Goal: Task Accomplishment & Management: Manage account settings

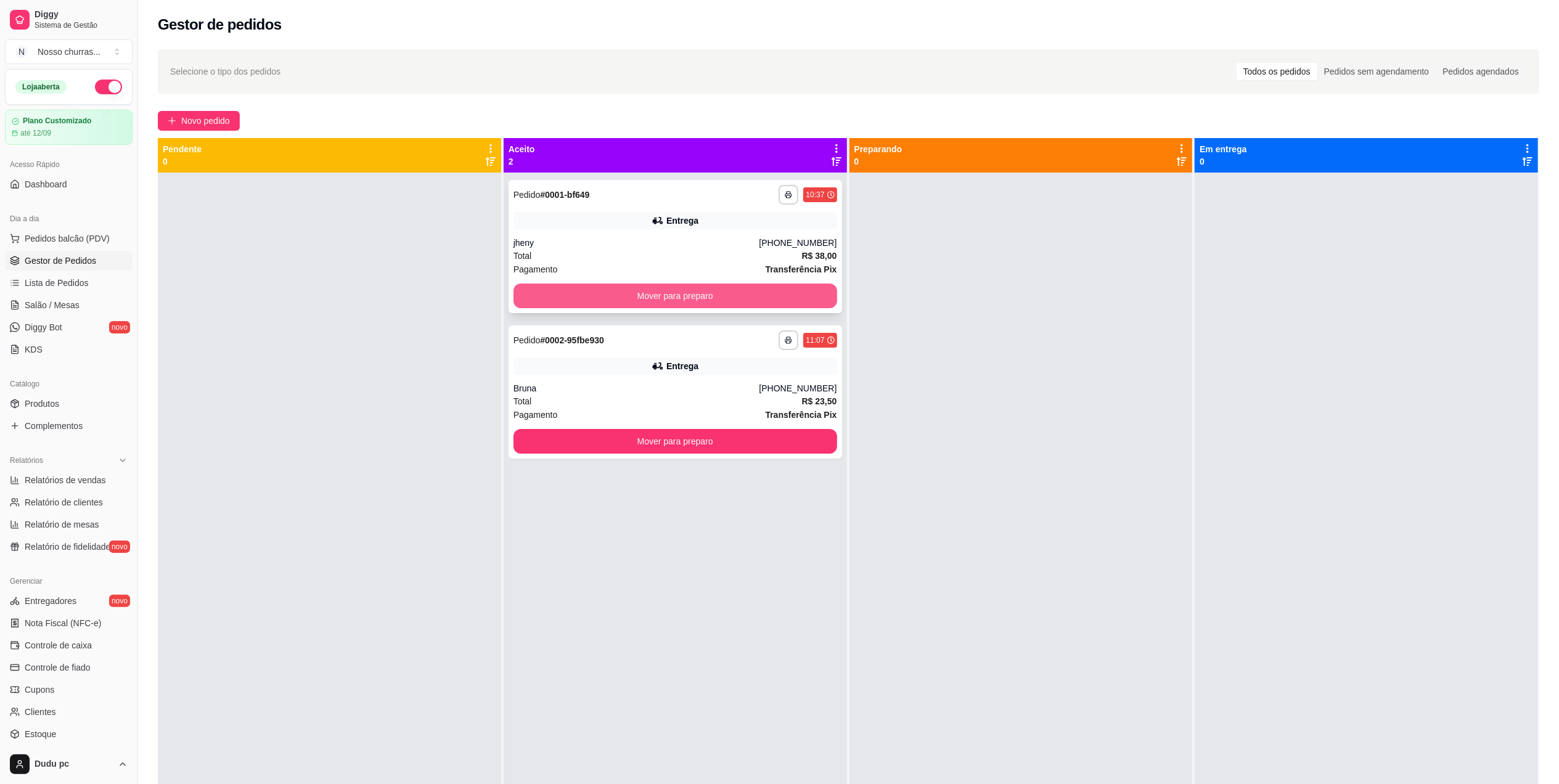
click at [546, 307] on button "Mover para preparo" at bounding box center [675, 295] width 324 height 24
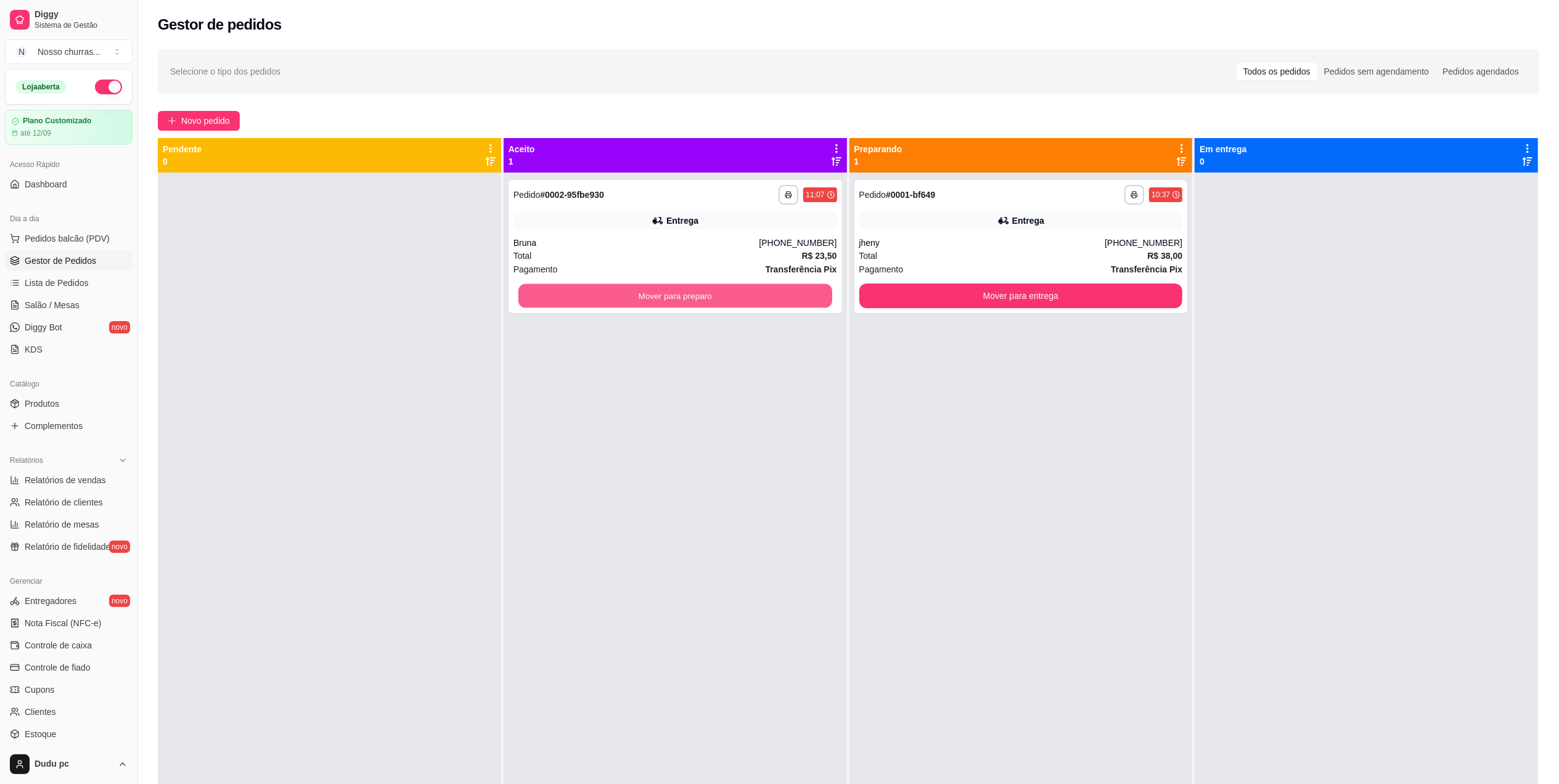
click at [546, 307] on button "Mover para preparo" at bounding box center [675, 296] width 314 height 24
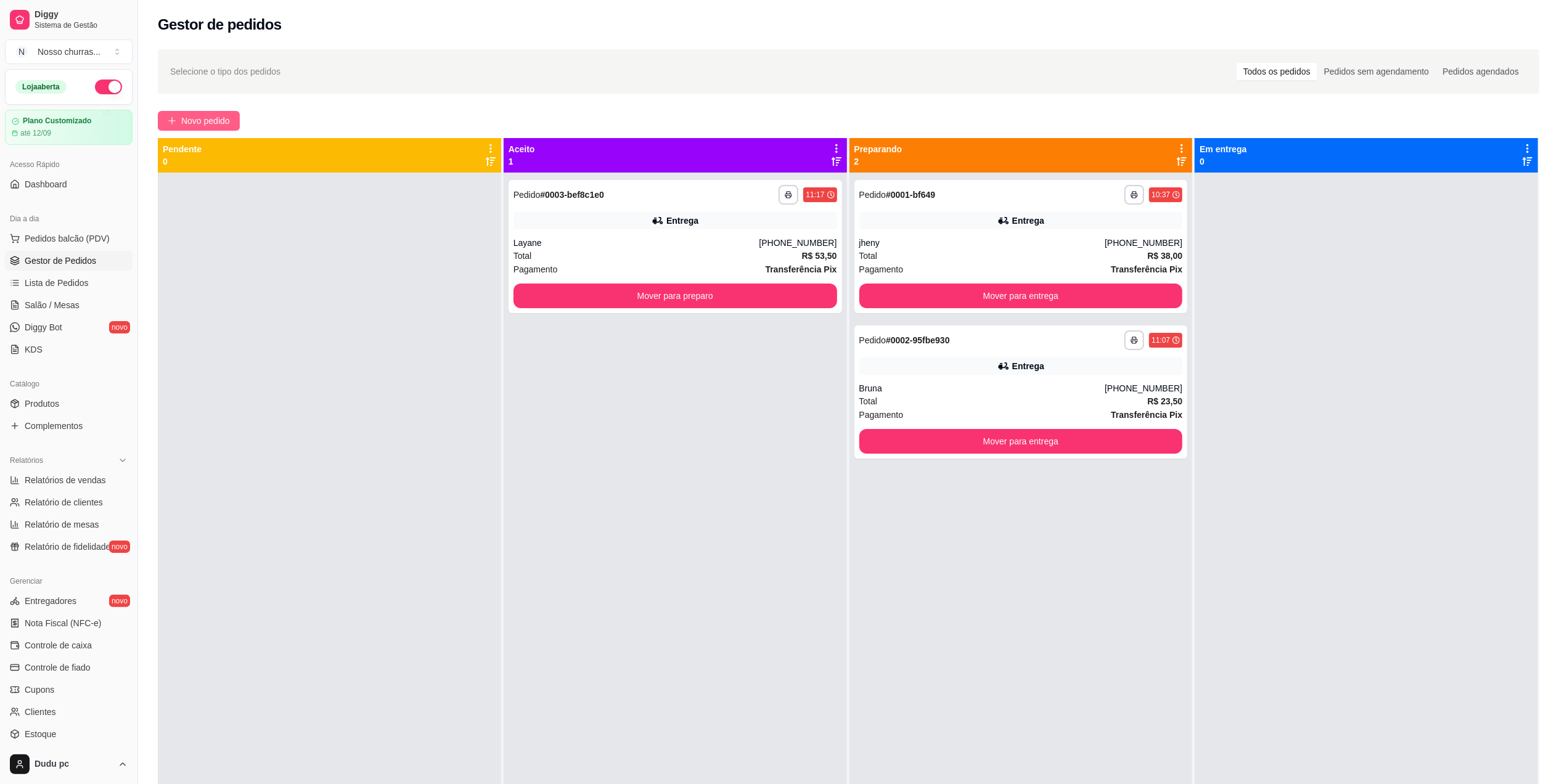
click at [231, 113] on button "Novo pedido" at bounding box center [199, 121] width 82 height 20
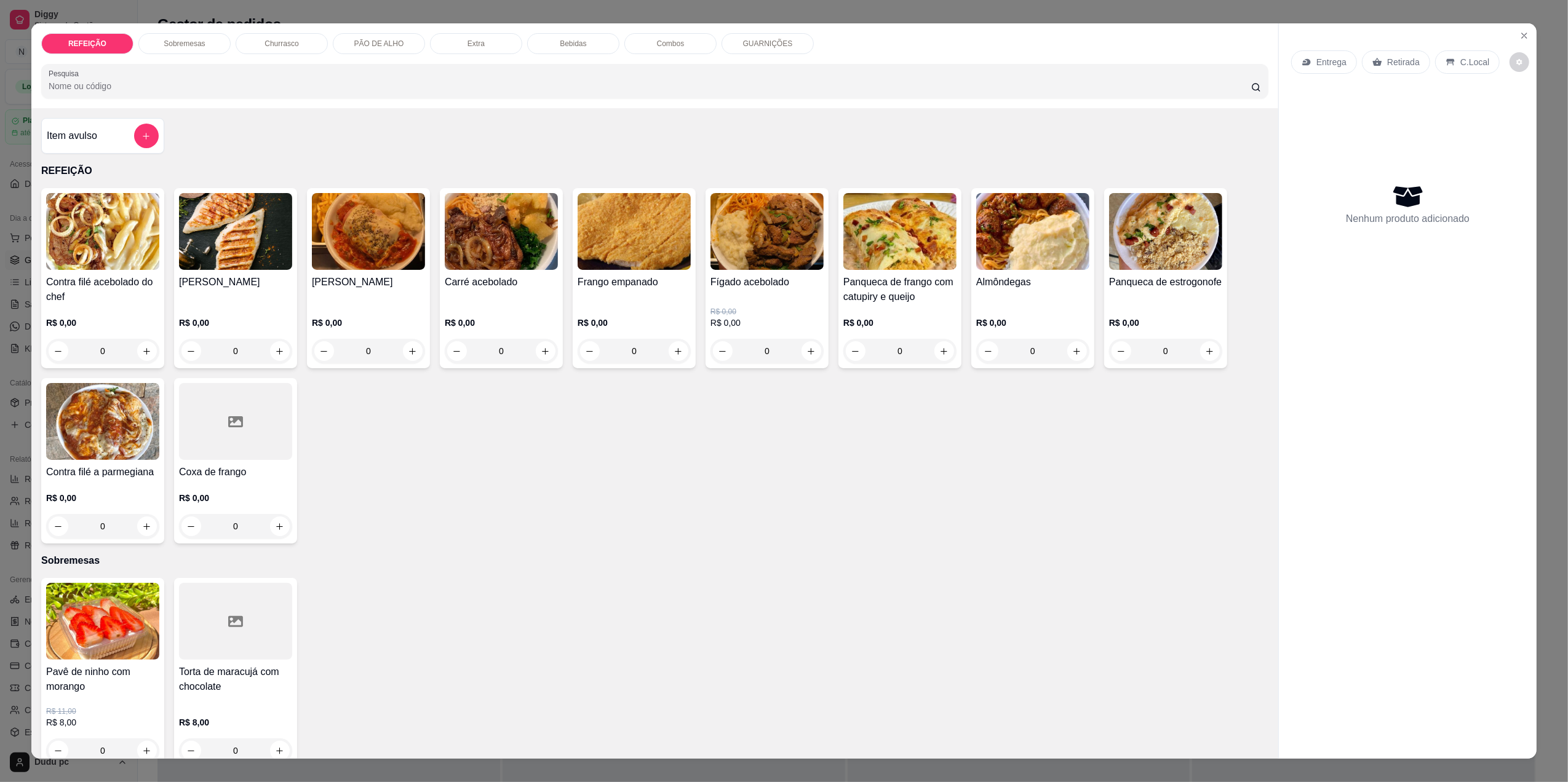
click at [1079, 351] on div "0" at bounding box center [1033, 350] width 113 height 24
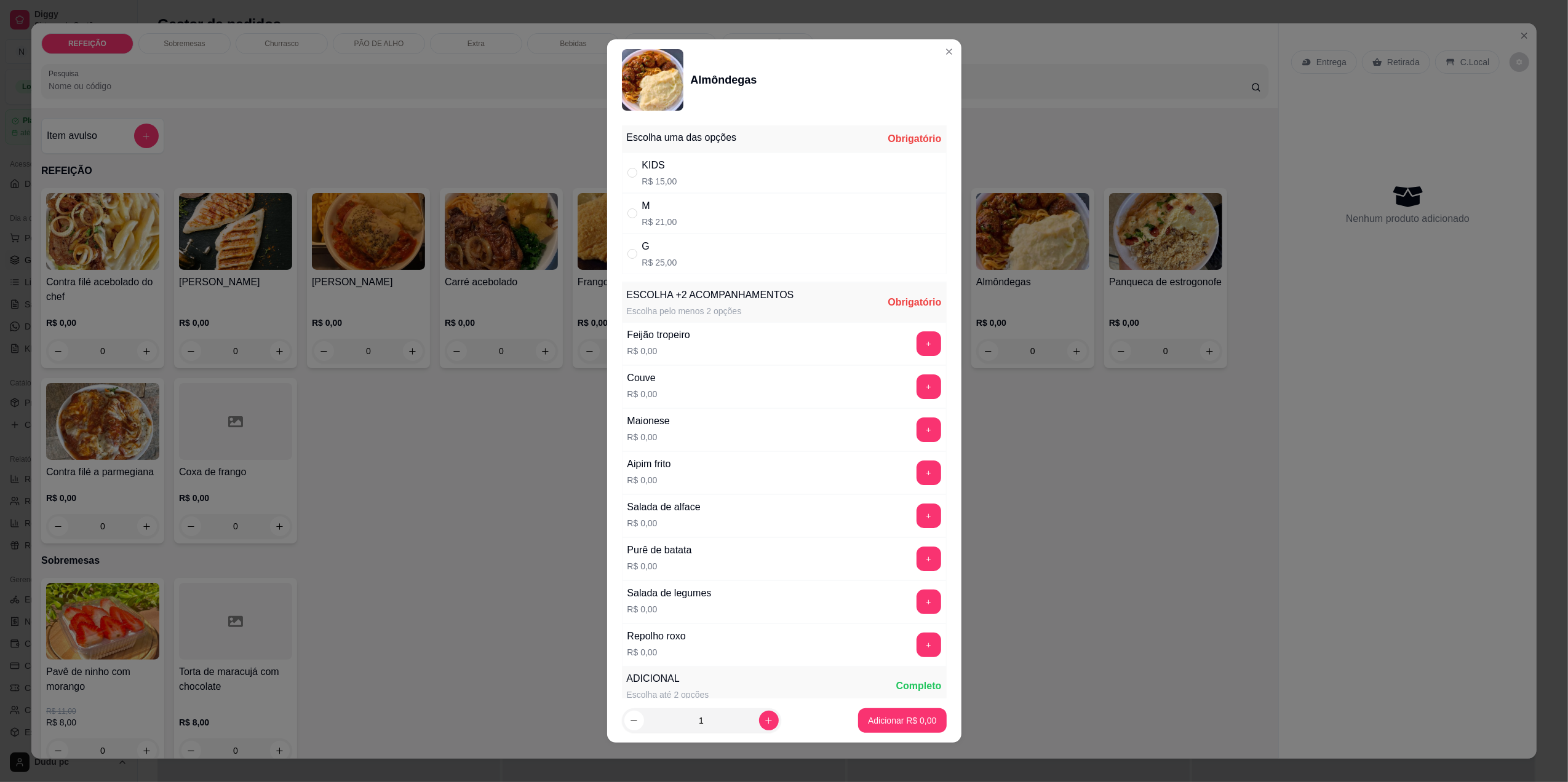
click at [812, 233] on div "G R$ 25,00" at bounding box center [784, 253] width 325 height 41
radio input "true"
click at [759, 727] on button "increase-product-quantity" at bounding box center [768, 721] width 19 height 19
click at [629, 721] on icon "decrease-product-quantity" at bounding box center [633, 720] width 9 height 9
type input "1"
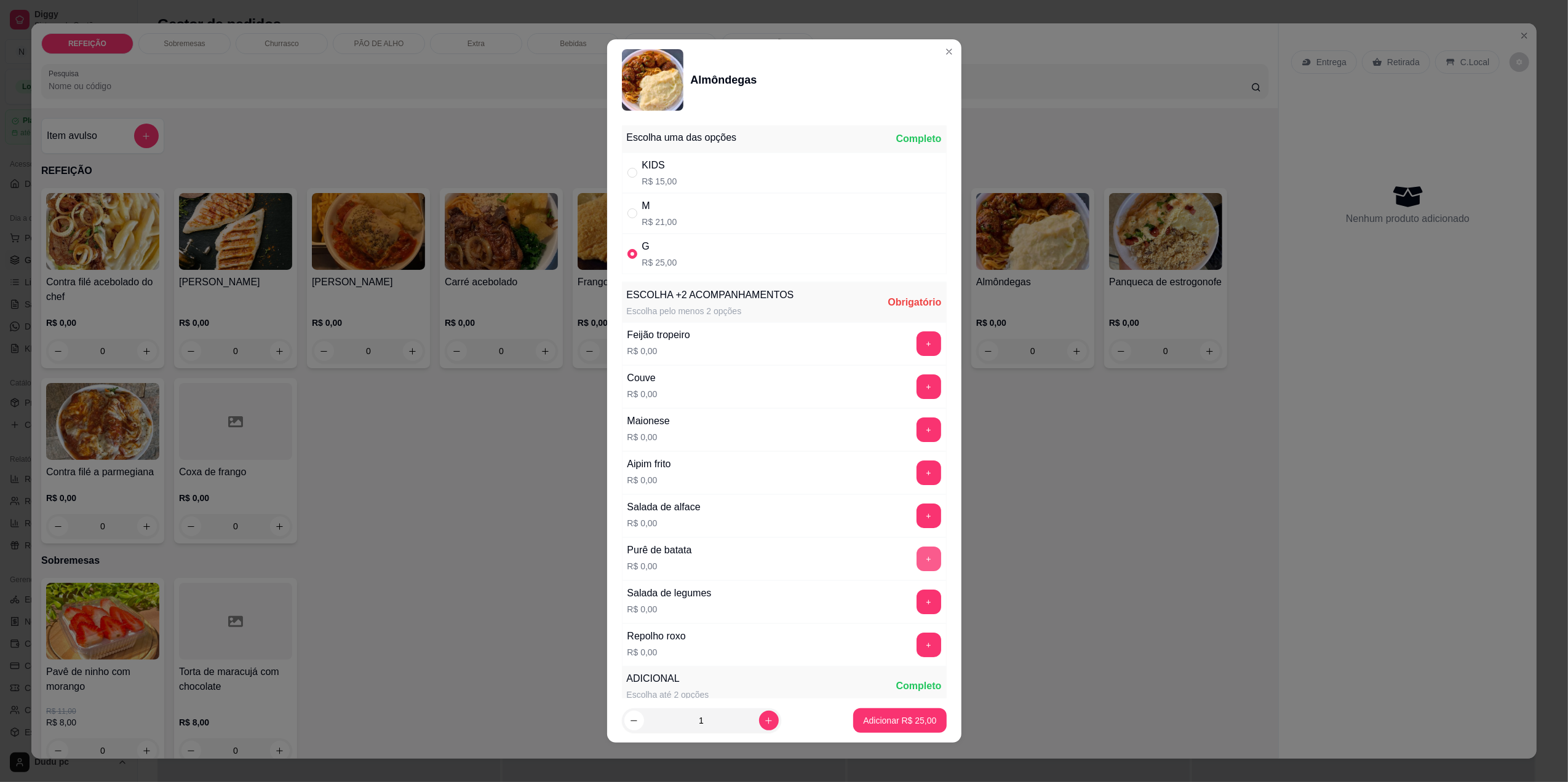
click at [916, 563] on button "+" at bounding box center [928, 559] width 24 height 24
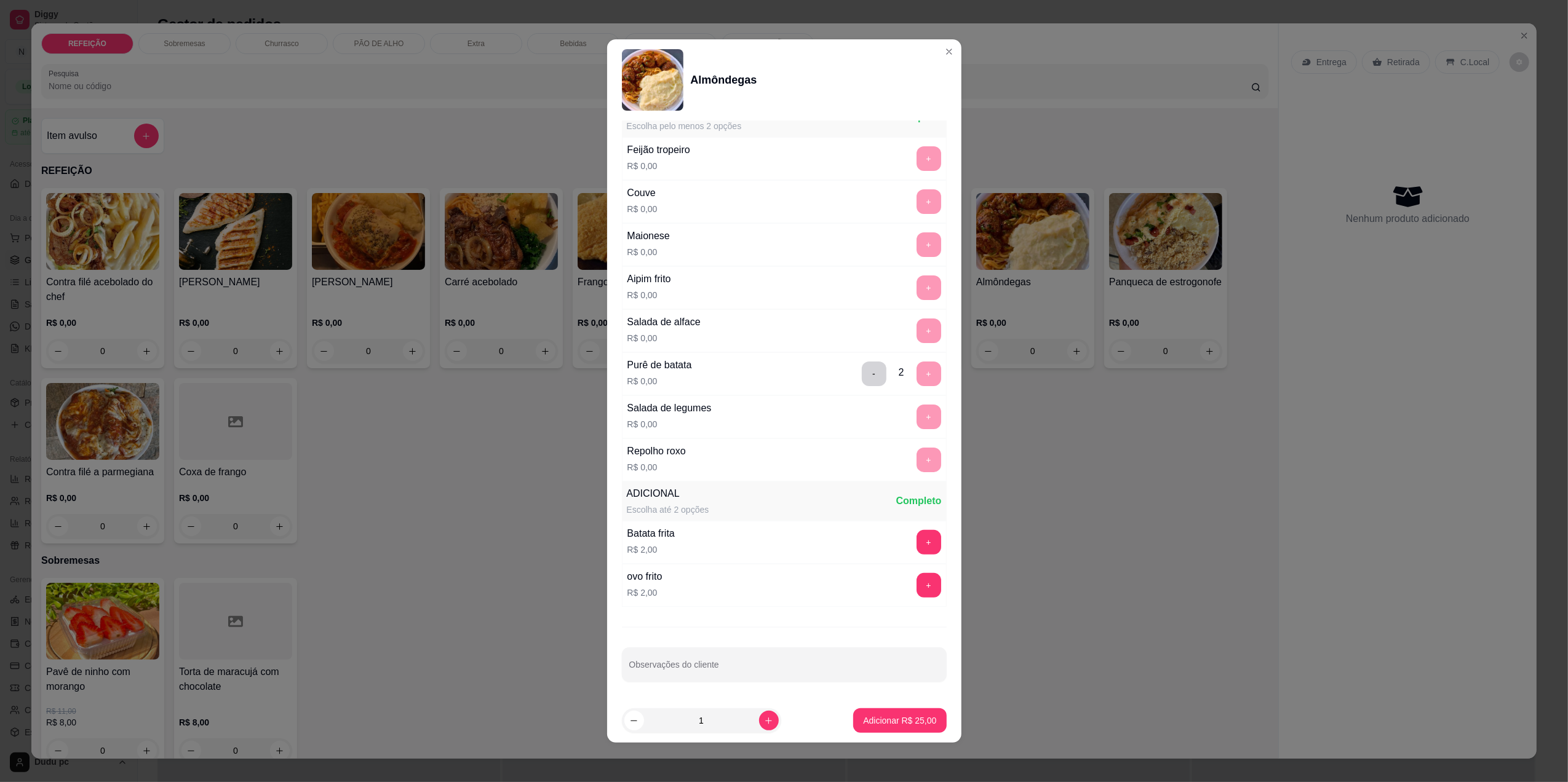
scroll to position [191, 0]
click at [869, 722] on p "Adicionar R$ 25,00" at bounding box center [899, 721] width 71 height 12
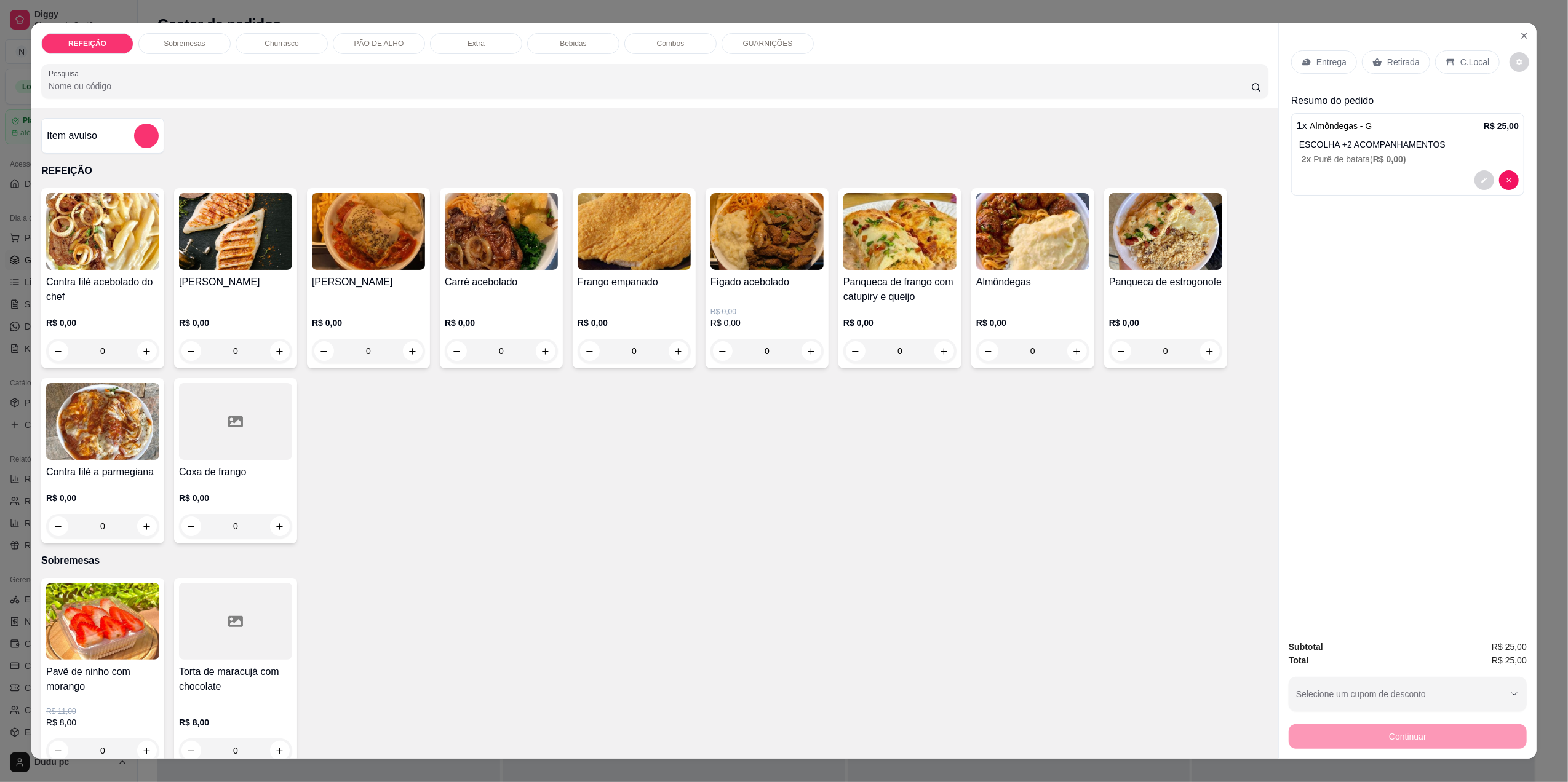
click at [1452, 54] on div "C.Local" at bounding box center [1467, 62] width 64 height 23
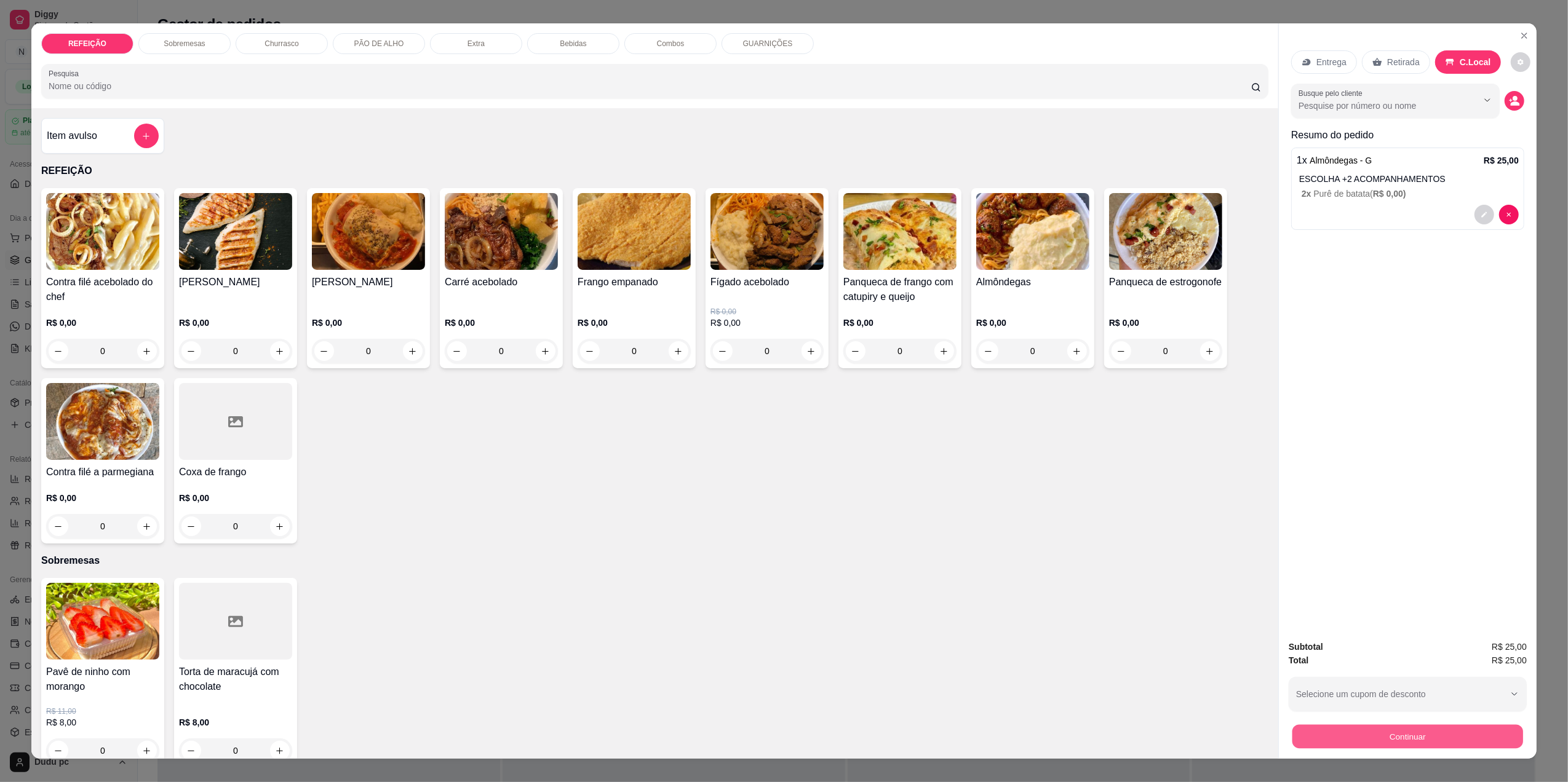
click at [1379, 724] on button "Continuar" at bounding box center [1407, 736] width 231 height 24
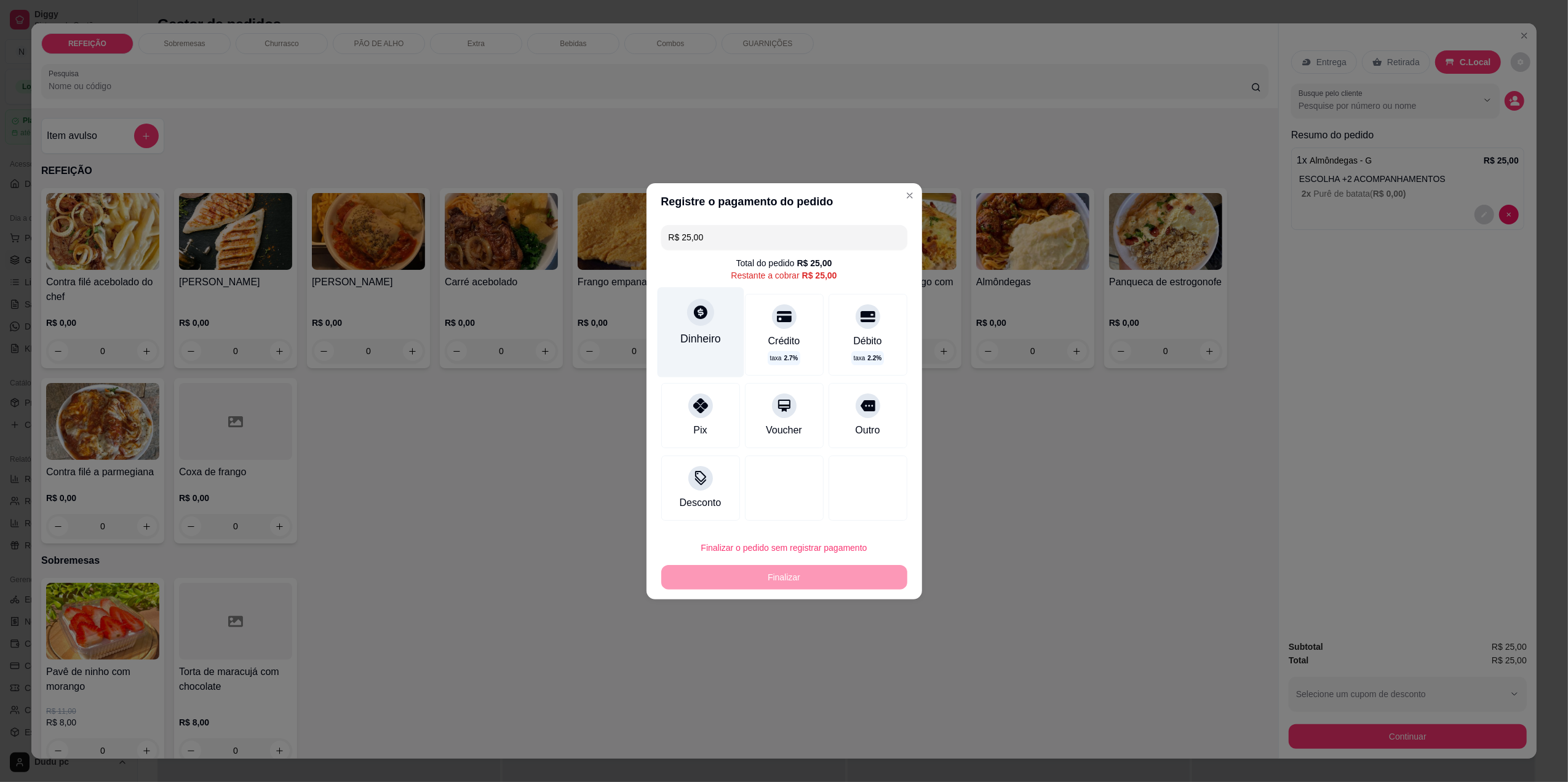
click at [701, 361] on div "Dinheiro" at bounding box center [700, 331] width 87 height 89
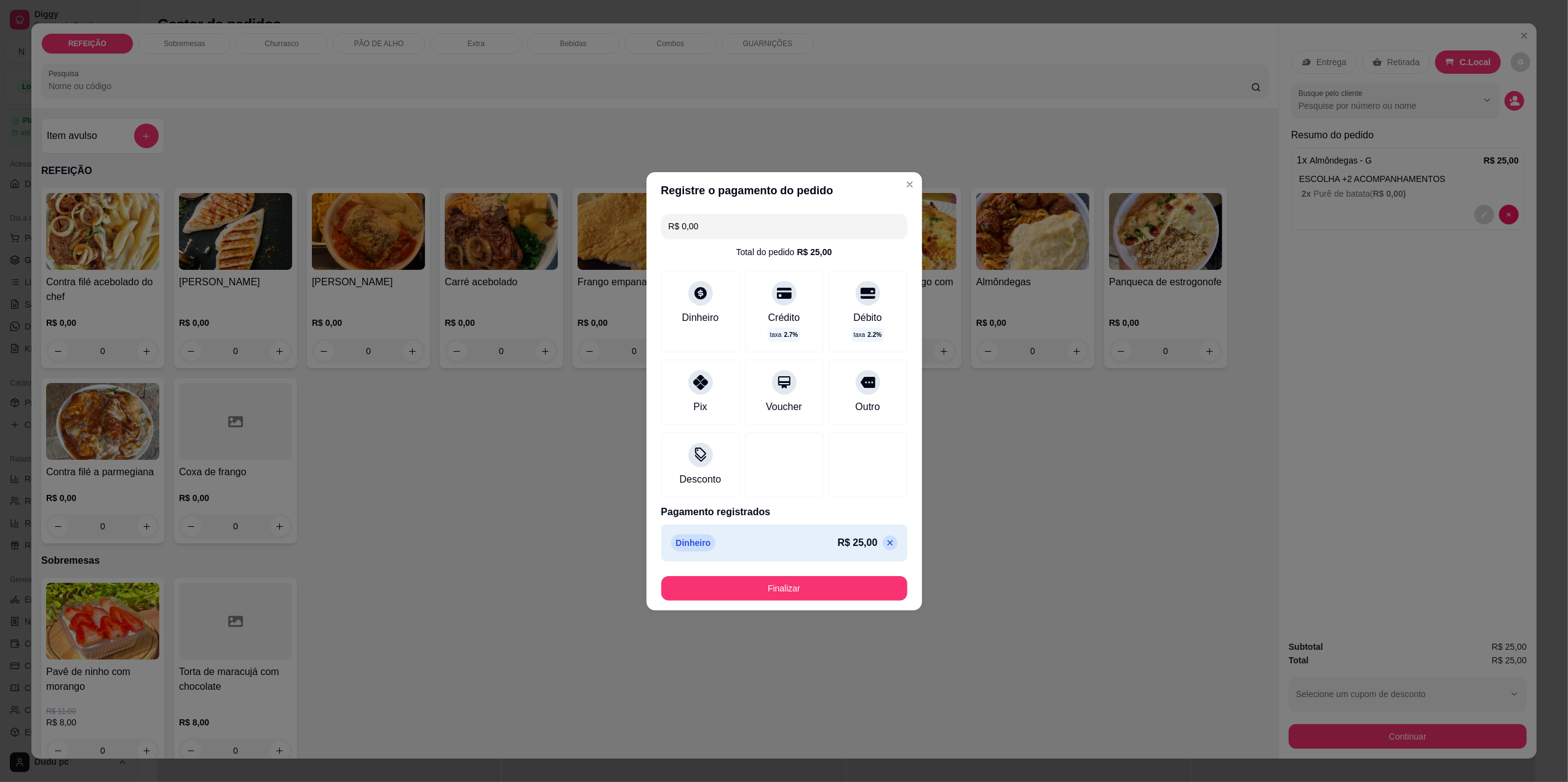
drag, startPoint x: 825, startPoint y: 575, endPoint x: 825, endPoint y: 595, distance: 20.0
click at [825, 595] on footer "Finalizar" at bounding box center [784, 588] width 275 height 44
click at [825, 595] on button "Finalizar" at bounding box center [784, 588] width 238 height 24
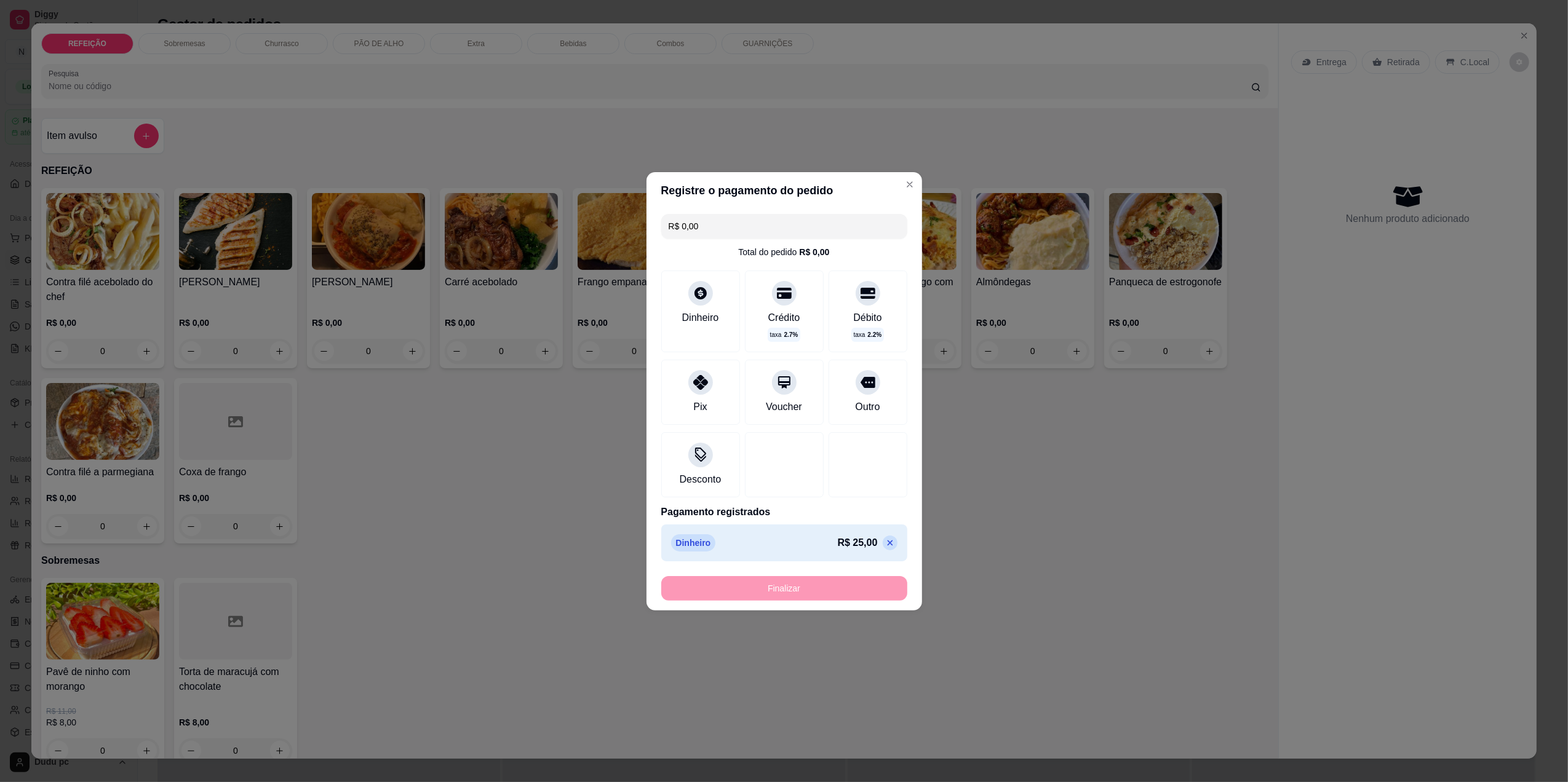
type input "-R$ 25,00"
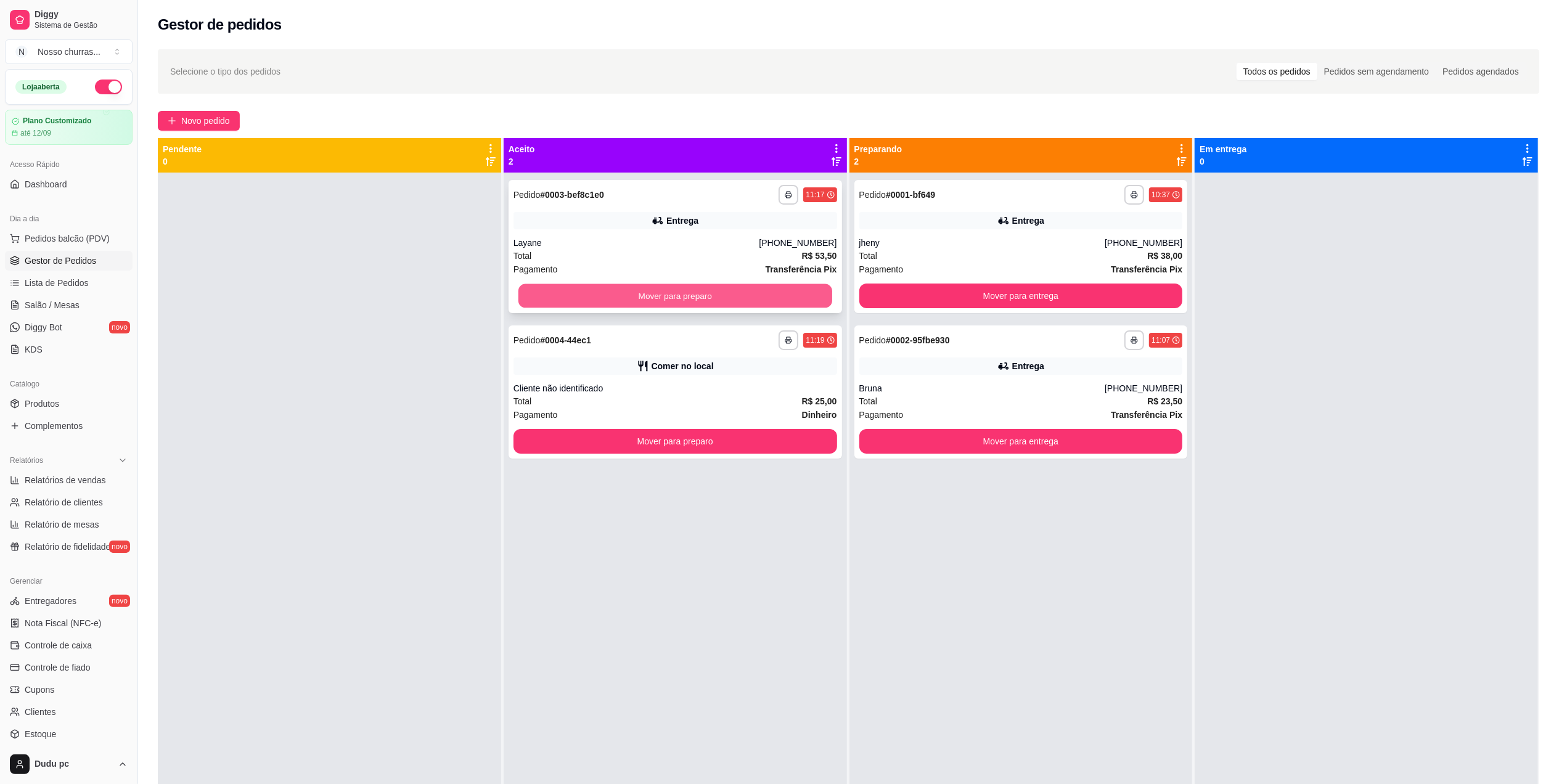
click at [734, 294] on button "Mover para preparo" at bounding box center [675, 296] width 314 height 24
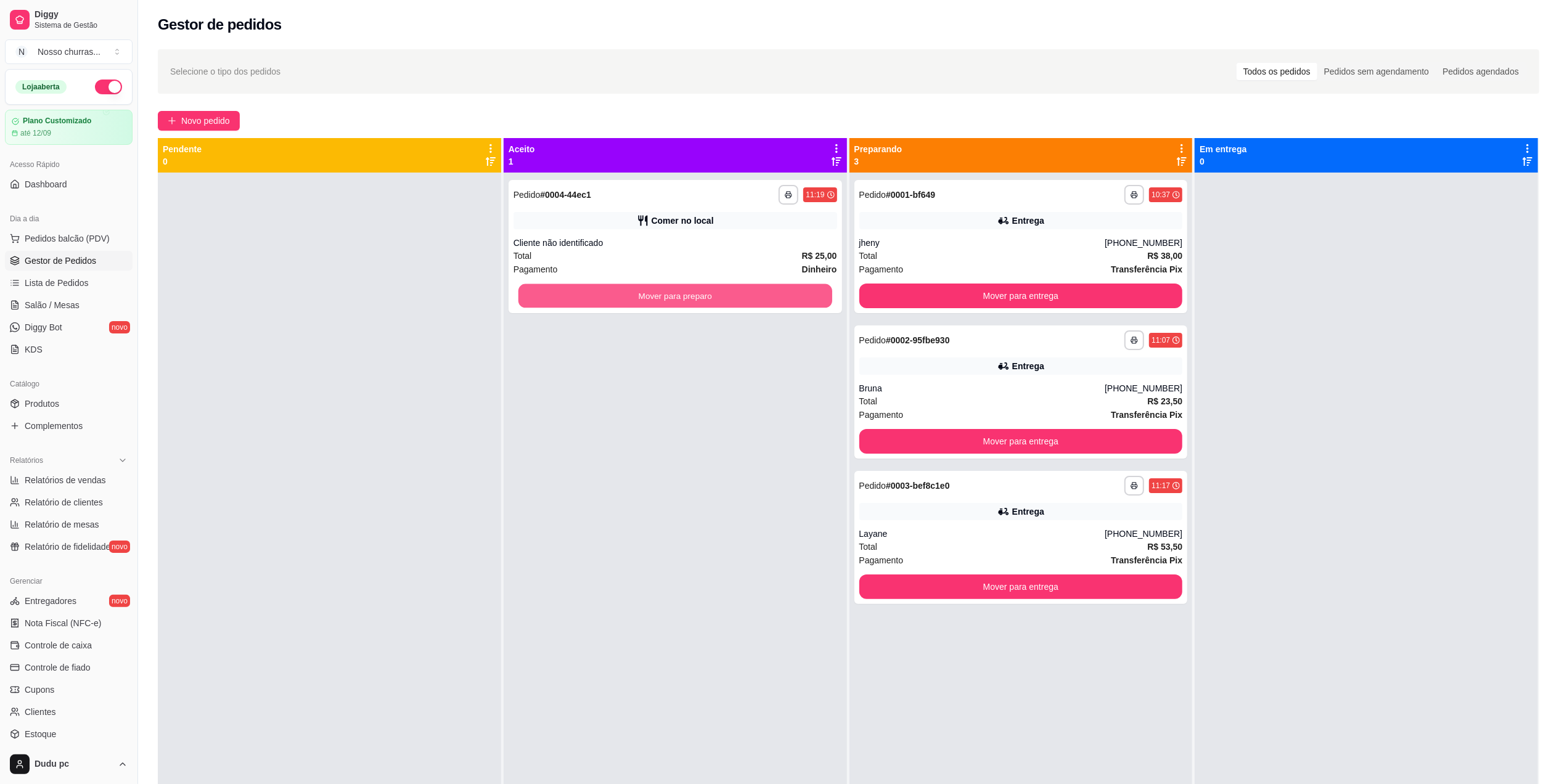
click at [734, 294] on button "Mover para preparo" at bounding box center [675, 296] width 314 height 24
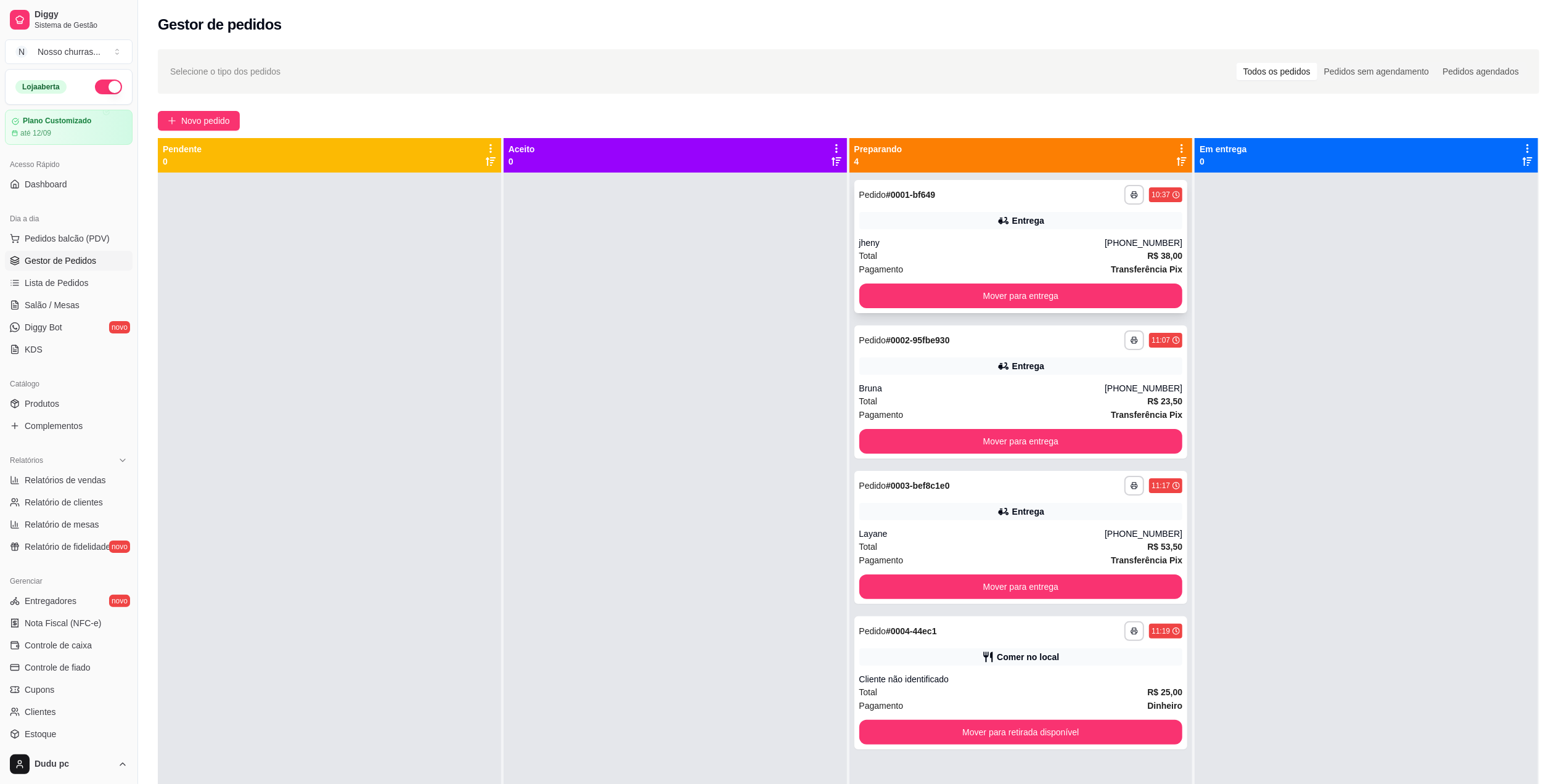
click at [938, 195] on div "**********" at bounding box center [1021, 195] width 324 height 20
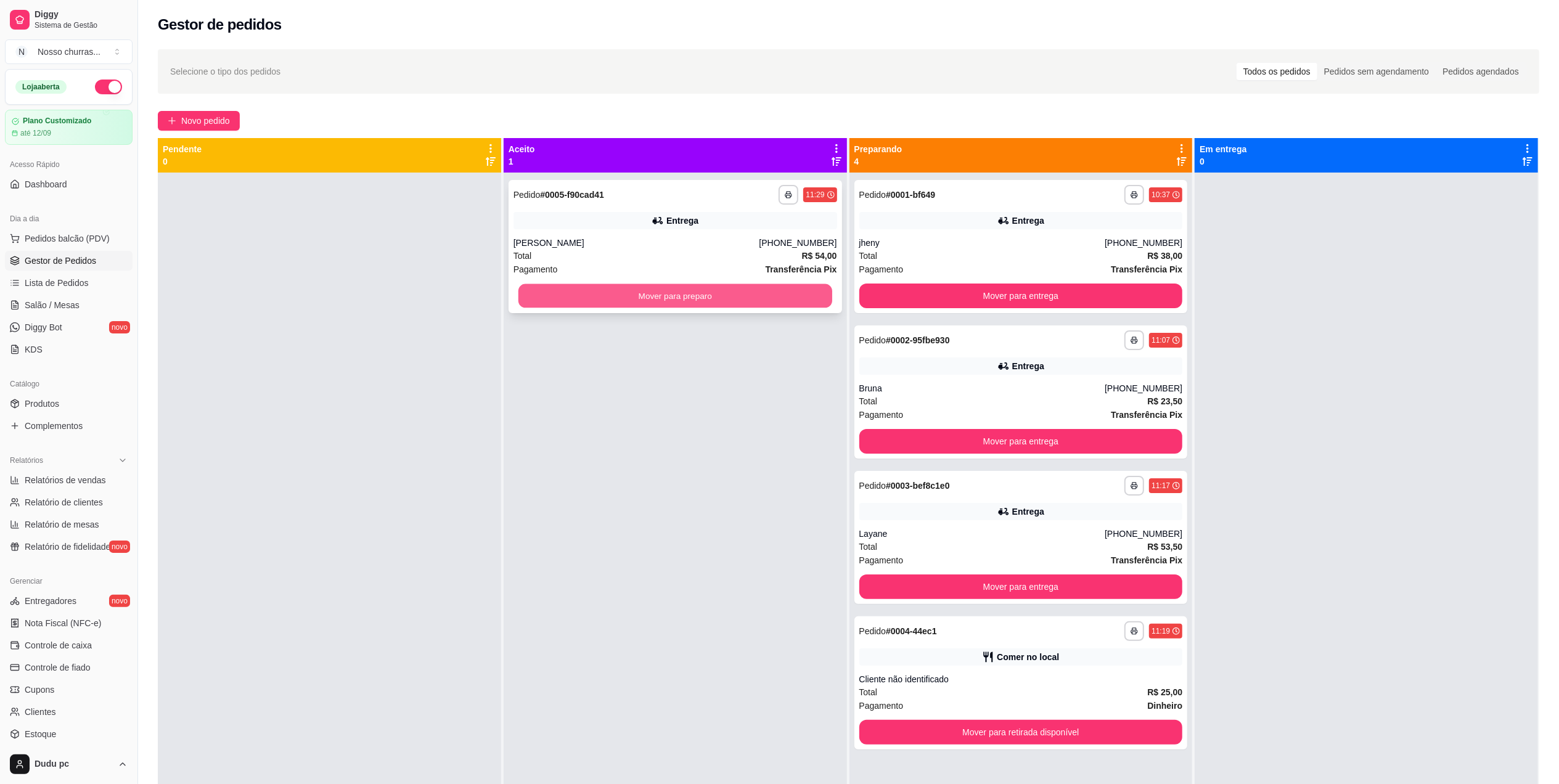
click at [613, 304] on button "Mover para preparo" at bounding box center [675, 296] width 314 height 24
click at [610, 302] on button "Mover para preparo" at bounding box center [675, 295] width 324 height 24
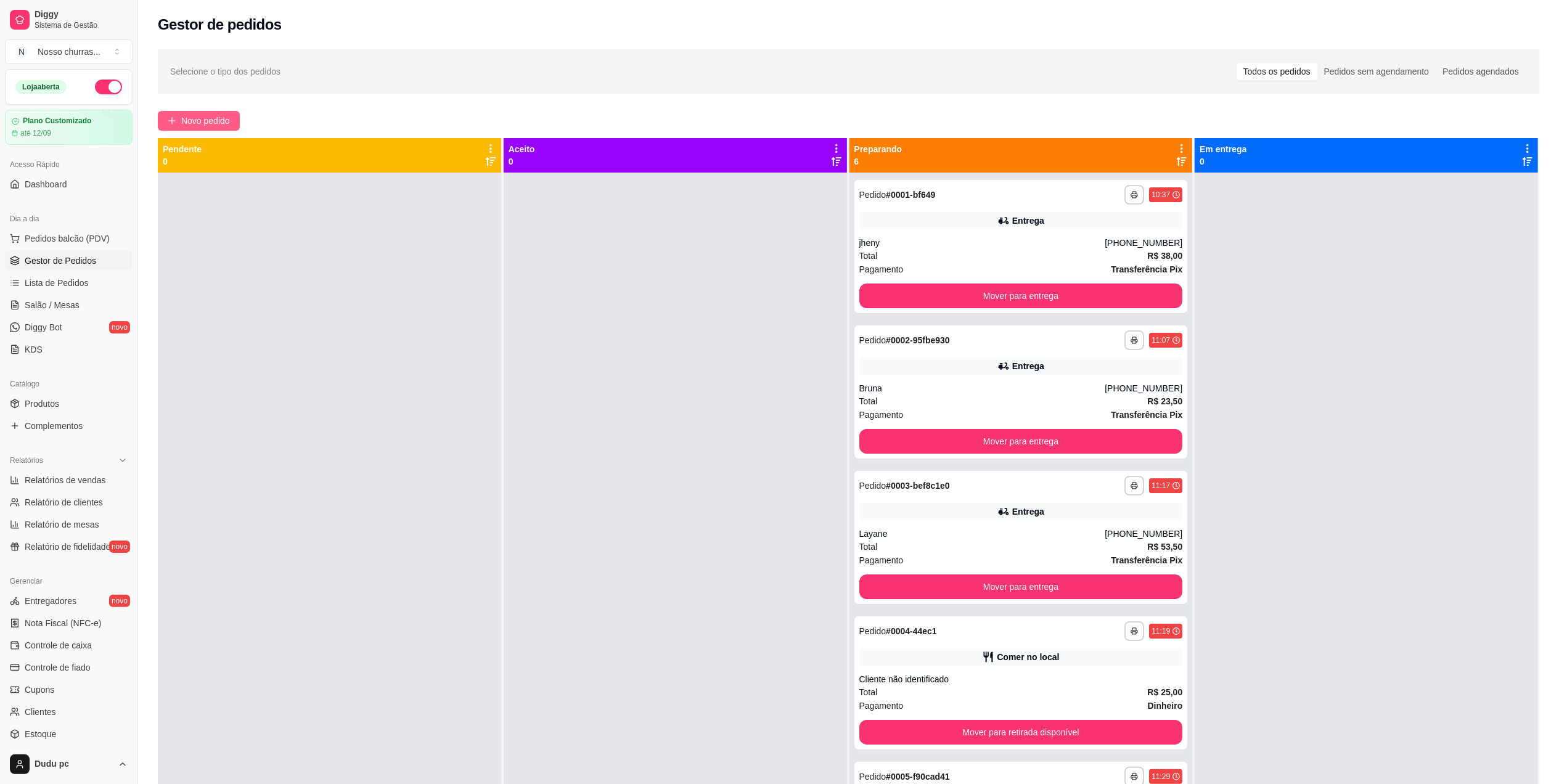
click at [180, 122] on button "Novo pedido" at bounding box center [199, 121] width 82 height 20
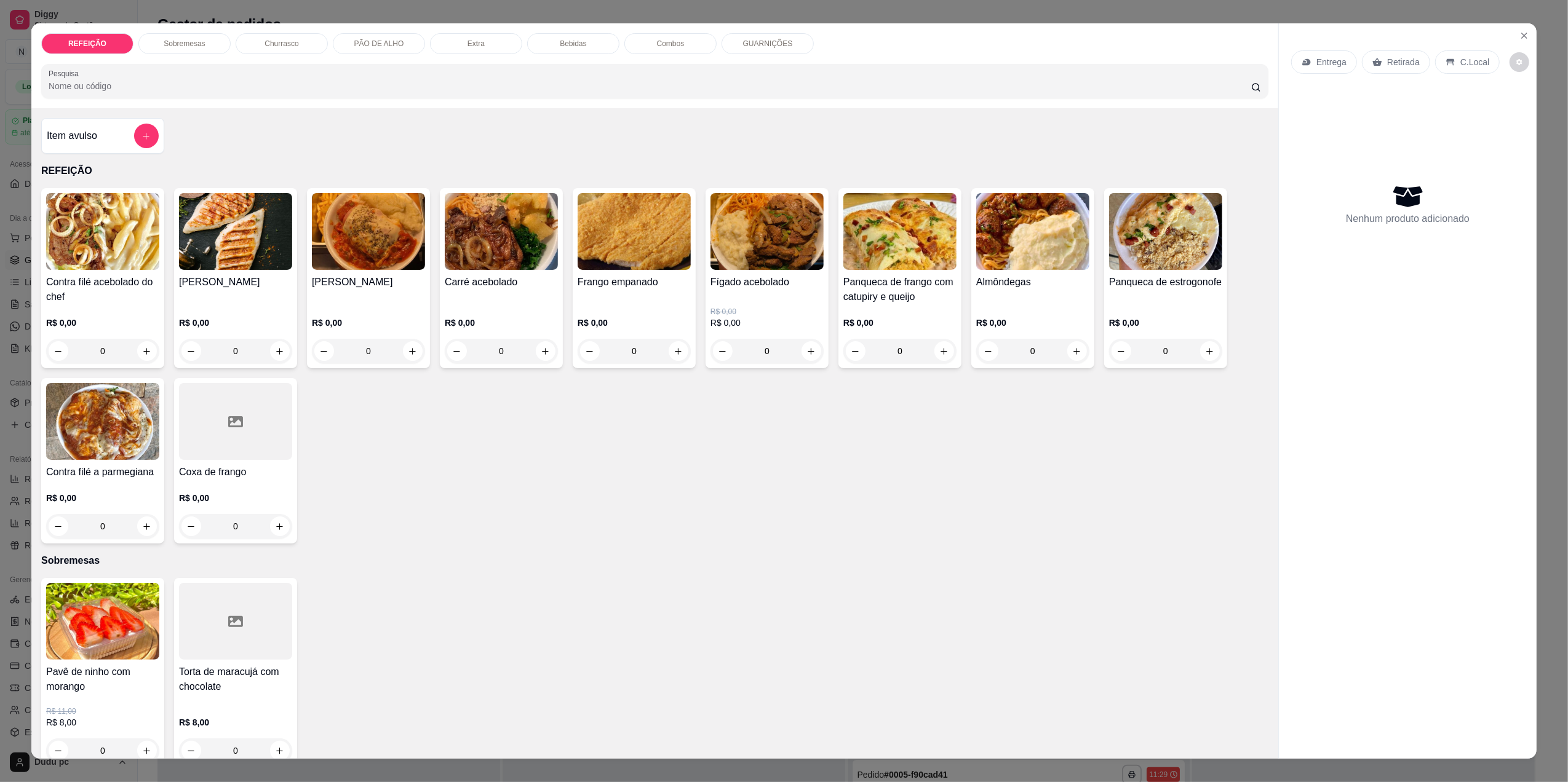
click at [677, 351] on div "0" at bounding box center [633, 350] width 113 height 24
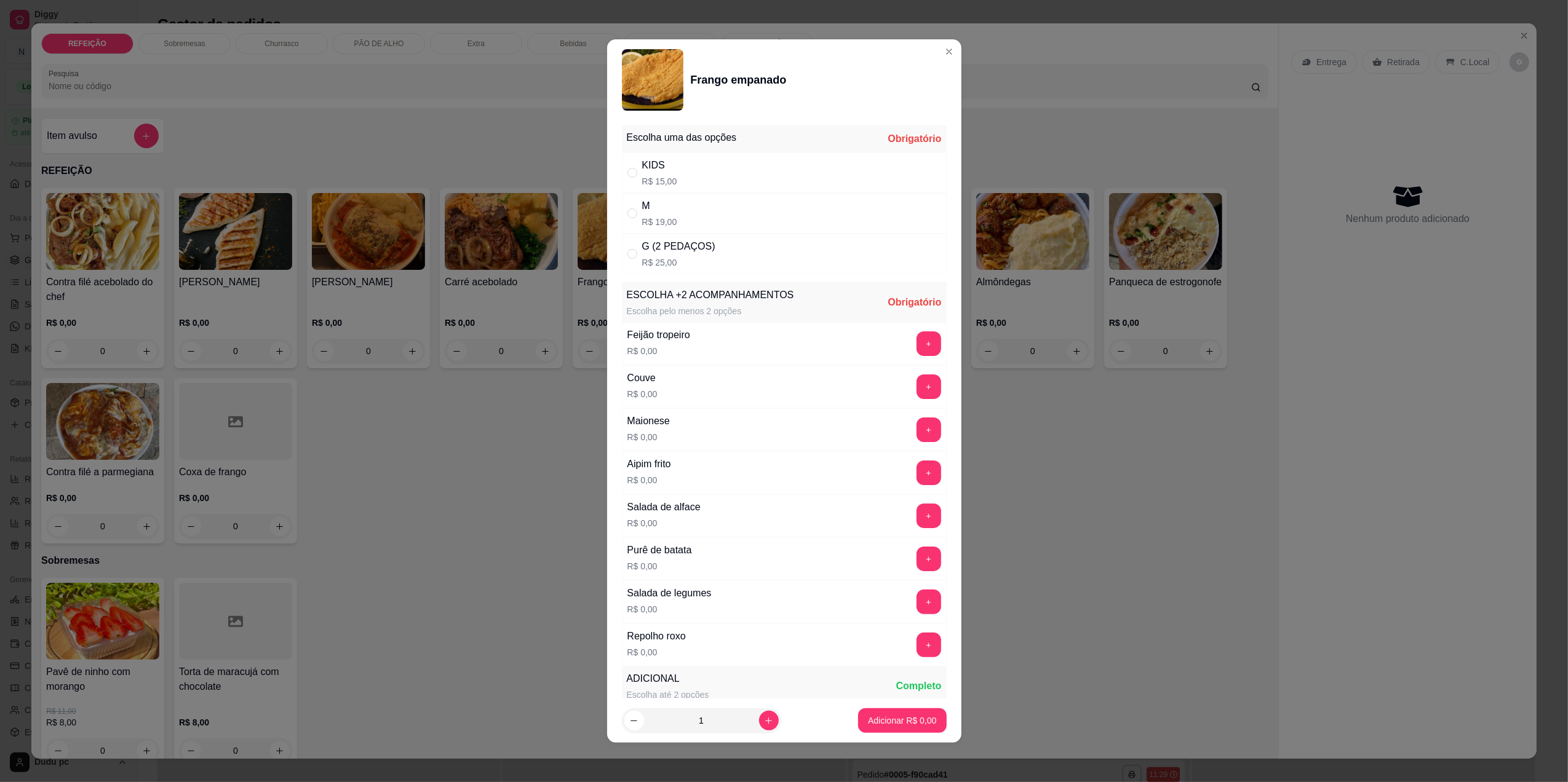
click at [669, 243] on div "G (2 PEDAÇOS)" at bounding box center [678, 247] width 73 height 15
radio input "true"
click at [916, 342] on button "+" at bounding box center [928, 344] width 24 height 24
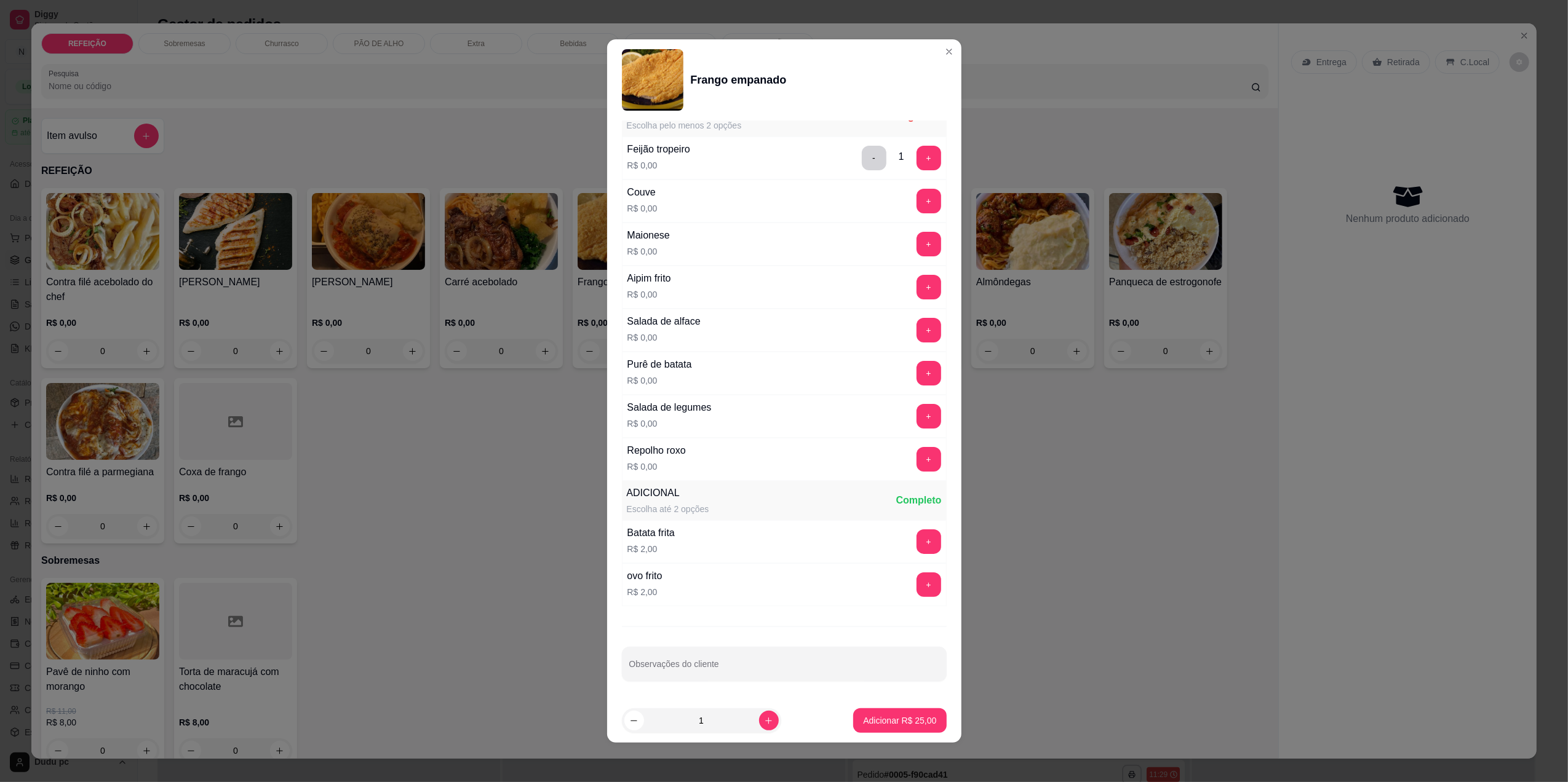
scroll to position [63, 0]
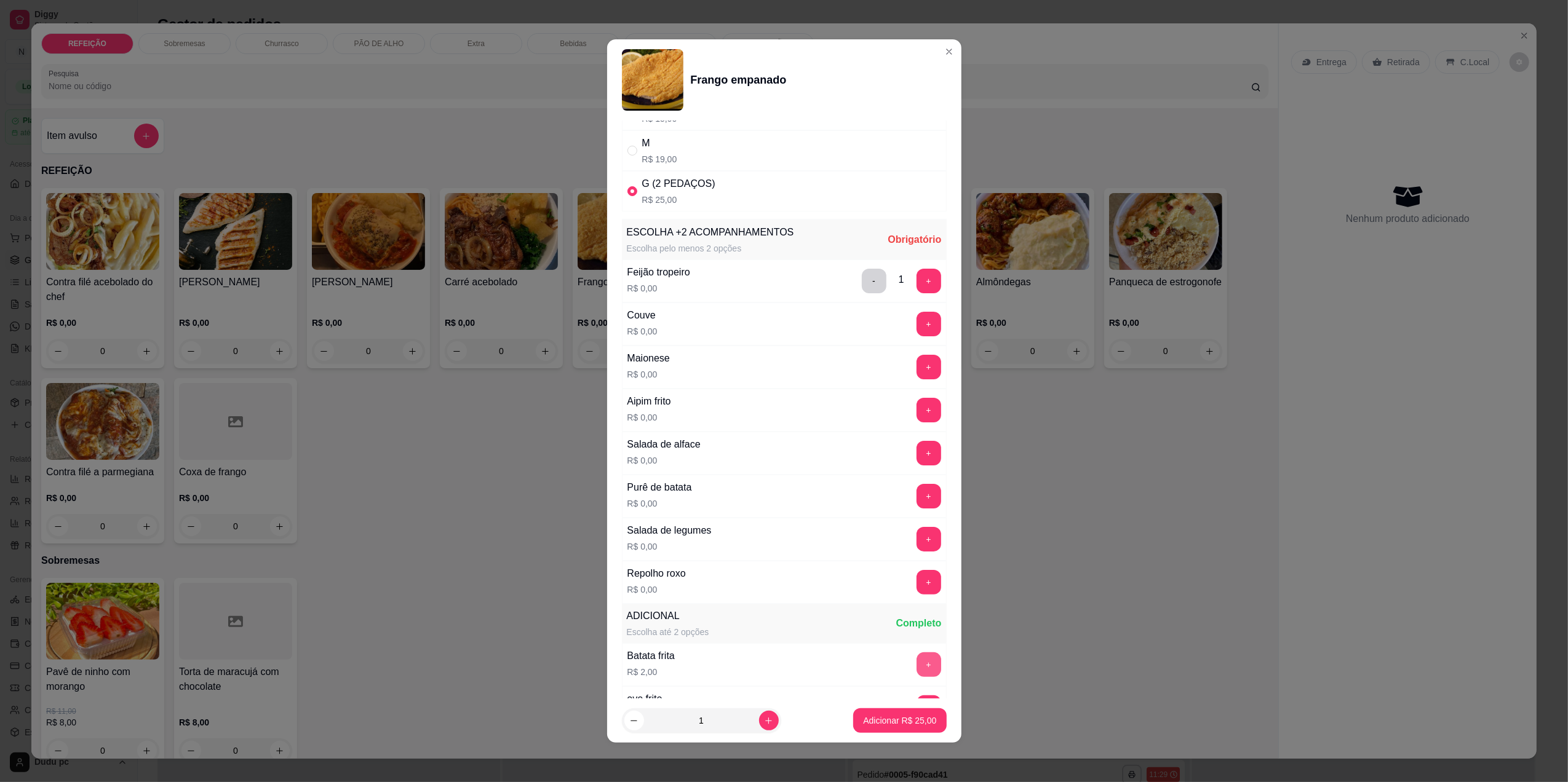
click at [916, 657] on button "+" at bounding box center [928, 664] width 24 height 24
click at [916, 290] on button "+" at bounding box center [928, 281] width 24 height 24
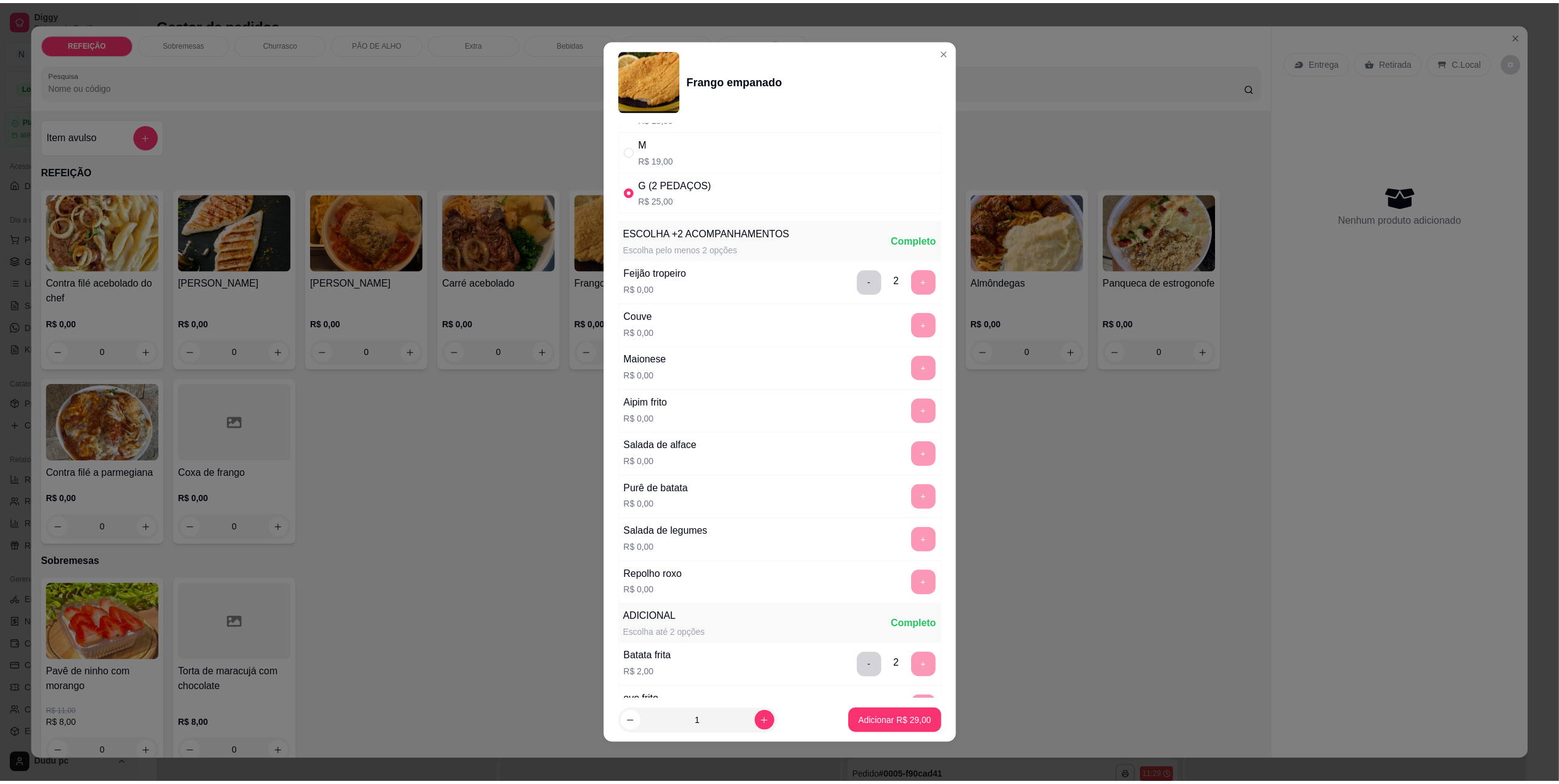
scroll to position [192, 0]
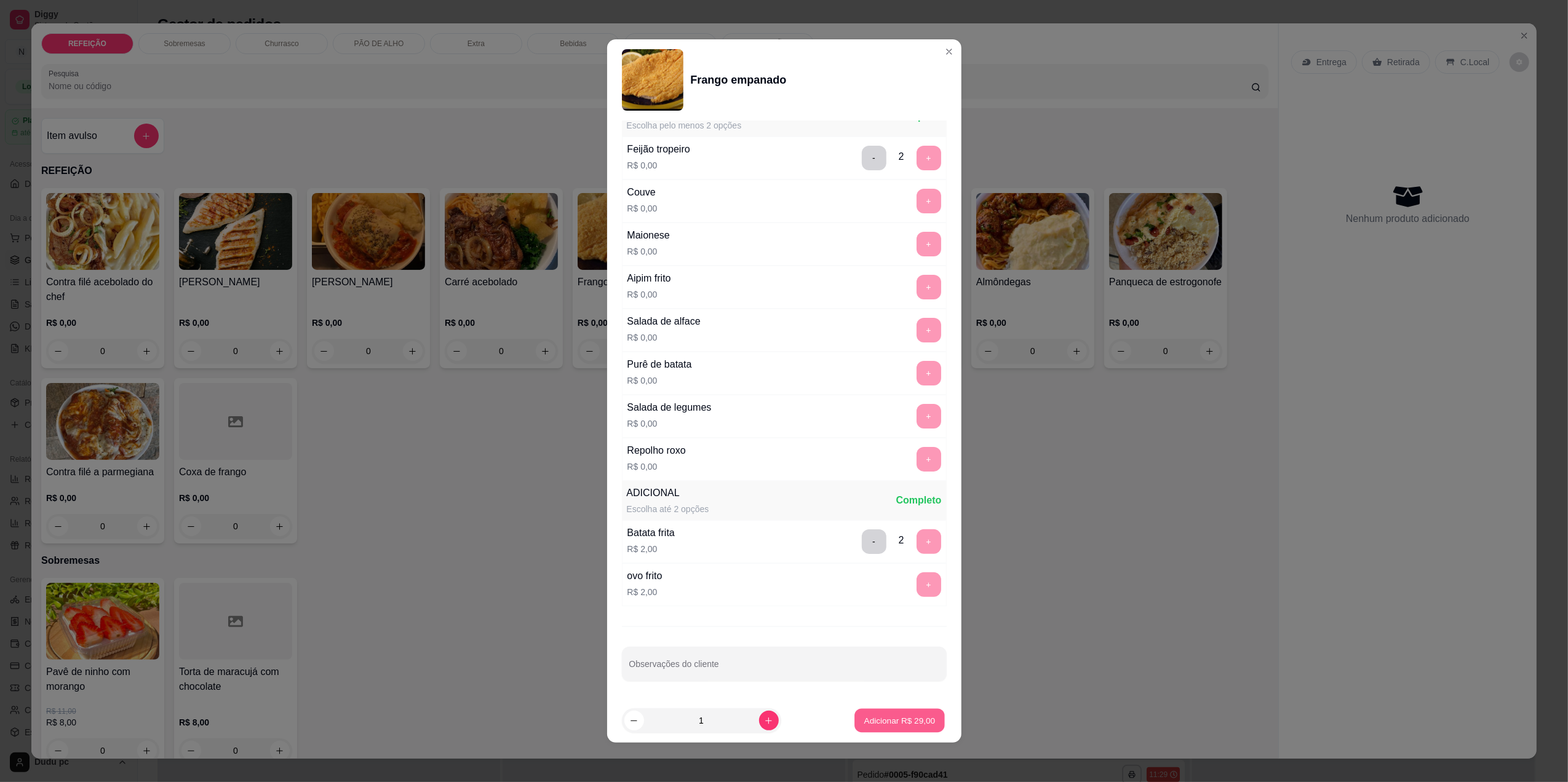
click at [869, 716] on p "Adicionar R$ 29,00" at bounding box center [899, 721] width 71 height 12
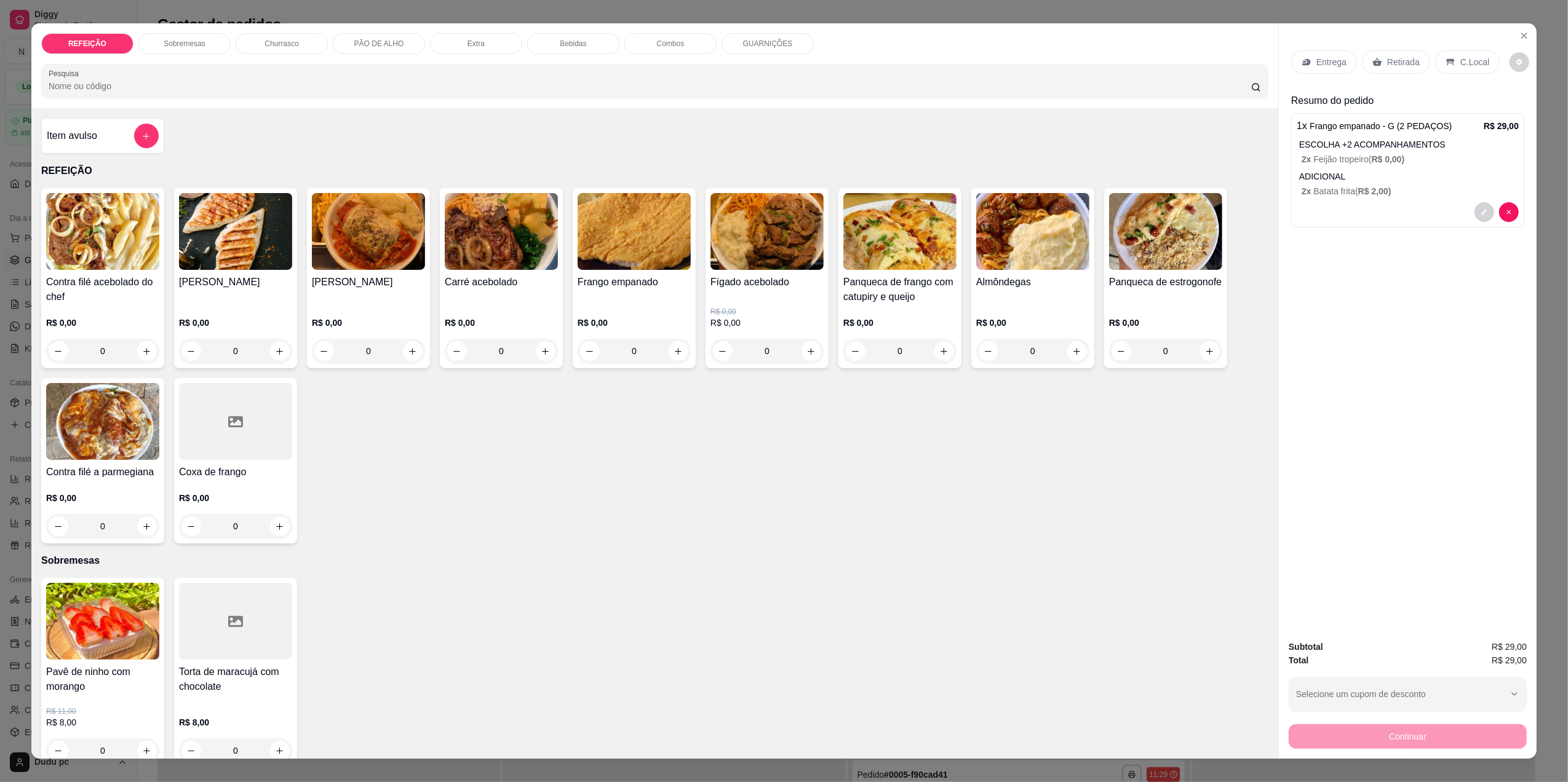
click at [1314, 70] on div "Entrega" at bounding box center [1324, 62] width 66 height 23
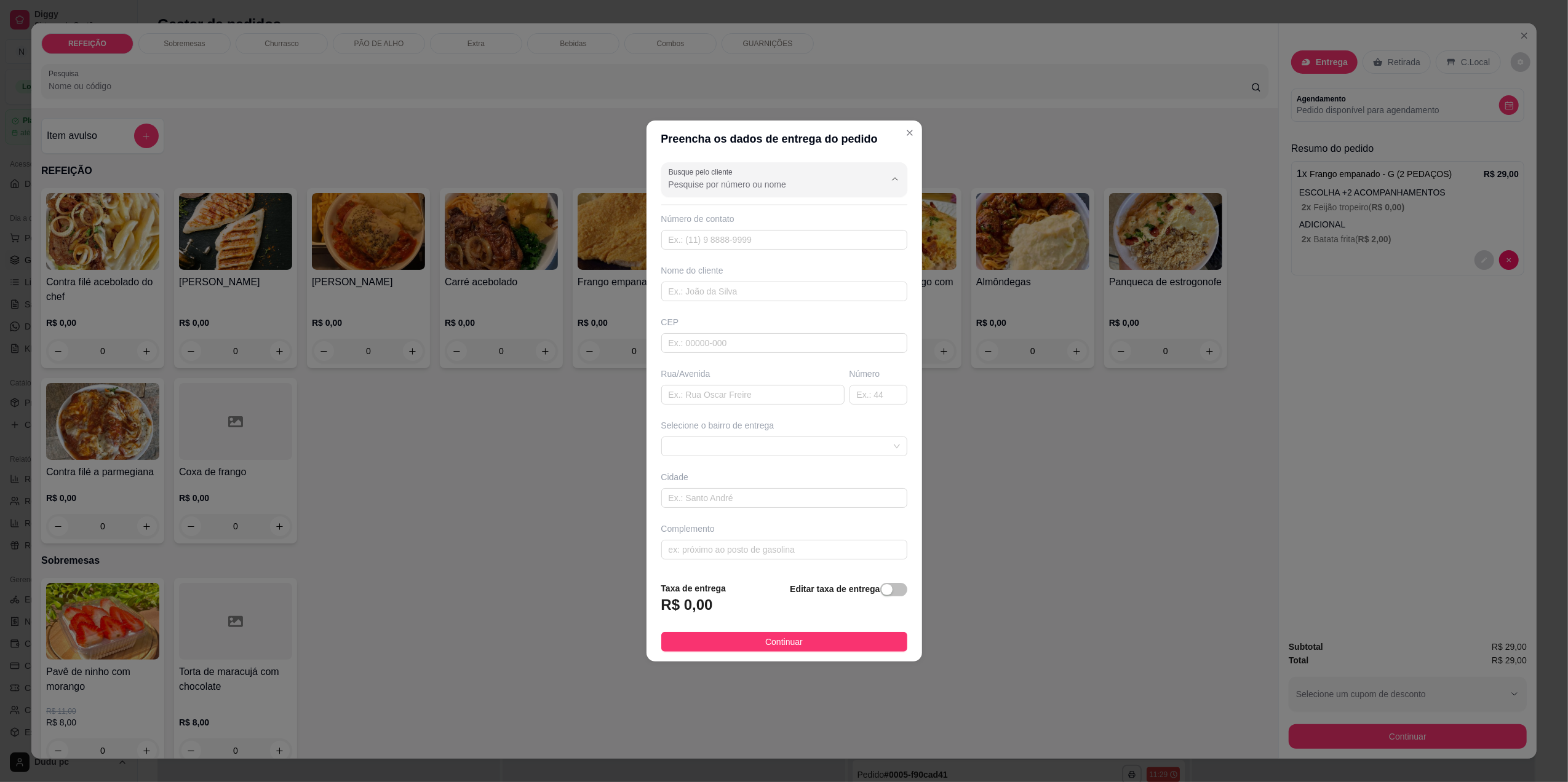
click at [817, 188] on input "Busque pelo cliente" at bounding box center [766, 184] width 197 height 13
click at [827, 212] on span "[PERSON_NAME]" at bounding box center [771, 212] width 202 height 13
type input "[PERSON_NAME]"
type input "21970382320"
type input "[PERSON_NAME]"
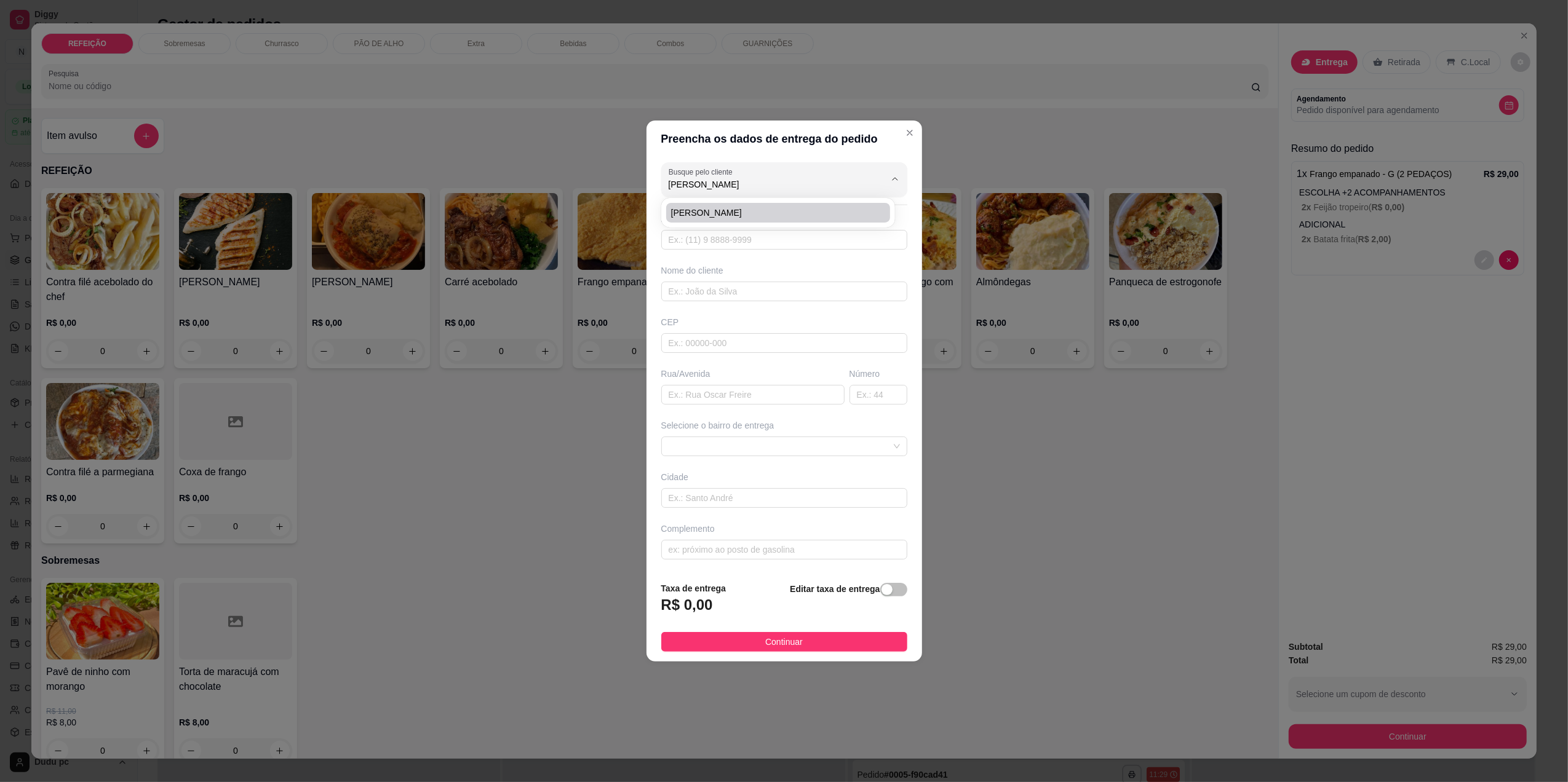
type input "Avenida estrada de ferro"
type input "612"
type input "Nova Iguaçu"
type input "Casa 5"
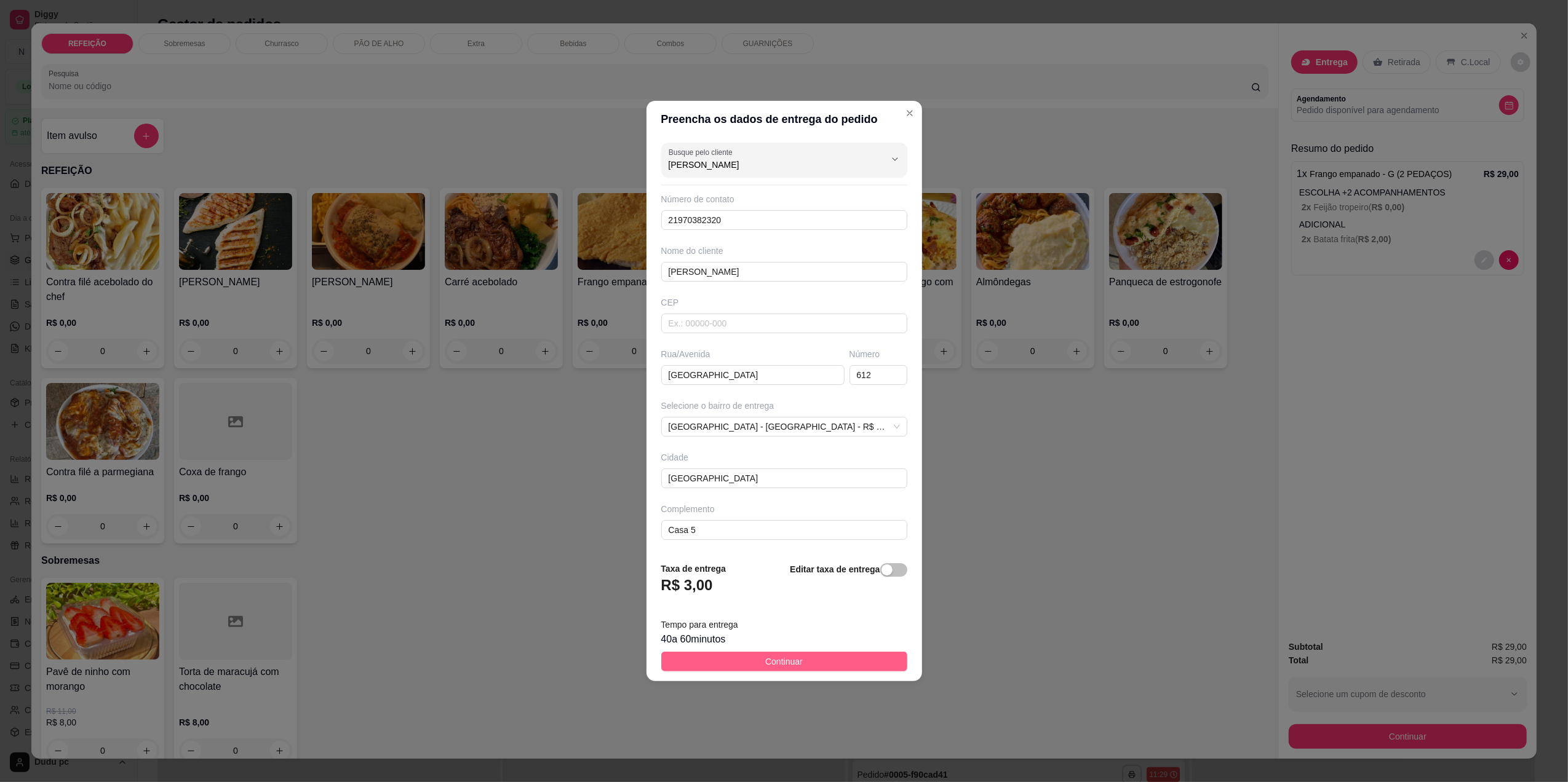
type input "[PERSON_NAME]"
click at [835, 672] on button "Continuar" at bounding box center [784, 662] width 246 height 20
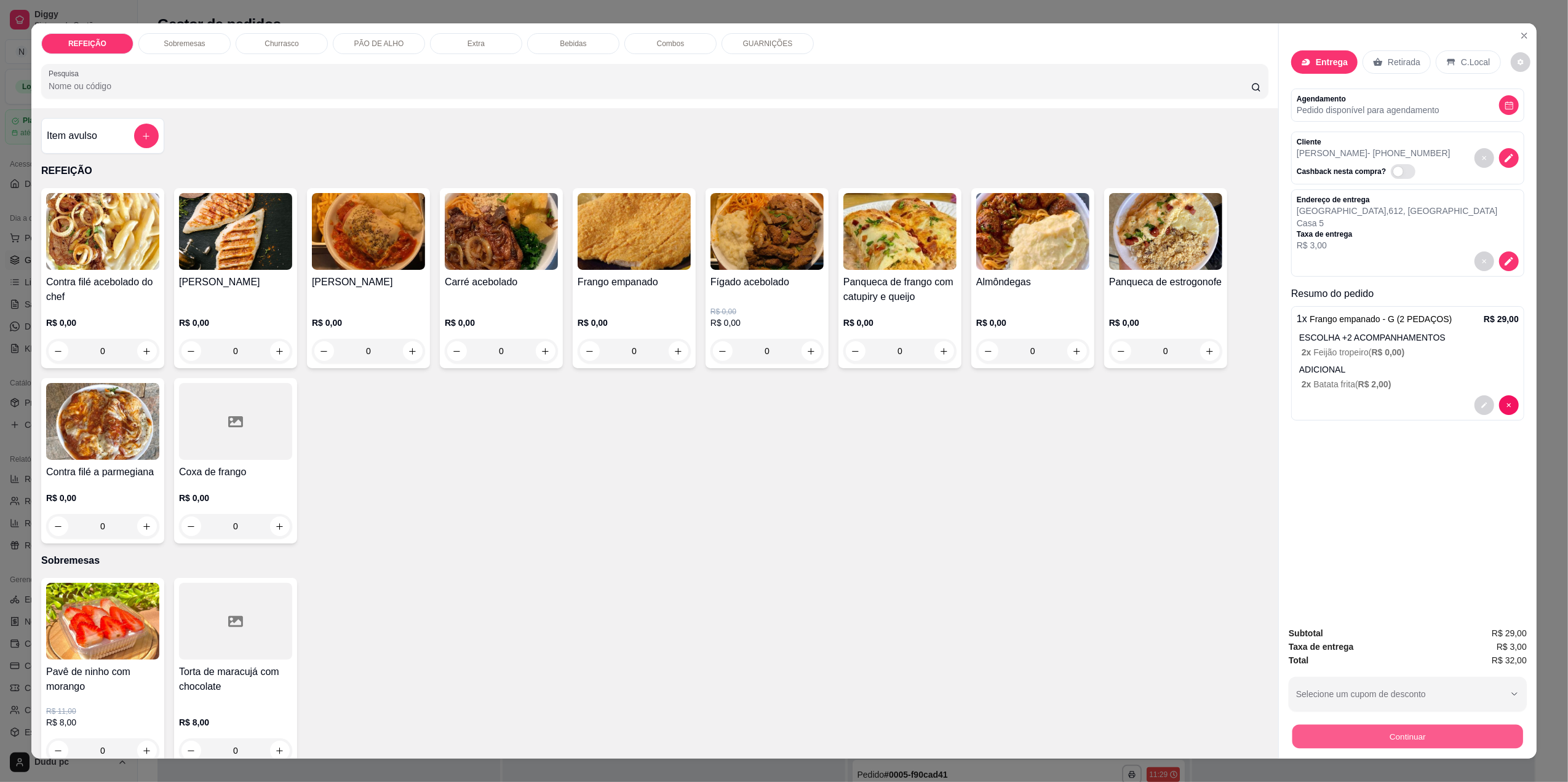
click at [1334, 728] on button "Continuar" at bounding box center [1407, 736] width 231 height 24
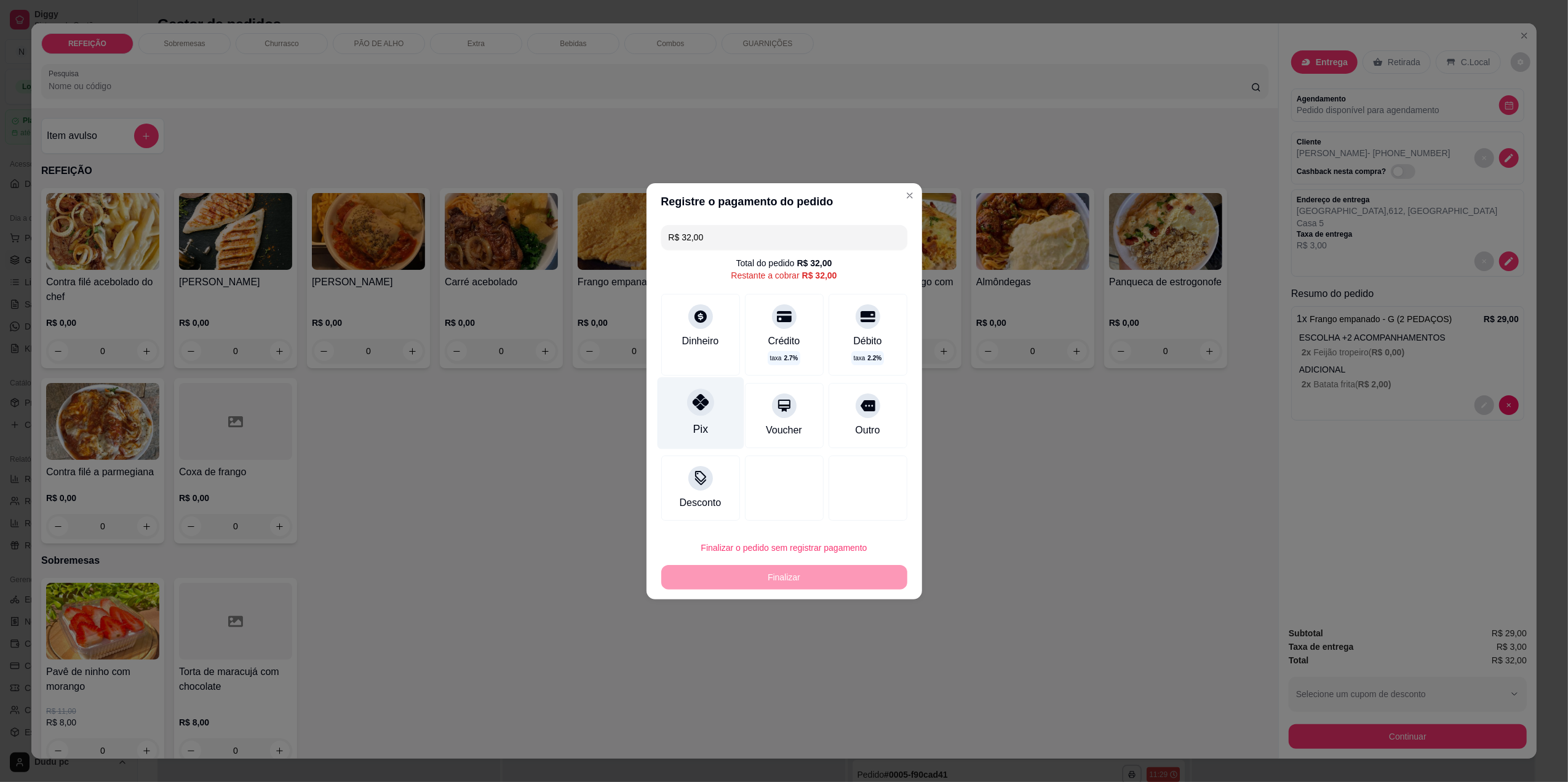
click at [679, 422] on div "Pix" at bounding box center [700, 413] width 87 height 72
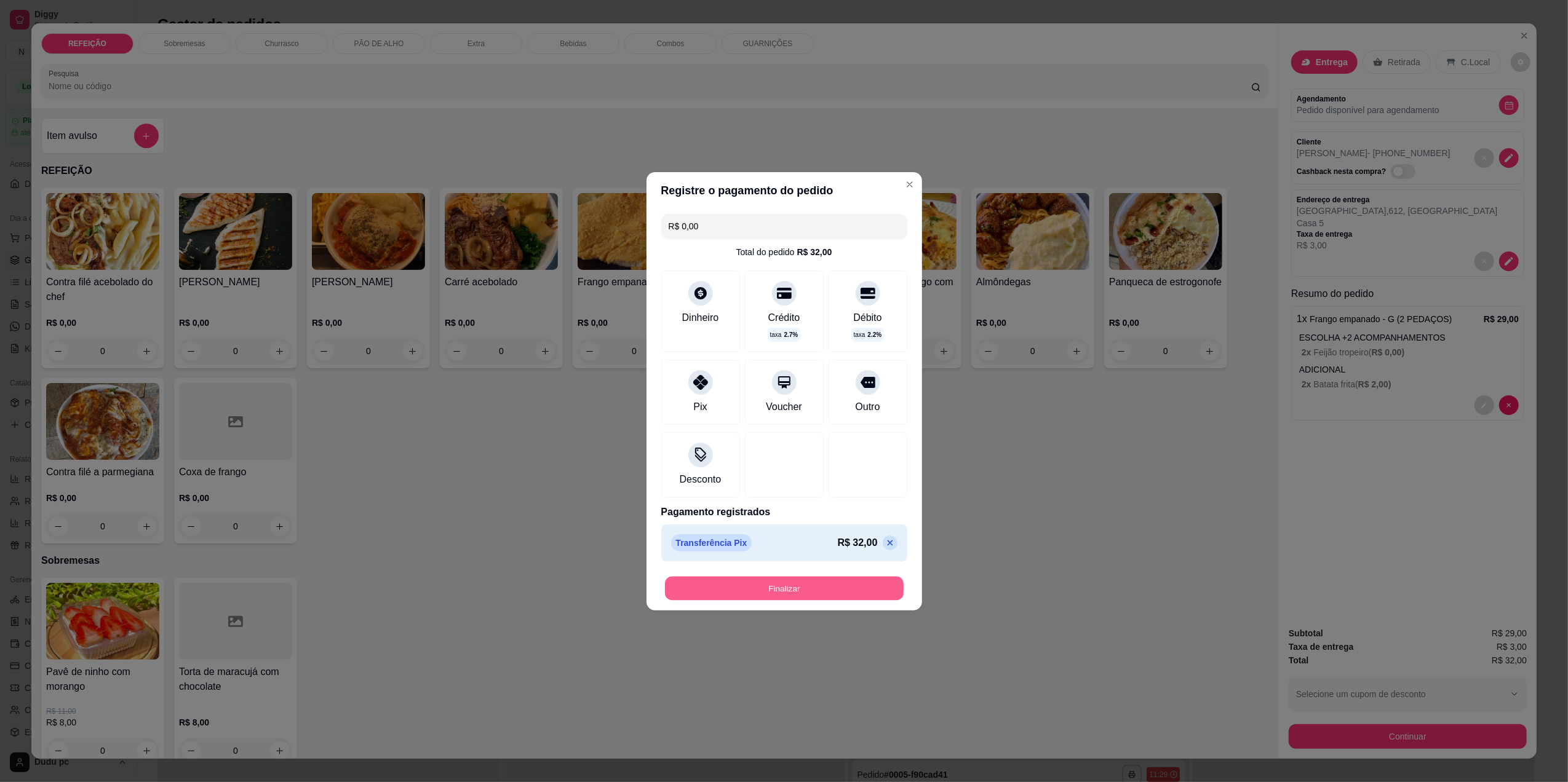
click at [817, 584] on button "Finalizar" at bounding box center [784, 588] width 238 height 24
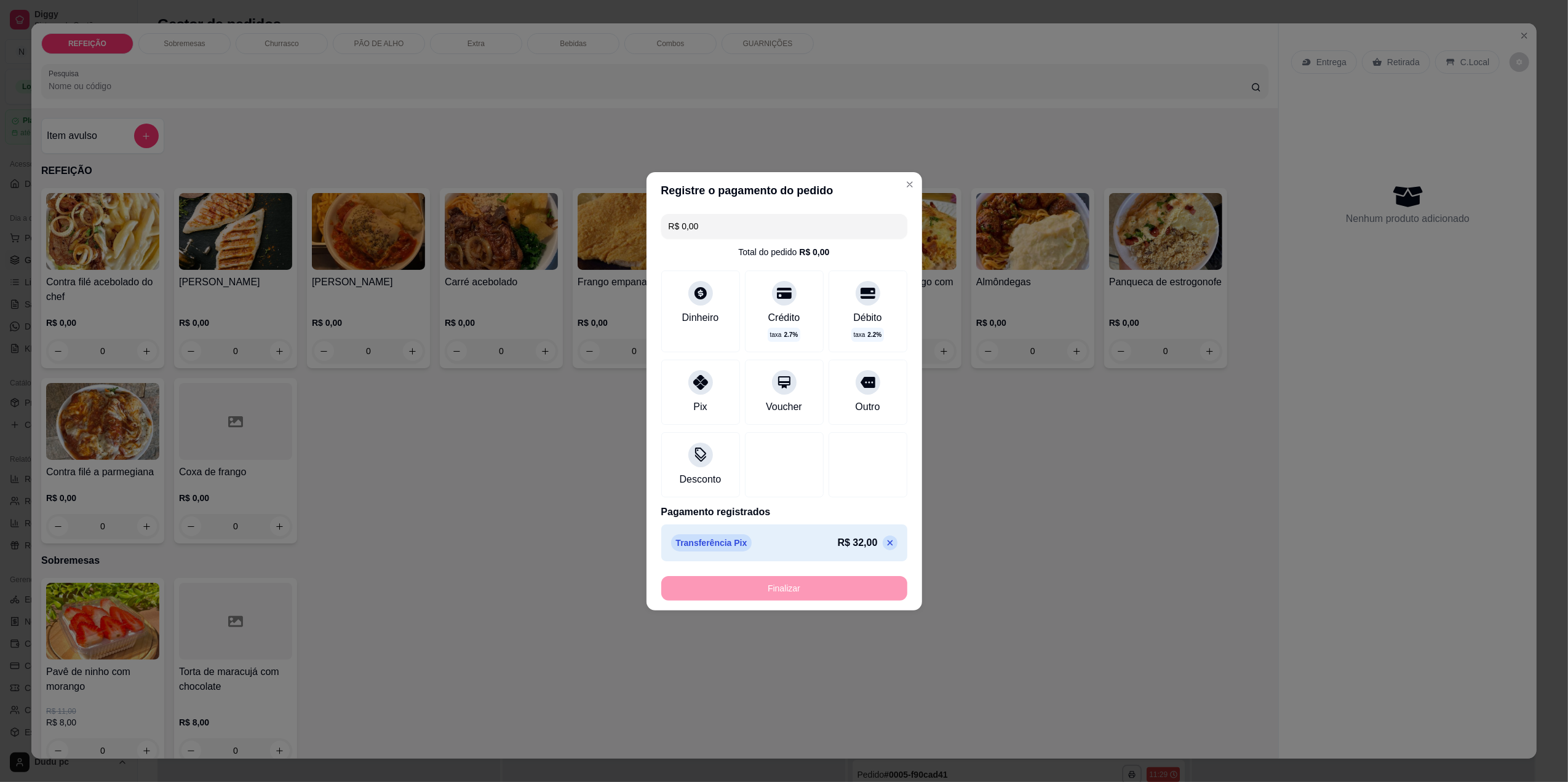
type input "-R$ 32,00"
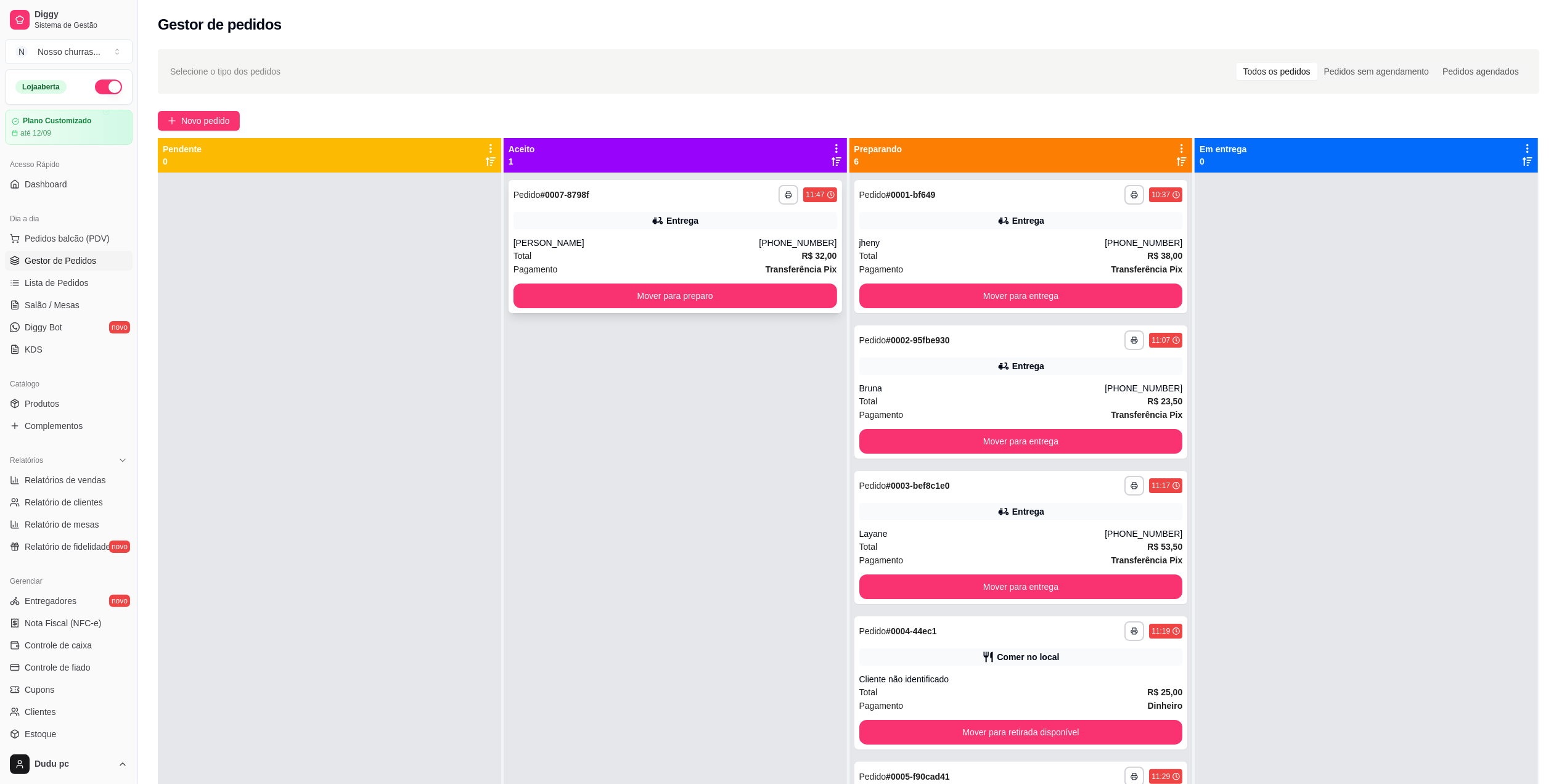
click at [776, 248] on div "(21) 97038-2320" at bounding box center [798, 242] width 78 height 13
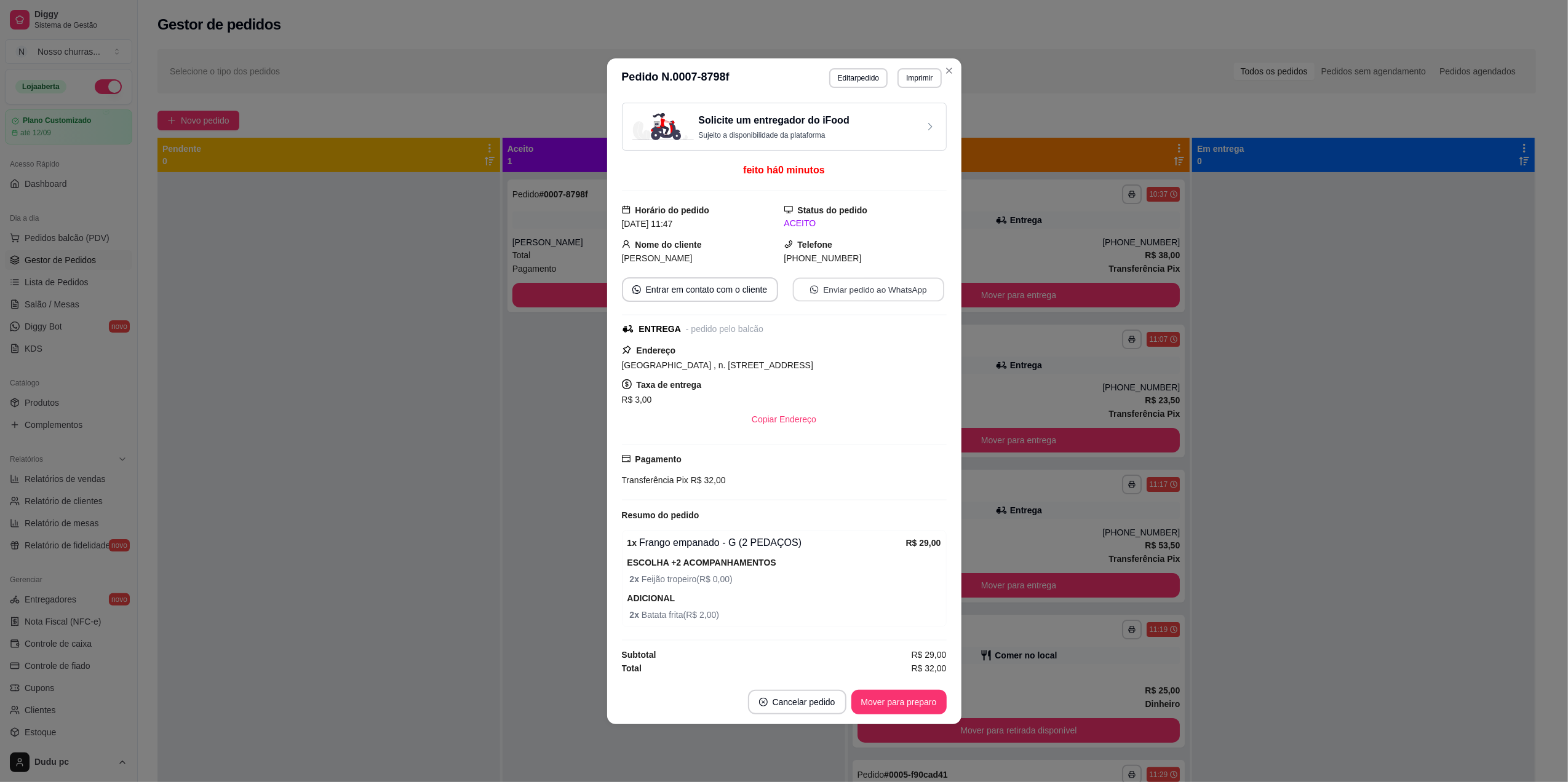
click at [827, 289] on button "Enviar pedido ao WhatsApp" at bounding box center [868, 289] width 151 height 24
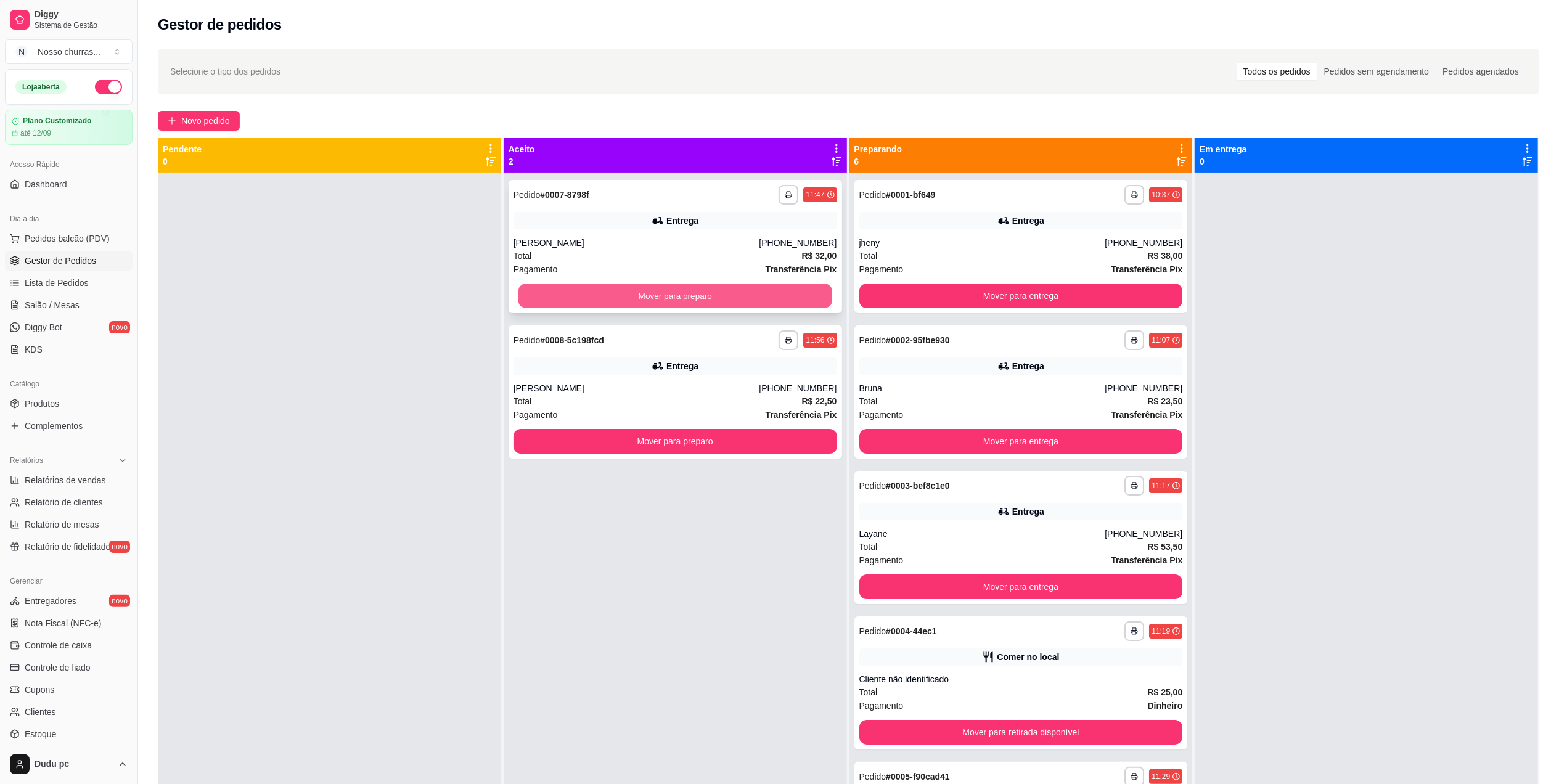
click at [534, 297] on button "Mover para preparo" at bounding box center [675, 296] width 314 height 24
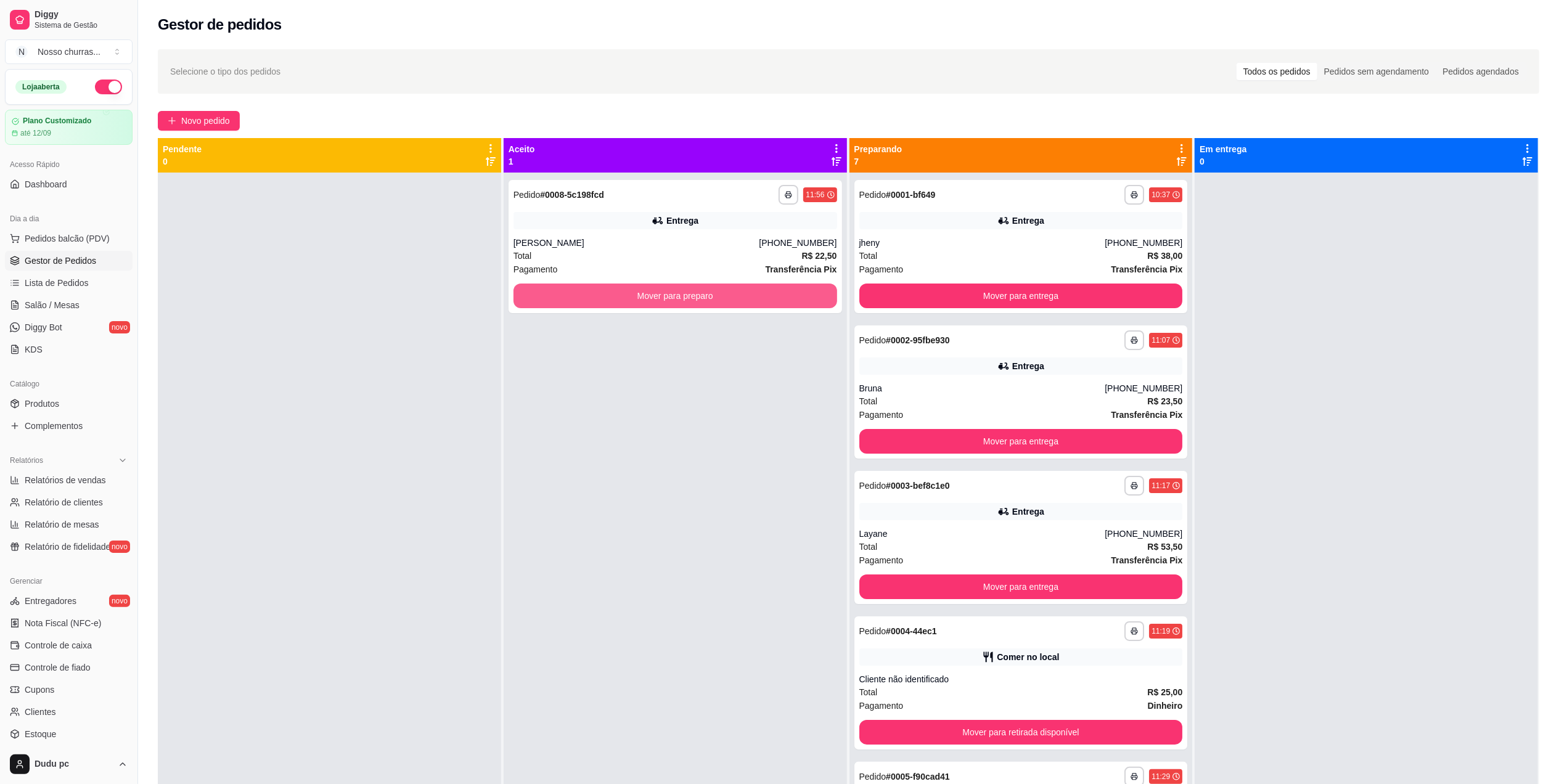
click at [534, 297] on button "Mover para preparo" at bounding box center [675, 295] width 324 height 24
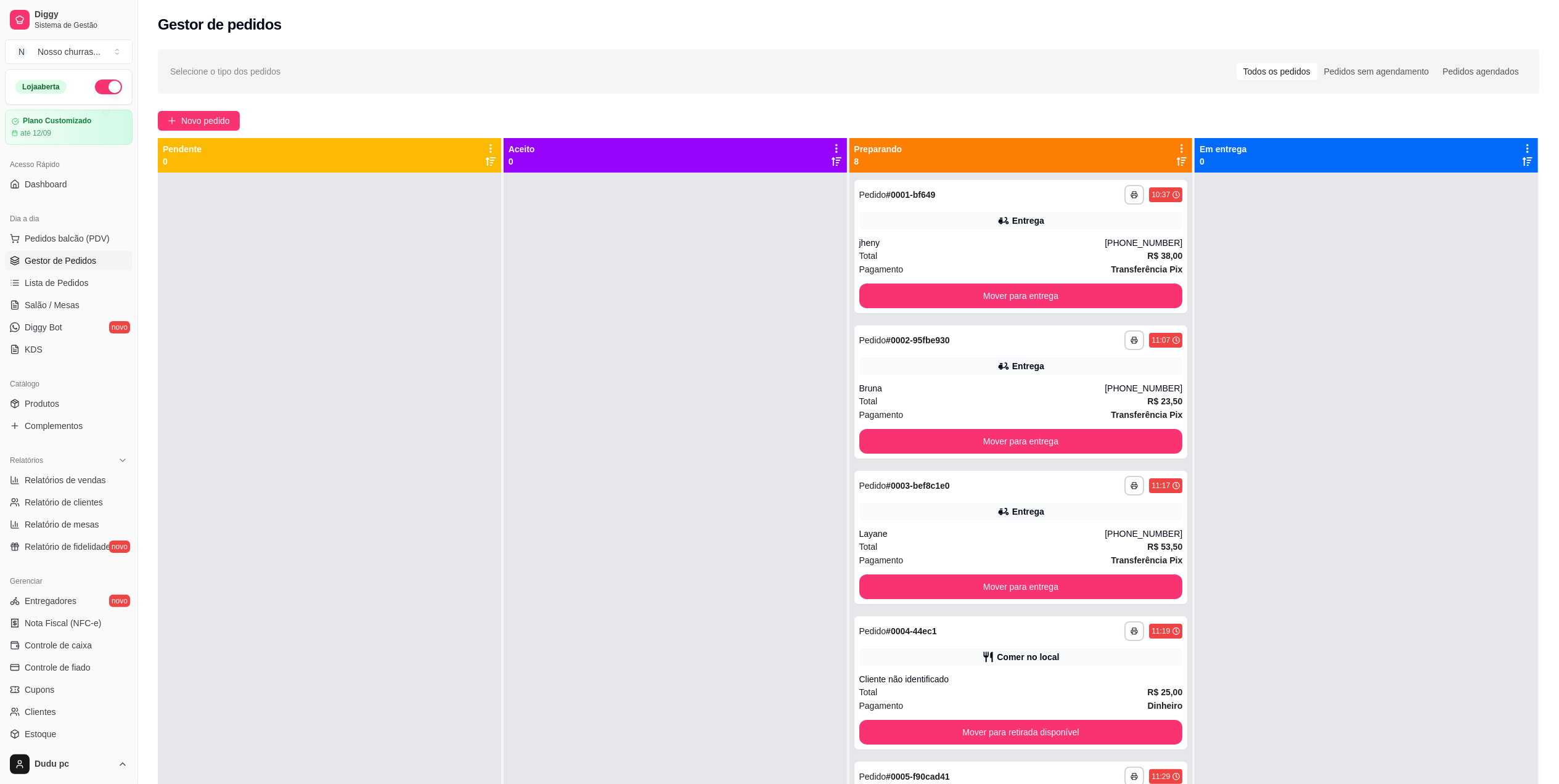
click at [1272, 477] on div at bounding box center [1366, 564] width 343 height 784
click at [1007, 729] on button "Mover para retirada disponível" at bounding box center [1021, 732] width 314 height 24
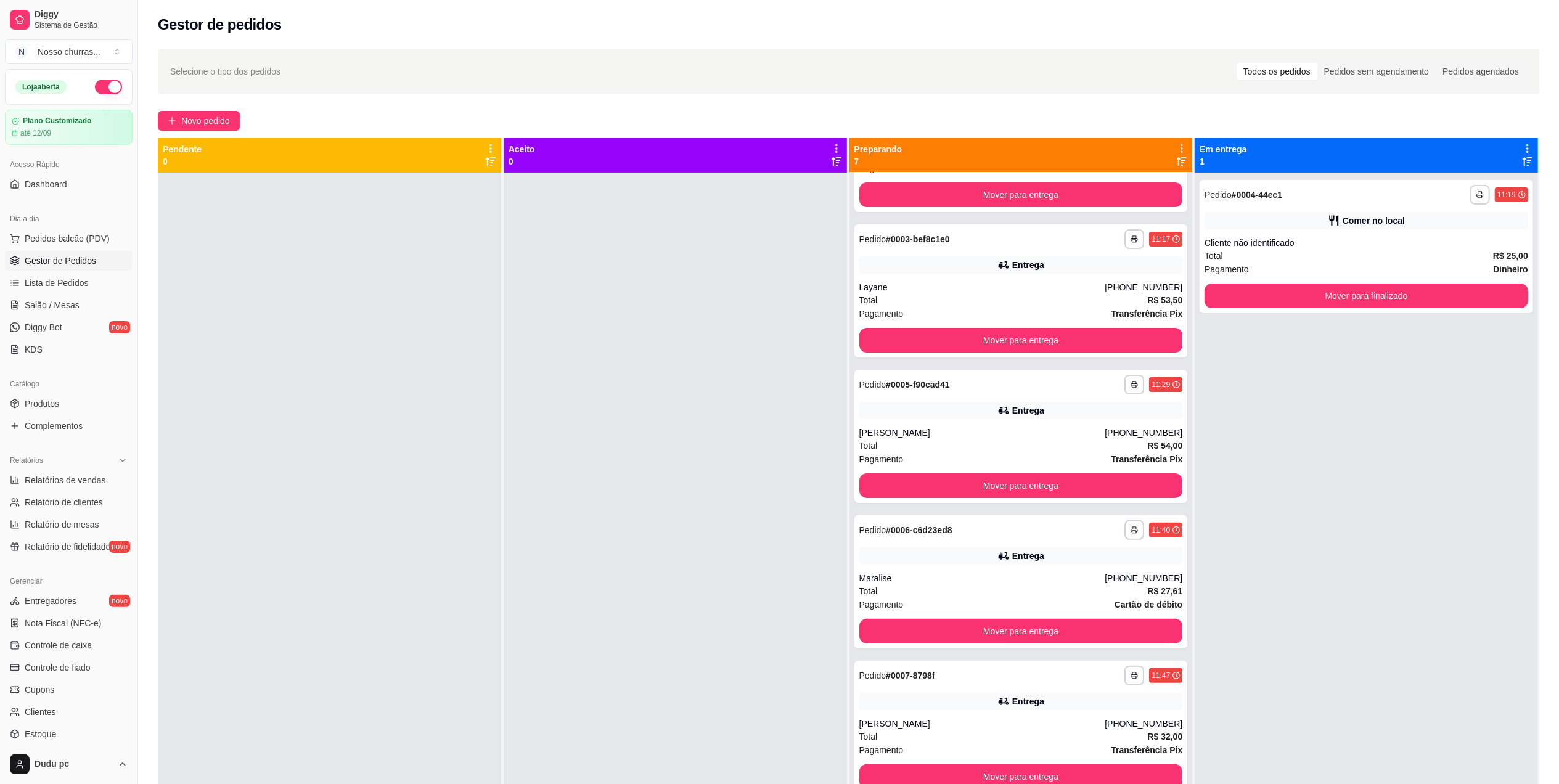
scroll to position [188, 0]
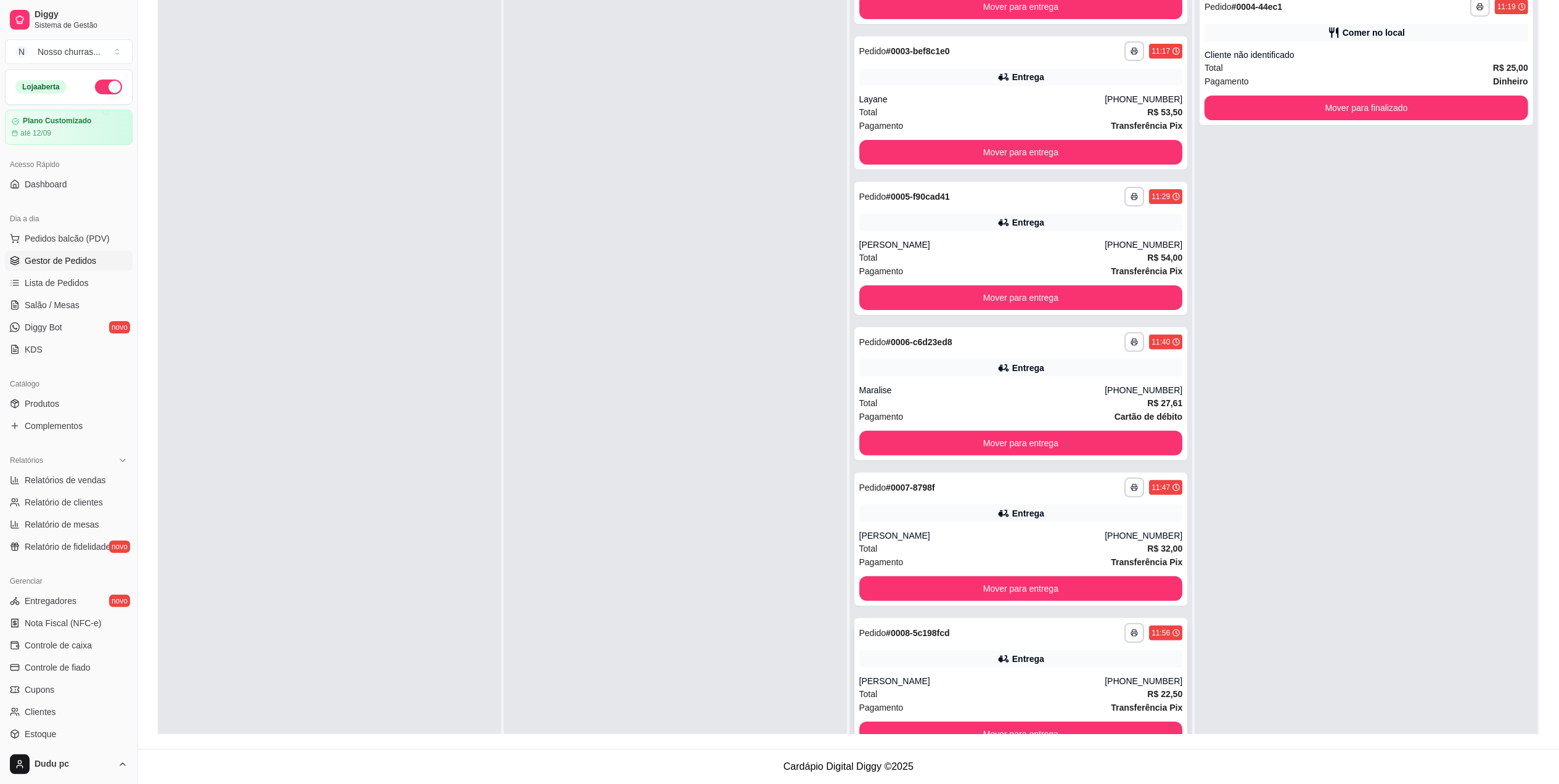
click at [1137, 666] on div "Entrega" at bounding box center [1021, 659] width 324 height 18
click at [1195, 22] on div "**********" at bounding box center [1366, 376] width 343 height 784
click at [1099, 159] on button "Mover para entrega" at bounding box center [1021, 152] width 324 height 24
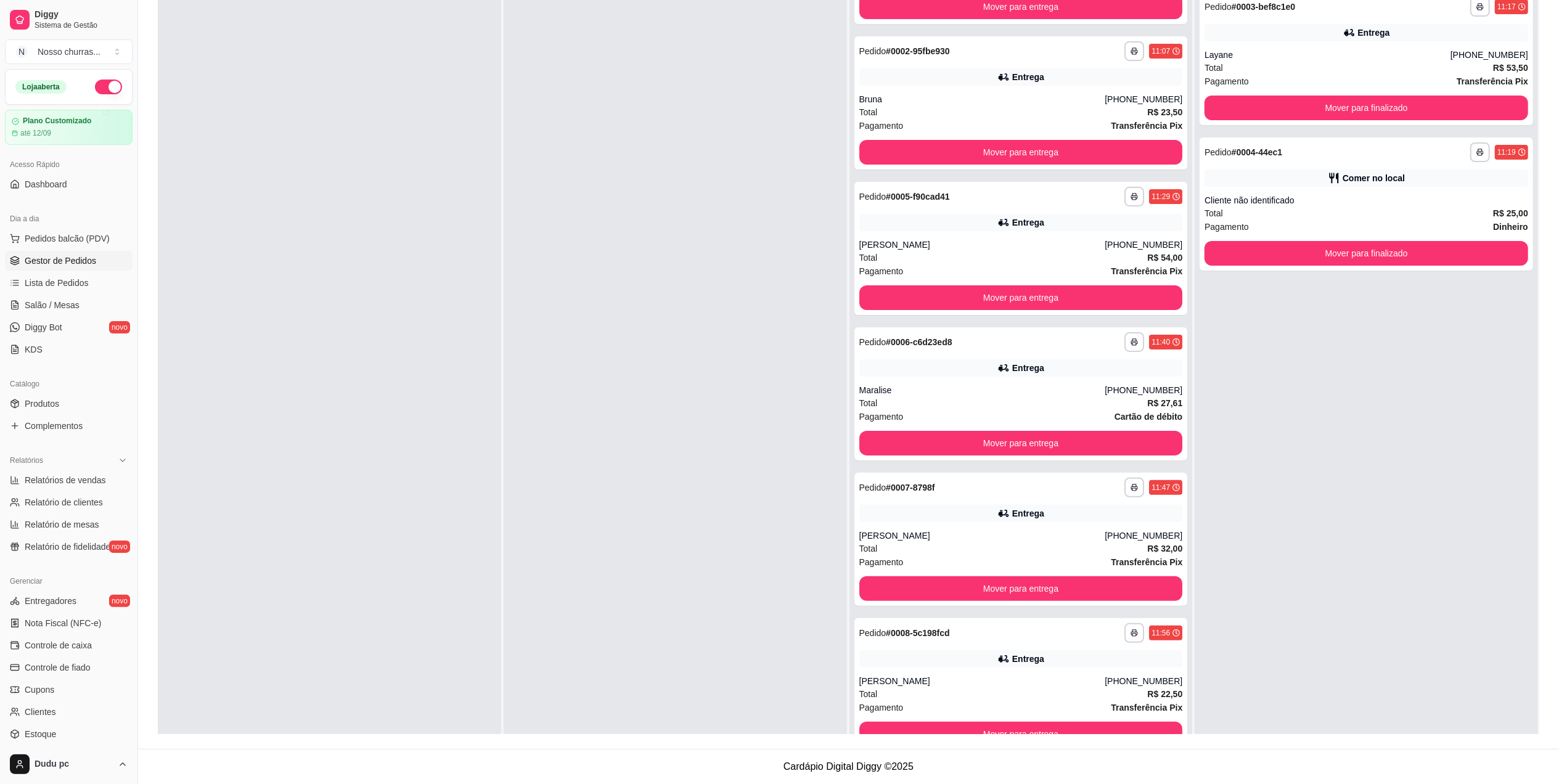
scroll to position [101, 0]
click at [1240, 246] on button "Mover para finalizado" at bounding box center [1366, 253] width 314 height 24
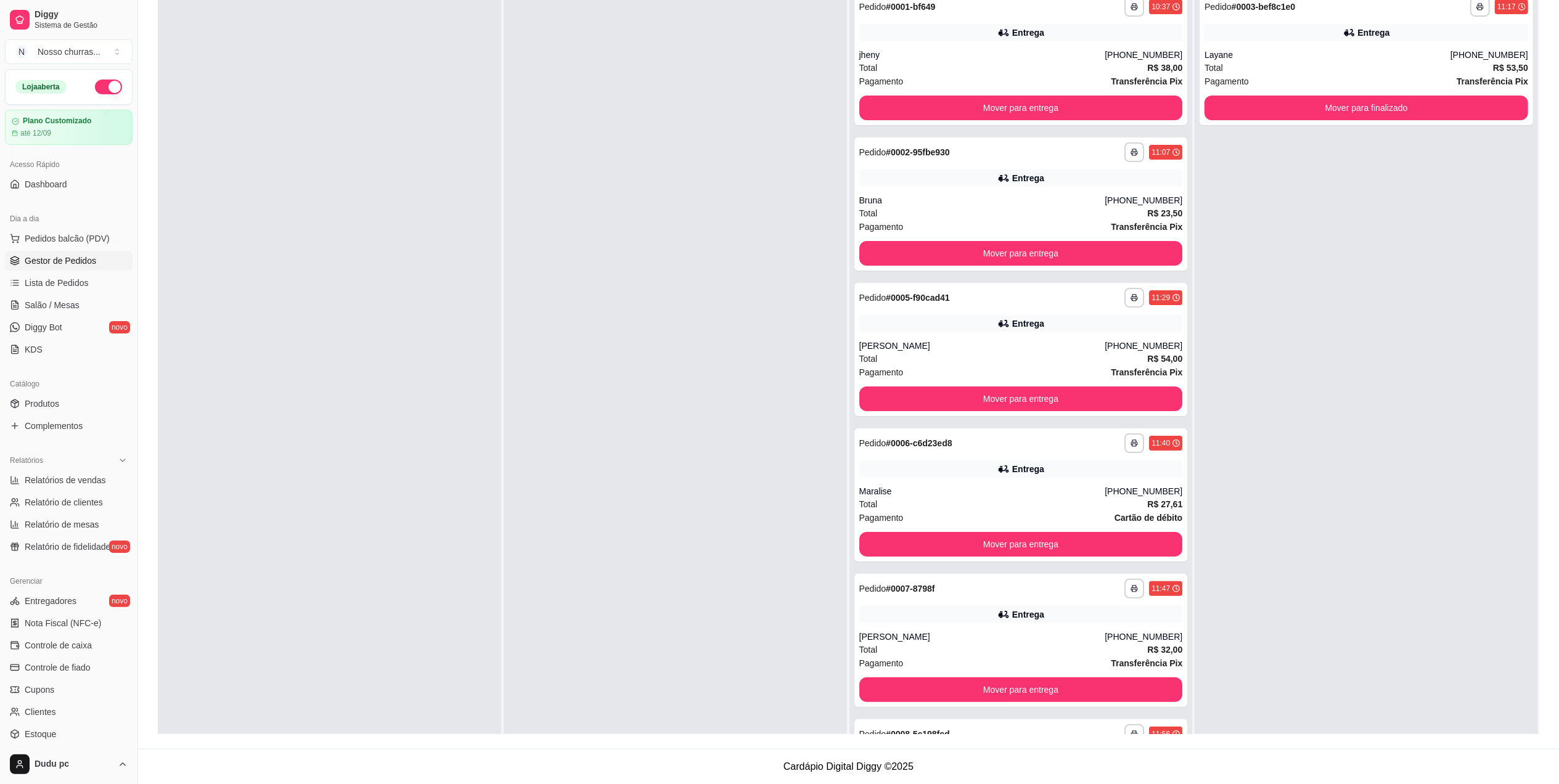
scroll to position [0, 0]
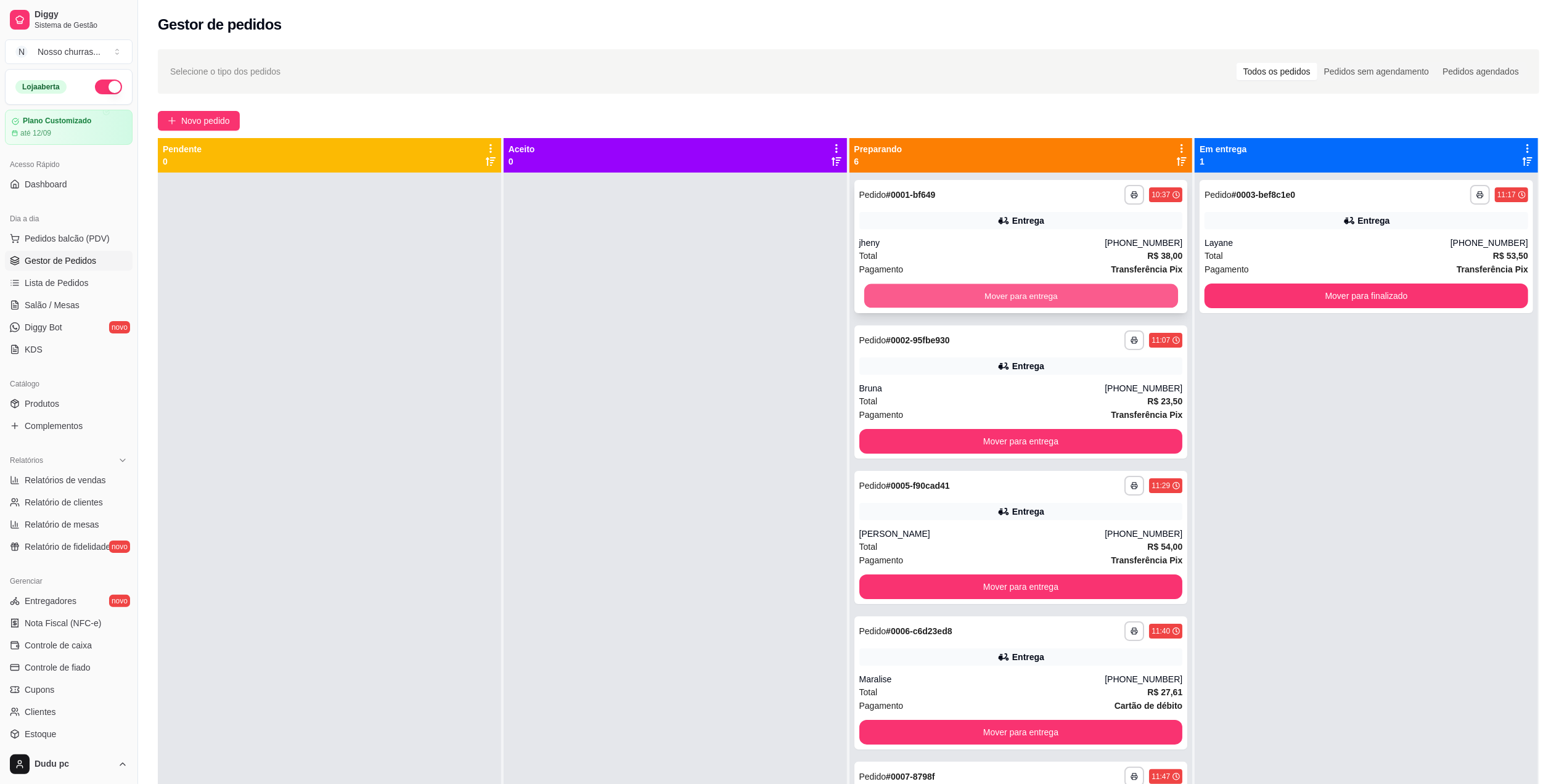
click at [1056, 299] on button "Mover para entrega" at bounding box center [1021, 296] width 314 height 24
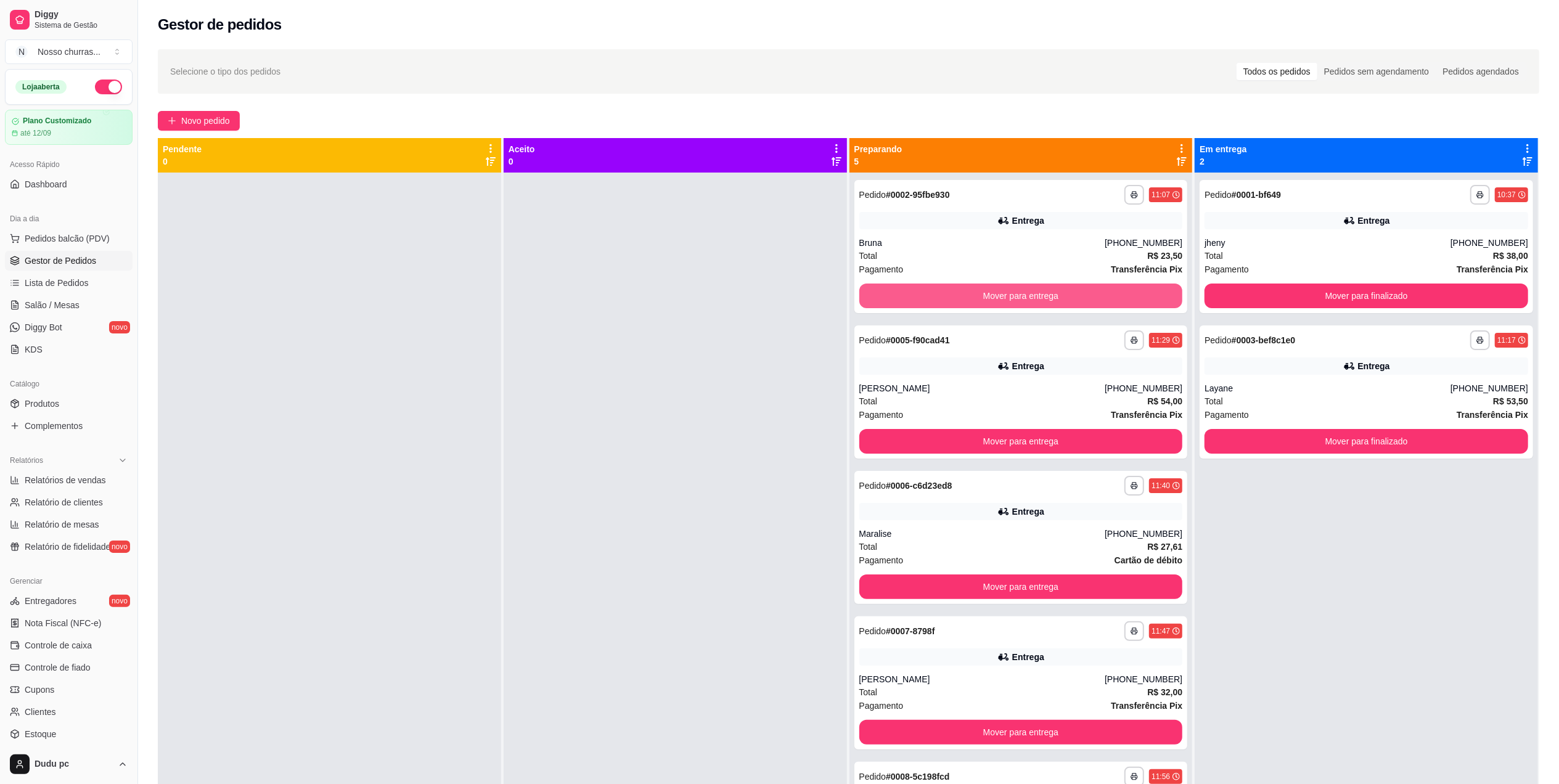
click at [1056, 299] on button "Mover para entrega" at bounding box center [1021, 295] width 324 height 24
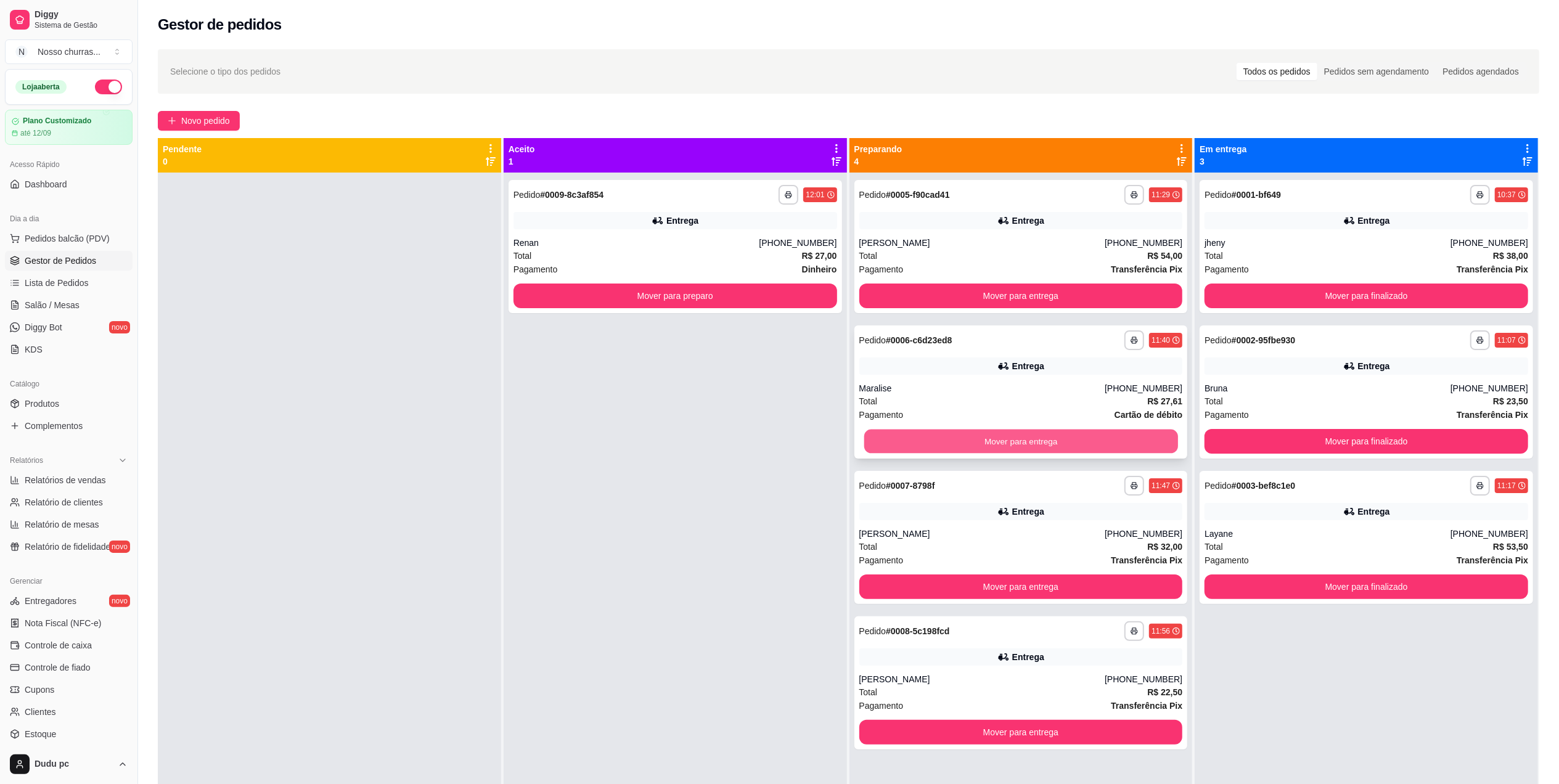
click at [1104, 435] on button "Mover para entrega" at bounding box center [1021, 441] width 314 height 24
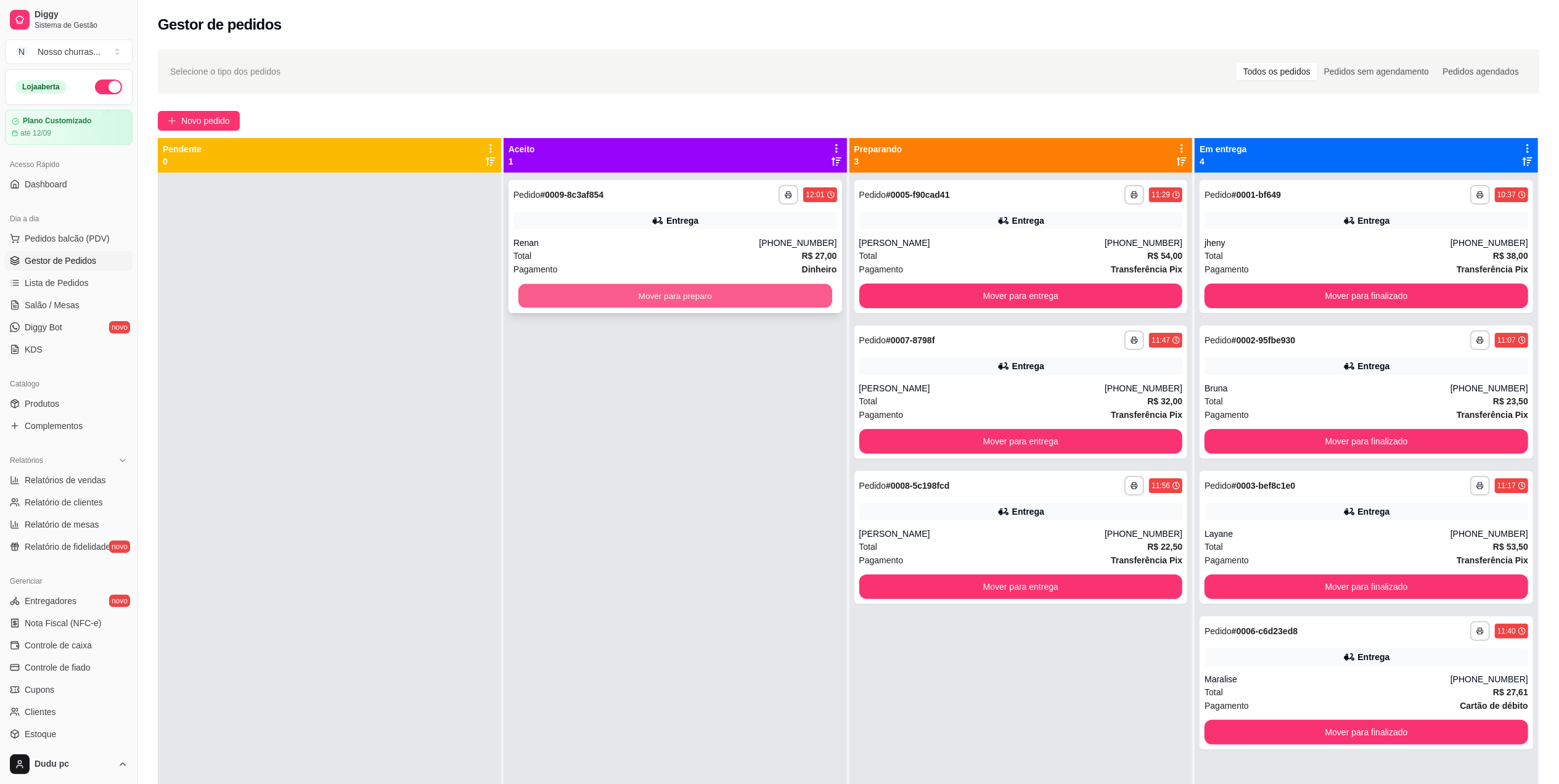
click at [777, 296] on button "Mover para preparo" at bounding box center [675, 296] width 314 height 24
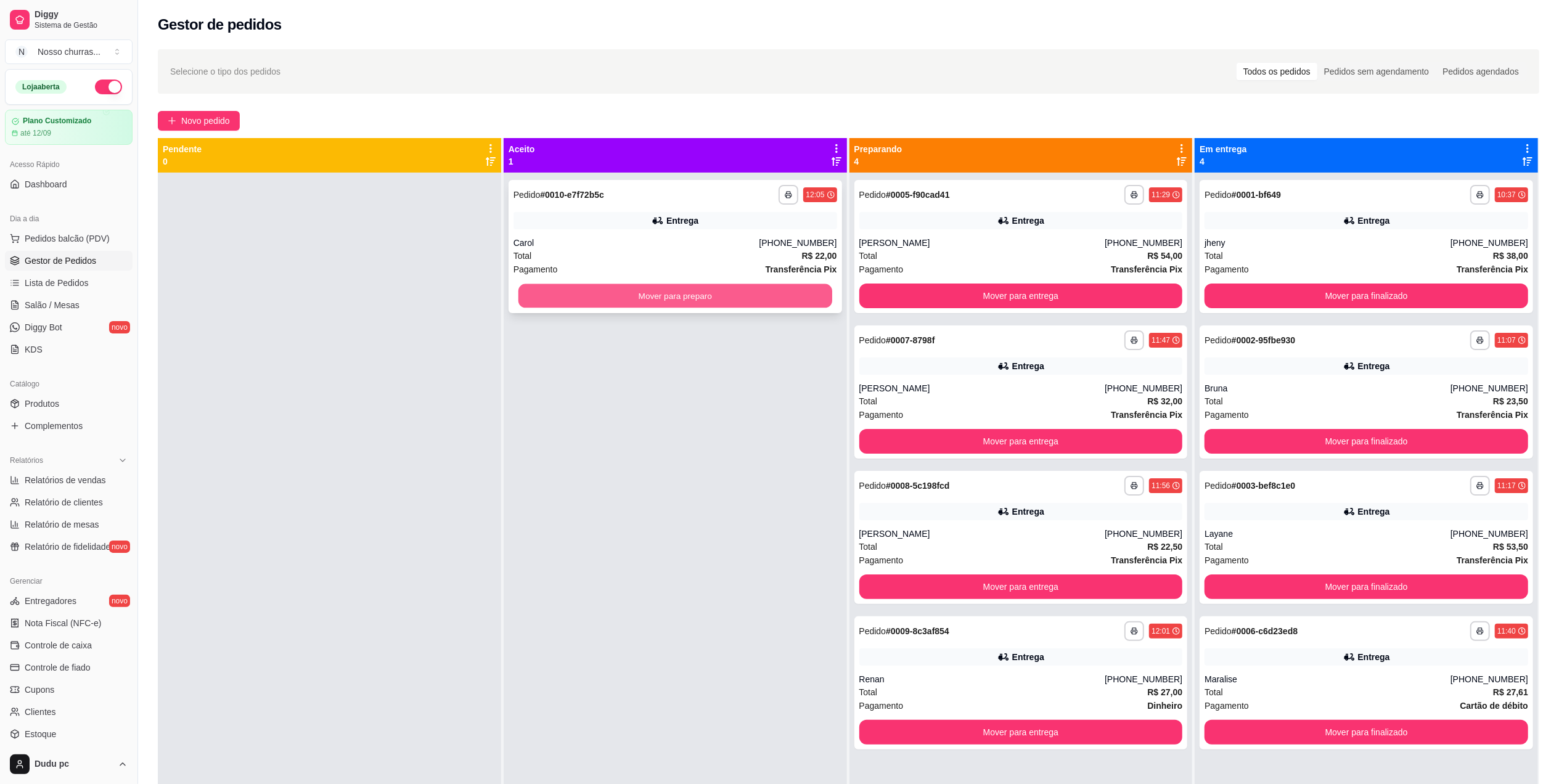
click at [772, 297] on button "Mover para preparo" at bounding box center [675, 296] width 314 height 24
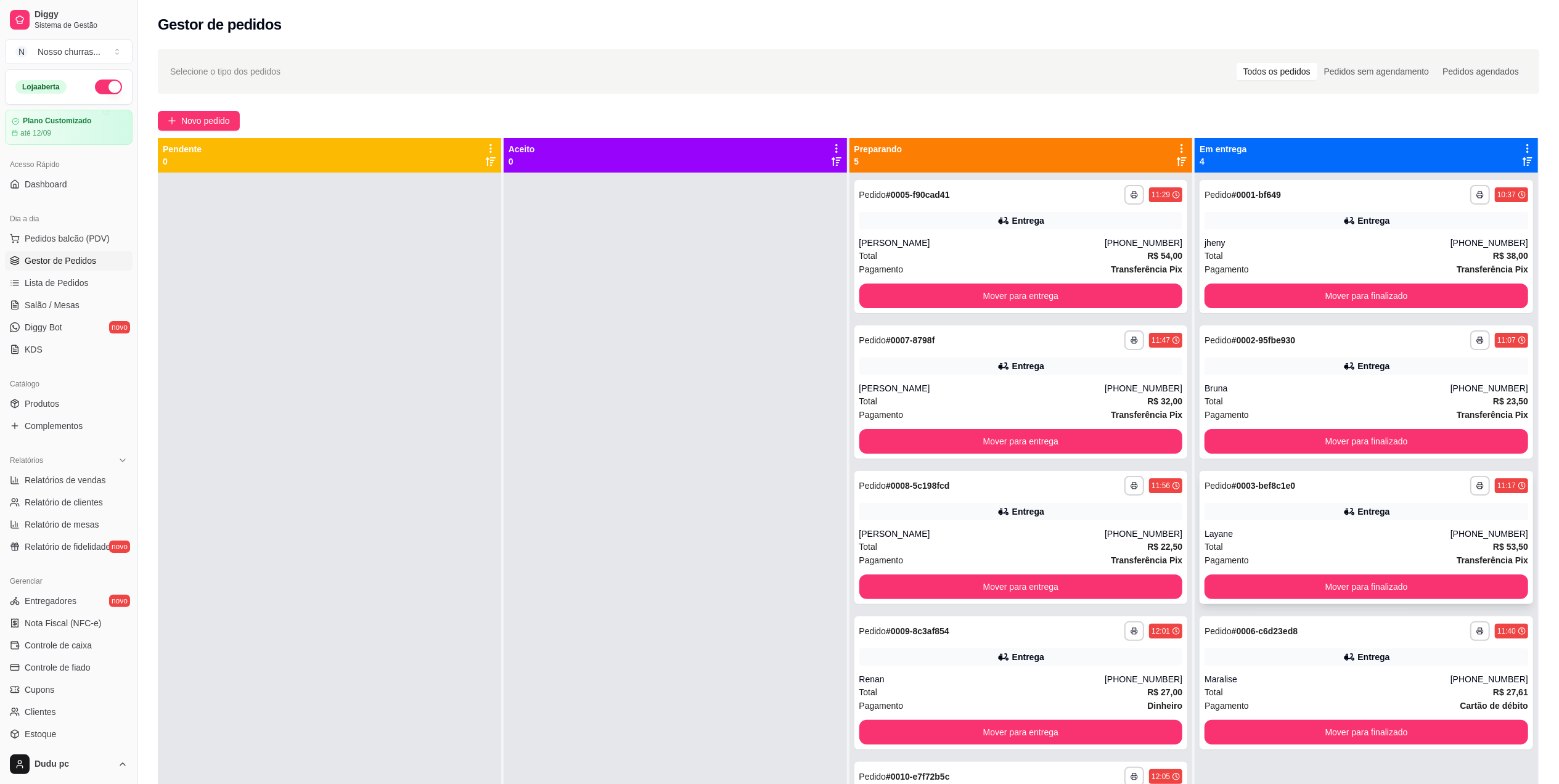
click at [1283, 491] on strong "# 0003-bef8c1e0" at bounding box center [1264, 485] width 64 height 10
click at [997, 427] on div "**********" at bounding box center [1021, 392] width 334 height 133
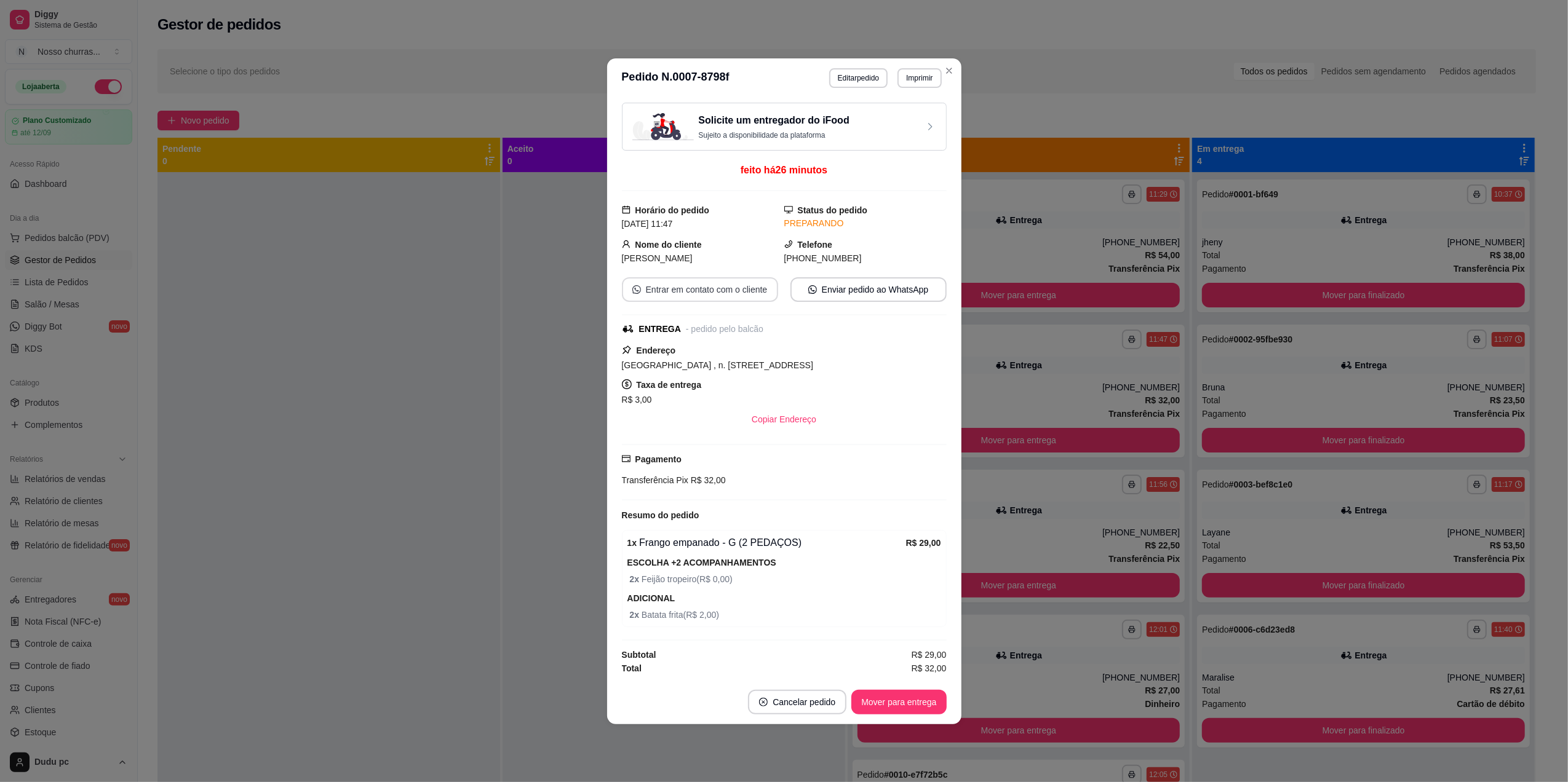
click at [701, 279] on button "Entrar em contato com o cliente" at bounding box center [699, 289] width 156 height 24
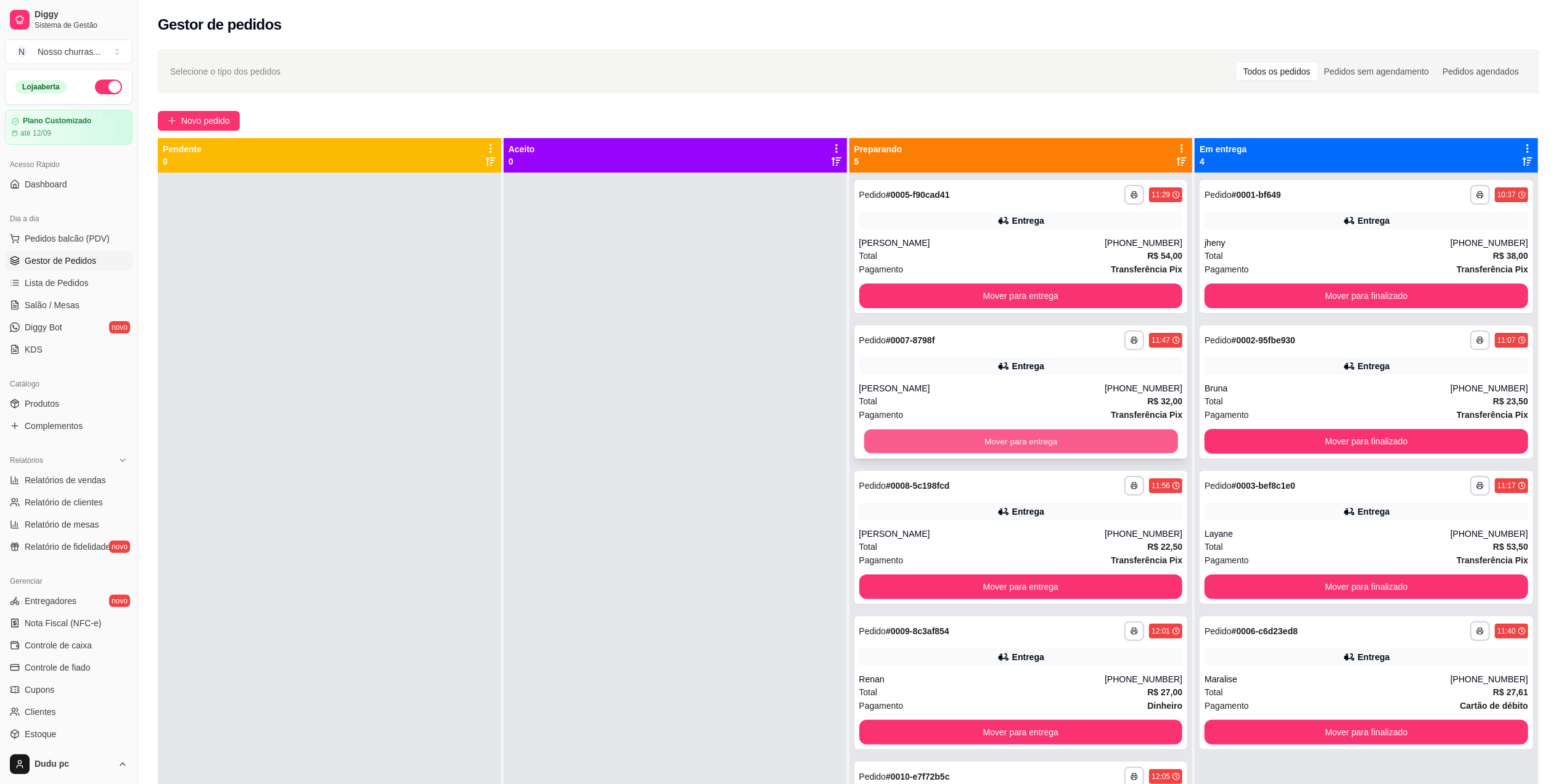
click at [911, 441] on button "Mover para entrega" at bounding box center [1021, 441] width 314 height 24
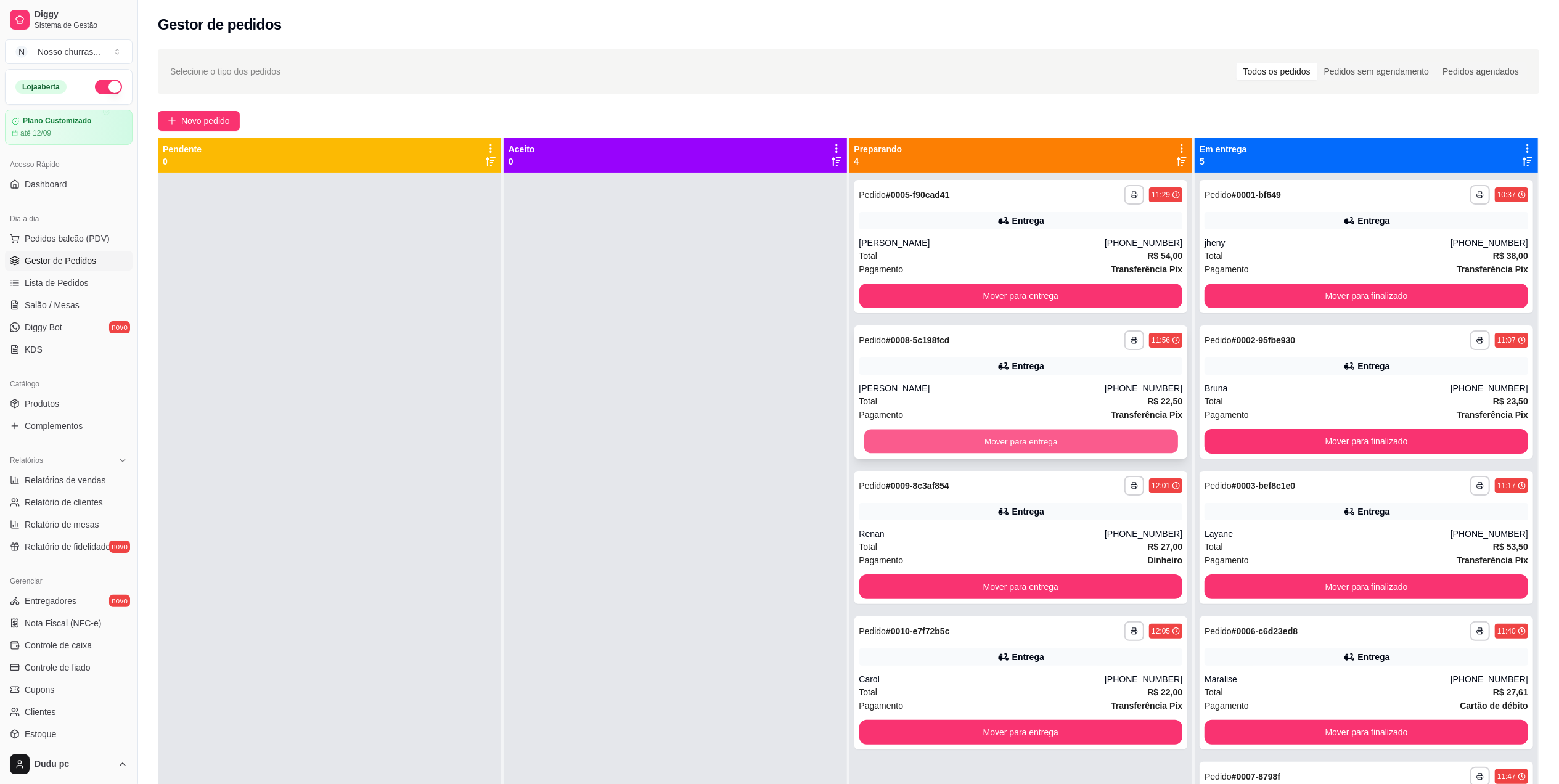
click at [888, 435] on button "Mover para entrega" at bounding box center [1021, 441] width 314 height 24
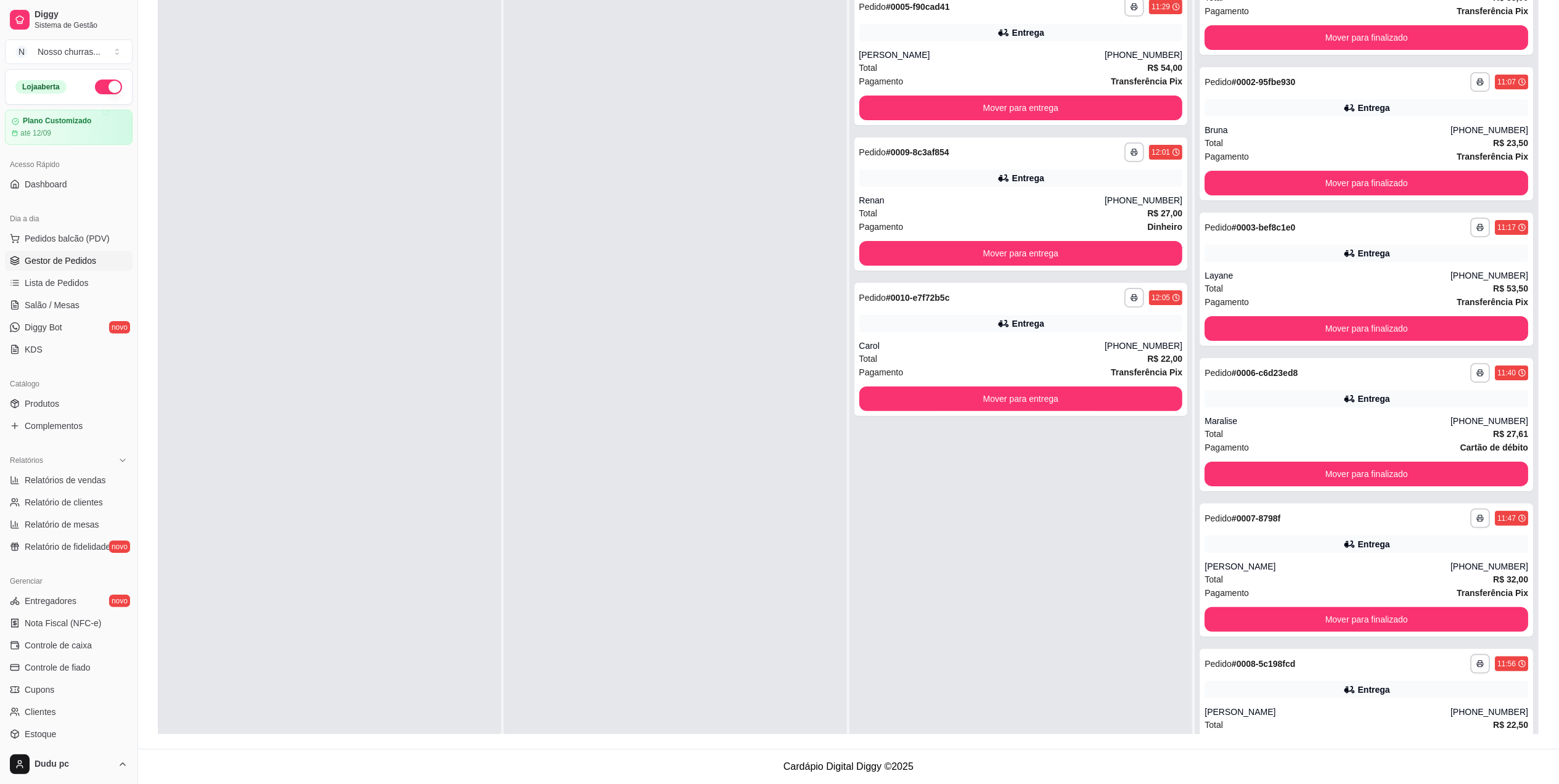
scroll to position [101, 0]
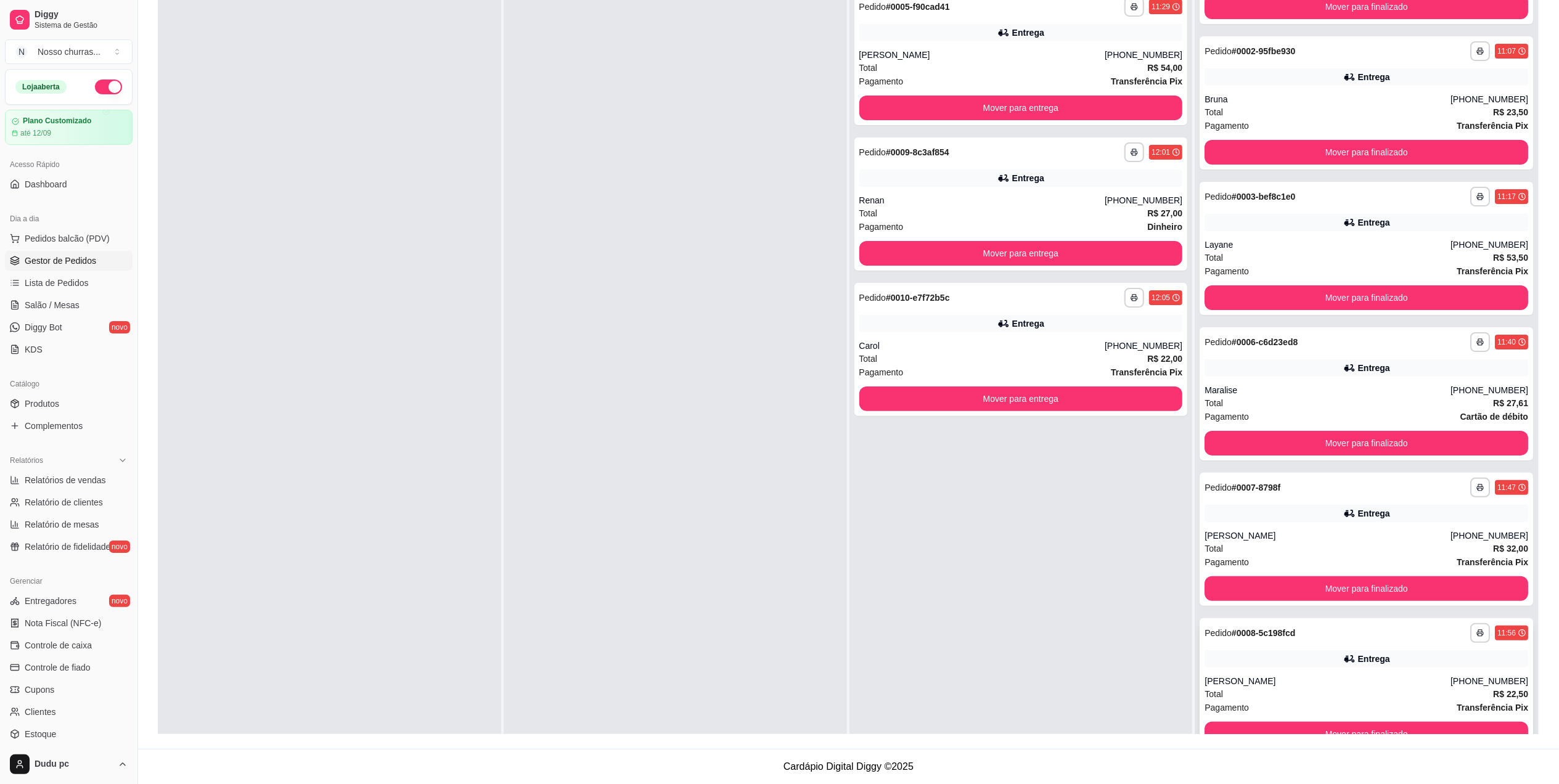
click at [1488, 681] on div "(21) 96558-7453" at bounding box center [1489, 681] width 78 height 13
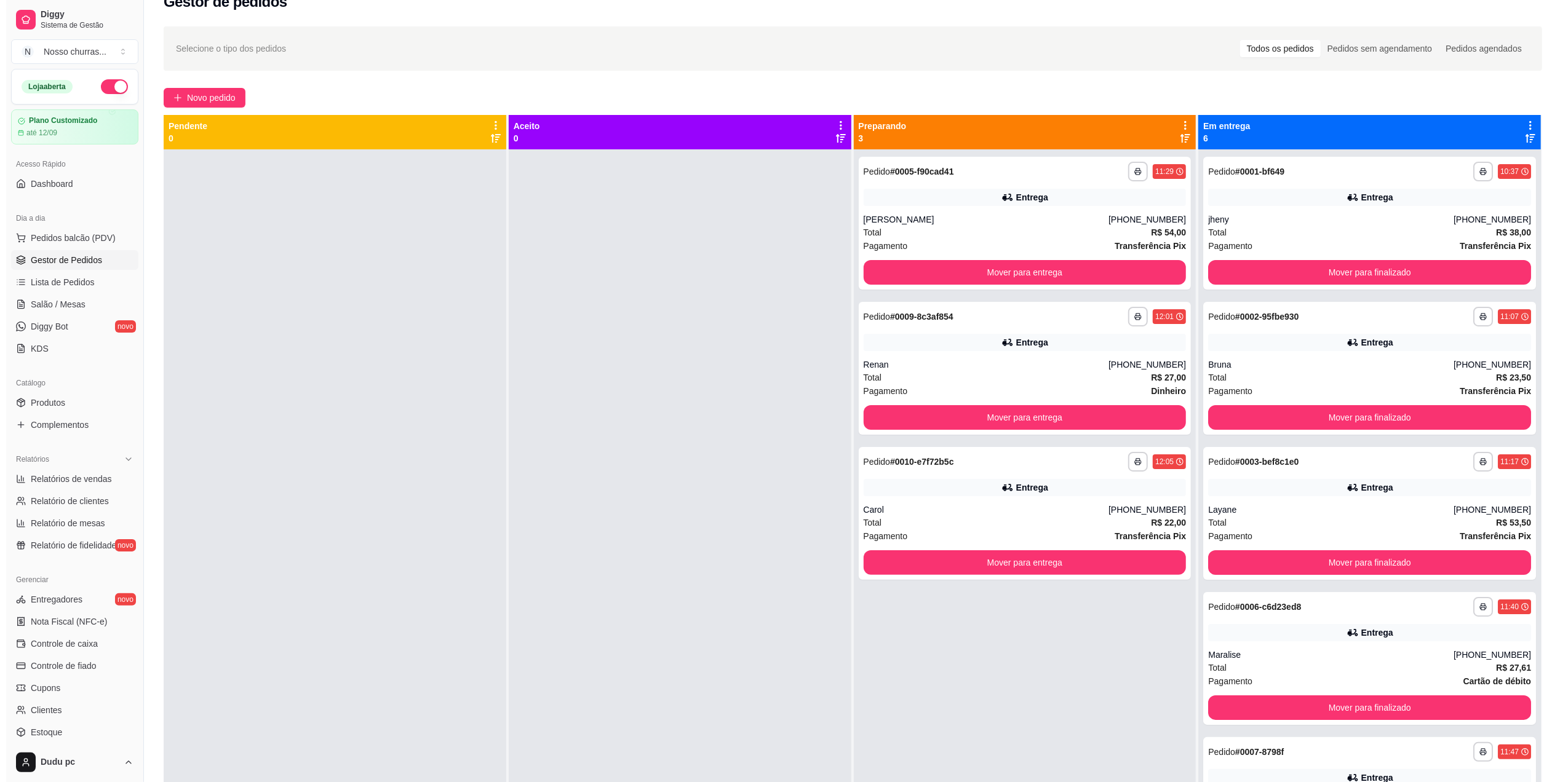
scroll to position [0, 0]
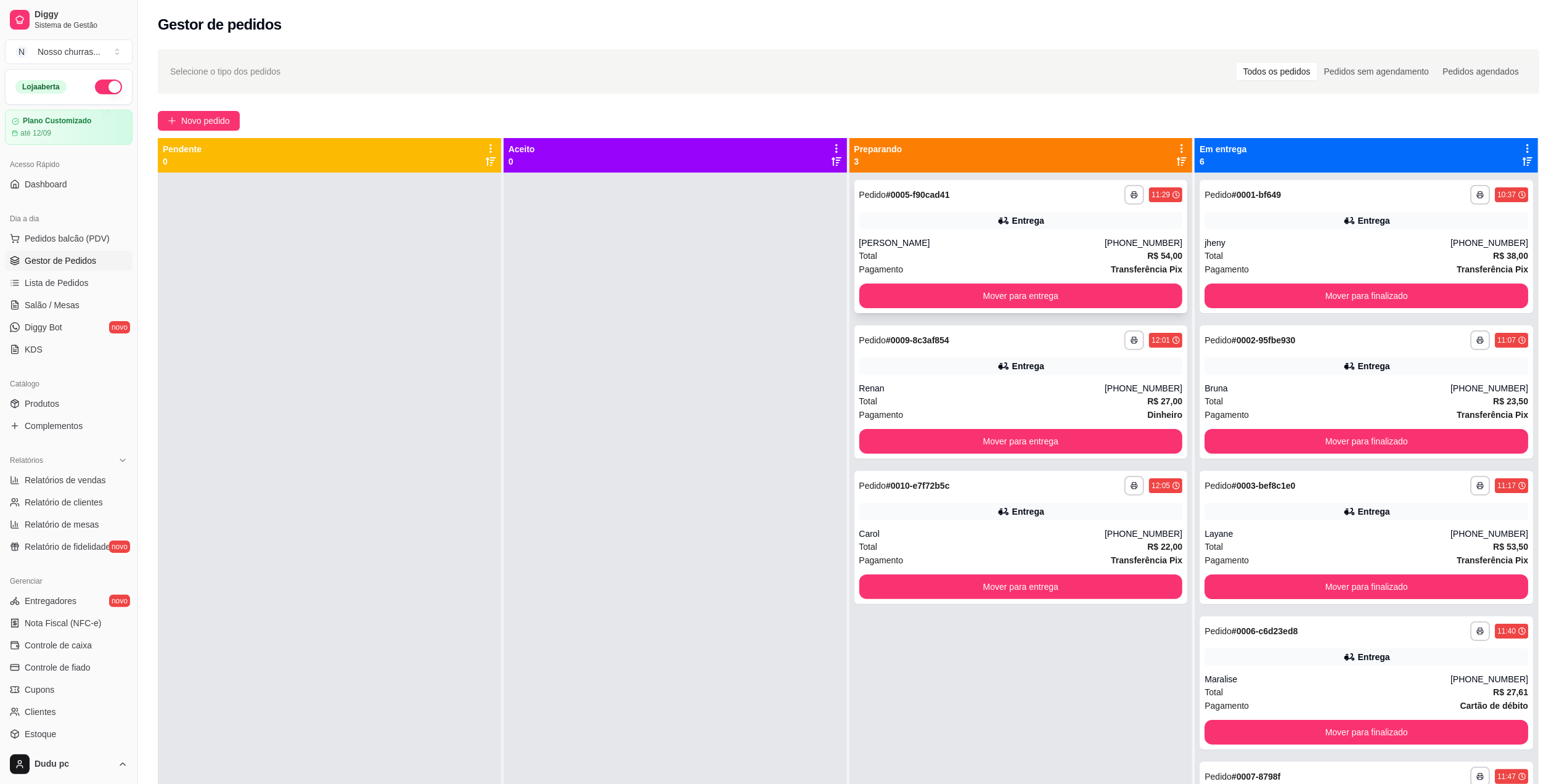
click at [1048, 200] on div "**********" at bounding box center [1021, 195] width 324 height 20
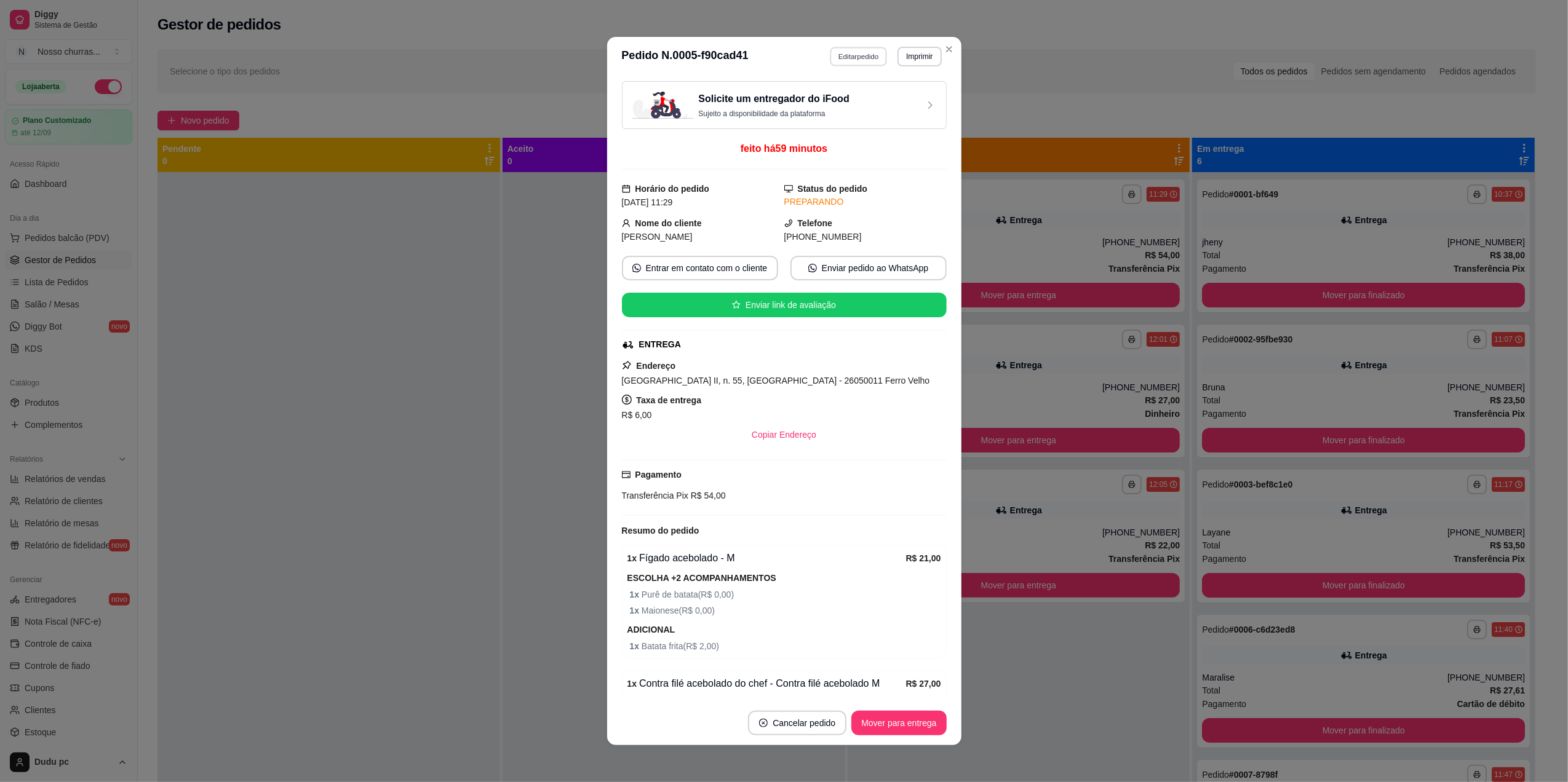
click at [863, 63] on button "Editar pedido" at bounding box center [858, 56] width 57 height 19
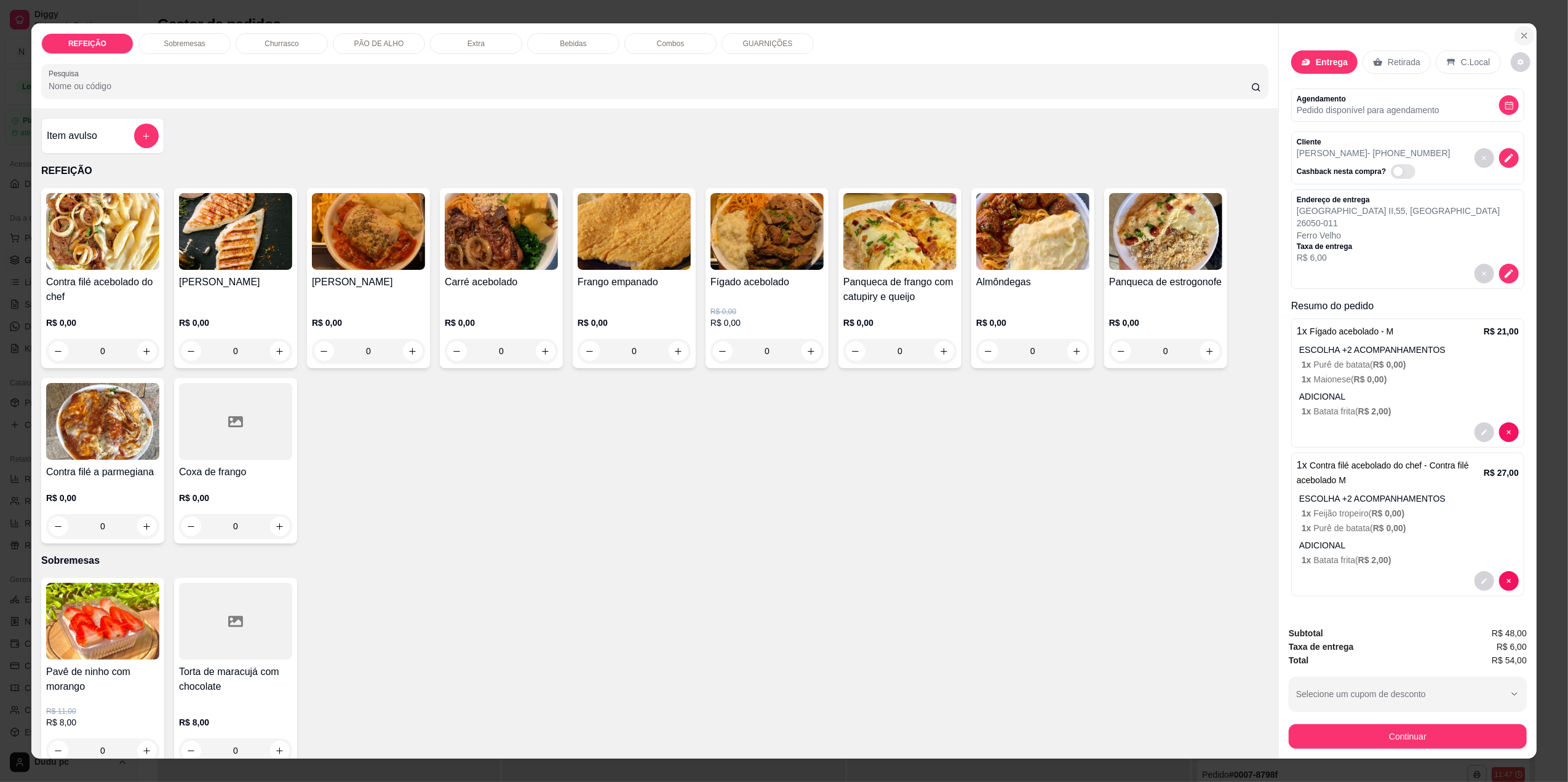
click at [1519, 40] on icon "Close" at bounding box center [1524, 36] width 10 height 10
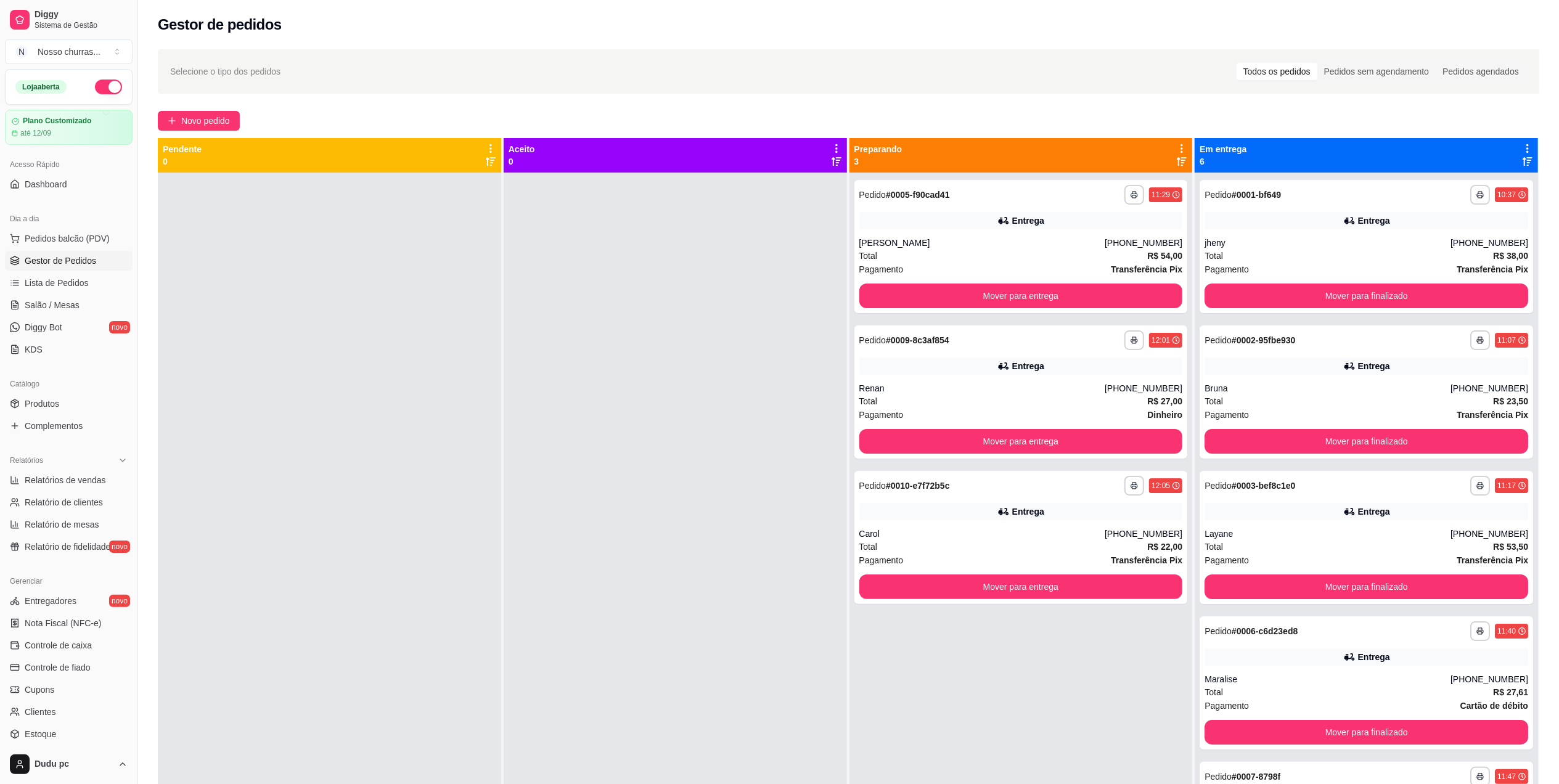
click at [1086, 252] on div "Total R$ 54,00" at bounding box center [1021, 256] width 324 height 13
click at [1083, 291] on button "Mover para entrega" at bounding box center [1021, 296] width 314 height 24
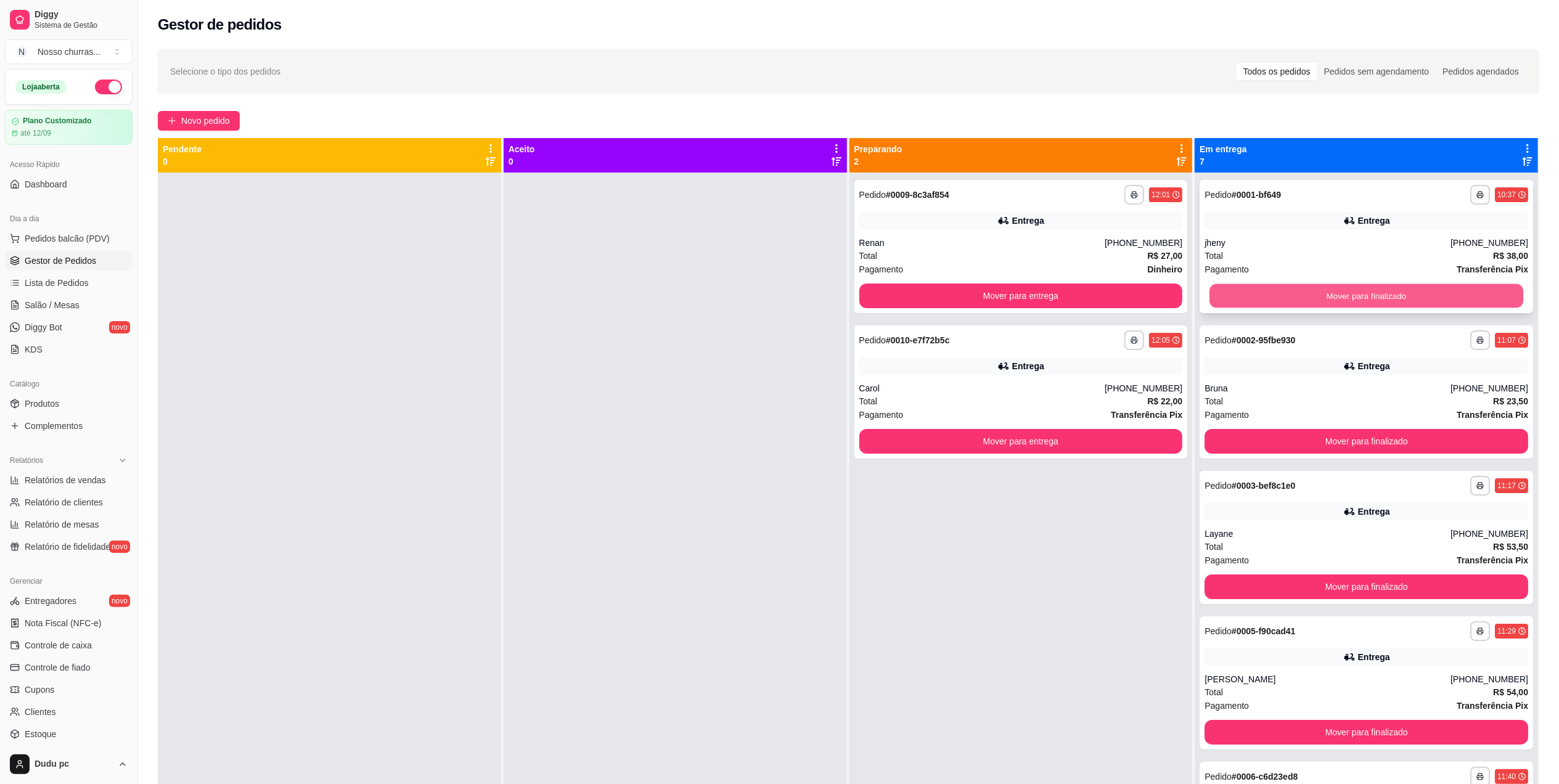
click at [1301, 299] on button "Mover para finalizado" at bounding box center [1366, 296] width 314 height 24
click at [1301, 299] on button "Mover para finalizado" at bounding box center [1366, 295] width 324 height 24
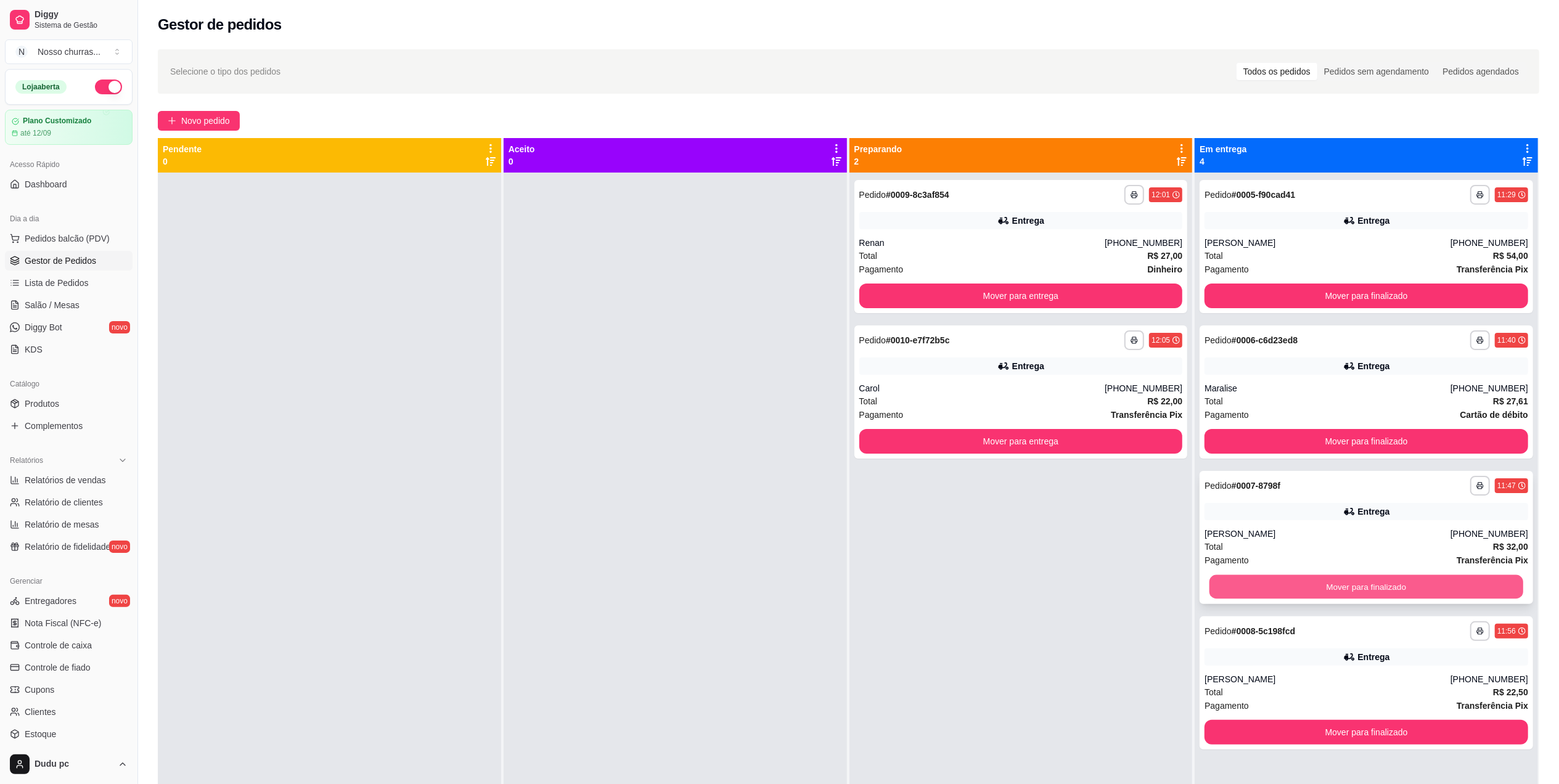
click at [1227, 585] on button "Mover para finalizado" at bounding box center [1366, 587] width 314 height 24
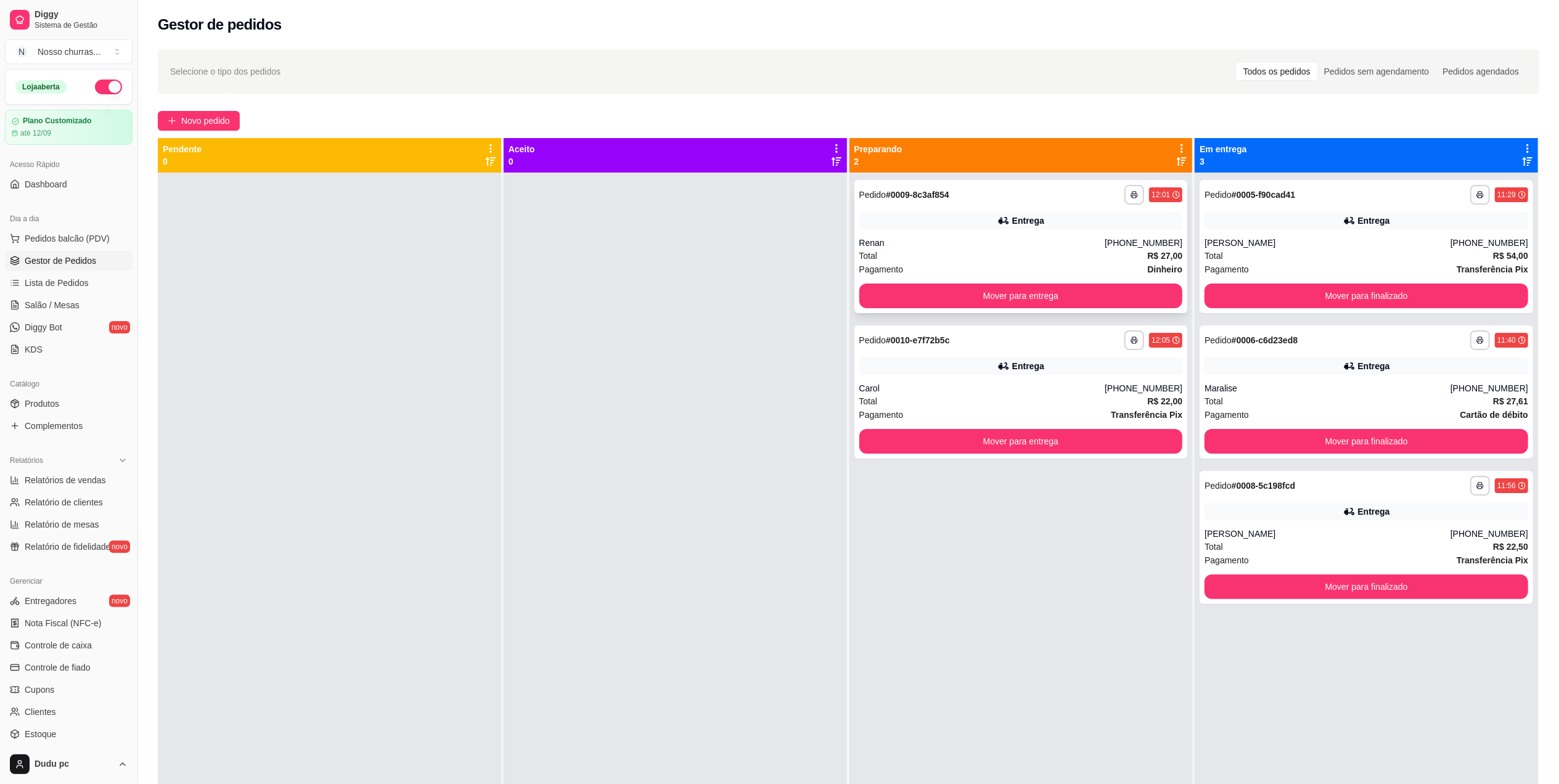
click at [1093, 217] on div "Entrega" at bounding box center [1021, 221] width 324 height 18
click at [1266, 504] on div "Entrega" at bounding box center [1366, 511] width 324 height 18
click at [1073, 388] on div "Carol" at bounding box center [982, 388] width 246 height 13
click at [969, 430] on button "Mover para entrega" at bounding box center [1021, 441] width 314 height 24
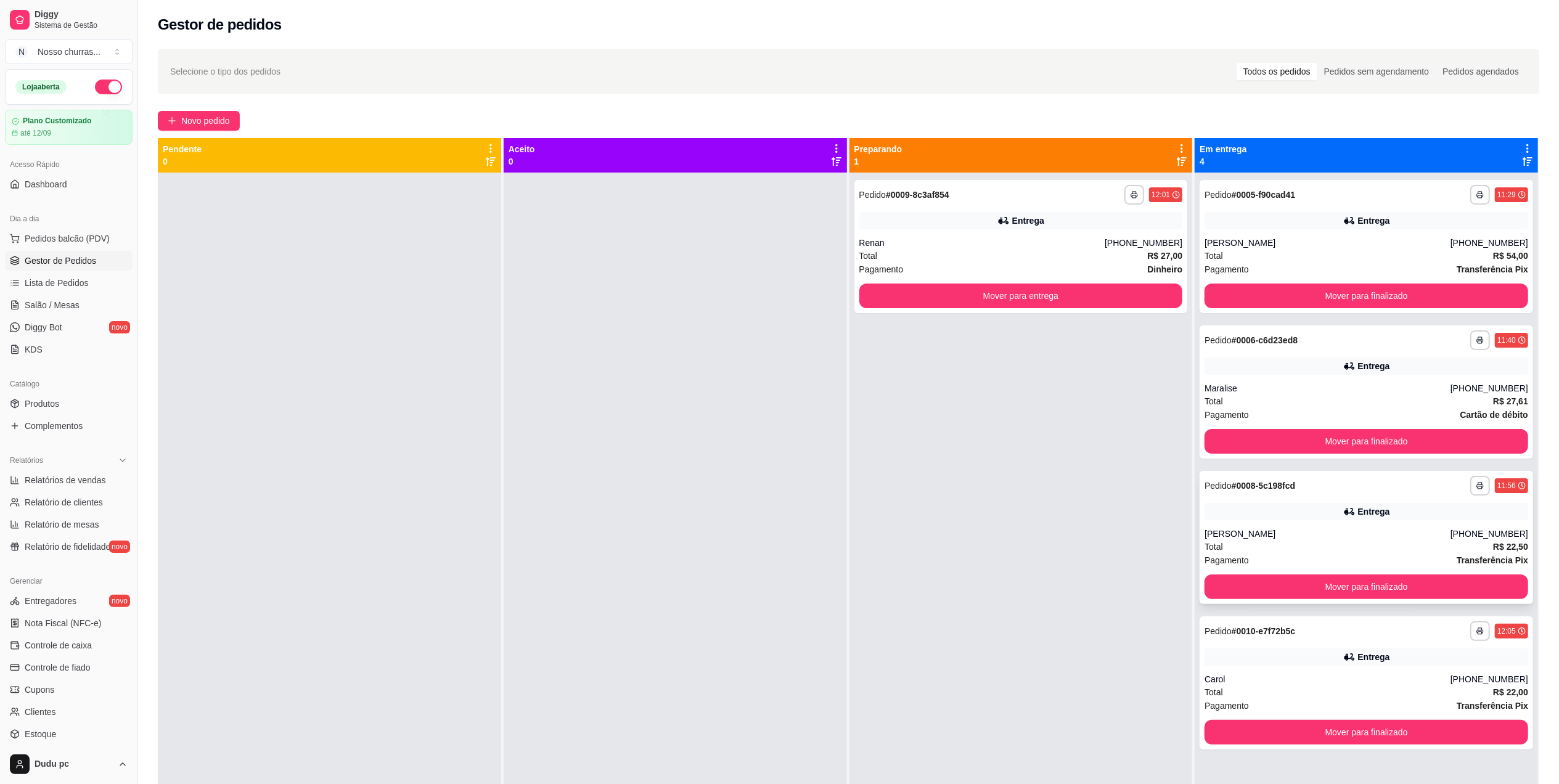
click at [1357, 553] on div "Total R$ 22,50" at bounding box center [1366, 547] width 324 height 13
click at [1302, 697] on div "Total R$ 22,00" at bounding box center [1366, 692] width 324 height 13
click at [1044, 302] on button "Mover para entrega" at bounding box center [1021, 296] width 314 height 24
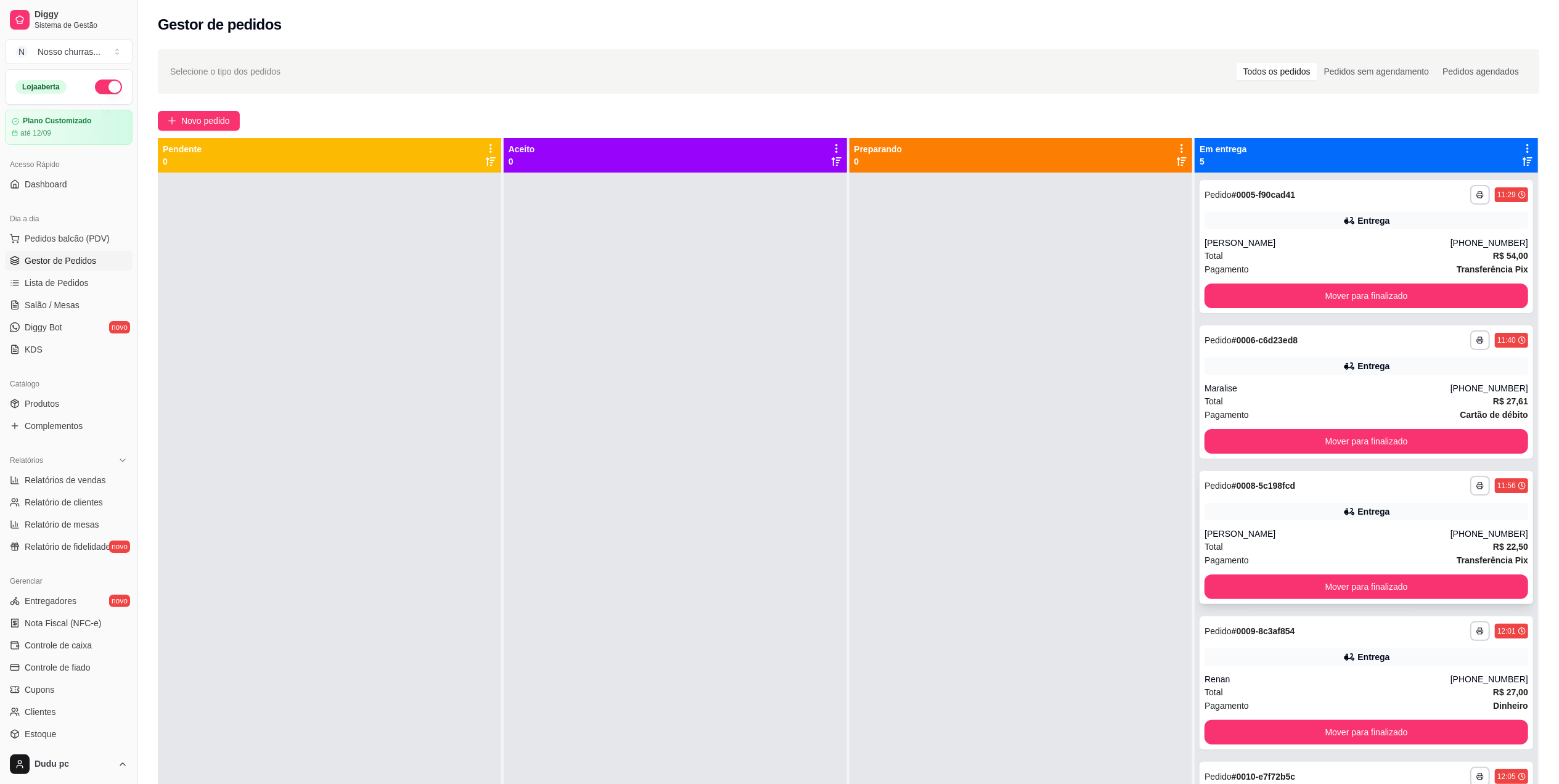
click at [1231, 520] on div "**********" at bounding box center [1367, 537] width 334 height 133
click at [229, 120] on span "Novo pedido" at bounding box center [205, 121] width 49 height 13
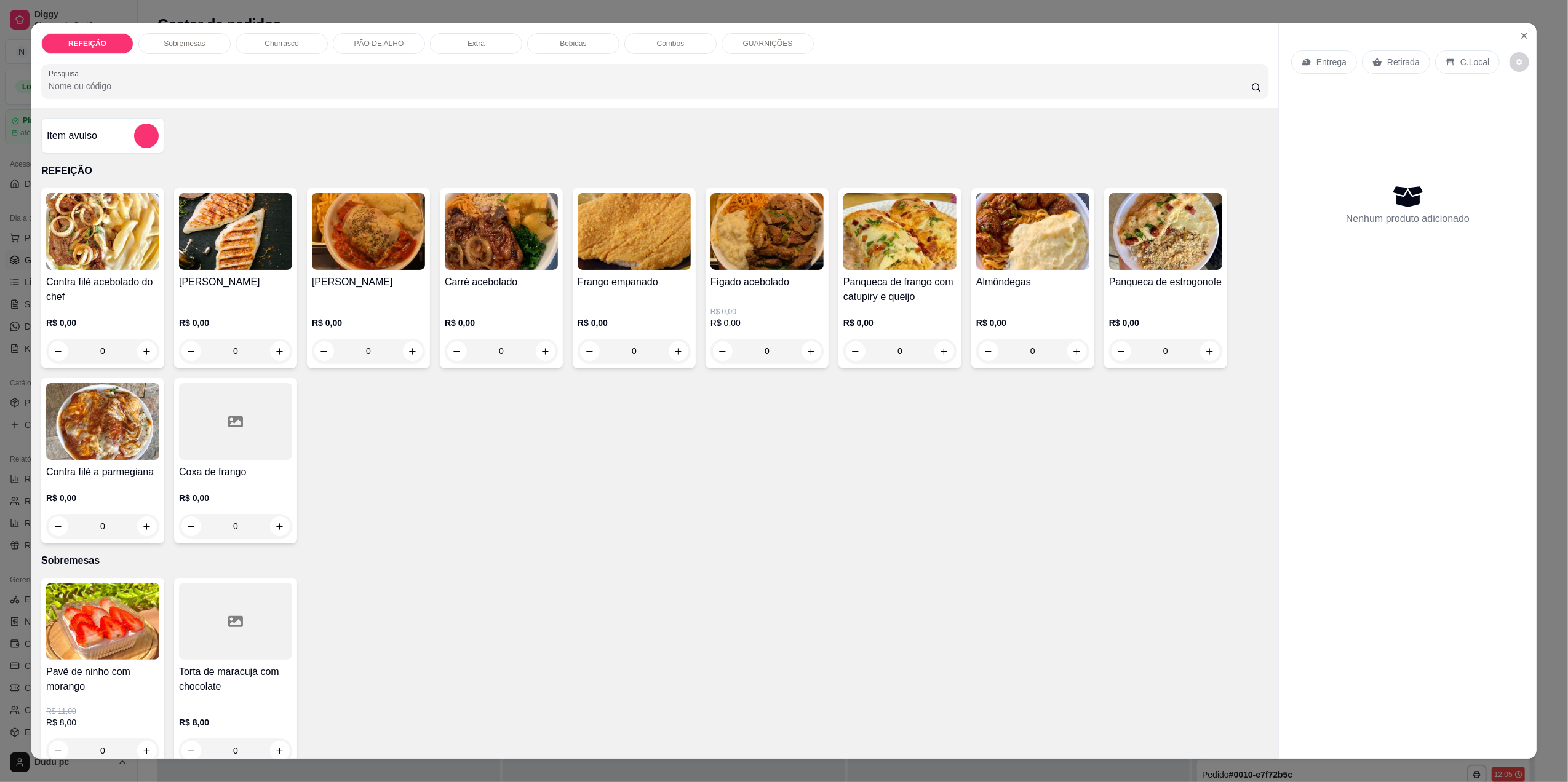
click at [264, 526] on div "0" at bounding box center [235, 526] width 113 height 24
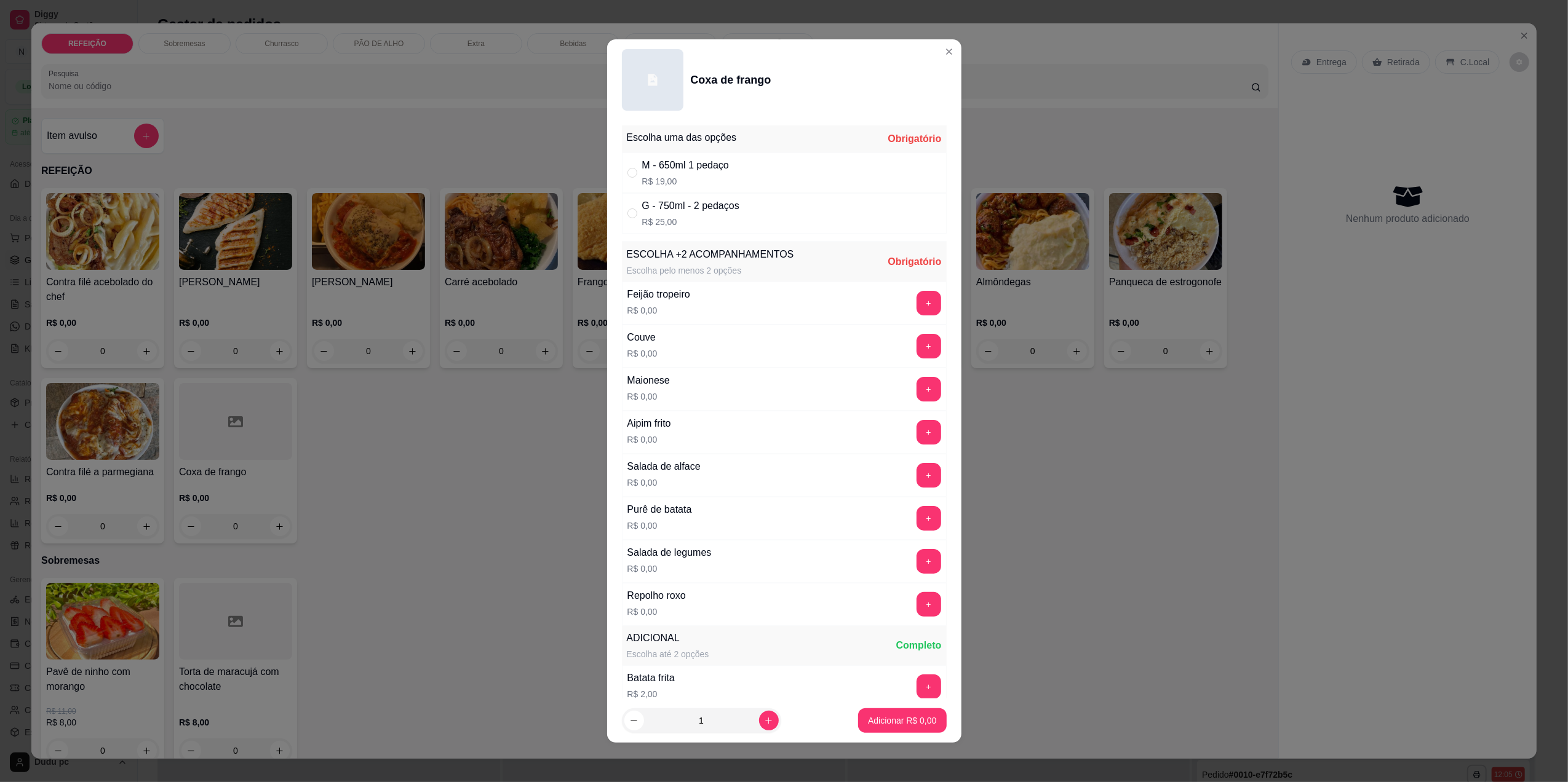
click at [674, 171] on div "M - 650ml 1 pedaço" at bounding box center [685, 166] width 87 height 15
radio input "true"
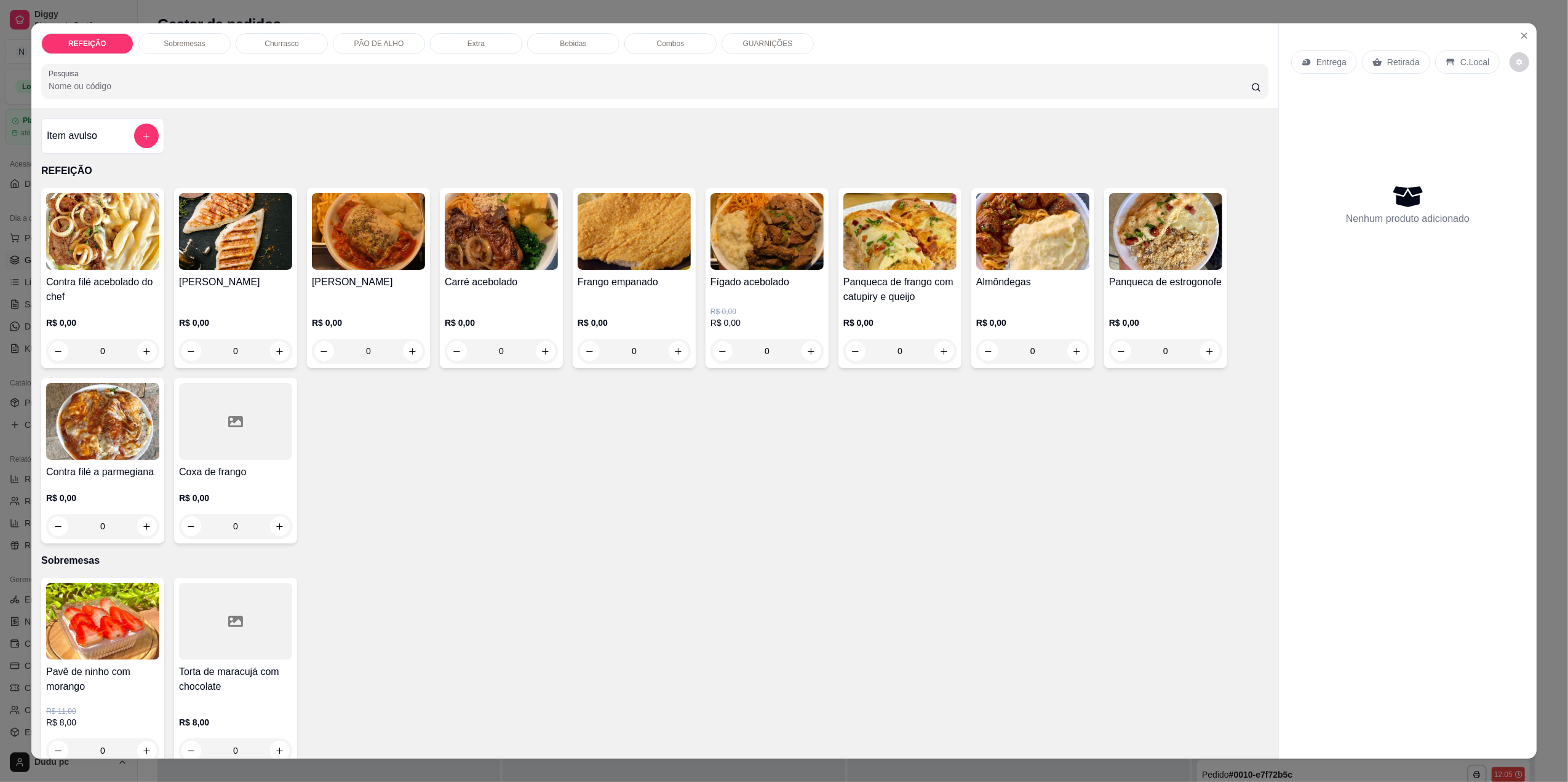
click at [1007, 238] on img at bounding box center [1033, 232] width 113 height 77
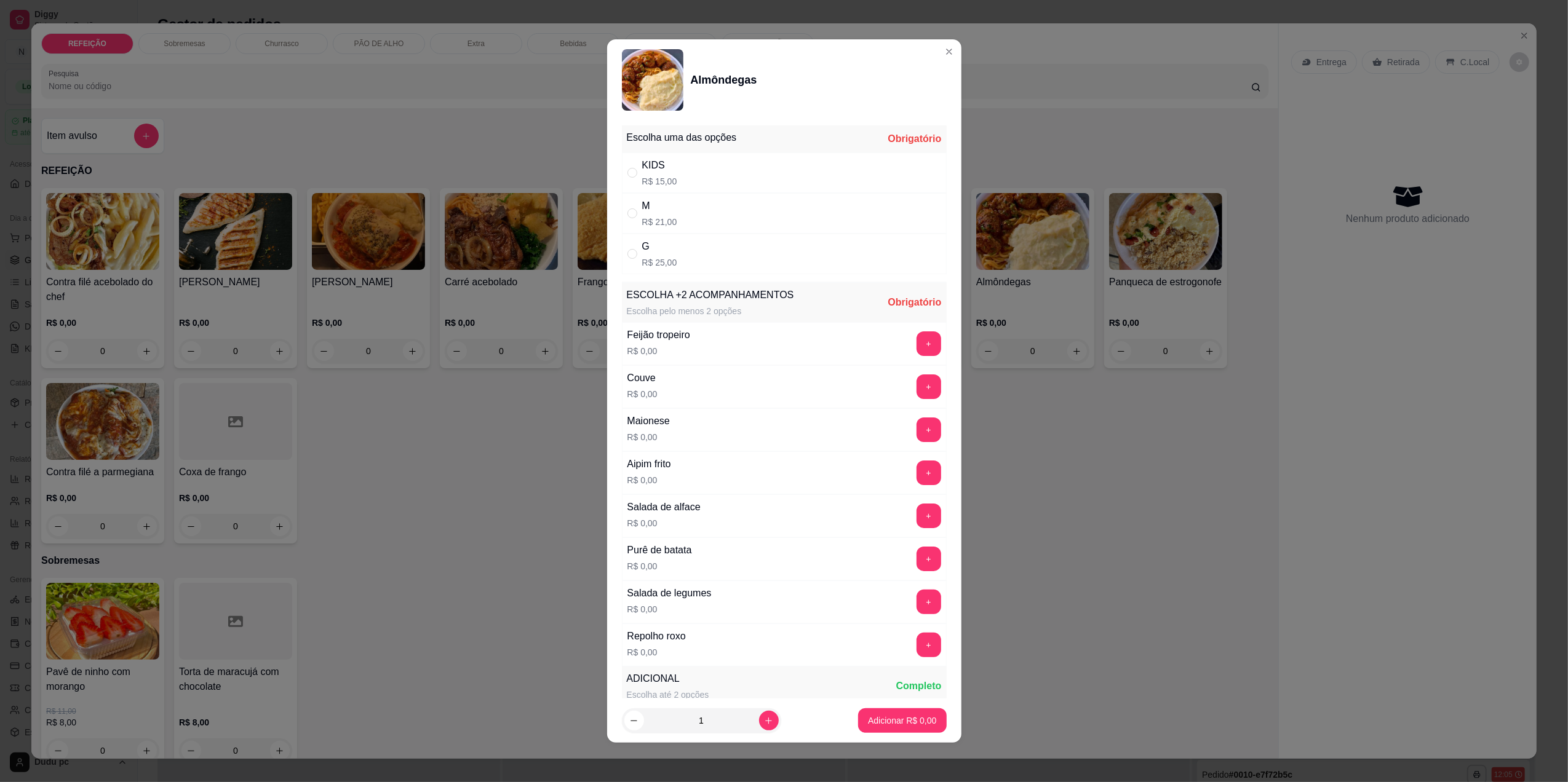
click at [702, 212] on div "M R$ 21,00" at bounding box center [784, 213] width 325 height 41
radio input "true"
click at [916, 347] on button "+" at bounding box center [928, 343] width 24 height 24
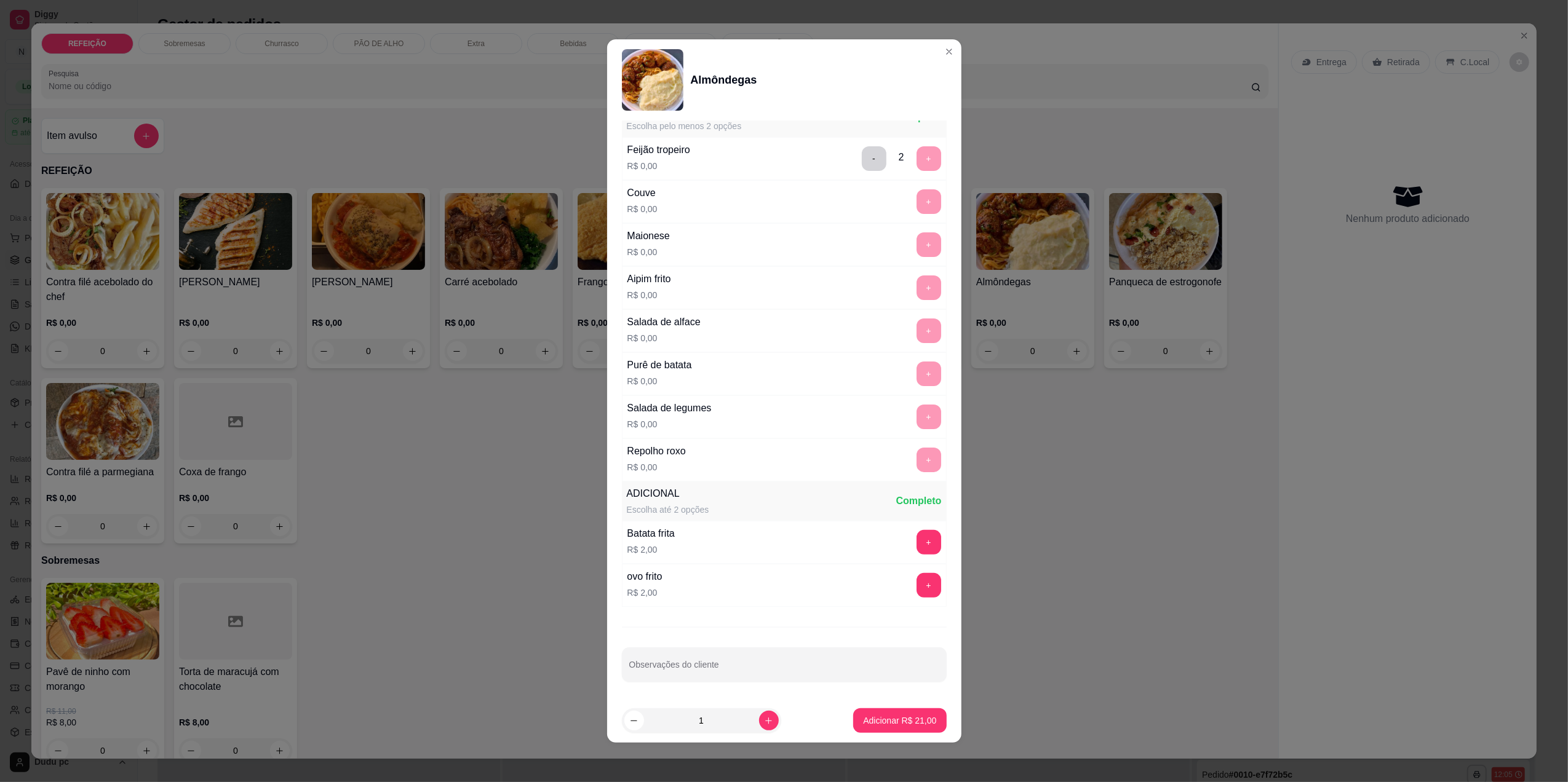
scroll to position [191, 0]
click at [914, 731] on button "Adicionar R$ 21,00" at bounding box center [900, 721] width 90 height 24
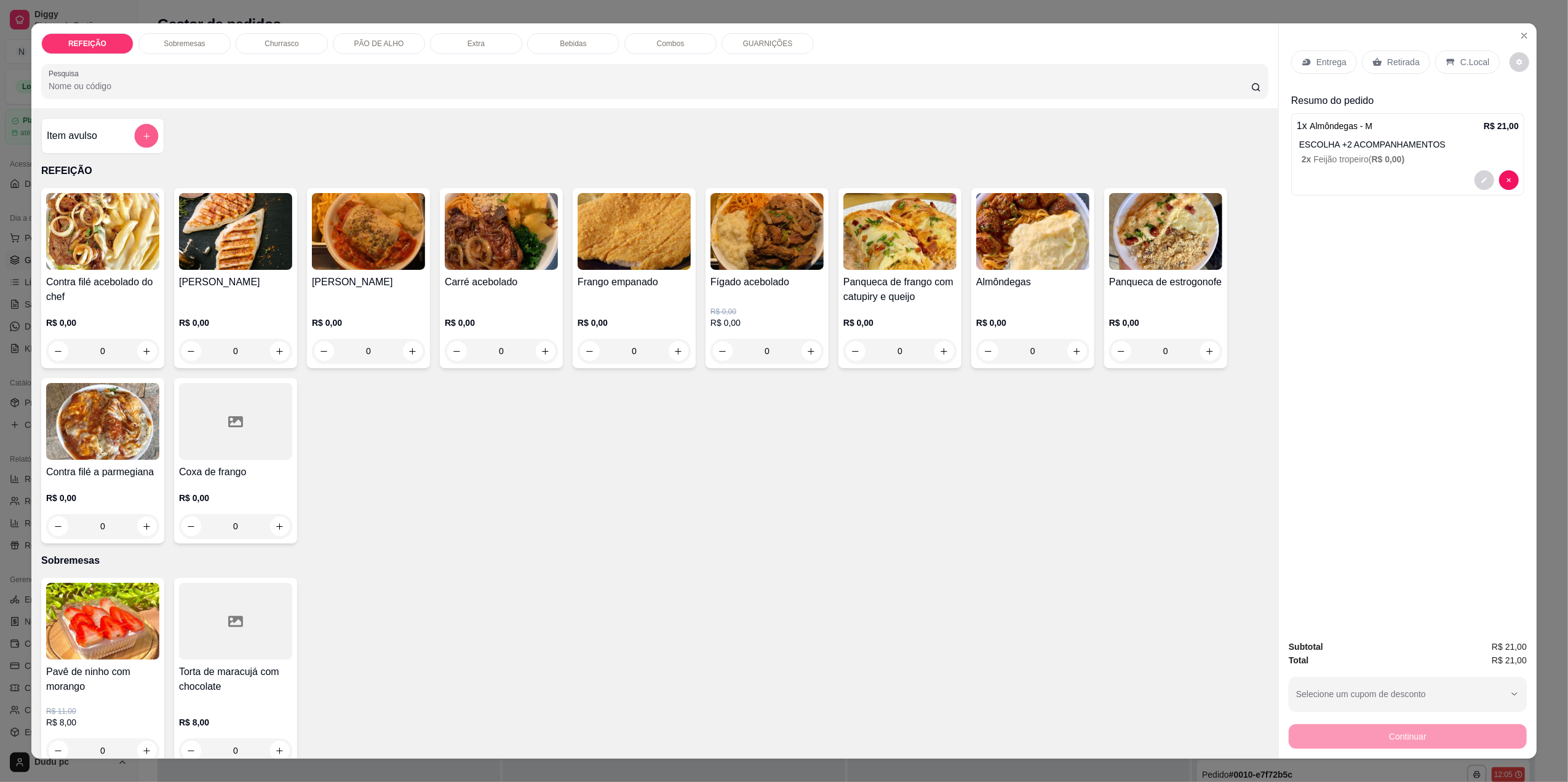
click at [142, 138] on icon "add-separate-item" at bounding box center [146, 135] width 9 height 9
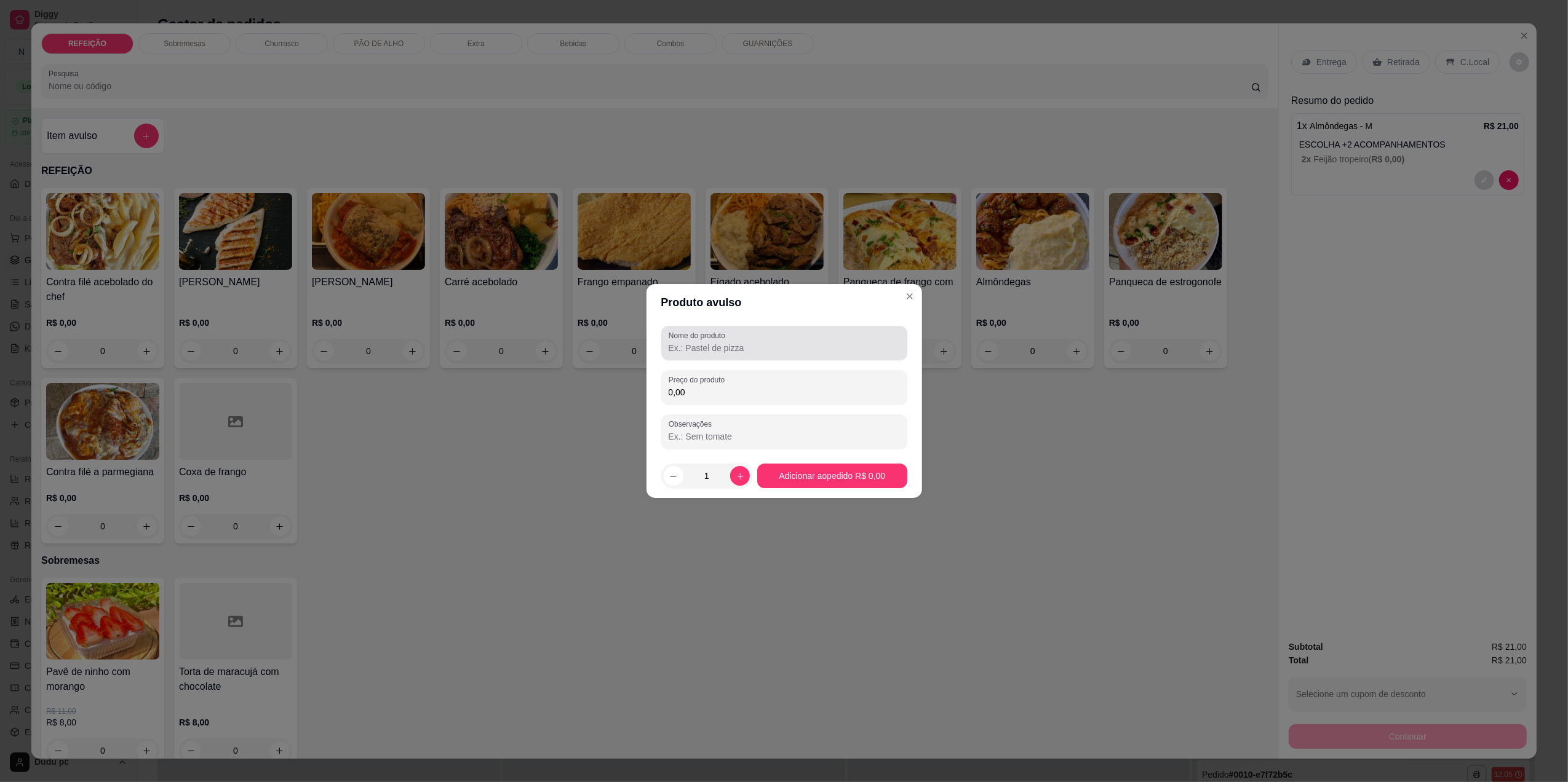
click at [768, 342] on input "Nome do produto" at bounding box center [784, 348] width 231 height 13
type input "coca ks"
click at [771, 391] on input "0,00" at bounding box center [784, 392] width 231 height 13
type input "7,00"
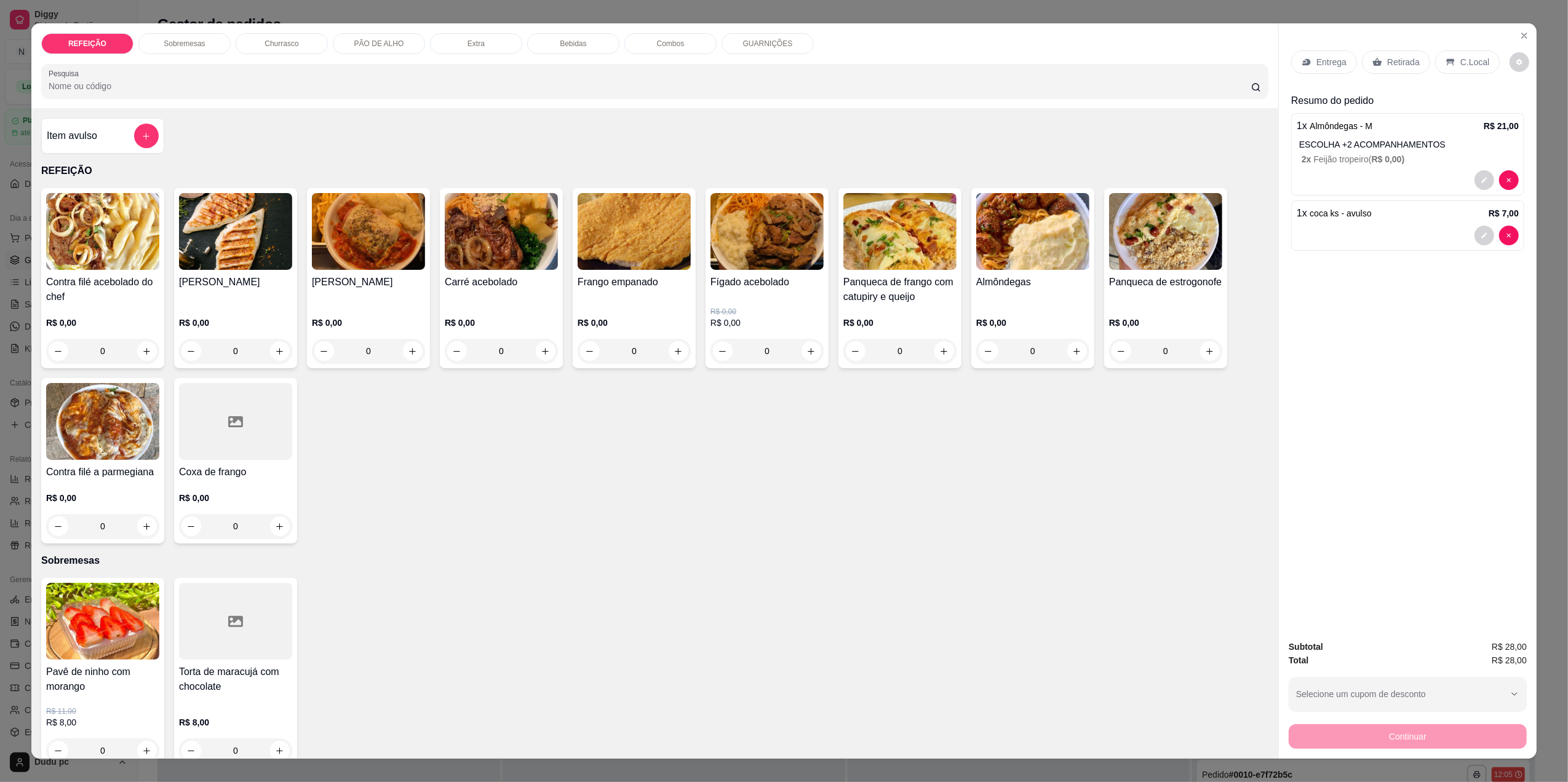
click at [1473, 52] on div "C.Local" at bounding box center [1467, 62] width 64 height 23
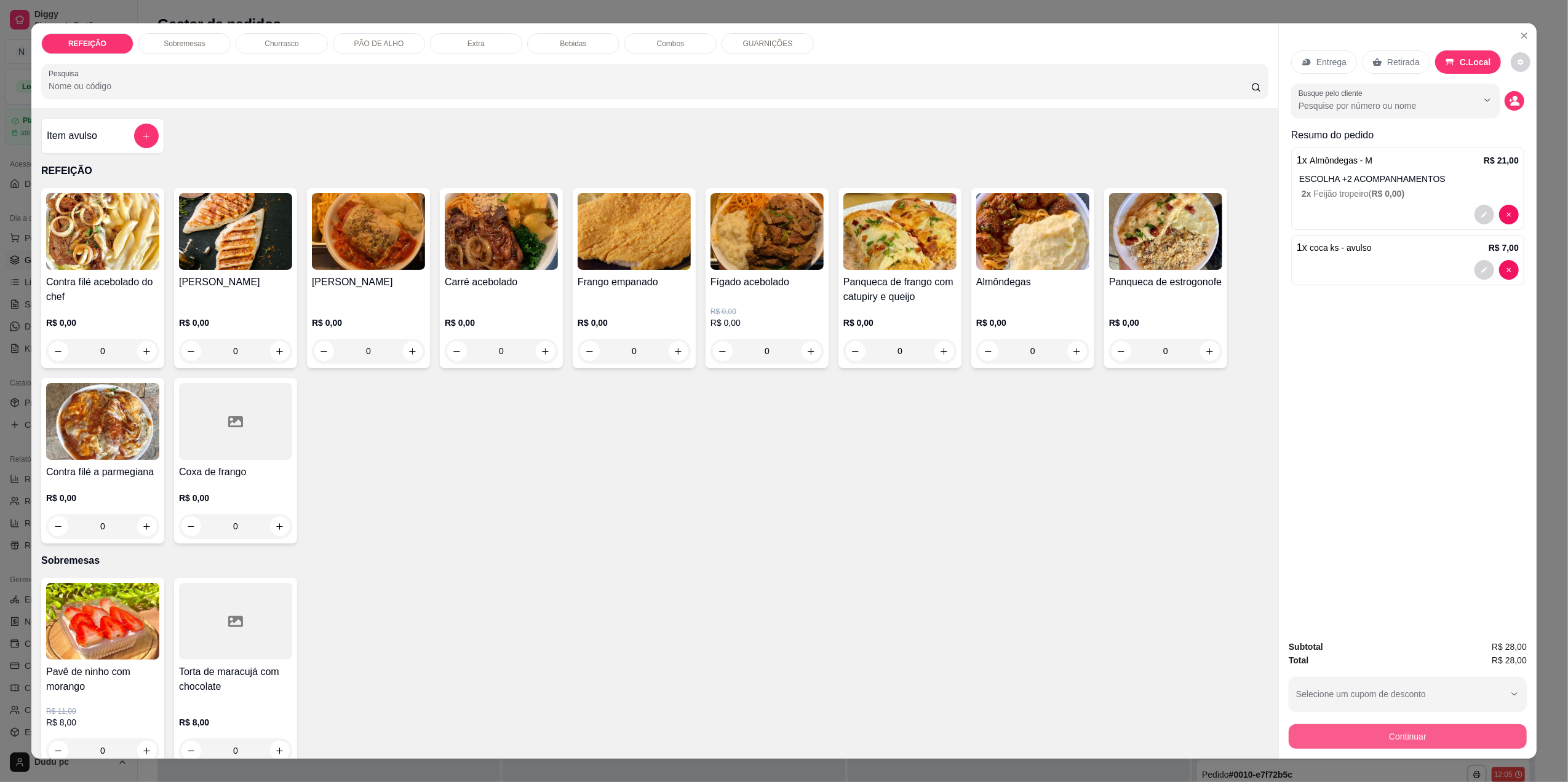
click at [1337, 738] on button "Continuar" at bounding box center [1407, 736] width 238 height 24
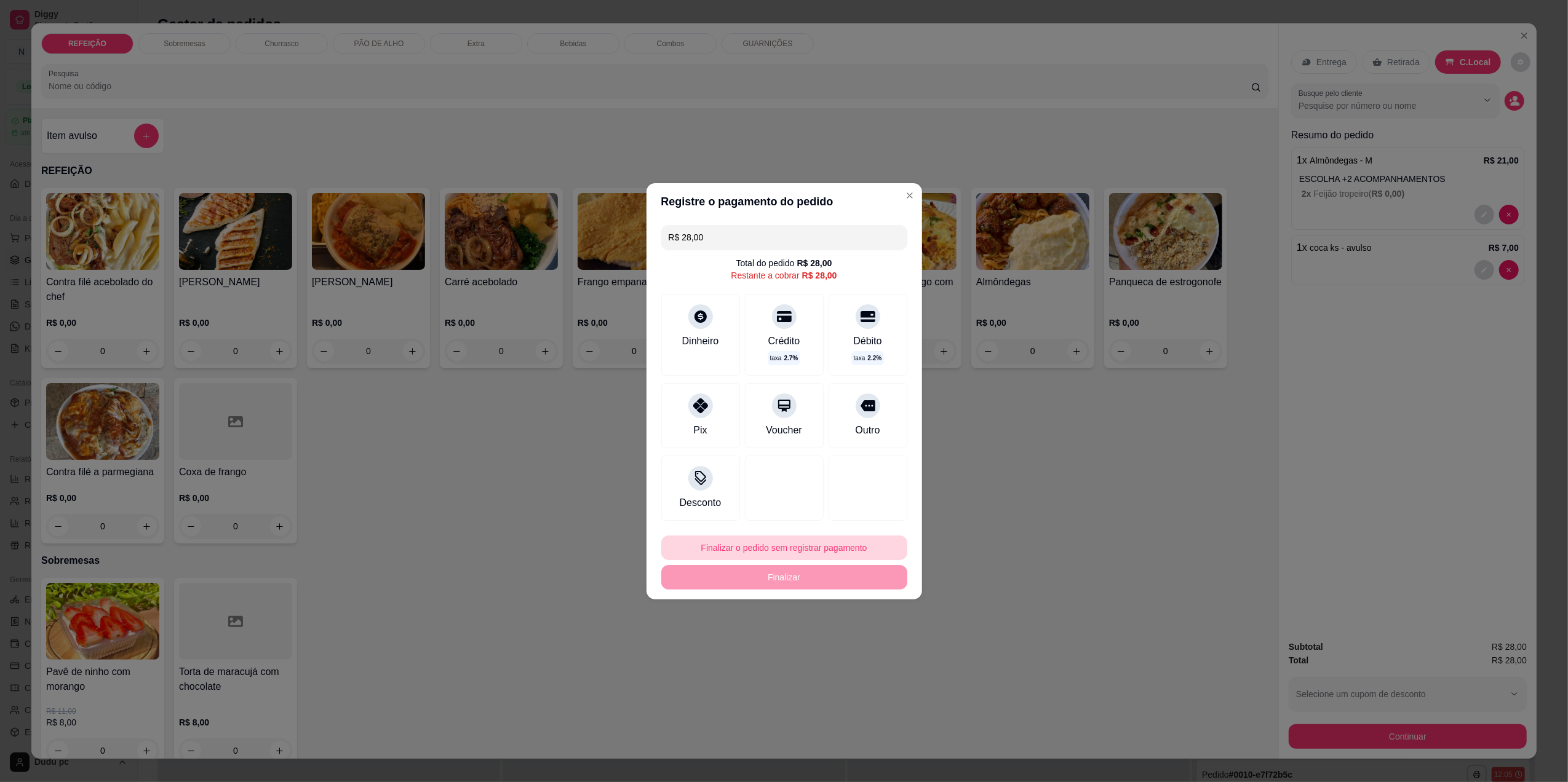
click at [730, 549] on button "Finalizar o pedido sem registrar pagamento" at bounding box center [784, 547] width 246 height 24
click at [844, 650] on button "Confirmar" at bounding box center [858, 649] width 44 height 18
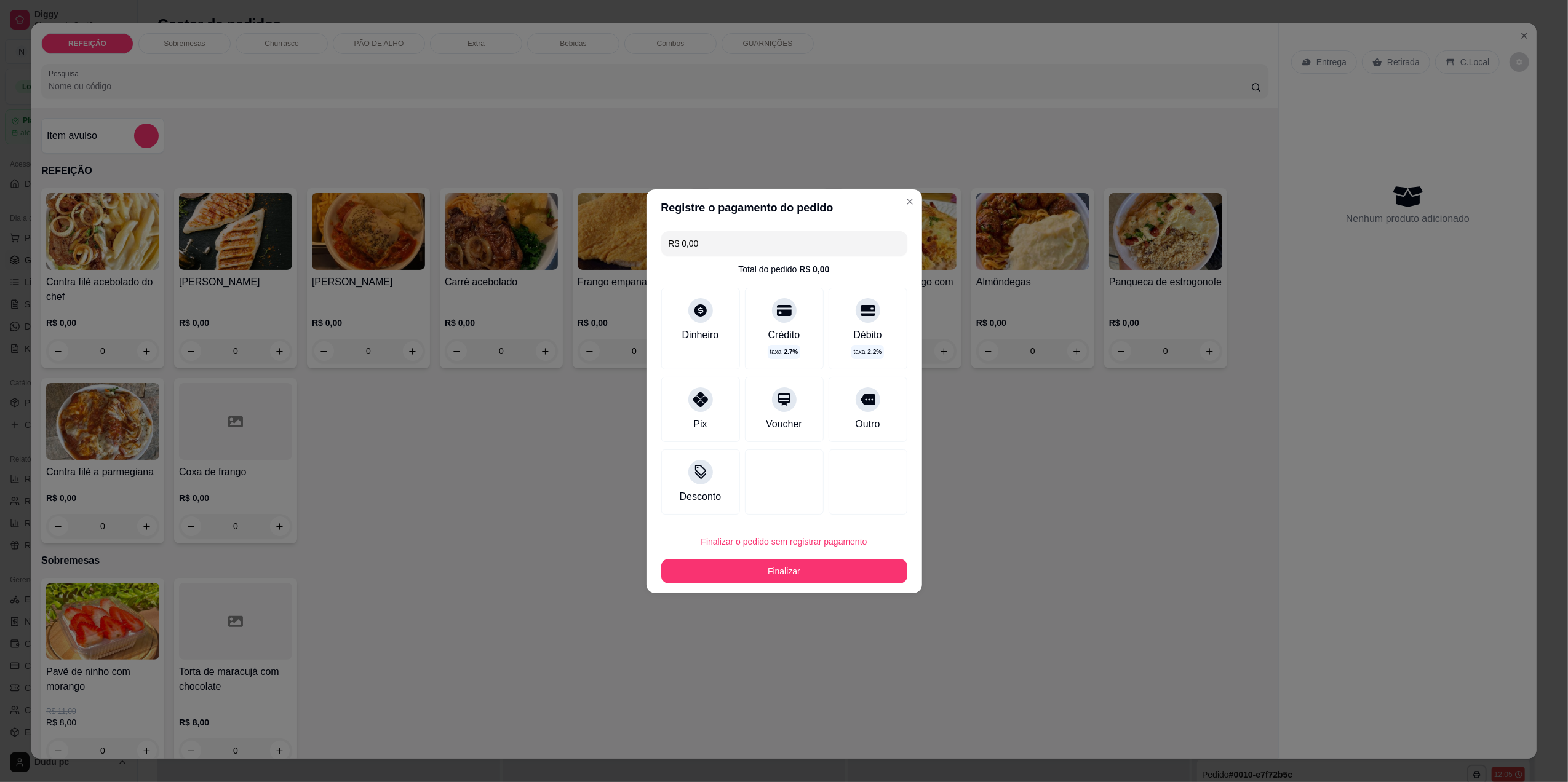
type input "R$ 0,00"
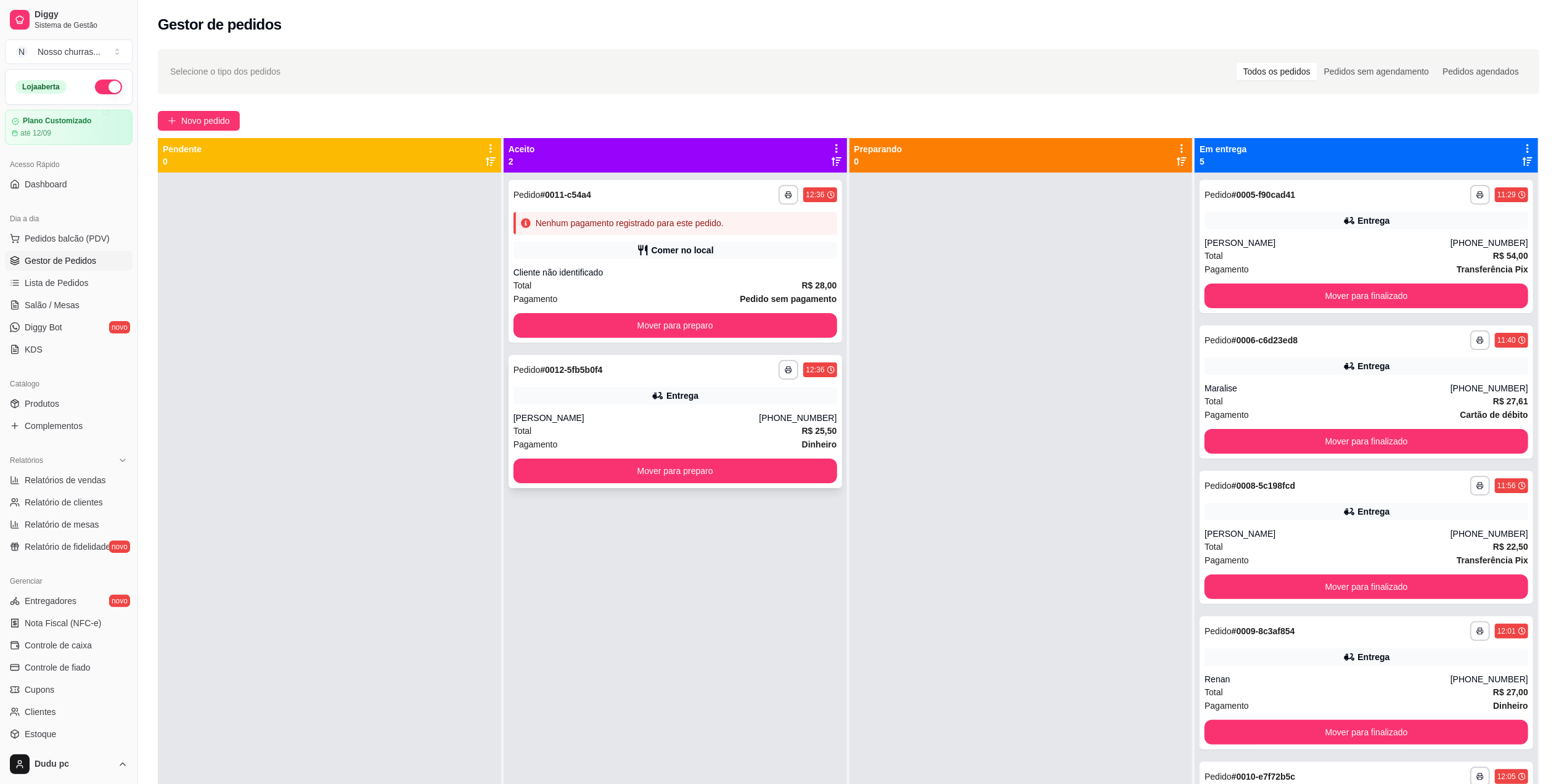
click at [799, 483] on div "**********" at bounding box center [675, 421] width 334 height 133
click at [526, 469] on button "Mover para preparo" at bounding box center [675, 471] width 314 height 24
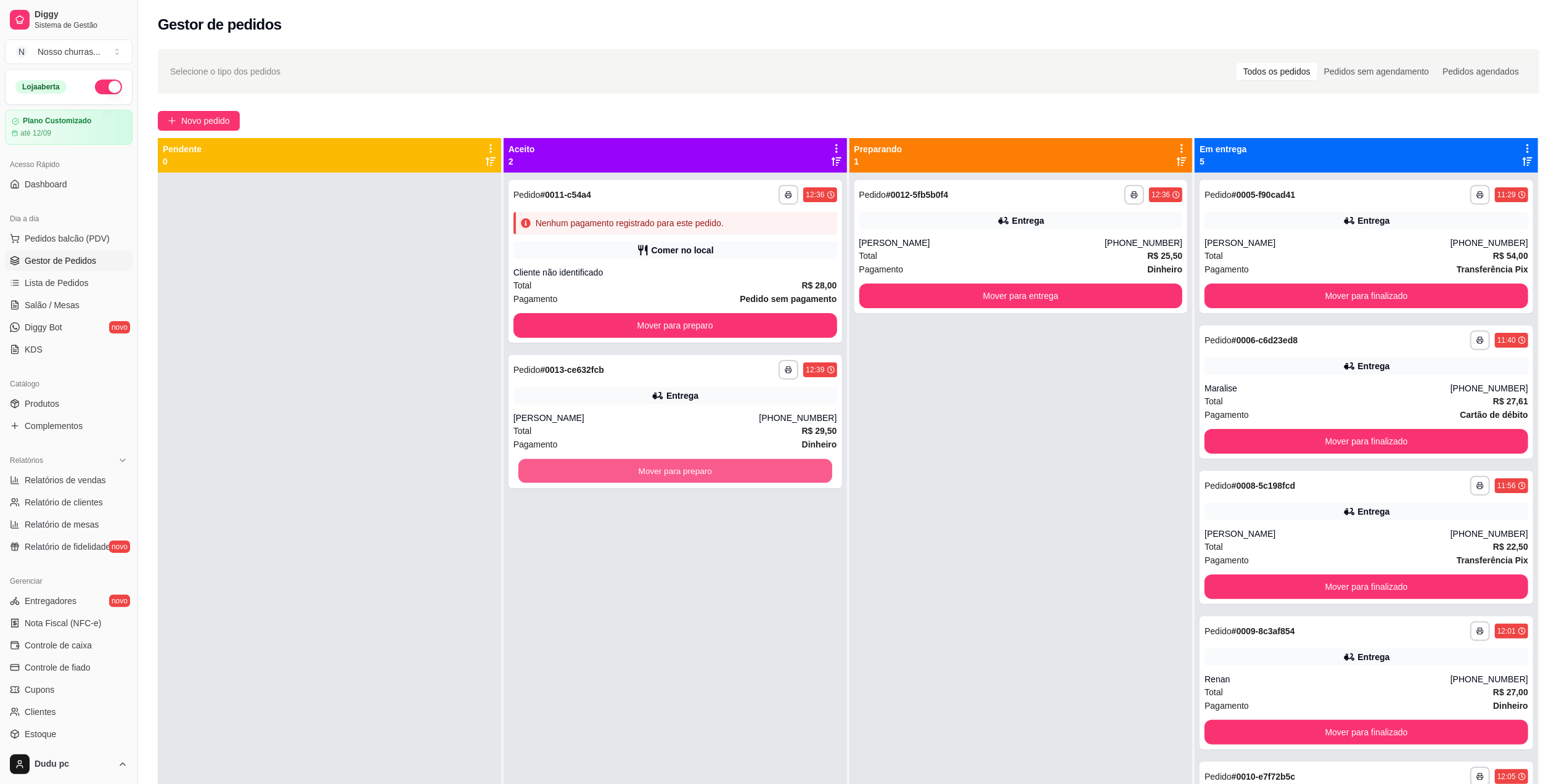
click at [526, 469] on button "Mover para preparo" at bounding box center [675, 471] width 314 height 24
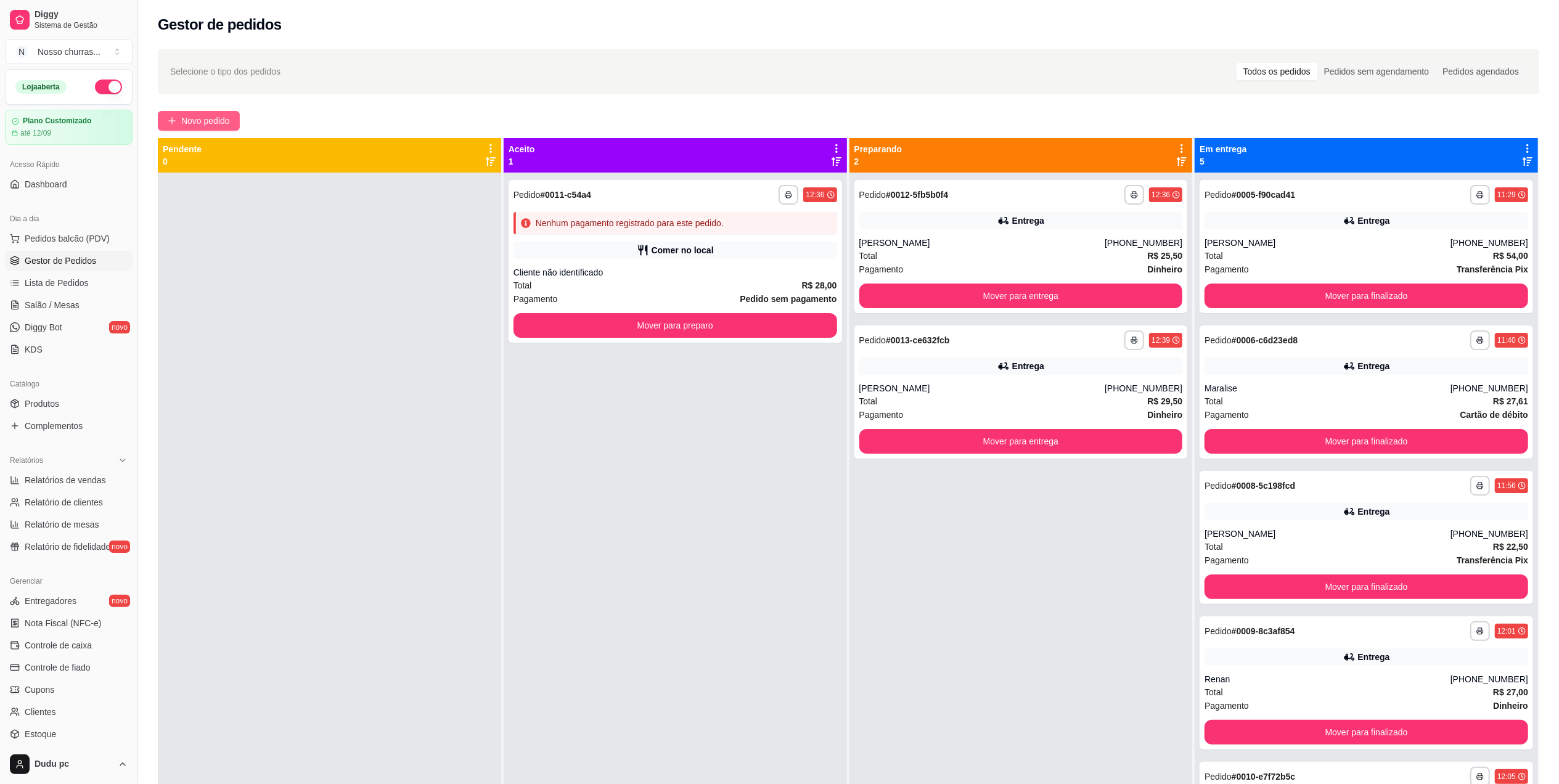
click at [179, 124] on button "Novo pedido" at bounding box center [199, 121] width 82 height 20
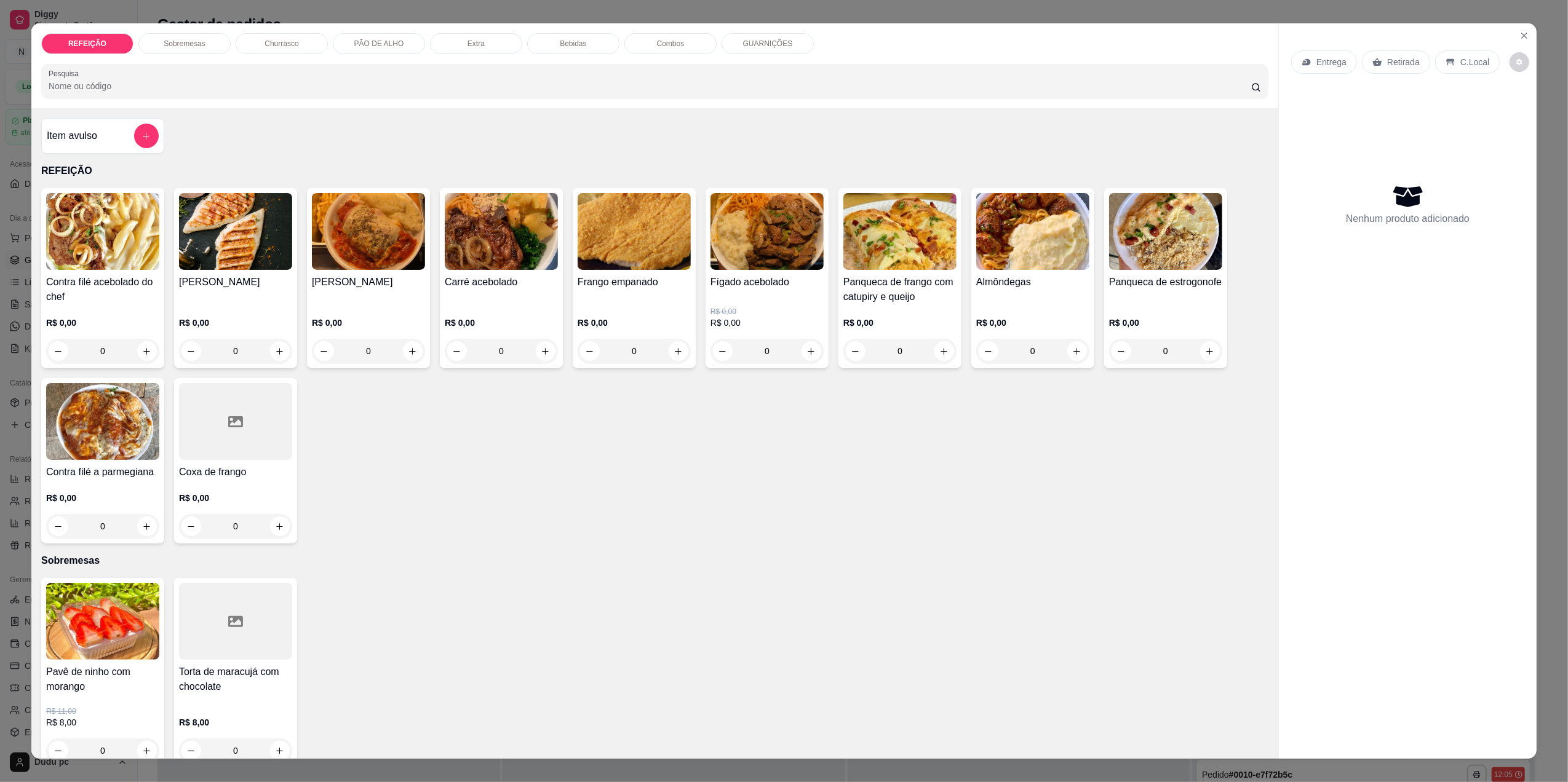
click at [931, 350] on div "0" at bounding box center [899, 350] width 113 height 24
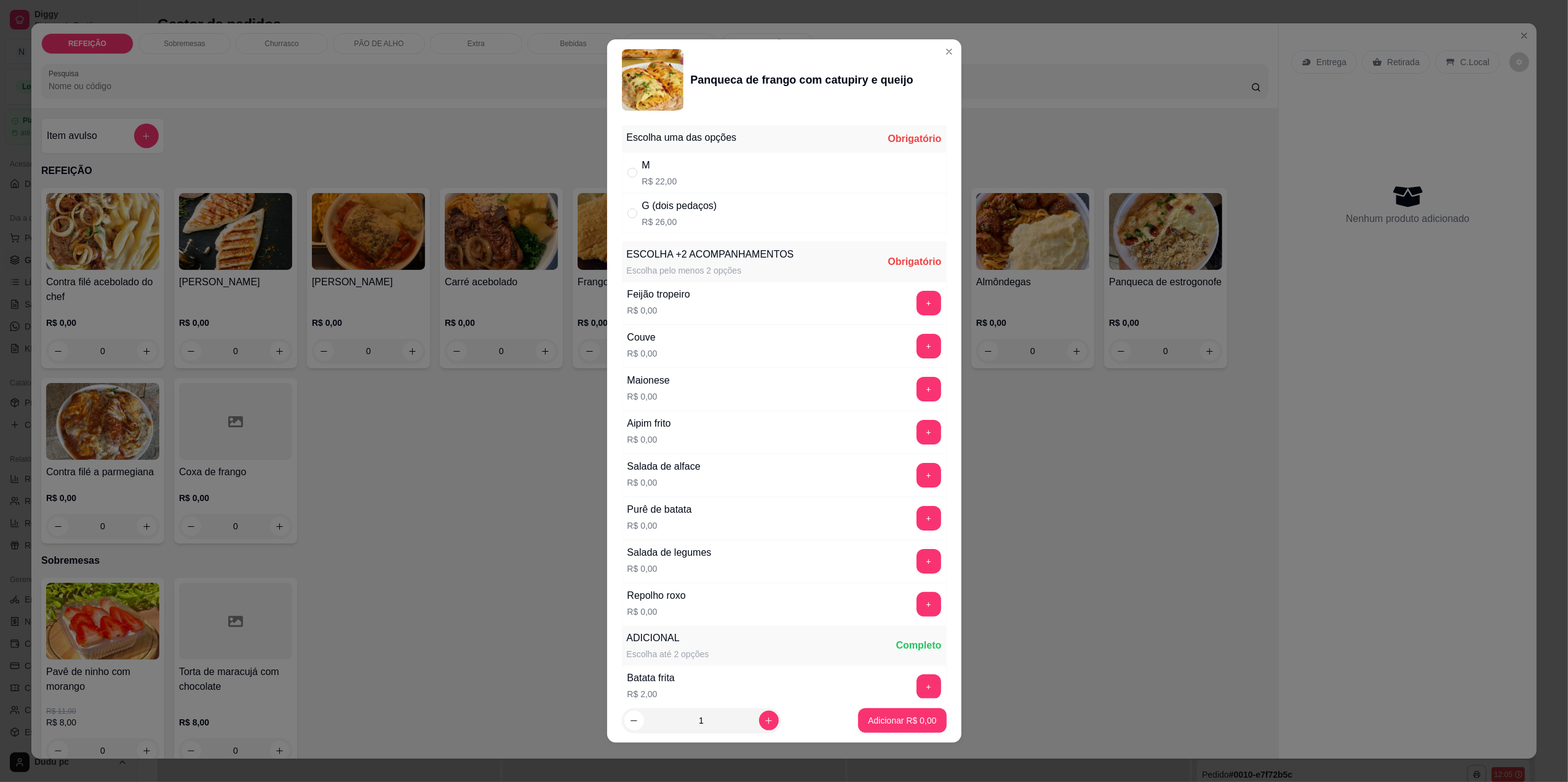
click at [735, 176] on div "M R$ 22,00" at bounding box center [784, 172] width 325 height 41
radio input "true"
click at [916, 431] on button "+" at bounding box center [928, 432] width 24 height 24
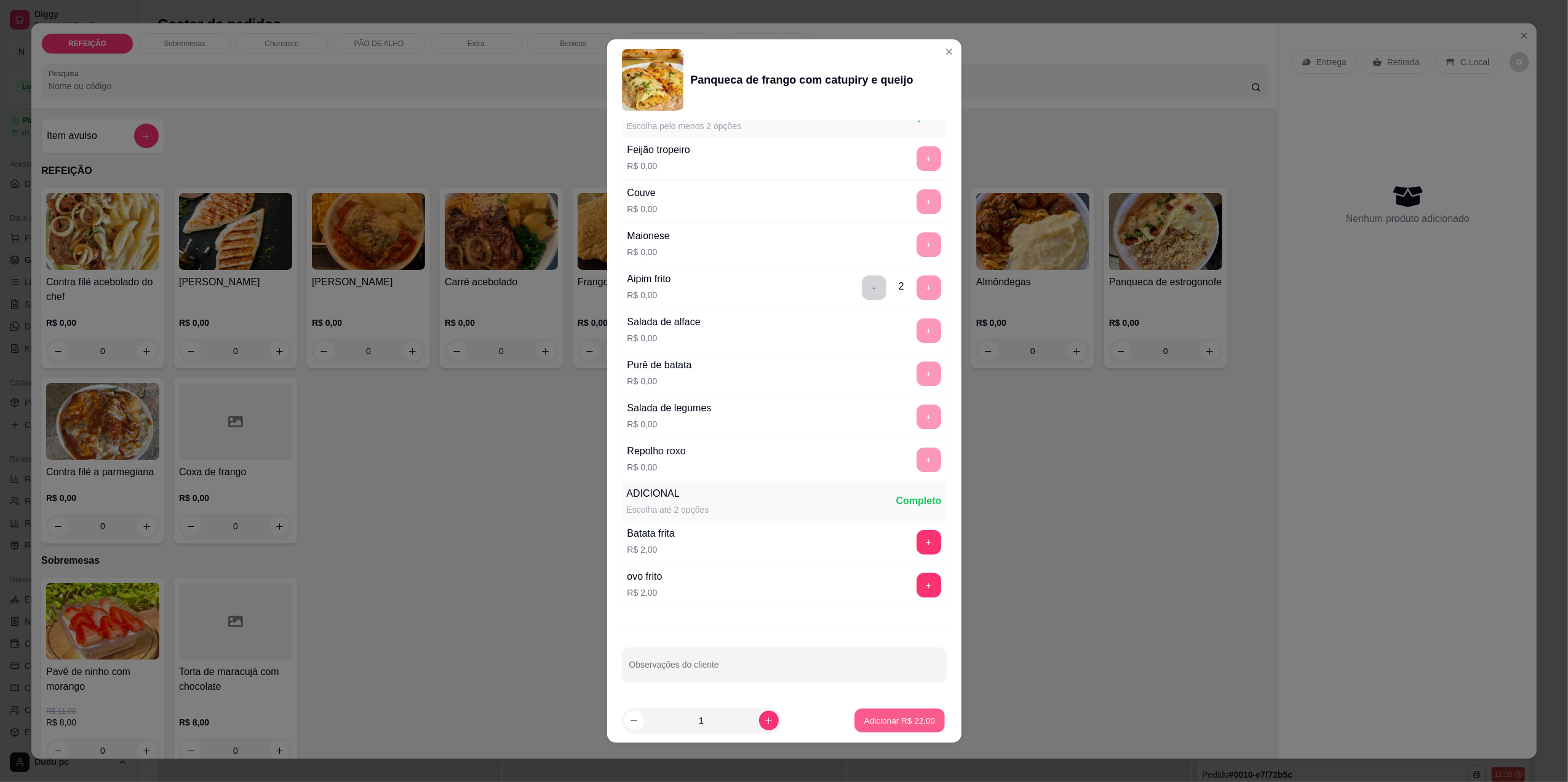
click at [888, 721] on p "Adicionar R$ 22,00" at bounding box center [899, 721] width 71 height 12
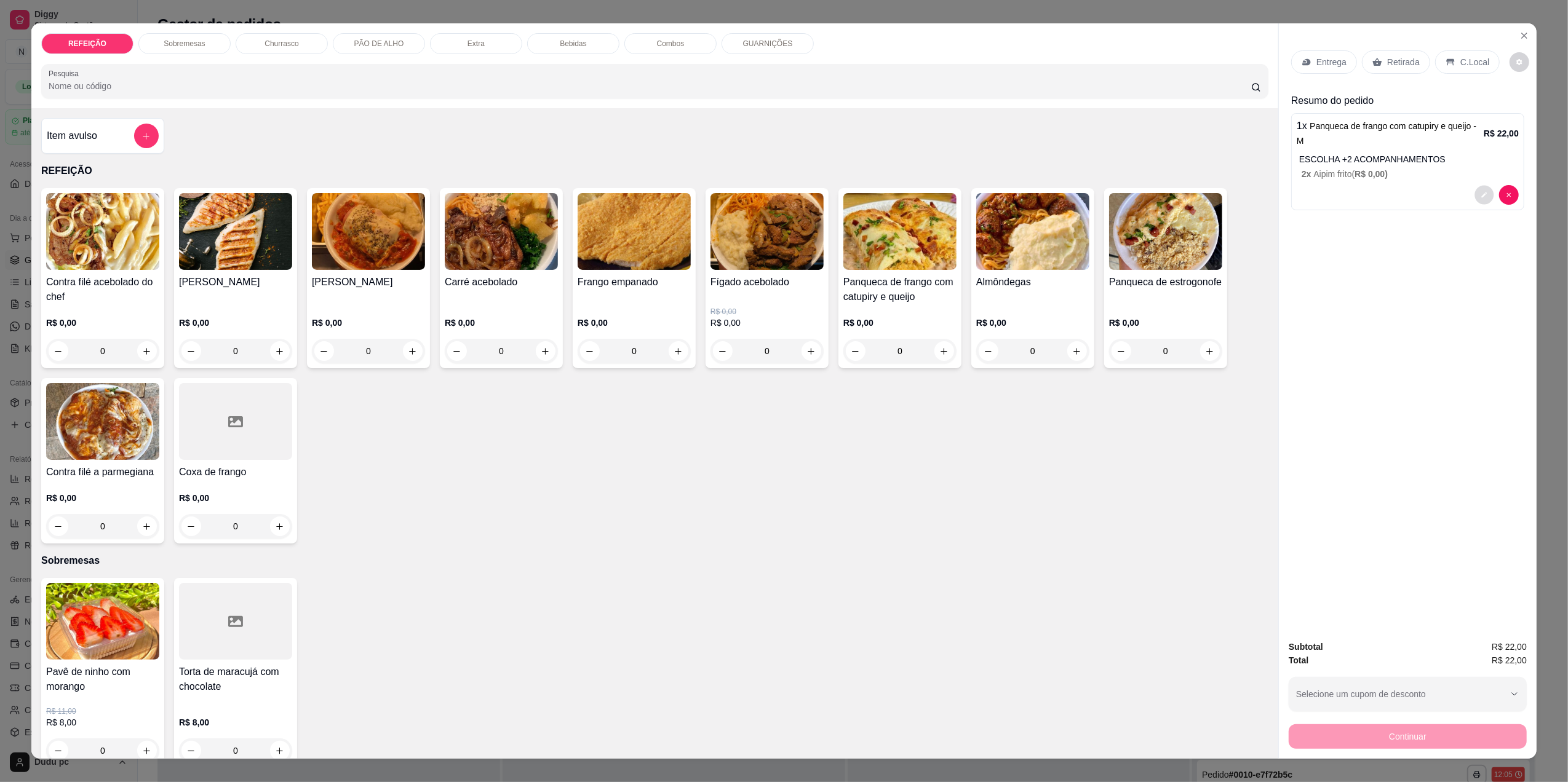
click at [1474, 191] on button "decrease-product-quantity" at bounding box center [1483, 195] width 19 height 19
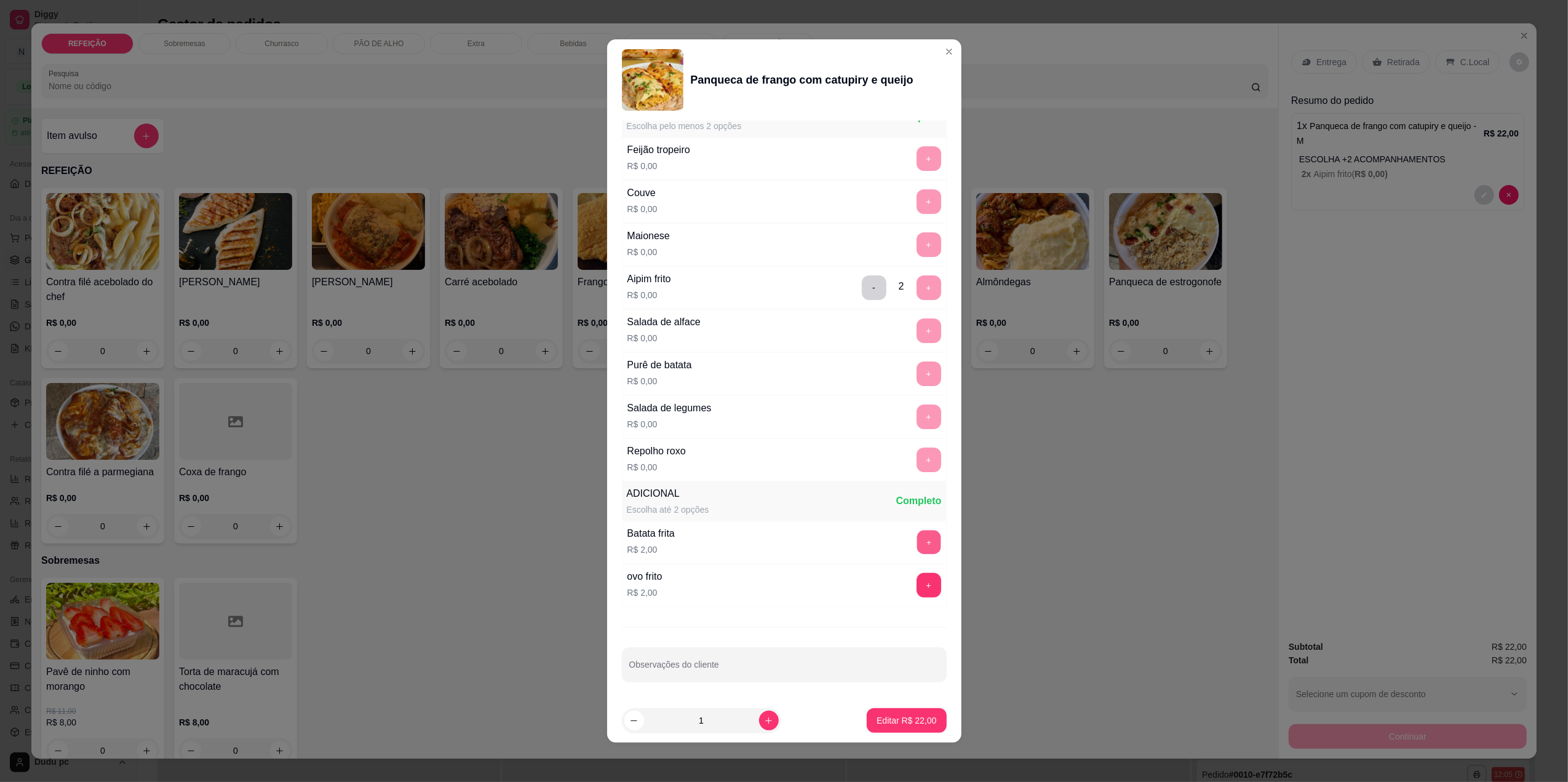
click at [916, 542] on button "+" at bounding box center [928, 542] width 24 height 24
click at [928, 719] on button "Editar R$ 24,00" at bounding box center [906, 721] width 77 height 24
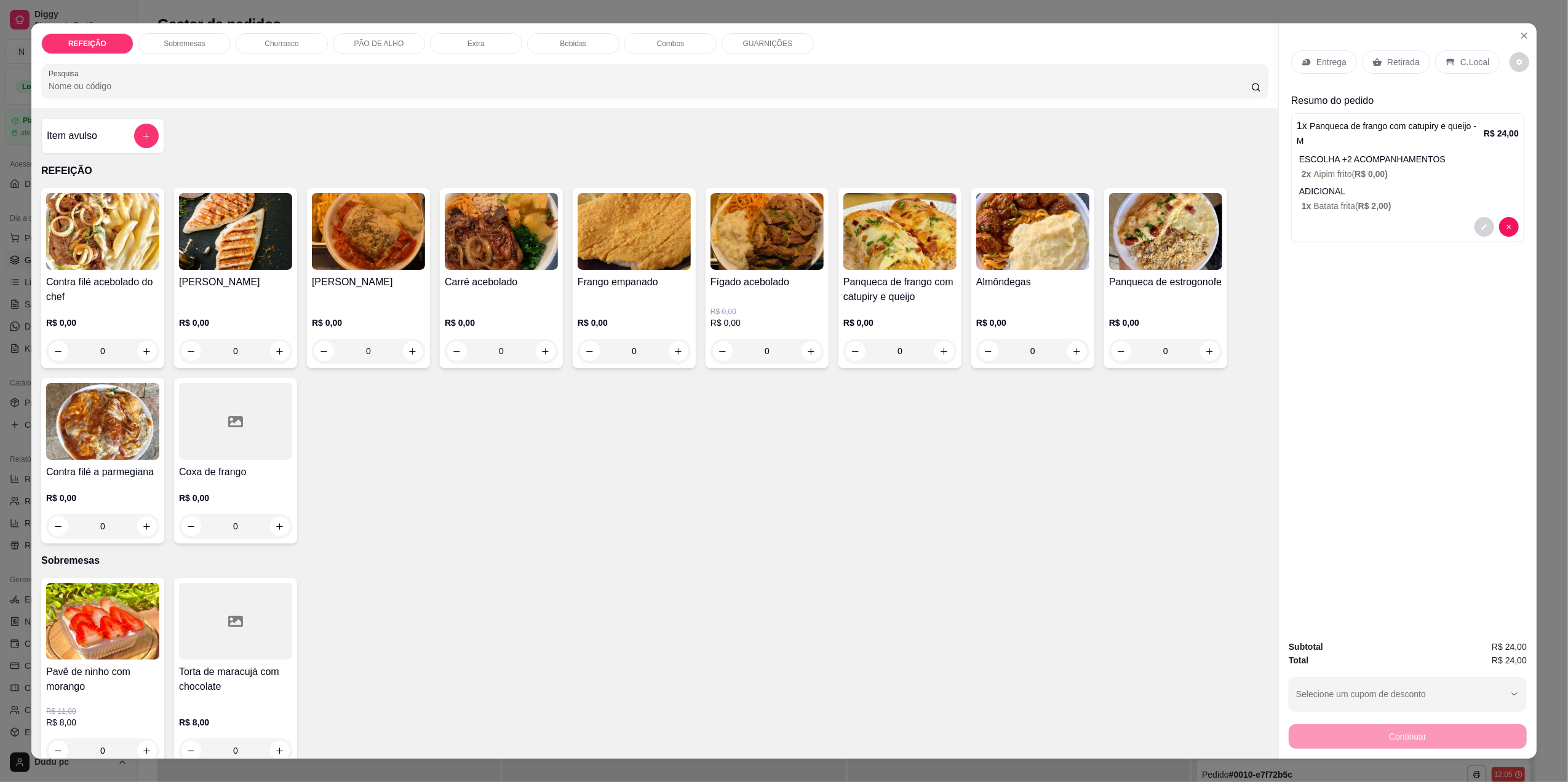
click at [1325, 70] on div "Entrega" at bounding box center [1324, 62] width 66 height 23
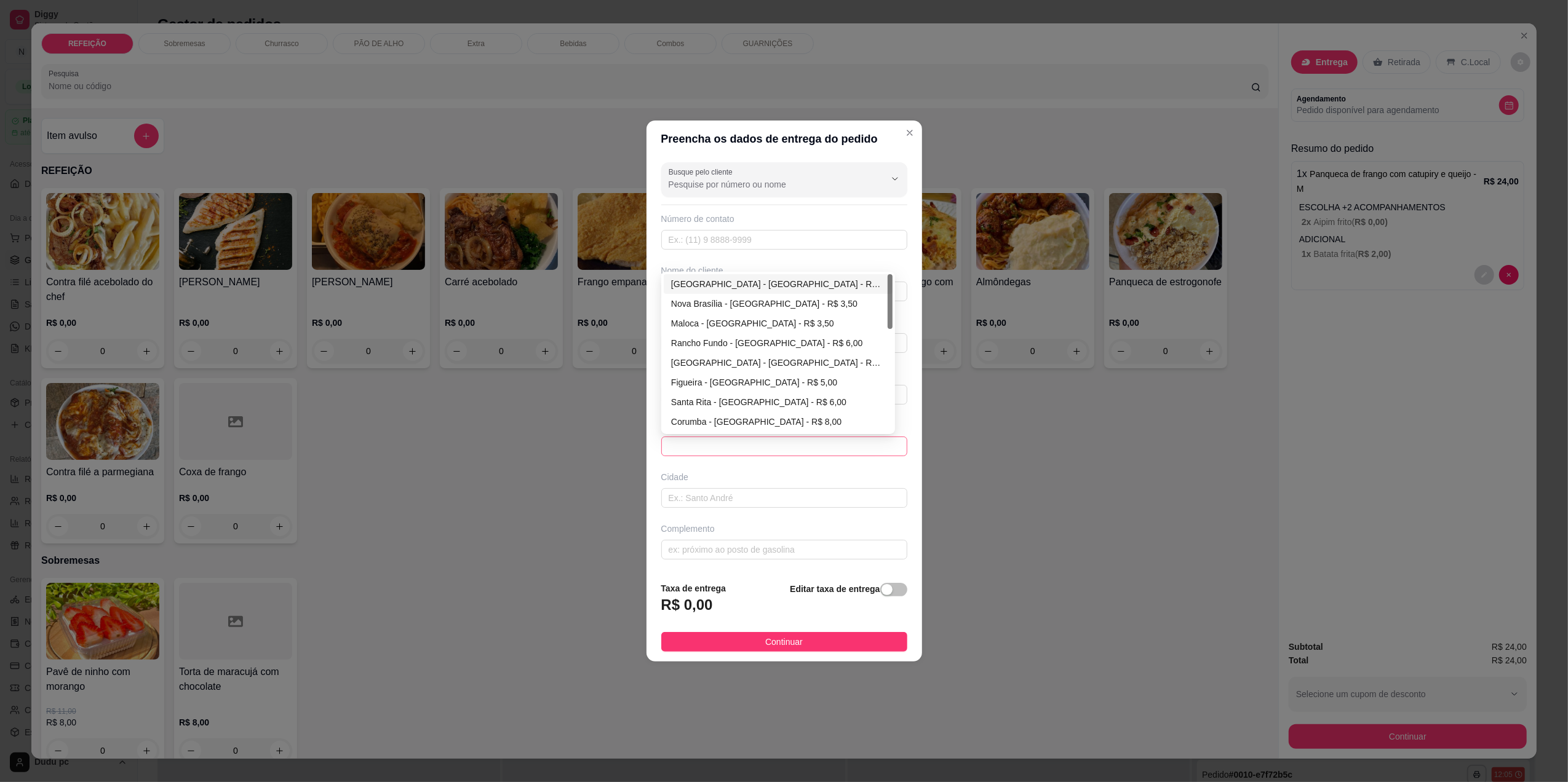
click at [816, 450] on span at bounding box center [784, 447] width 231 height 18
click at [782, 279] on div "Vila de Cava - Nova Iguaçu - R$ 3,00" at bounding box center [778, 284] width 214 height 13
type input "Nova Iguaçu"
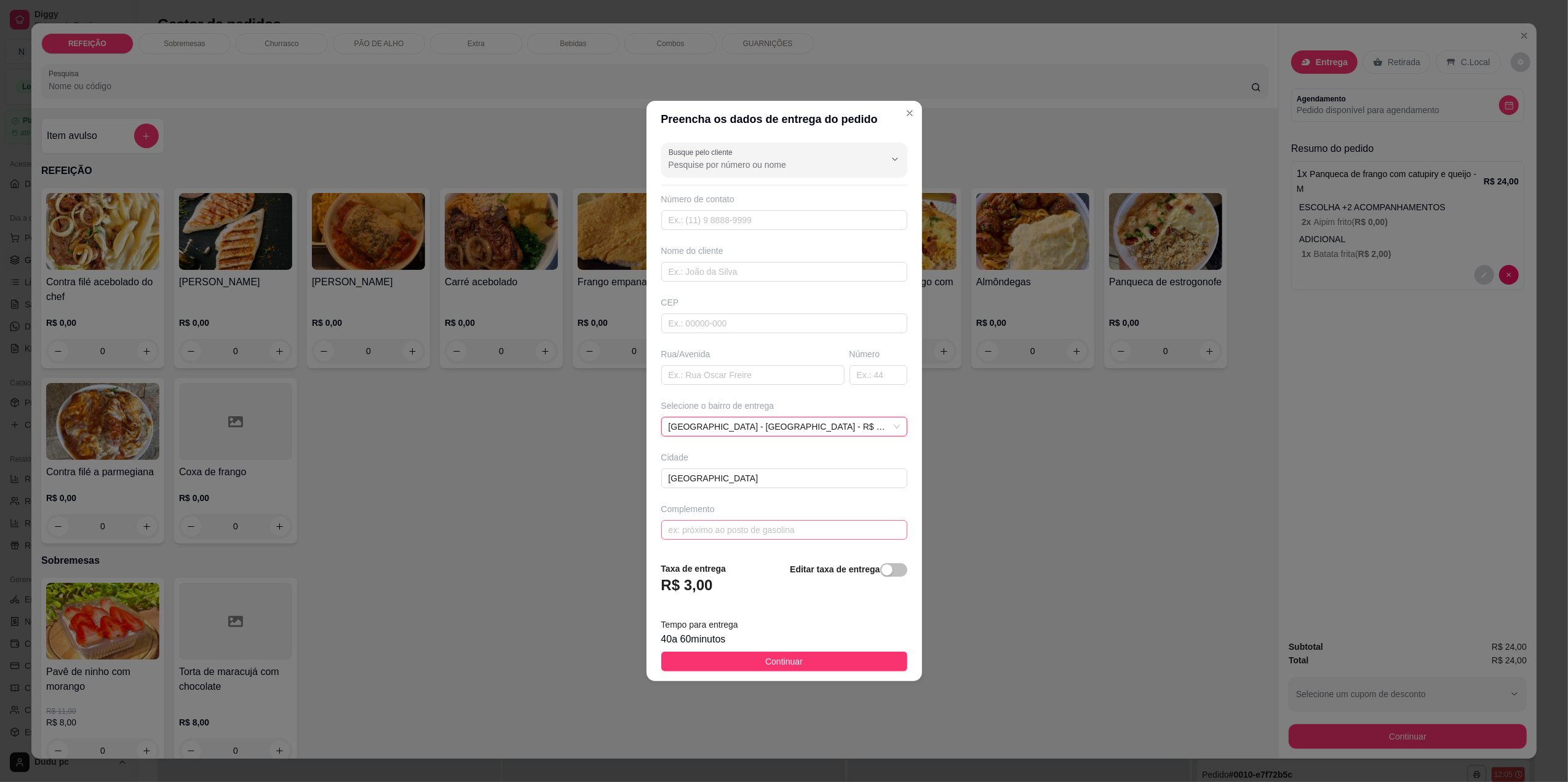
click at [790, 549] on div "Busque pelo cliente Número de contato Nome do cliente CEP Rua/Avenida Número Se…" at bounding box center [784, 345] width 275 height 414
click at [781, 529] on input "text" at bounding box center [784, 530] width 246 height 20
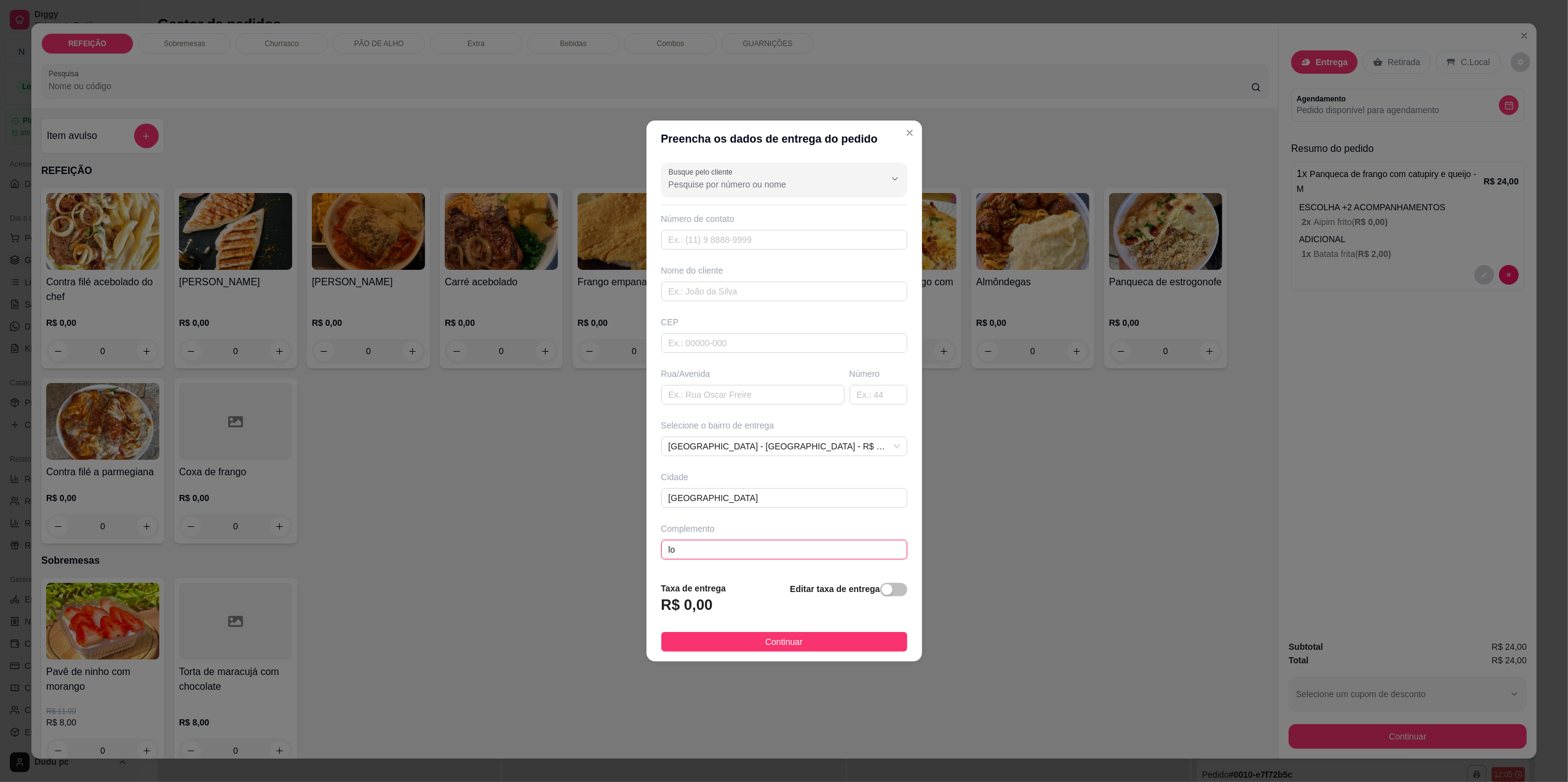
type input "l"
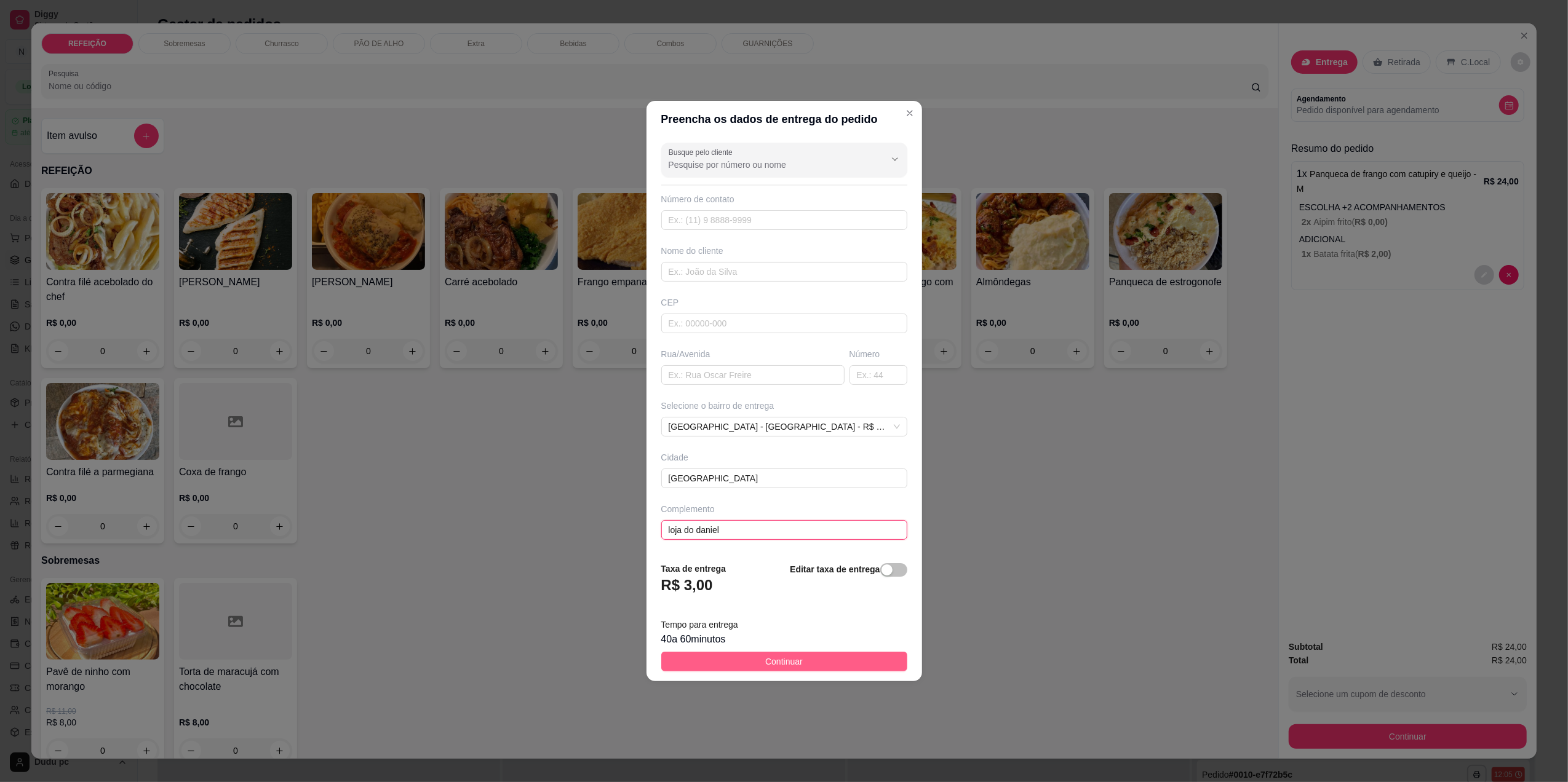
type input "loja do daniel"
click at [791, 657] on span "Continuar" at bounding box center [783, 662] width 38 height 13
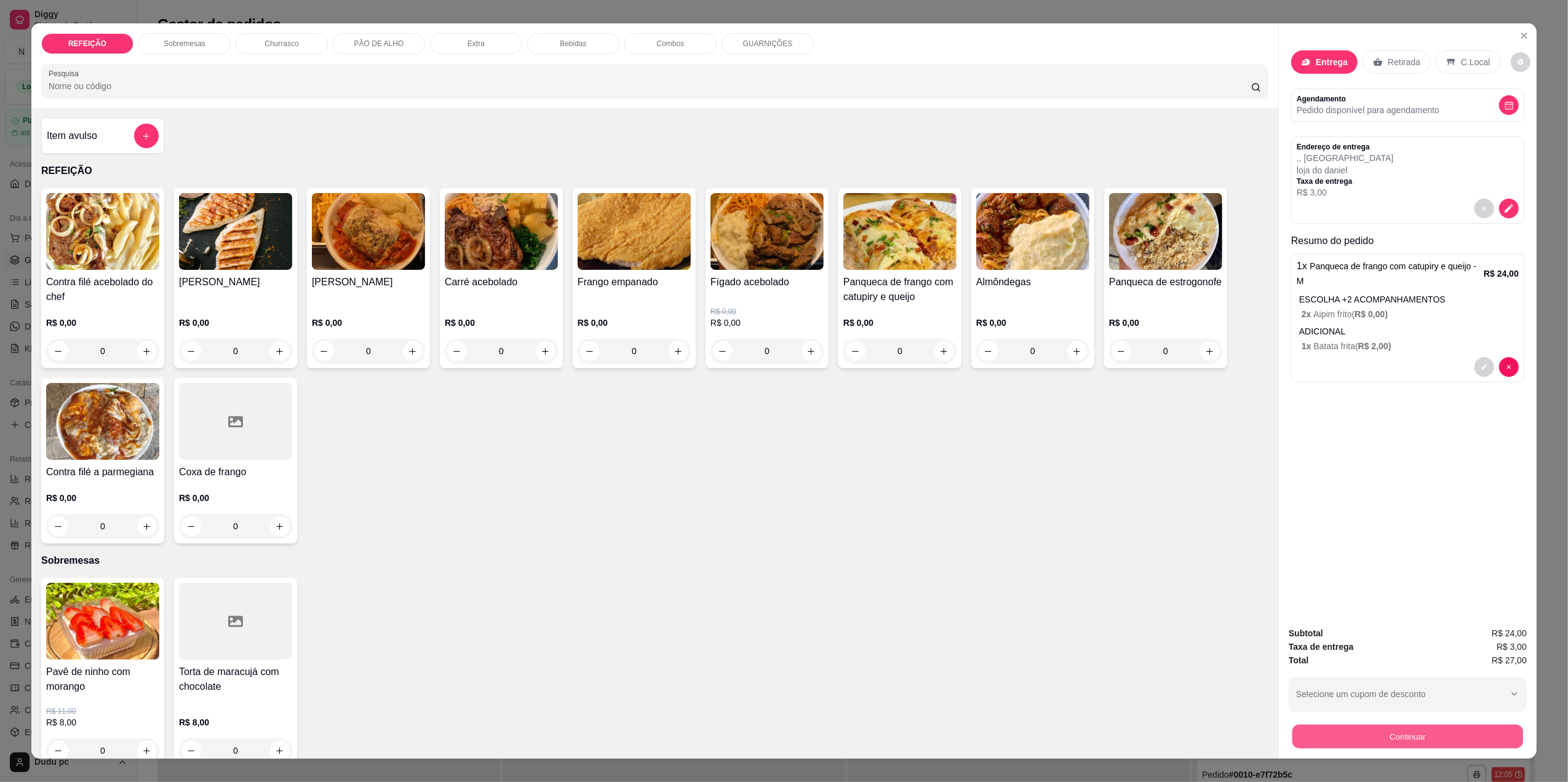
click at [1420, 737] on button "Continuar" at bounding box center [1407, 736] width 231 height 24
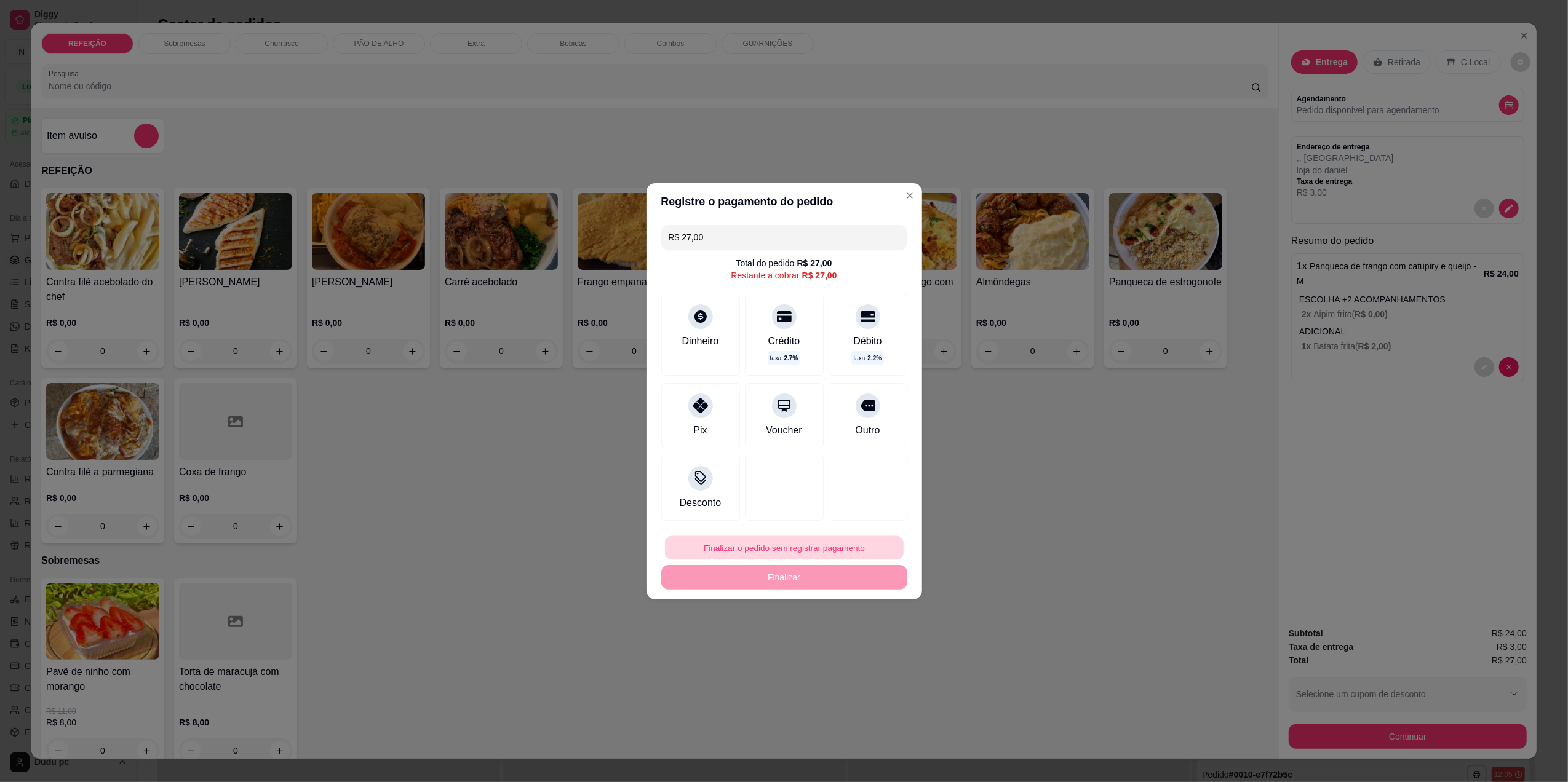
click at [839, 547] on button "Finalizar o pedido sem registrar pagamento" at bounding box center [784, 547] width 238 height 24
click at [863, 652] on button "Confirmar" at bounding box center [858, 649] width 44 height 18
type input "R$ 0,00"
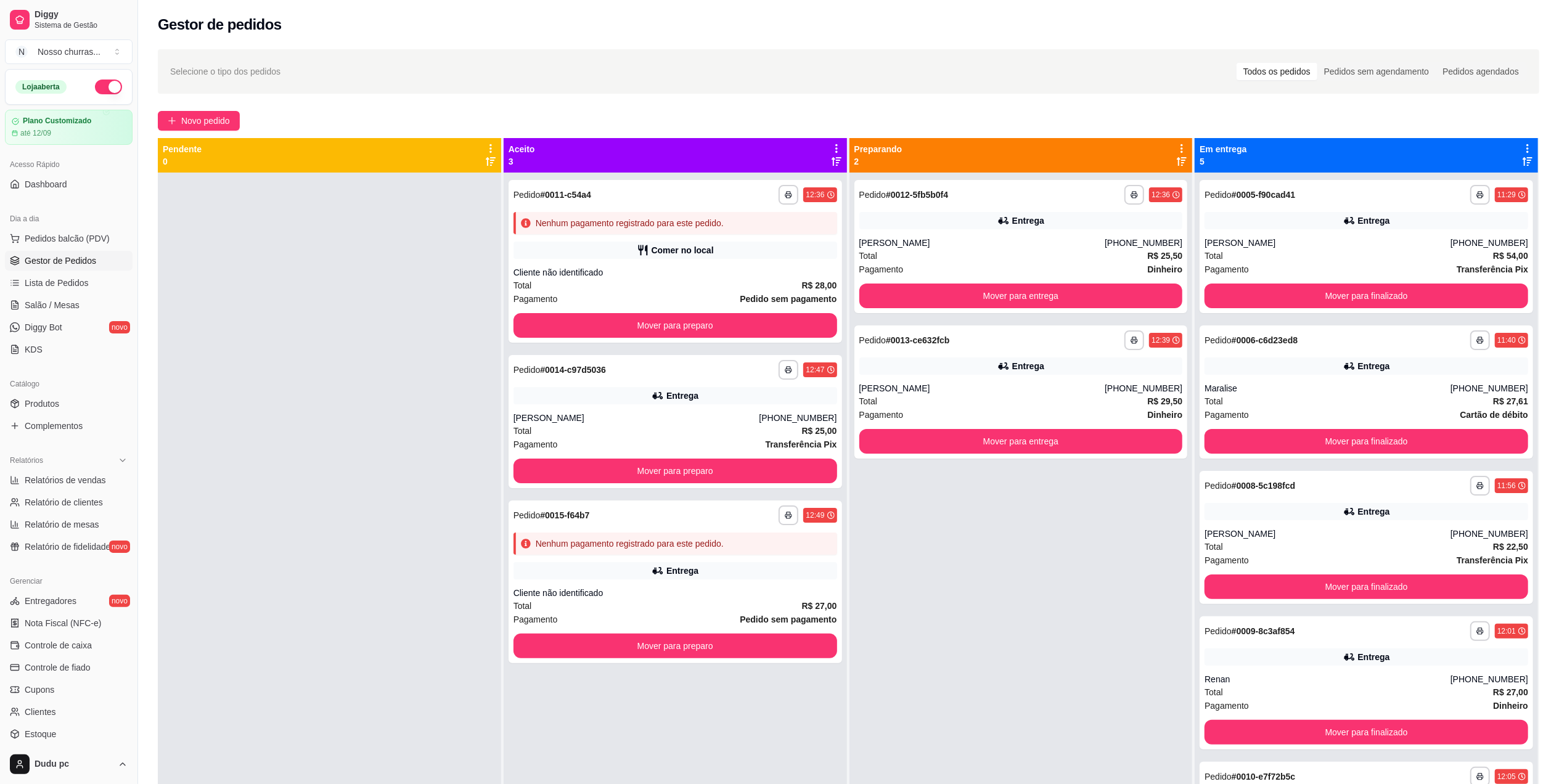
click at [472, 508] on div at bounding box center [329, 564] width 343 height 784
click at [655, 644] on button "Mover para preparo" at bounding box center [675, 646] width 314 height 24
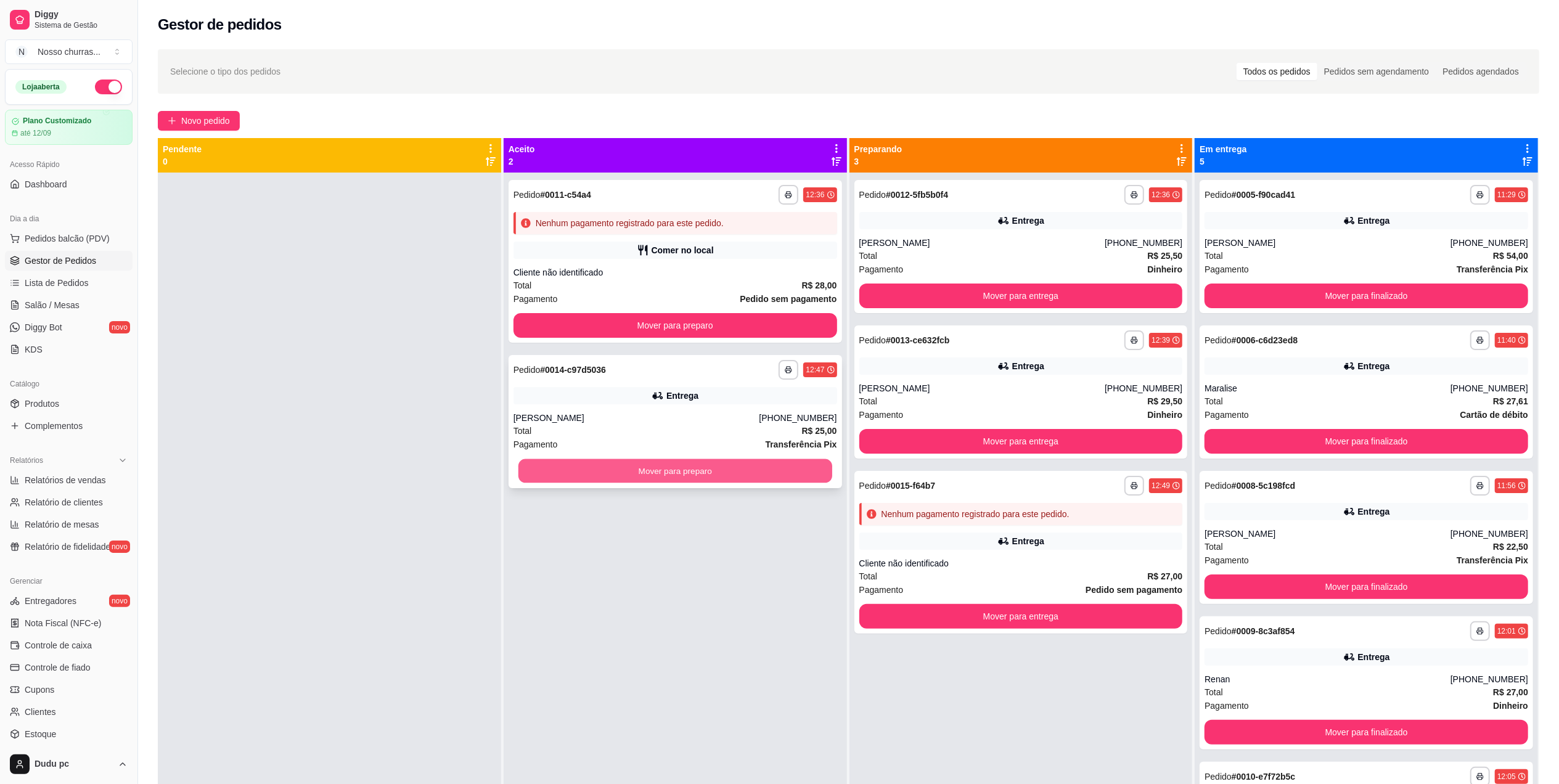
click at [667, 470] on button "Mover para preparo" at bounding box center [675, 471] width 314 height 24
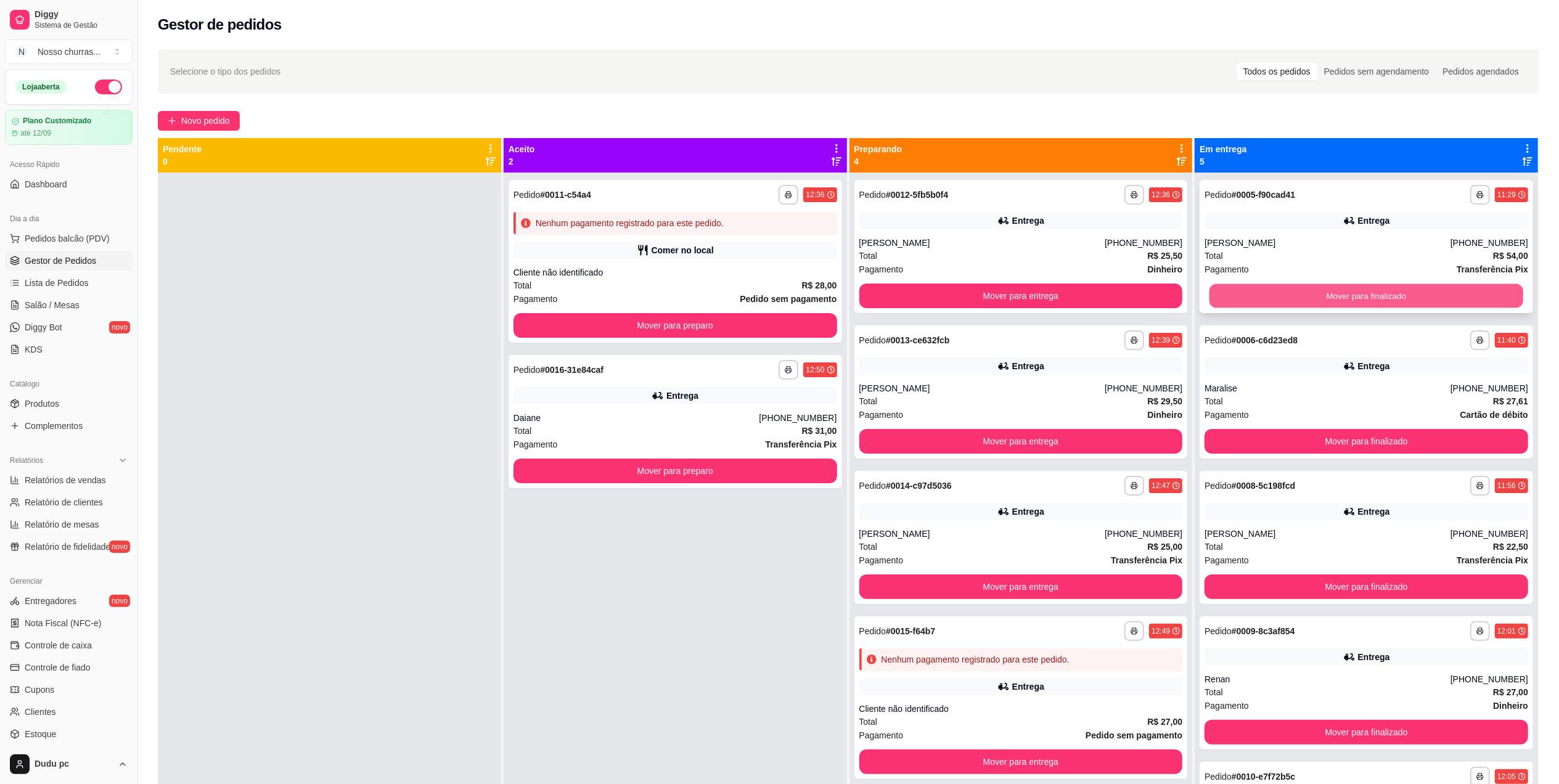
click at [1237, 288] on button "Mover para finalizado" at bounding box center [1366, 296] width 314 height 24
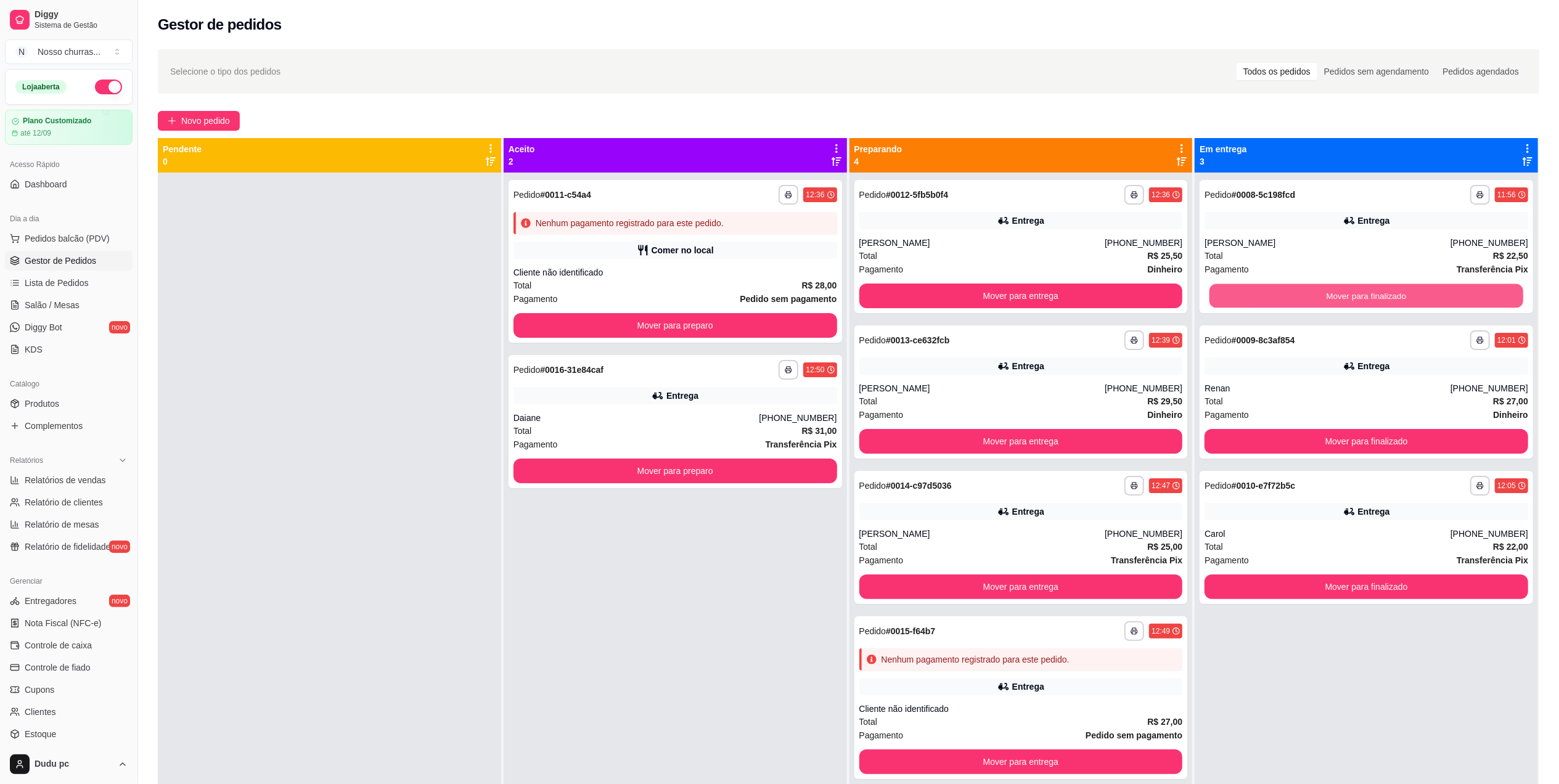
click at [1237, 288] on button "Mover para finalizado" at bounding box center [1366, 296] width 314 height 24
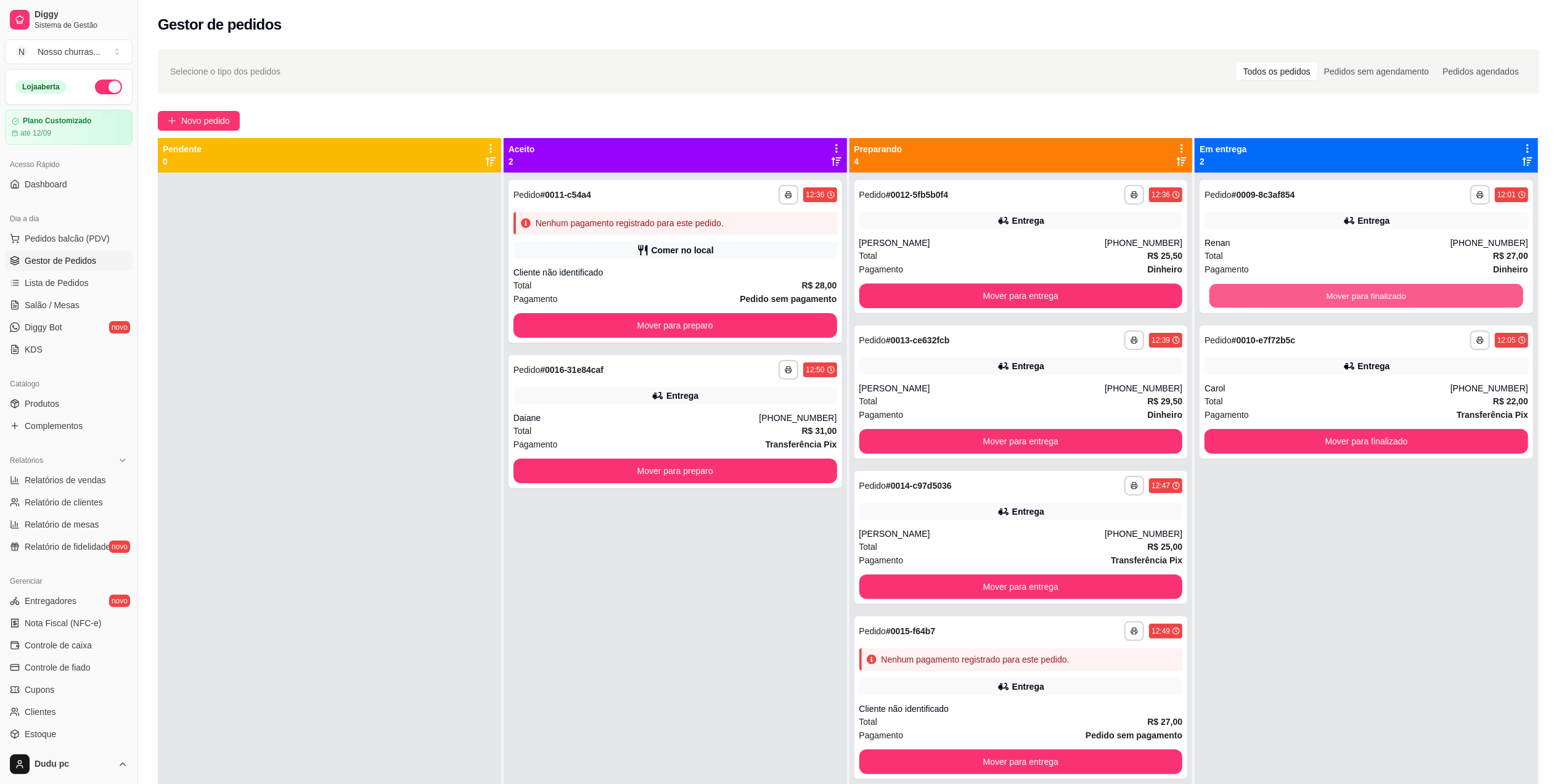
click at [1237, 288] on button "Mover para finalizado" at bounding box center [1366, 296] width 314 height 24
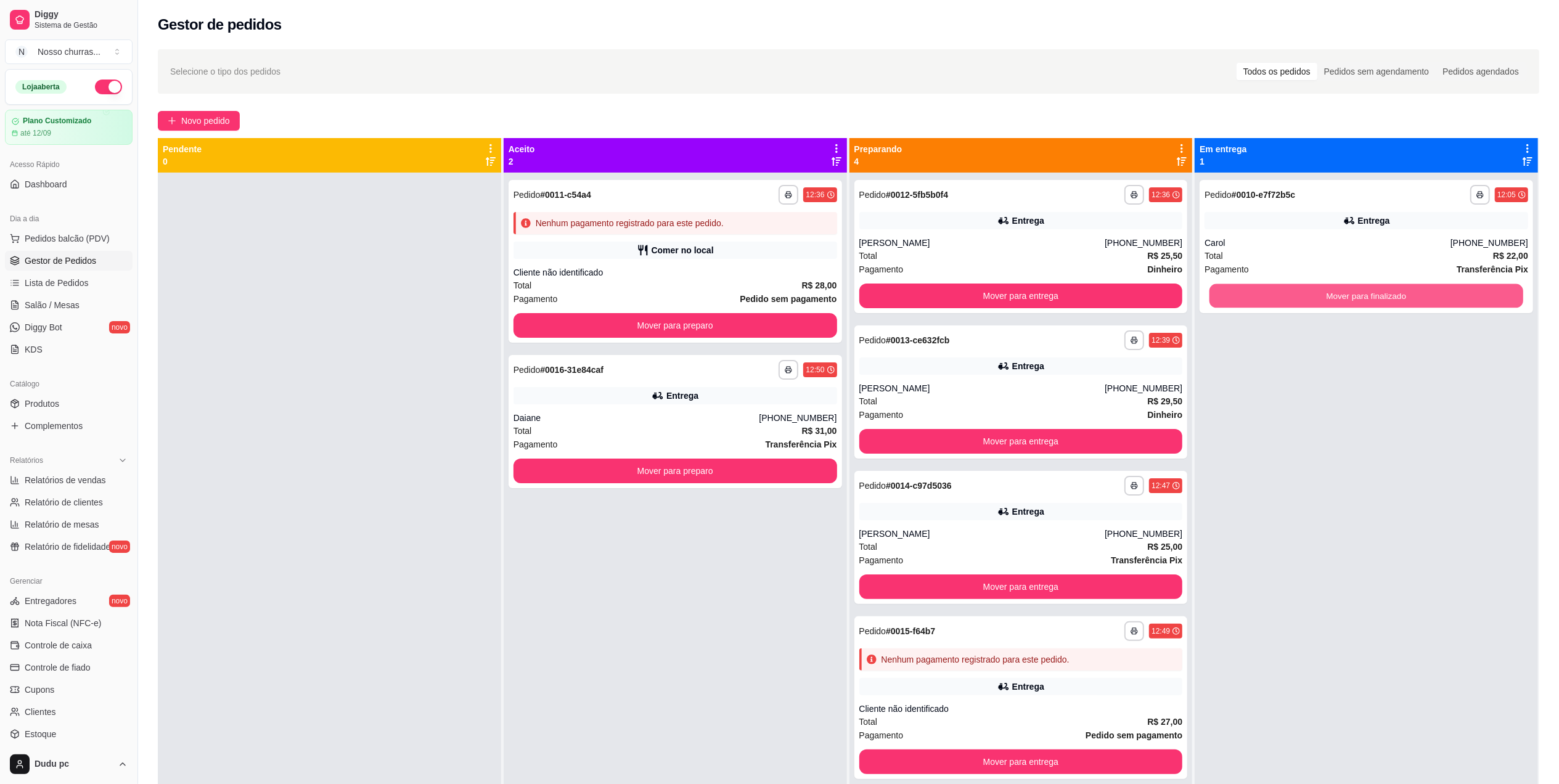
click at [1237, 288] on button "Mover para finalizado" at bounding box center [1366, 296] width 314 height 24
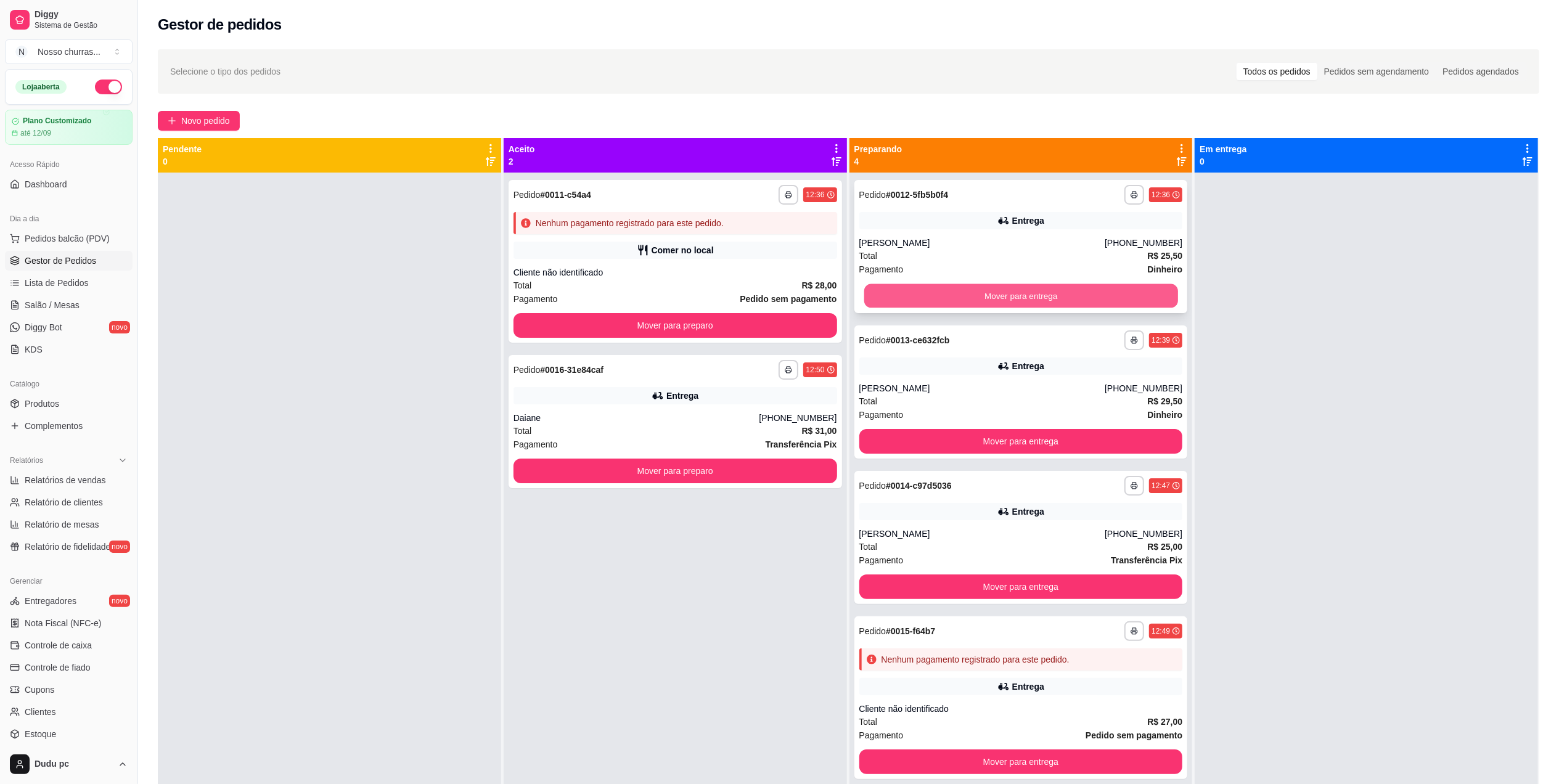
click at [1137, 294] on button "Mover para entrega" at bounding box center [1021, 296] width 314 height 24
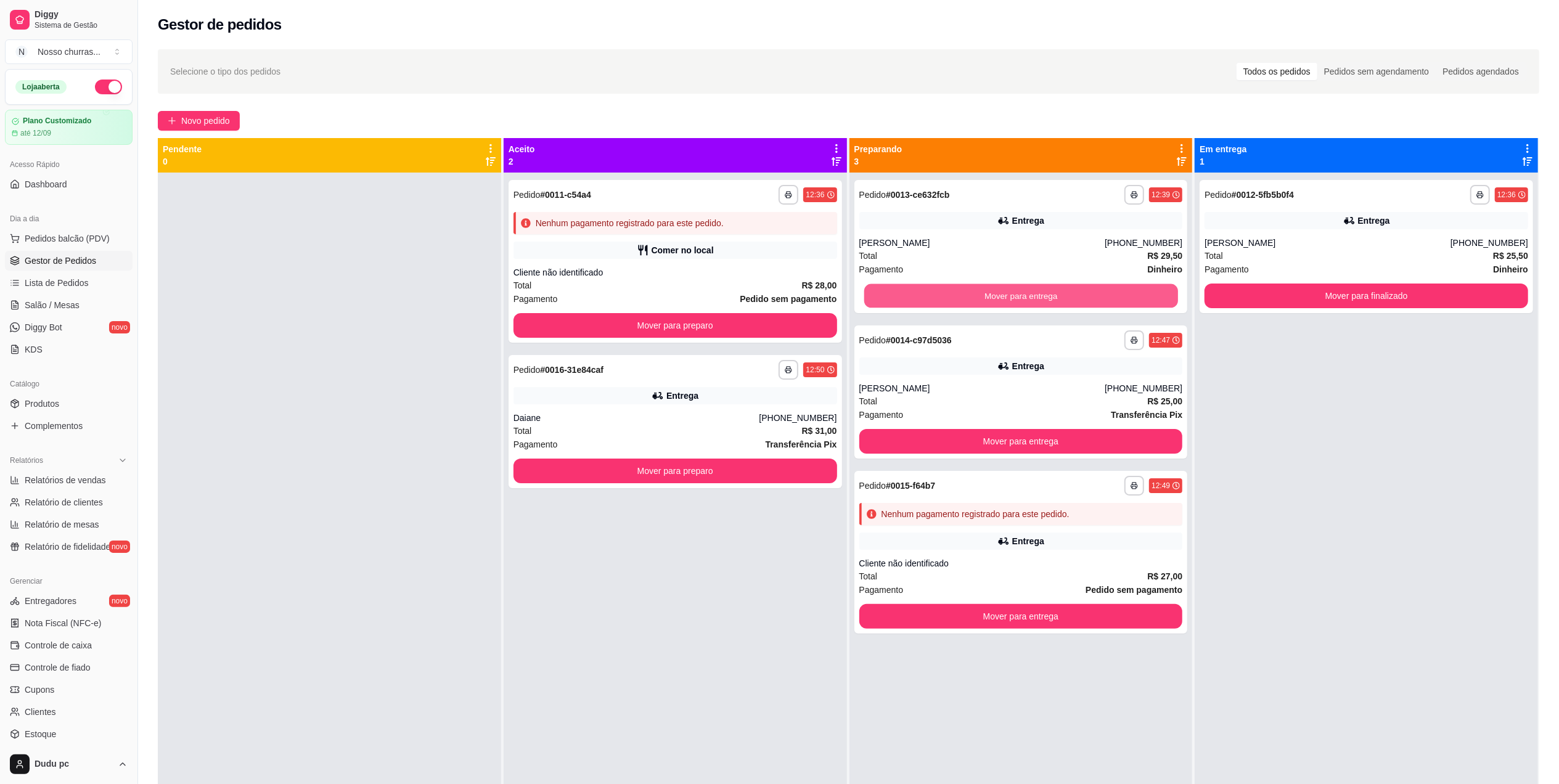
click at [1137, 294] on button "Mover para entrega" at bounding box center [1021, 296] width 314 height 24
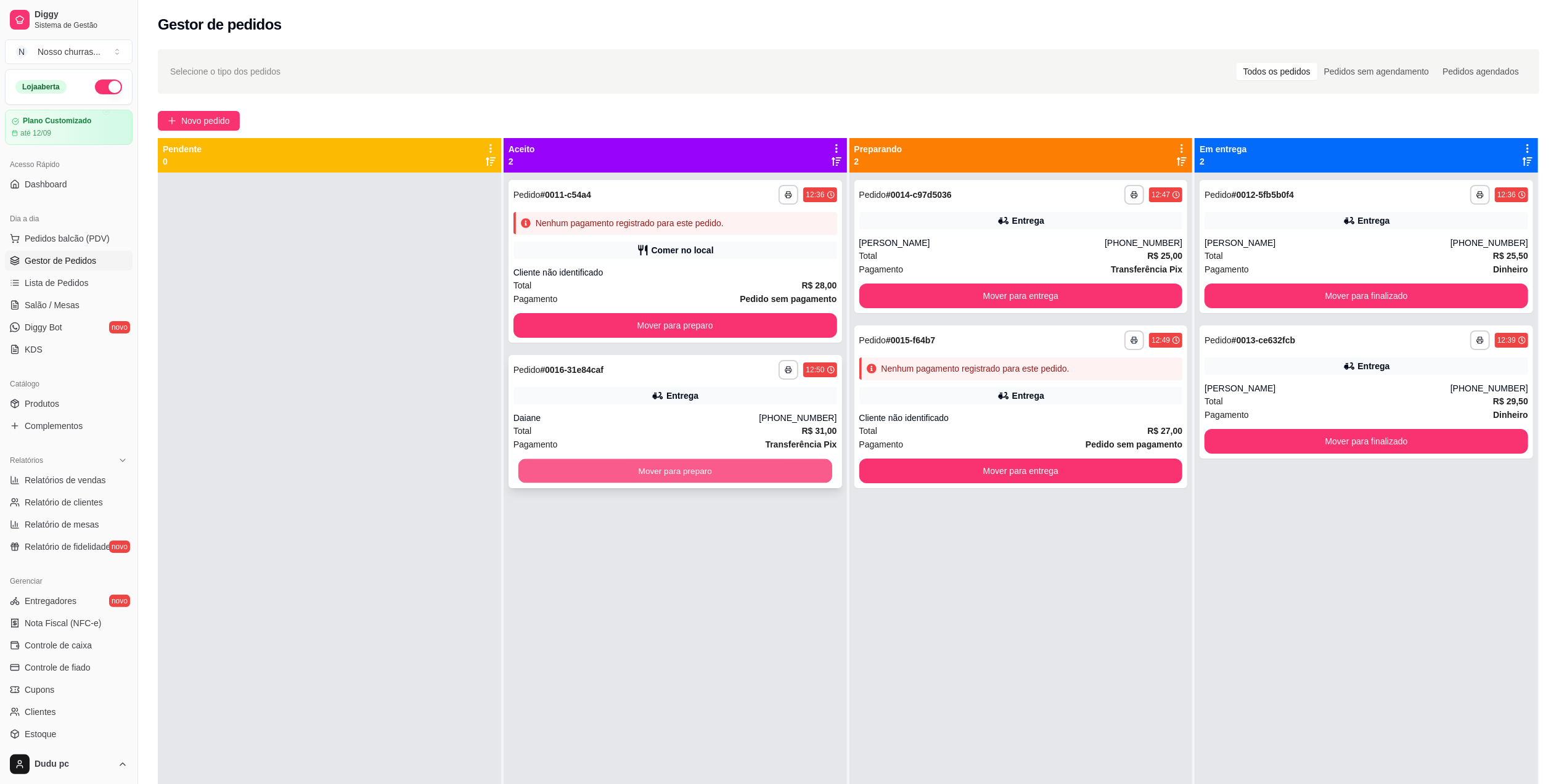
click at [753, 478] on button "Mover para preparo" at bounding box center [675, 471] width 314 height 24
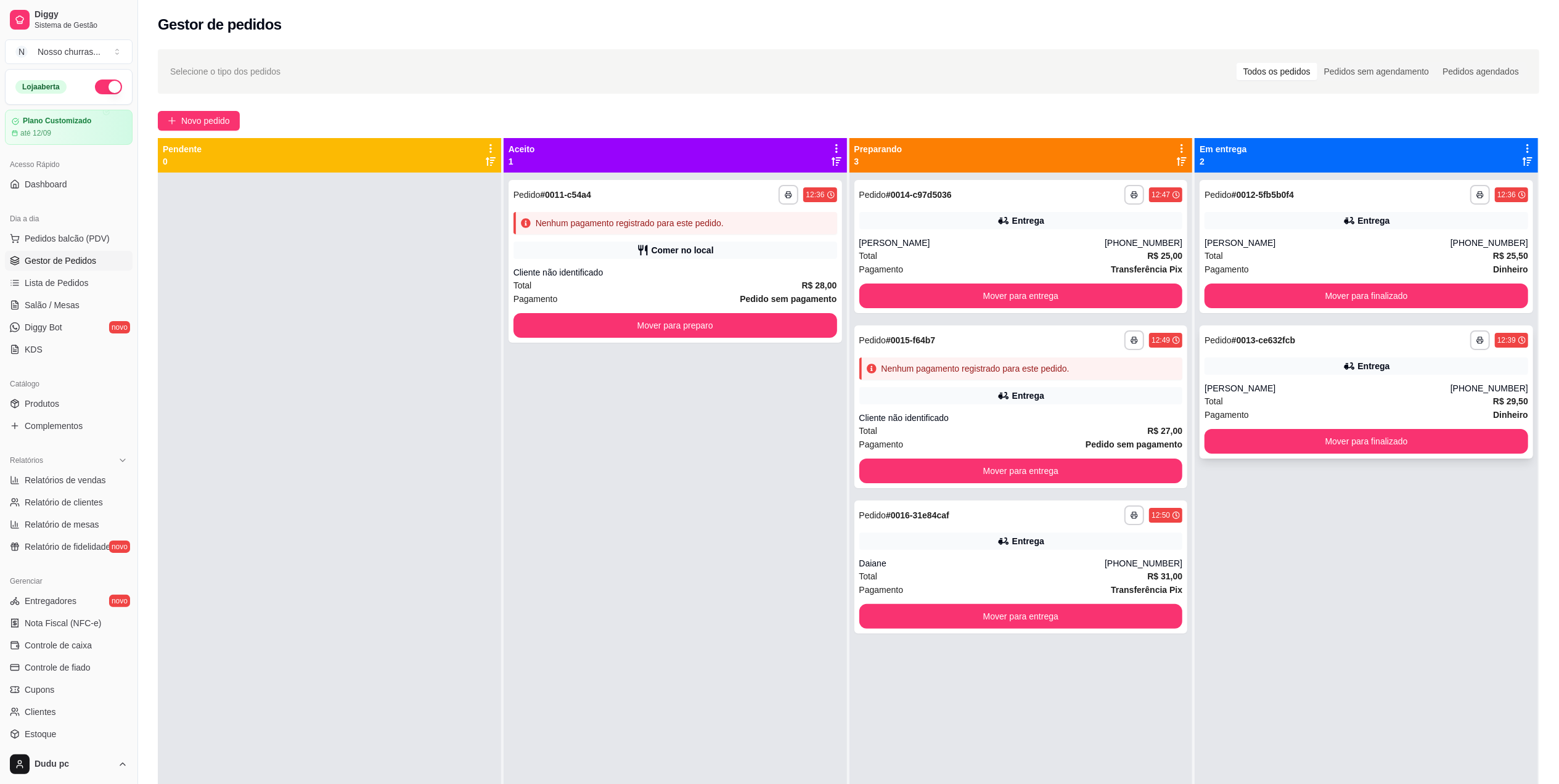
click at [1330, 392] on div "[PERSON_NAME]" at bounding box center [1327, 388] width 246 height 13
click at [1339, 291] on button "Mover para finalizado" at bounding box center [1366, 296] width 314 height 24
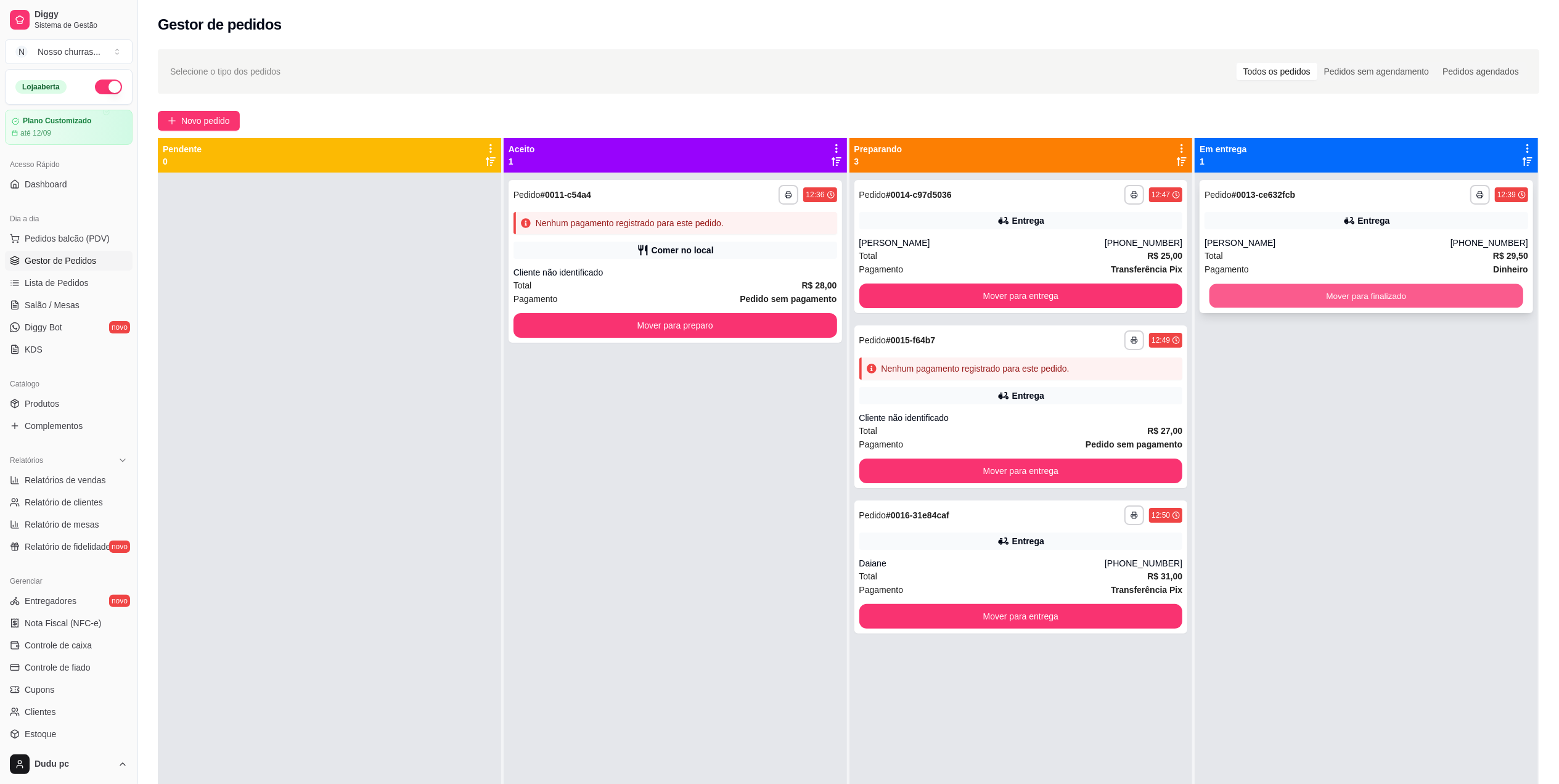
click at [1244, 296] on button "Mover para finalizado" at bounding box center [1366, 296] width 314 height 24
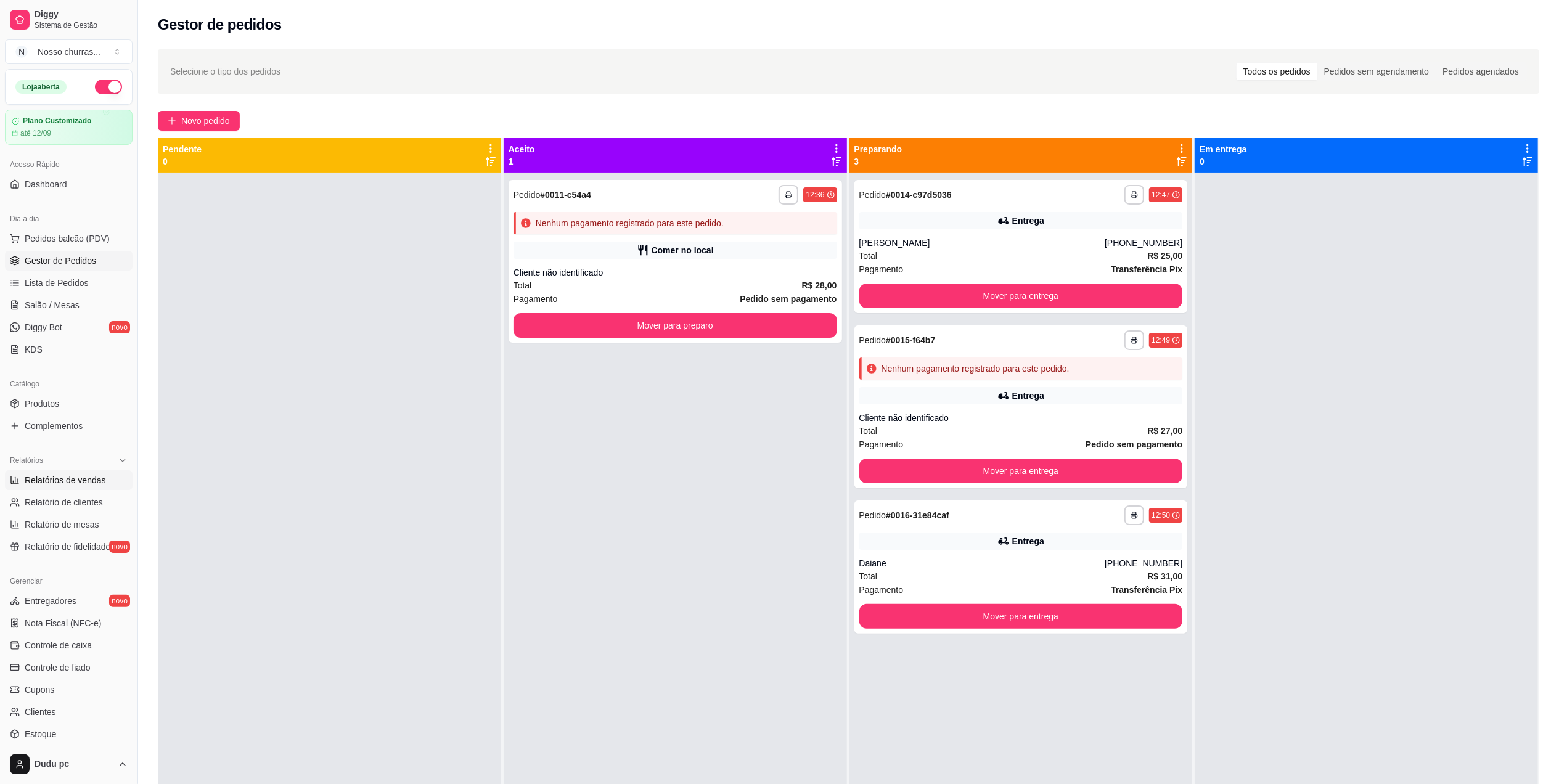
click at [79, 485] on span "Relatórios de vendas" at bounding box center [65, 480] width 81 height 13
select select "ALL"
select select "0"
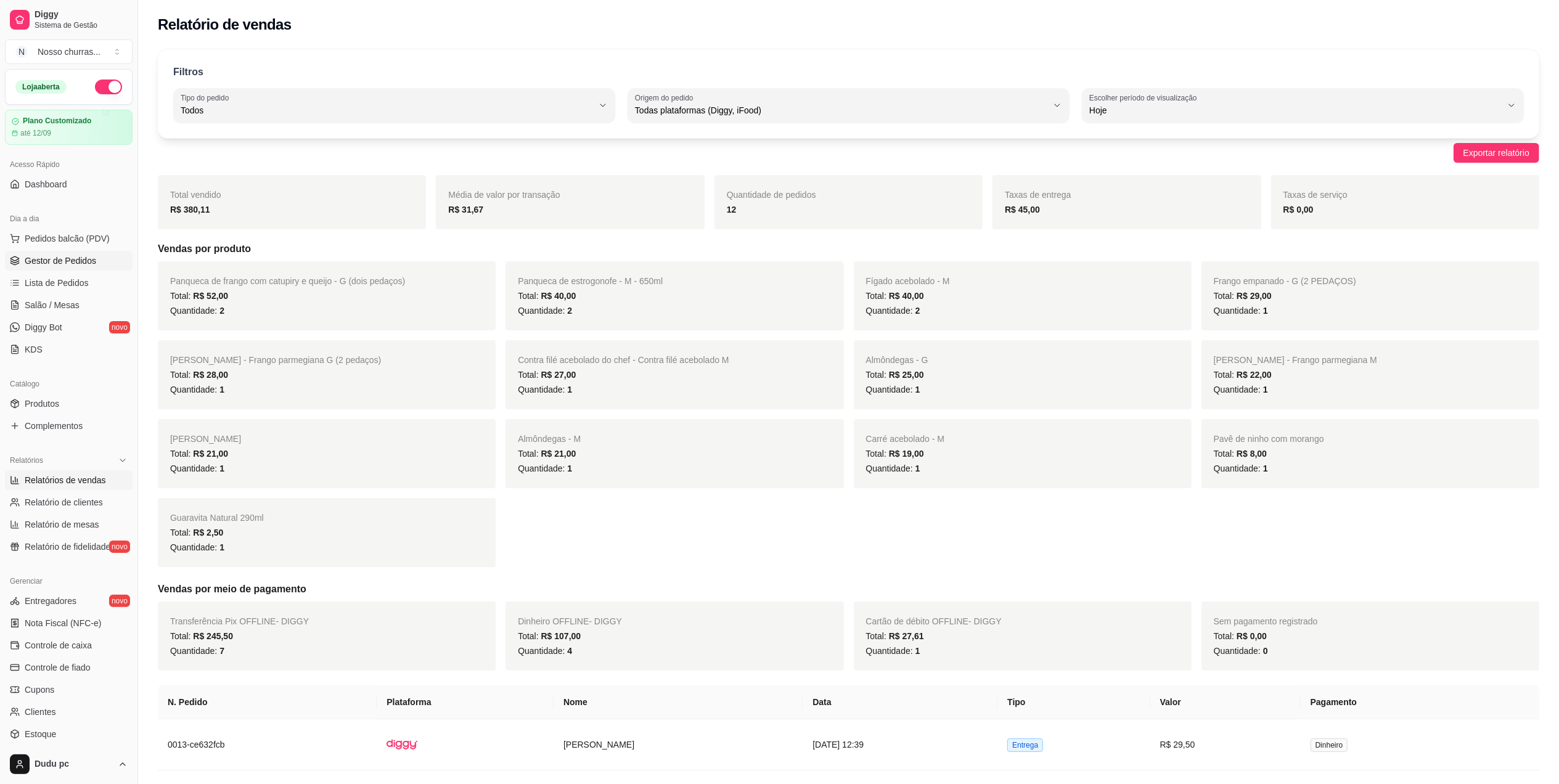
click at [40, 255] on span "Gestor de Pedidos" at bounding box center [60, 261] width 71 height 13
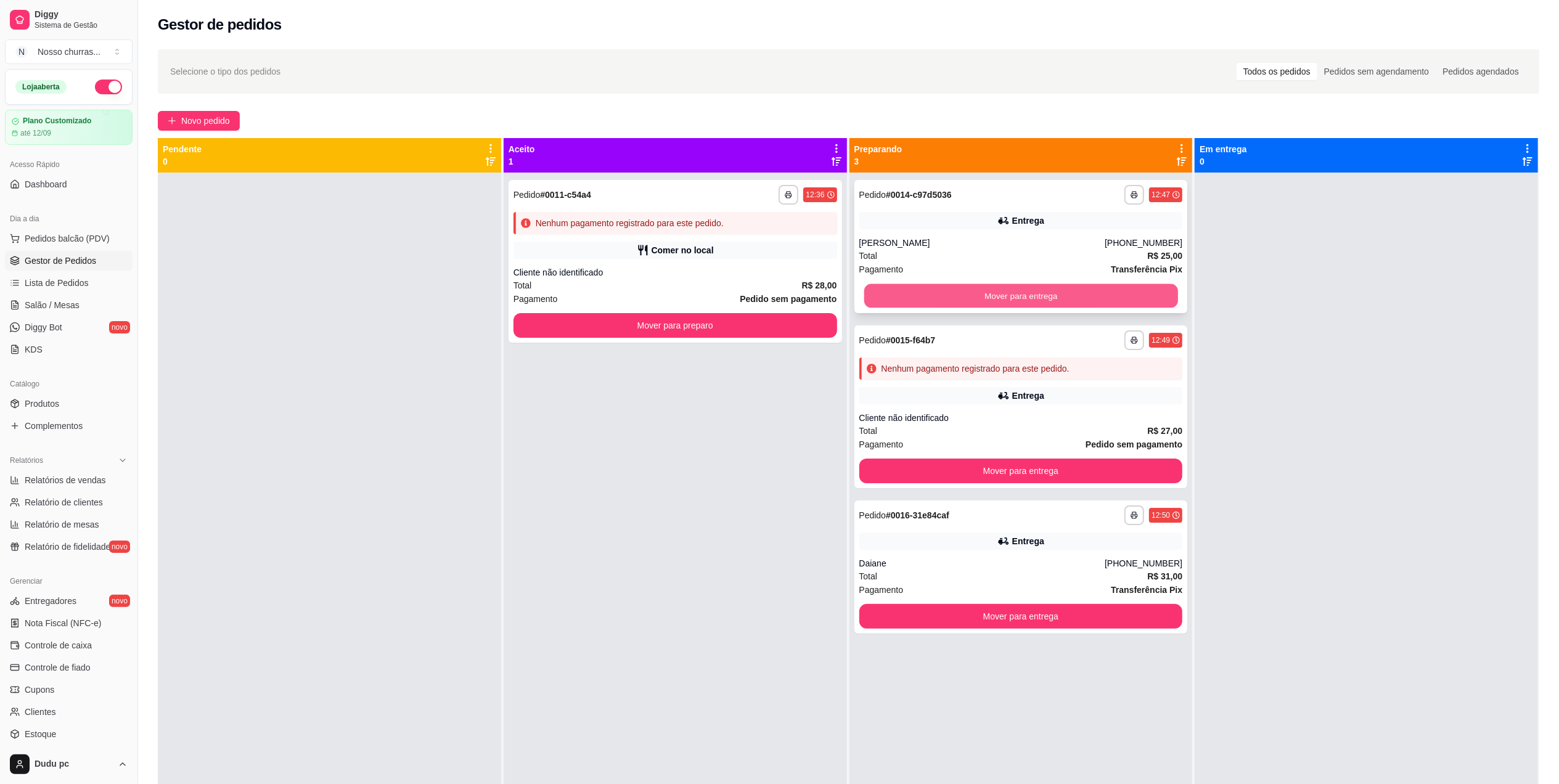
click at [942, 293] on button "Mover para entrega" at bounding box center [1021, 296] width 314 height 24
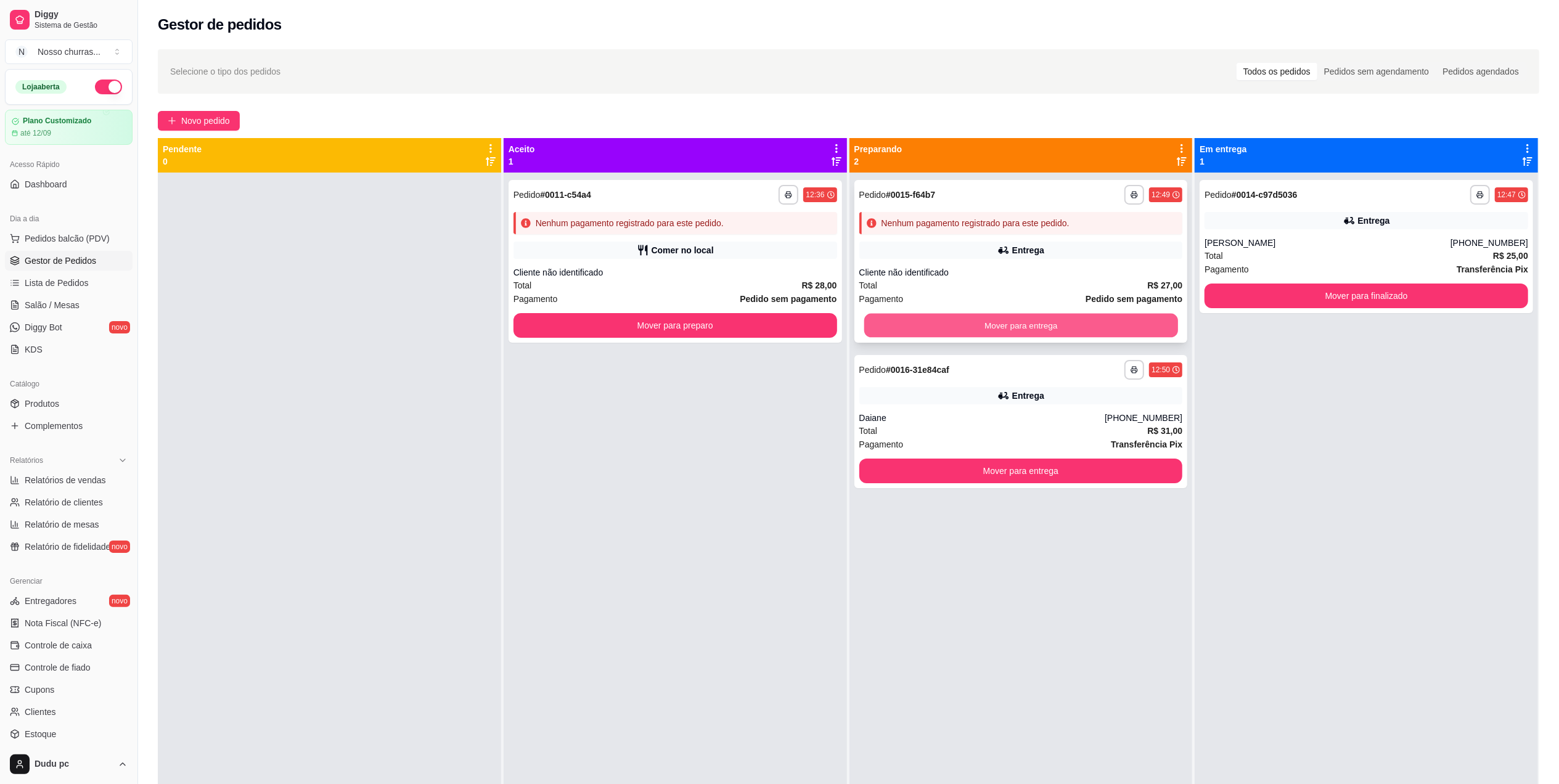
click at [957, 325] on button "Mover para entrega" at bounding box center [1021, 325] width 314 height 24
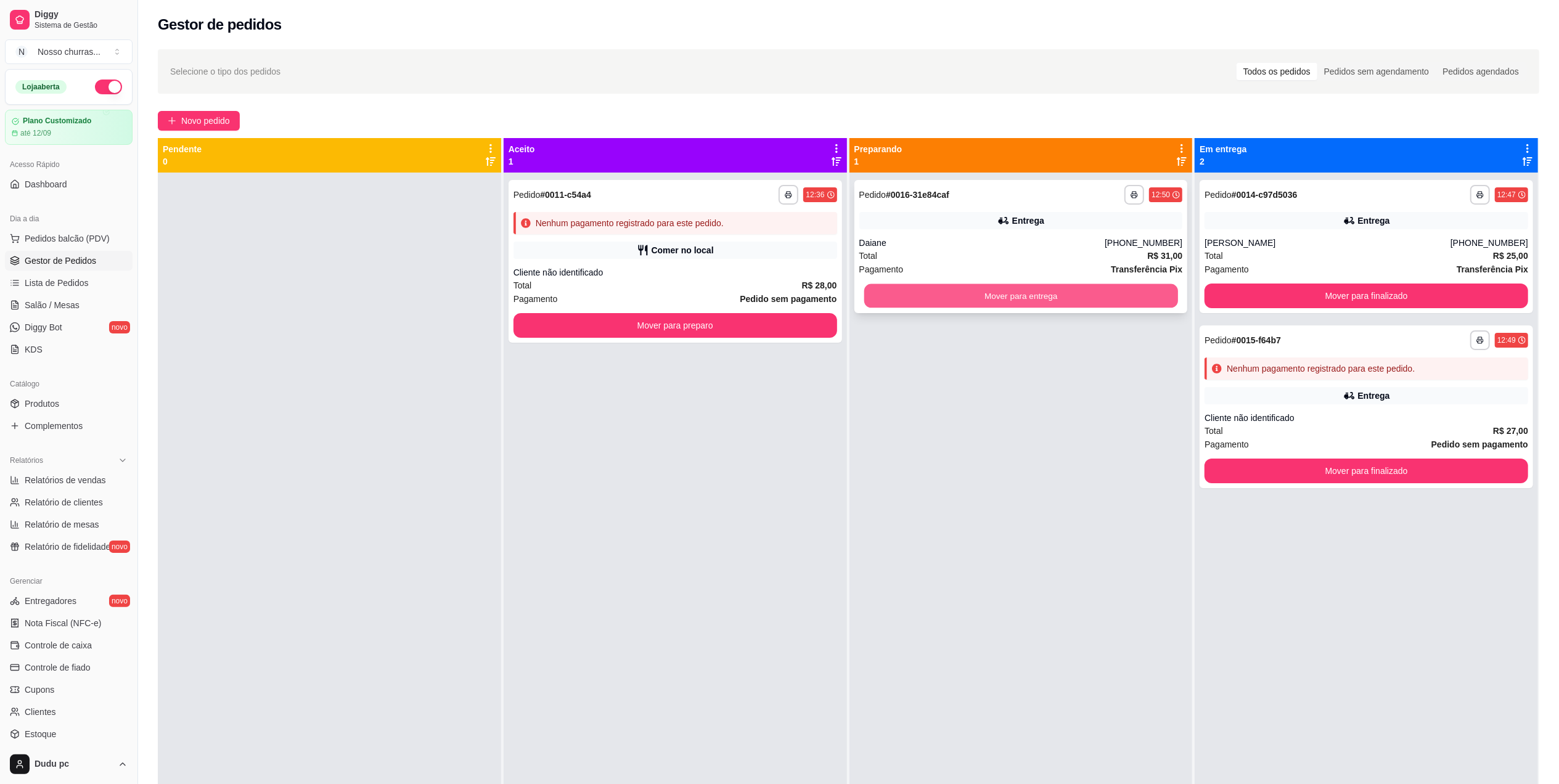
click at [957, 291] on button "Mover para entrega" at bounding box center [1021, 296] width 314 height 24
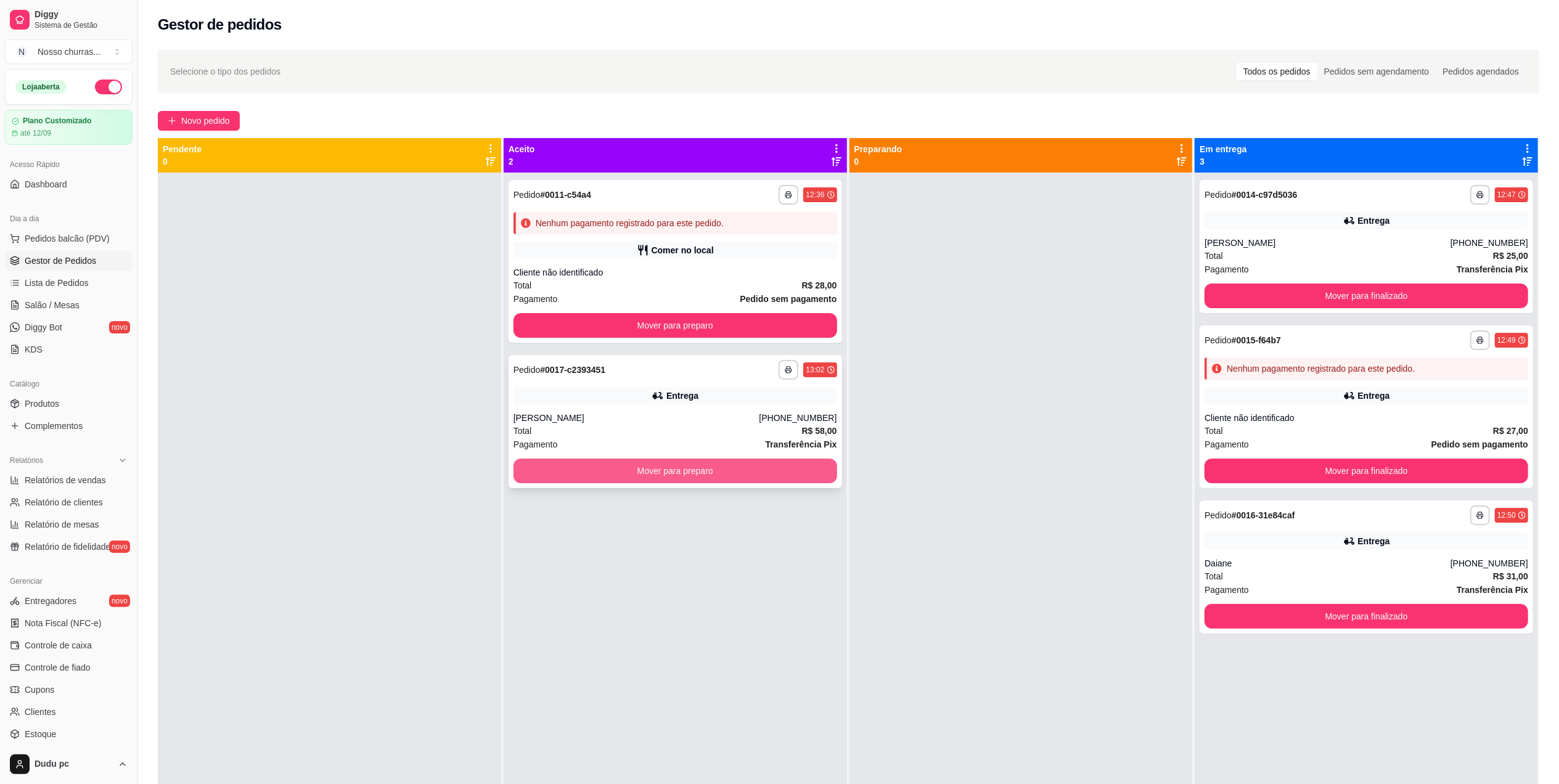
click at [779, 470] on button "Mover para preparo" at bounding box center [675, 470] width 324 height 24
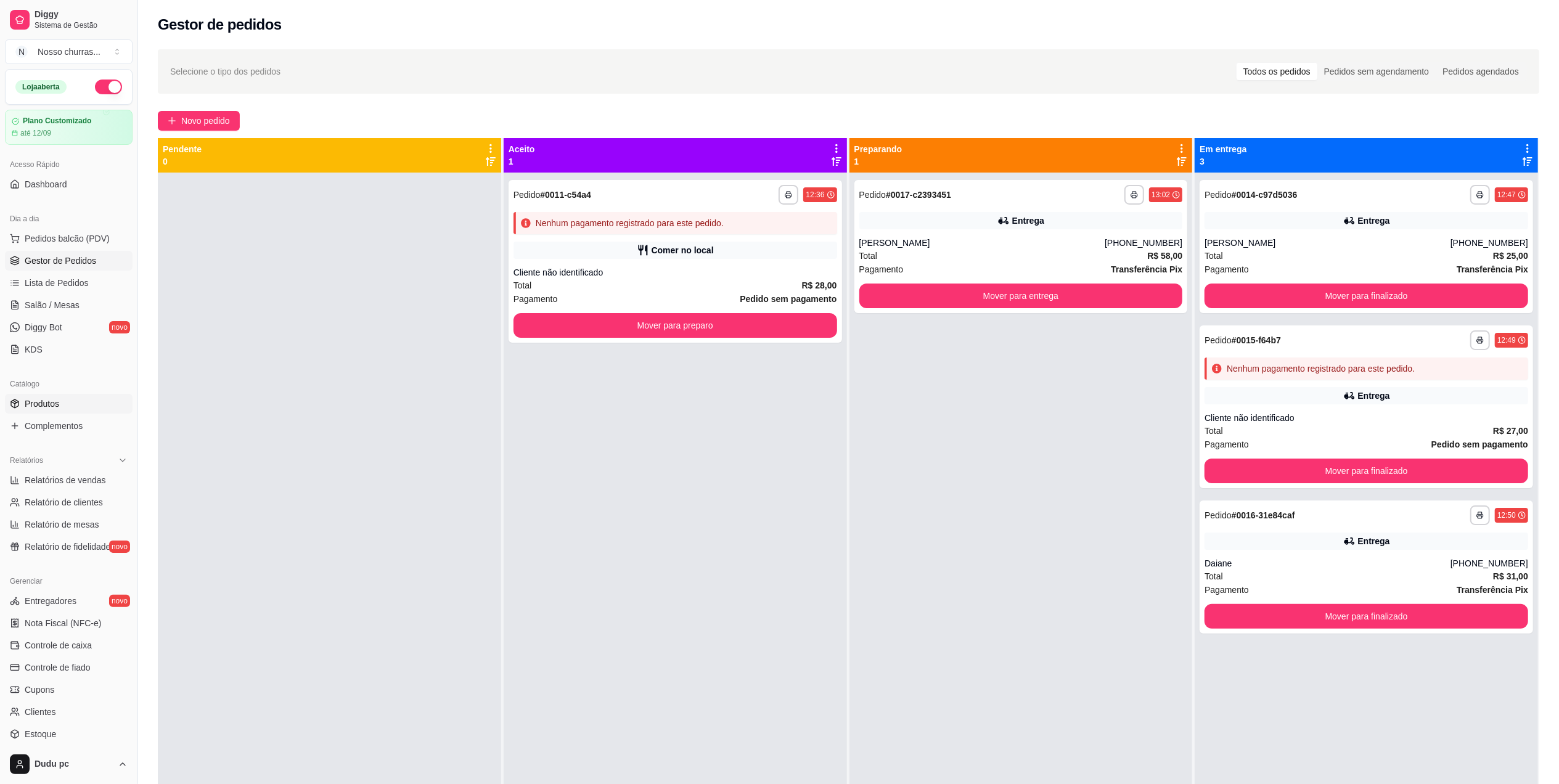
click at [75, 409] on link "Produtos" at bounding box center [69, 404] width 127 height 20
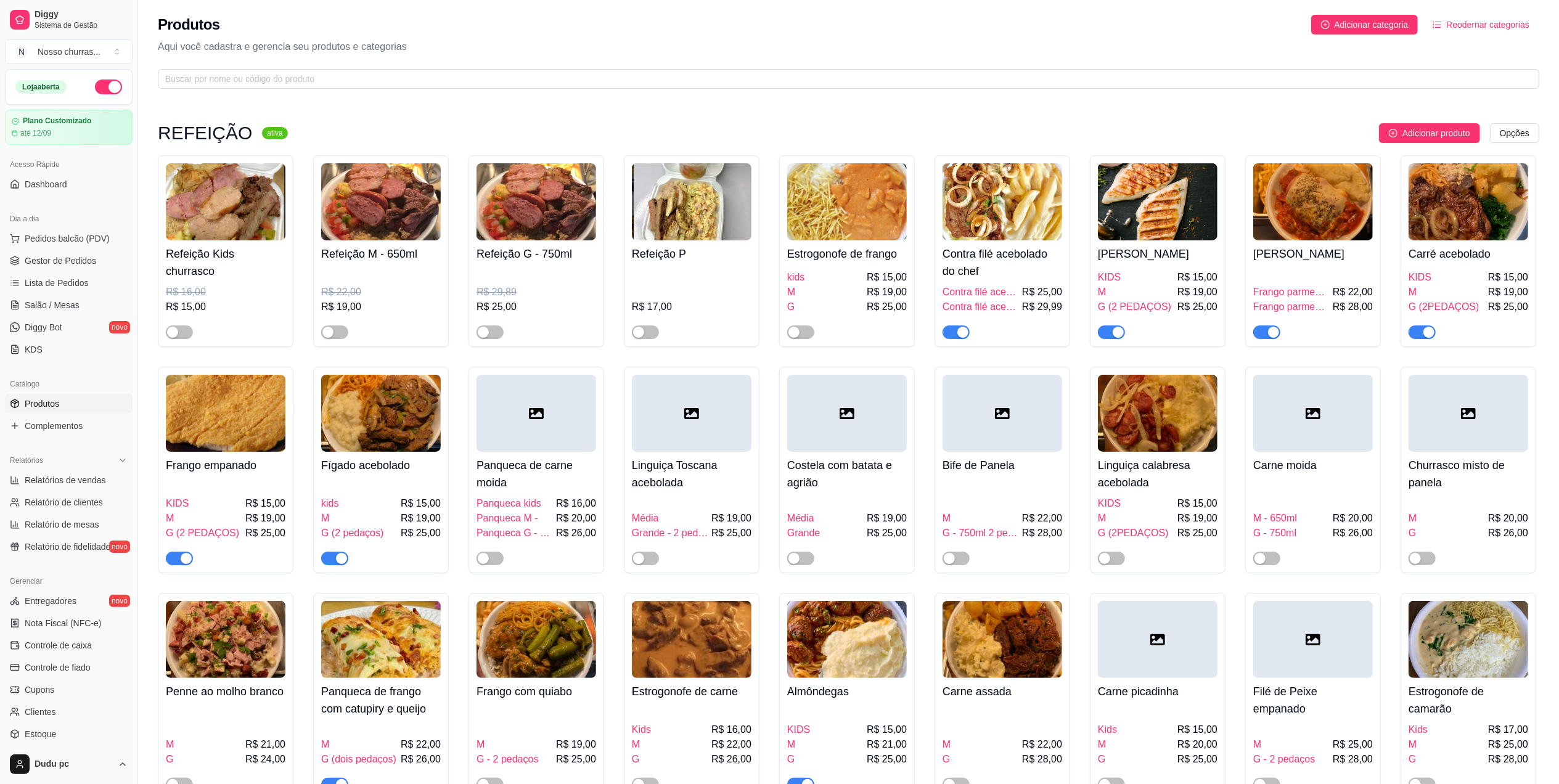
scroll to position [685, 0]
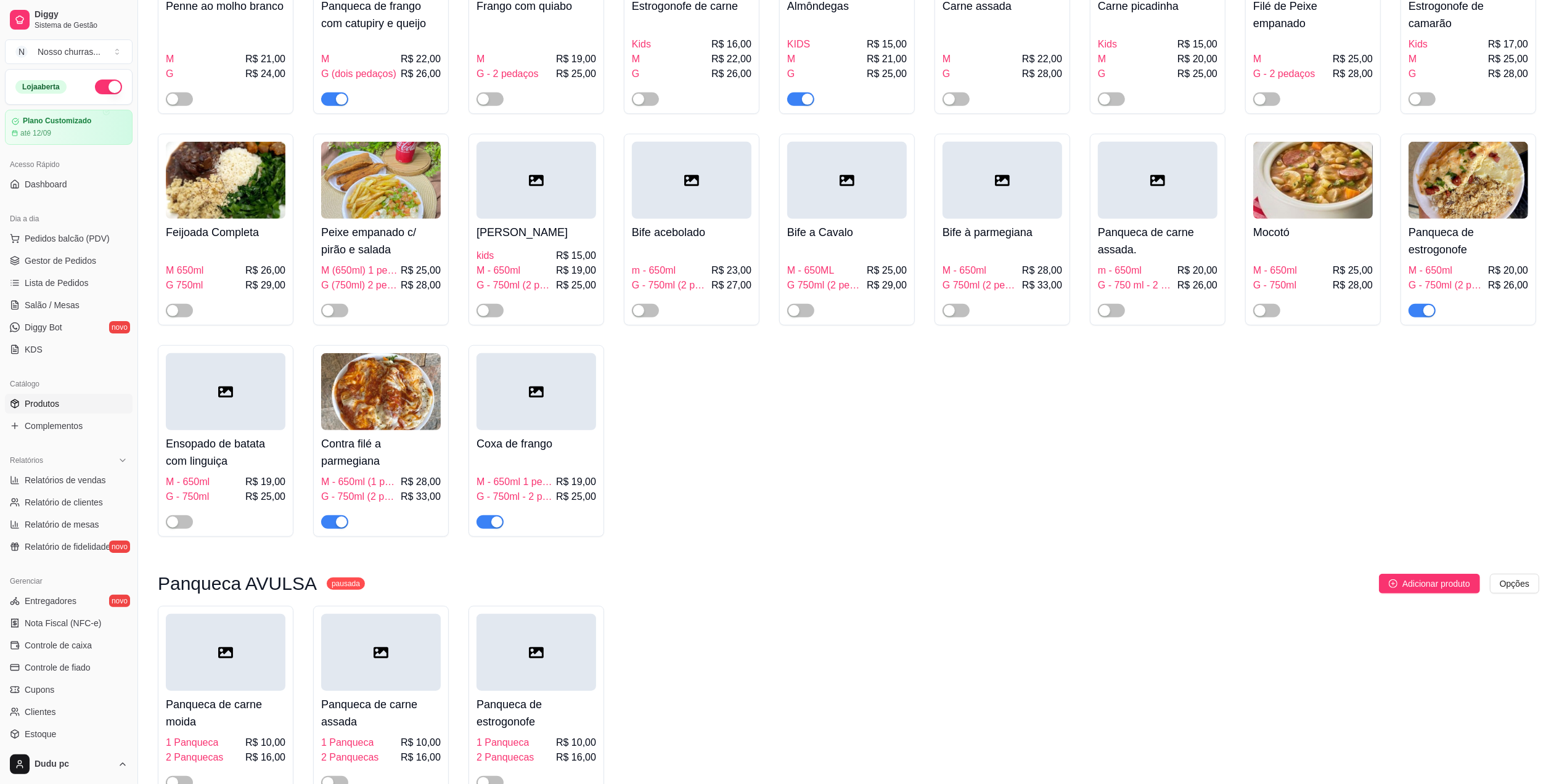
click at [1031, 444] on div "Refeição Kids churrasco R$ 16,00 R$ 15,00 Refeição M - 650ml R$ 22,00 R$ 19,00 …" at bounding box center [848, 3] width 1381 height 1067
click at [66, 269] on link "Gestor de Pedidos" at bounding box center [69, 261] width 127 height 20
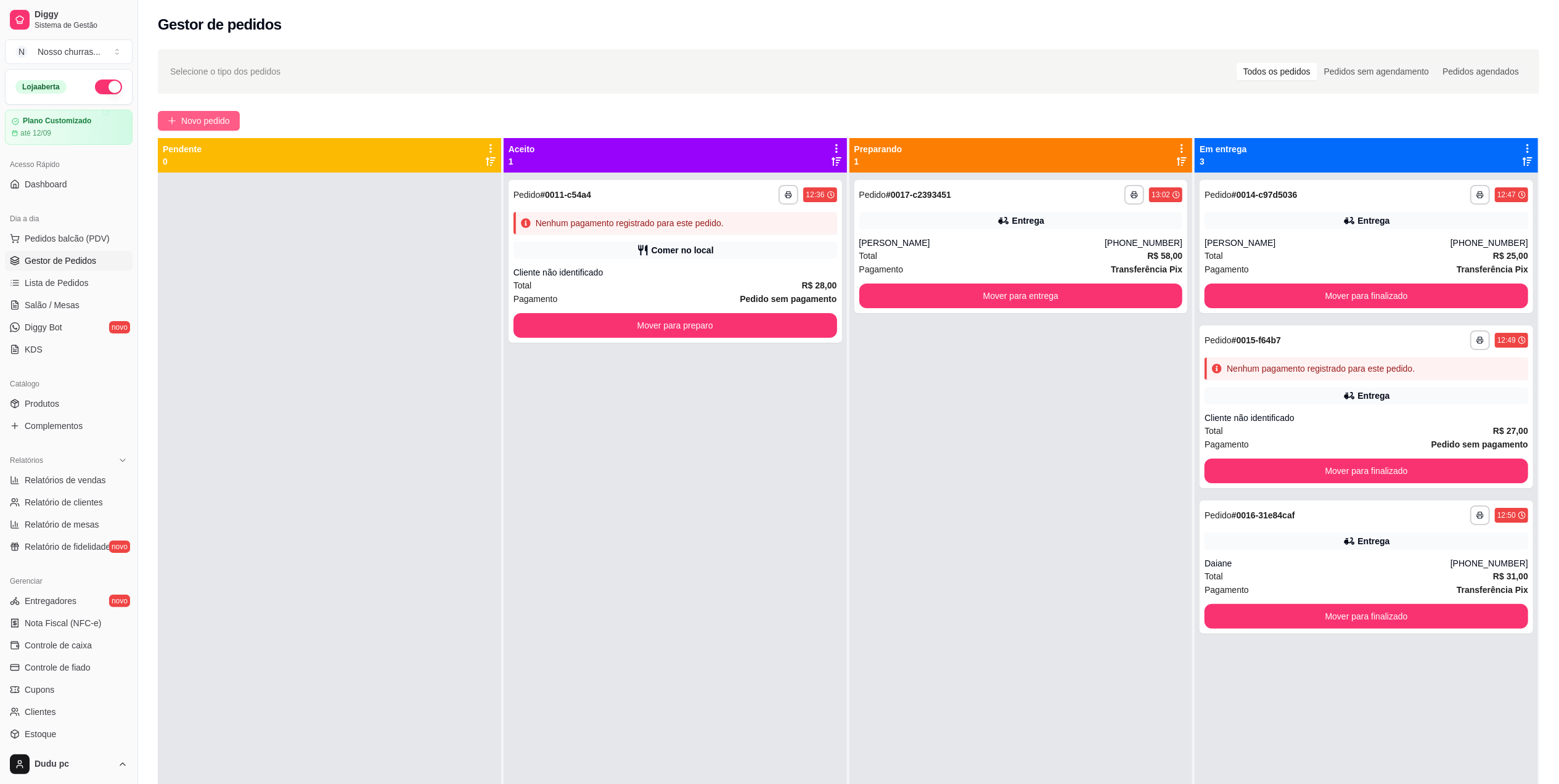
click at [175, 124] on icon "plus" at bounding box center [172, 121] width 8 height 8
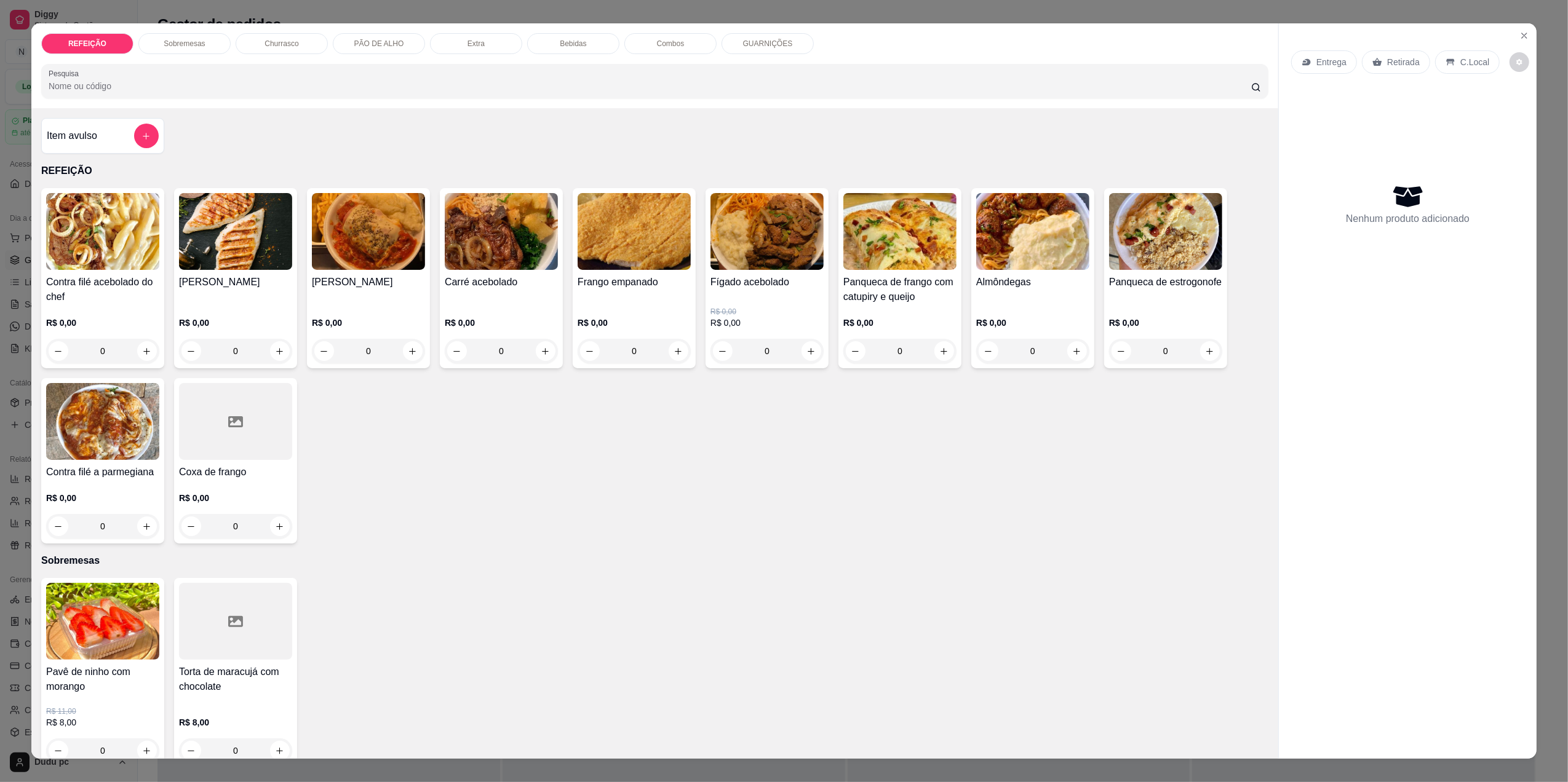
click at [940, 345] on div "0" at bounding box center [899, 350] width 113 height 24
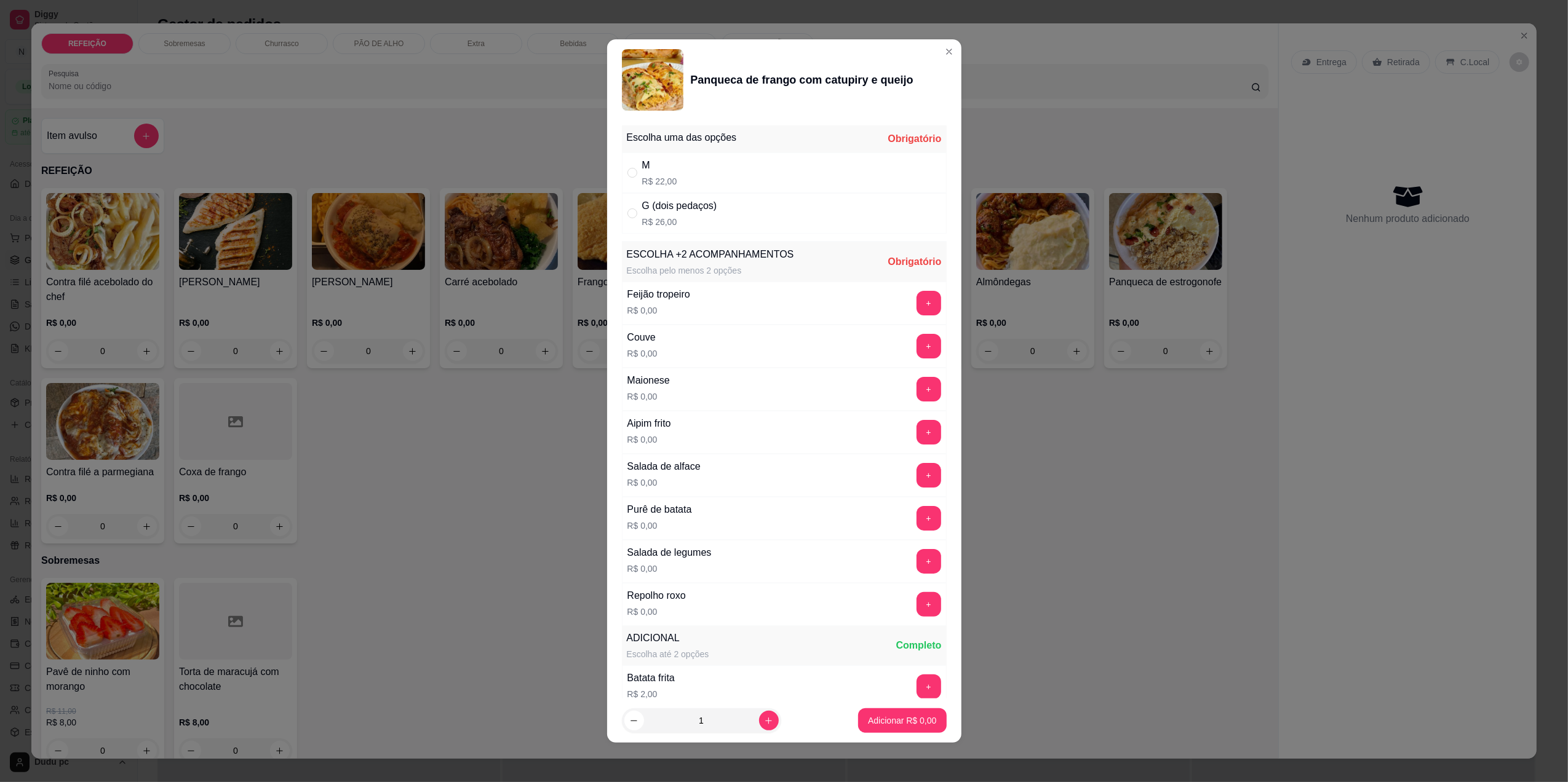
click at [727, 180] on div "M R$ 22,00" at bounding box center [784, 172] width 325 height 41
radio input "true"
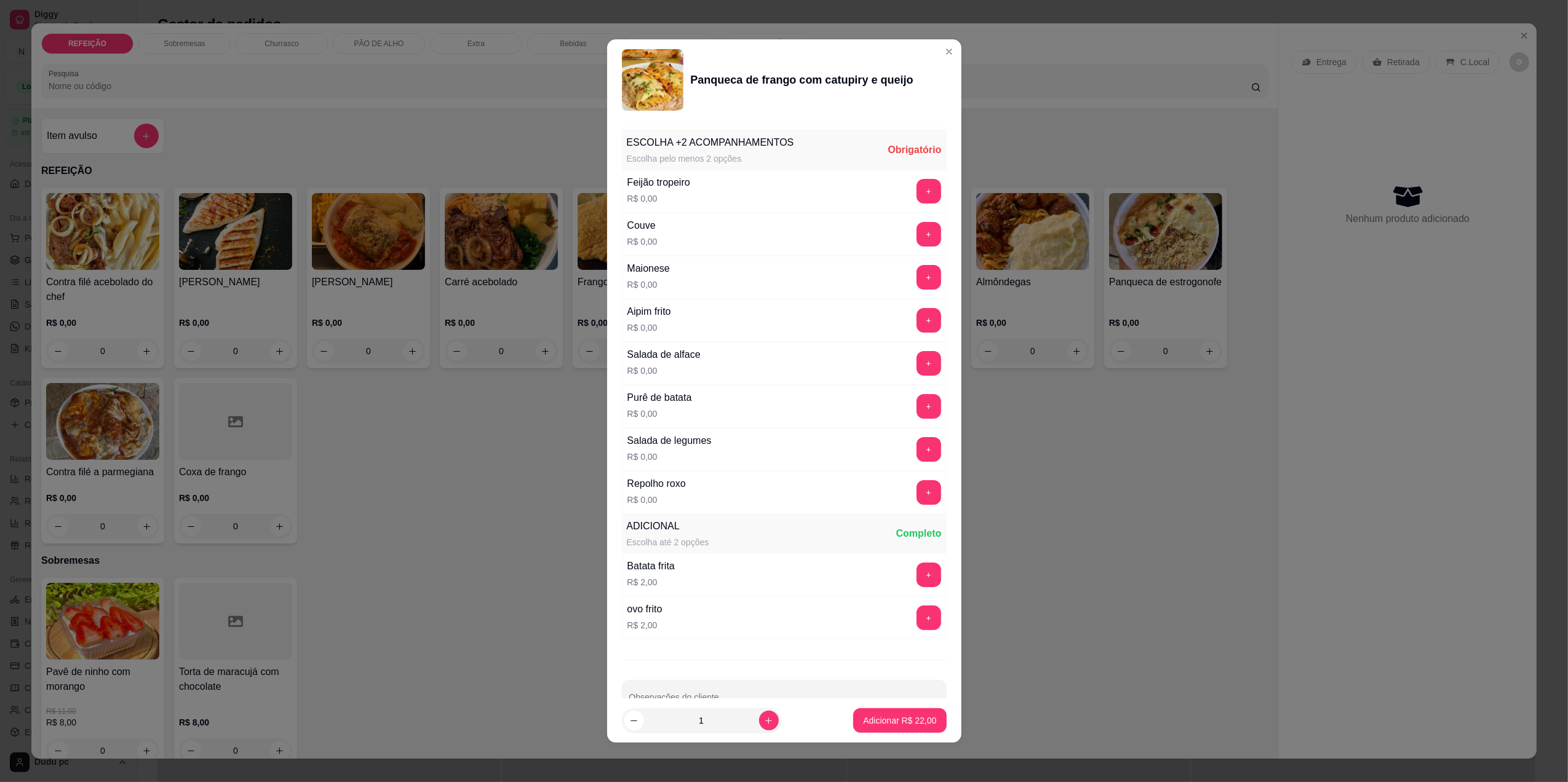
scroll to position [150, 0]
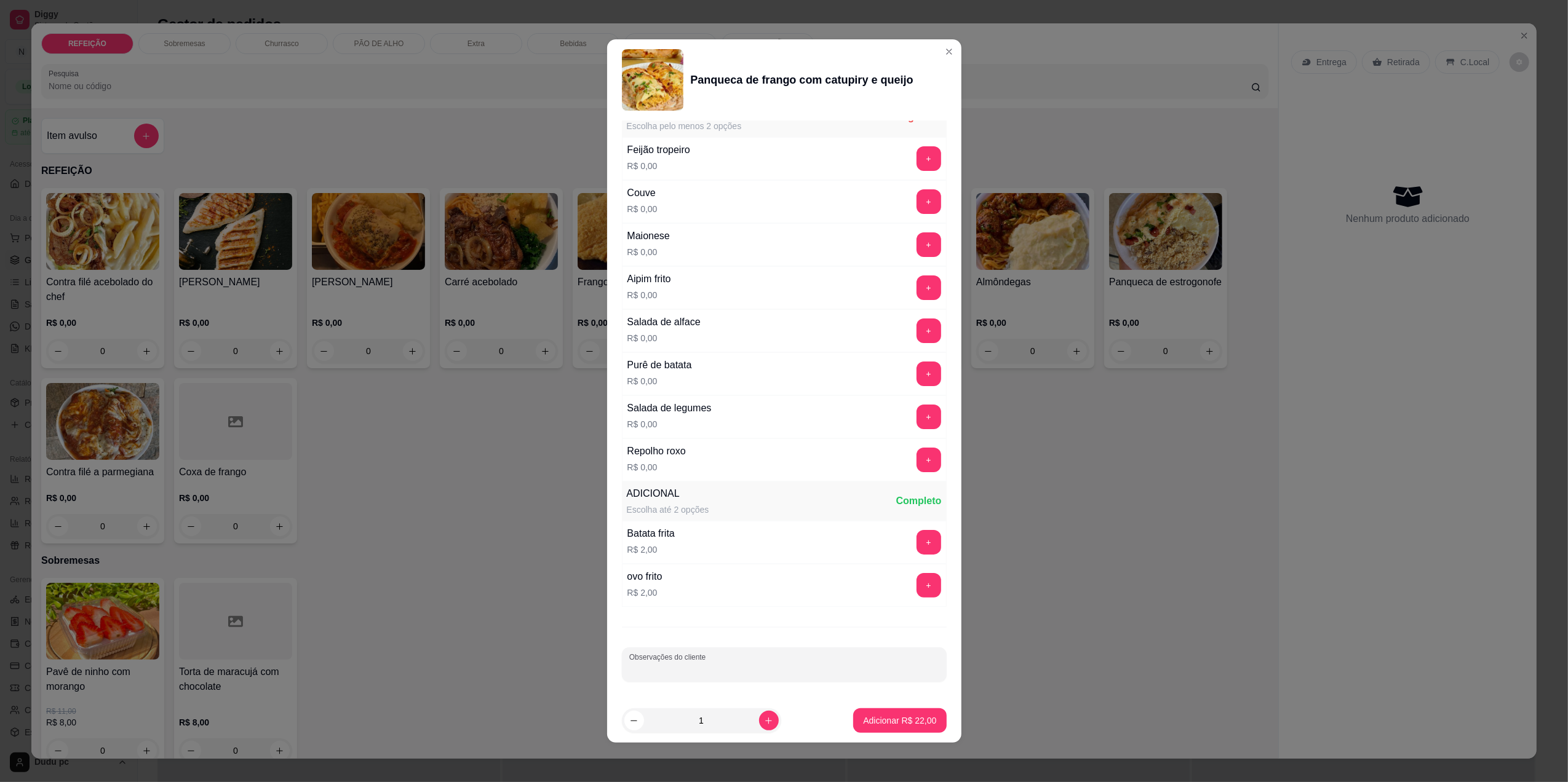
click at [898, 669] on input "Observações do cliente" at bounding box center [784, 669] width 310 height 13
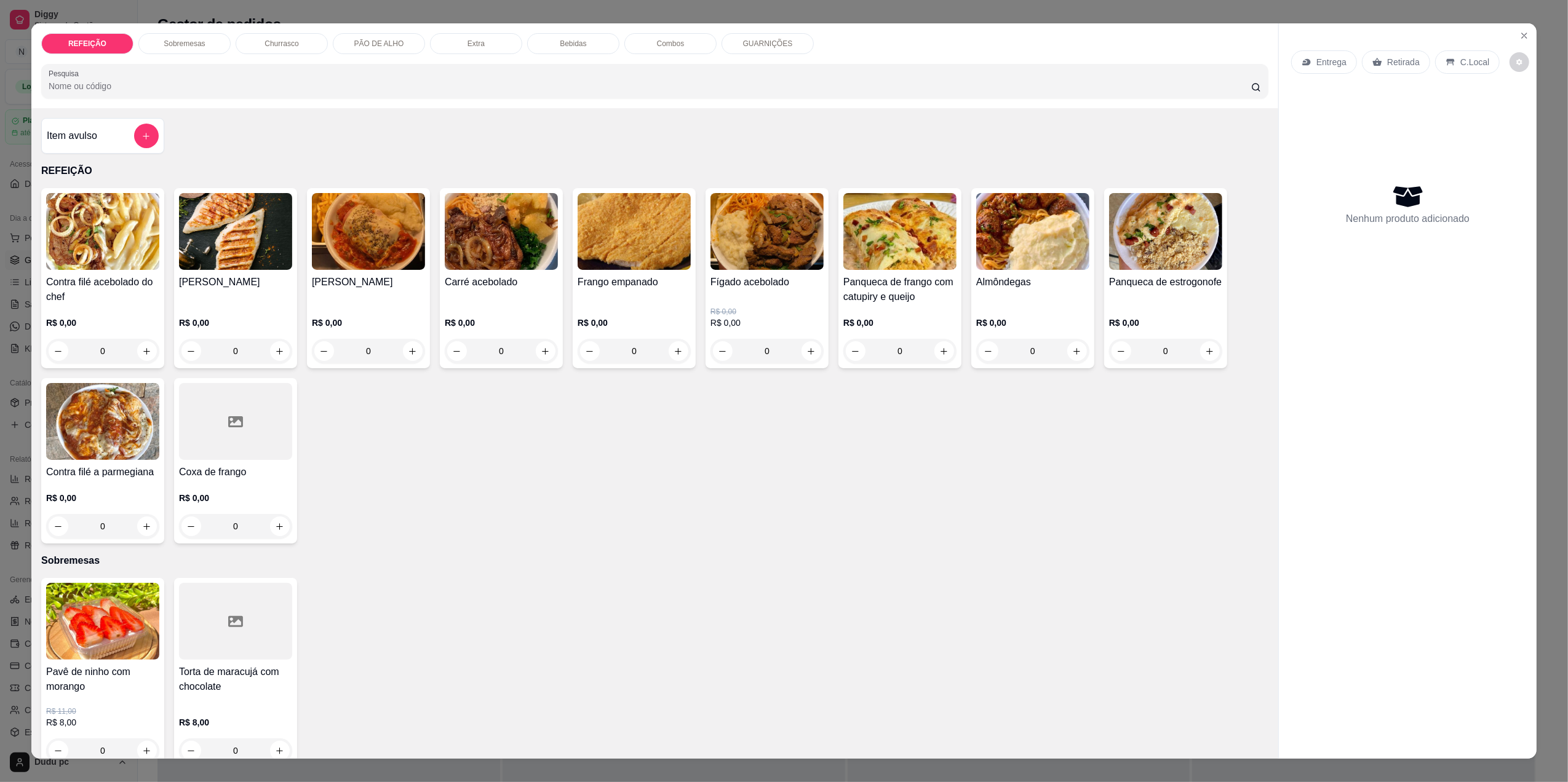
click at [933, 52] on div "REFEIÇÃO Sobremesas Churrasco PÃO DE ALHO Extra Bebidas Combos GUARNIÇÕES" at bounding box center [654, 43] width 1227 height 21
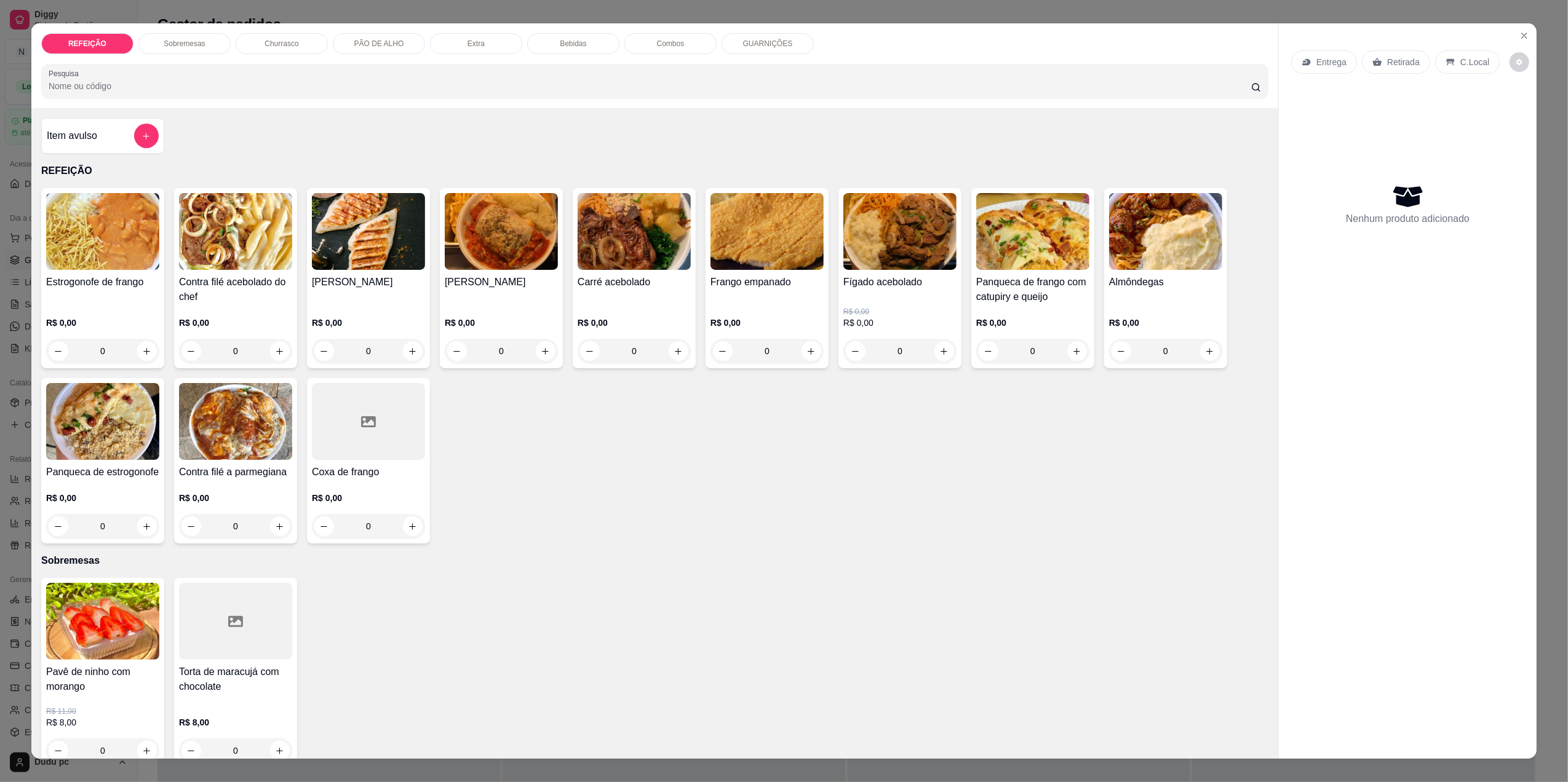
click at [802, 356] on div "0" at bounding box center [766, 350] width 113 height 24
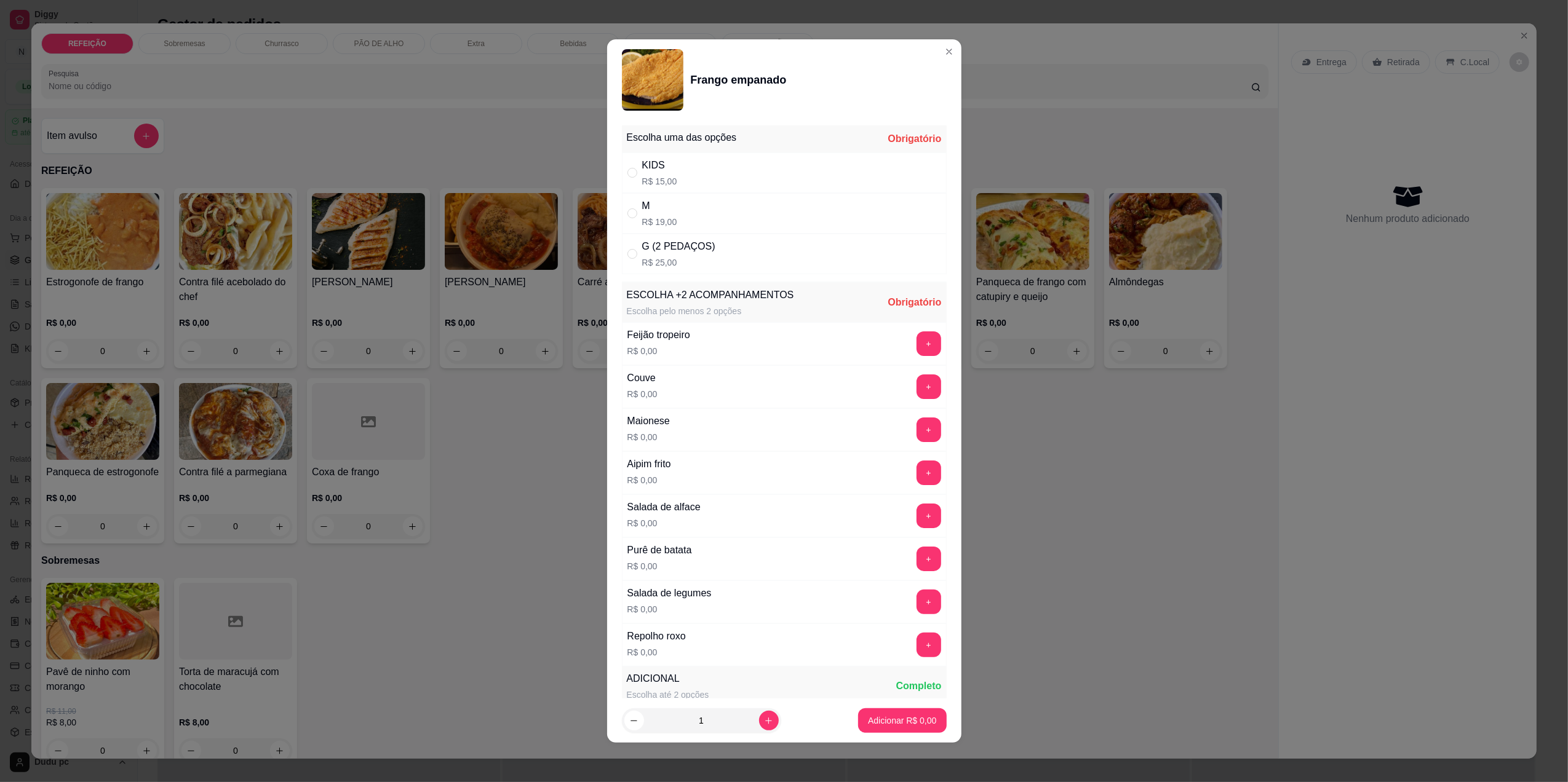
click at [751, 207] on div "M R$ 19,00" at bounding box center [784, 213] width 325 height 41
radio input "true"
click at [916, 392] on button "+" at bounding box center [928, 386] width 24 height 24
click at [916, 470] on button "+" at bounding box center [928, 473] width 24 height 24
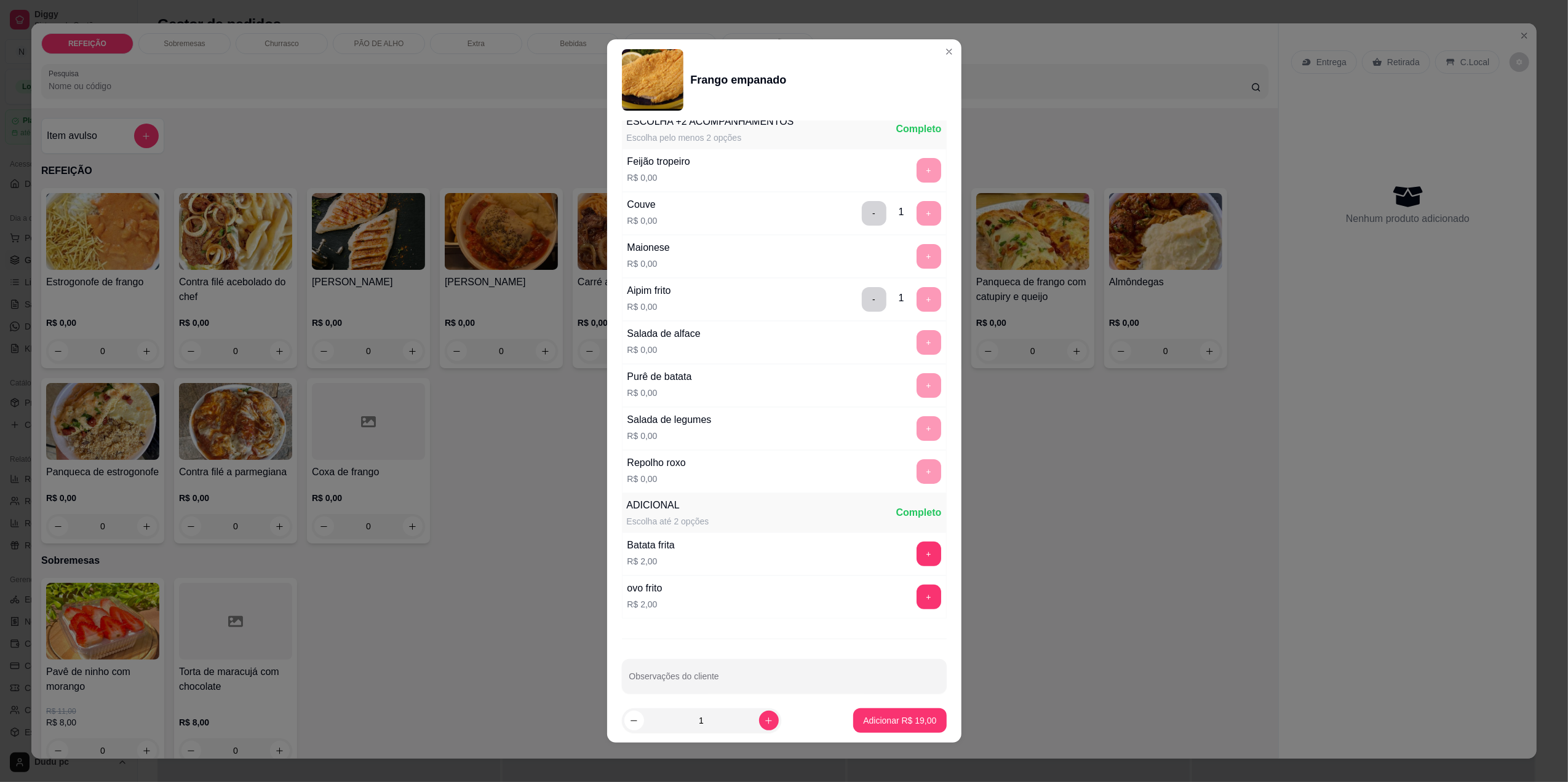
scroll to position [192, 0]
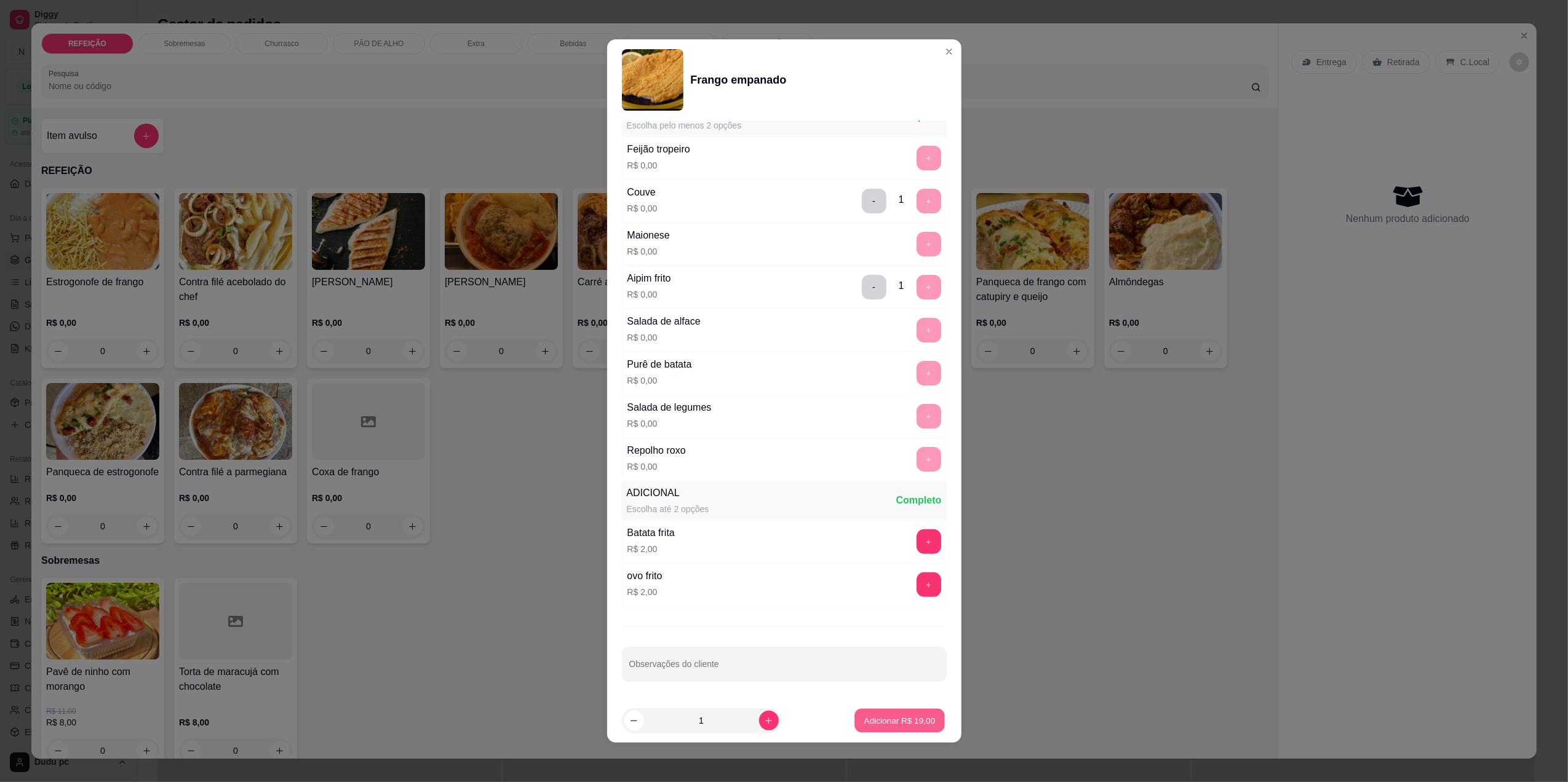
click at [903, 731] on button "Adicionar R$ 19,00" at bounding box center [900, 721] width 90 height 24
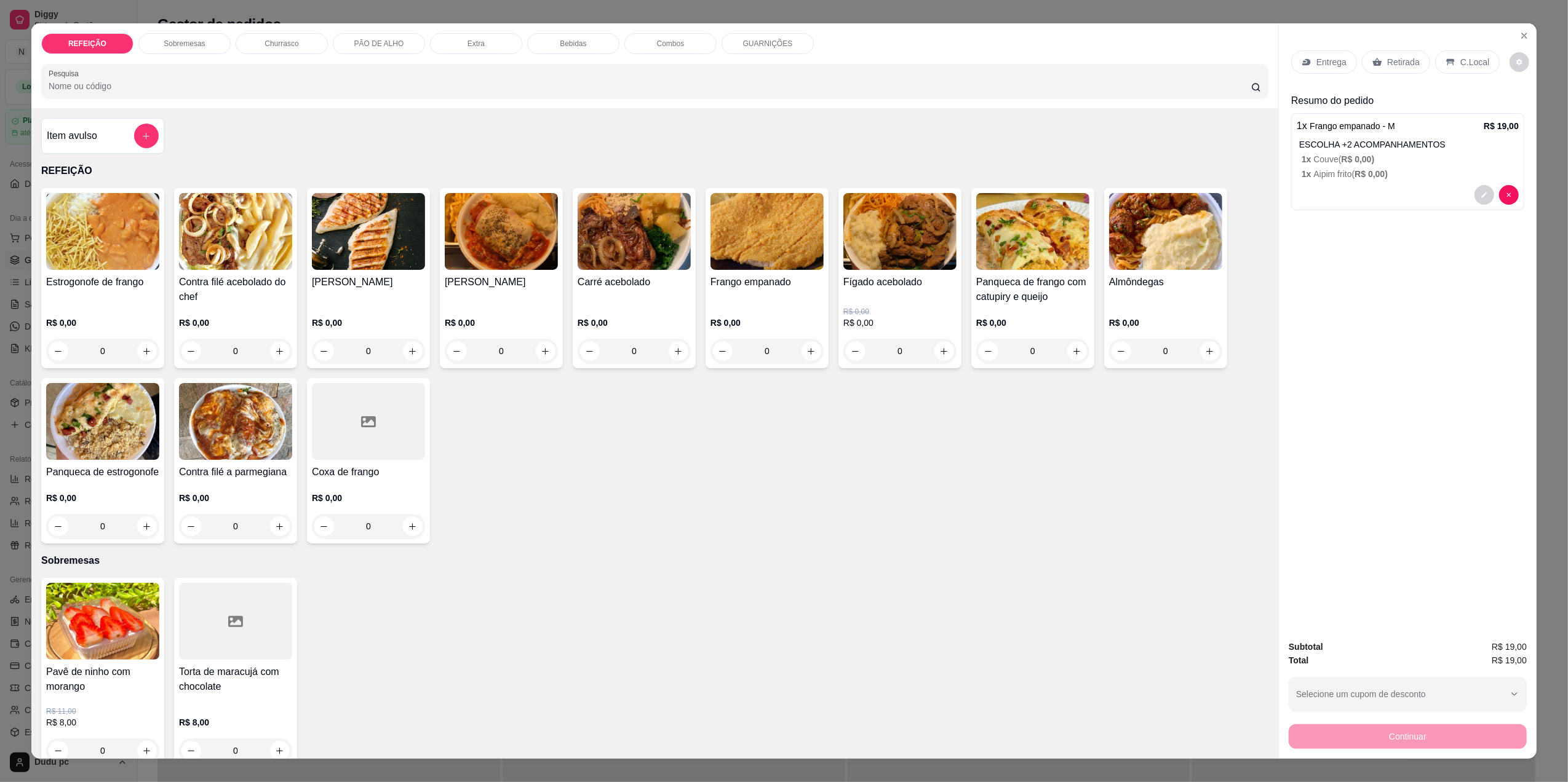
click at [570, 47] on p "Bebidas" at bounding box center [573, 43] width 27 height 10
click at [570, 47] on div "REFEIÇÃO Sobremesas Churrasco PÃO DE ALHO Extra Bebidas Combos GUARNIÇÕES Pesqu…" at bounding box center [654, 65] width 1247 height 84
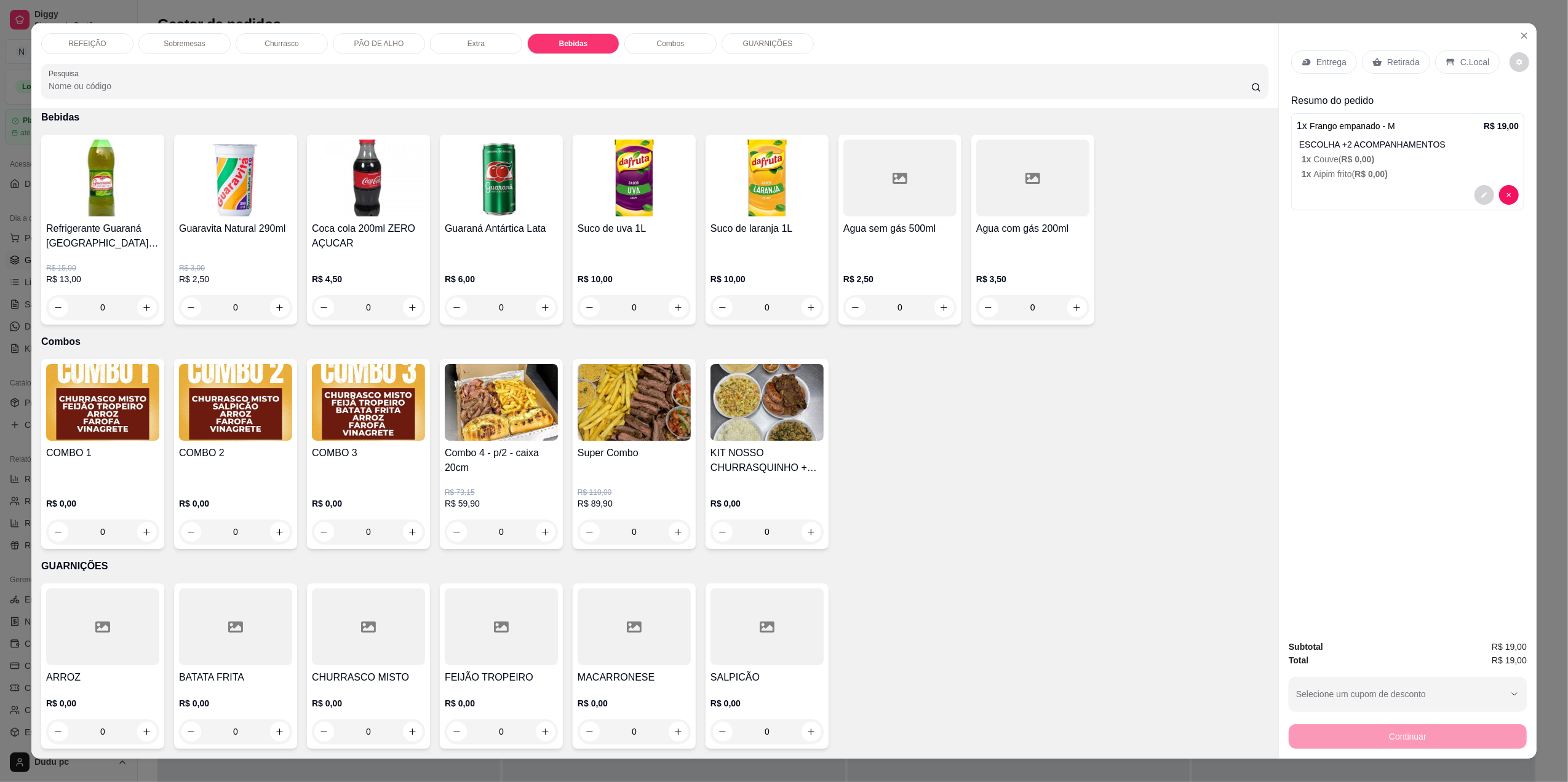
scroll to position [15, 0]
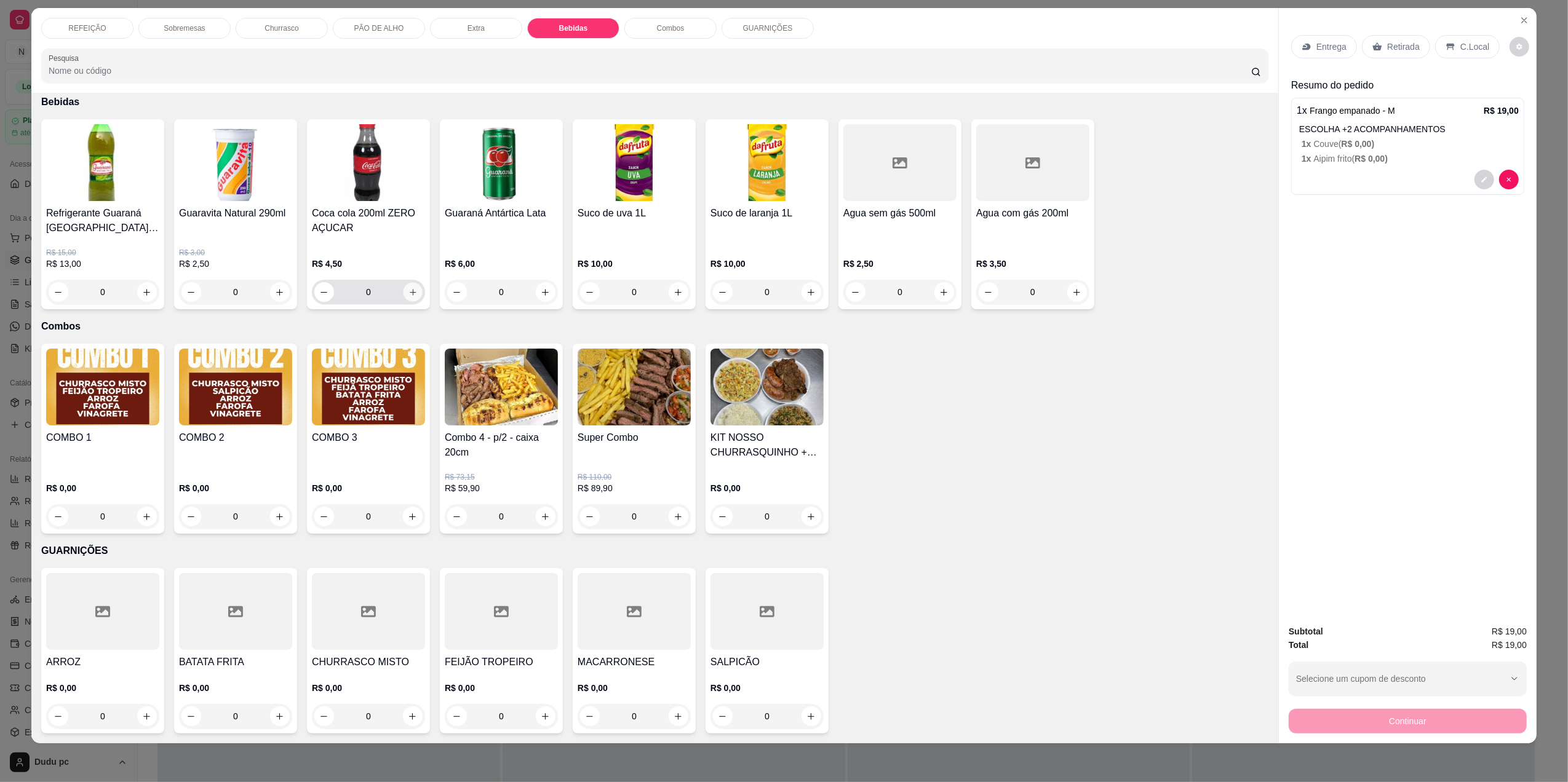
click at [408, 293] on icon "increase-product-quantity" at bounding box center [412, 292] width 9 height 9
type input "1"
click at [1330, 43] on p "Entrega" at bounding box center [1331, 47] width 30 height 13
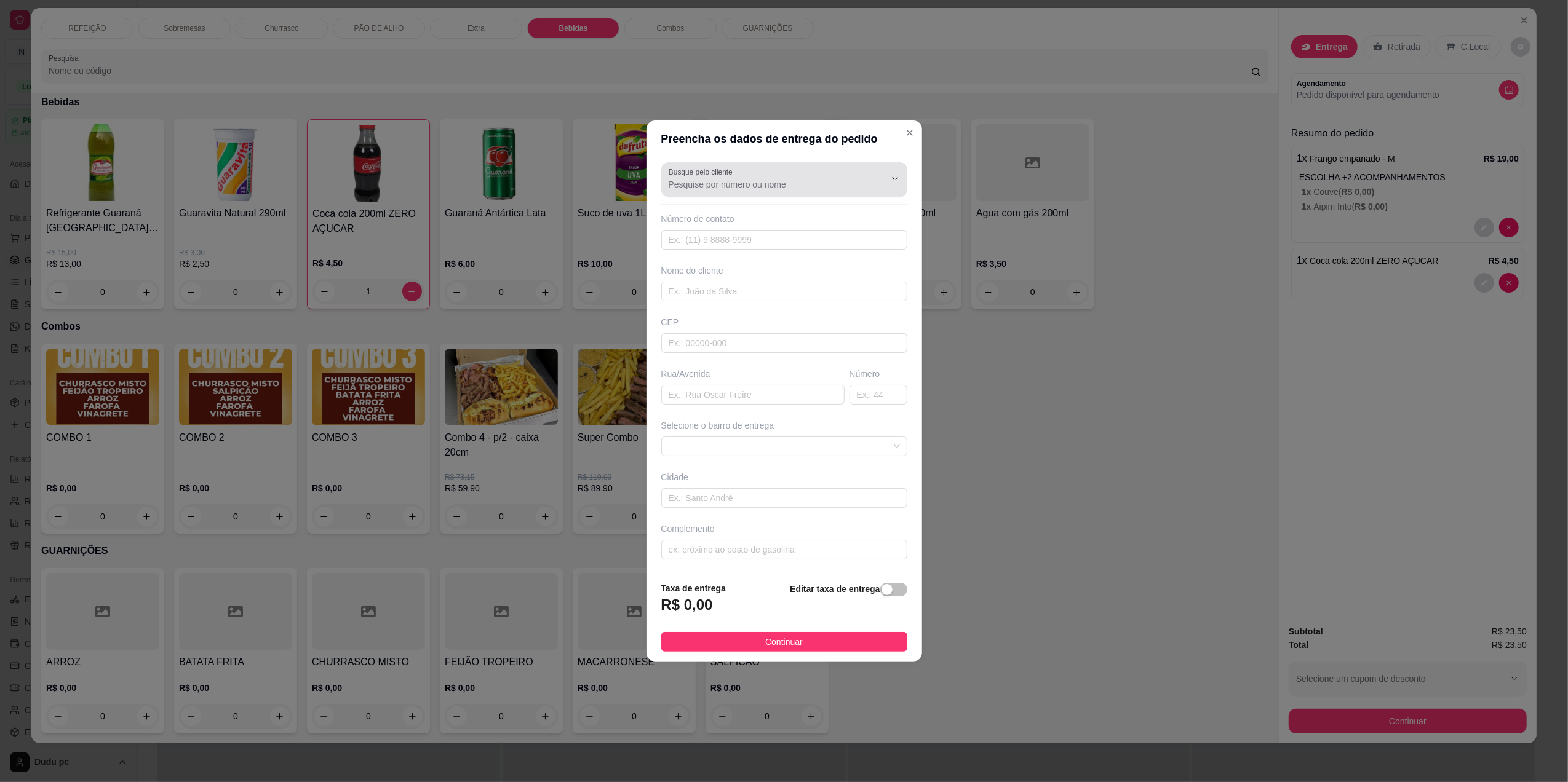
click at [786, 175] on div at bounding box center [784, 179] width 231 height 24
type input "21988736418"
click at [821, 241] on input "text" at bounding box center [784, 240] width 246 height 20
type input "21988736418"
click at [821, 241] on input "text" at bounding box center [784, 240] width 246 height 20
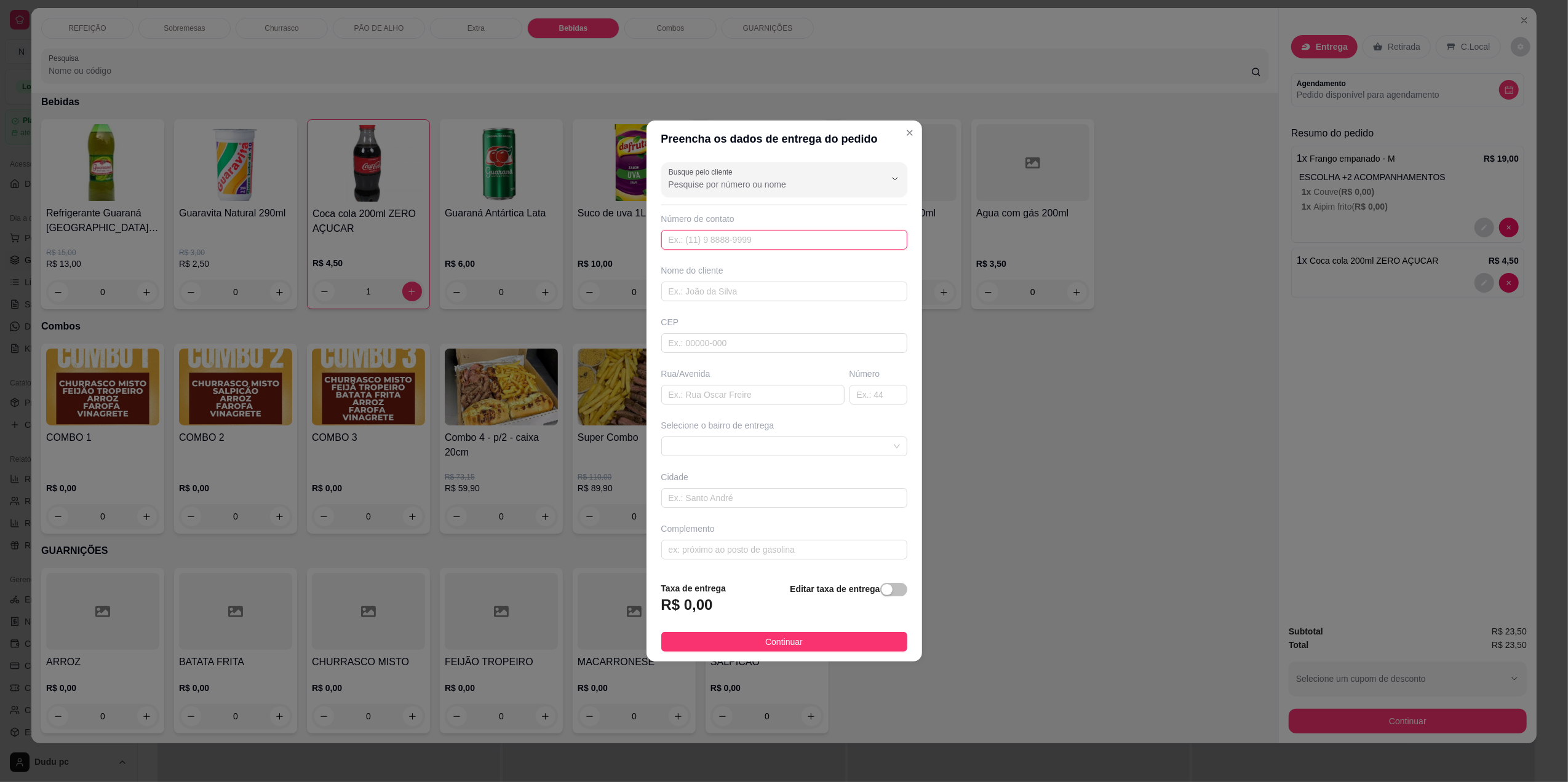
click at [821, 241] on input "text" at bounding box center [784, 240] width 246 height 20
type input "(21) 98873-6418"
click at [822, 289] on input "text" at bounding box center [784, 292] width 246 height 20
click at [777, 404] on input "text" at bounding box center [752, 395] width 183 height 20
type input "estrada do santana"
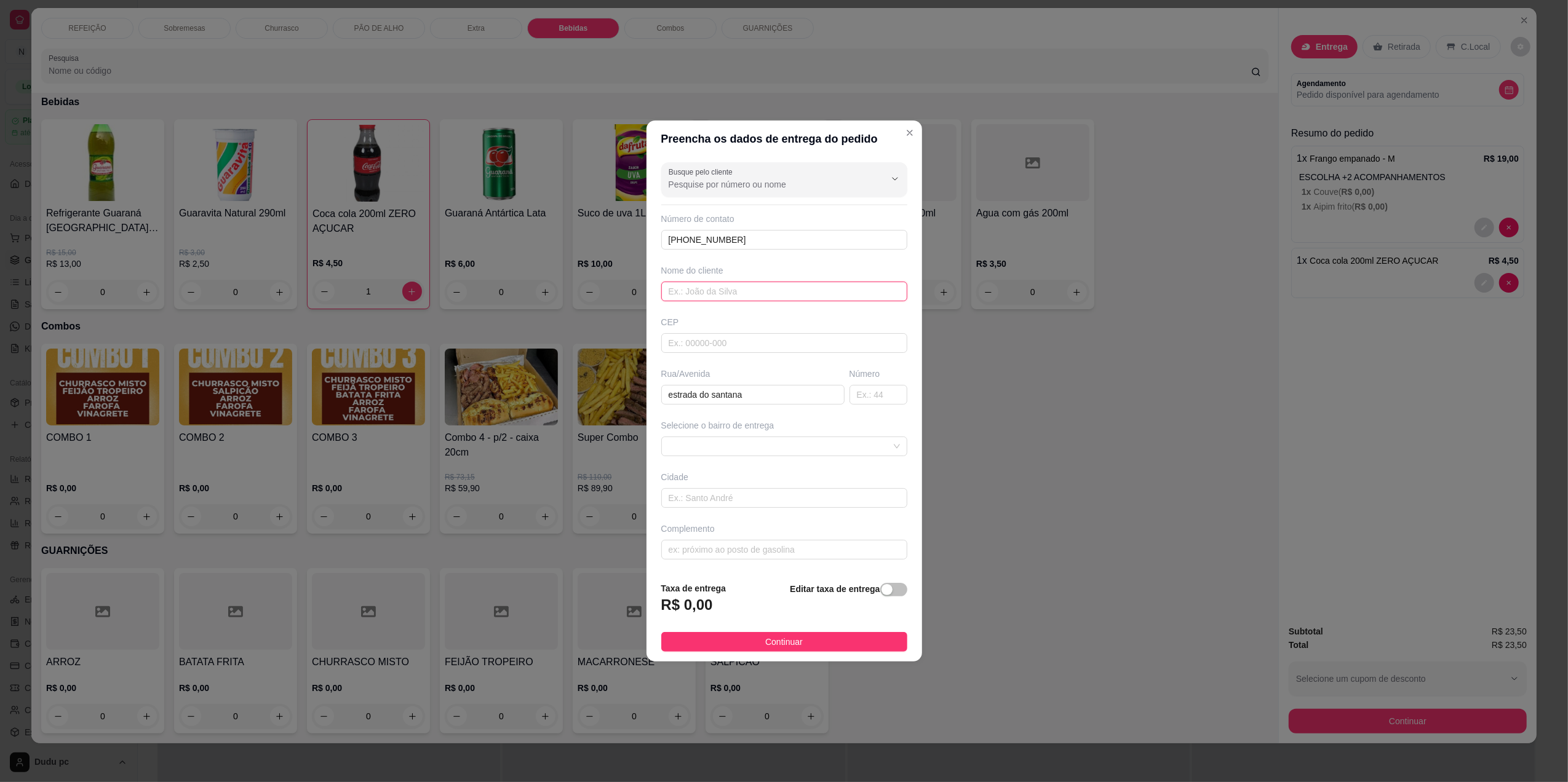
click at [805, 296] on input "text" at bounding box center [784, 292] width 246 height 20
type input "vandy"
click at [871, 396] on input "text" at bounding box center [878, 395] width 58 height 20
click at [886, 442] on span at bounding box center [784, 447] width 231 height 18
type input "55"
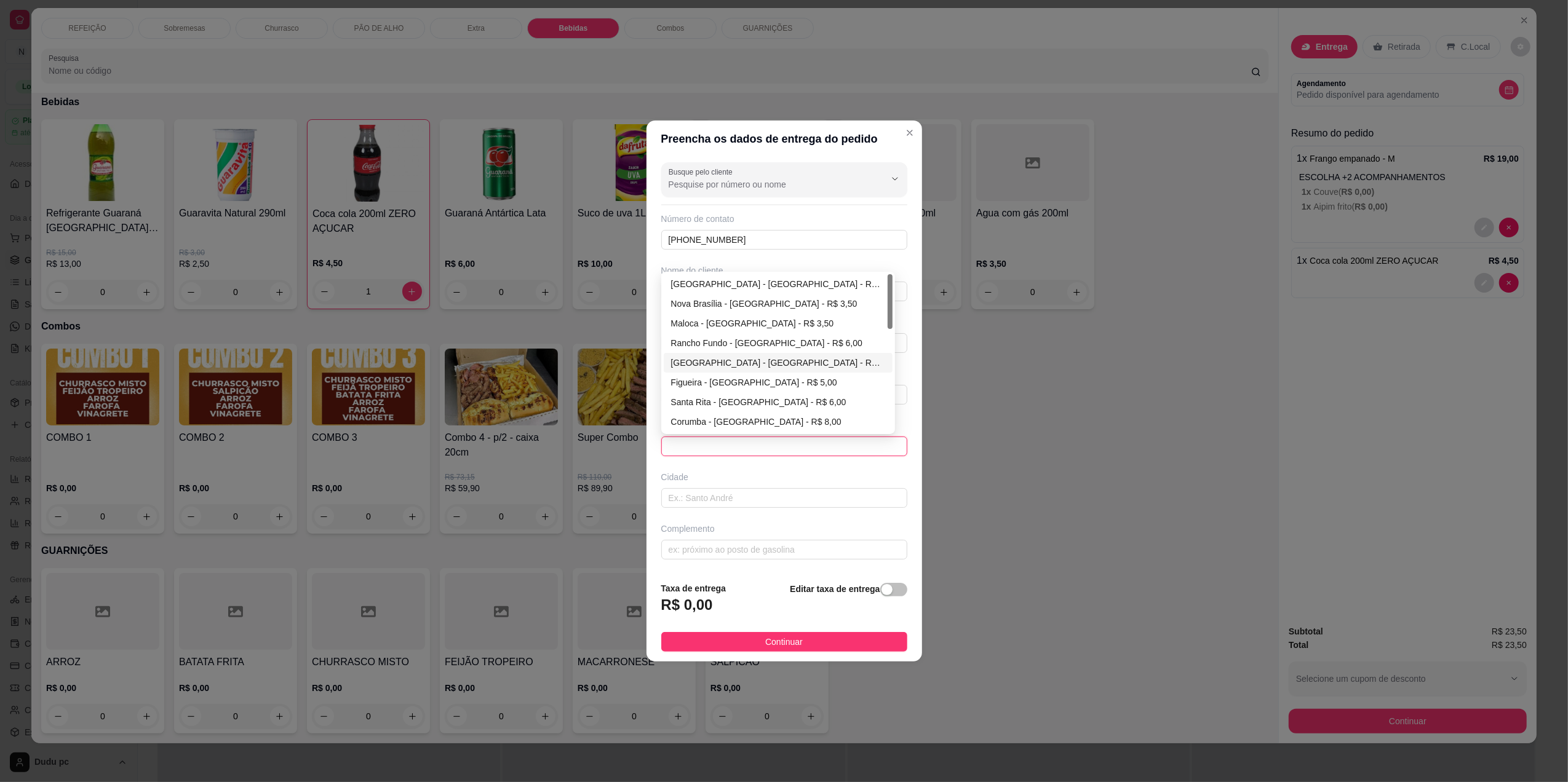
click at [786, 361] on div "Vila Iguaçuana - Nova Iguaçu - R$ 6,00" at bounding box center [778, 363] width 214 height 13
type input "Nova Iguaçu"
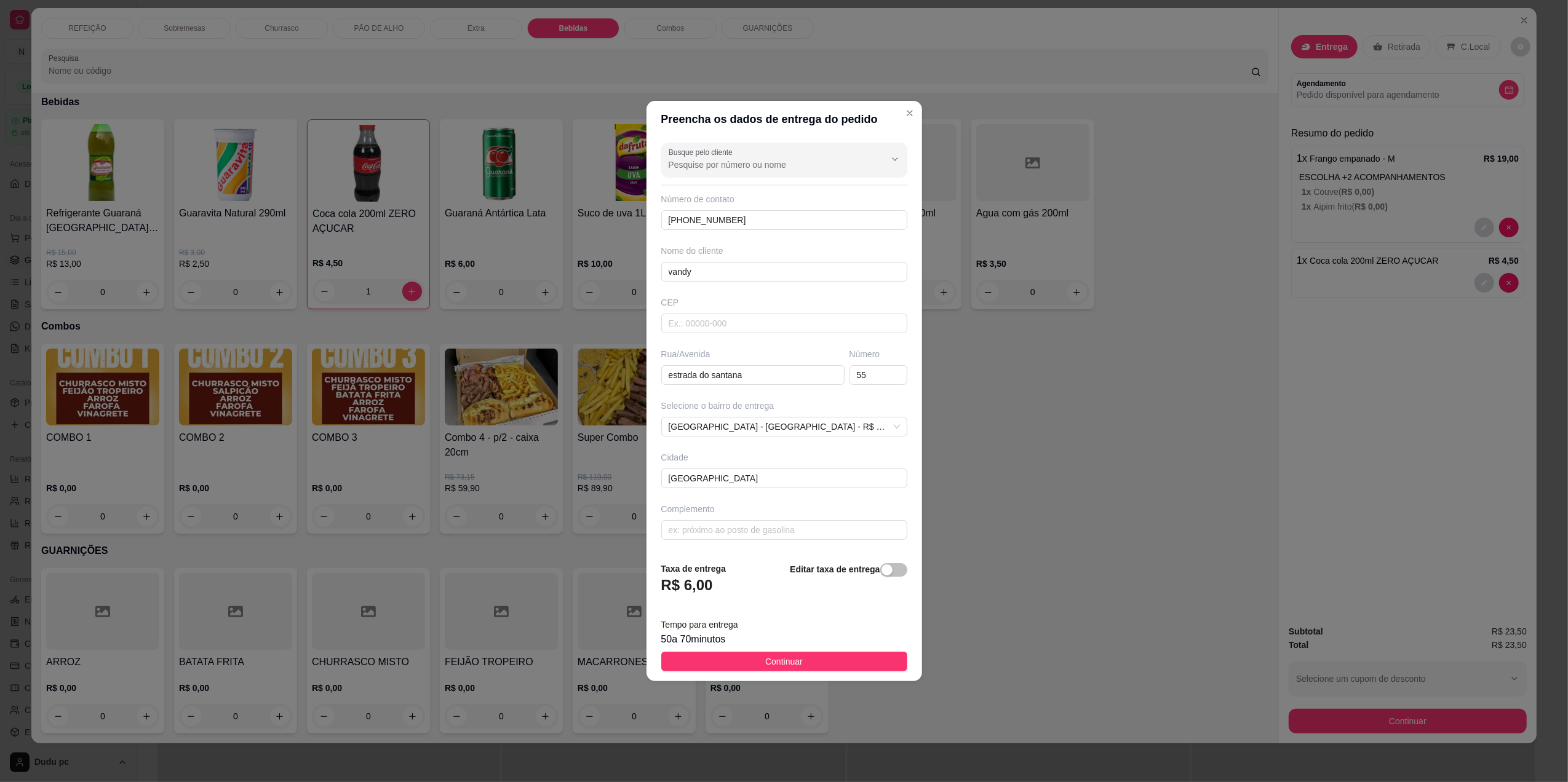
click at [793, 652] on footer "Taxa de entrega R$ 6,00 Editar taxa de entrega Tempo para entrega 50 a 70 minut…" at bounding box center [784, 616] width 275 height 129
click at [795, 668] on span "Continuar" at bounding box center [783, 662] width 38 height 13
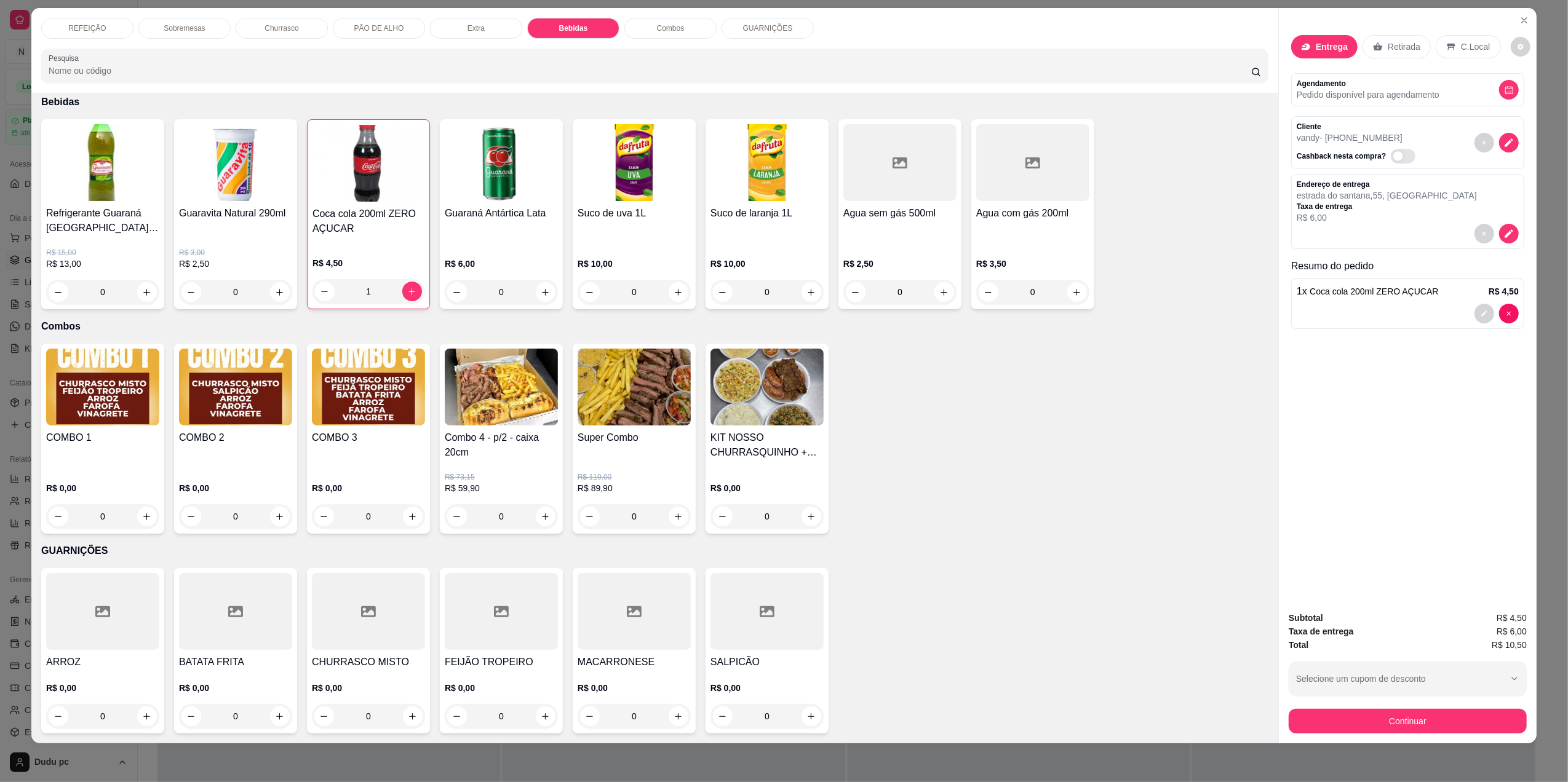
click at [83, 28] on p "REFEIÇÃO" at bounding box center [87, 28] width 38 height 10
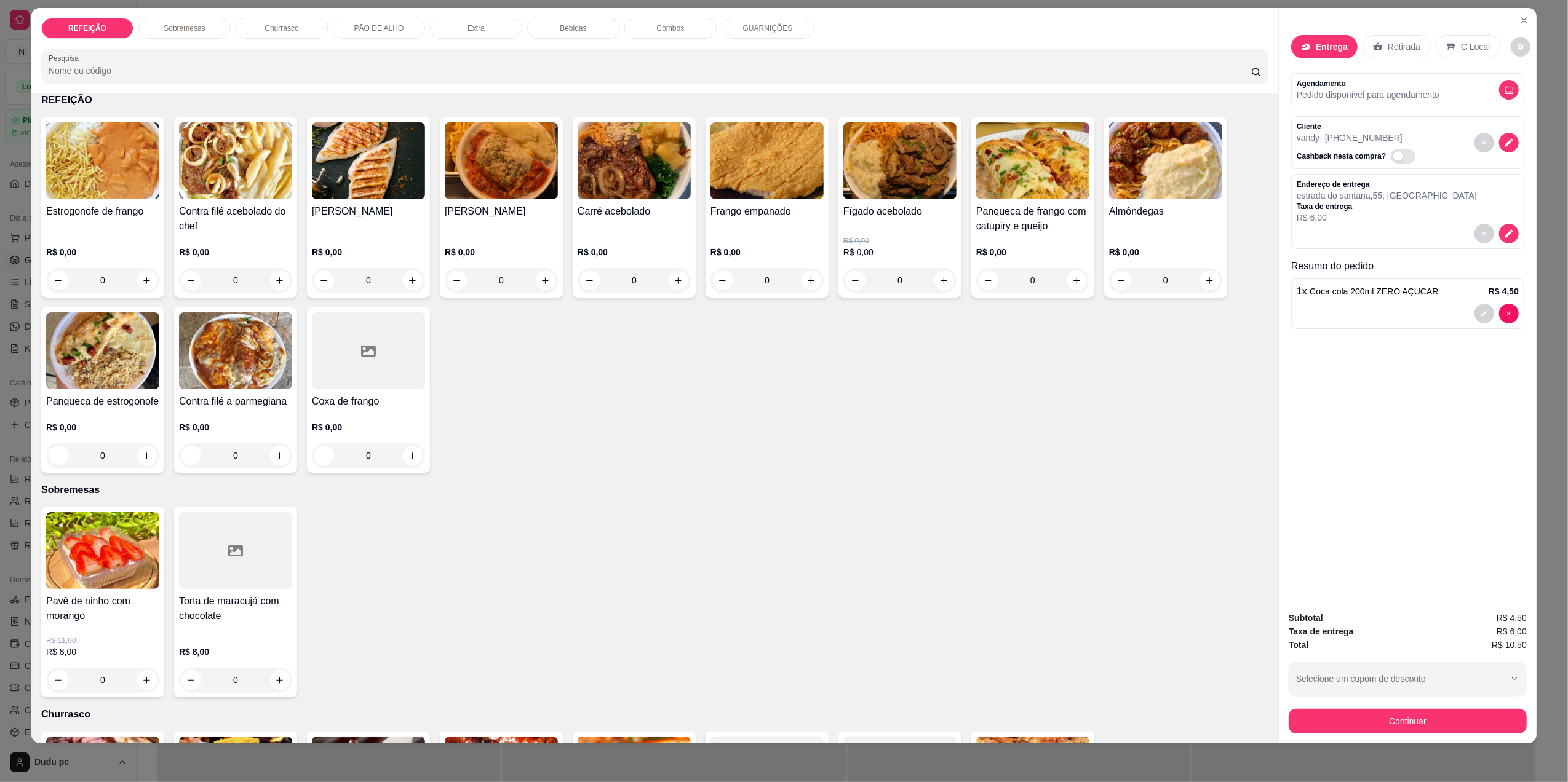
click at [782, 241] on div "R$ 0,00 0" at bounding box center [766, 263] width 113 height 59
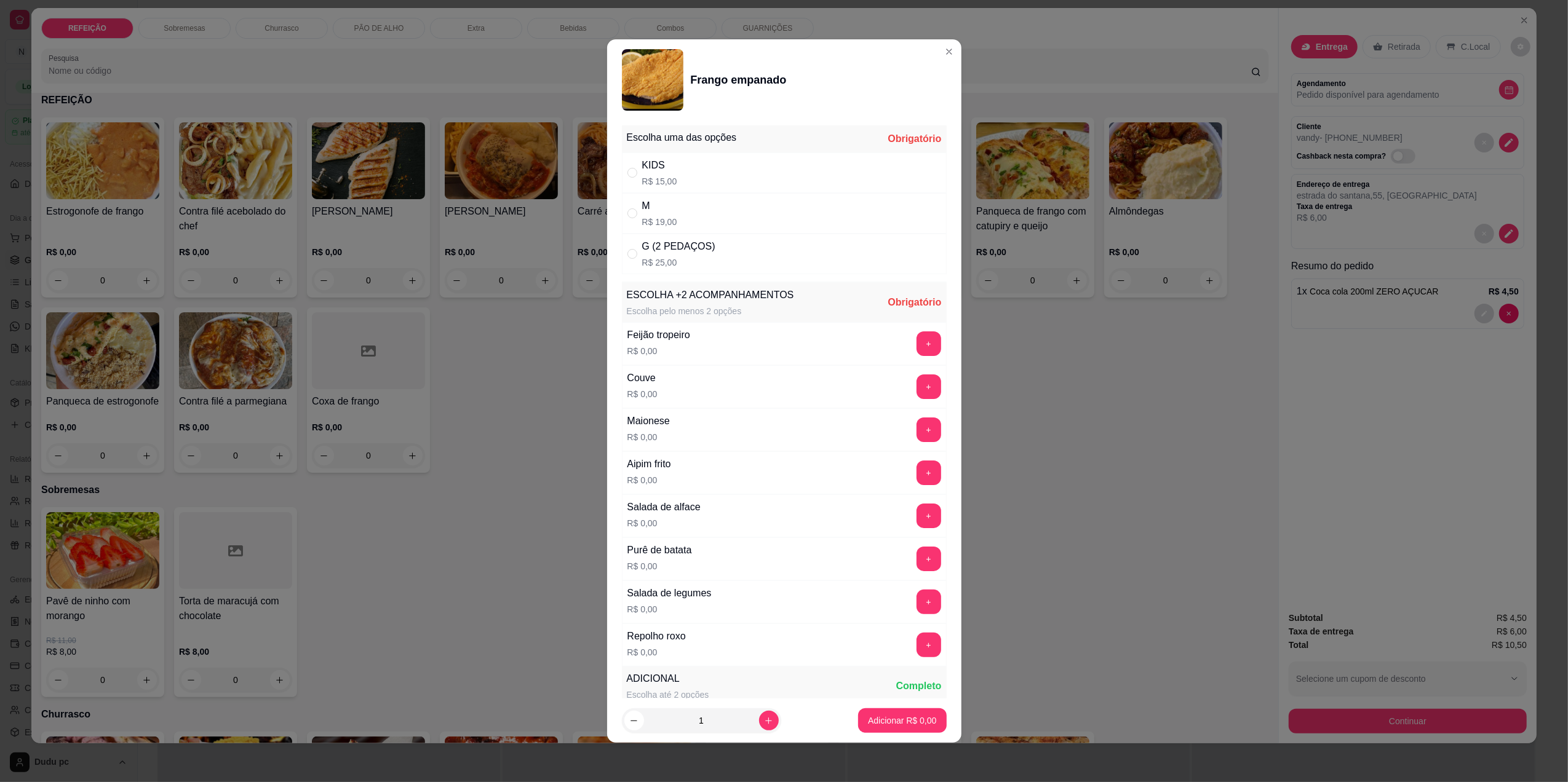
click at [674, 266] on p "R$ 25,00" at bounding box center [678, 263] width 73 height 13
radio input "true"
click at [916, 380] on button "+" at bounding box center [928, 386] width 24 height 24
click at [916, 477] on button "+" at bounding box center [928, 473] width 24 height 24
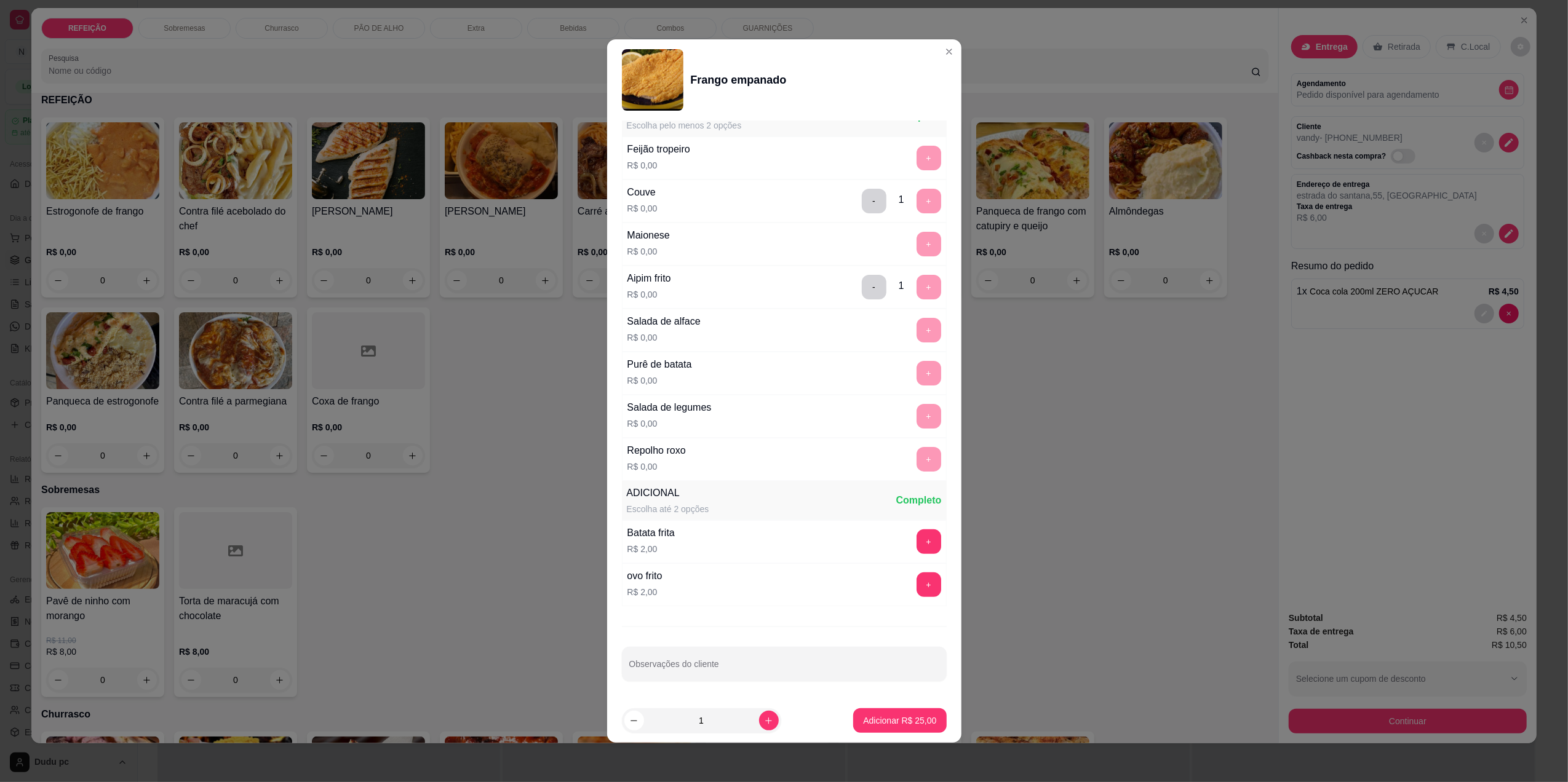
scroll to position [192, 0]
click at [866, 726] on p "Adicionar R$ 25,00" at bounding box center [899, 721] width 71 height 12
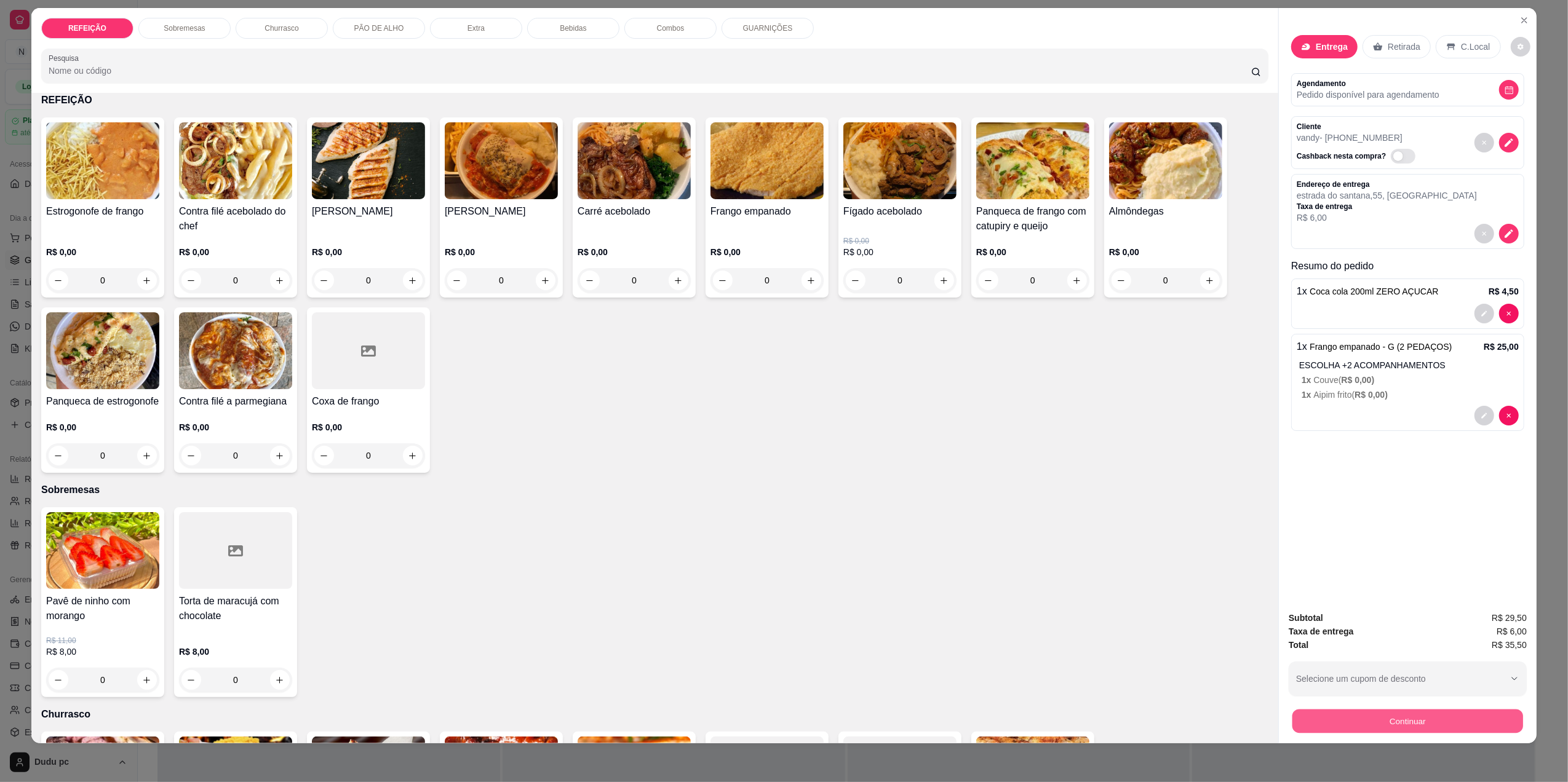
click at [1398, 716] on button "Continuar" at bounding box center [1407, 721] width 231 height 24
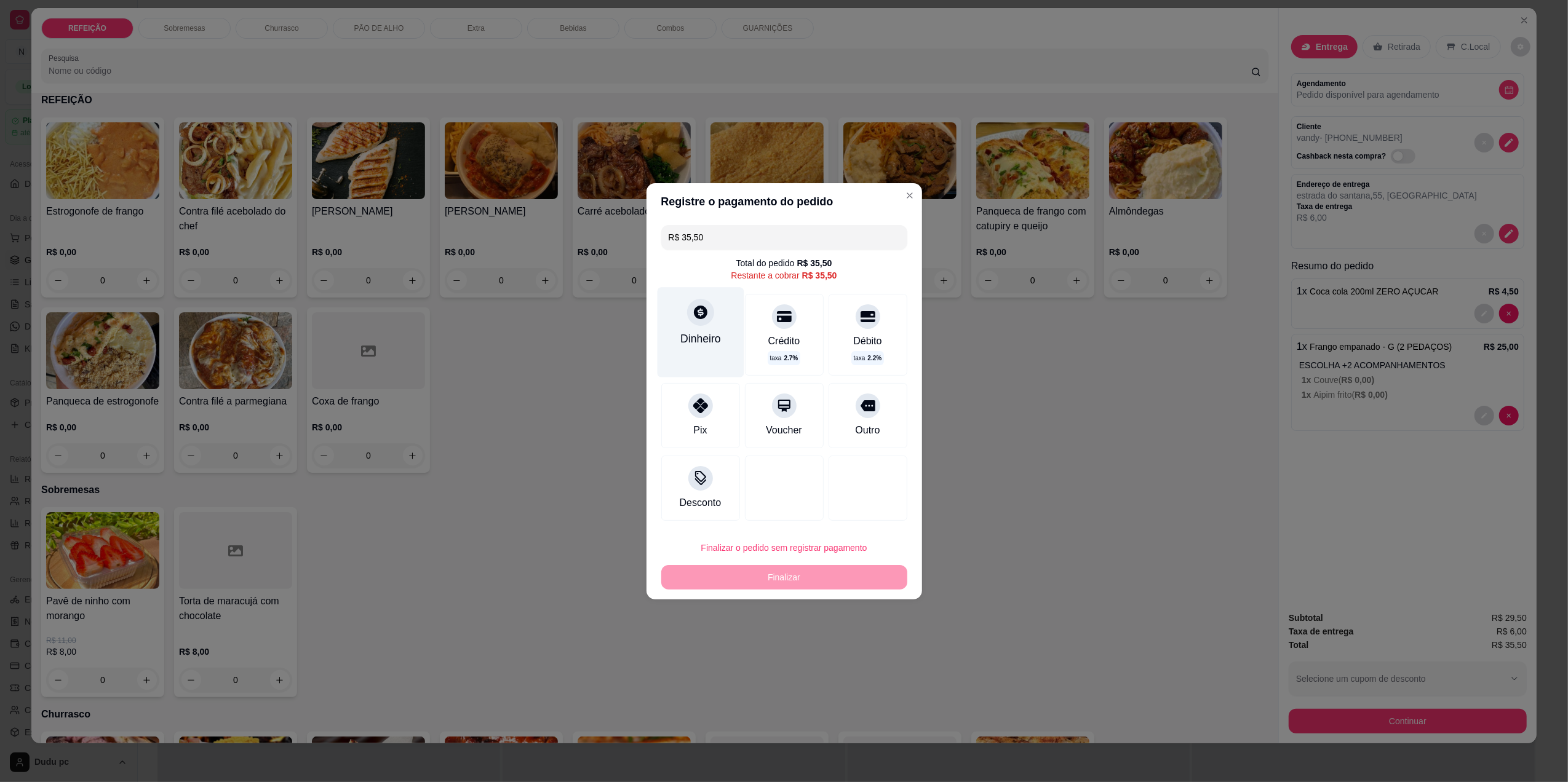
click at [712, 340] on div "Dinheiro" at bounding box center [700, 338] width 41 height 16
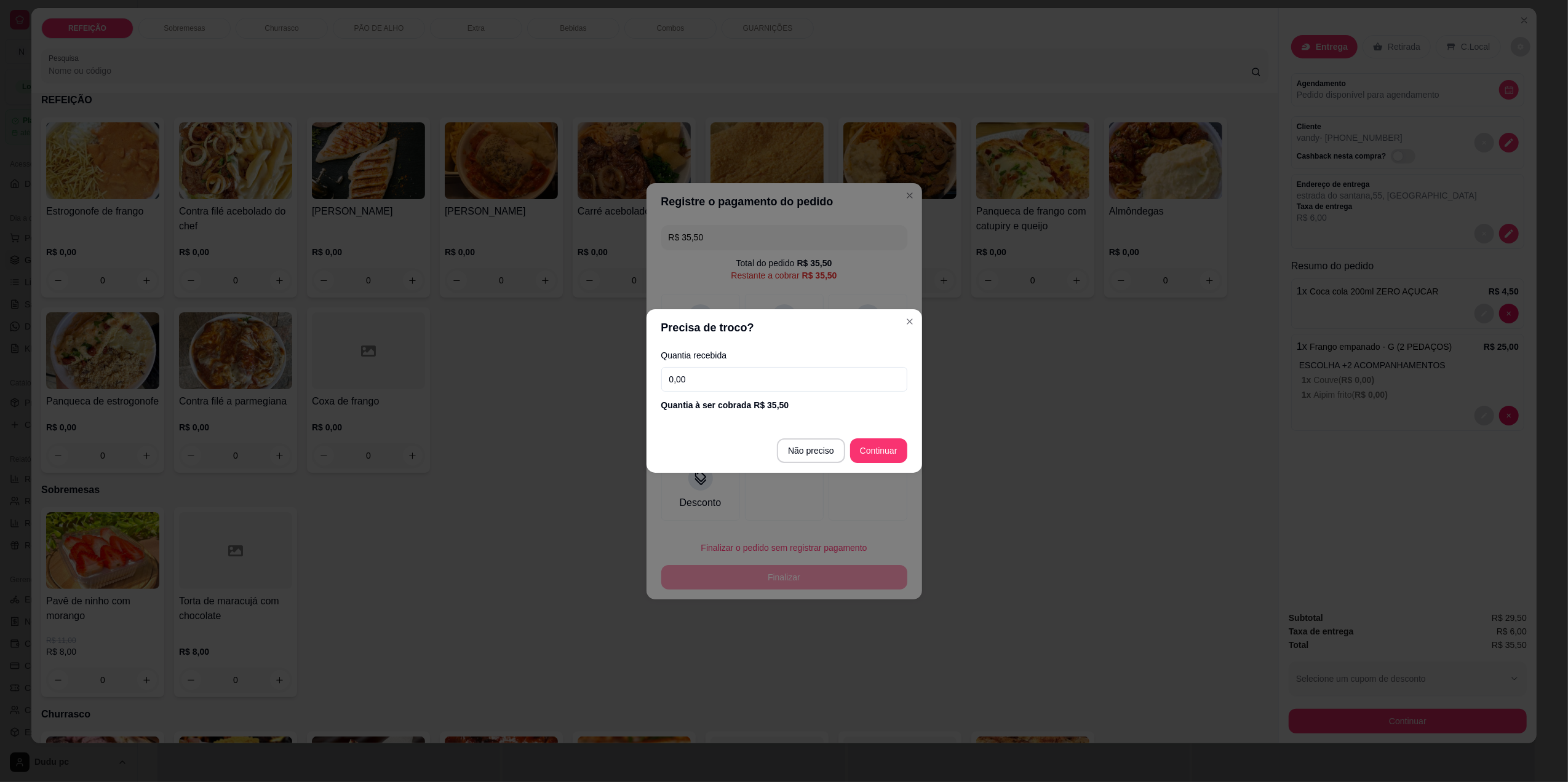
click at [730, 384] on input "0,00" at bounding box center [784, 379] width 246 height 24
type input "33,50"
type input "R$ 0,00"
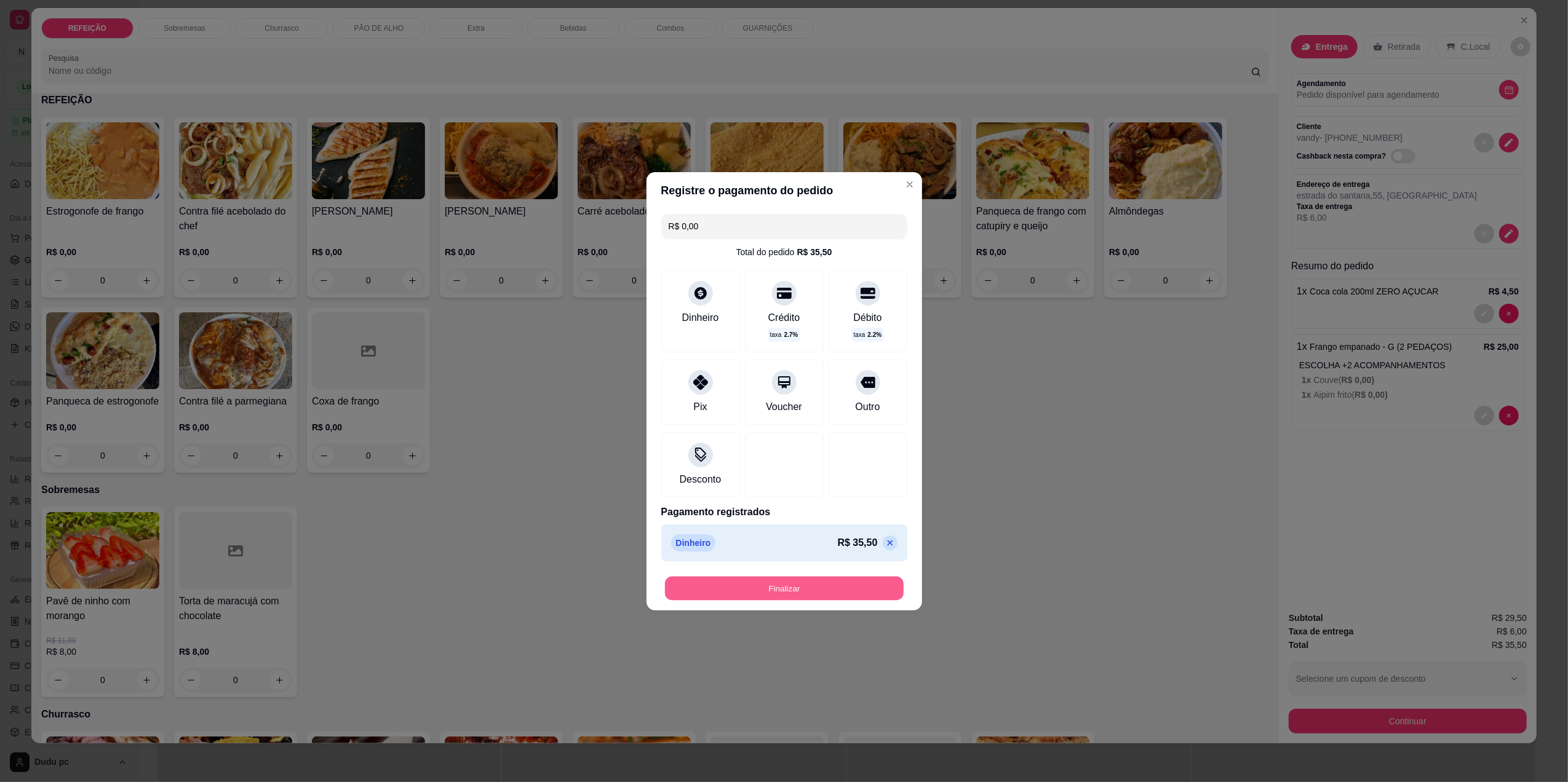
click at [842, 594] on button "Finalizar" at bounding box center [784, 588] width 238 height 24
type input "0"
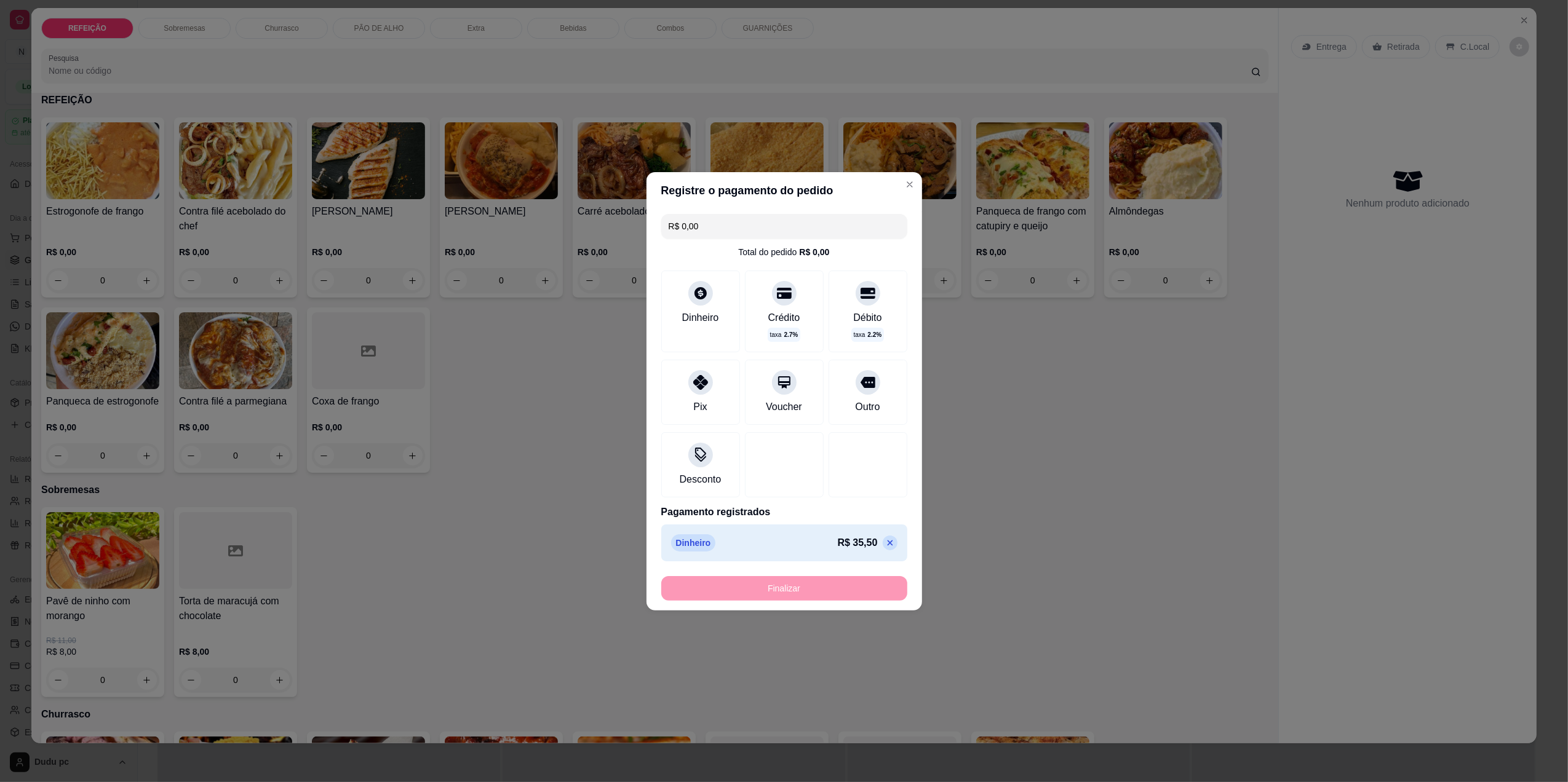
type input "-R$ 35,50"
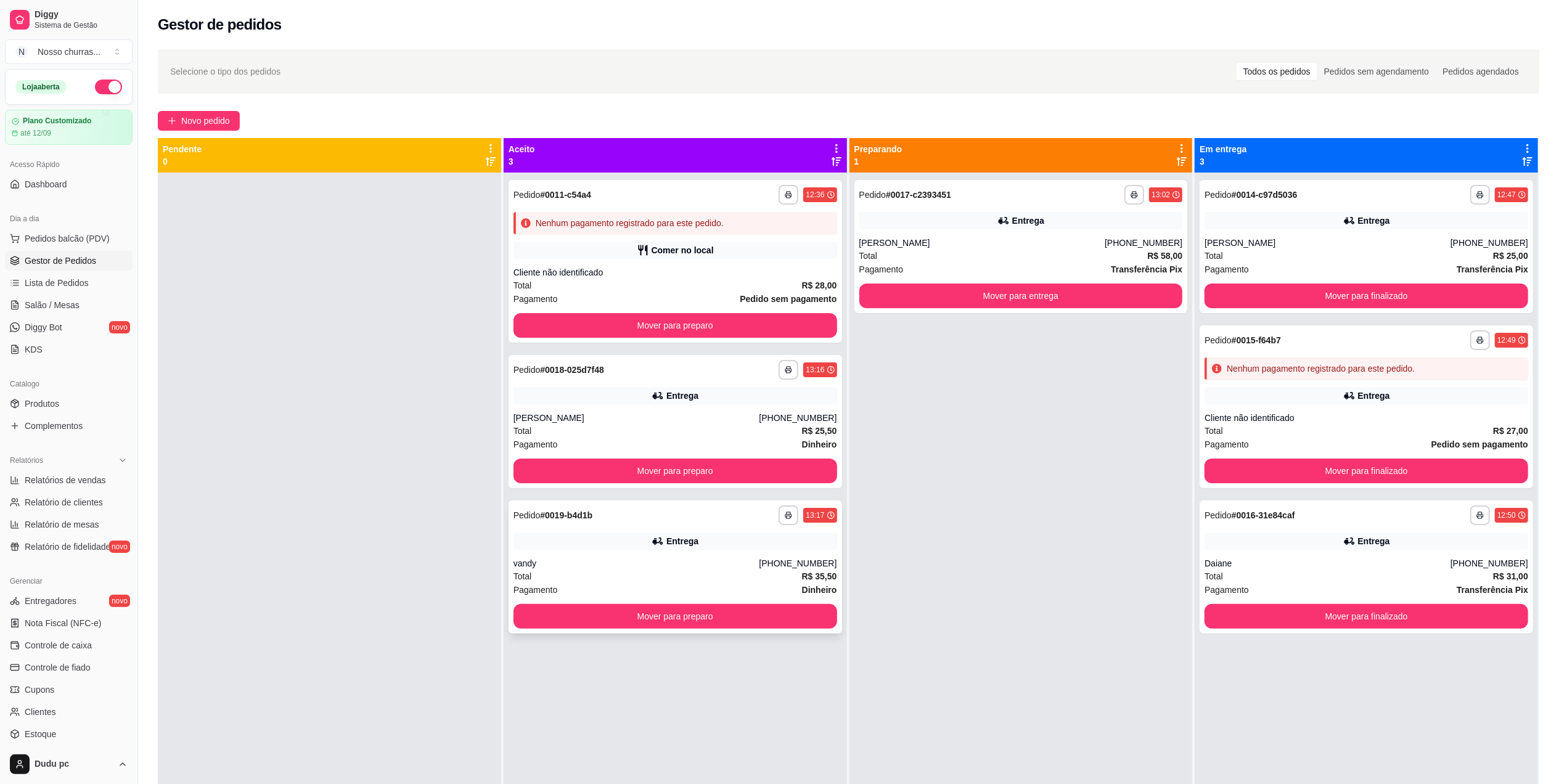
click at [704, 541] on div "Entrega" at bounding box center [675, 541] width 324 height 18
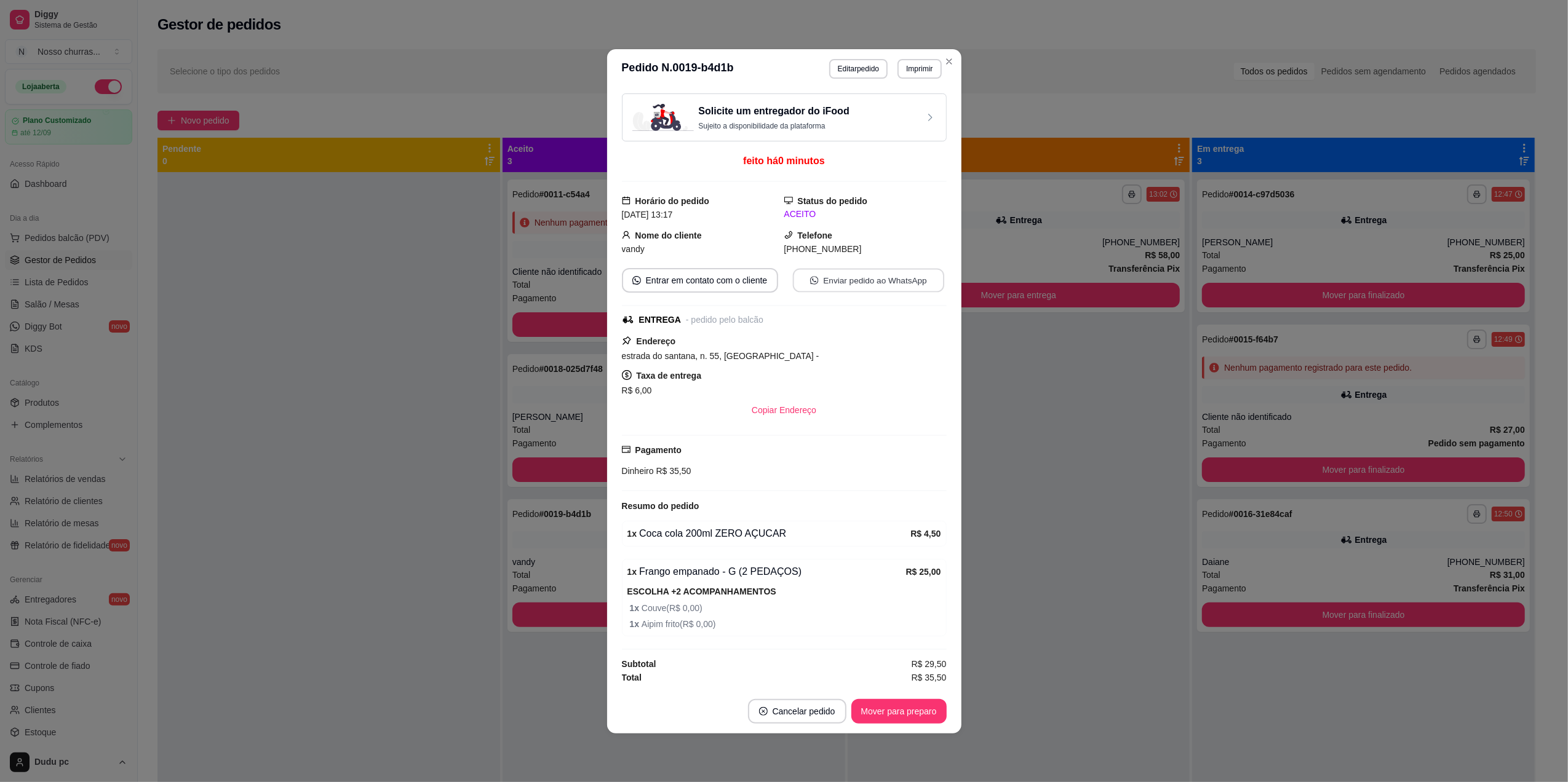
click at [874, 268] on button "Enviar pedido ao WhatsApp" at bounding box center [868, 280] width 151 height 24
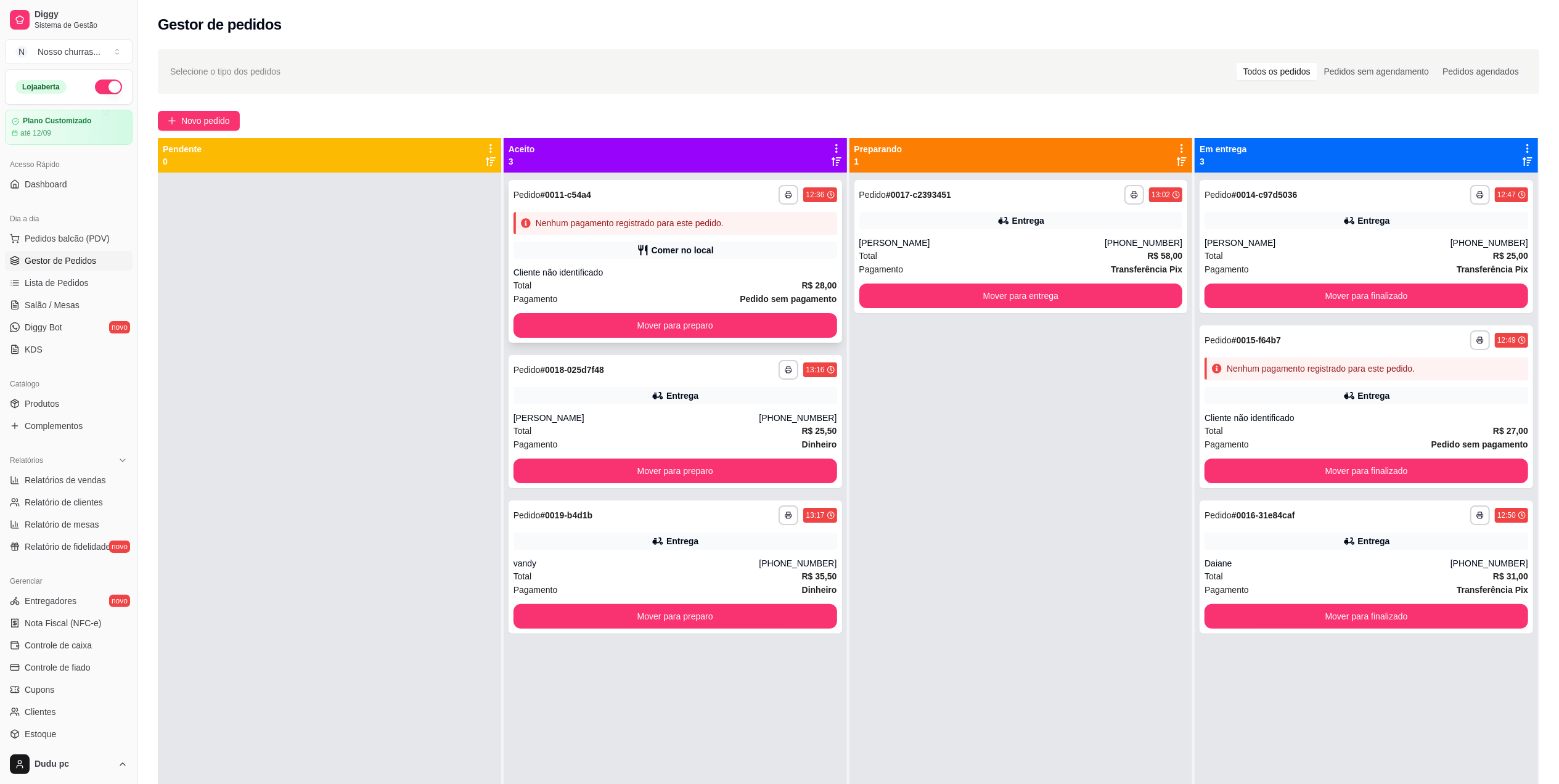
click at [595, 288] on div "Total R$ 28,00" at bounding box center [675, 285] width 324 height 13
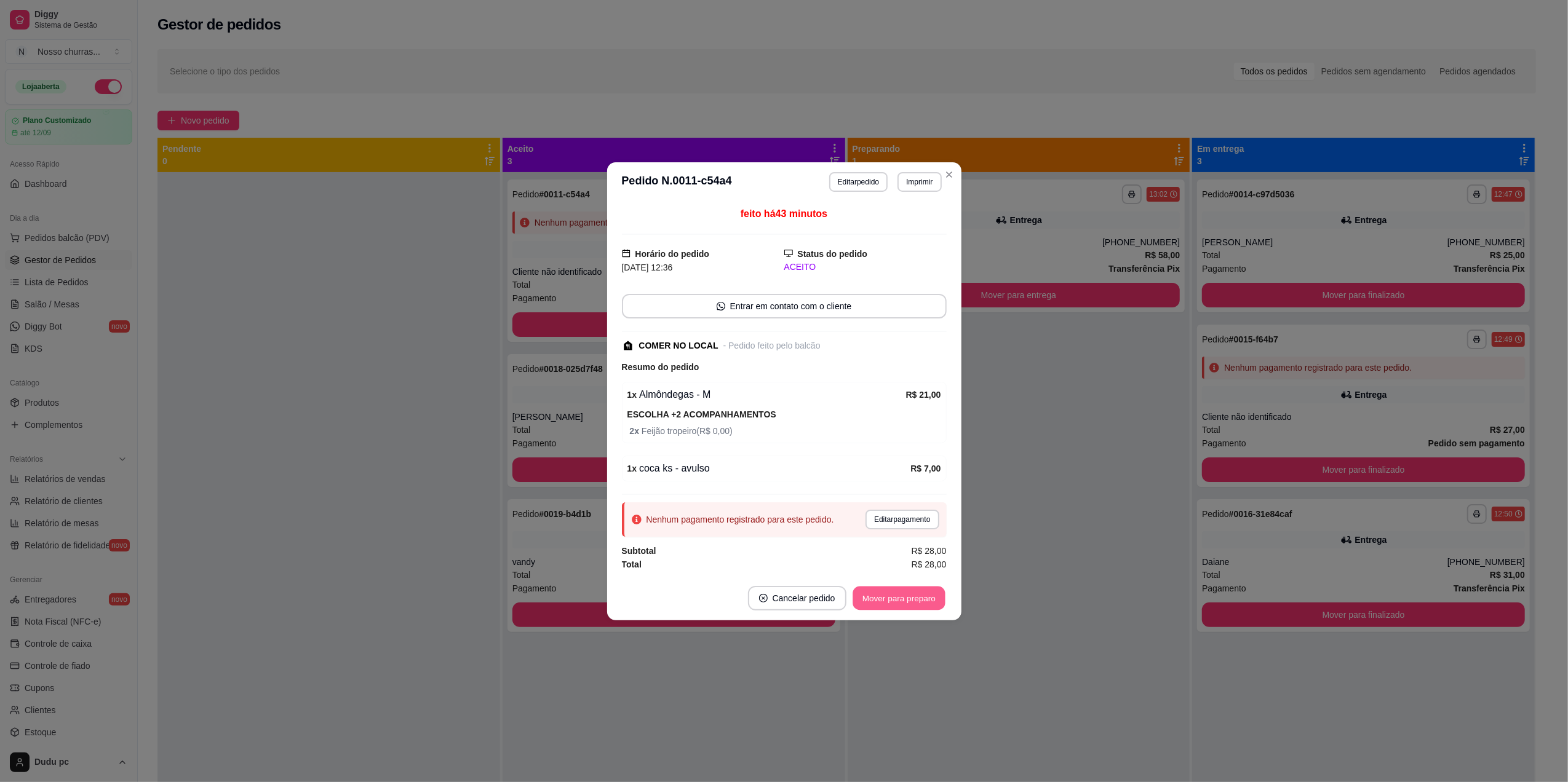
click at [914, 599] on button "Mover para preparo" at bounding box center [899, 598] width 92 height 24
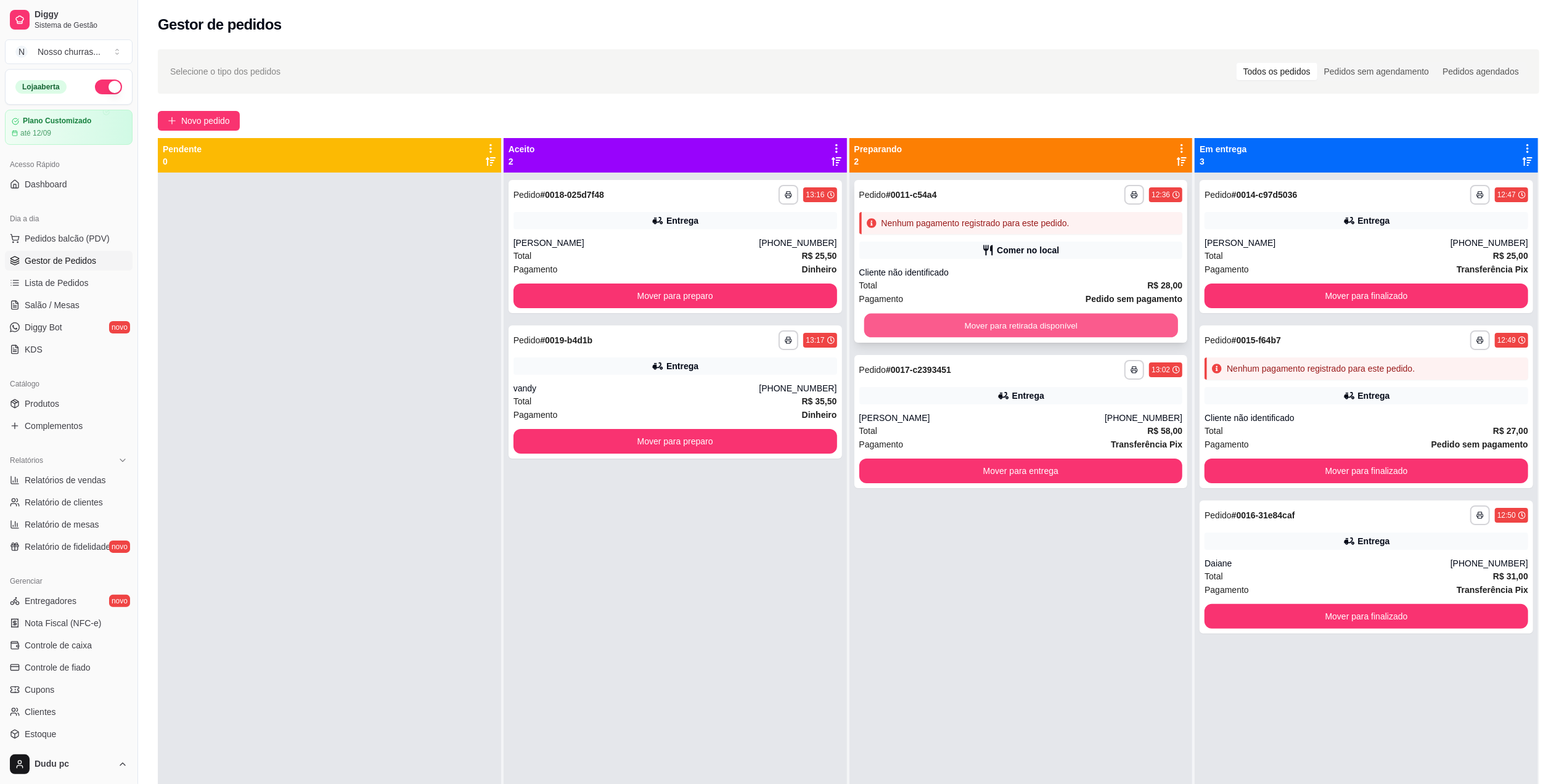
click at [1014, 334] on button "Mover para retirada disponível" at bounding box center [1021, 325] width 314 height 24
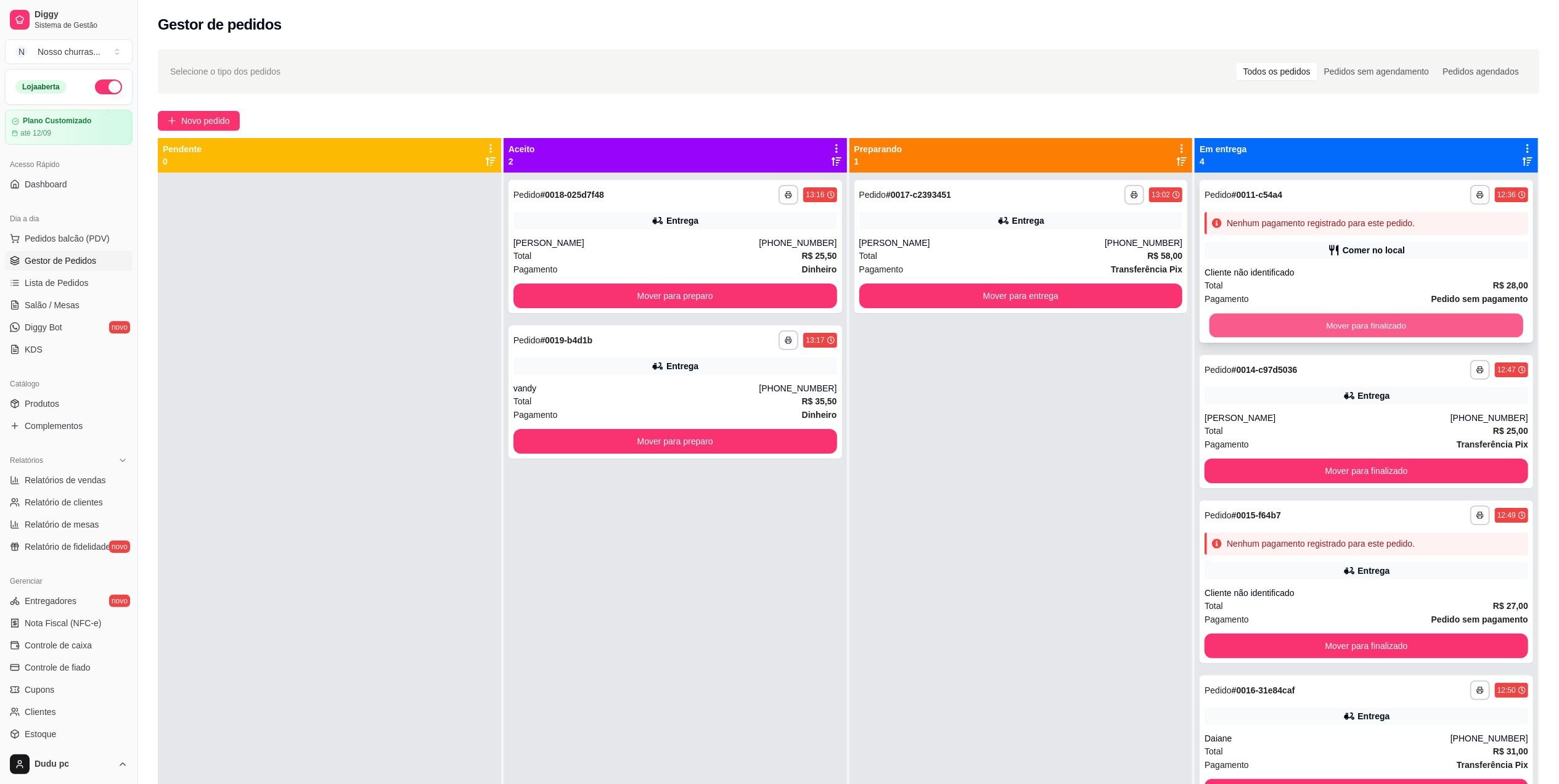
click at [1263, 317] on button "Mover para finalizado" at bounding box center [1366, 325] width 314 height 24
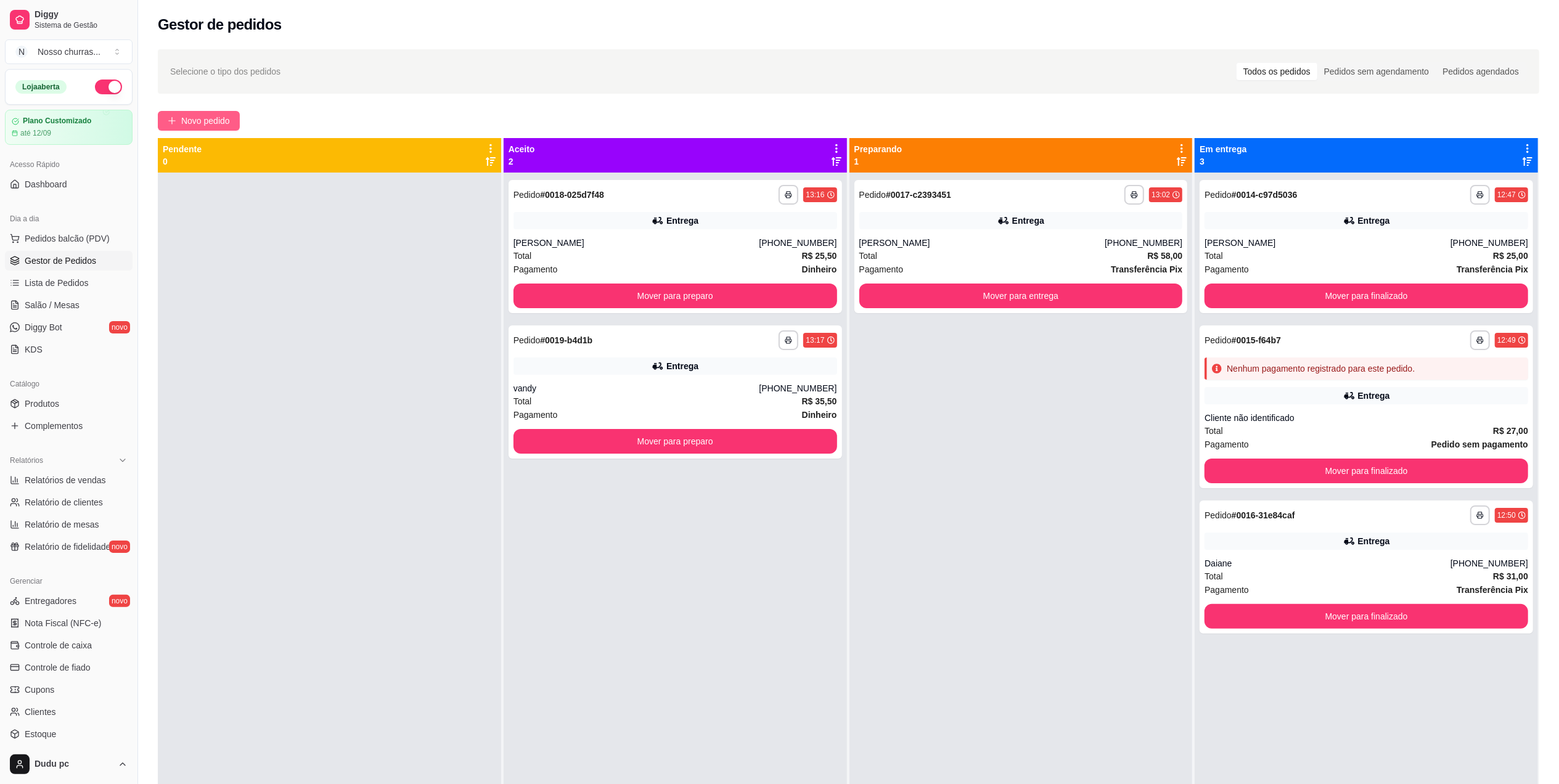
click at [220, 119] on span "Novo pedido" at bounding box center [205, 121] width 49 height 13
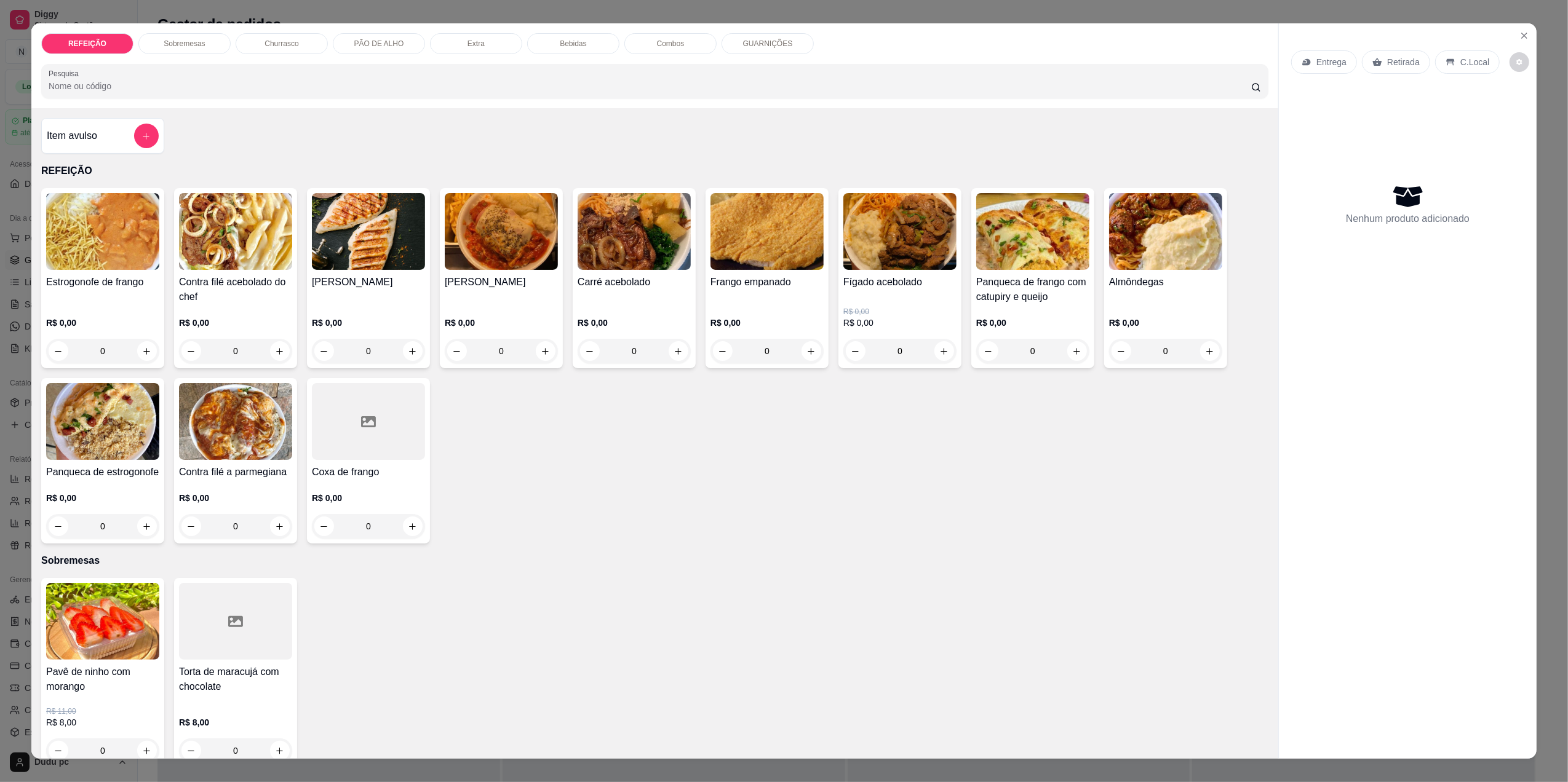
click at [679, 348] on div "0" at bounding box center [633, 350] width 113 height 24
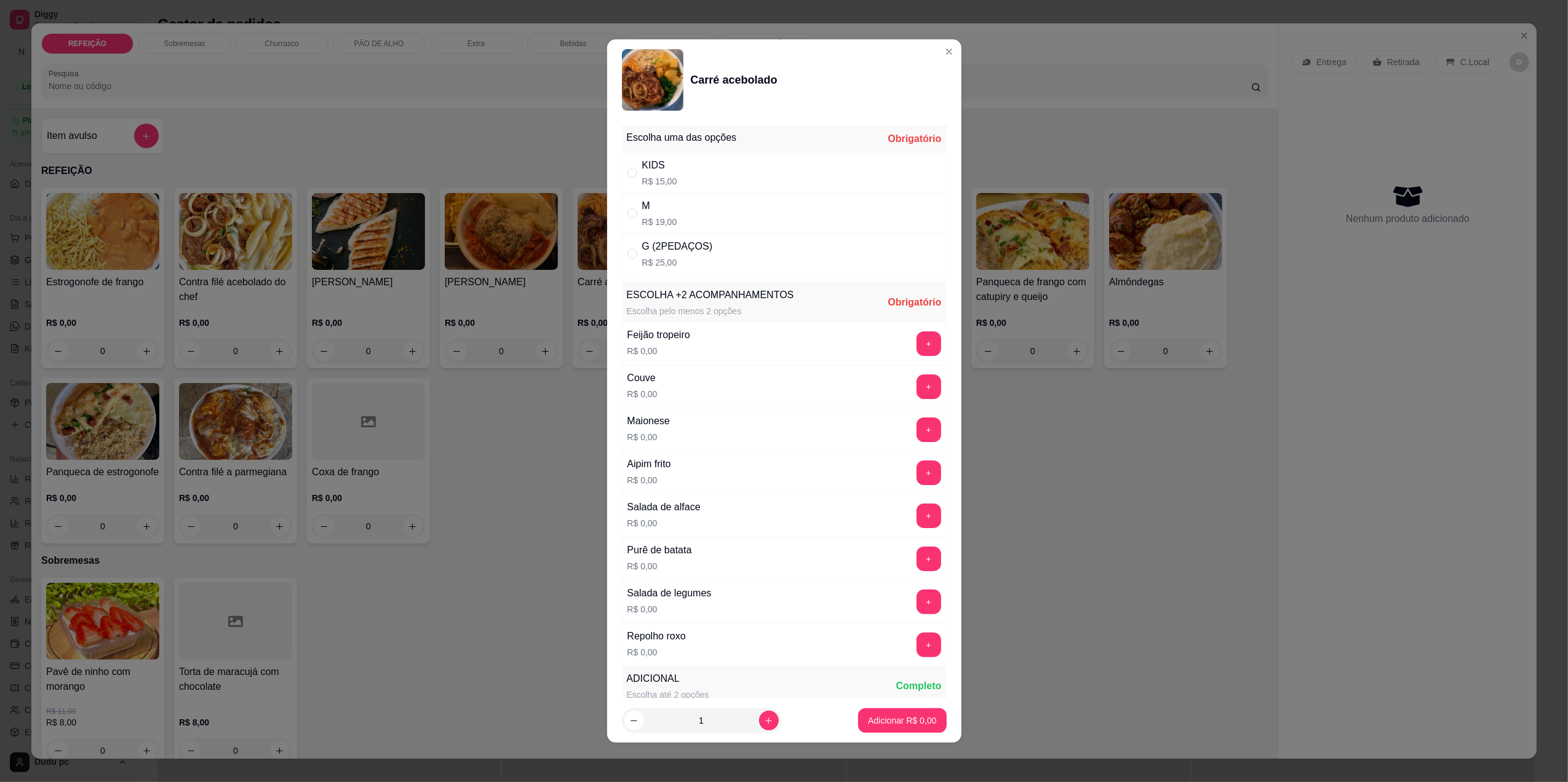
click at [670, 258] on p "R$ 25,00" at bounding box center [677, 263] width 71 height 13
radio input "true"
click at [916, 483] on button "+" at bounding box center [928, 473] width 24 height 24
click at [916, 398] on button "+" at bounding box center [928, 386] width 24 height 24
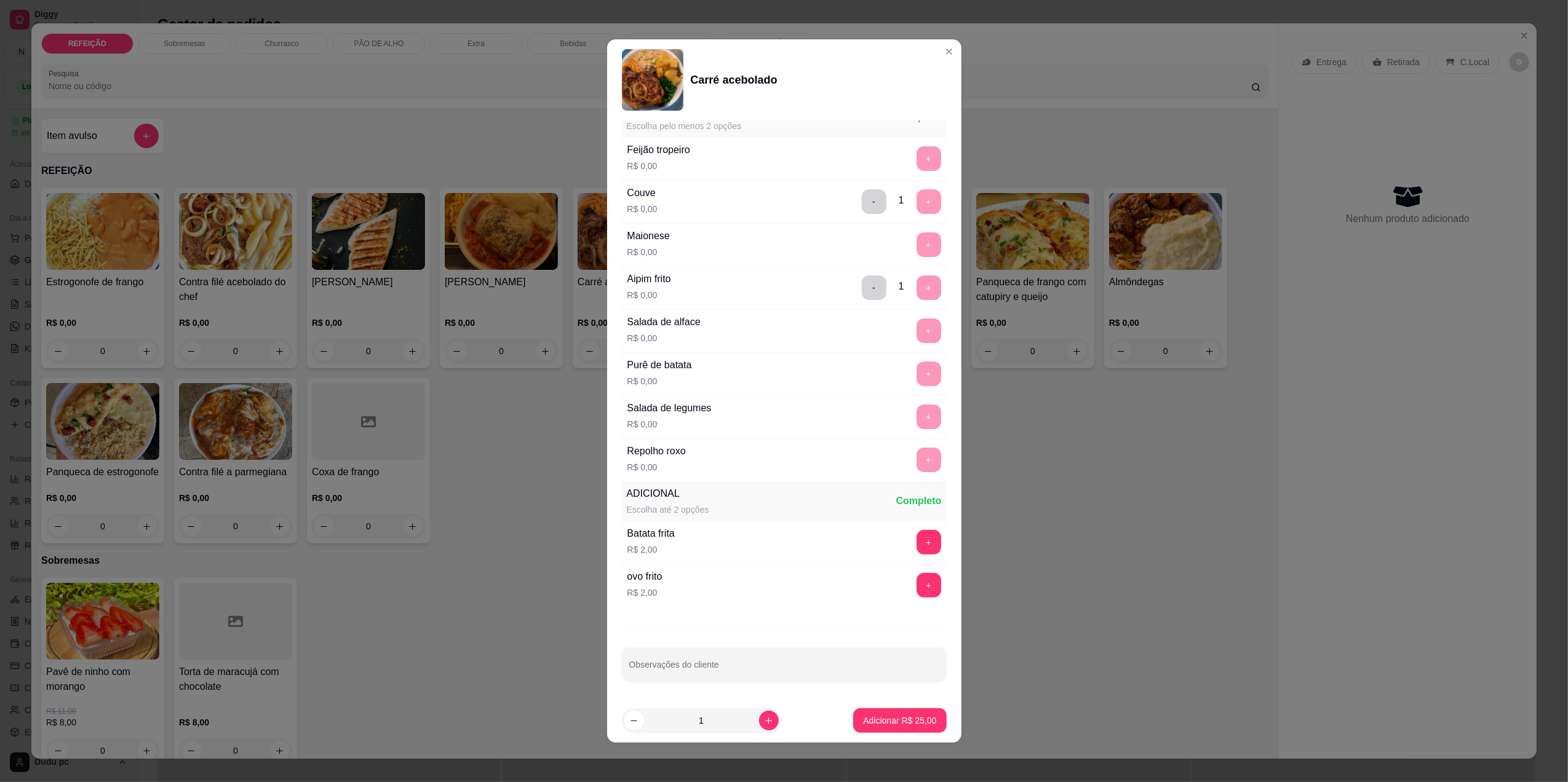
scroll to position [191, 0]
click at [890, 713] on button "Adicionar R$ 25,00" at bounding box center [900, 721] width 90 height 24
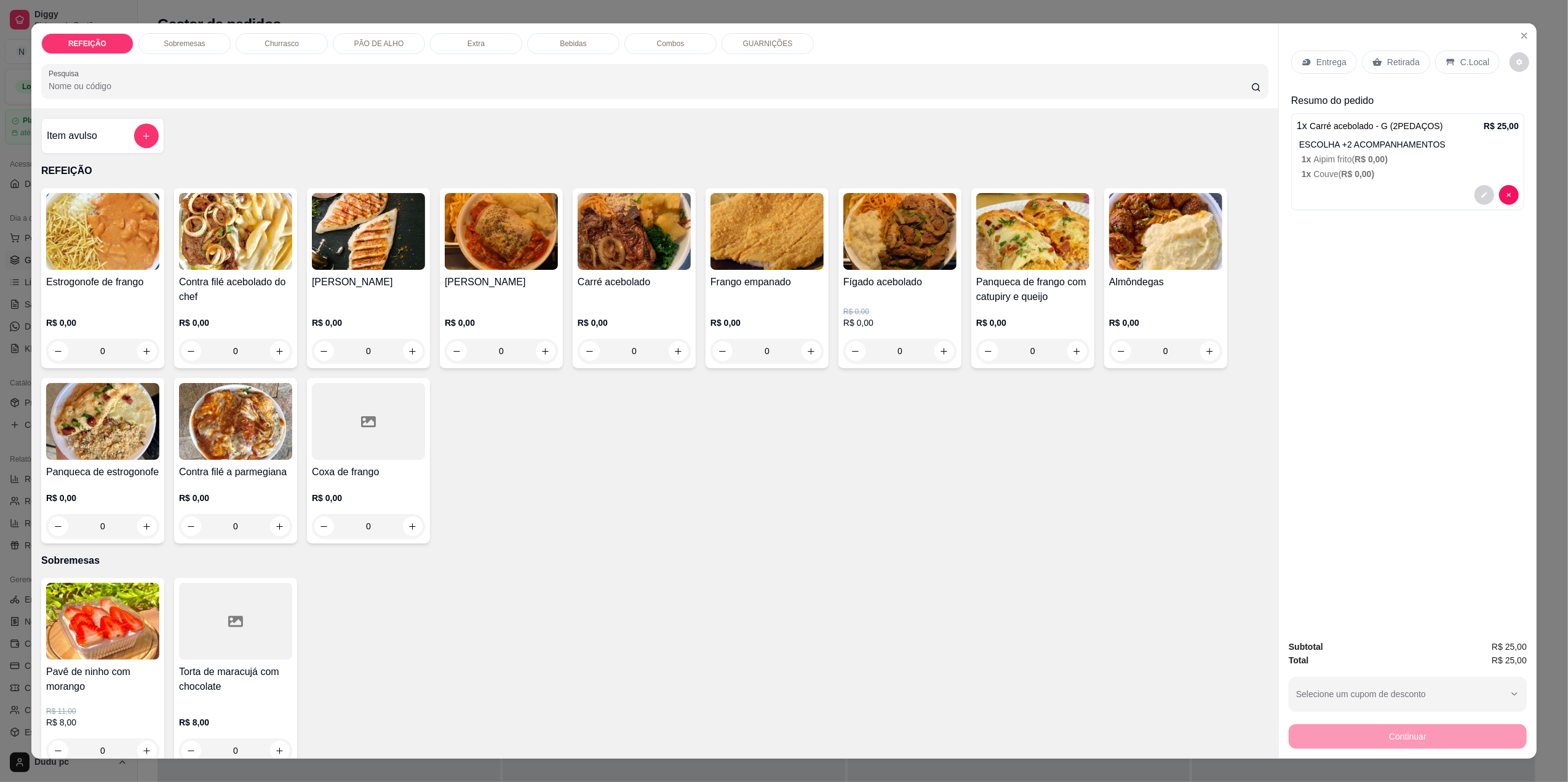
click at [1326, 69] on div "Entrega" at bounding box center [1324, 62] width 66 height 23
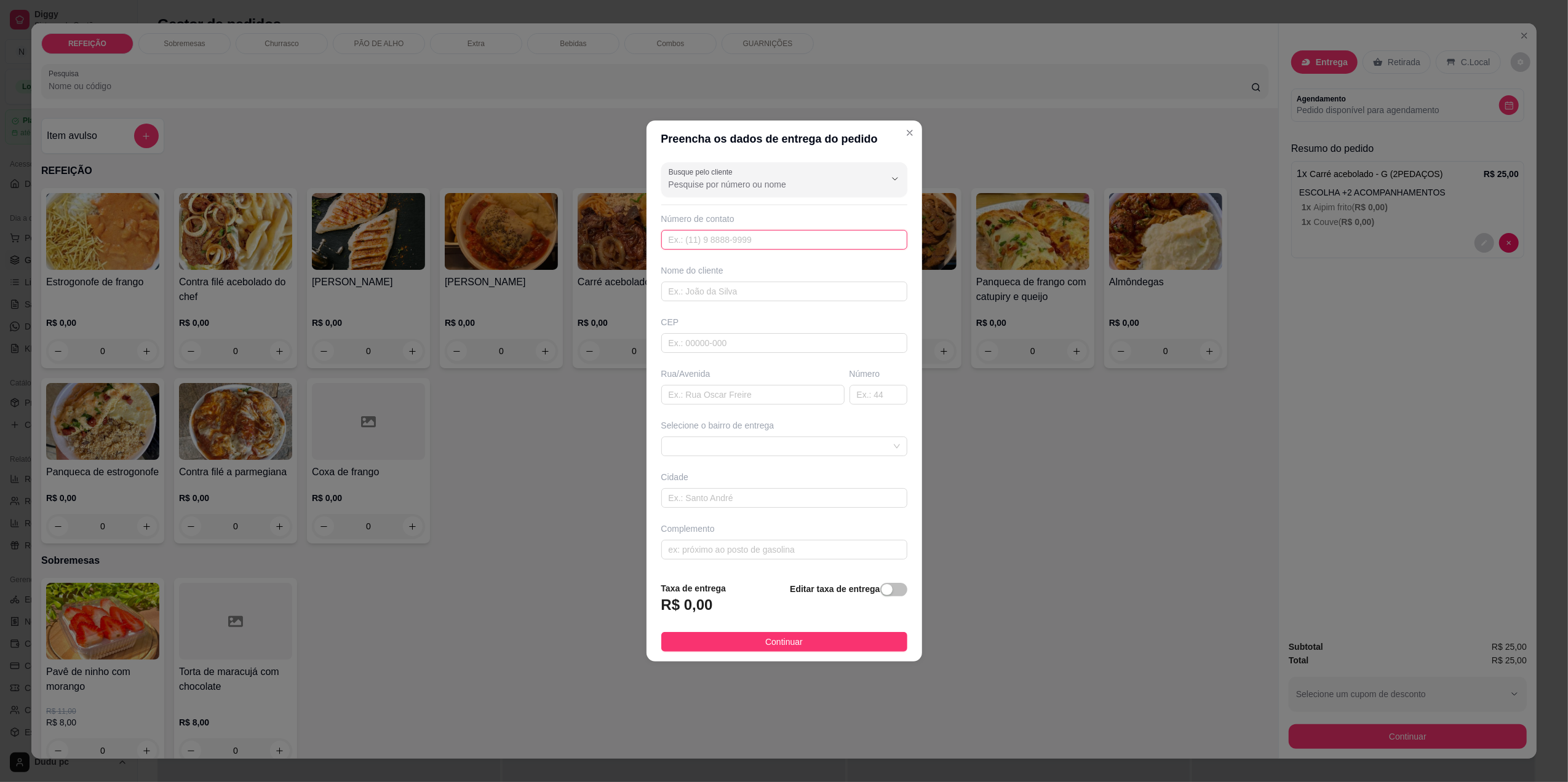
click at [842, 239] on input "text" at bounding box center [784, 240] width 246 height 20
click at [810, 182] on input "Busque pelo cliente" at bounding box center [766, 184] width 197 height 13
click at [788, 215] on span "magrao" at bounding box center [771, 212] width 202 height 13
type input "magrao"
type input "21979765391"
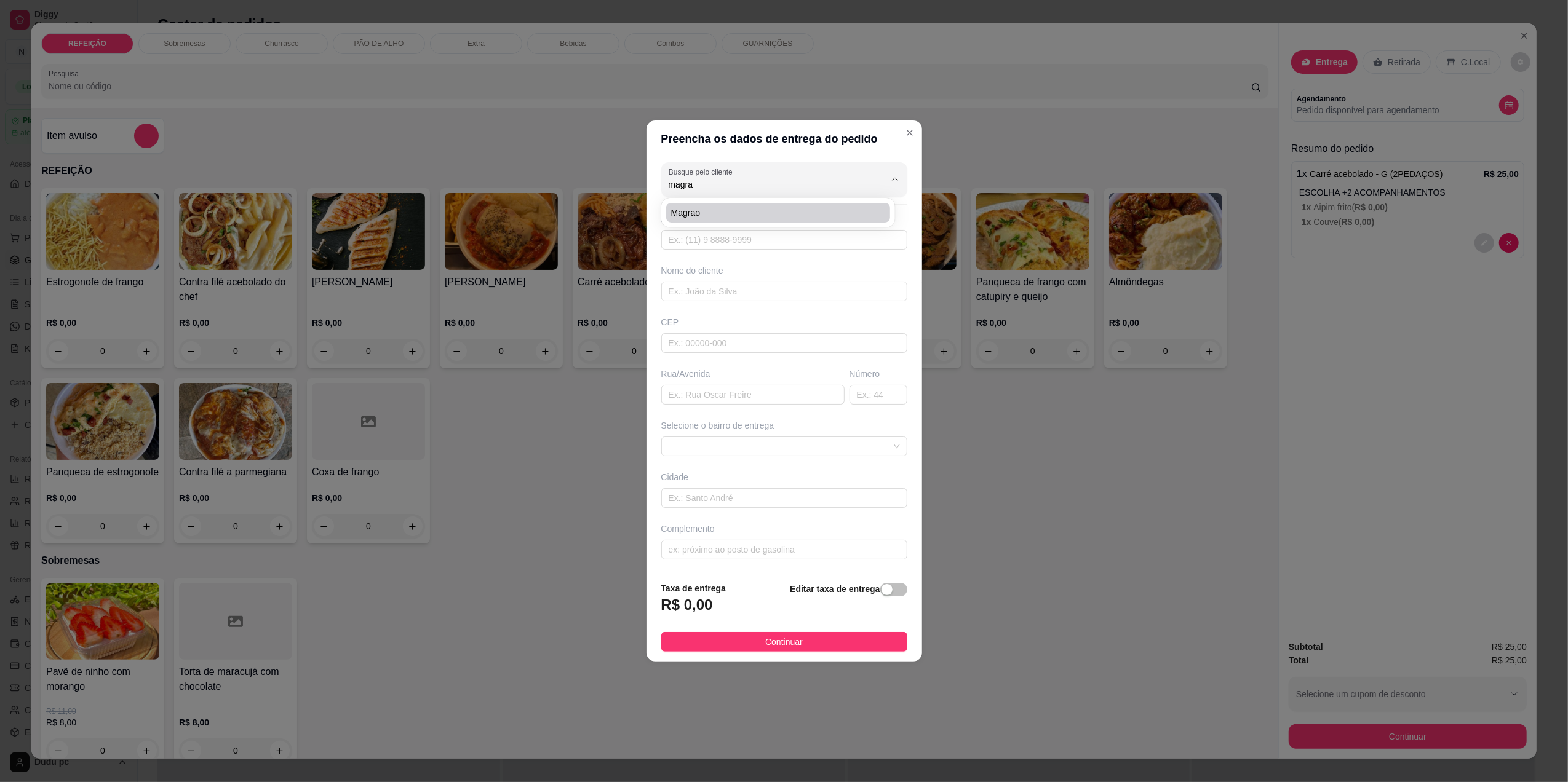
type input "magrao"
type input "estrada de ferro"
type input "60"
type input "Nova Iguaçu"
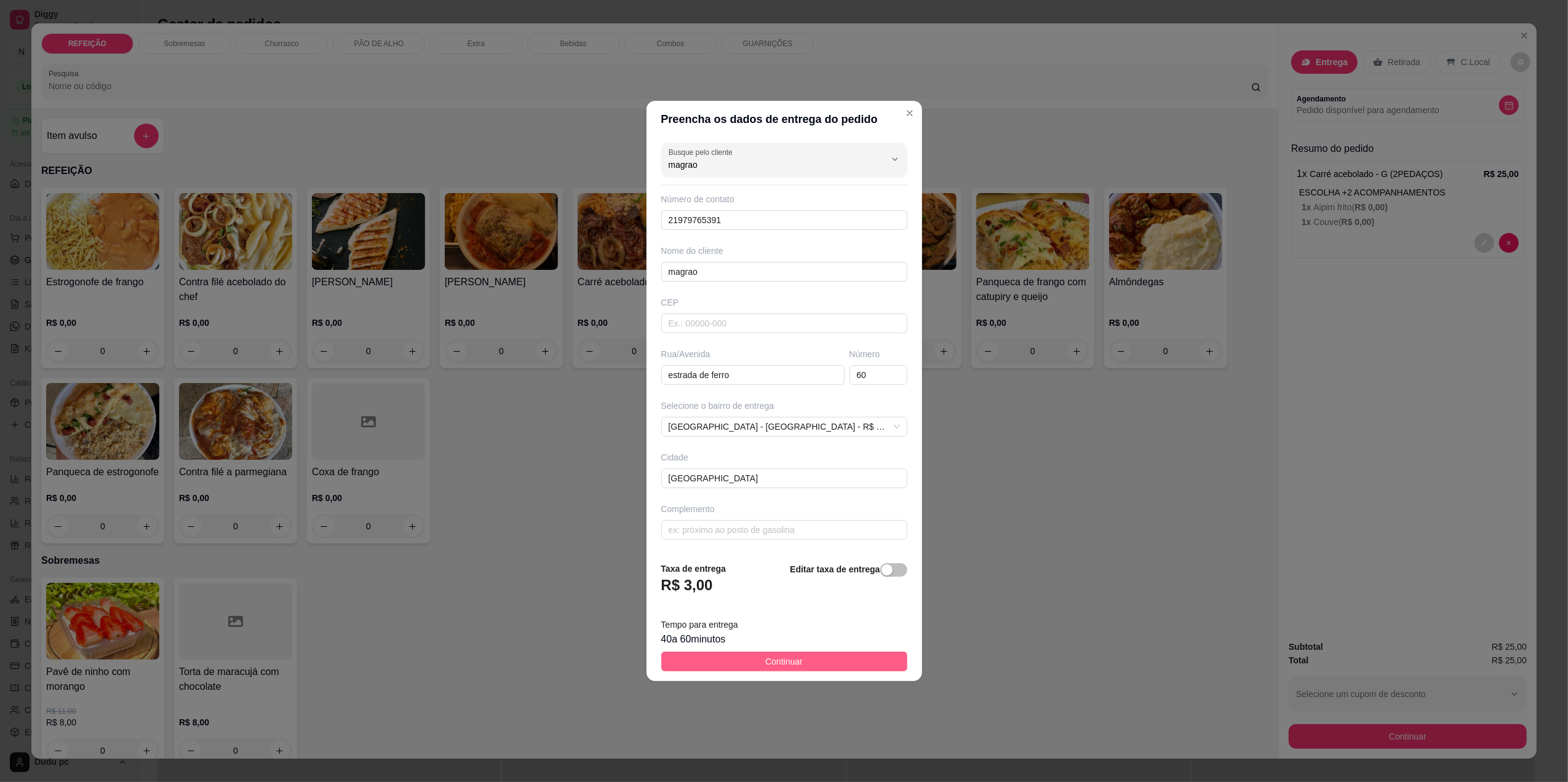
type input "magrao"
click at [791, 668] on span "Continuar" at bounding box center [783, 662] width 38 height 13
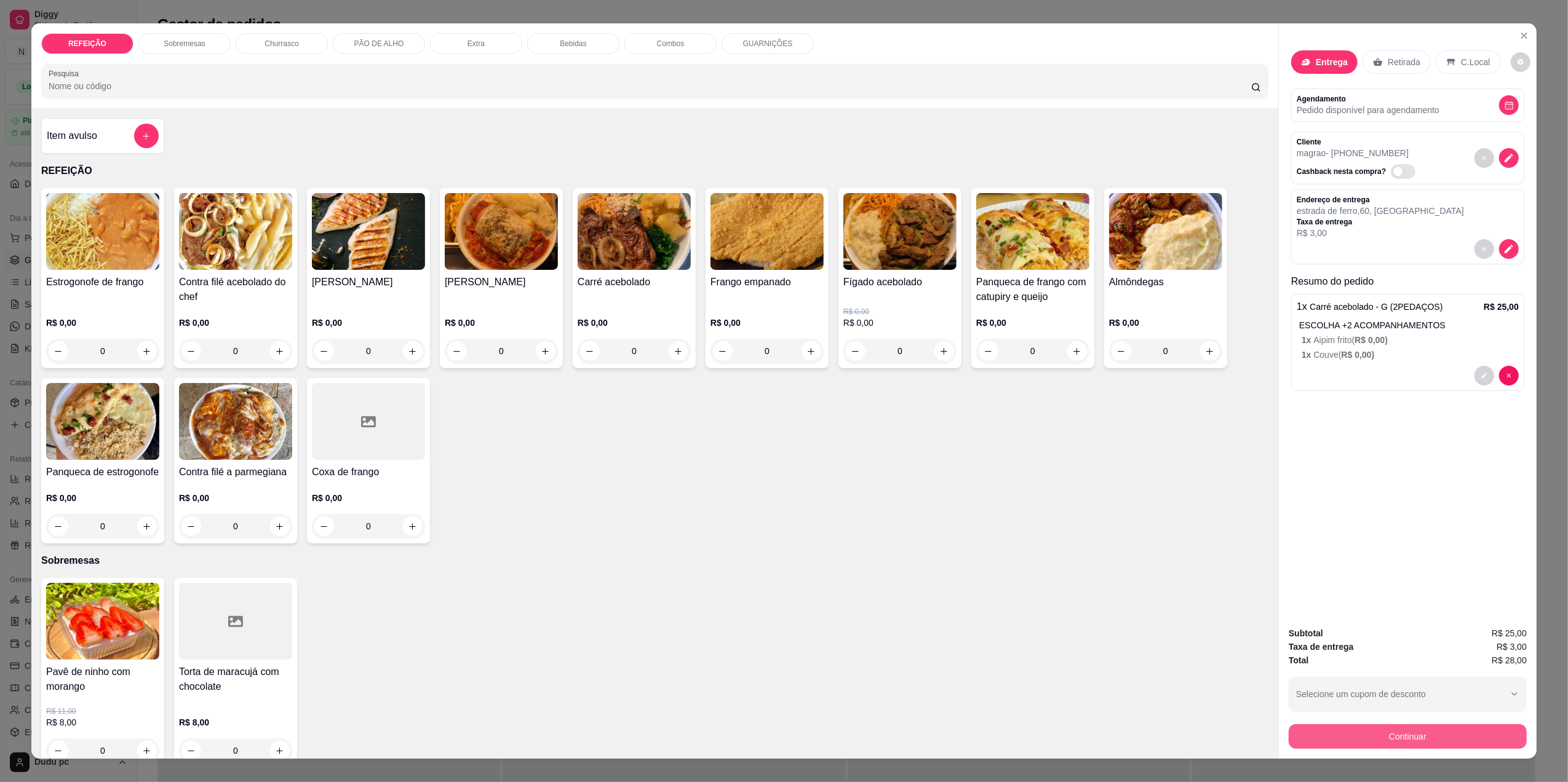
click at [1366, 736] on button "Continuar" at bounding box center [1407, 736] width 238 height 24
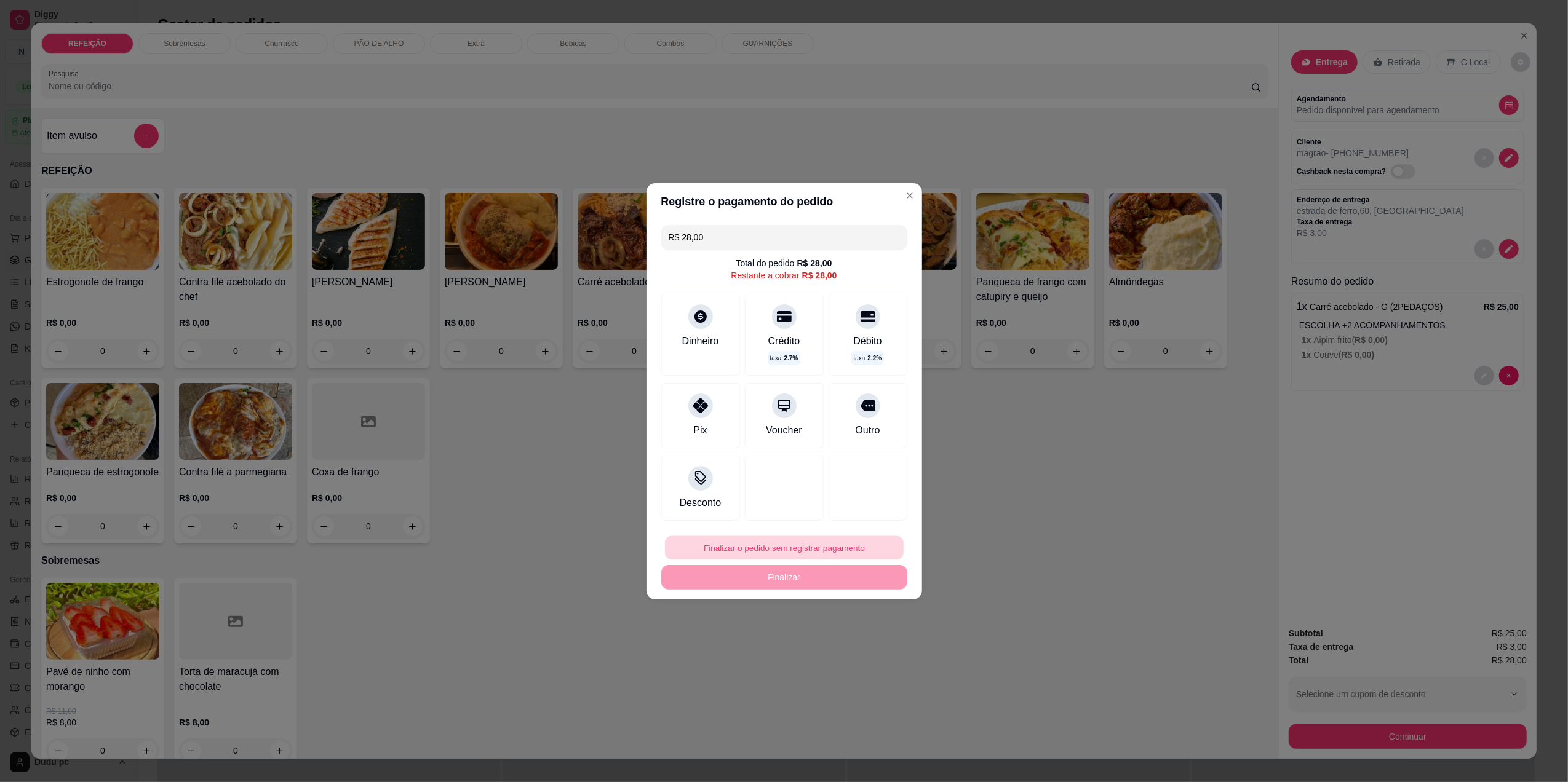
click at [847, 542] on button "Finalizar o pedido sem registrar pagamento" at bounding box center [784, 547] width 238 height 24
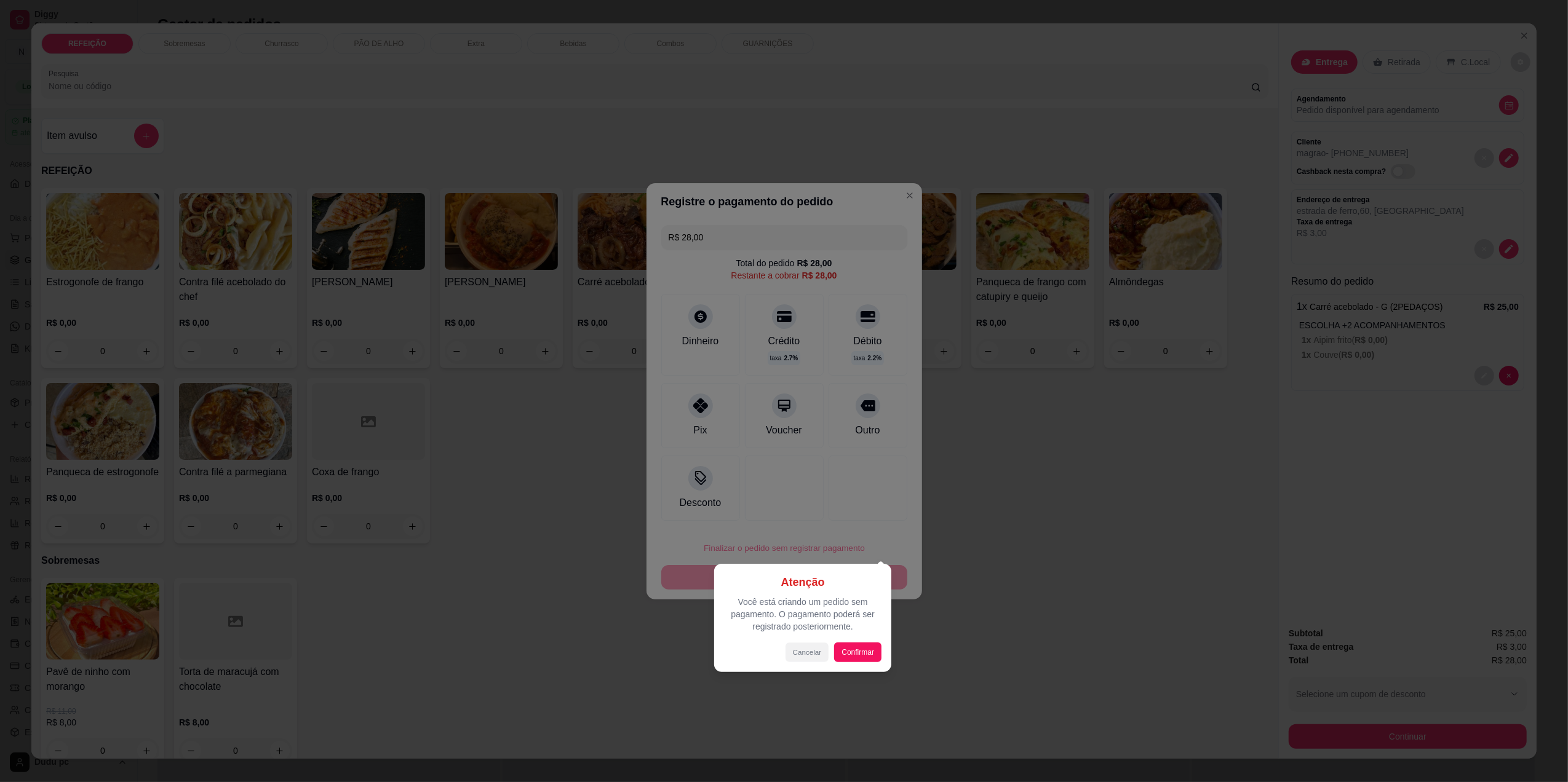
click at [797, 660] on button "Cancelar" at bounding box center [807, 652] width 43 height 19
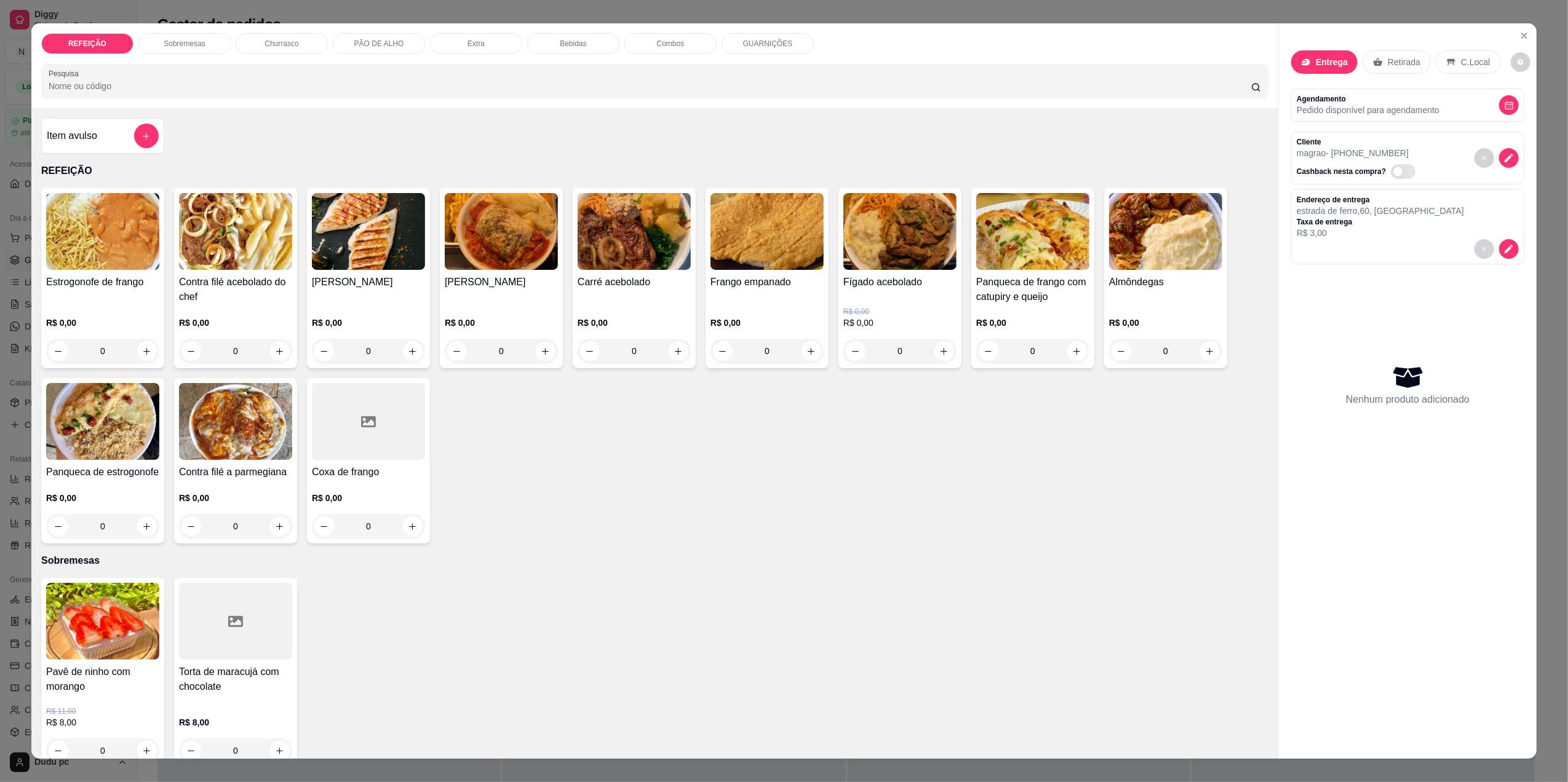
click at [631, 309] on div "R$ 0,00 0" at bounding box center [633, 334] width 113 height 59
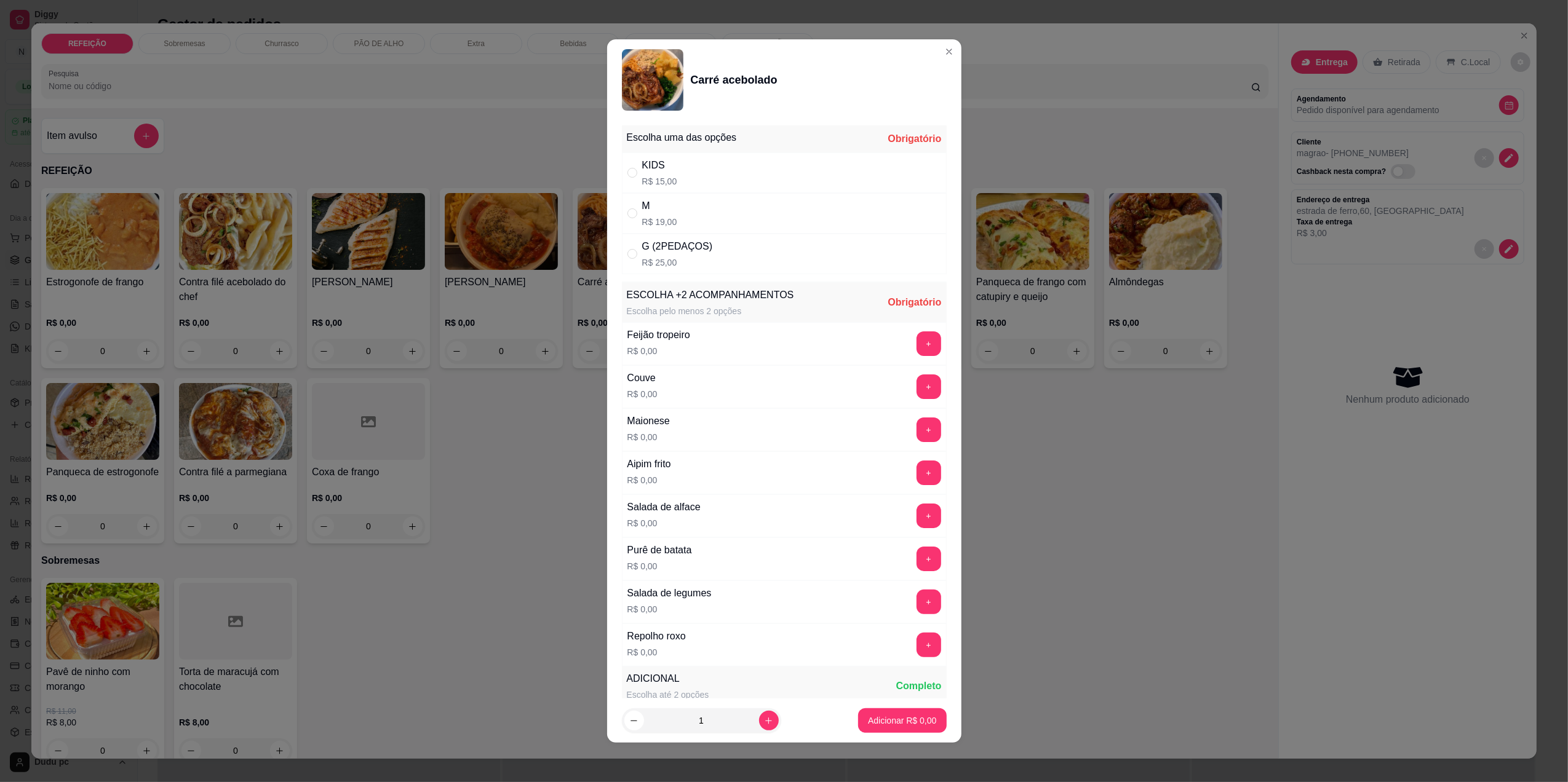
click at [717, 224] on div "M R$ 19,00" at bounding box center [784, 213] width 325 height 41
radio input "true"
click at [916, 391] on button "+" at bounding box center [928, 386] width 24 height 24
click at [916, 481] on button "+" at bounding box center [928, 473] width 24 height 24
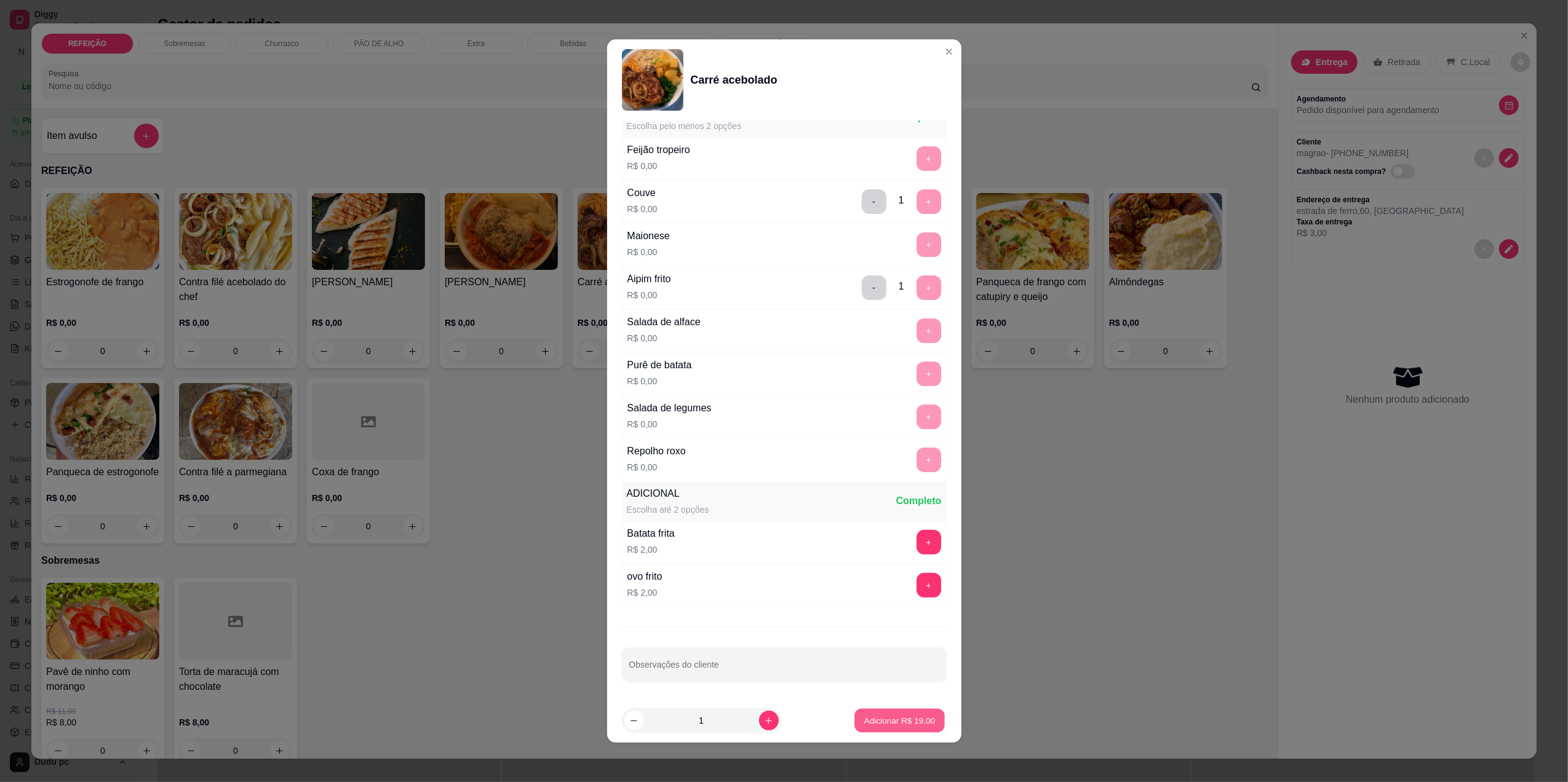
click at [888, 724] on p "Adicionar R$ 19,00" at bounding box center [899, 721] width 71 height 12
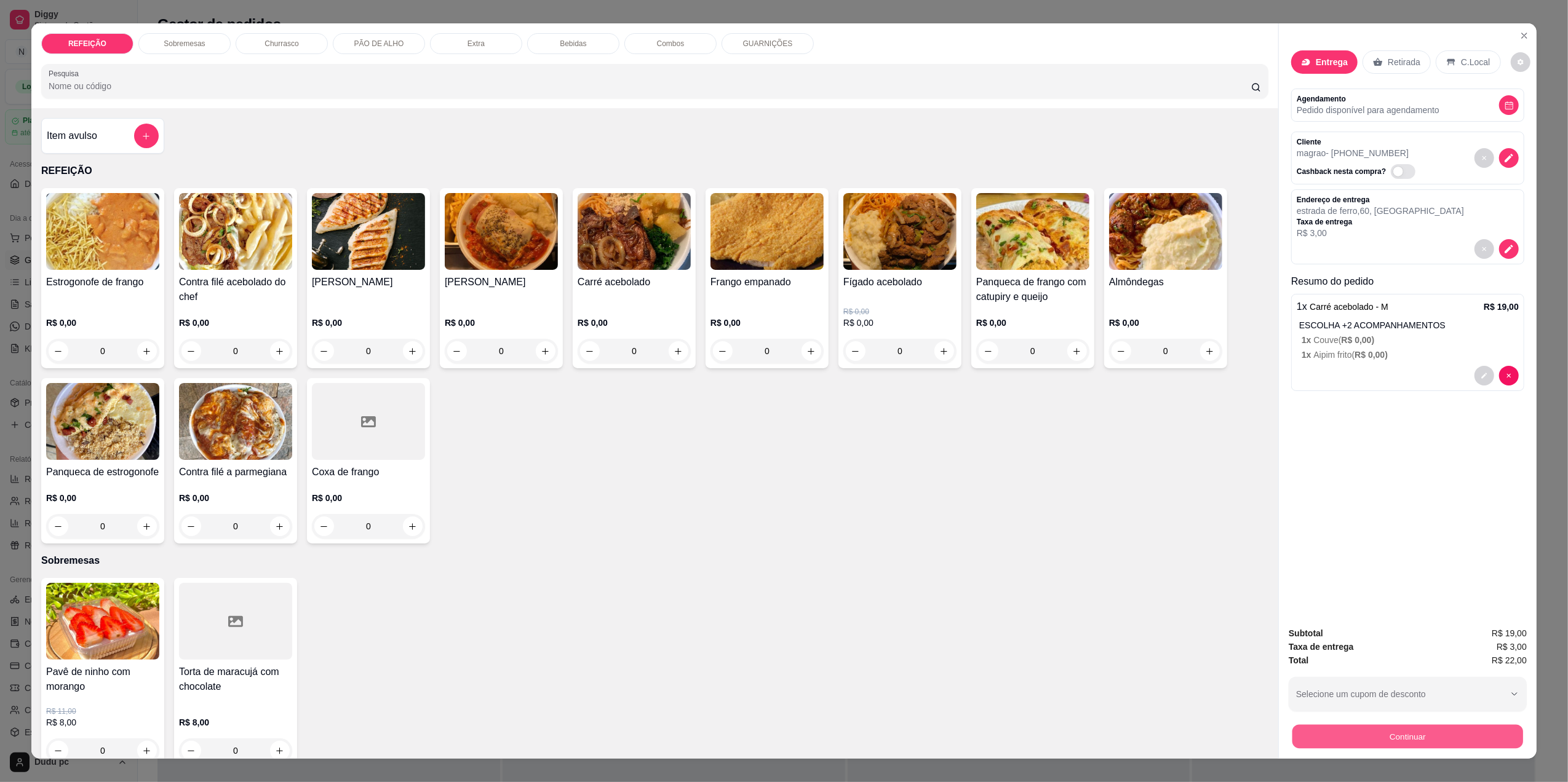
click at [1383, 739] on button "Continuar" at bounding box center [1407, 736] width 231 height 24
click at [1383, 735] on button "Continuar" at bounding box center [1407, 736] width 231 height 24
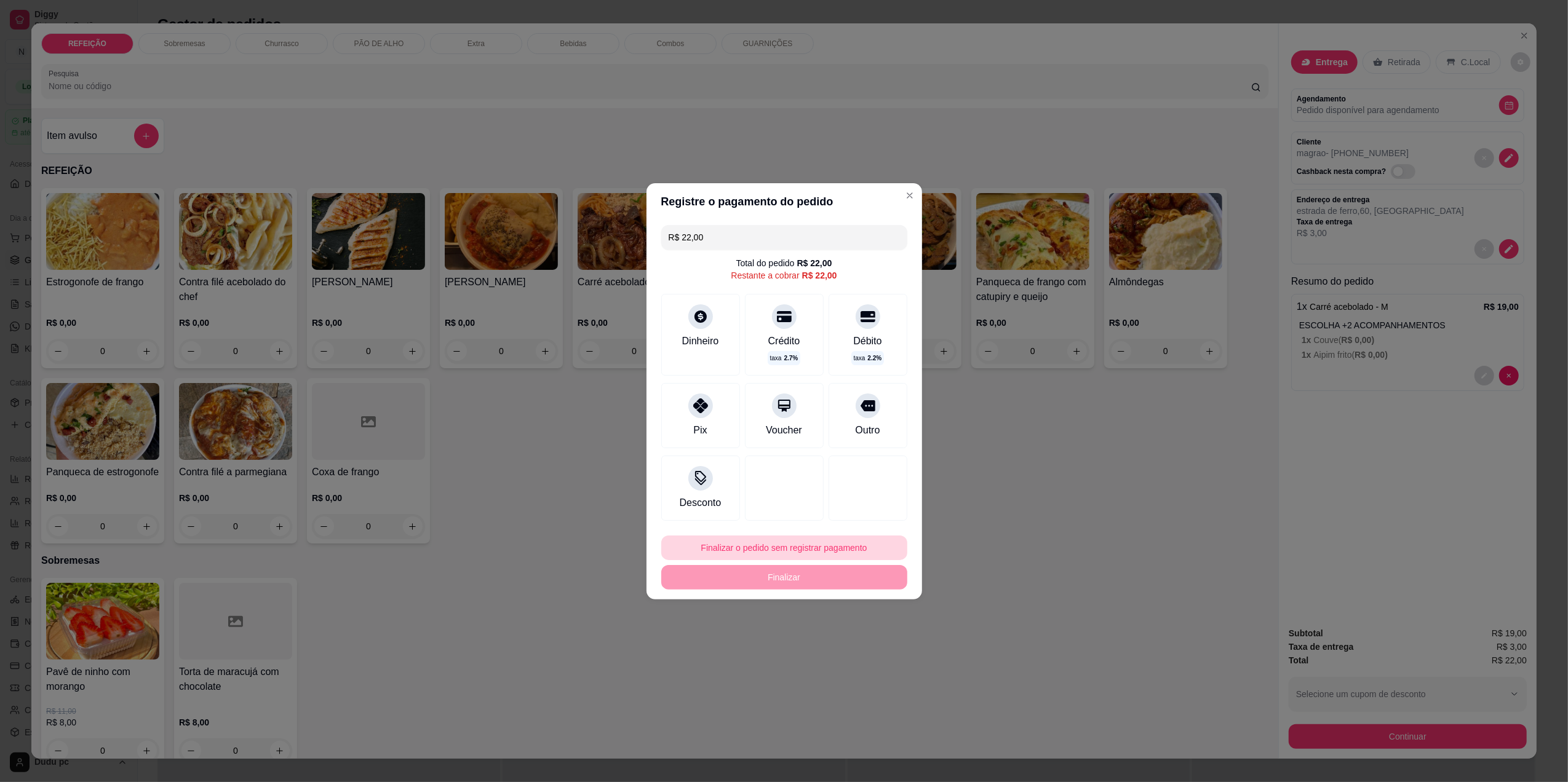
click at [728, 555] on button "Finalizar o pedido sem registrar pagamento" at bounding box center [784, 547] width 246 height 24
click at [867, 651] on button "Confirmar" at bounding box center [859, 649] width 45 height 19
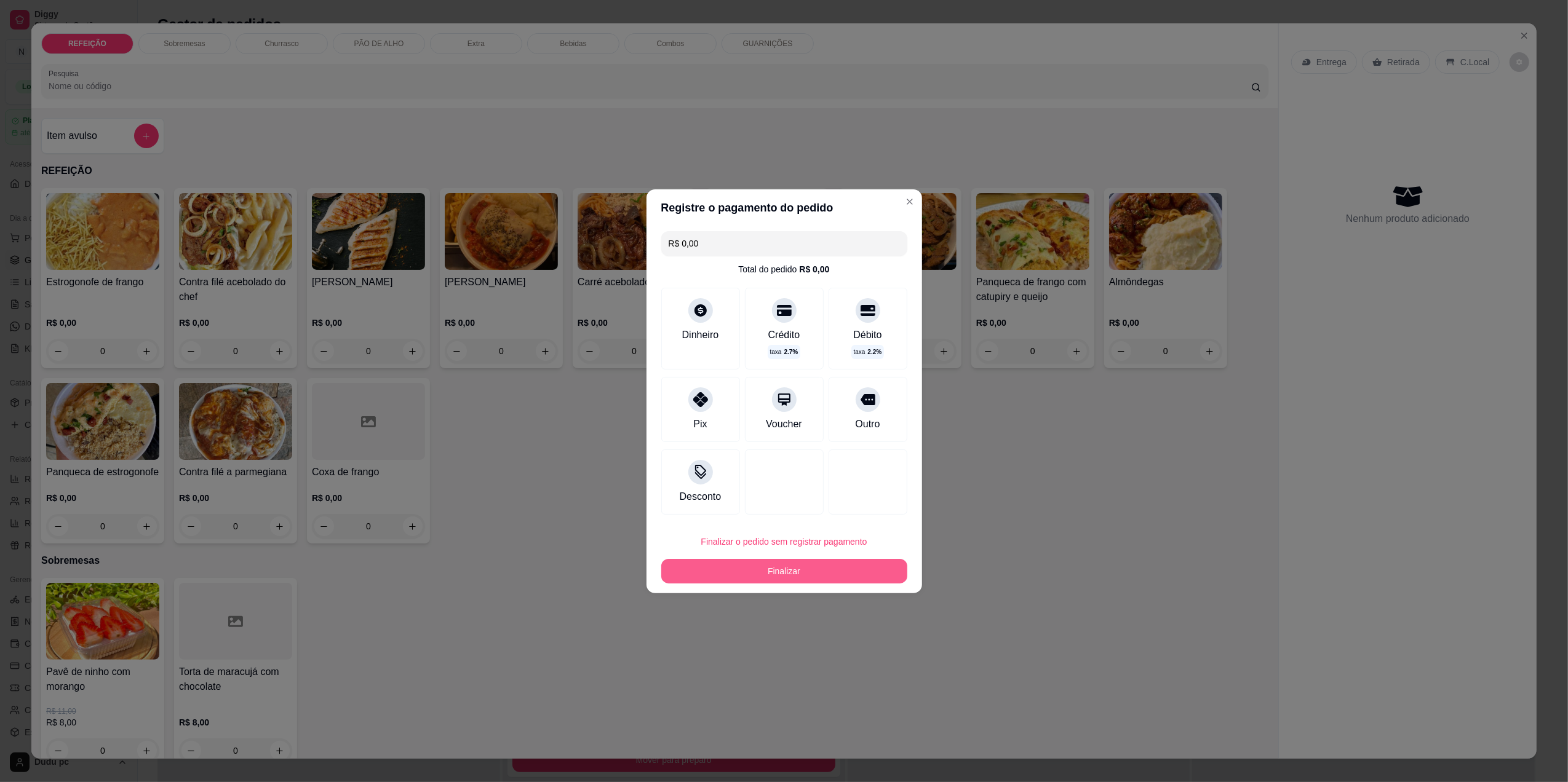
type input "R$ 0,00"
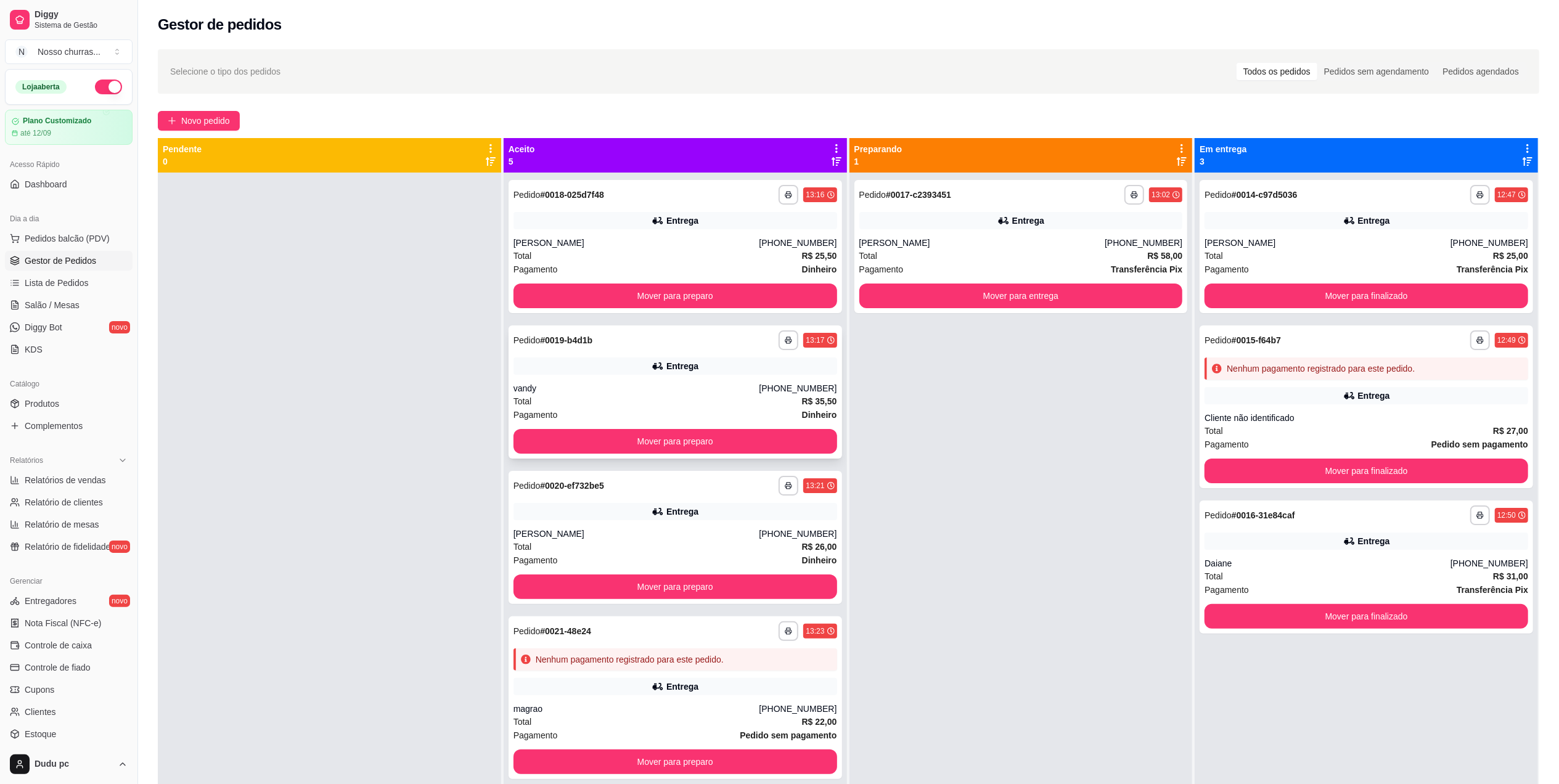
click at [691, 395] on div "Total R$ 35,50" at bounding box center [675, 401] width 324 height 13
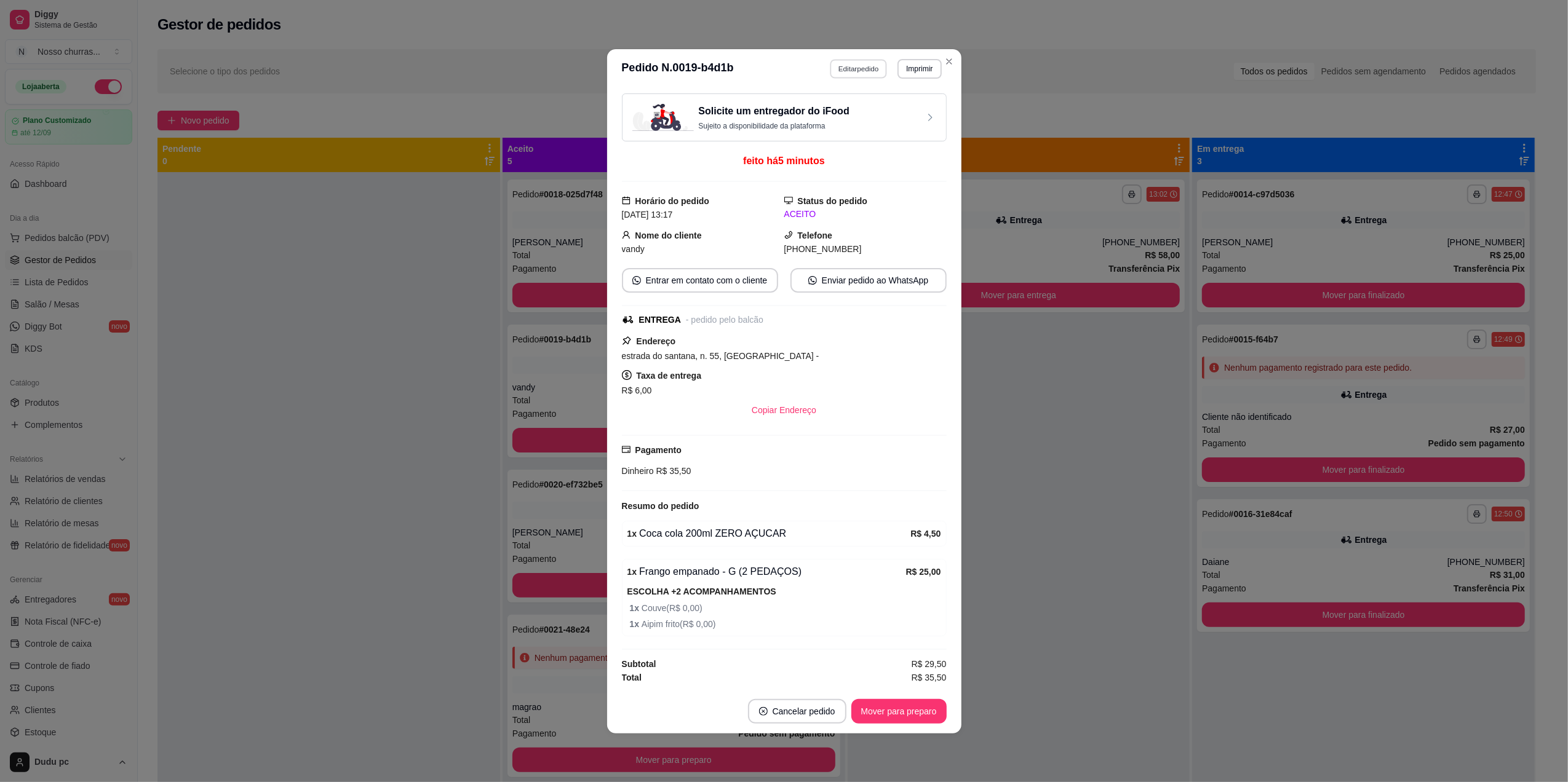
click at [867, 59] on button "Editar pedido" at bounding box center [858, 69] width 57 height 19
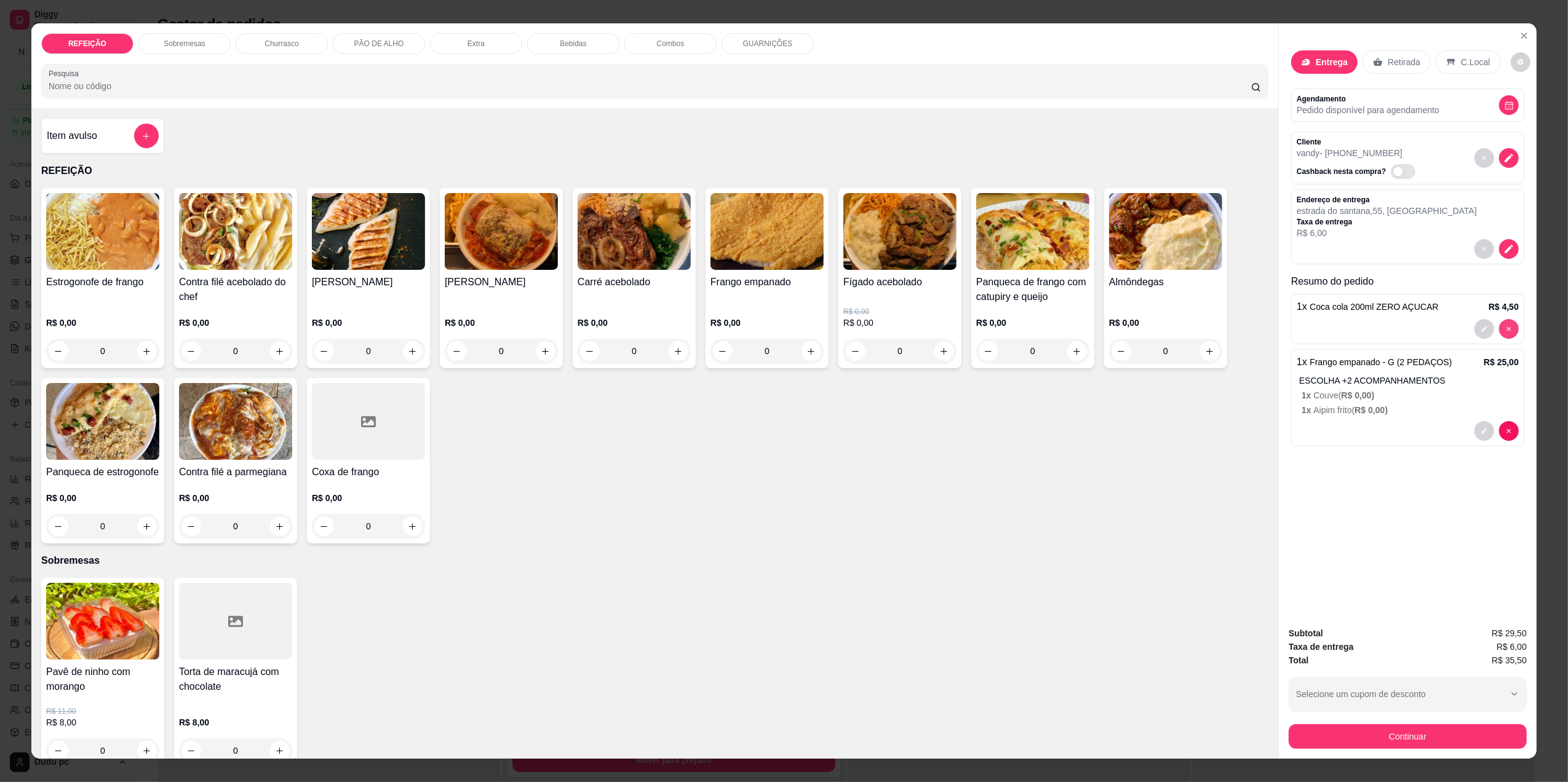
type input "0"
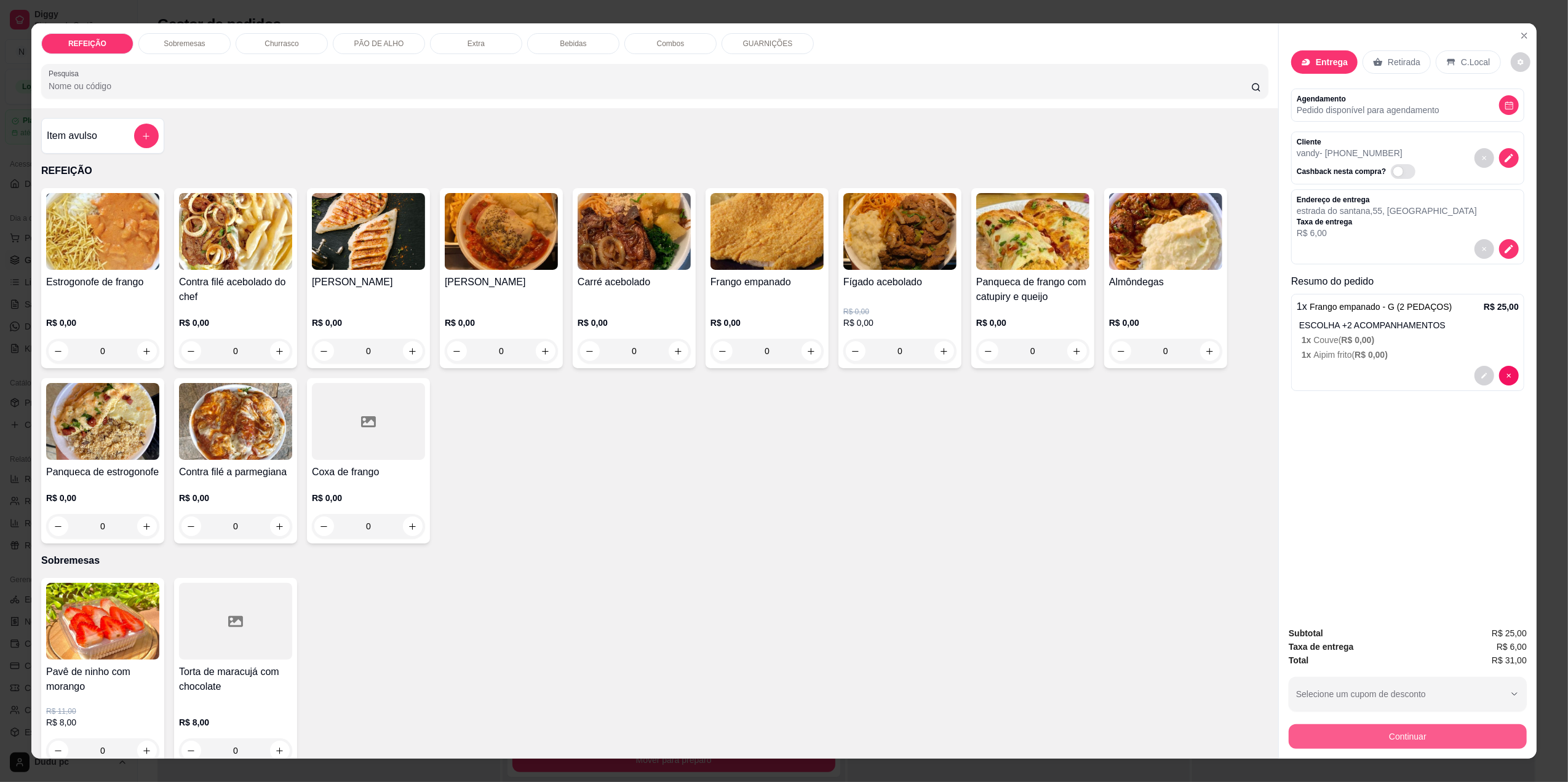
click at [1384, 738] on button "Continuar" at bounding box center [1407, 736] width 238 height 24
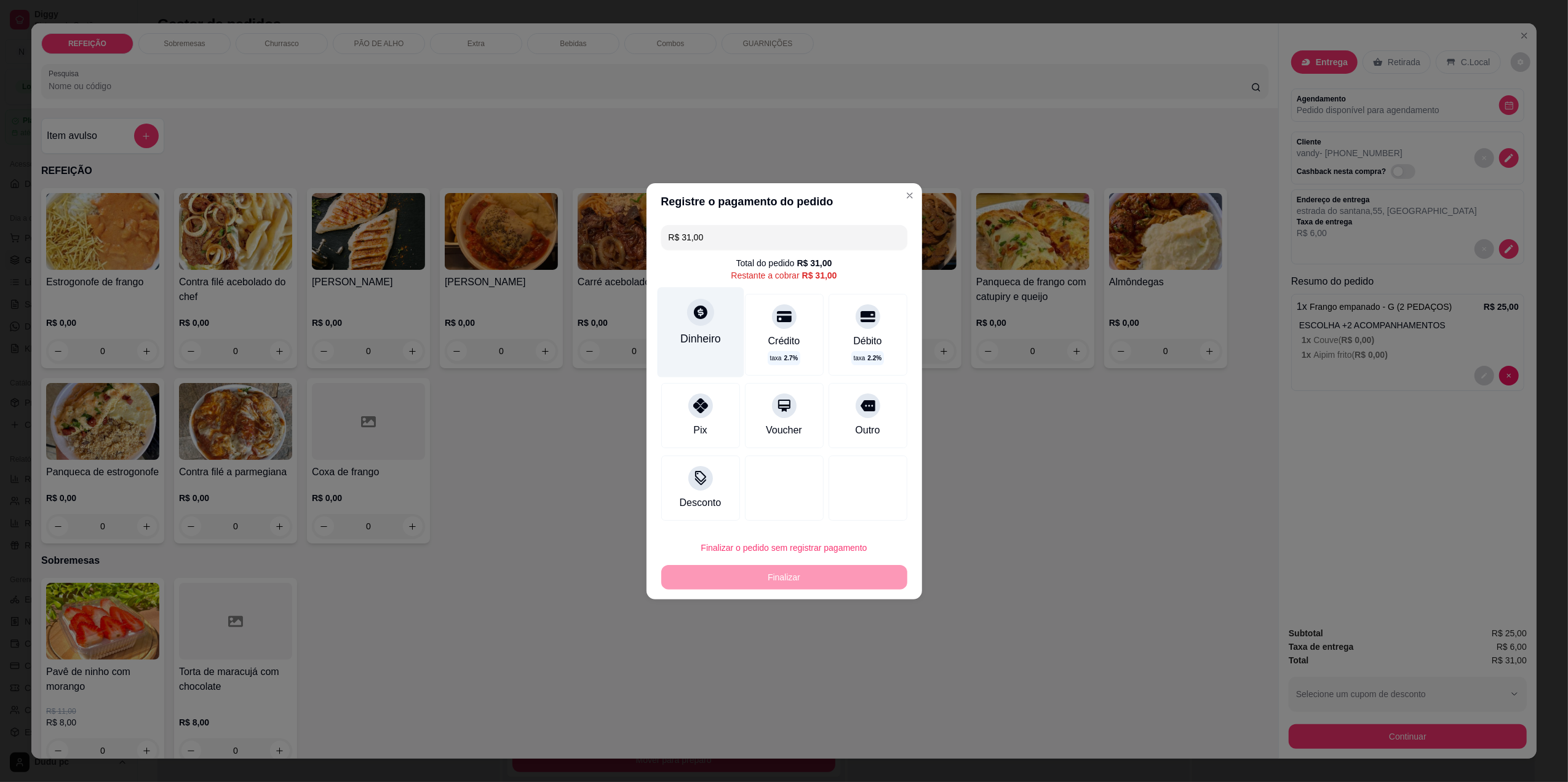
click at [707, 321] on div at bounding box center [700, 312] width 27 height 27
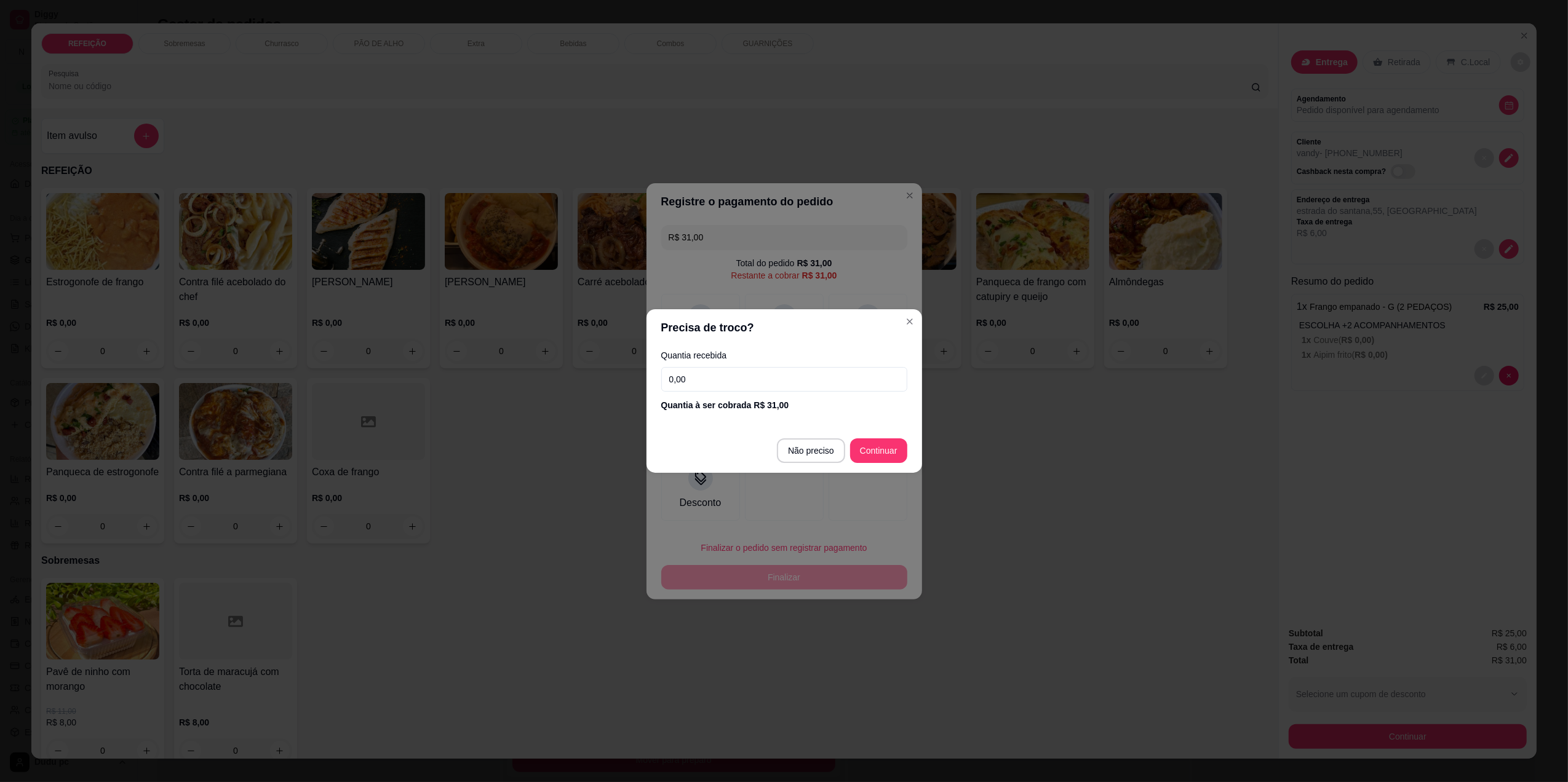
click at [714, 375] on input "0,00" at bounding box center [784, 379] width 246 height 24
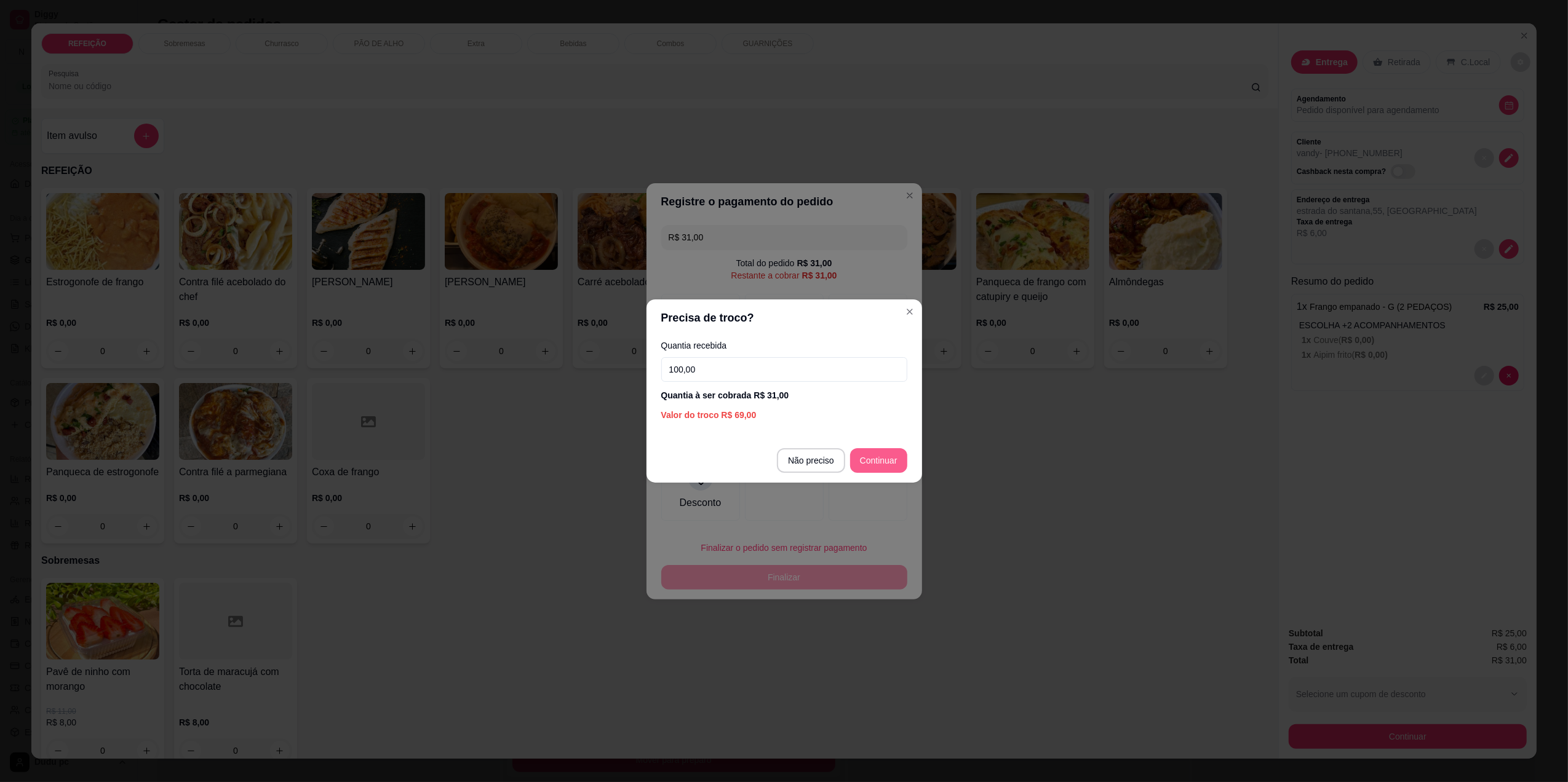
type input "100,00"
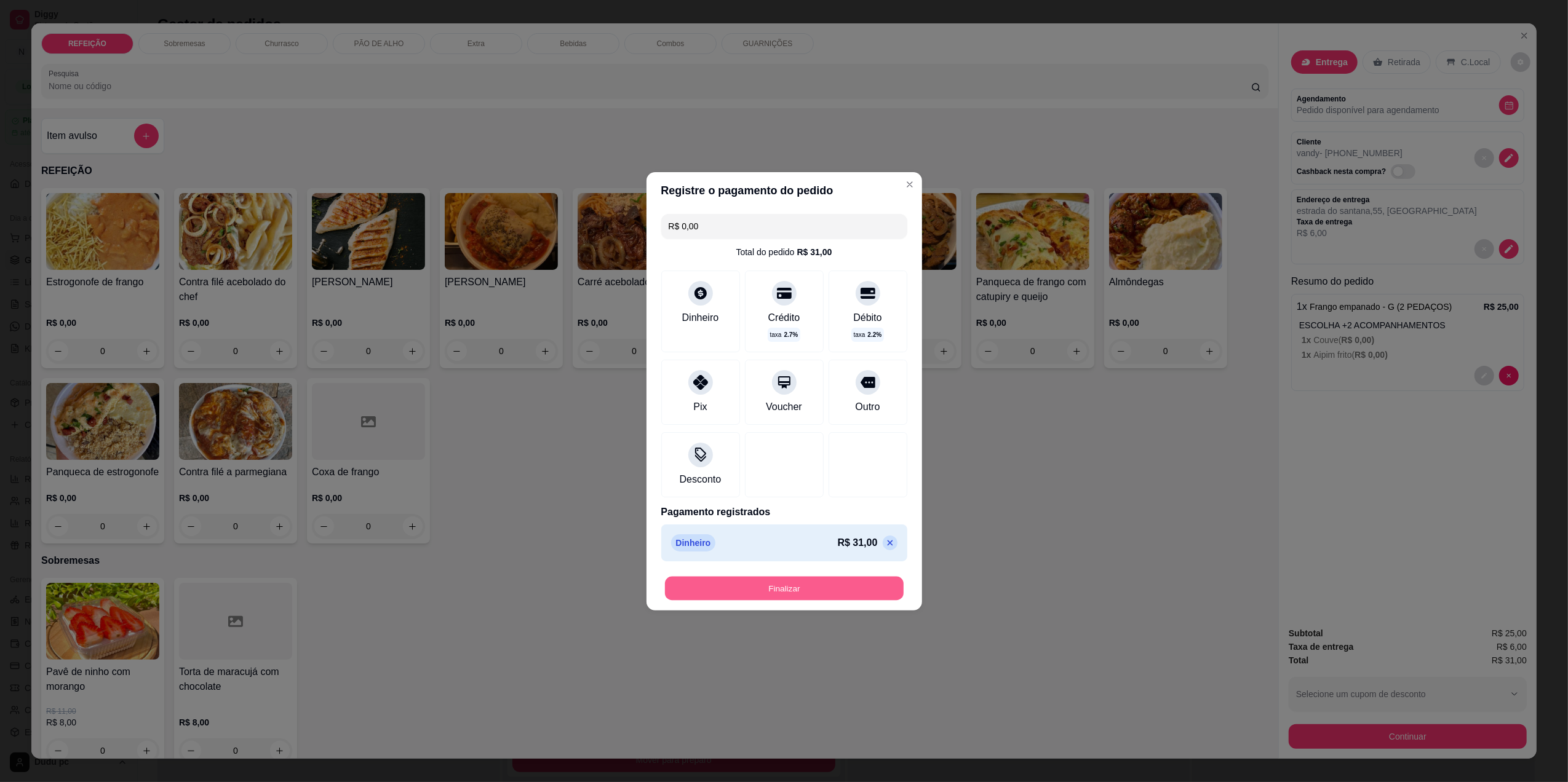
click at [776, 588] on button "Finalizar" at bounding box center [784, 588] width 238 height 24
type input "-R$ 31,00"
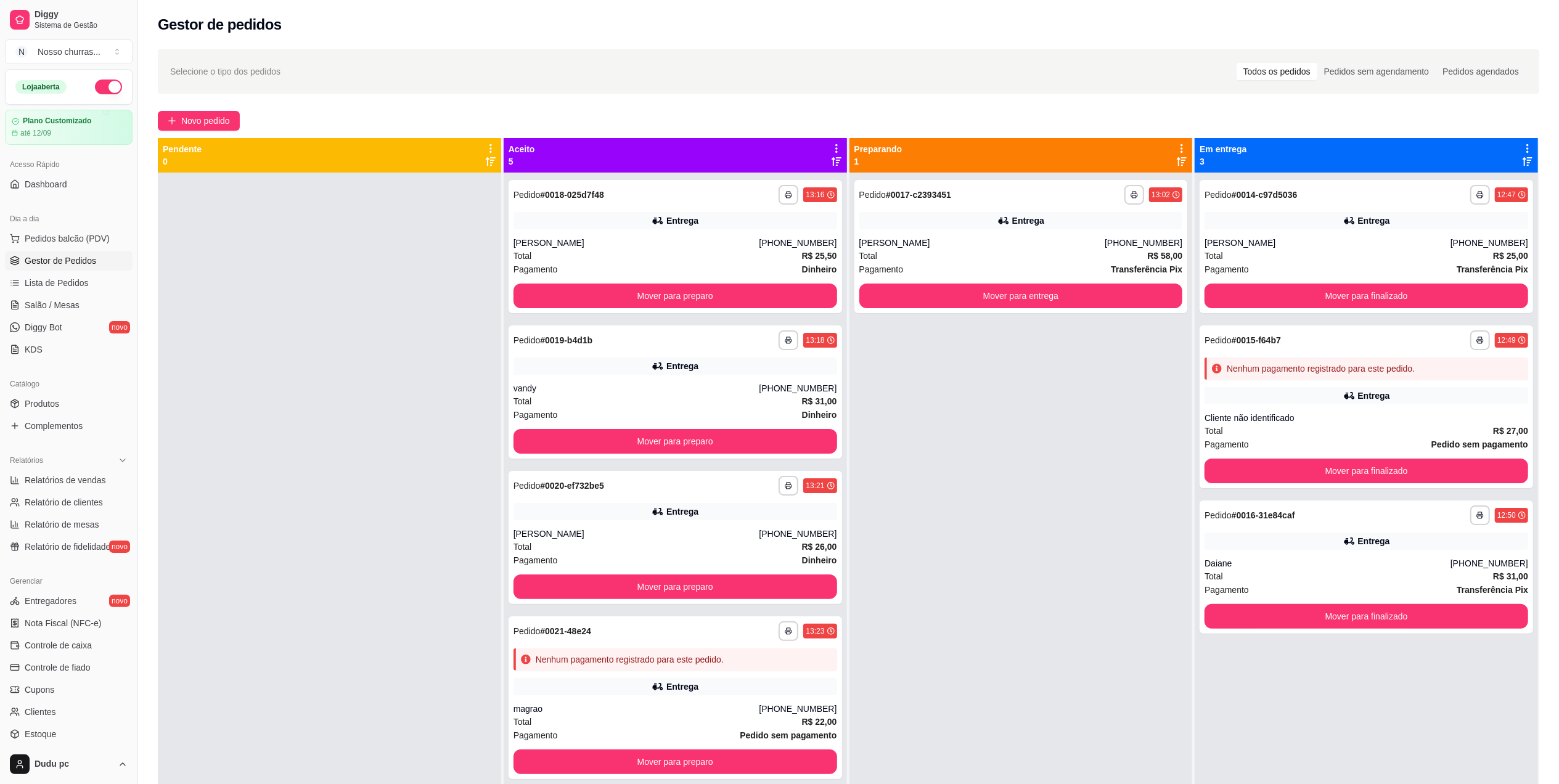
click at [579, 390] on div "vandy" at bounding box center [636, 388] width 246 height 13
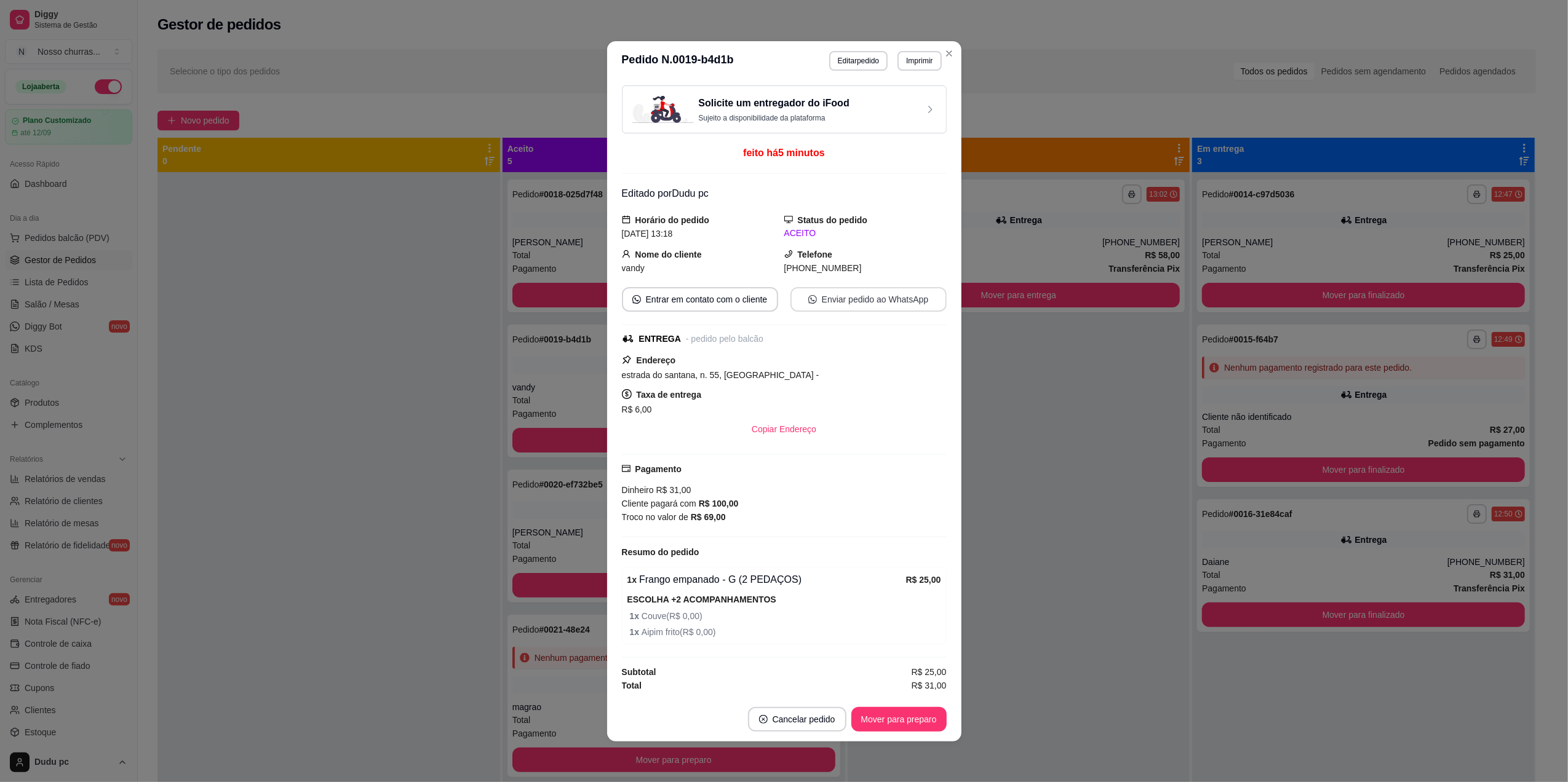
click at [869, 294] on button "Enviar pedido ao WhatsApp" at bounding box center [869, 299] width 156 height 24
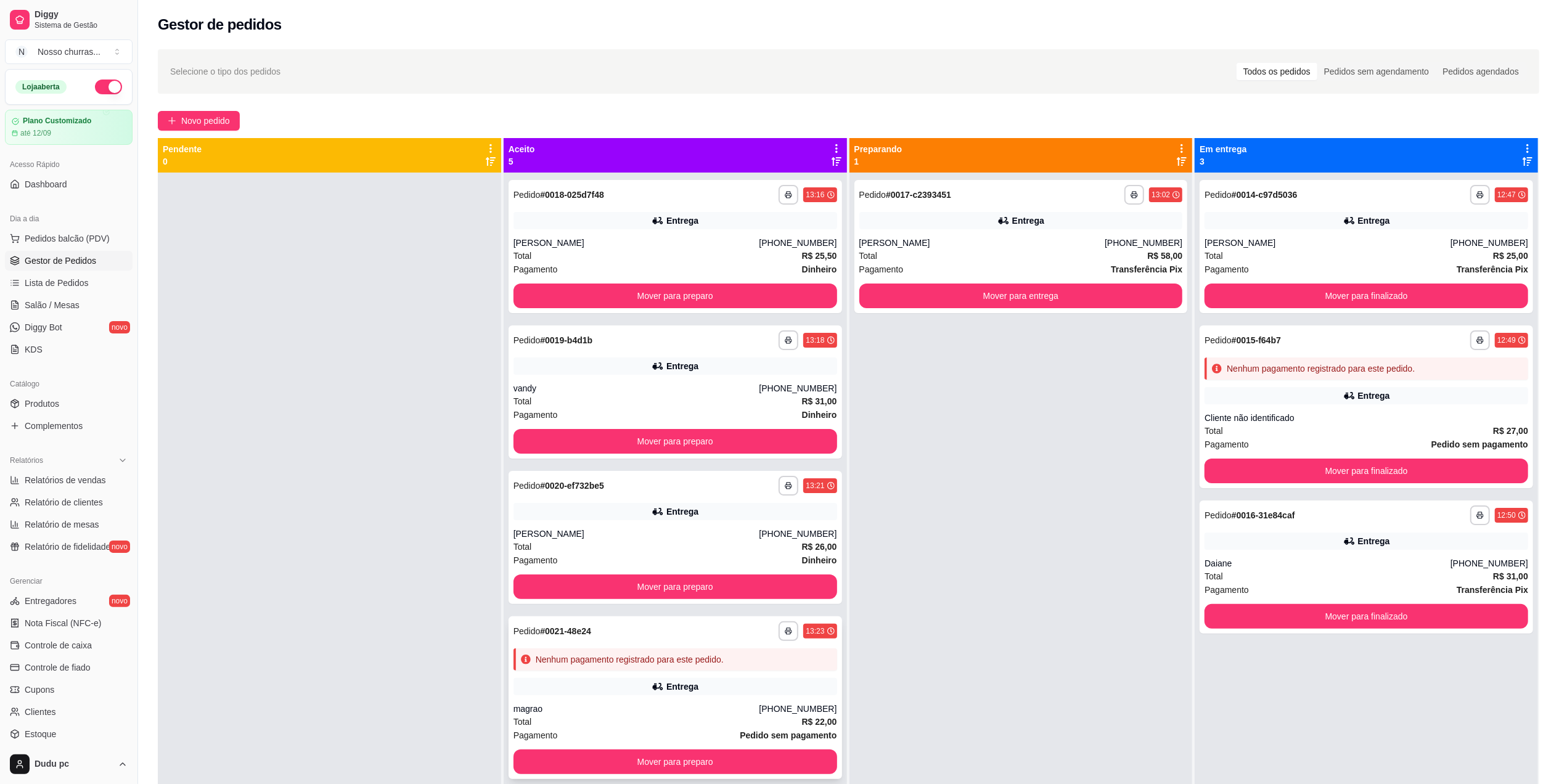
click at [573, 688] on div "Entrega" at bounding box center [675, 687] width 324 height 18
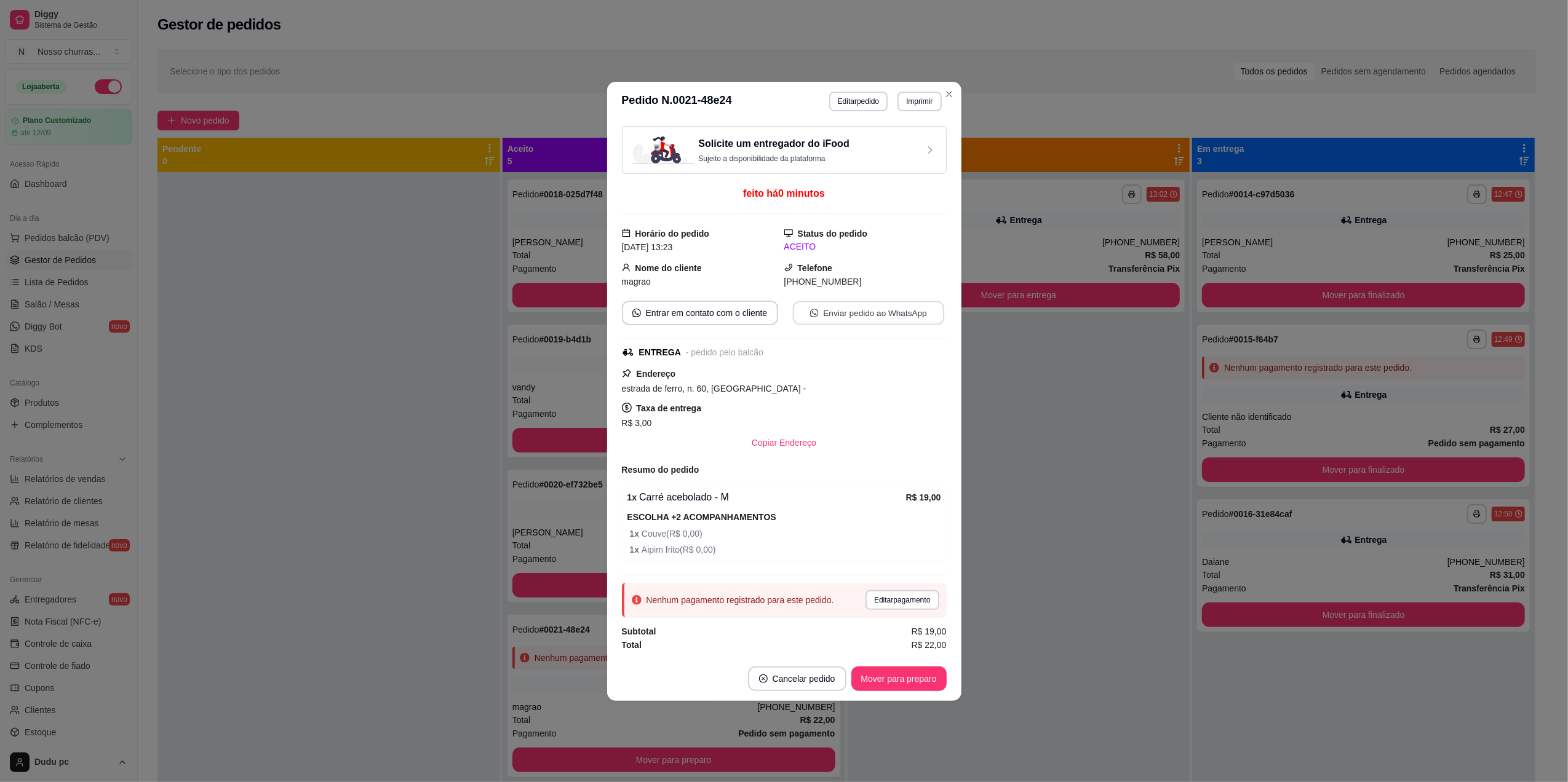
click at [865, 321] on button "Enviar pedido ao WhatsApp" at bounding box center [868, 312] width 151 height 24
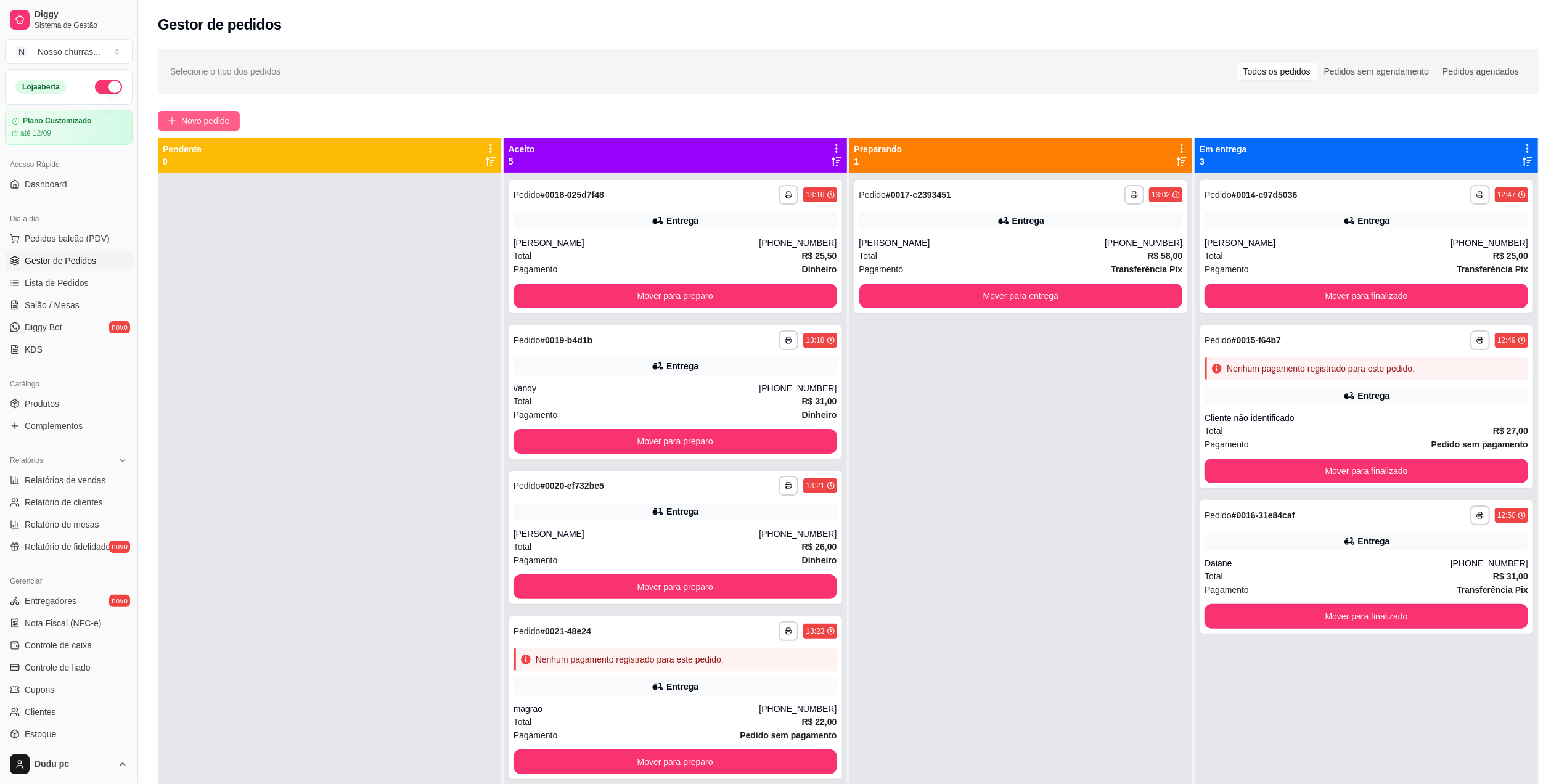
click at [225, 121] on span "Novo pedido" at bounding box center [205, 121] width 49 height 13
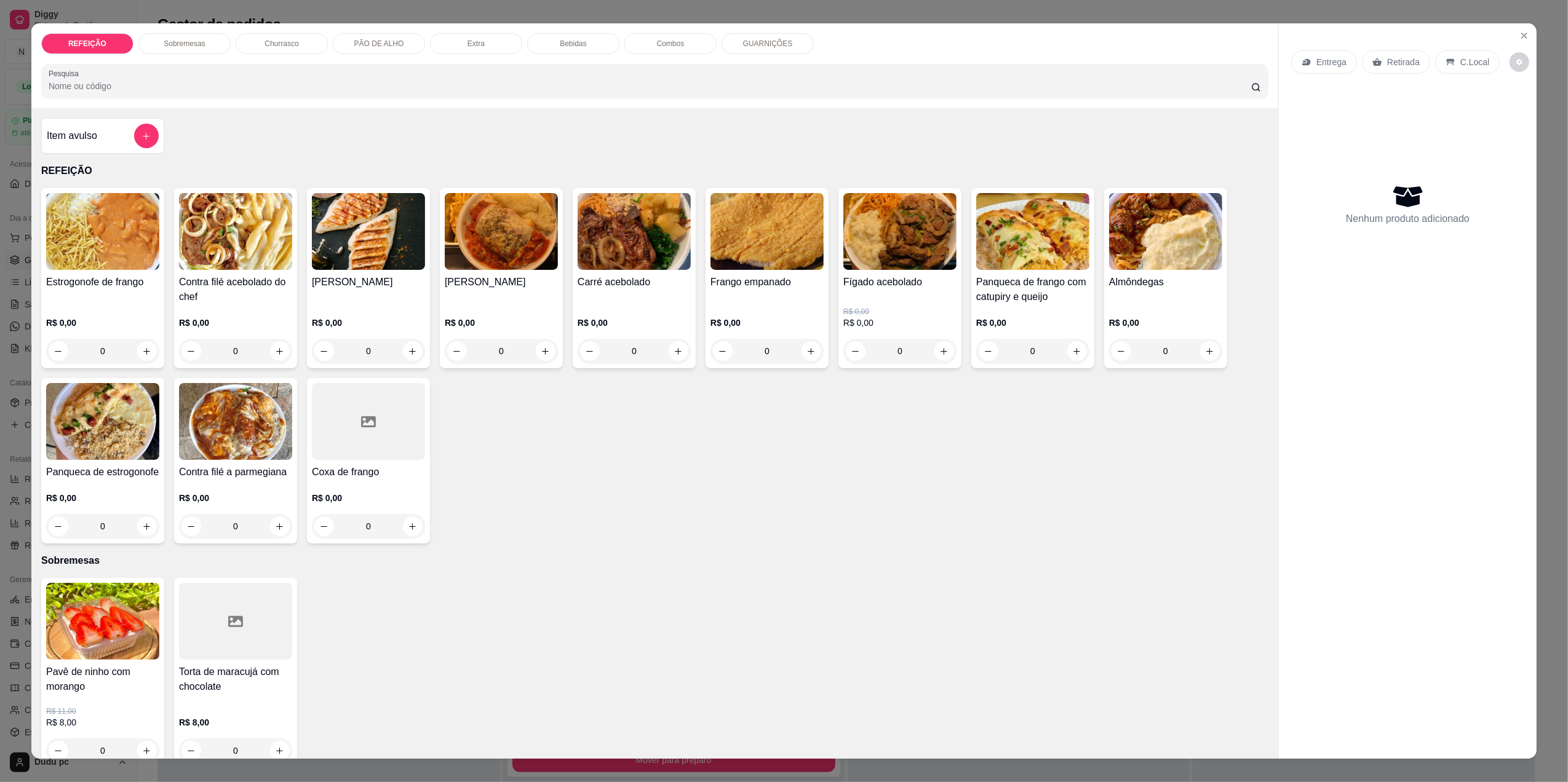
click at [1206, 350] on div "0" at bounding box center [1165, 350] width 113 height 24
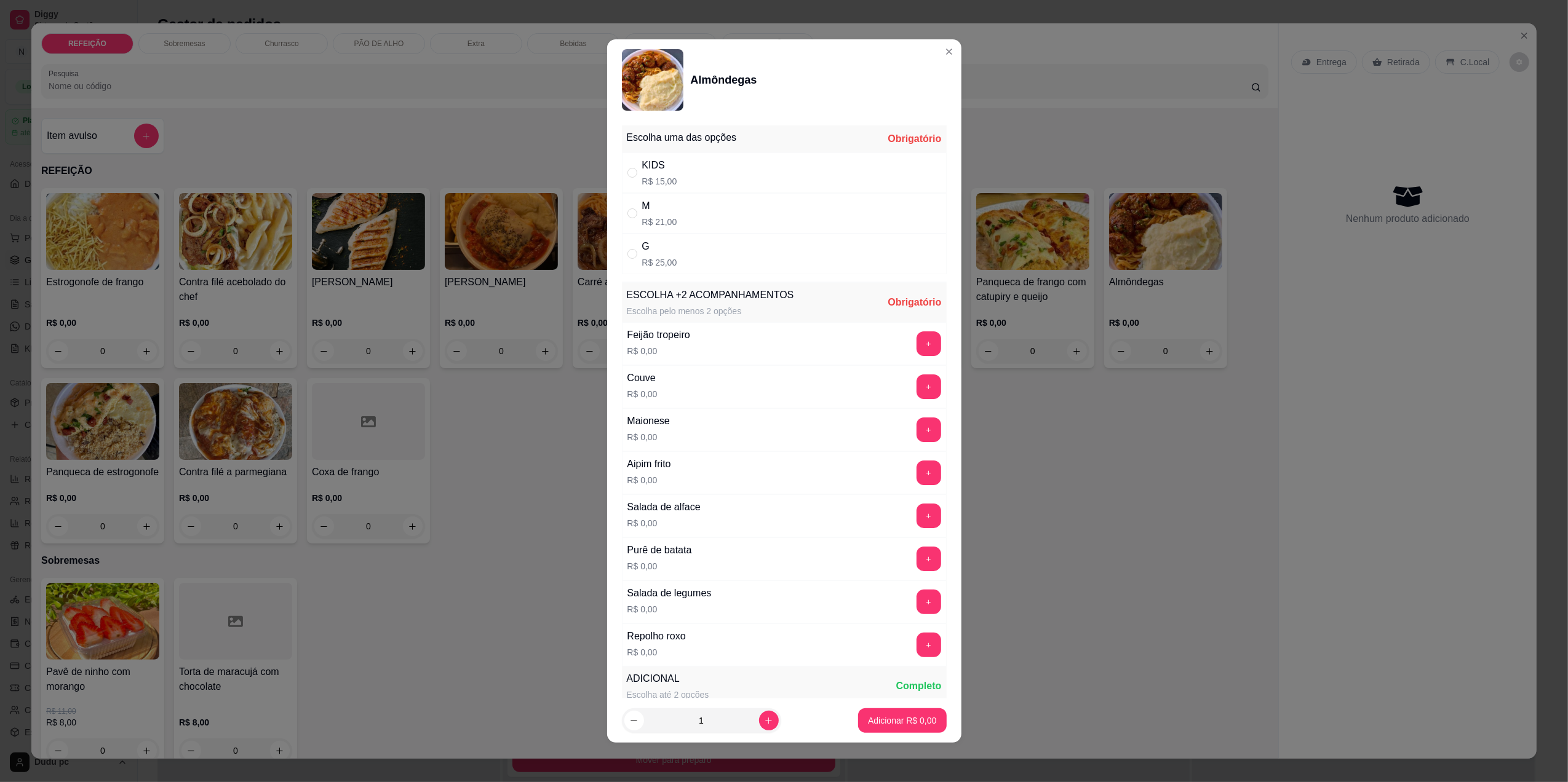
click at [761, 238] on div "G R$ 25,00" at bounding box center [784, 253] width 325 height 41
radio input "true"
click at [916, 386] on button "+" at bounding box center [928, 386] width 24 height 24
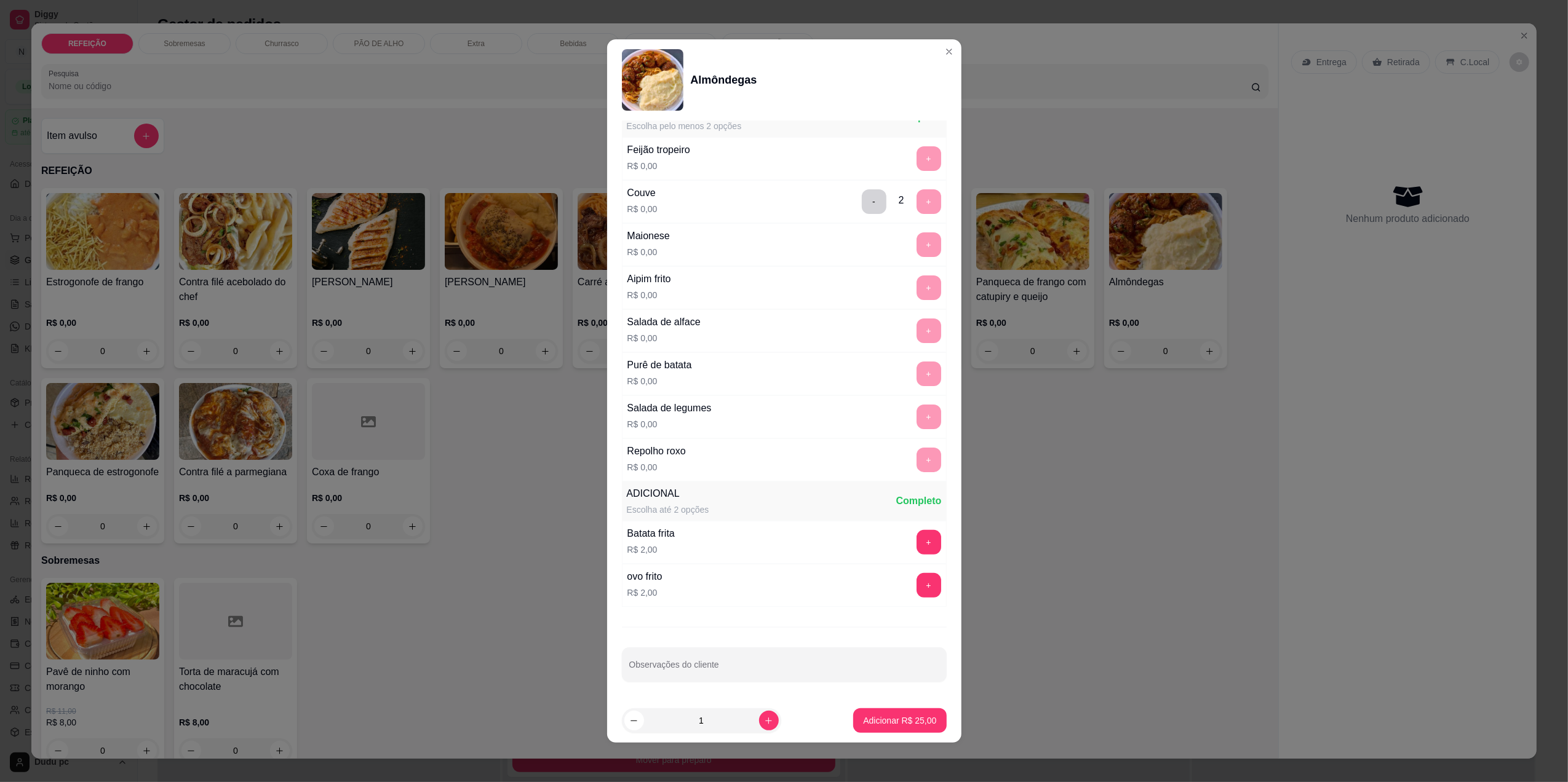
scroll to position [191, 0]
click at [879, 714] on p "Adicionar R$ 25,00" at bounding box center [899, 720] width 73 height 13
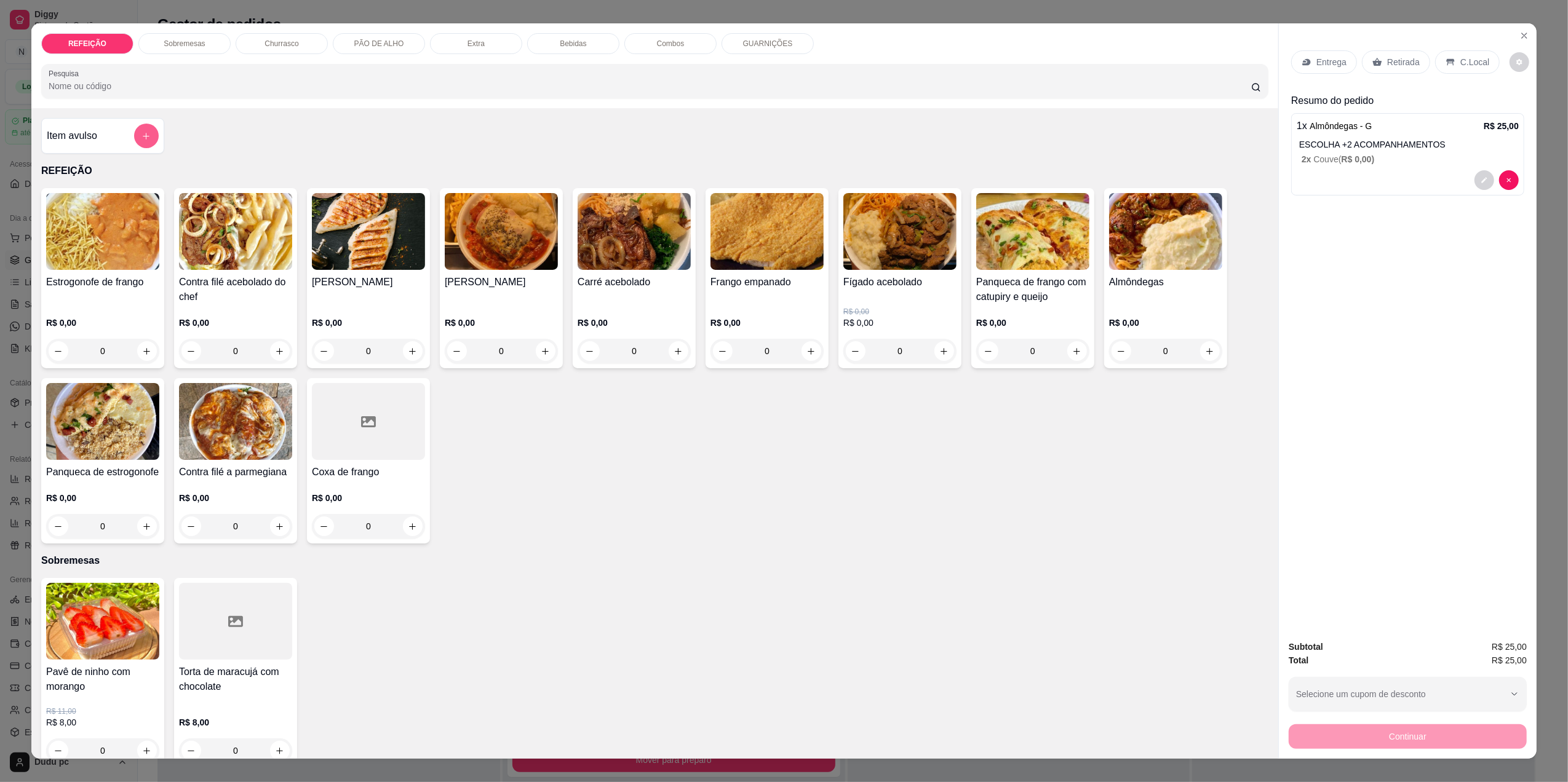
click at [141, 134] on icon "add-separate-item" at bounding box center [146, 135] width 9 height 9
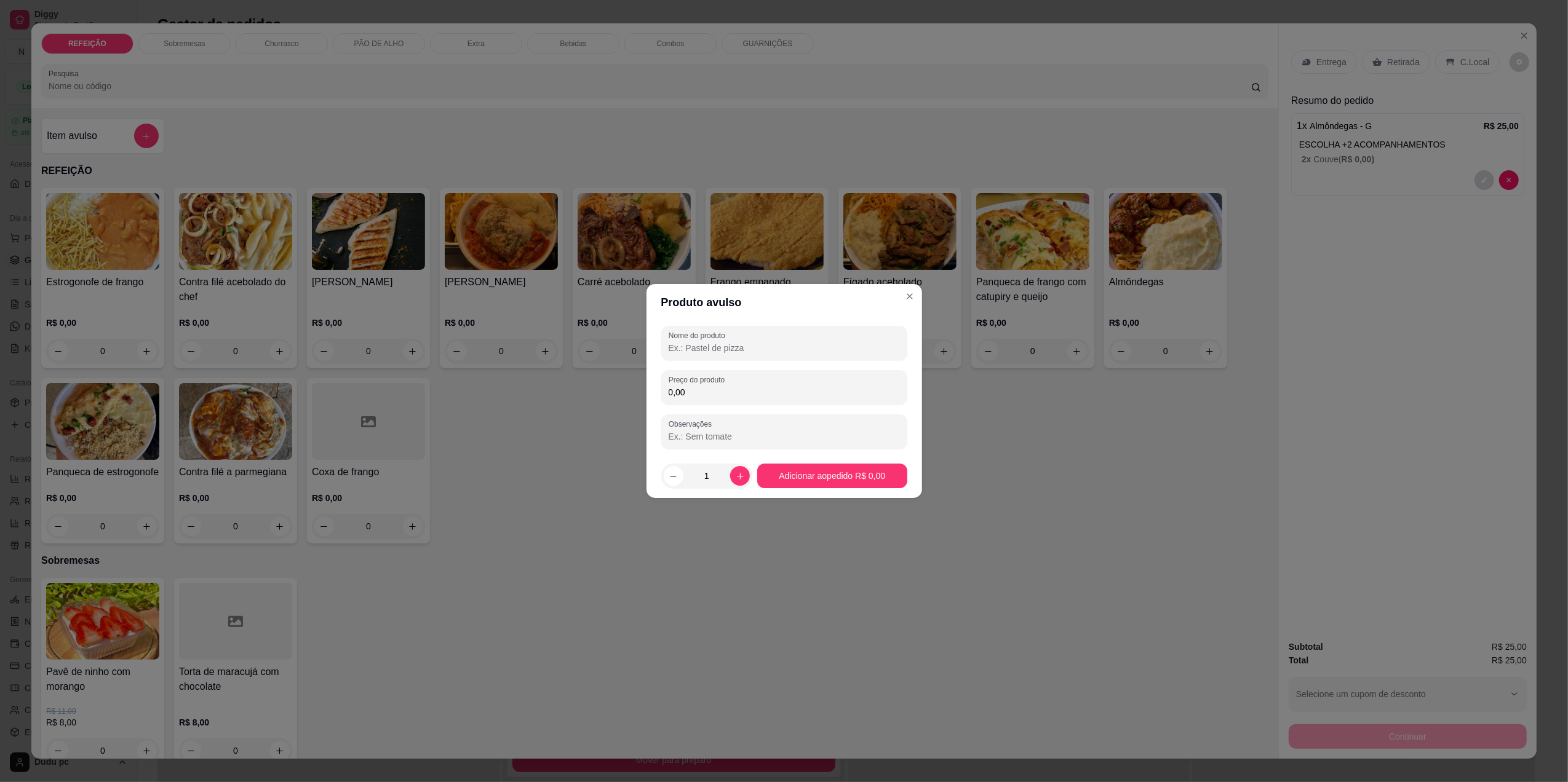
click at [702, 353] on input "Nome do produto" at bounding box center [784, 348] width 231 height 13
type input "batata g"
click at [702, 400] on div "Preço do produto 0,00" at bounding box center [784, 387] width 246 height 34
type input "22,00"
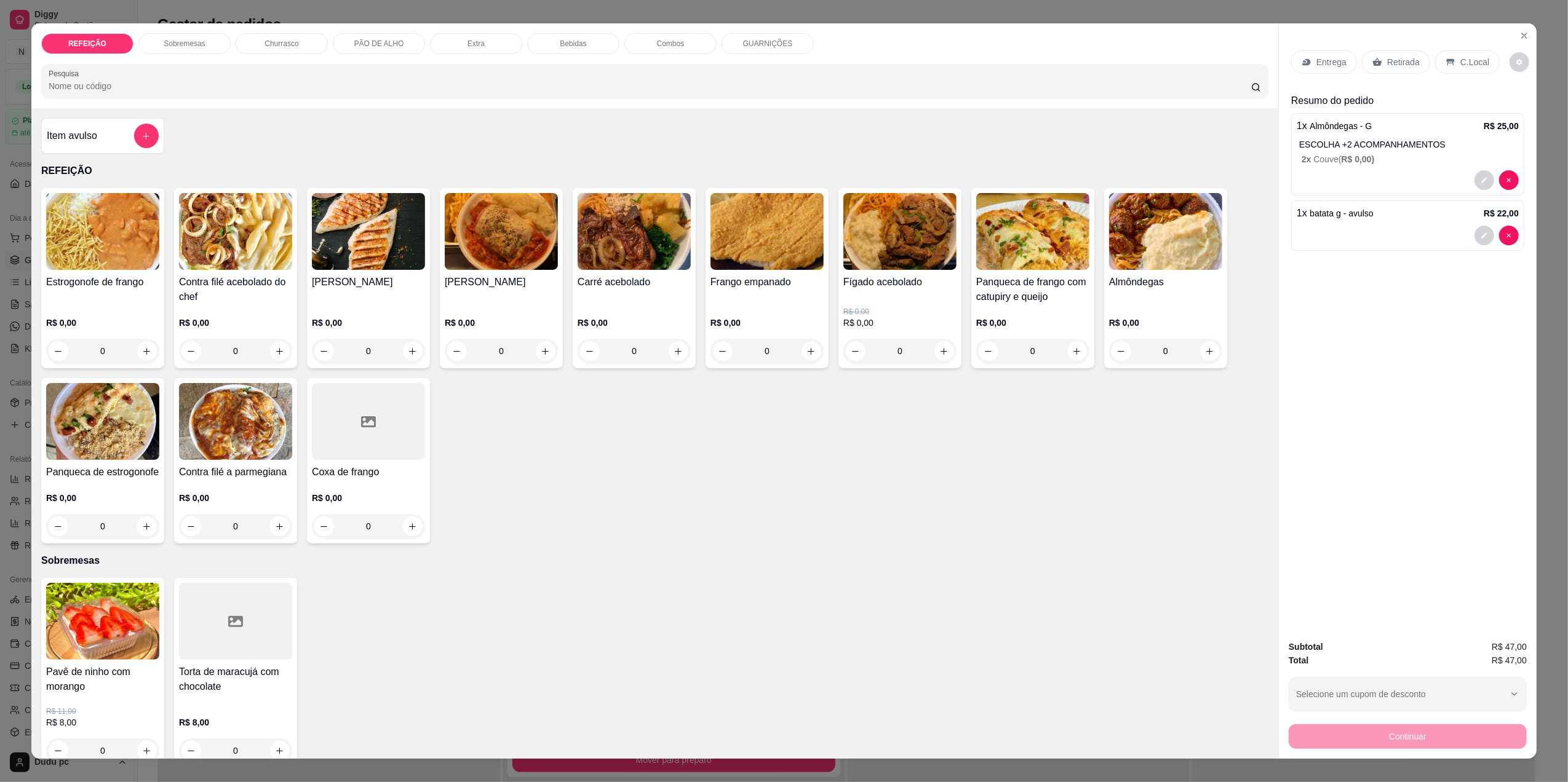
click at [1411, 62] on p "Retirada" at bounding box center [1403, 62] width 33 height 13
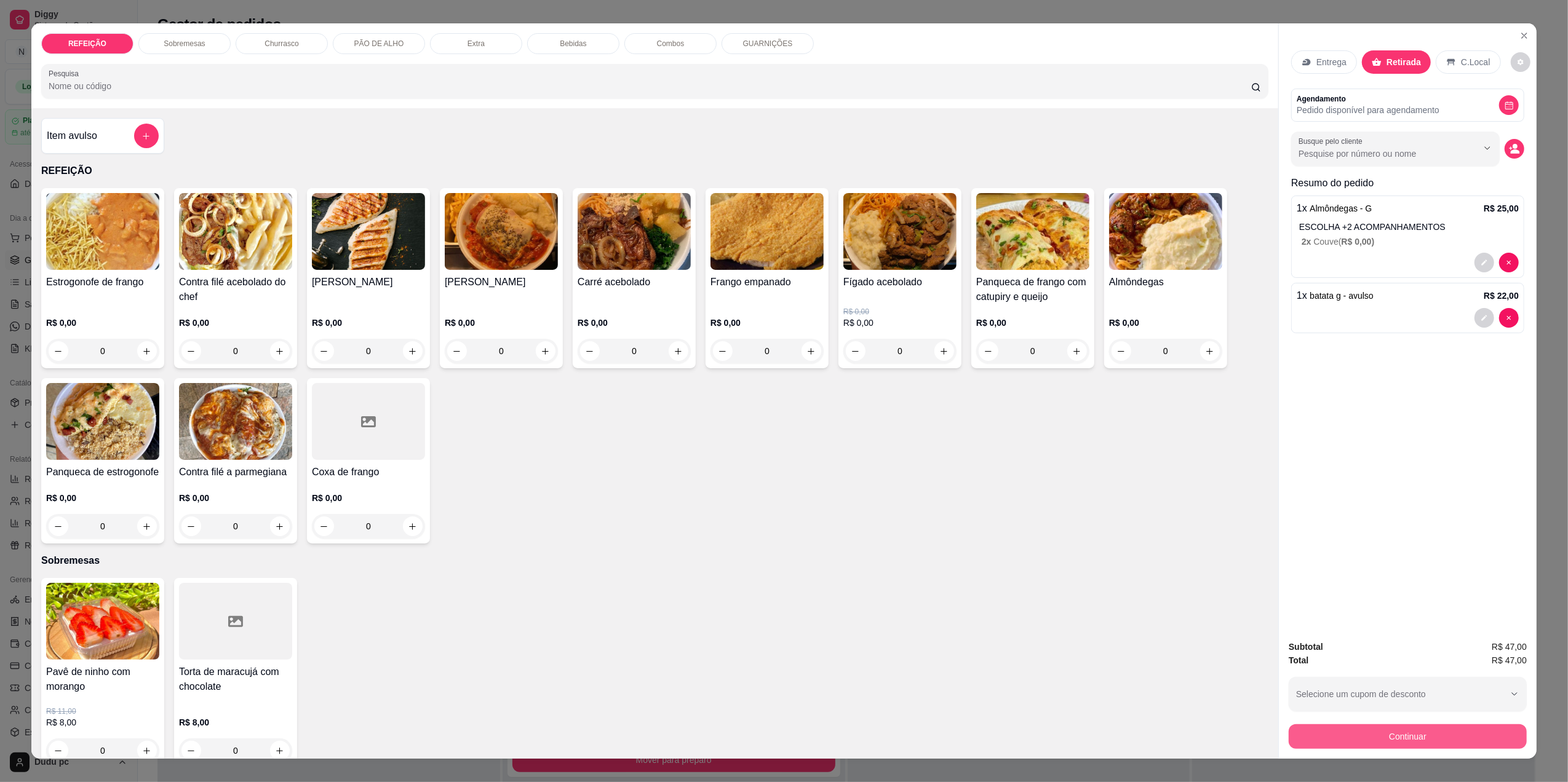
click at [1406, 737] on button "Continuar" at bounding box center [1407, 736] width 238 height 24
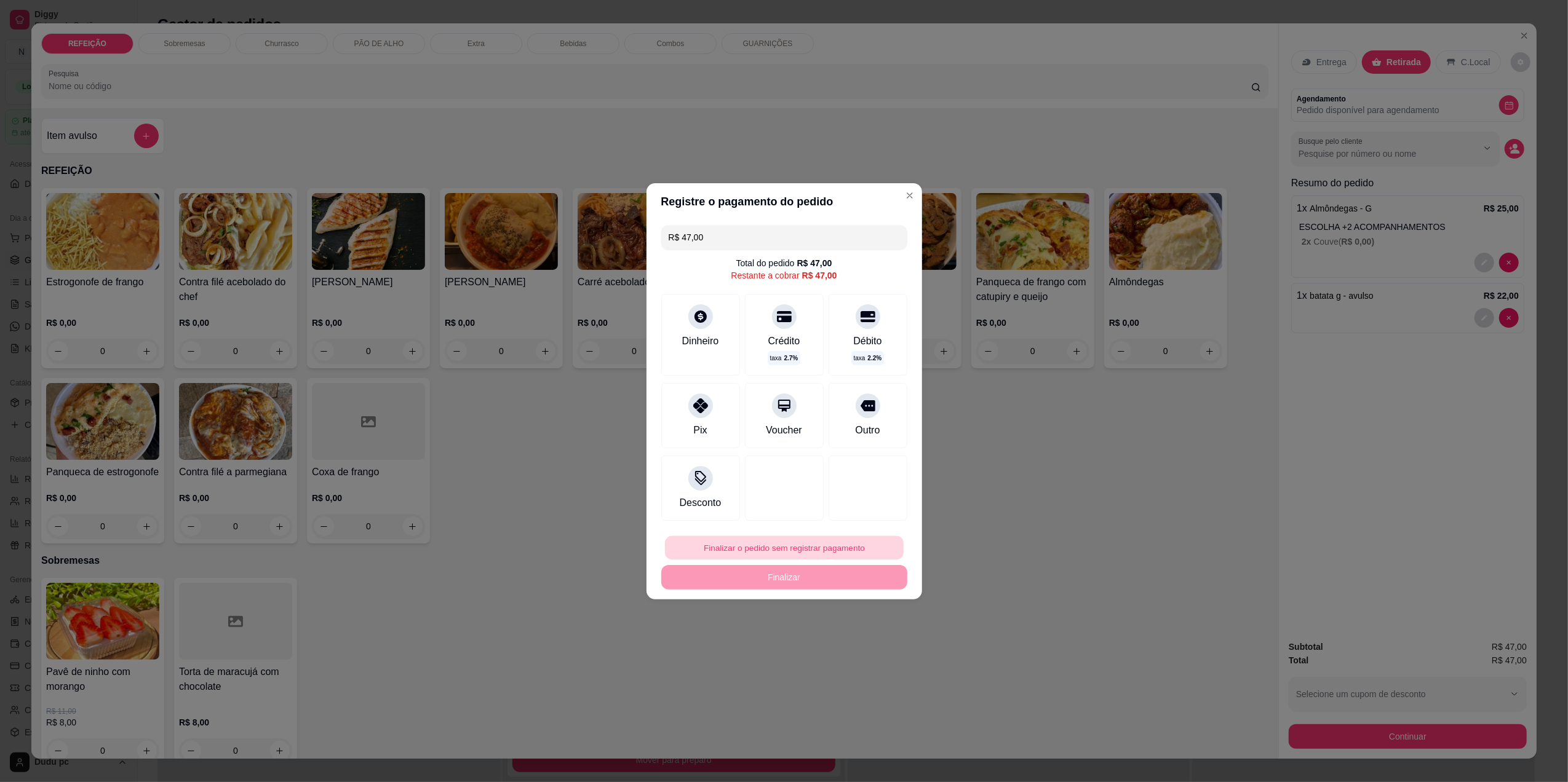
click at [791, 551] on button "Finalizar o pedido sem registrar pagamento" at bounding box center [784, 547] width 238 height 24
click at [816, 658] on button "Cancelar" at bounding box center [810, 649] width 43 height 19
click at [702, 419] on div "Pix" at bounding box center [700, 413] width 87 height 72
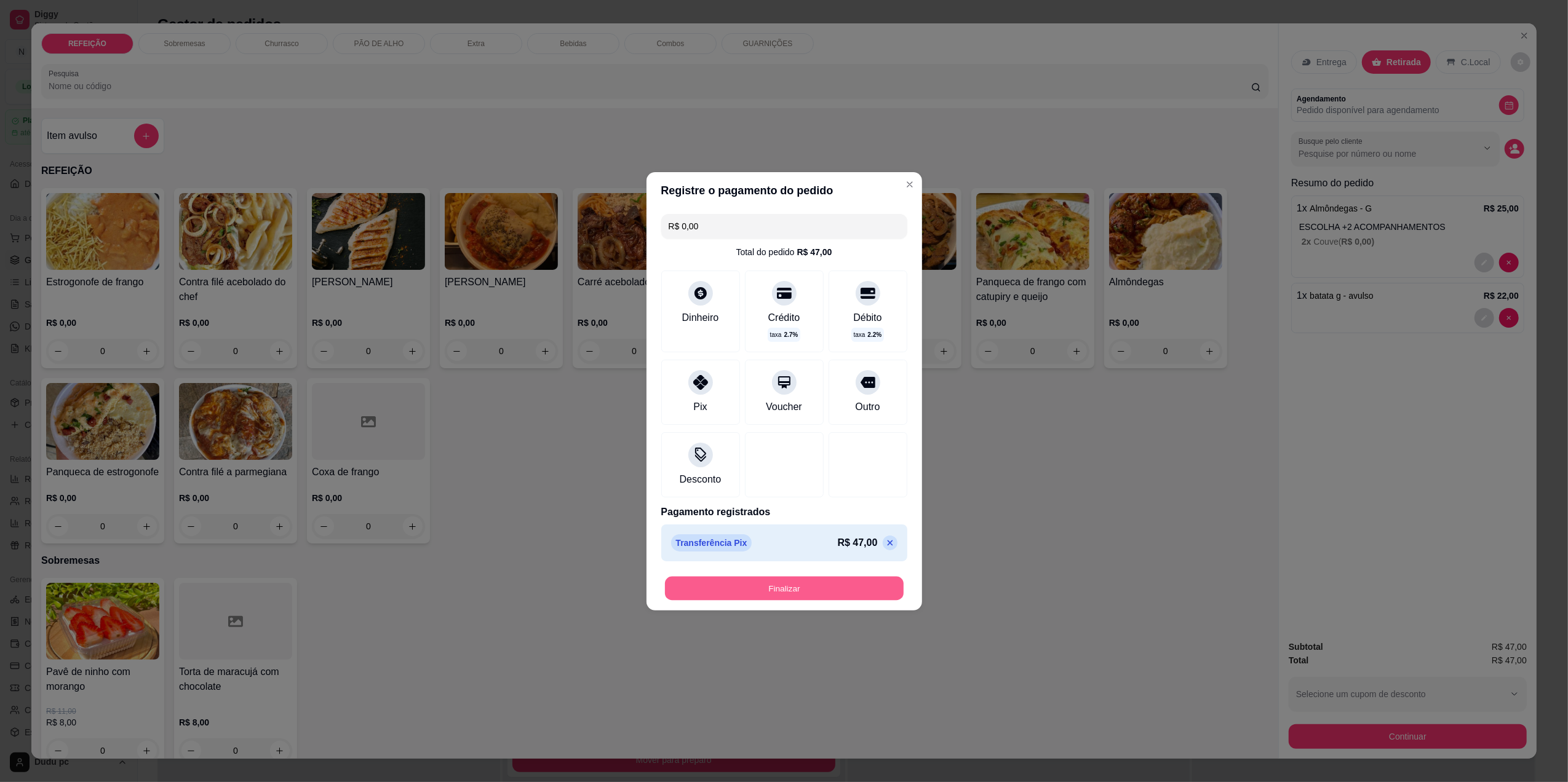
click at [812, 588] on button "Finalizar" at bounding box center [784, 588] width 238 height 24
type input "-R$ 47,00"
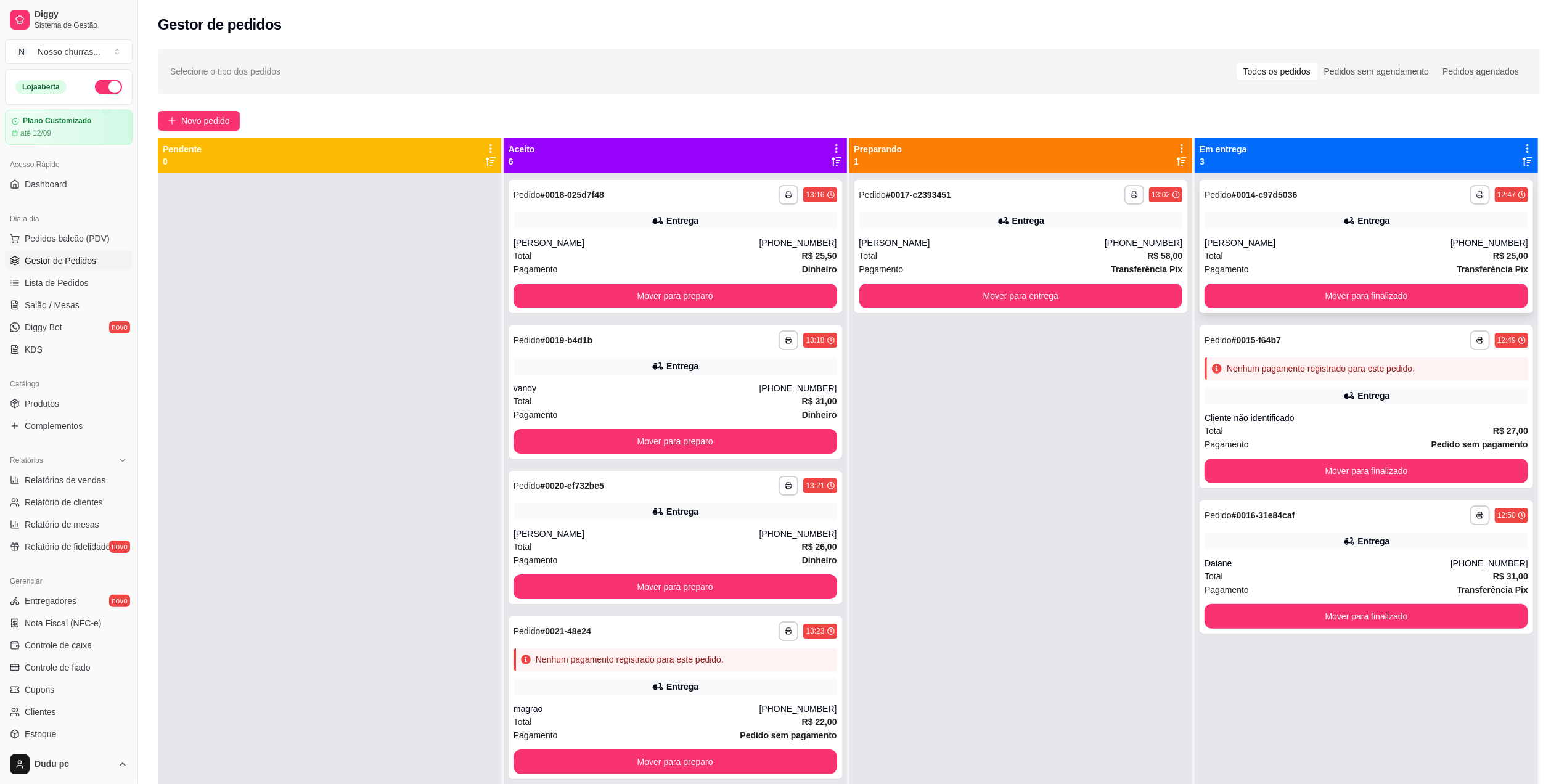
click at [1260, 236] on div "[PERSON_NAME]" at bounding box center [1327, 242] width 246 height 13
click at [795, 297] on button "Mover para preparo" at bounding box center [675, 296] width 314 height 24
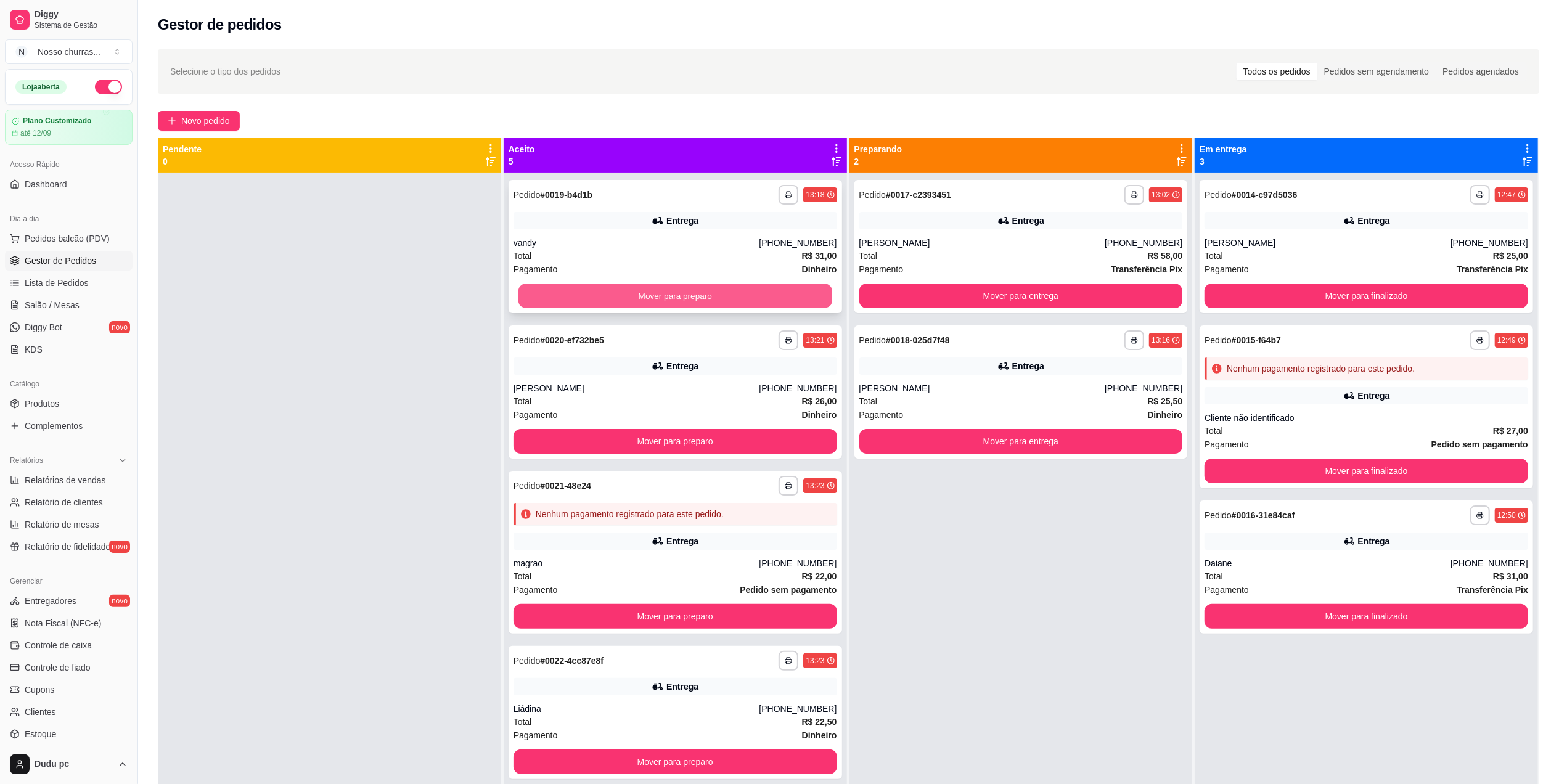
click at [790, 301] on button "Mover para preparo" at bounding box center [675, 296] width 314 height 24
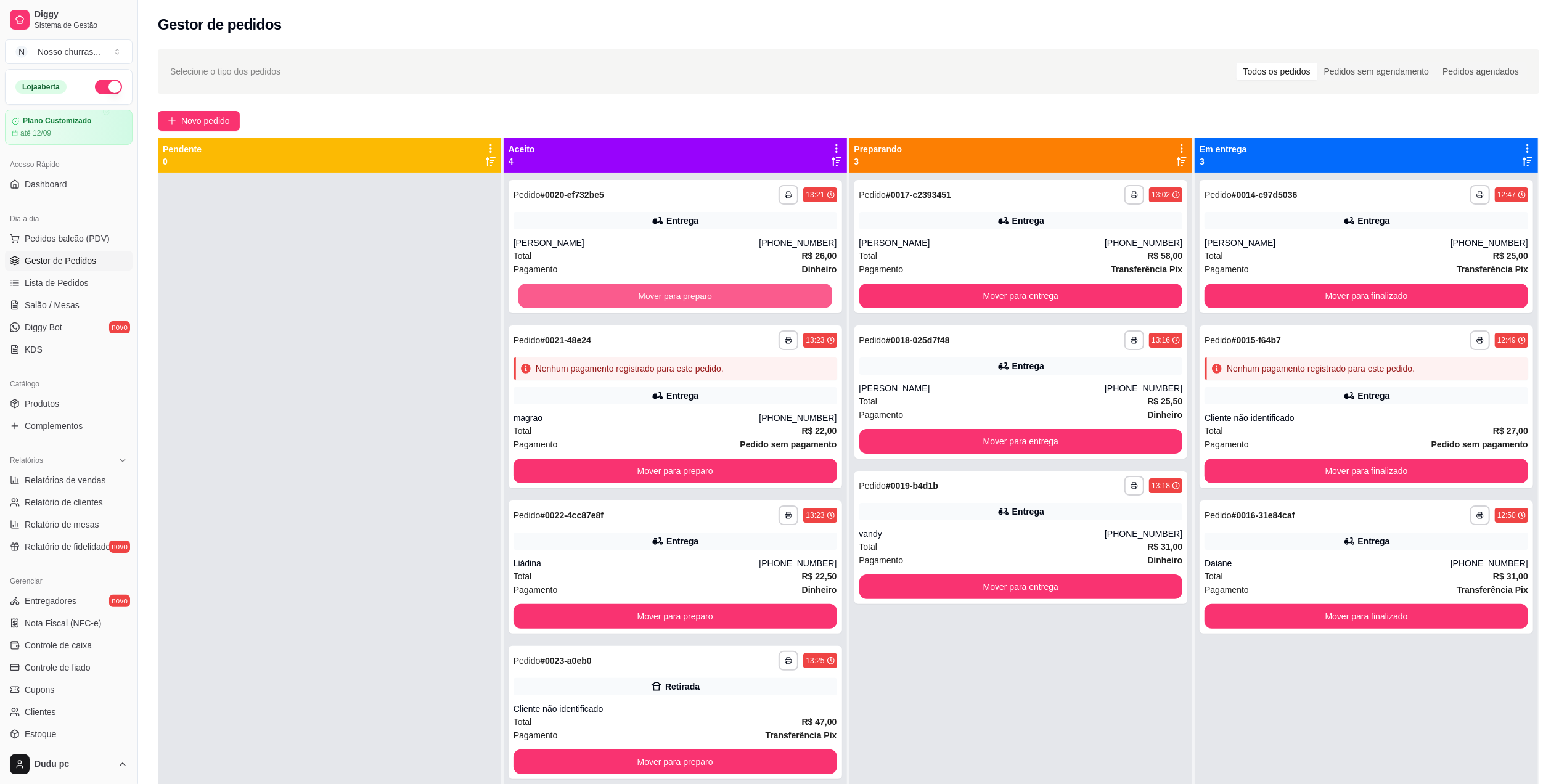
click at [790, 301] on button "Mover para preparo" at bounding box center [675, 296] width 314 height 24
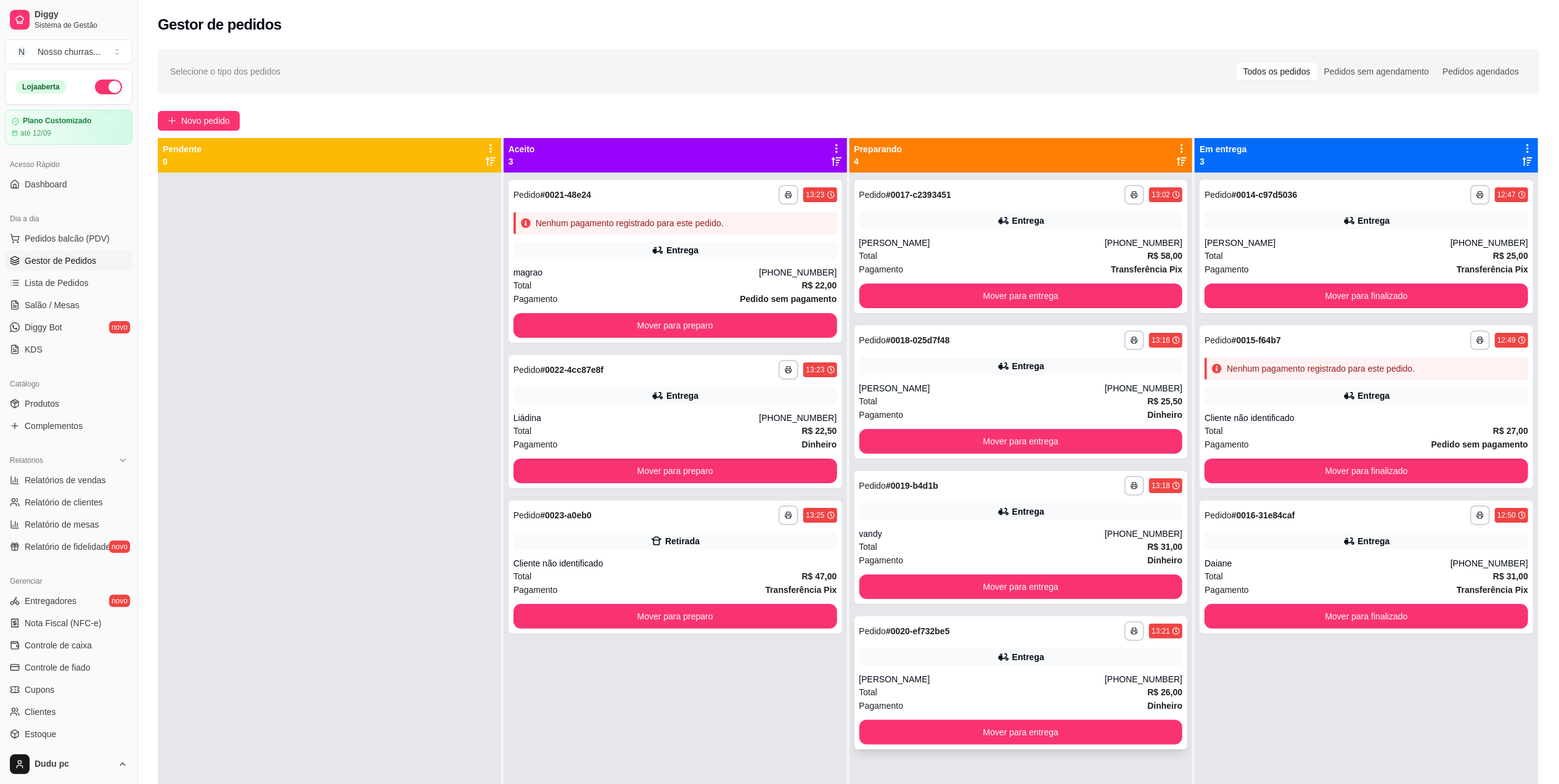
click at [873, 677] on div "[PERSON_NAME]" at bounding box center [982, 679] width 246 height 13
click at [597, 317] on button "Mover para preparo" at bounding box center [675, 325] width 324 height 24
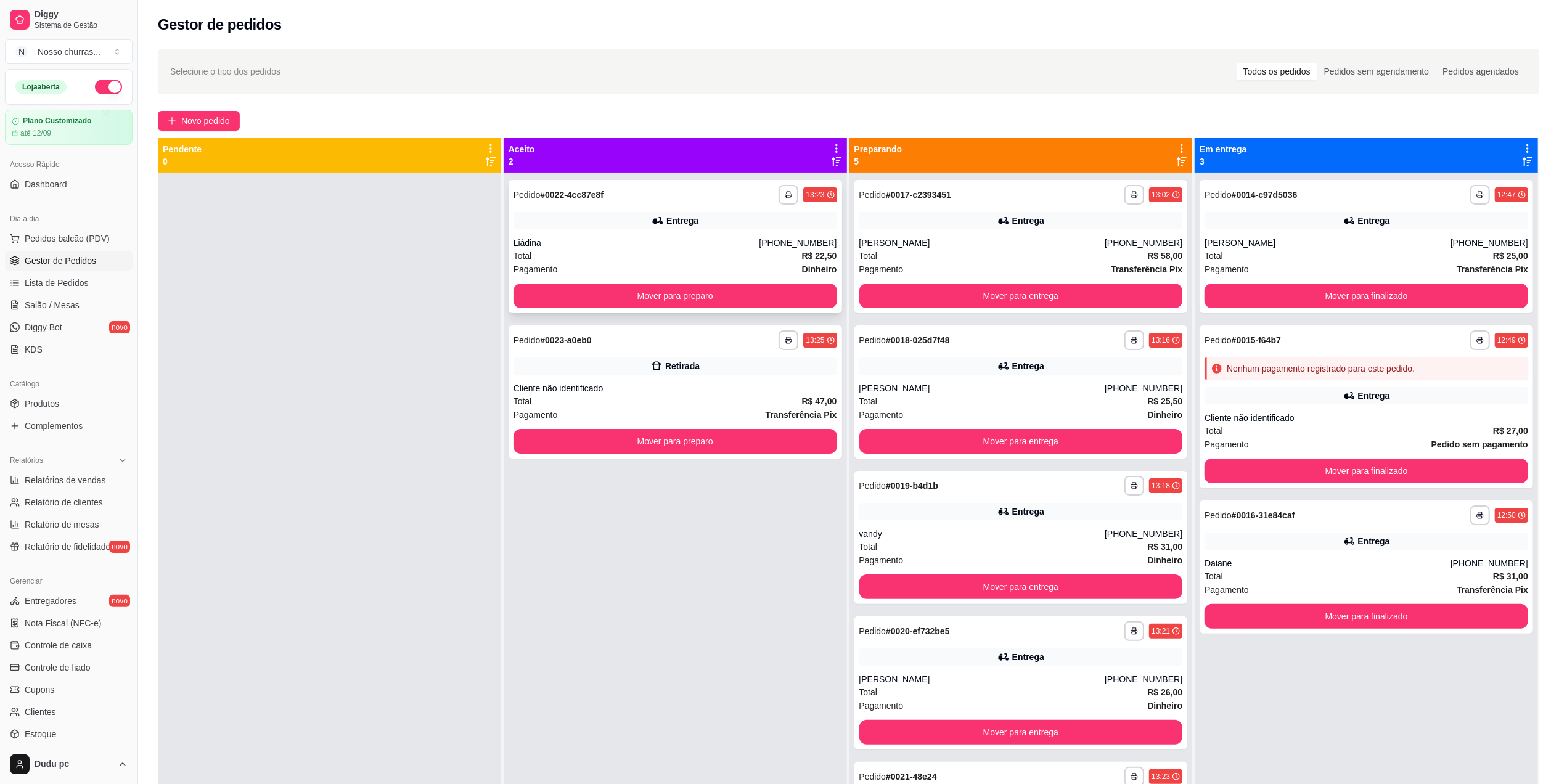
click at [577, 210] on div "**********" at bounding box center [675, 247] width 334 height 133
click at [213, 115] on span "Novo pedido" at bounding box center [205, 121] width 49 height 13
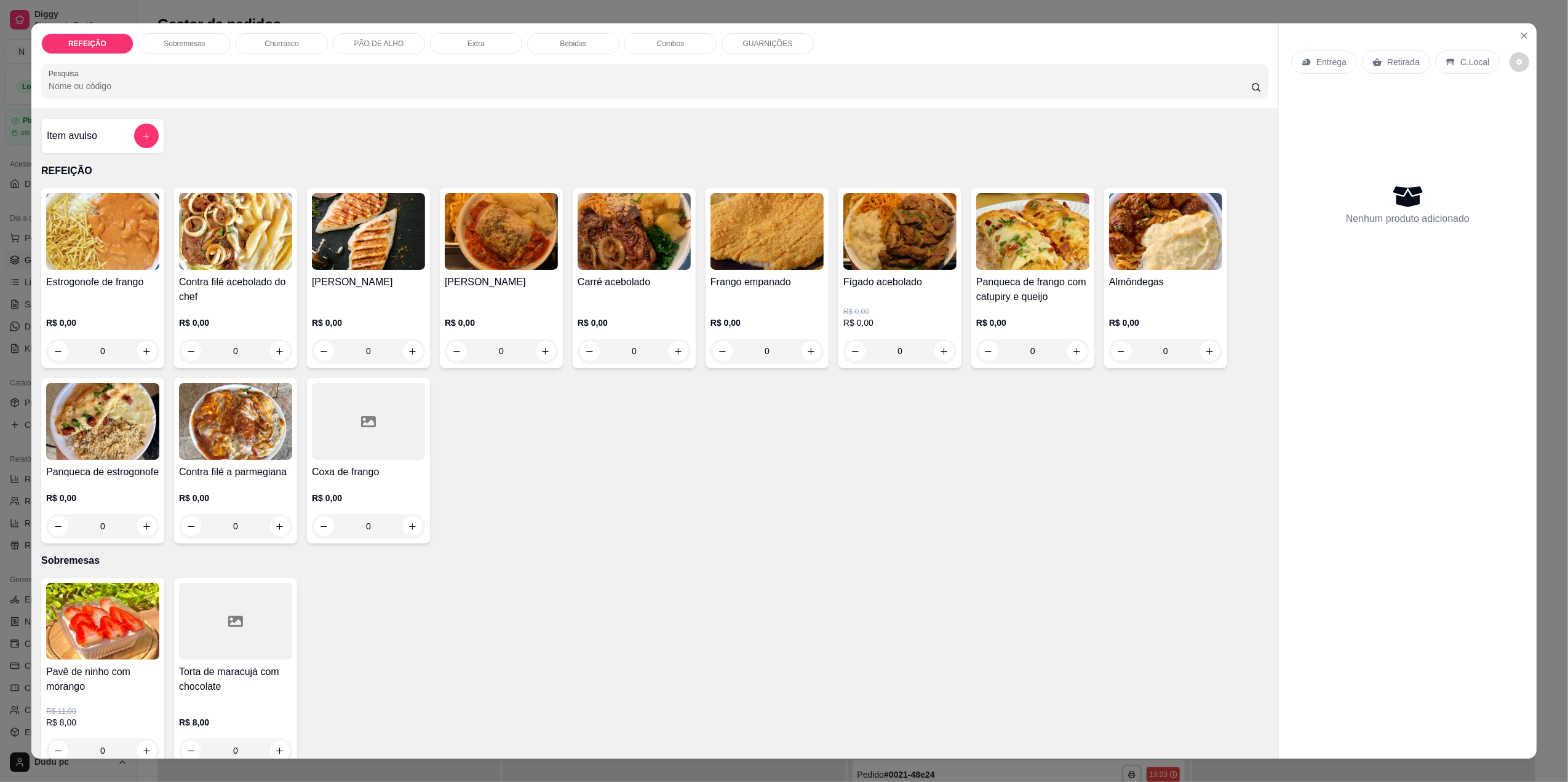
click at [406, 347] on div "0" at bounding box center [368, 350] width 113 height 24
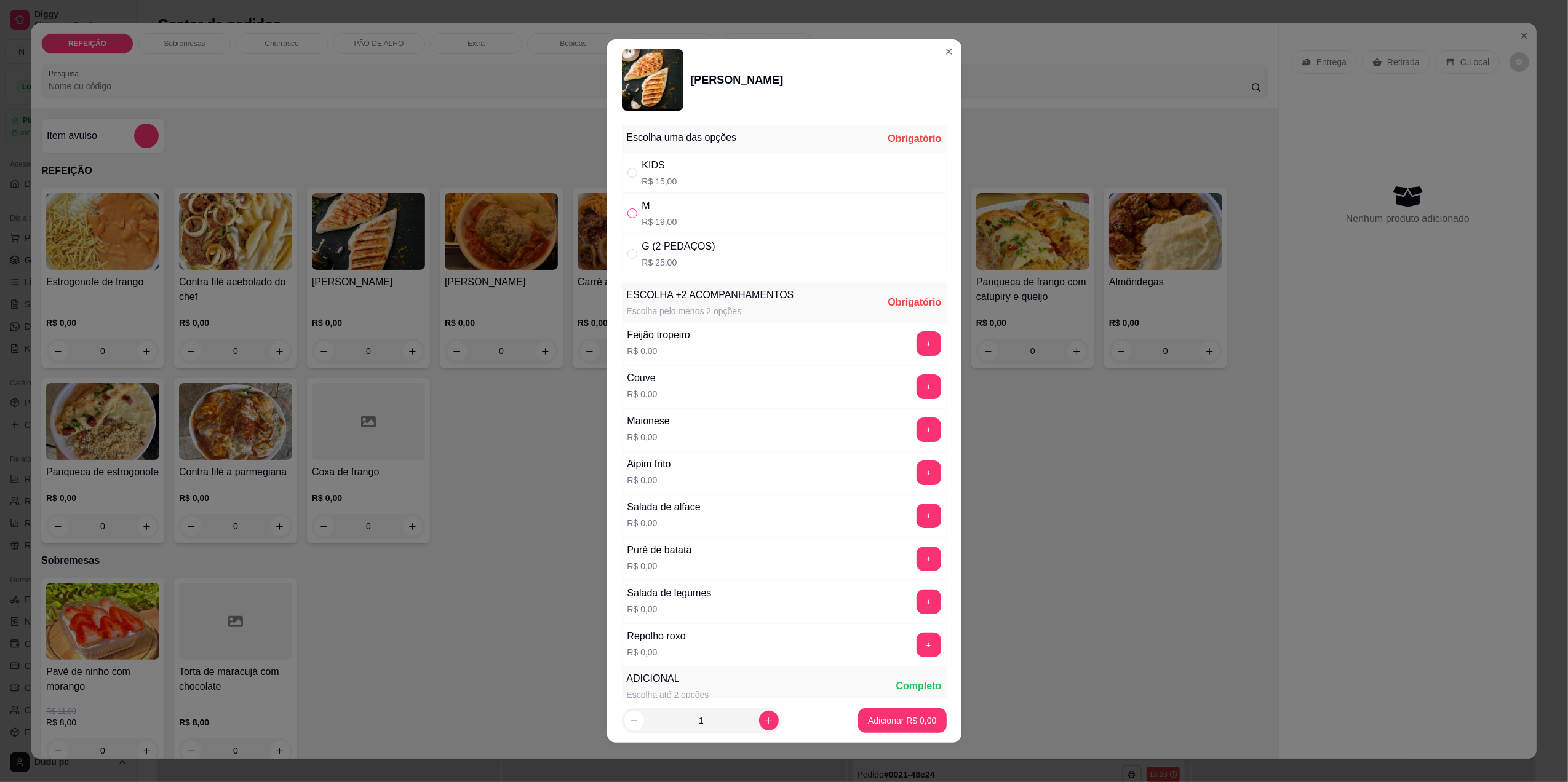
click at [636, 212] on input "" at bounding box center [633, 213] width 10 height 10
radio input "true"
click at [916, 394] on button "+" at bounding box center [928, 386] width 24 height 24
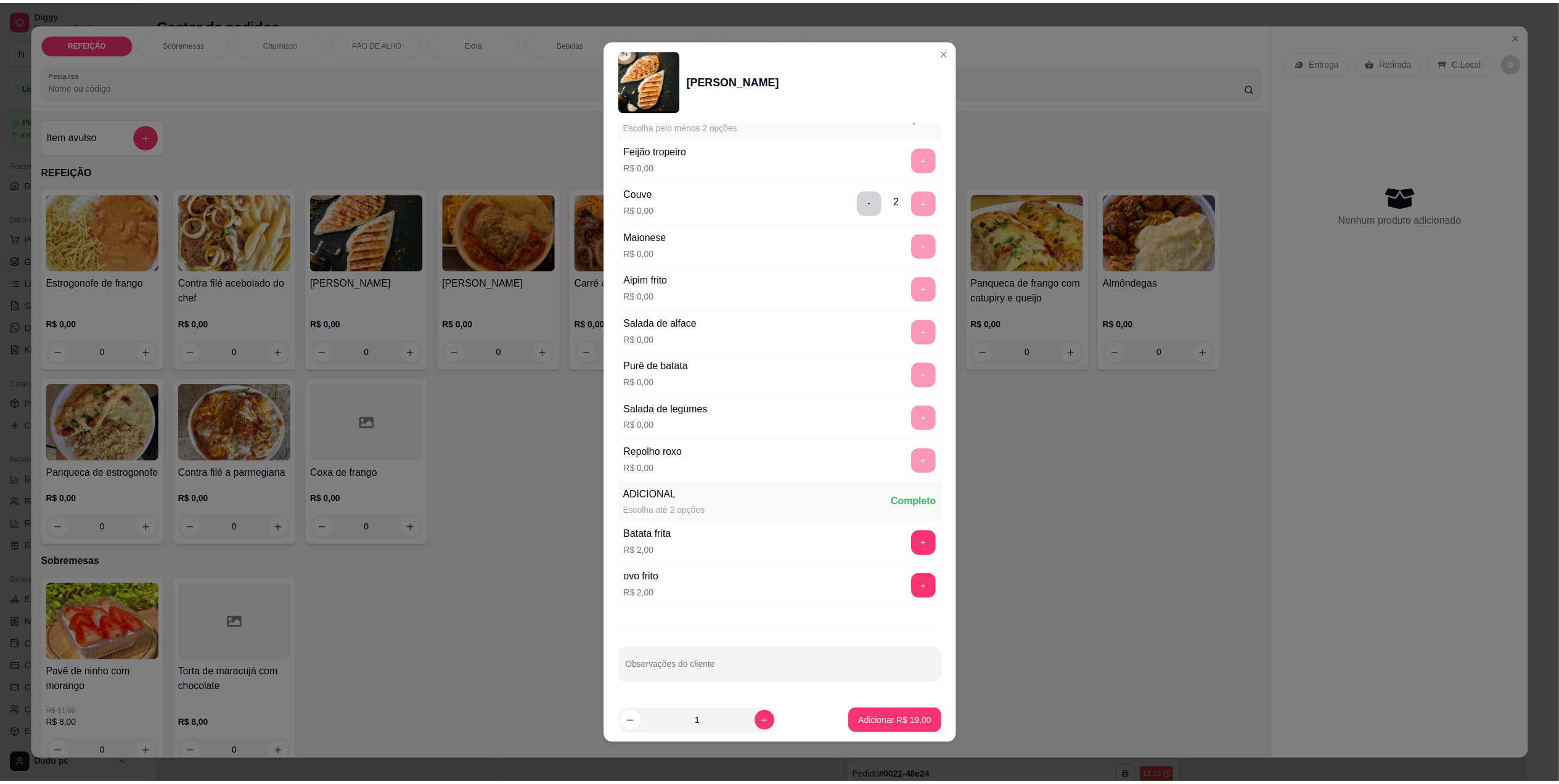
scroll to position [191, 0]
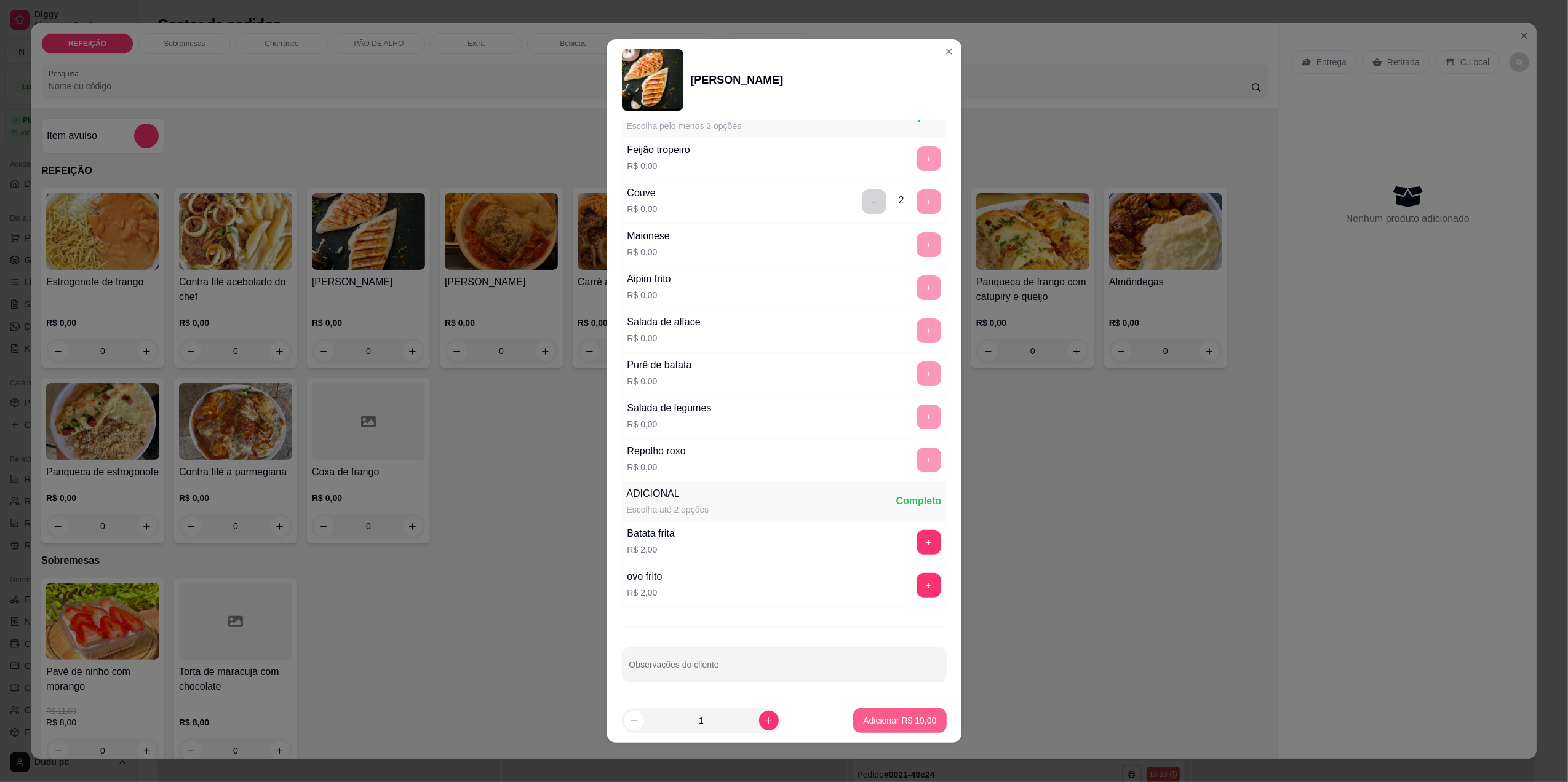
click at [879, 721] on p "Adicionar R$ 19,00" at bounding box center [899, 720] width 73 height 13
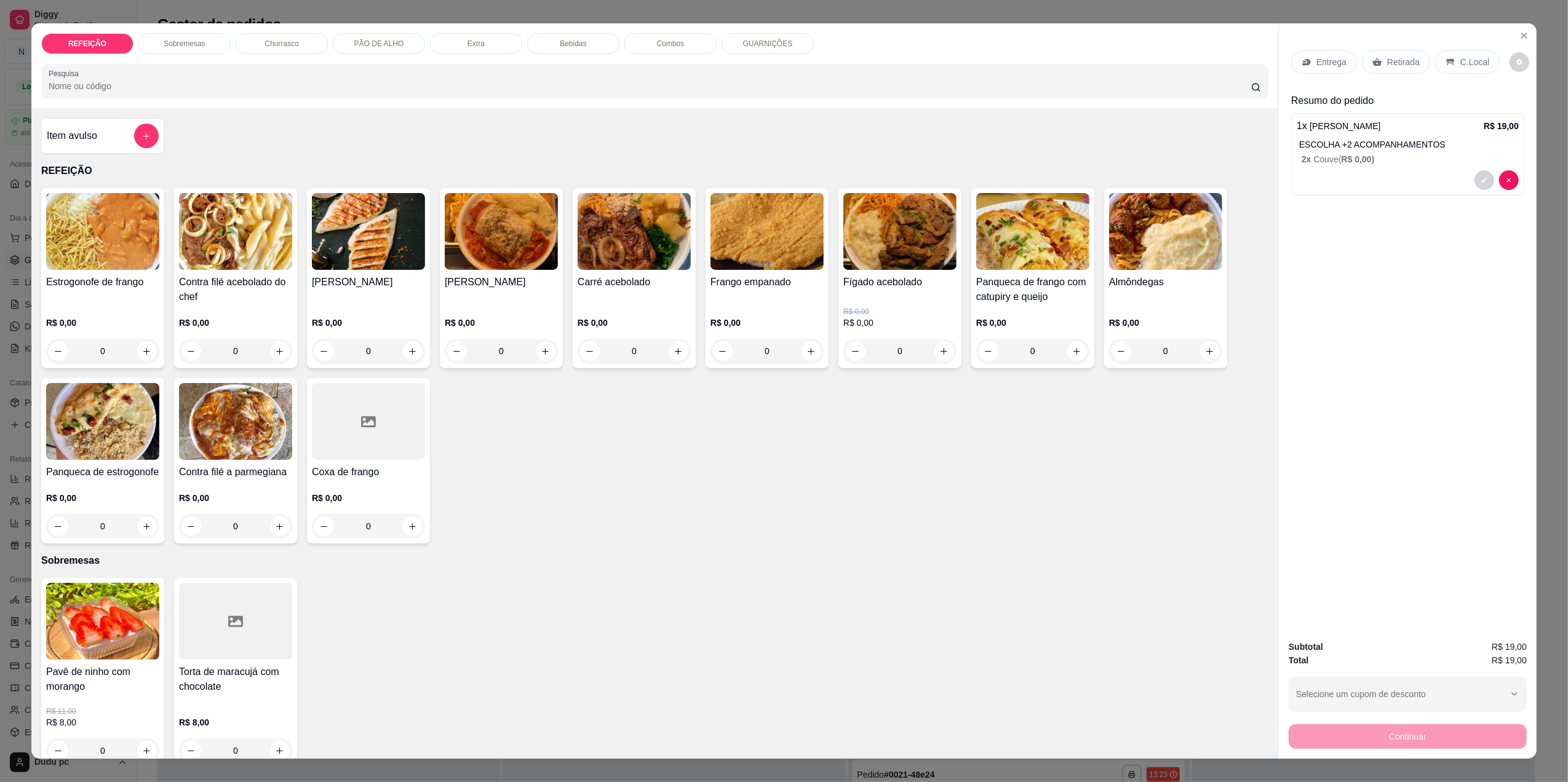
click at [1460, 68] on p "C.Local" at bounding box center [1474, 62] width 29 height 13
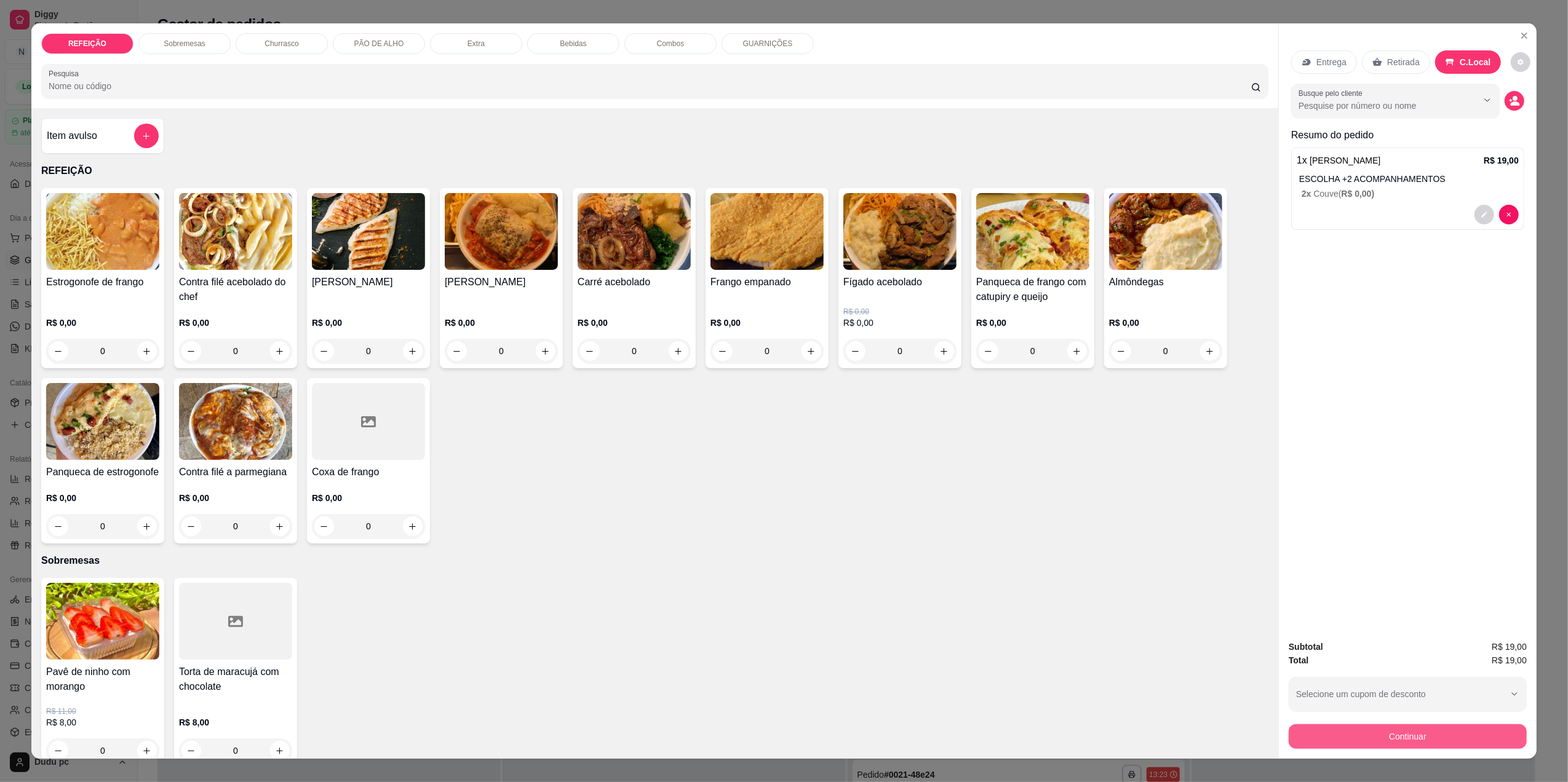
click at [1381, 737] on button "Continuar" at bounding box center [1407, 736] width 238 height 24
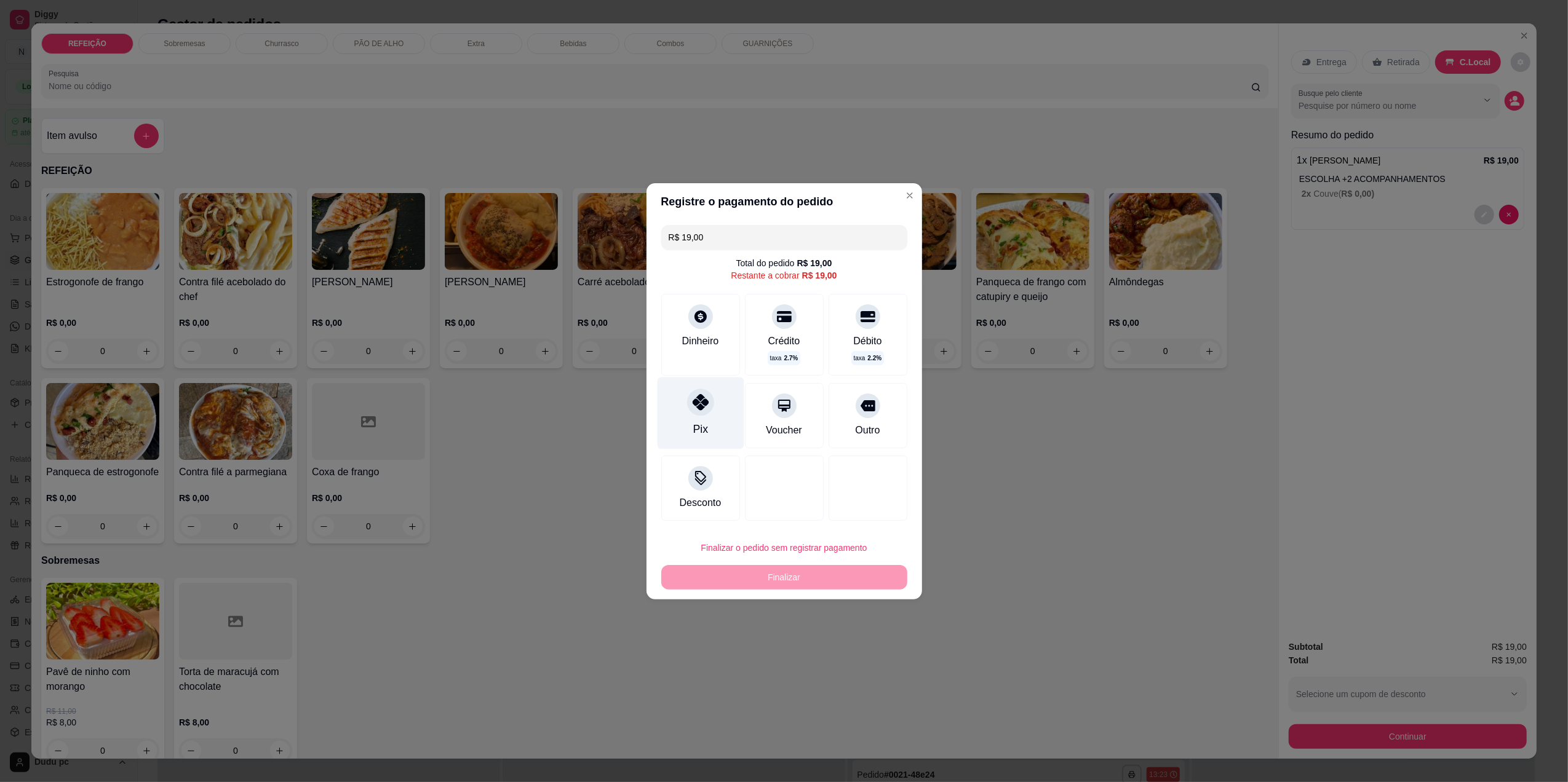
click at [707, 428] on div "Pix" at bounding box center [700, 413] width 87 height 72
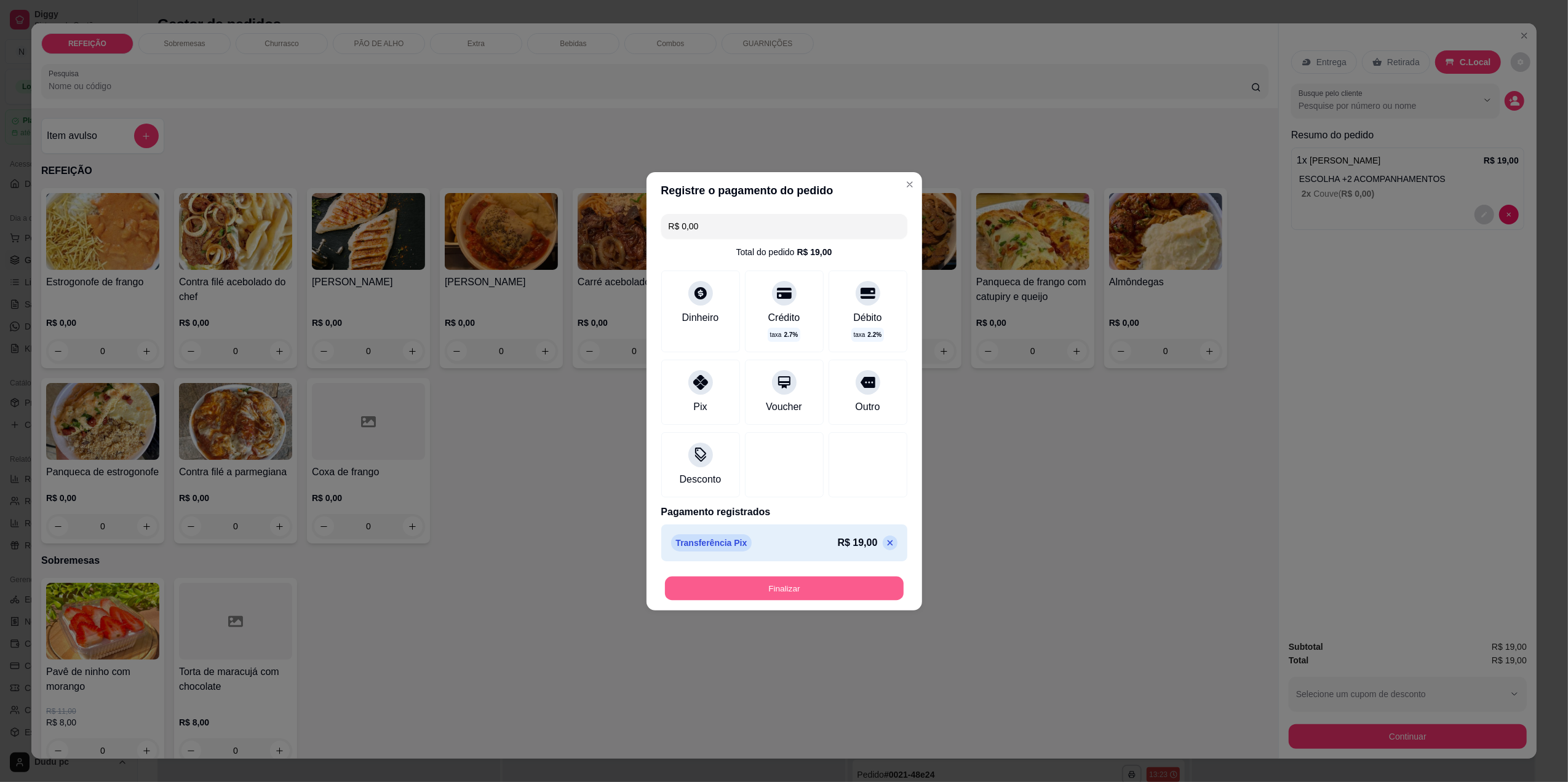
click at [764, 589] on button "Finalizar" at bounding box center [784, 588] width 238 height 24
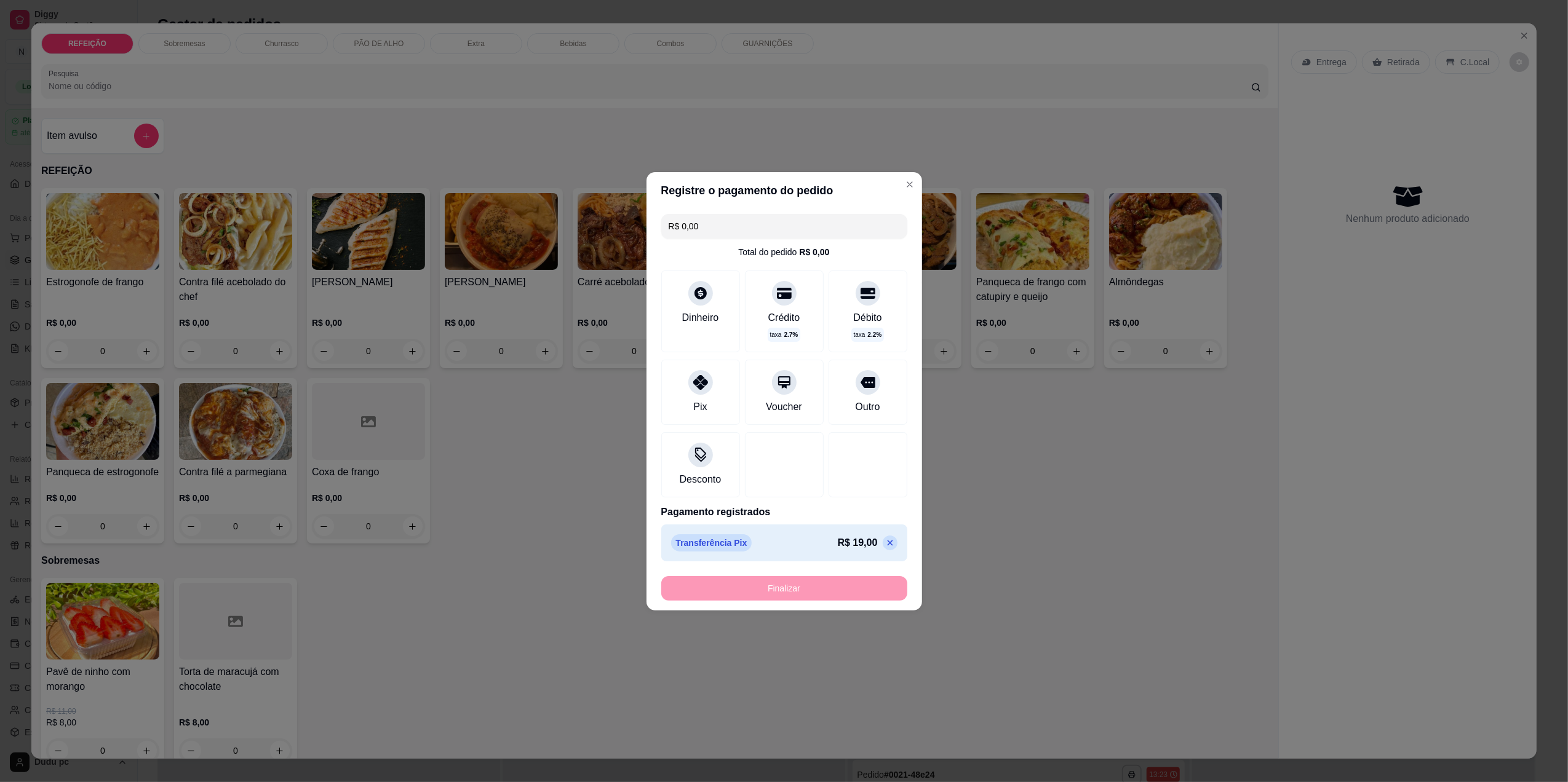
type input "-R$ 19,00"
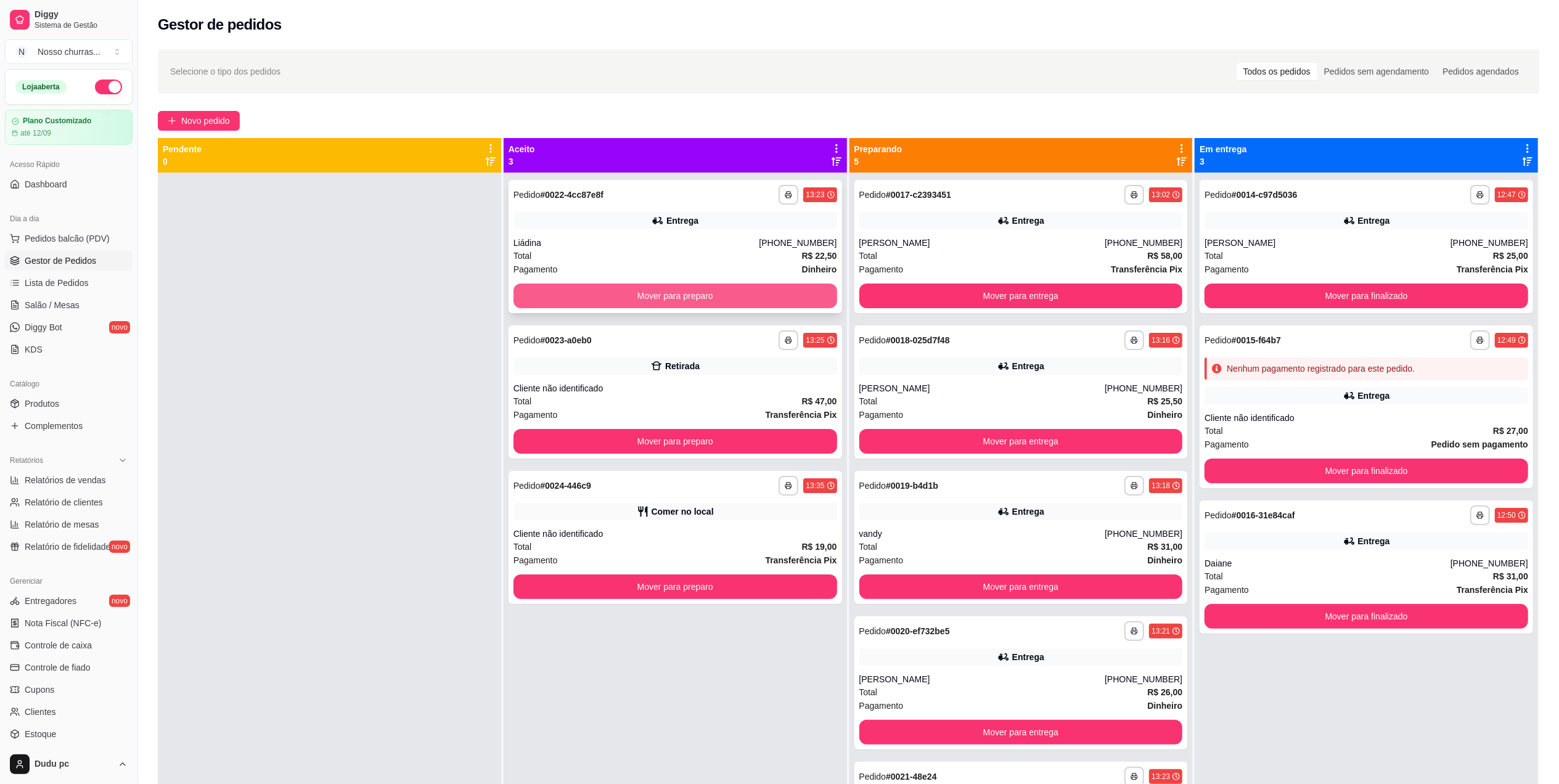
click at [773, 287] on button "Mover para preparo" at bounding box center [675, 295] width 324 height 24
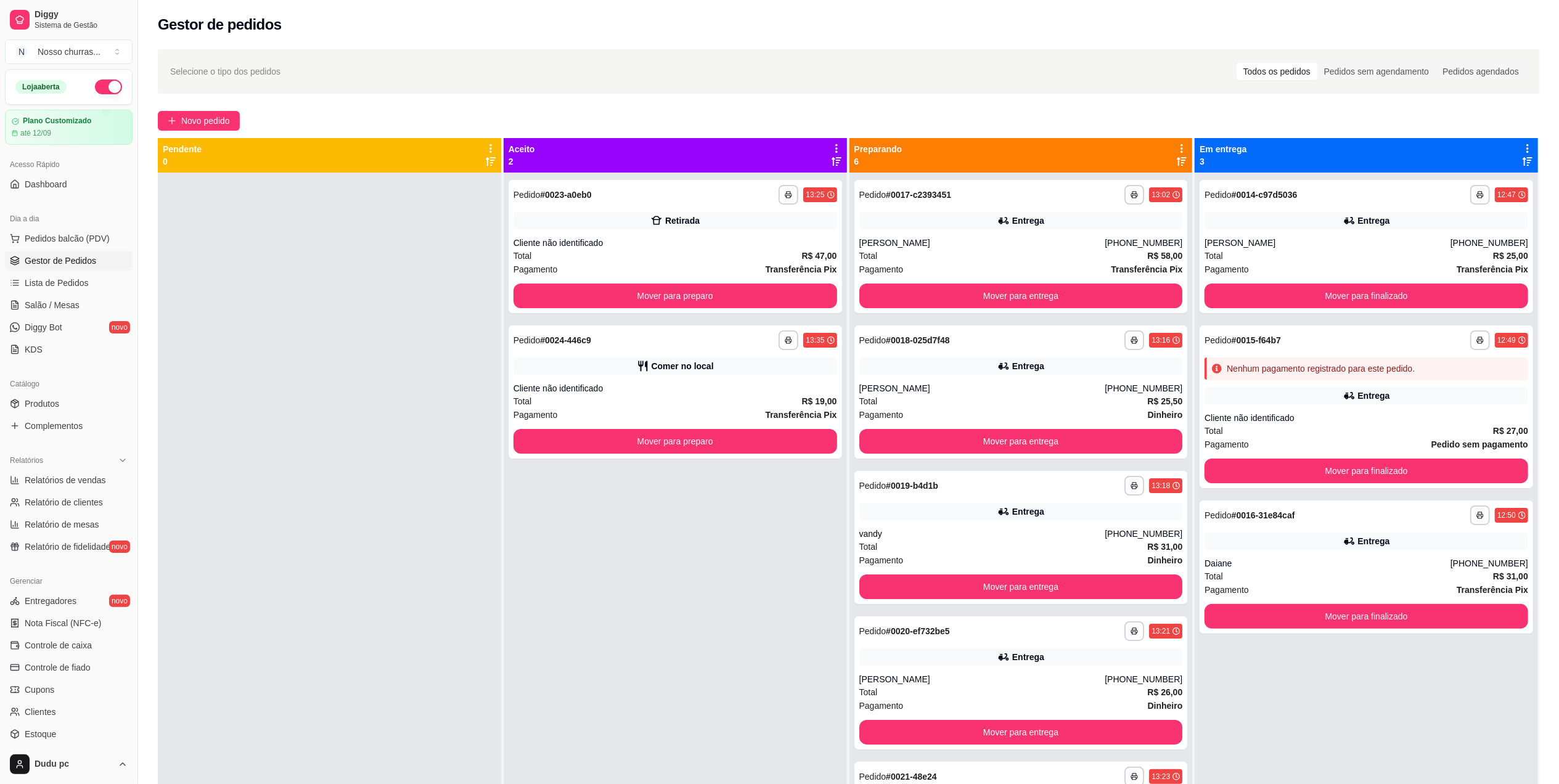
click at [766, 233] on div "**********" at bounding box center [675, 247] width 334 height 133
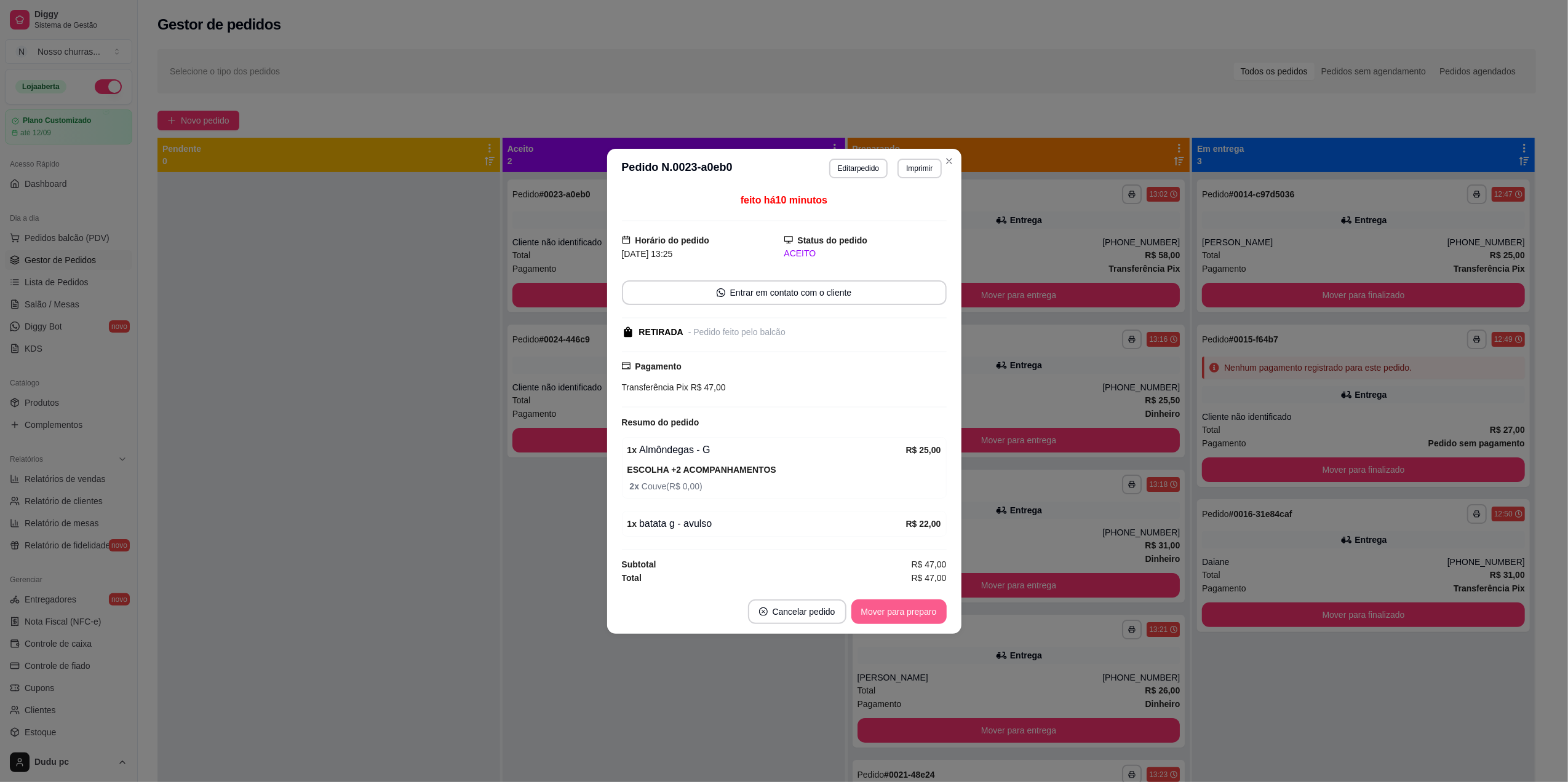
click at [881, 612] on button "Mover para preparo" at bounding box center [899, 611] width 95 height 24
click at [881, 612] on button "Mover para retirada disponível" at bounding box center [878, 611] width 131 height 24
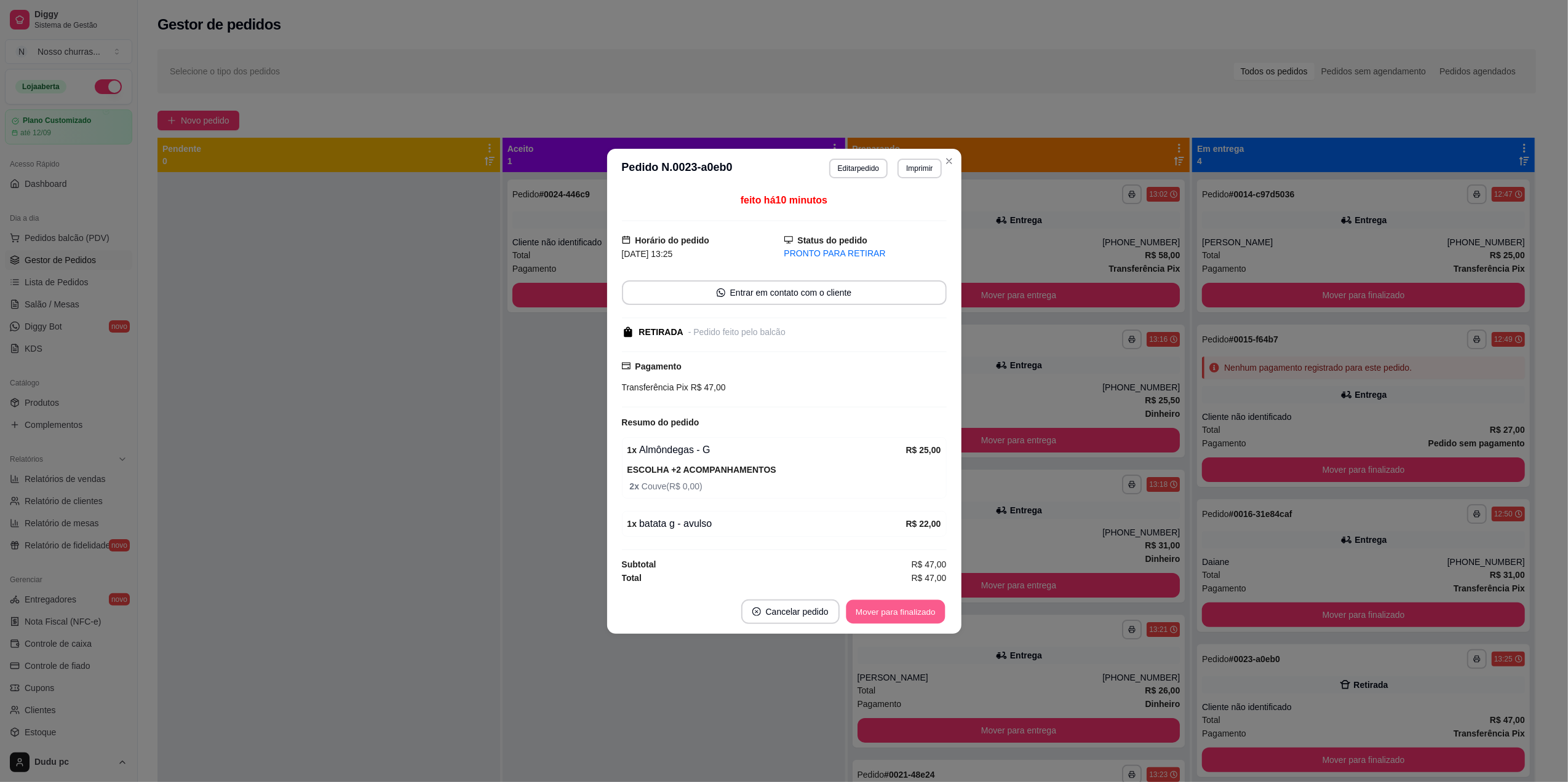
click at [881, 612] on button "Mover para finalizado" at bounding box center [895, 611] width 99 height 24
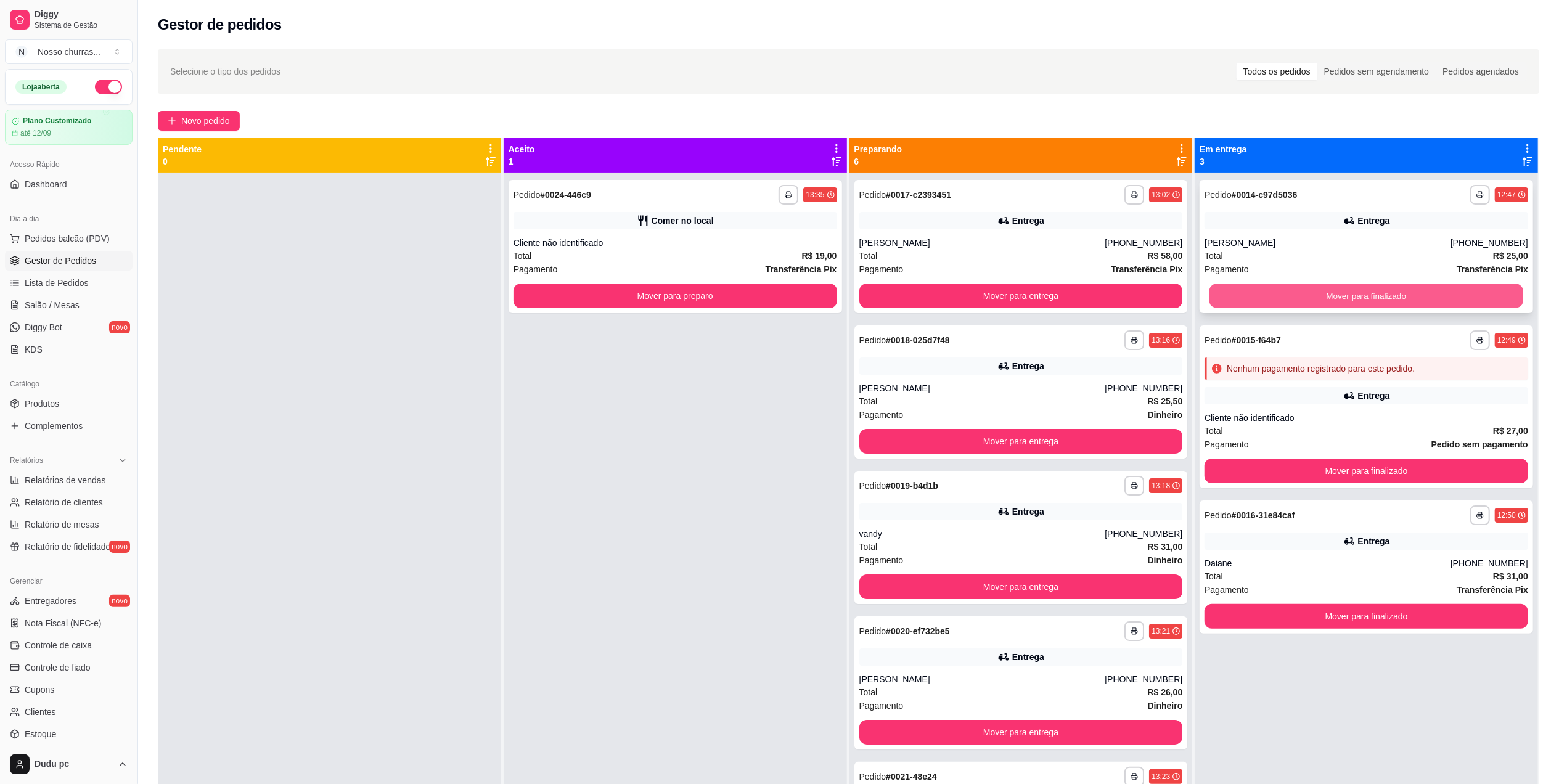
click at [1293, 304] on button "Mover para finalizado" at bounding box center [1366, 296] width 314 height 24
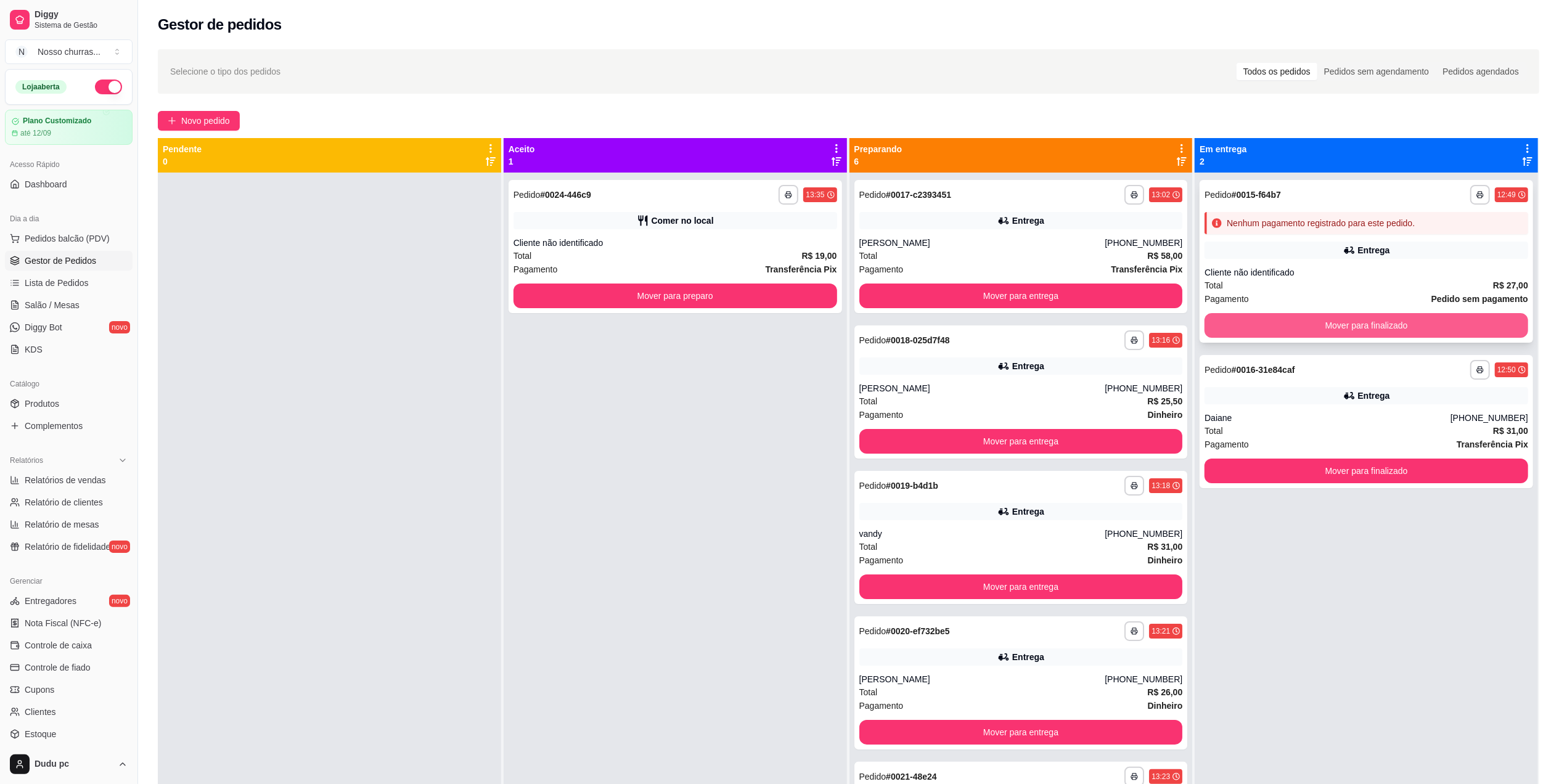
click at [1290, 331] on button "Mover para finalizado" at bounding box center [1366, 325] width 324 height 24
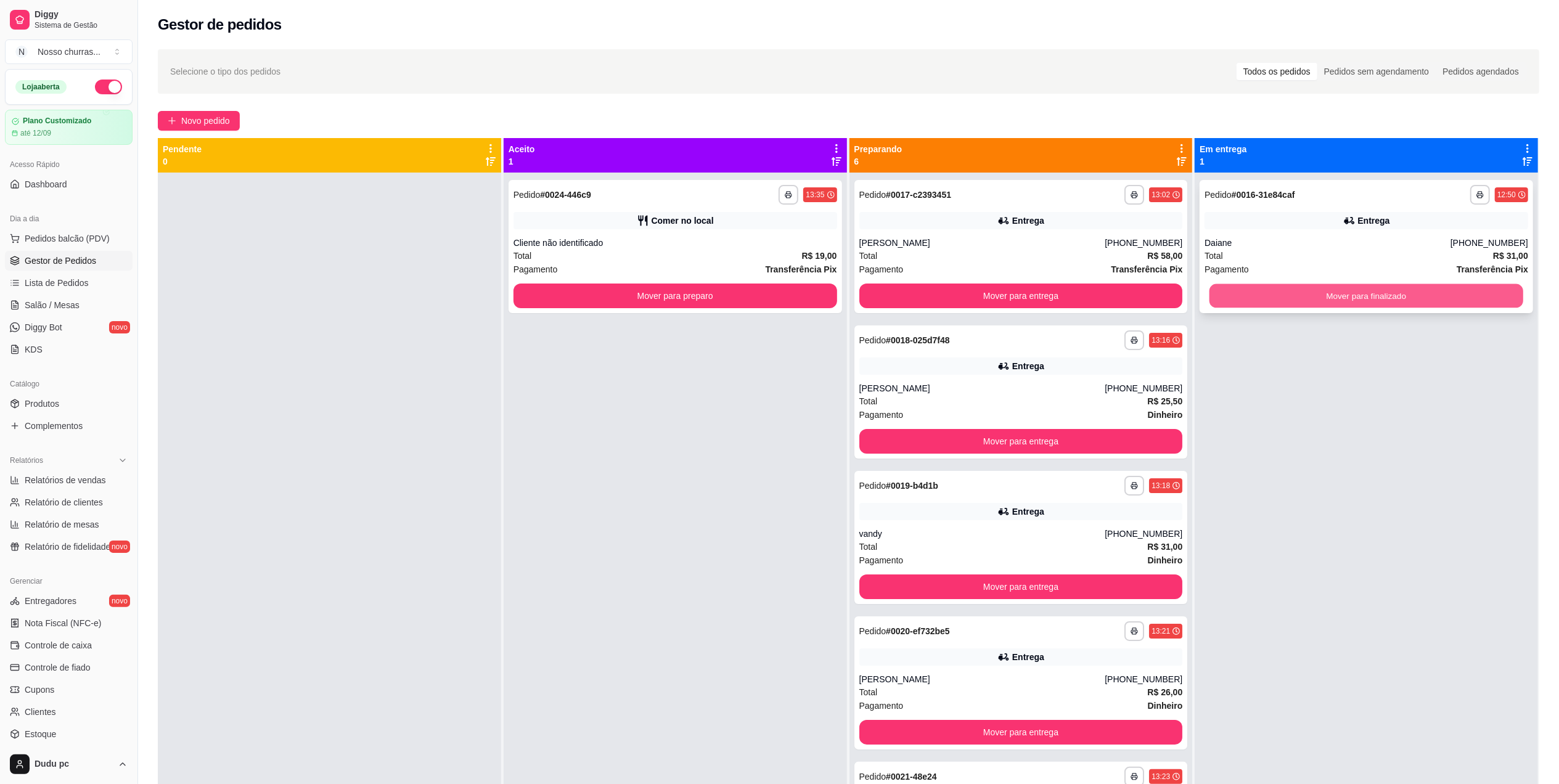
click at [1272, 297] on button "Mover para finalizado" at bounding box center [1366, 296] width 314 height 24
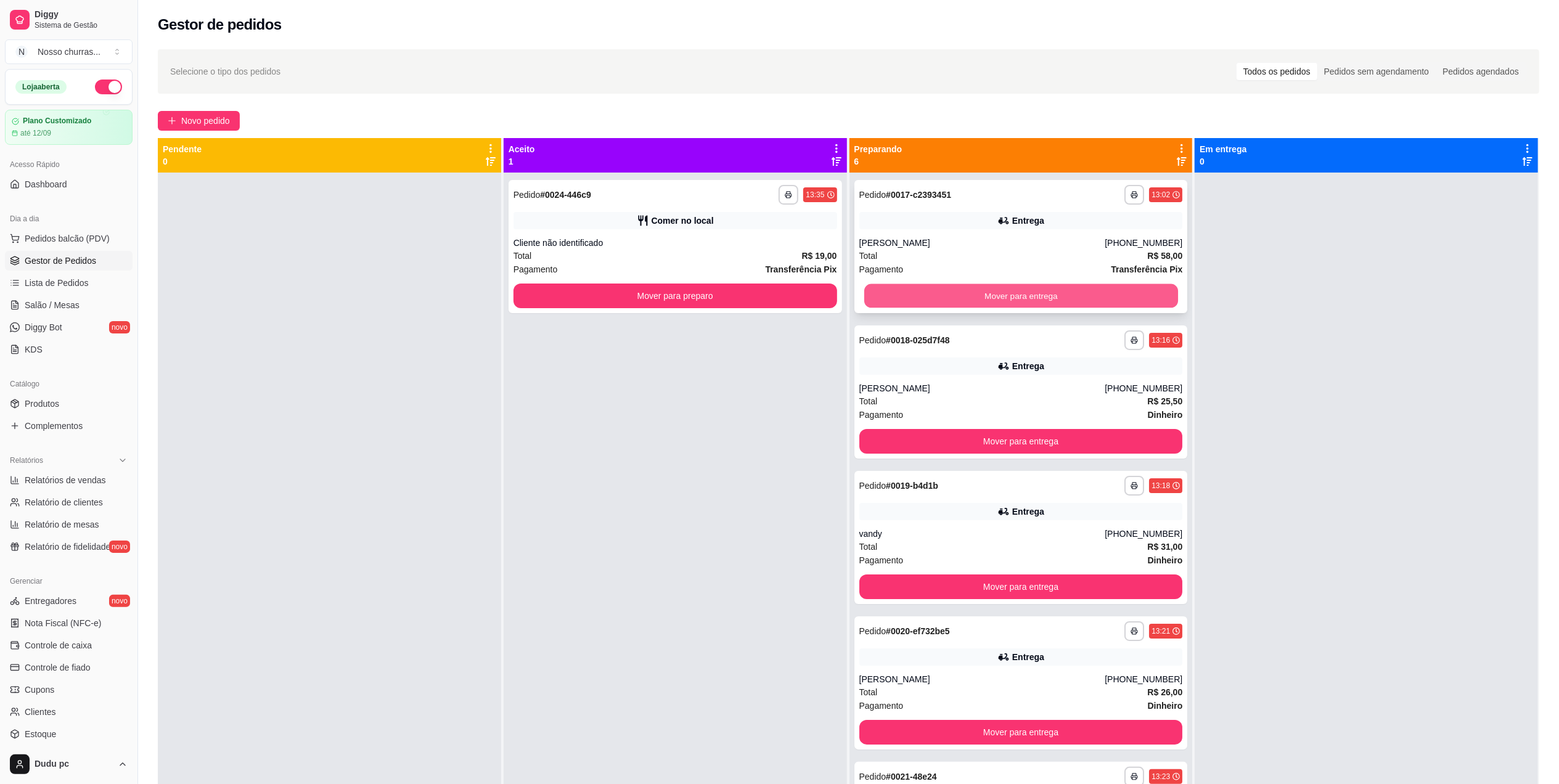
click at [1130, 294] on button "Mover para entrega" at bounding box center [1021, 296] width 314 height 24
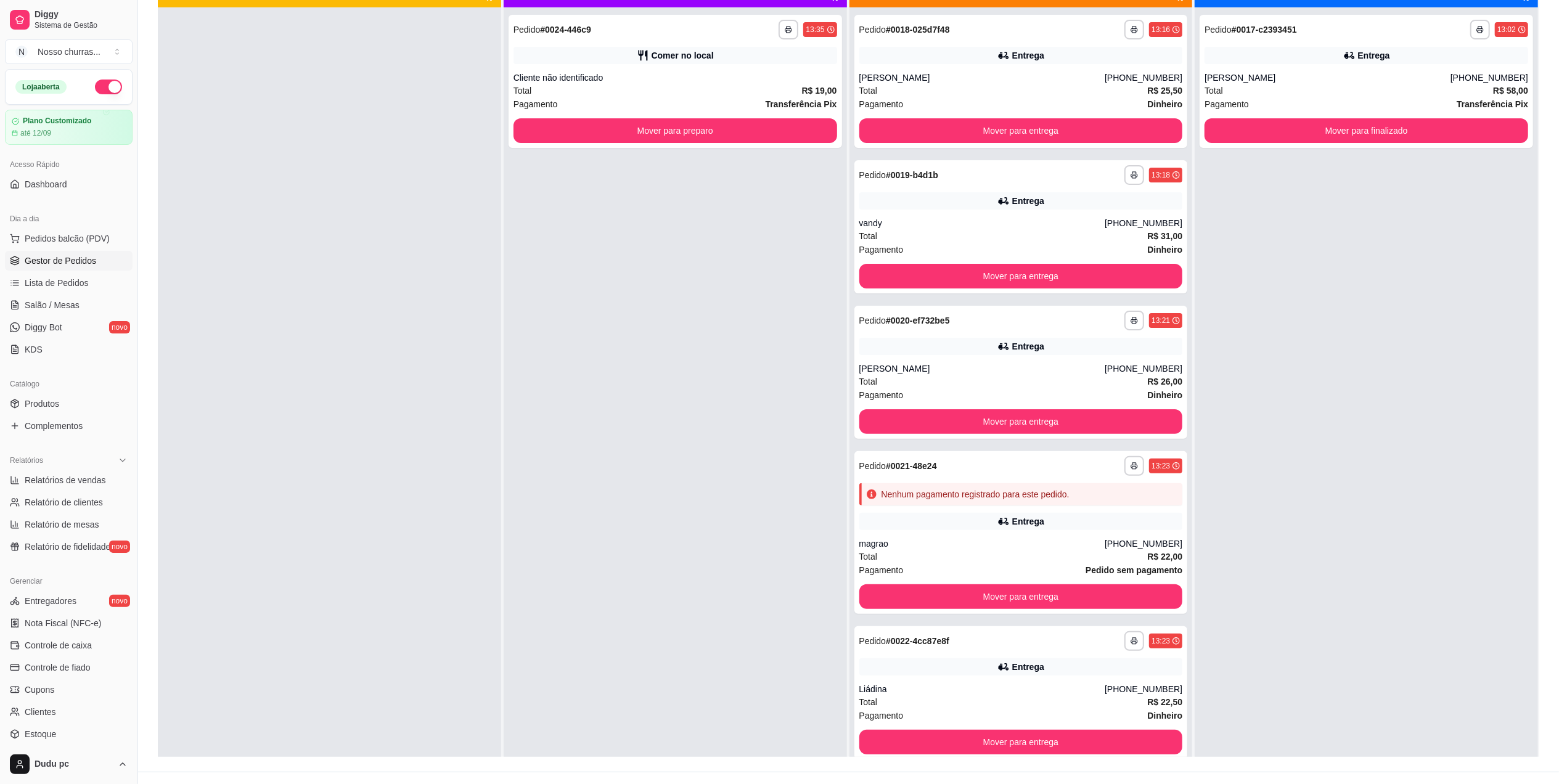
scroll to position [188, 0]
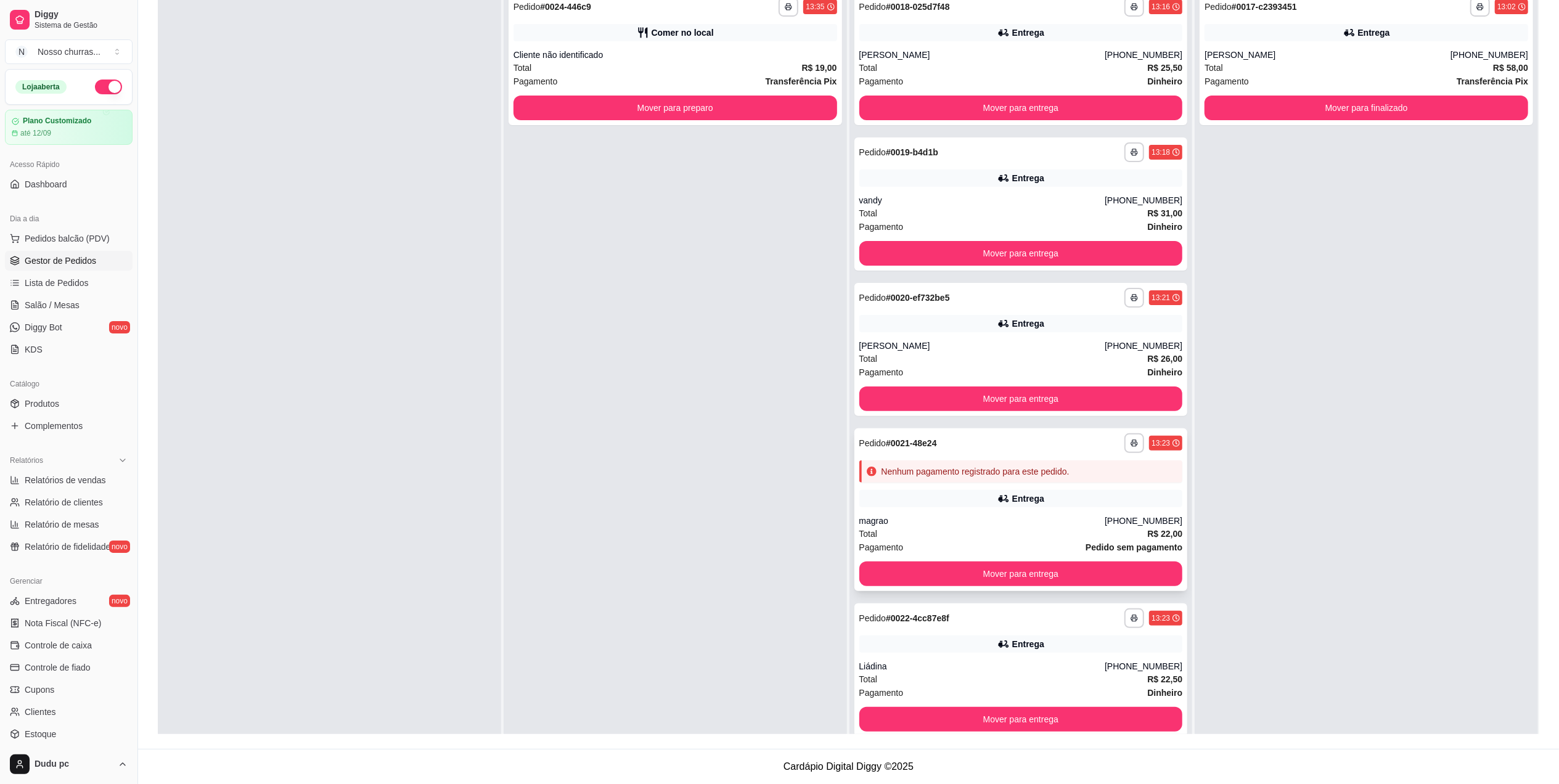
click at [1088, 518] on div "magrao" at bounding box center [982, 521] width 246 height 13
click at [1019, 622] on div "**********" at bounding box center [1021, 619] width 324 height 20
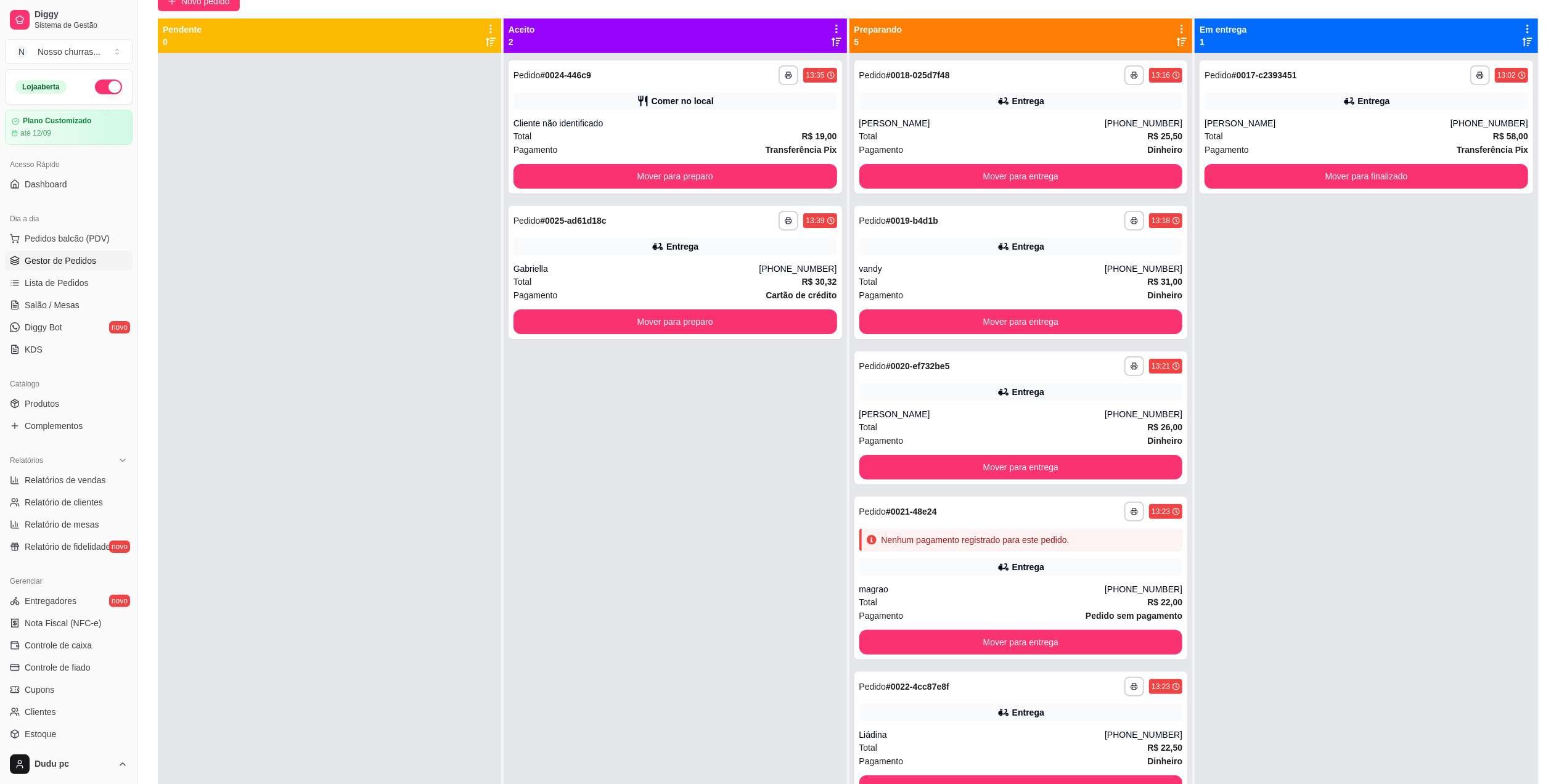
scroll to position [0, 0]
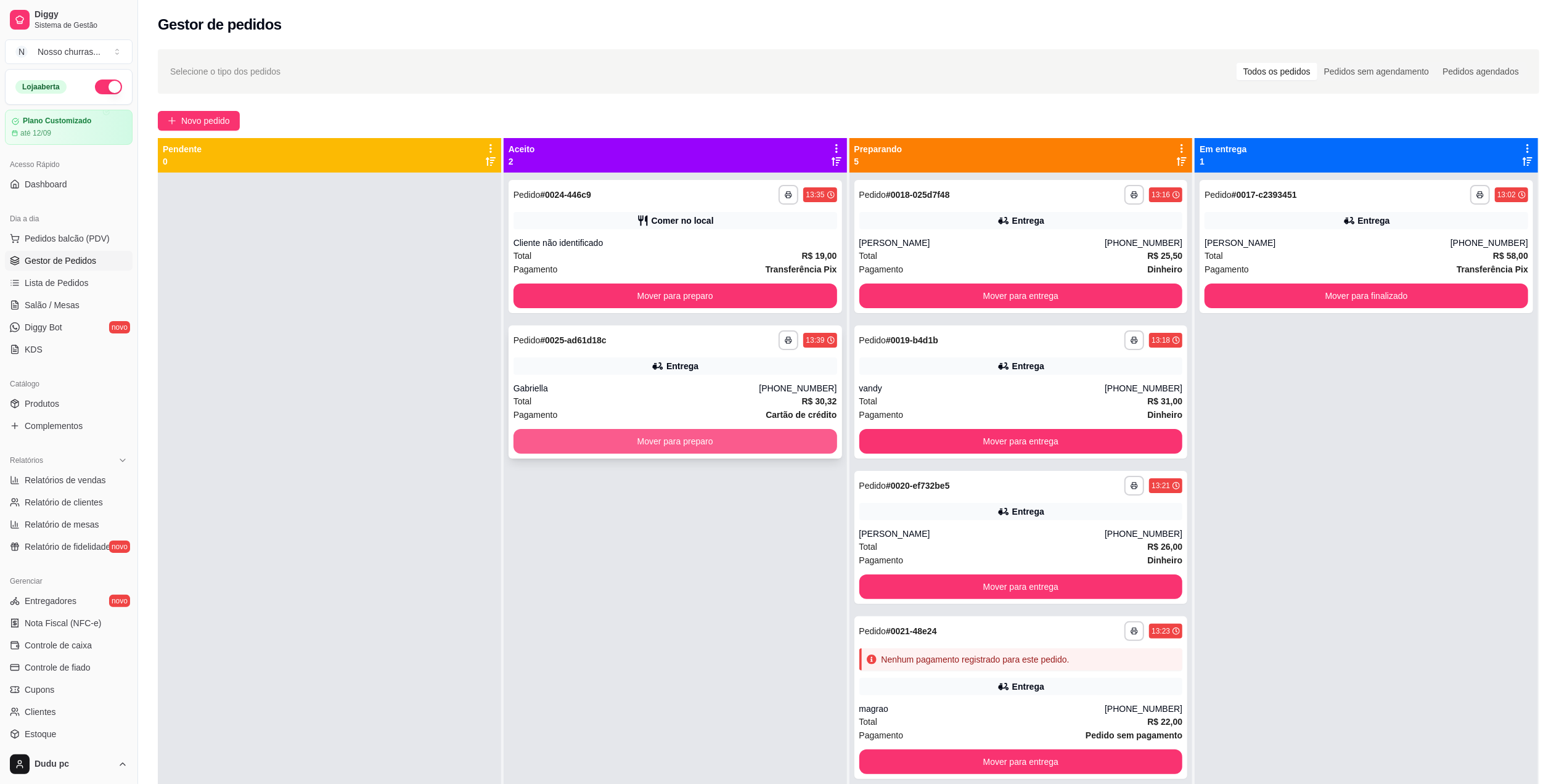
click at [787, 442] on button "Mover para preparo" at bounding box center [675, 441] width 324 height 24
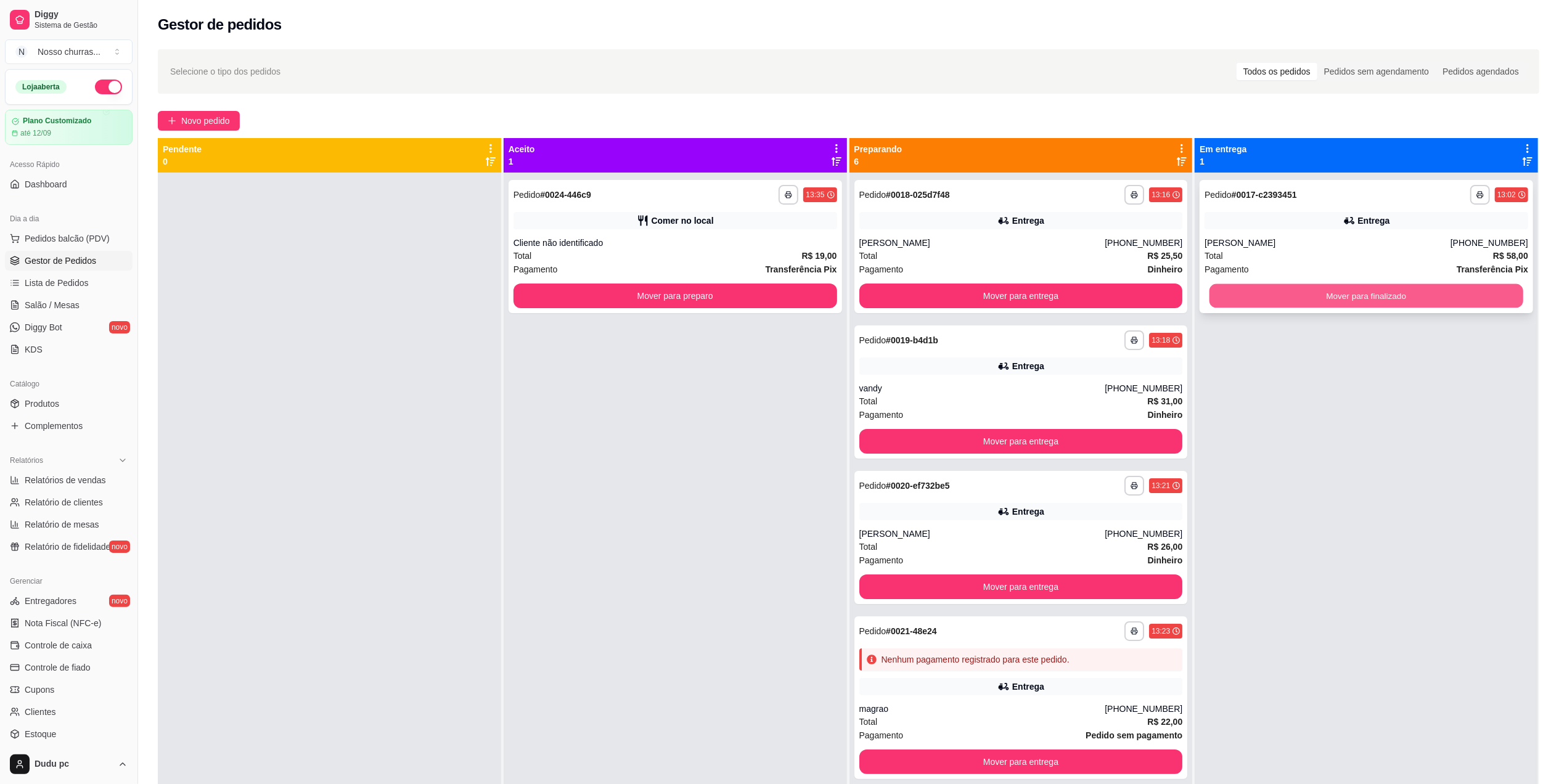
click at [1255, 296] on button "Mover para finalizado" at bounding box center [1366, 296] width 314 height 24
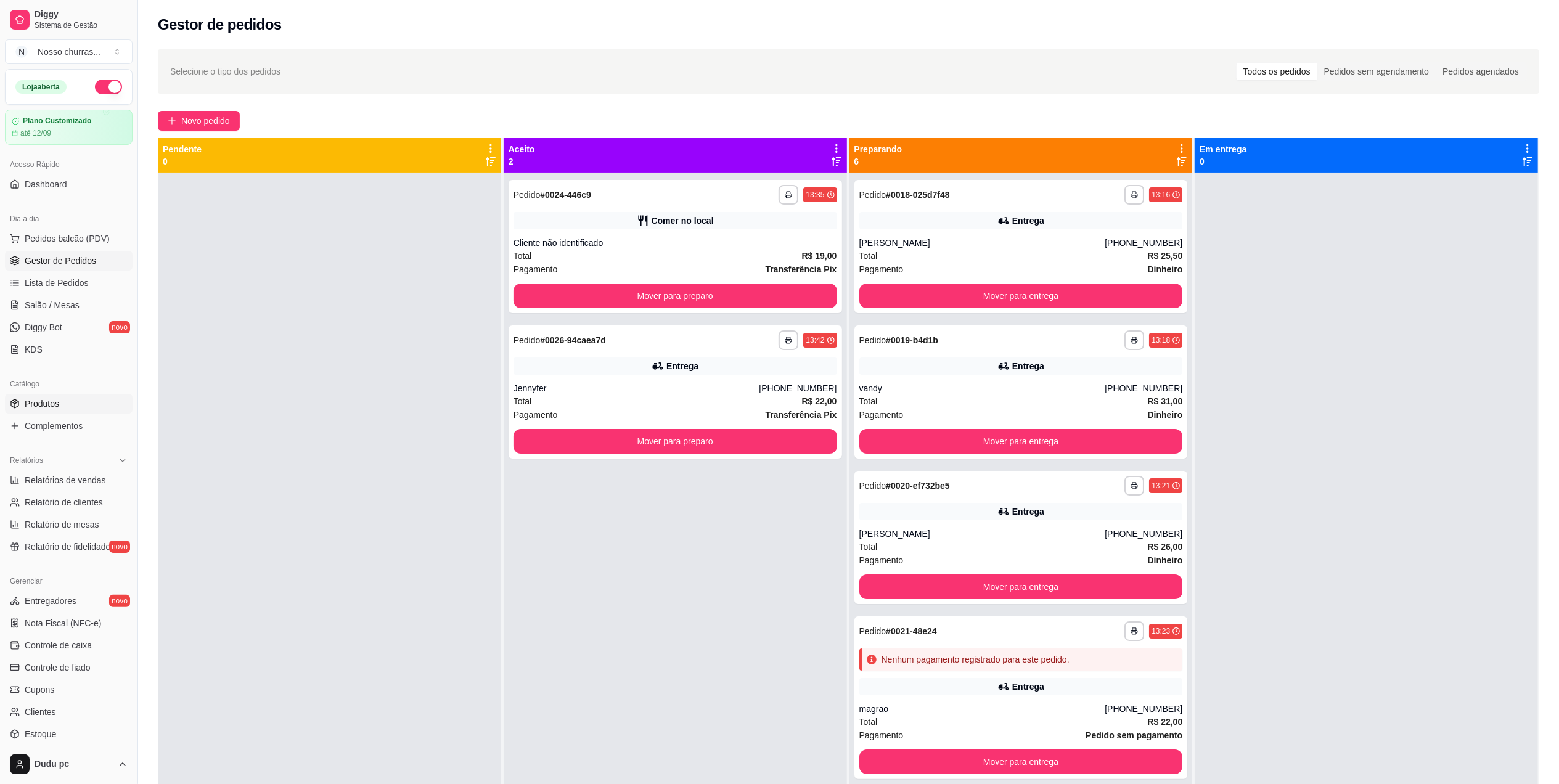
click at [43, 408] on span "Produtos" at bounding box center [41, 403] width 34 height 13
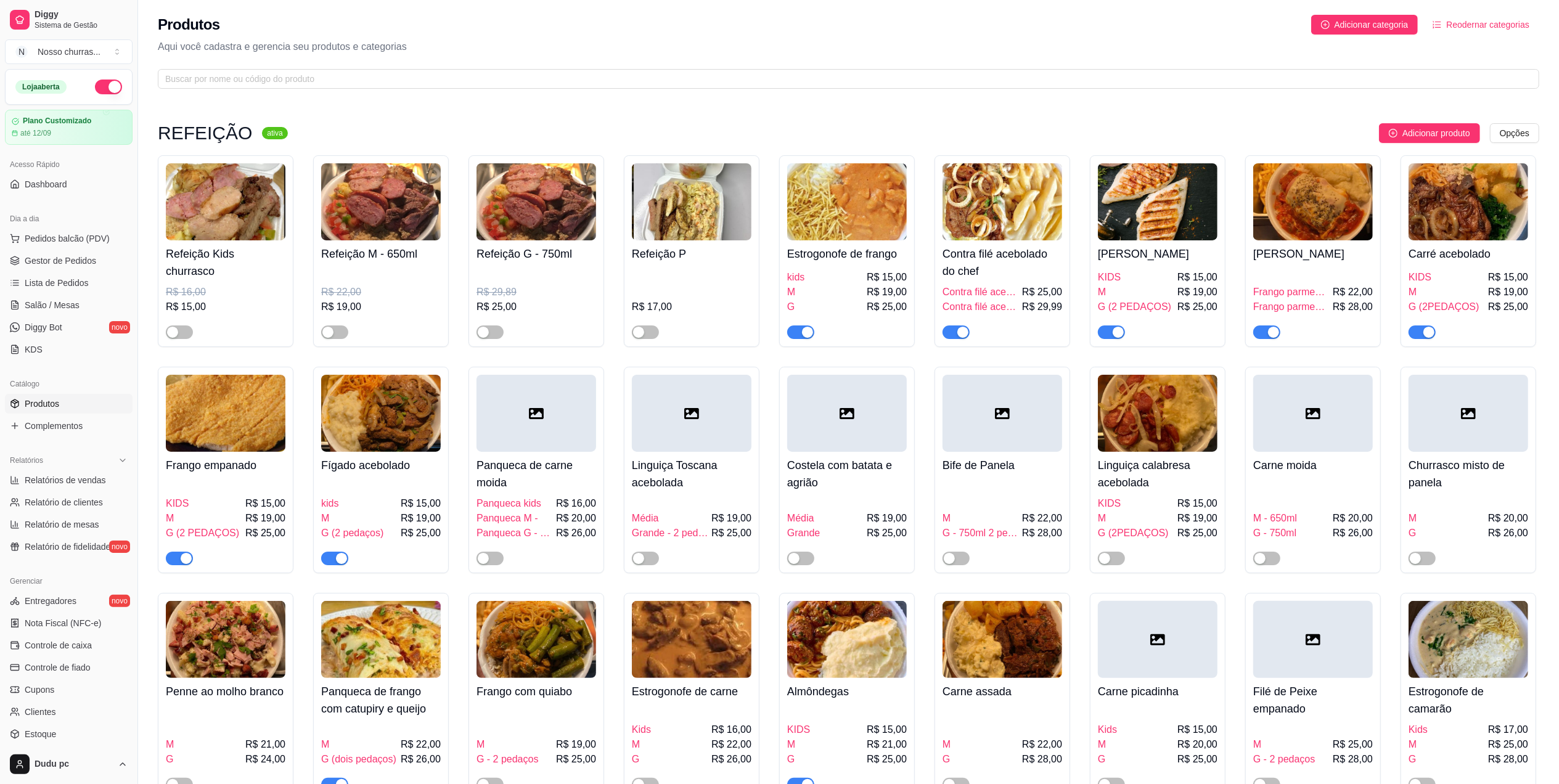
click at [344, 781] on div at bounding box center [335, 784] width 27 height 15
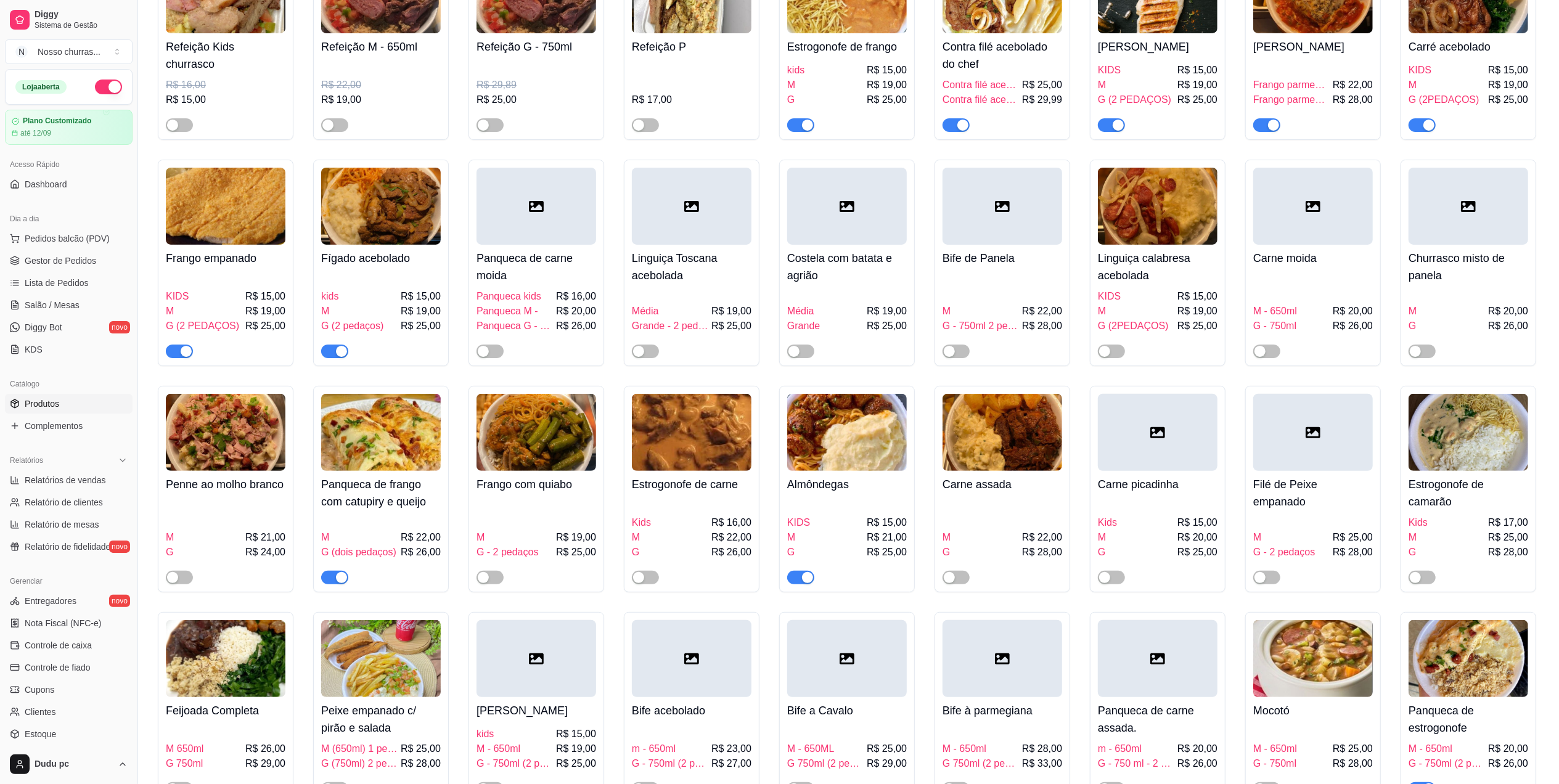
scroll to position [368, 0]
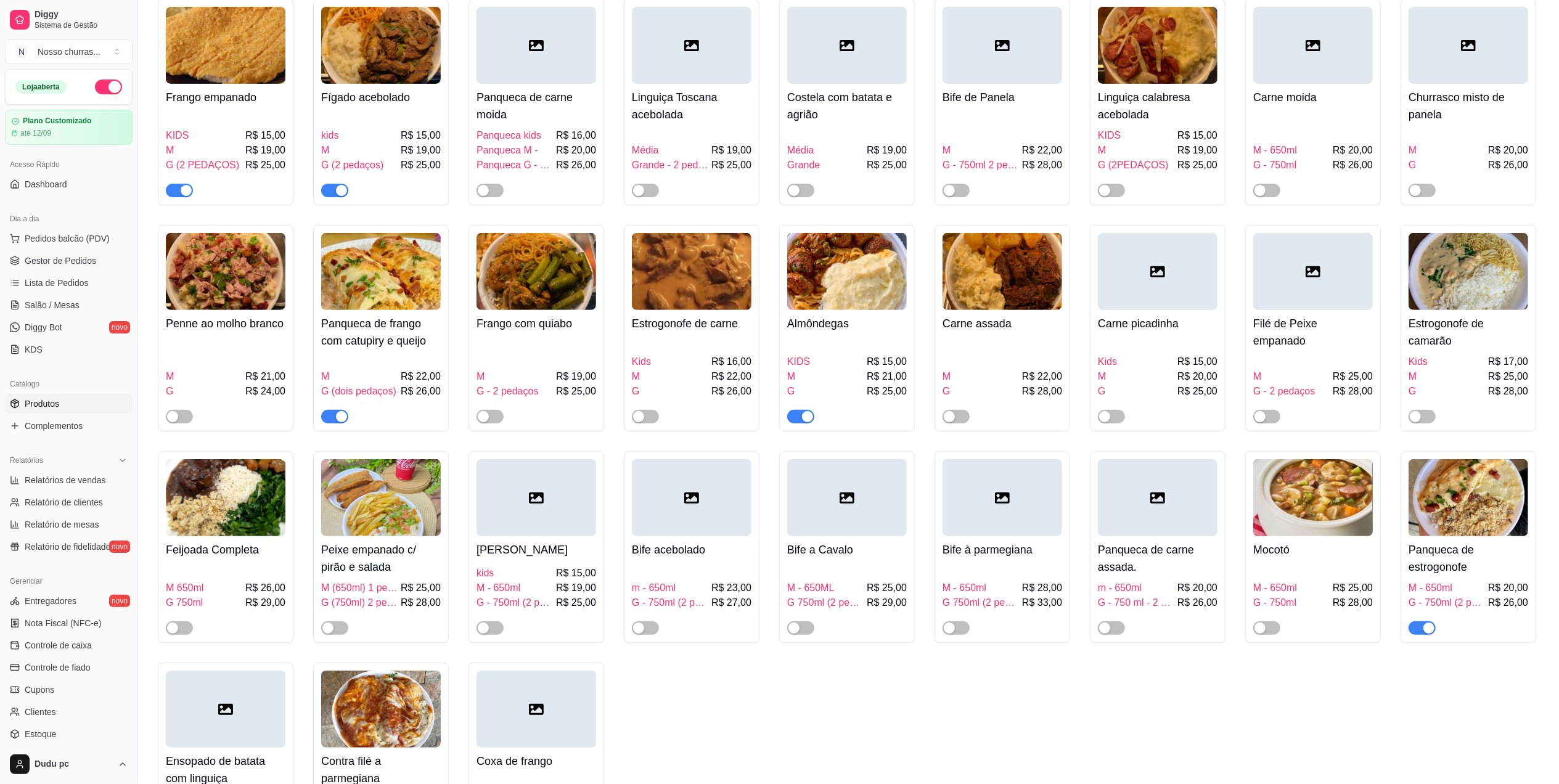
click at [335, 423] on button "button" at bounding box center [335, 417] width 27 height 13
click at [80, 423] on span "Complementos" at bounding box center [53, 426] width 58 height 13
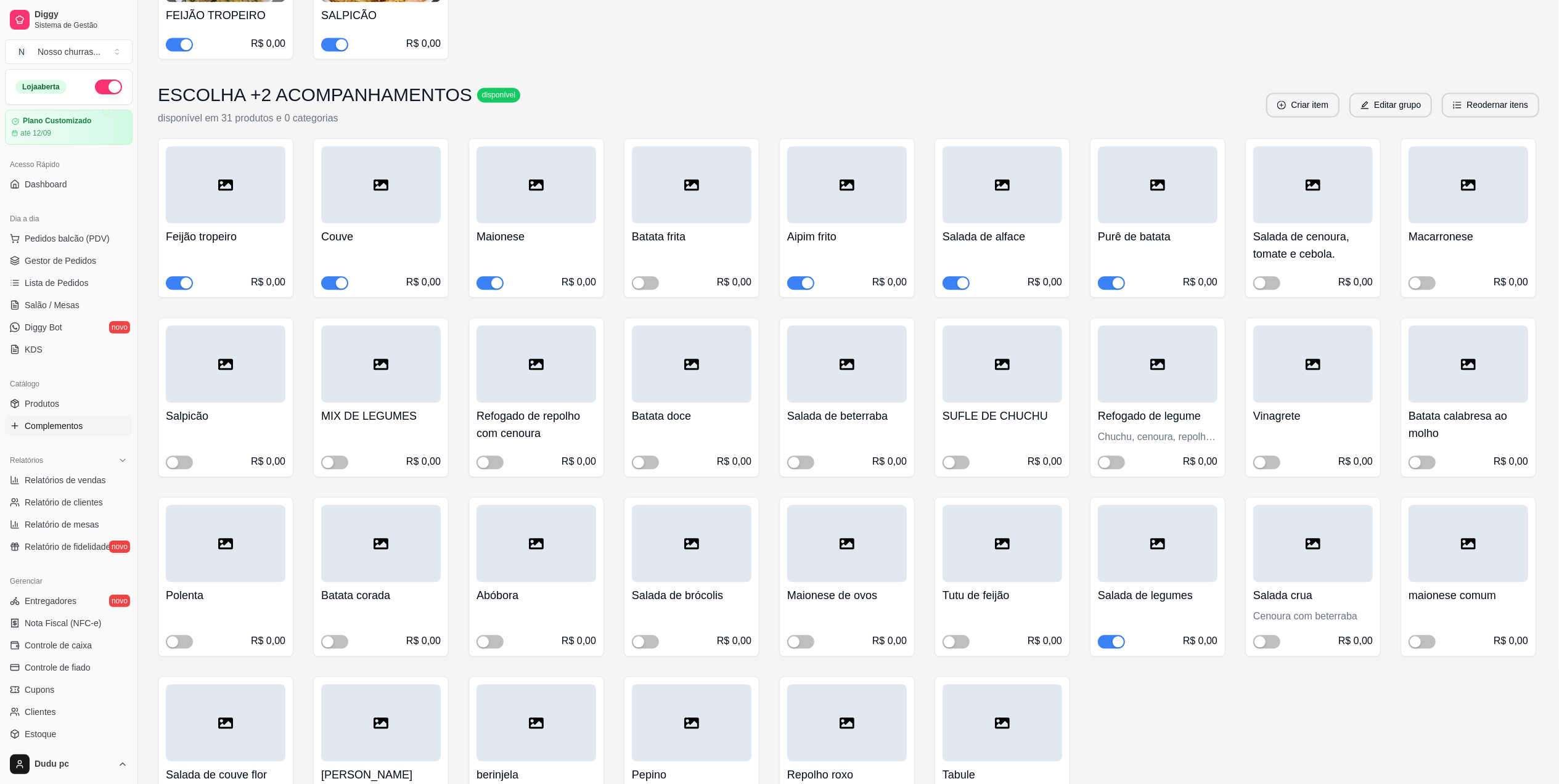
scroll to position [2747, 0]
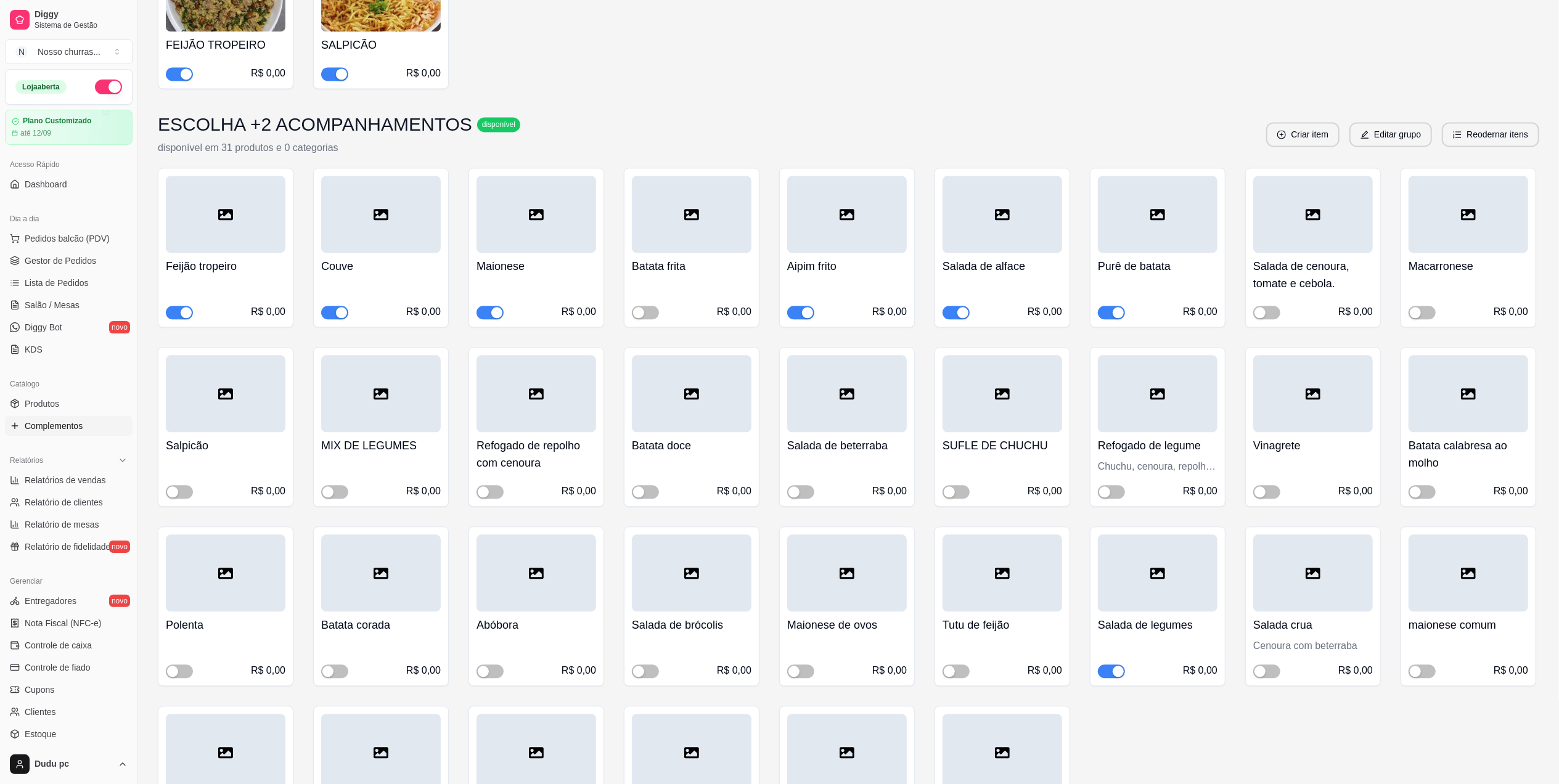
click at [795, 306] on span "button" at bounding box center [801, 313] width 27 height 13
click at [15, 261] on icon at bounding box center [14, 258] width 8 height 4
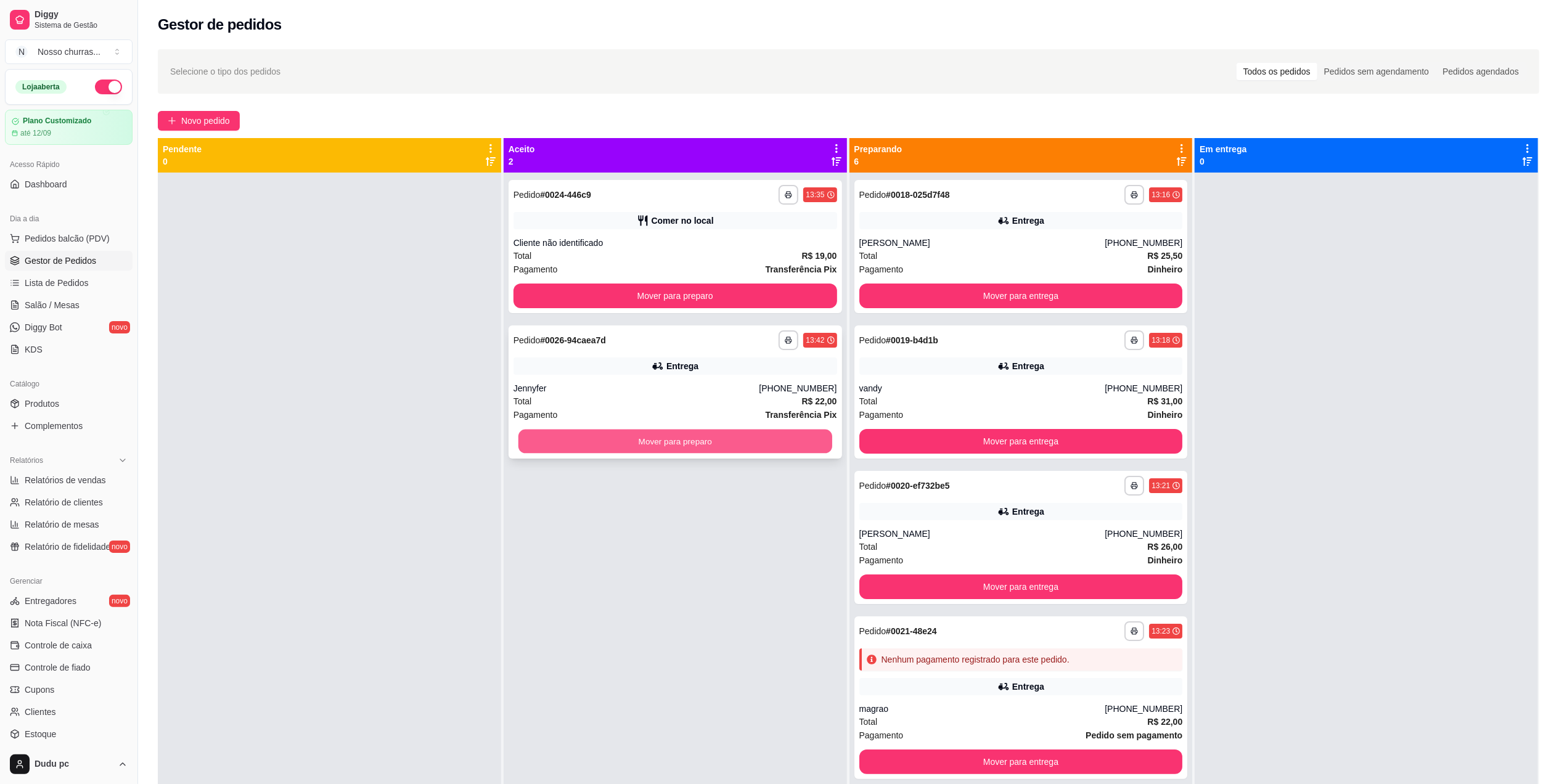
click at [527, 441] on button "Mover para preparo" at bounding box center [675, 441] width 314 height 24
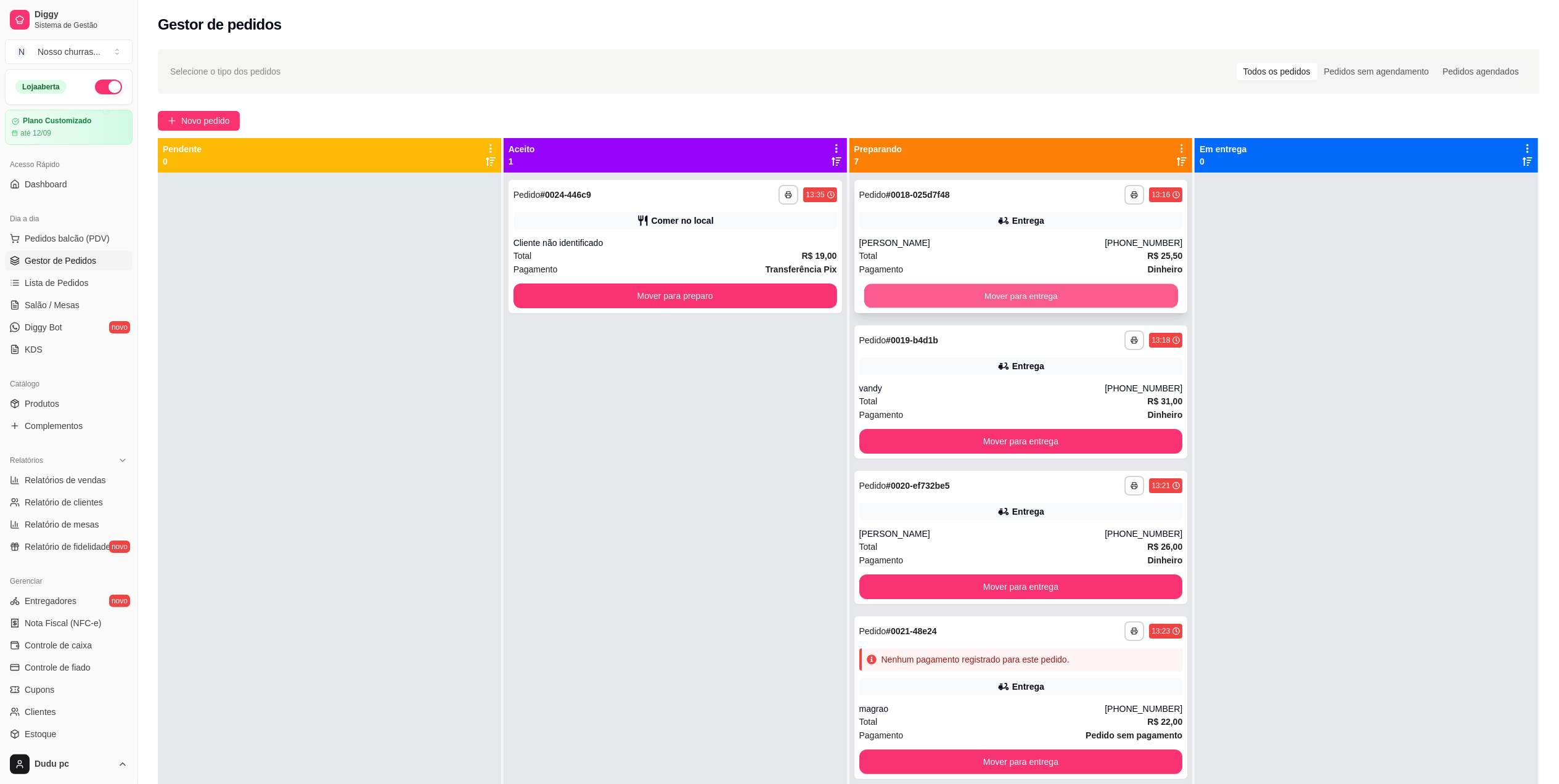
click at [958, 293] on button "Mover para entrega" at bounding box center [1021, 296] width 314 height 24
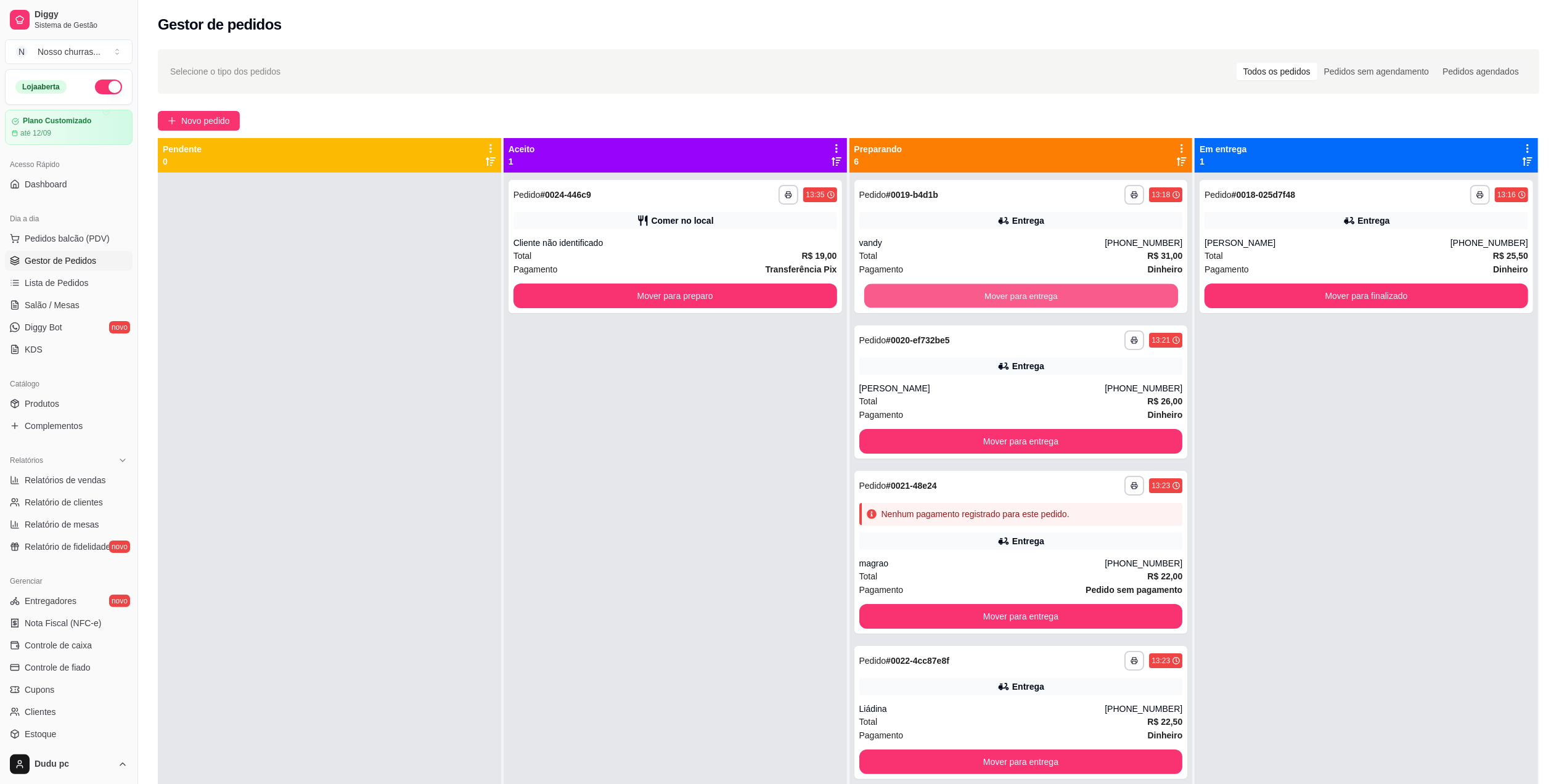
click at [958, 293] on button "Mover para entrega" at bounding box center [1021, 296] width 314 height 24
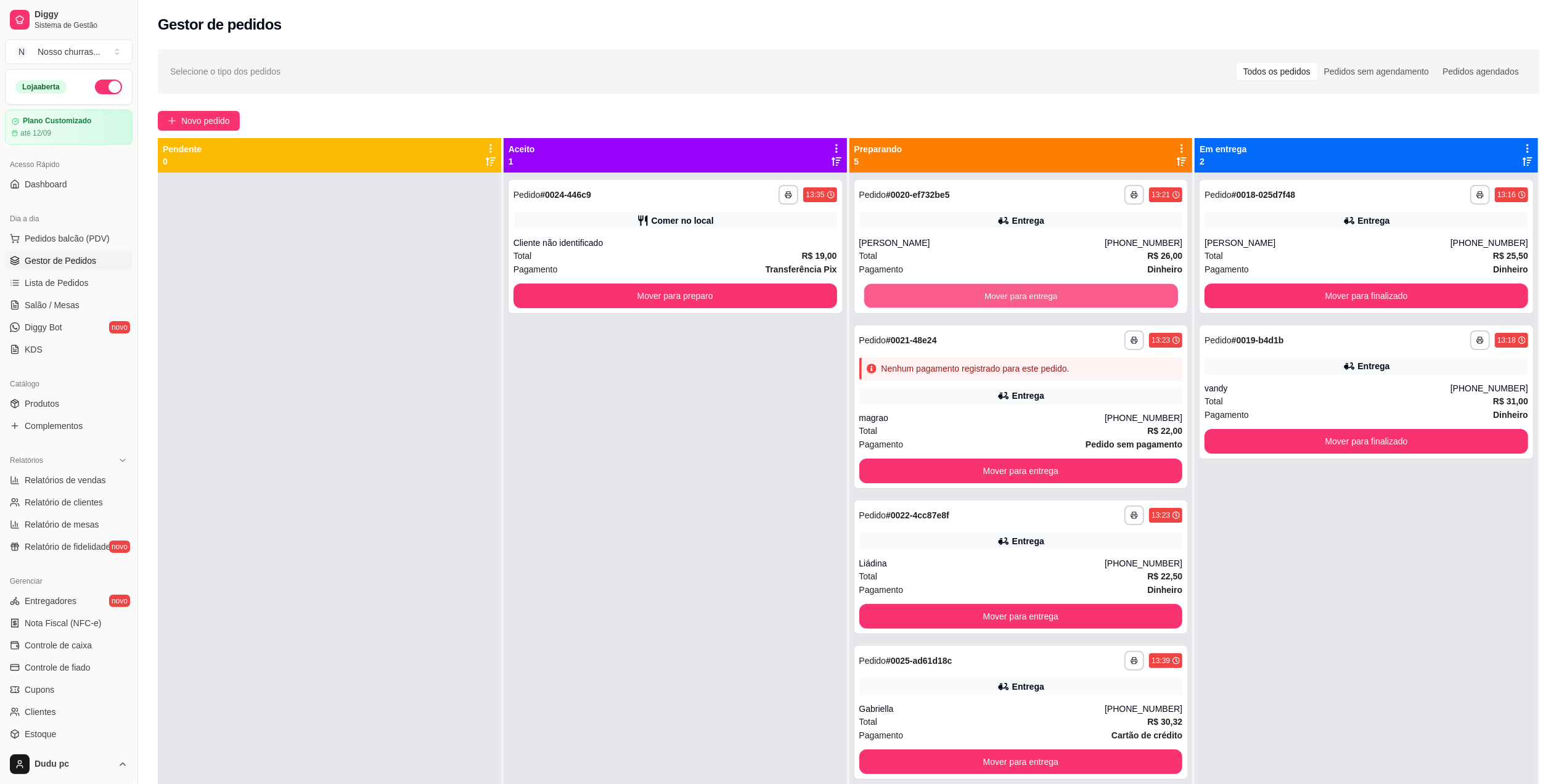
click at [958, 293] on button "Mover para entrega" at bounding box center [1021, 296] width 314 height 24
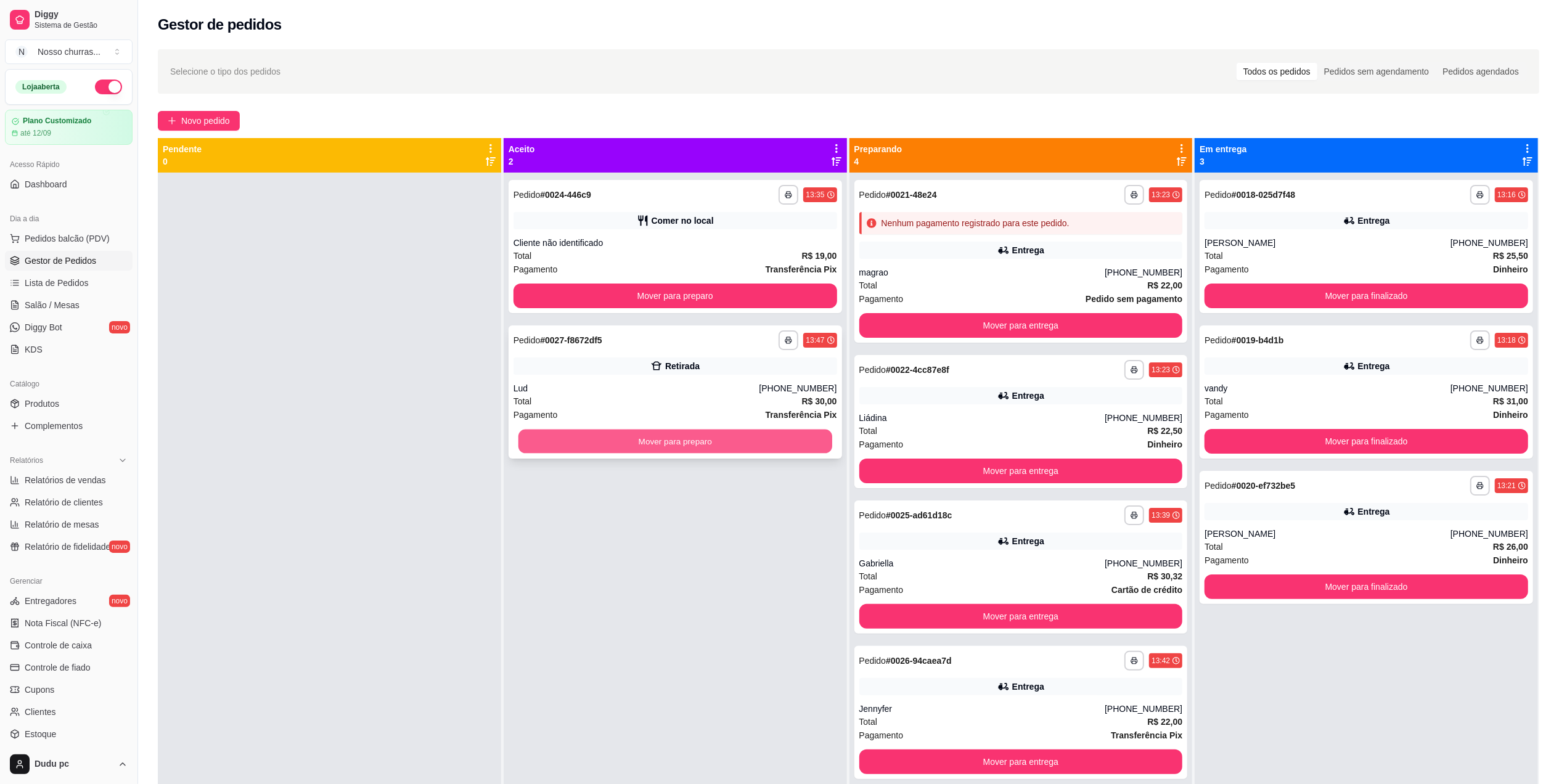
click at [630, 442] on button "Mover para preparo" at bounding box center [675, 441] width 314 height 24
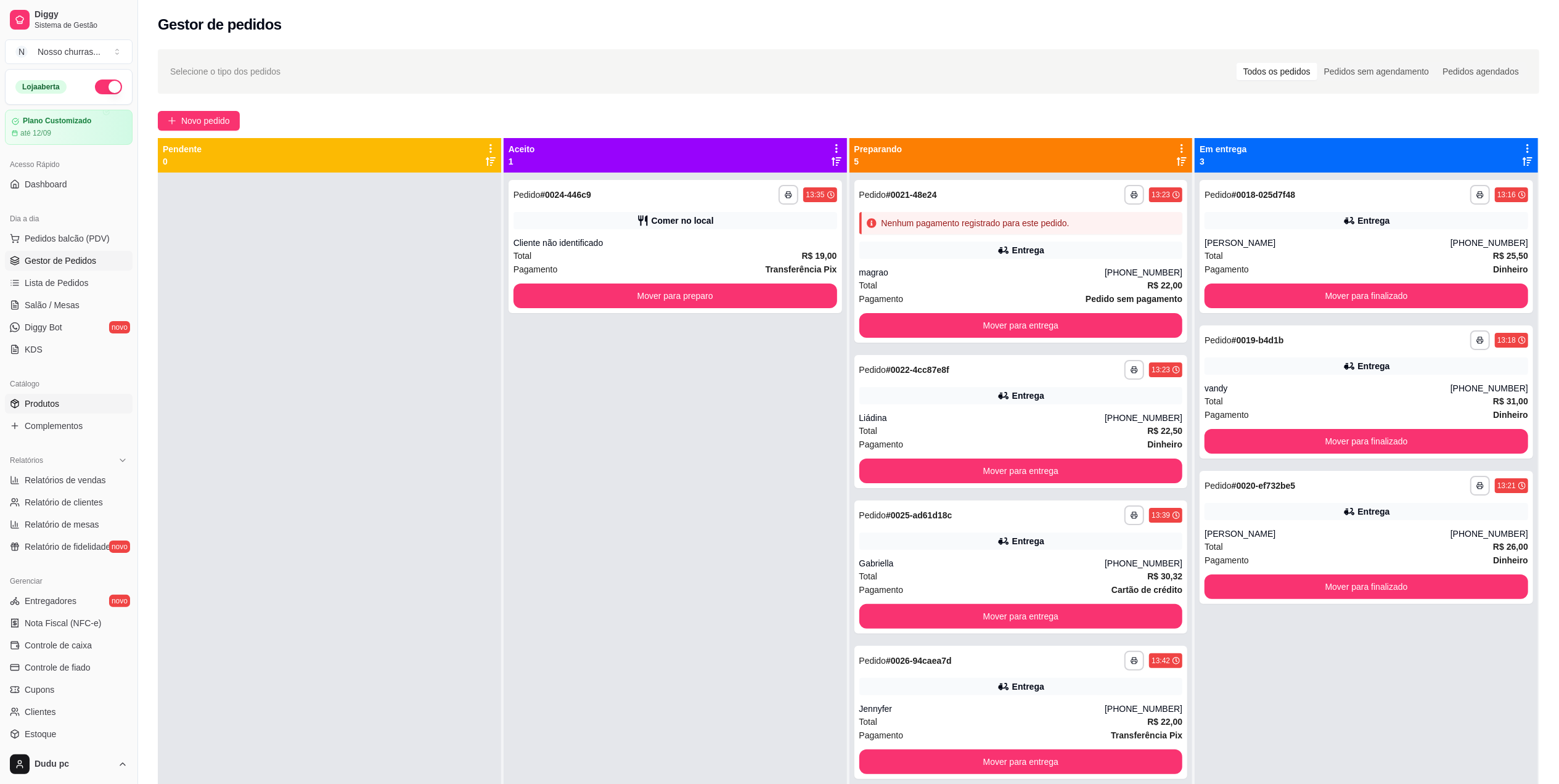
click at [27, 408] on span "Produtos" at bounding box center [41, 403] width 34 height 13
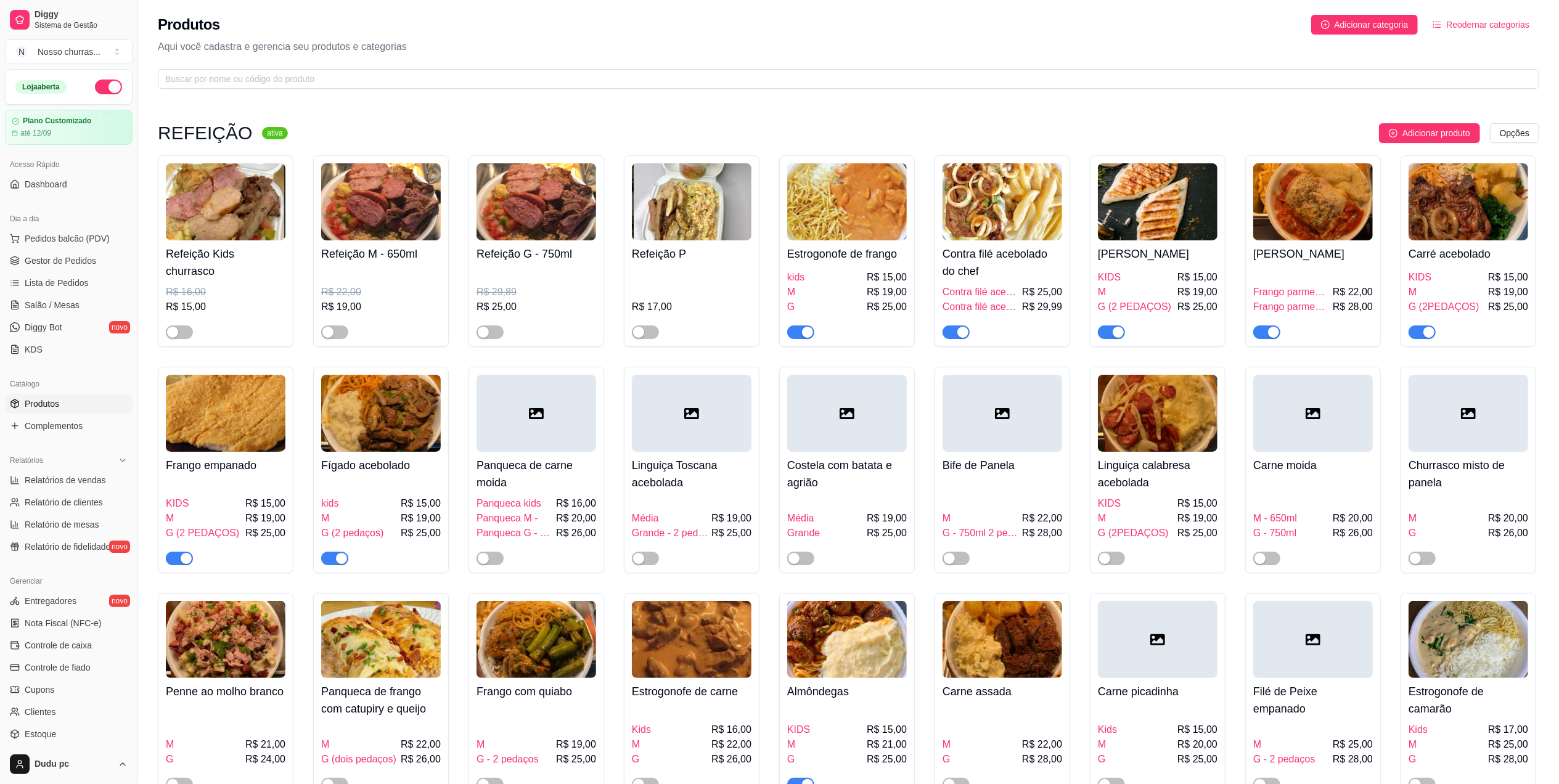
scroll to position [685, 0]
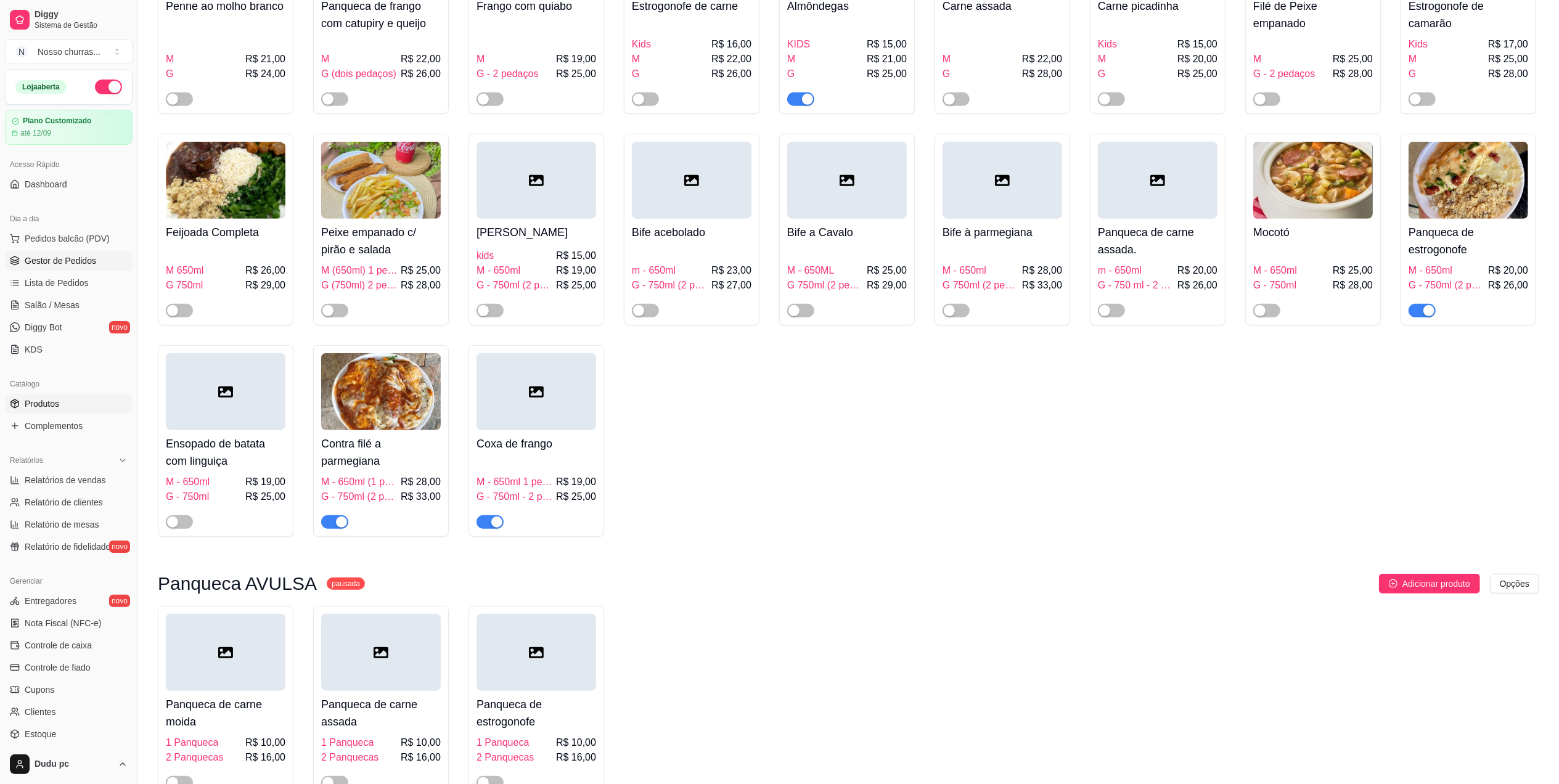
click at [82, 267] on span "Gestor de Pedidos" at bounding box center [60, 261] width 71 height 13
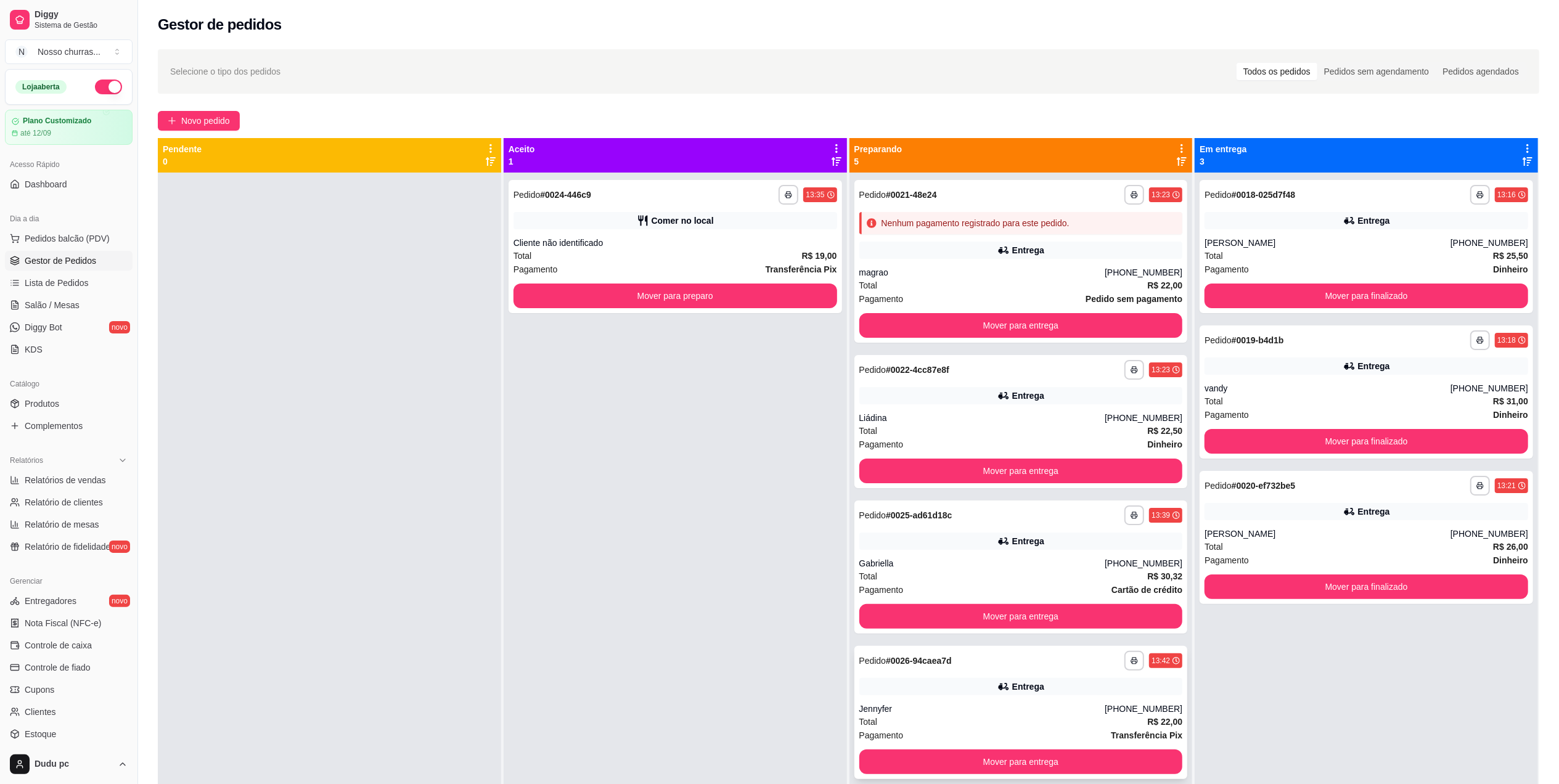
click at [940, 725] on div "Total R$ 22,00" at bounding box center [1021, 722] width 324 height 13
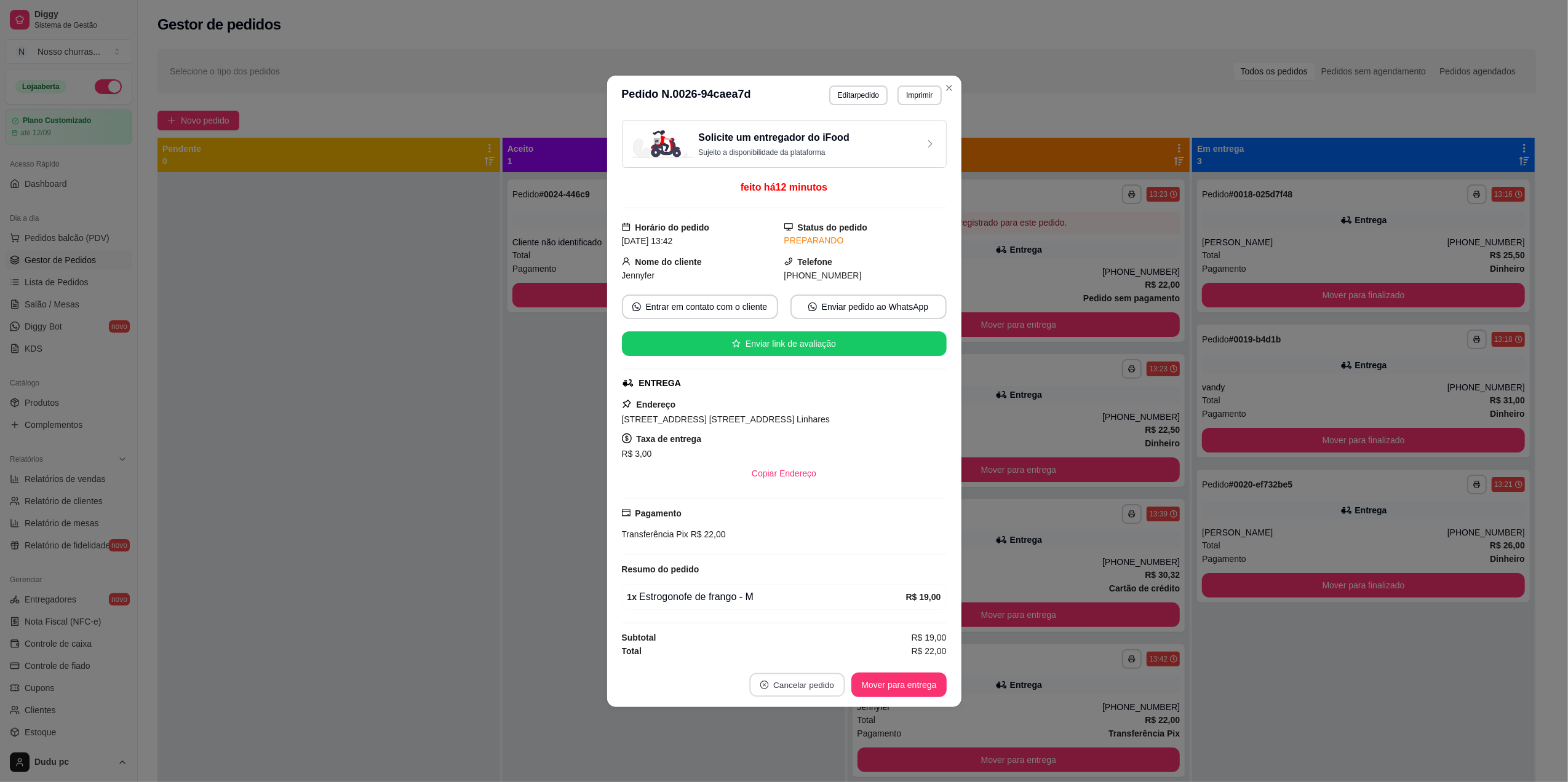
click at [778, 690] on button "Cancelar pedido" at bounding box center [797, 684] width 95 height 24
click at [830, 662] on button "Sim" at bounding box center [832, 657] width 49 height 24
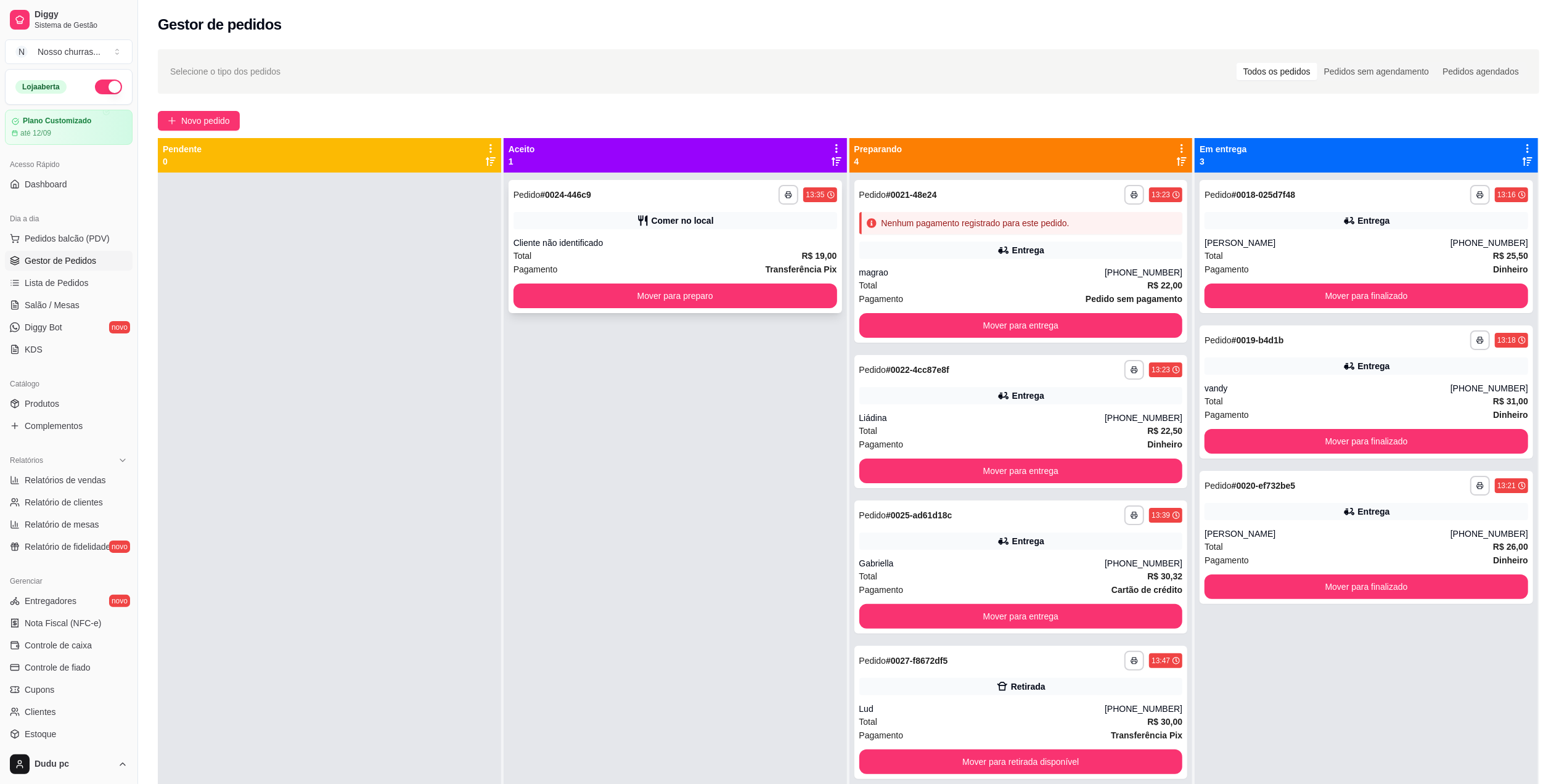
click at [758, 232] on div "**********" at bounding box center [675, 247] width 334 height 133
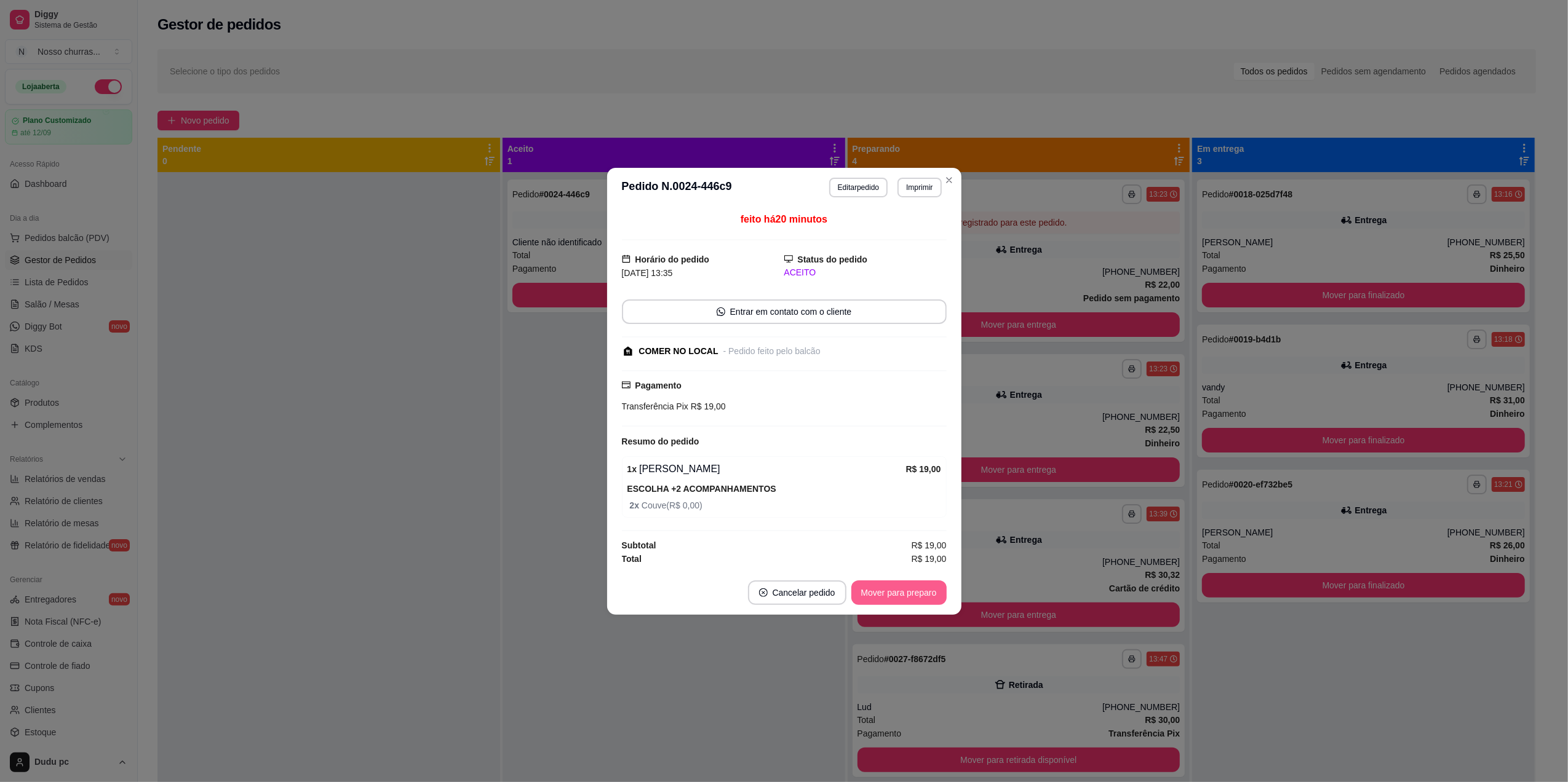
click at [882, 601] on button "Mover para preparo" at bounding box center [899, 592] width 95 height 24
click at [882, 601] on button "Mover para retirada disponível" at bounding box center [878, 592] width 131 height 24
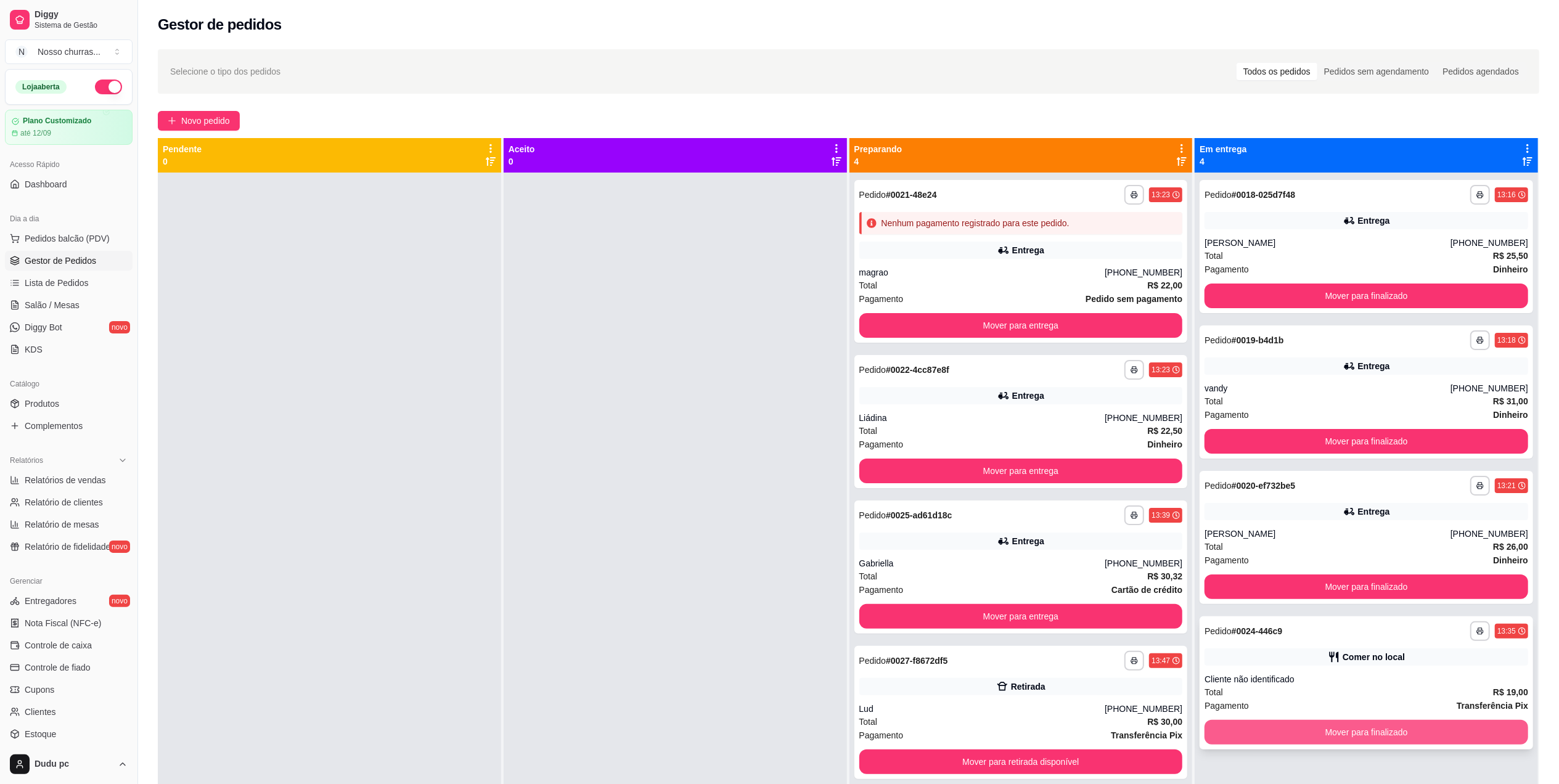
click at [1296, 736] on button "Mover para finalizado" at bounding box center [1366, 732] width 324 height 24
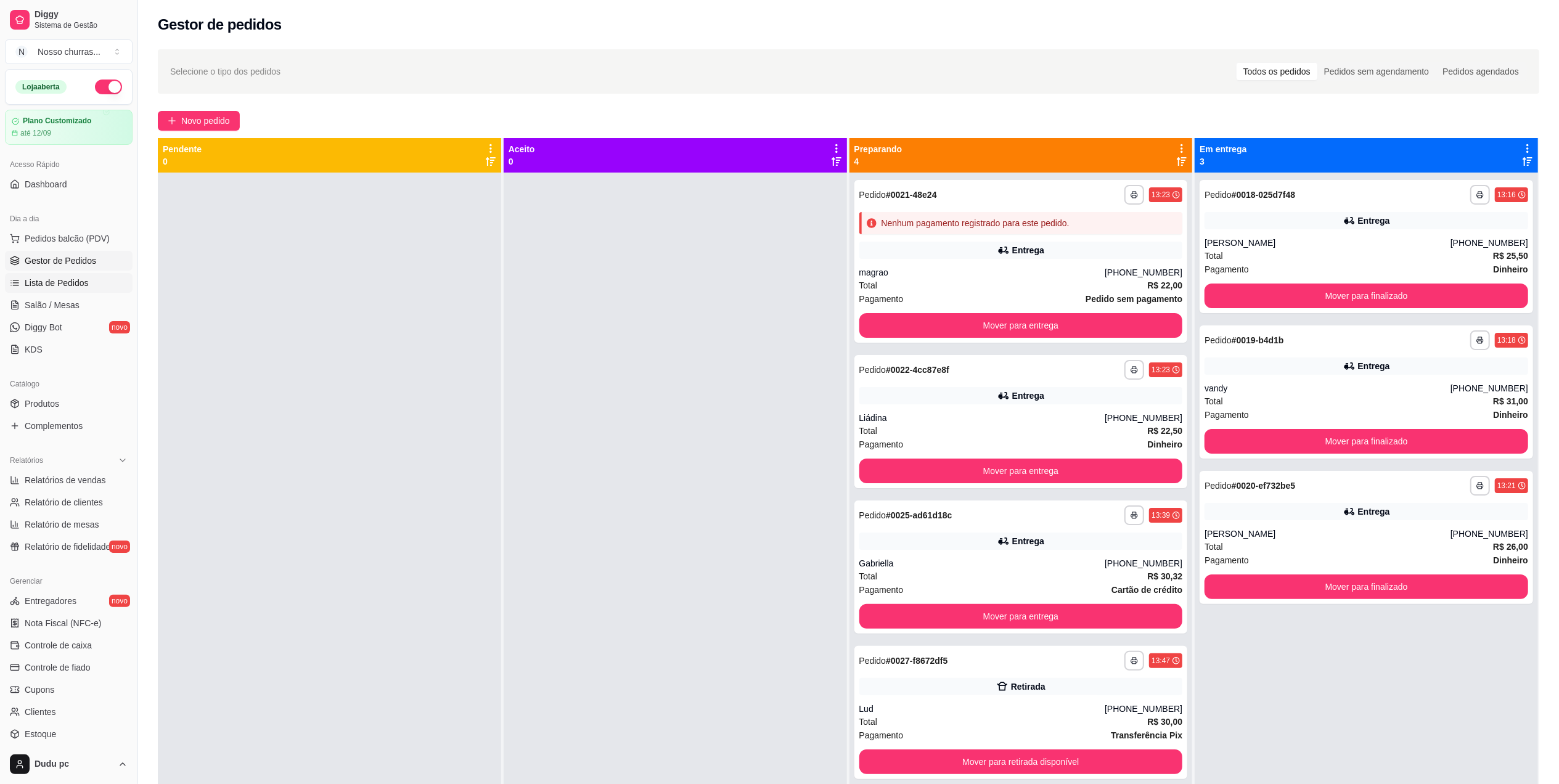
click at [94, 287] on link "Lista de Pedidos" at bounding box center [69, 283] width 127 height 20
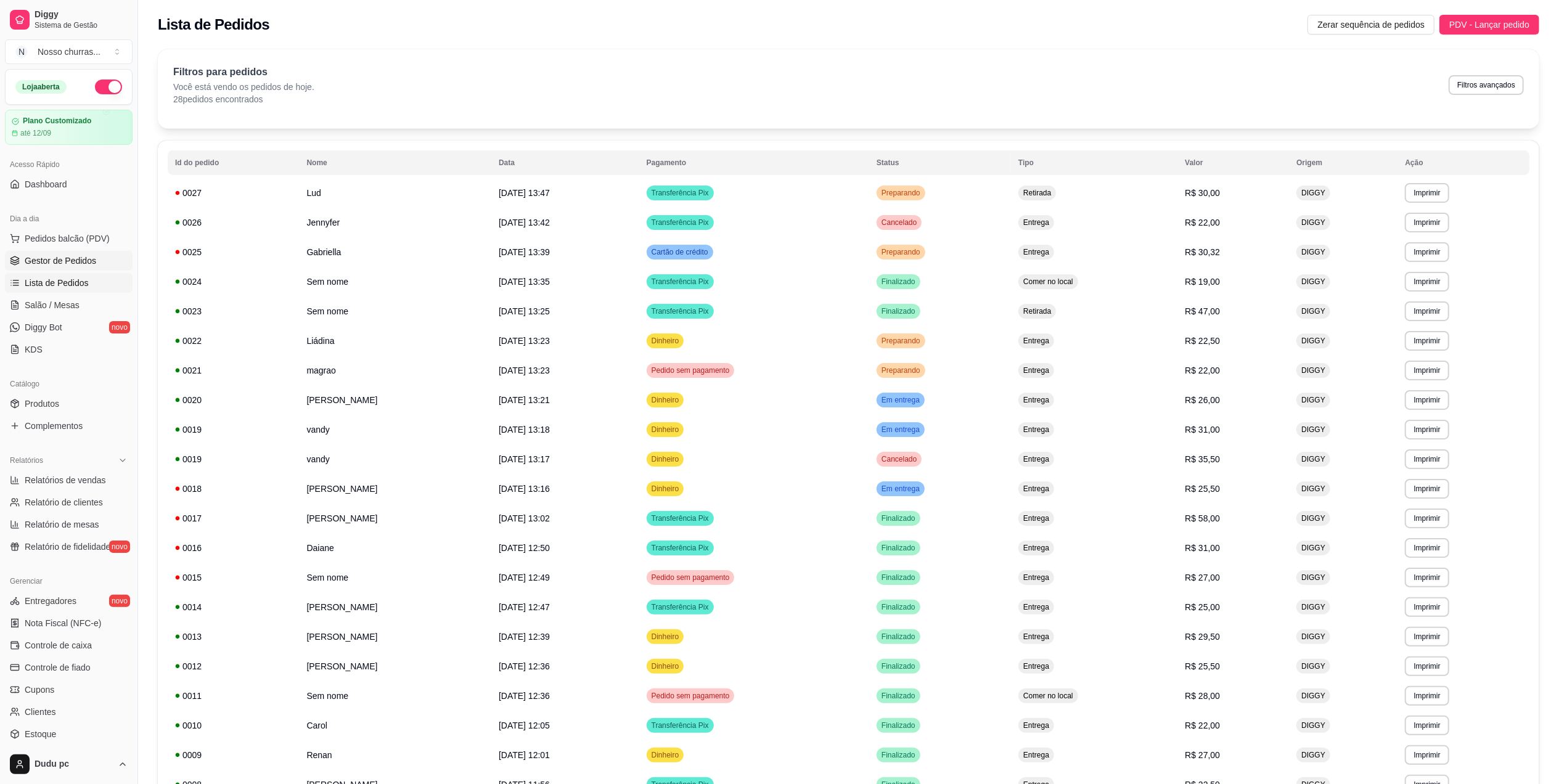
click at [39, 265] on span "Gestor de Pedidos" at bounding box center [60, 261] width 71 height 13
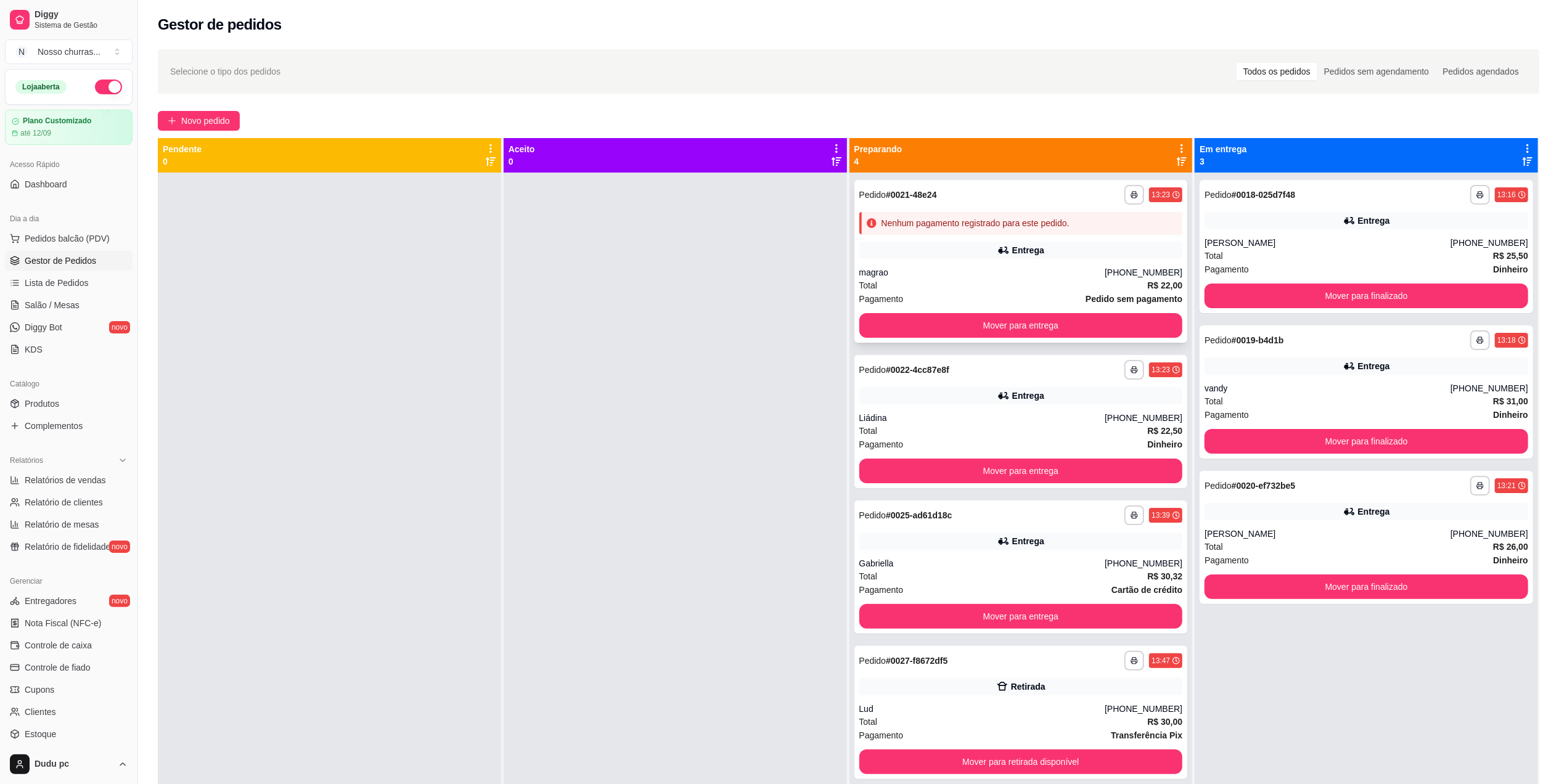
click at [918, 220] on div "Nenhum pagamento registrado para este pedido." at bounding box center [975, 223] width 188 height 13
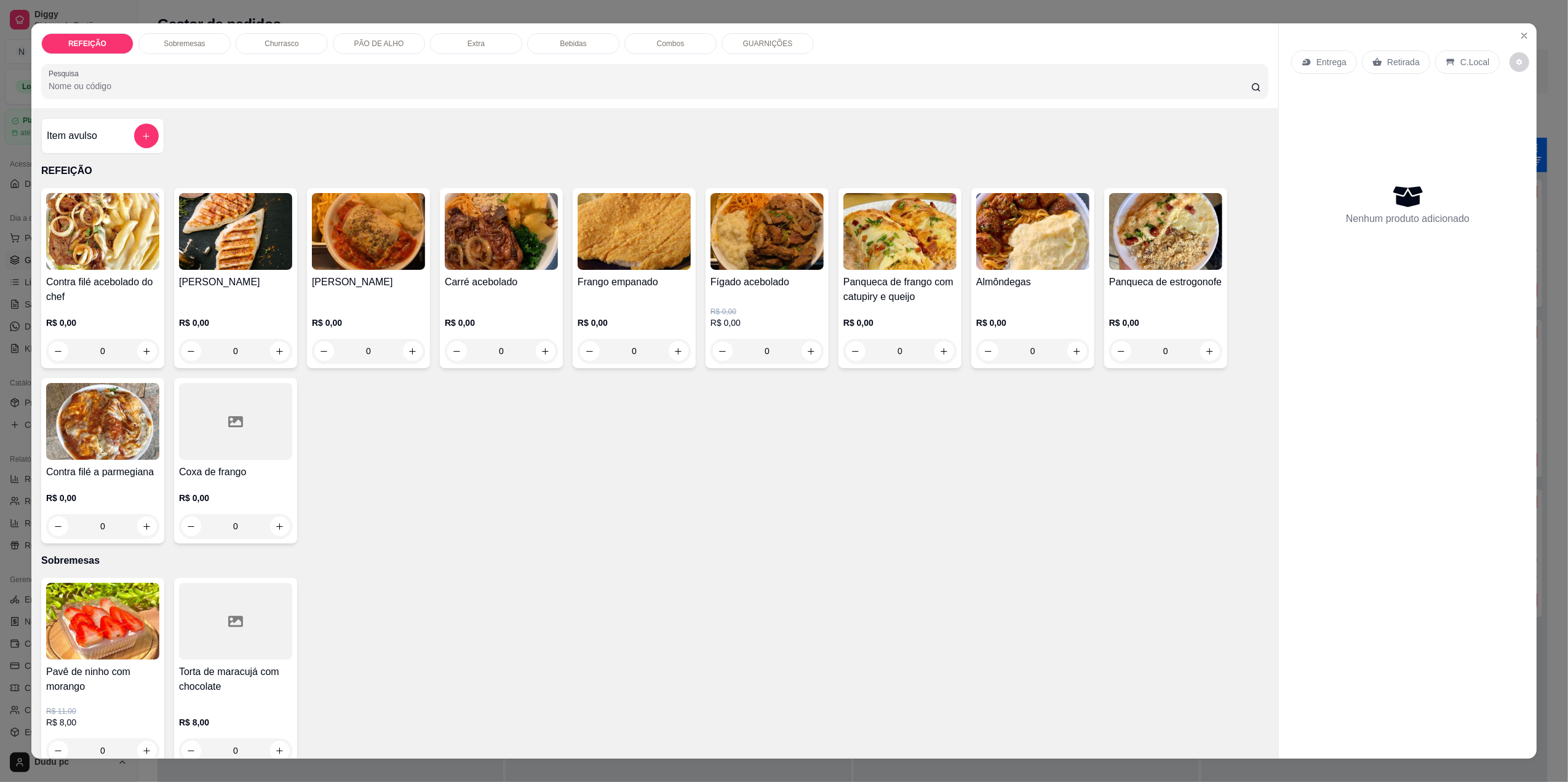
click at [0, 212] on html "Diggy Sistema de Gestão N Nosso churras ... Loja aberta Plano Customizado até 1…" at bounding box center [784, 391] width 1568 height 782
click at [166, 11] on div "REFEIÇÃO Sobremesas Churrasco PÃO DE ALHO Extra Bebidas Combos GUARNIÇÕES Pesqu…" at bounding box center [784, 391] width 1568 height 782
click at [0, 199] on html "Diggy Sistema de Gestão N Nosso churras ... Loja aberta Plano Customizado até 1…" at bounding box center [784, 391] width 1568 height 782
click at [1522, 33] on icon "Close" at bounding box center [1524, 36] width 10 height 10
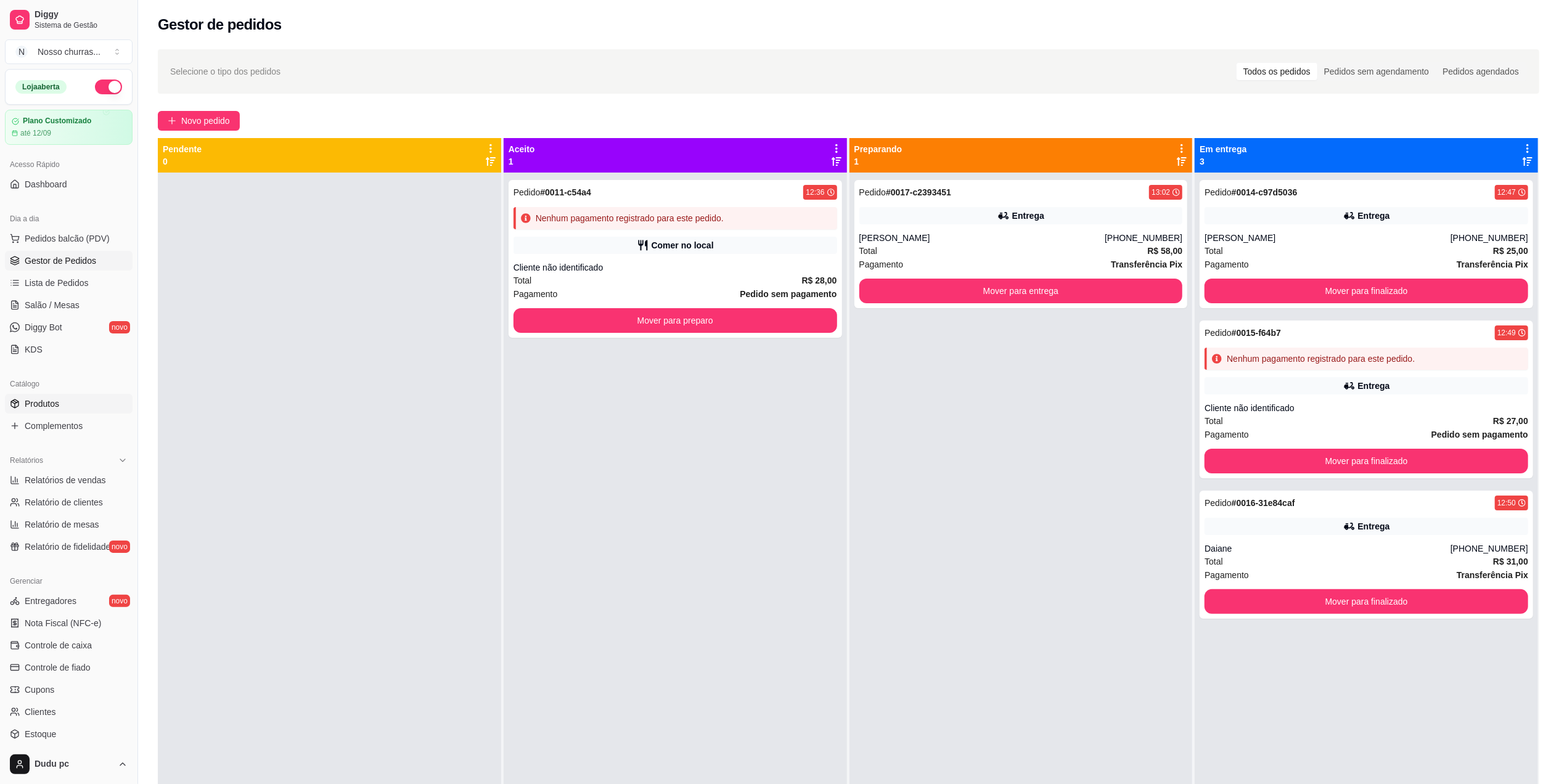
click at [63, 413] on link "Produtos" at bounding box center [69, 404] width 127 height 20
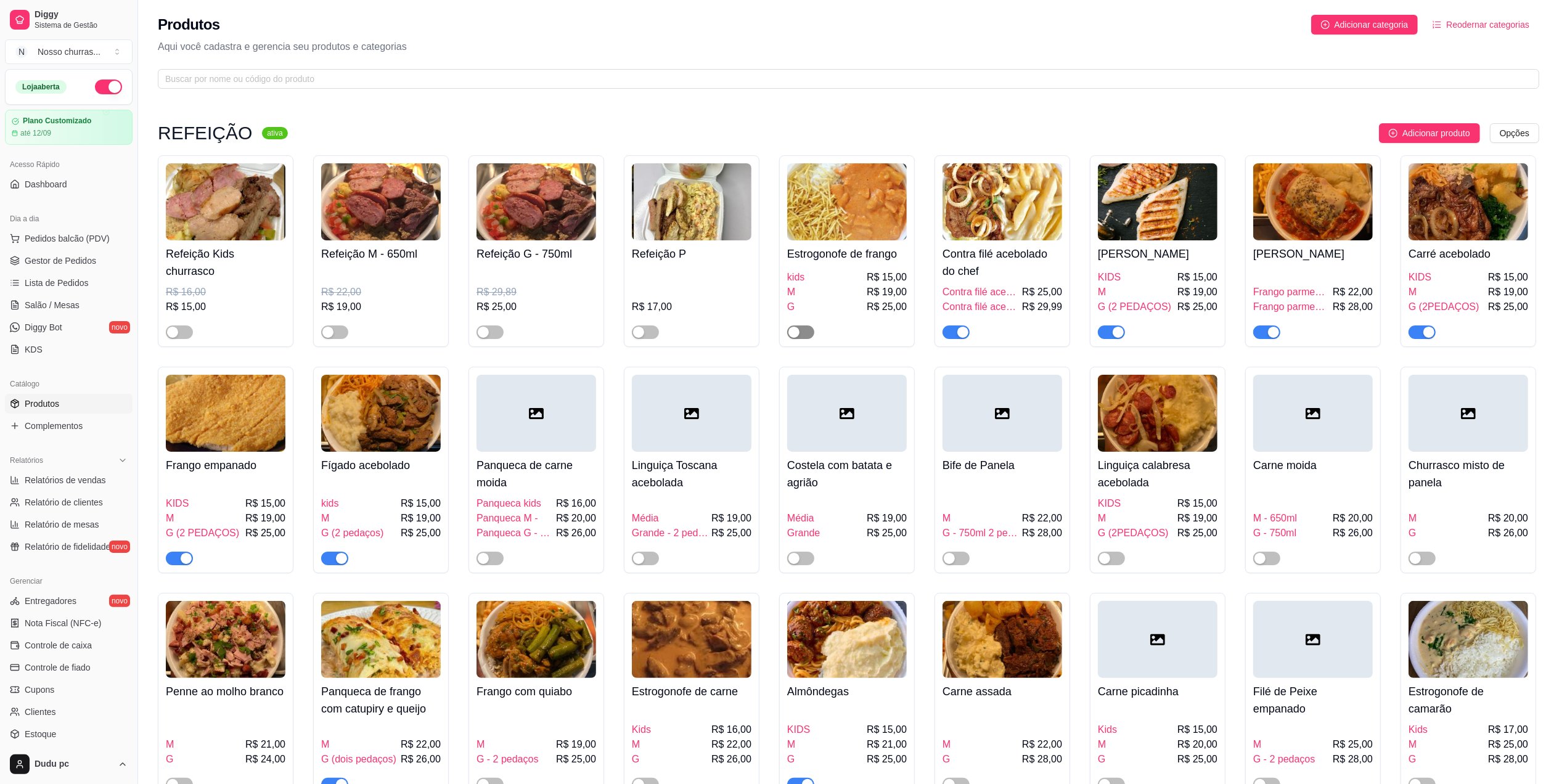
click at [797, 335] on div "button" at bounding box center [793, 332] width 11 height 11
click at [48, 255] on span "Gestor de Pedidos" at bounding box center [60, 261] width 71 height 13
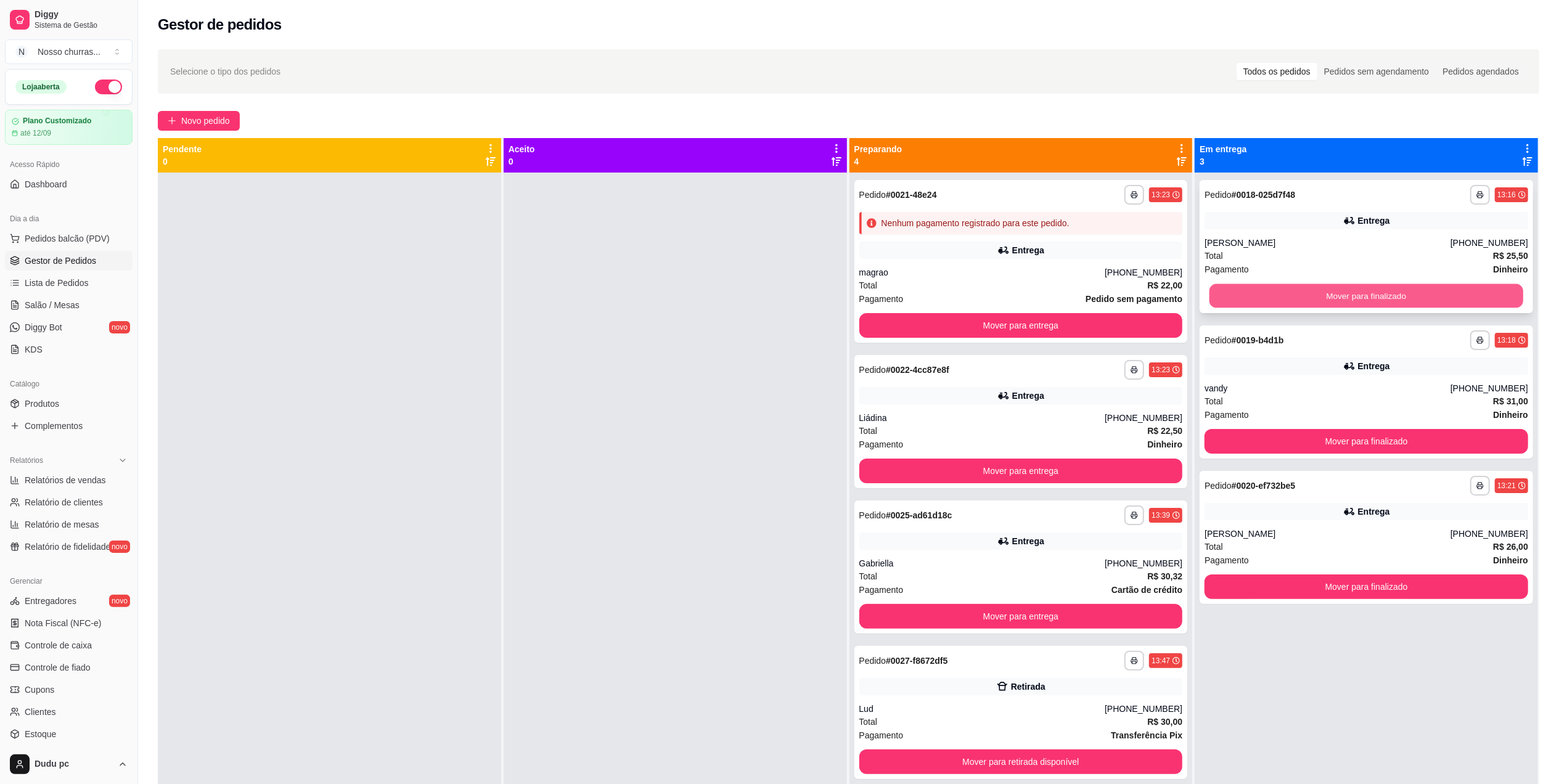
click at [1334, 299] on button "Mover para finalizado" at bounding box center [1366, 296] width 314 height 24
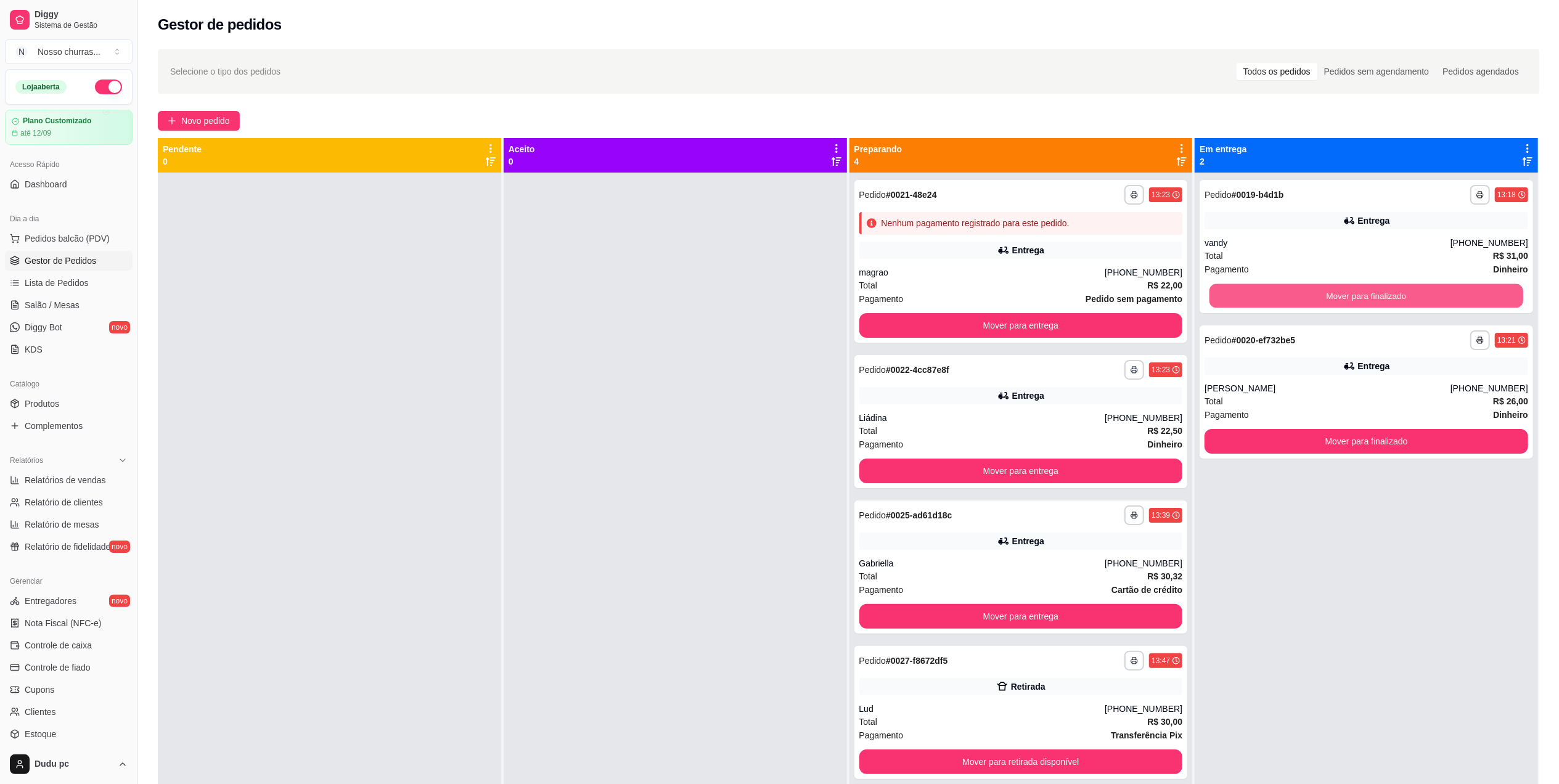
click at [1334, 299] on button "Mover para finalizado" at bounding box center [1366, 296] width 314 height 24
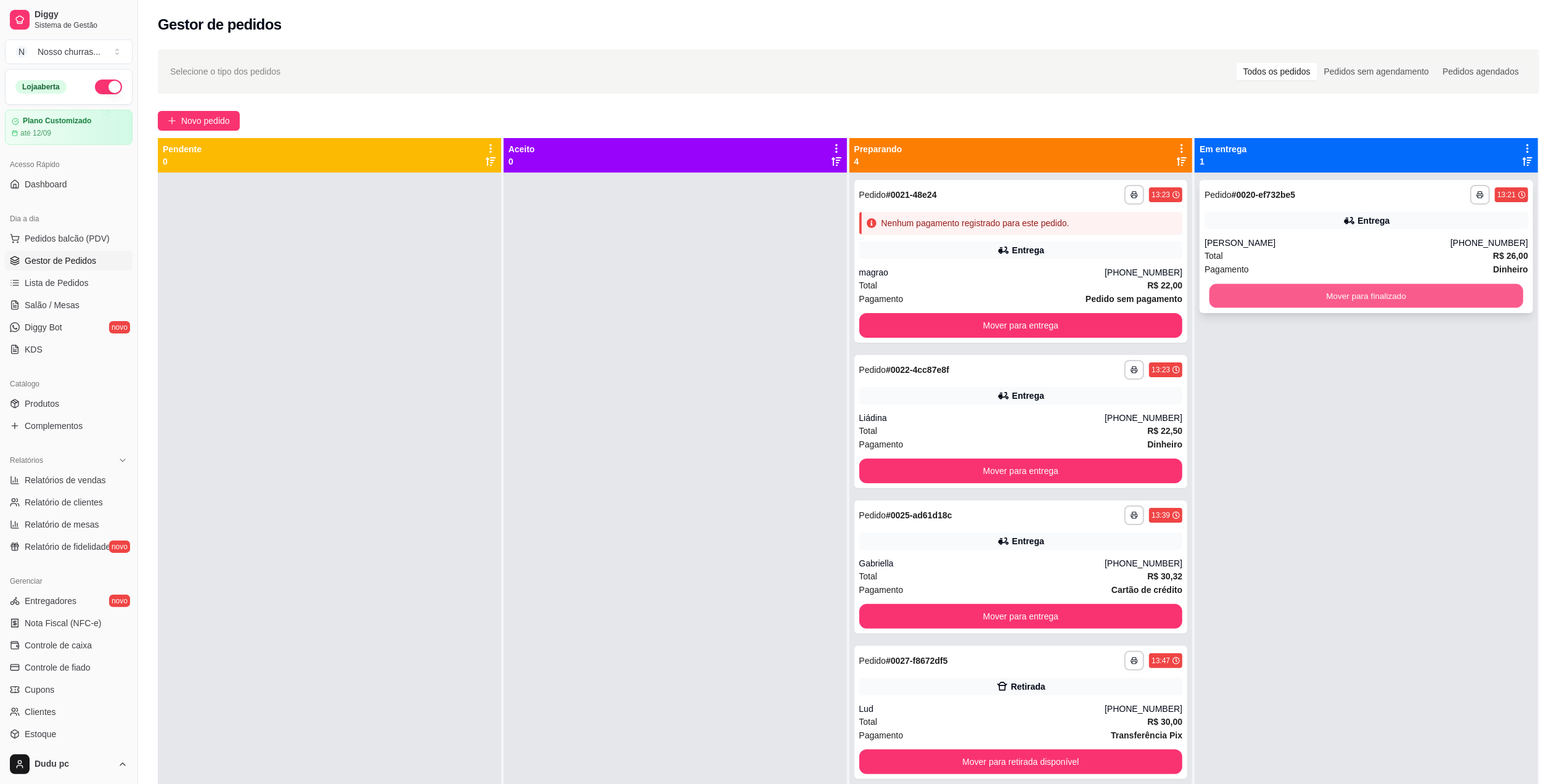
click at [1315, 290] on button "Mover para finalizado" at bounding box center [1366, 296] width 314 height 24
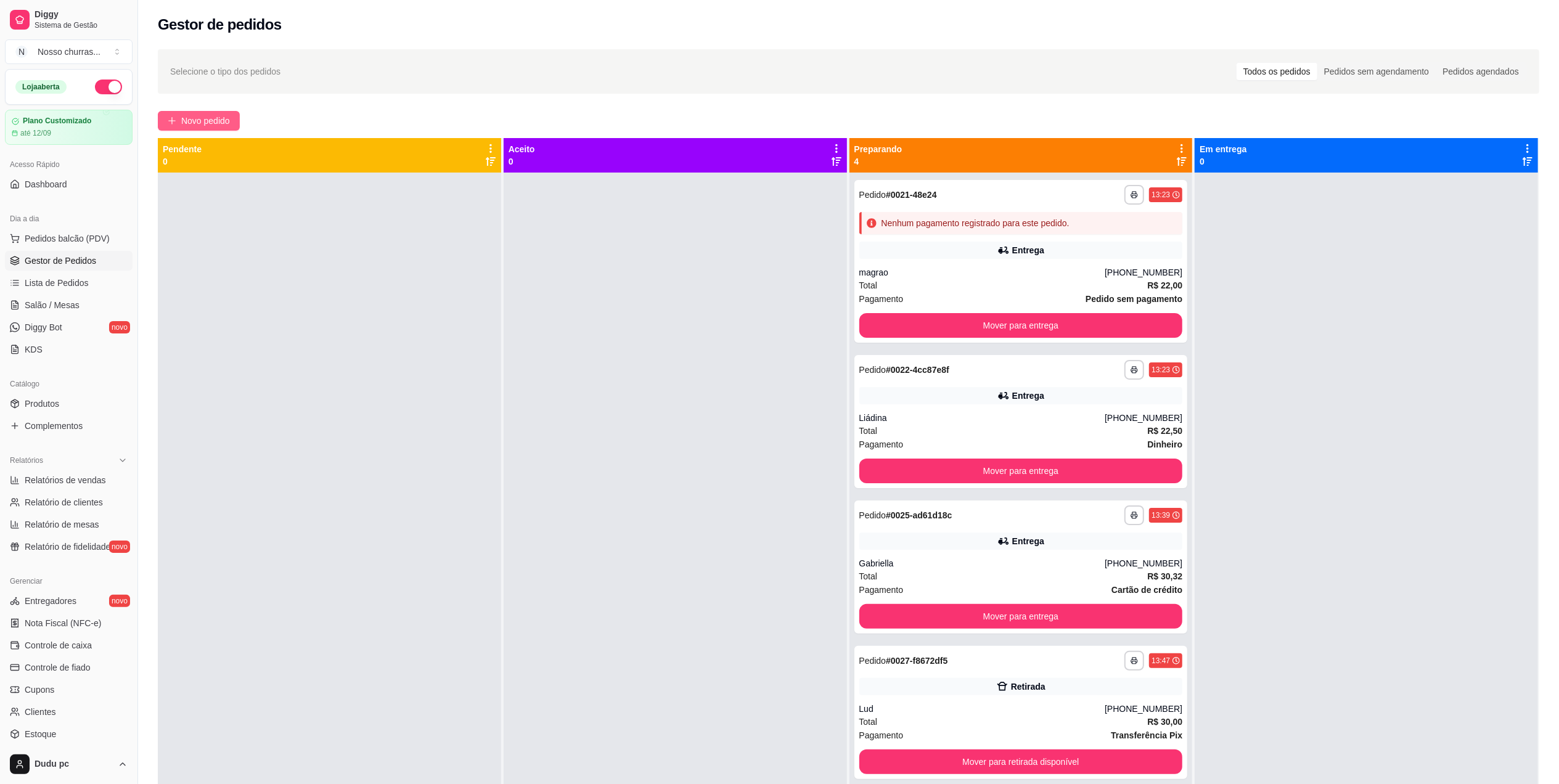
click at [223, 116] on span "Novo pedido" at bounding box center [205, 121] width 49 height 13
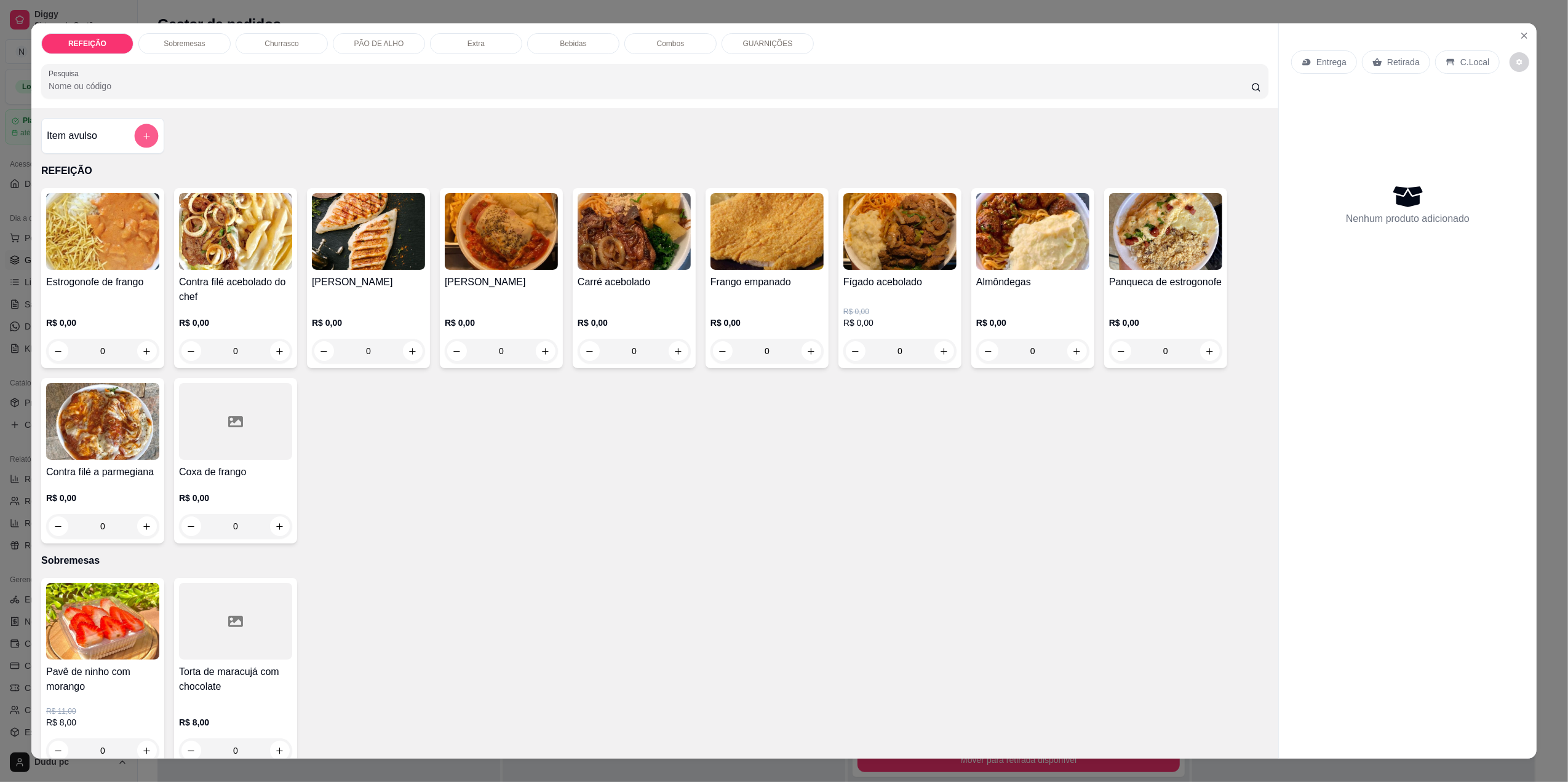
click at [142, 134] on icon "add-separate-item" at bounding box center [146, 135] width 9 height 9
click at [136, 129] on button "add-separate-item" at bounding box center [146, 135] width 24 height 24
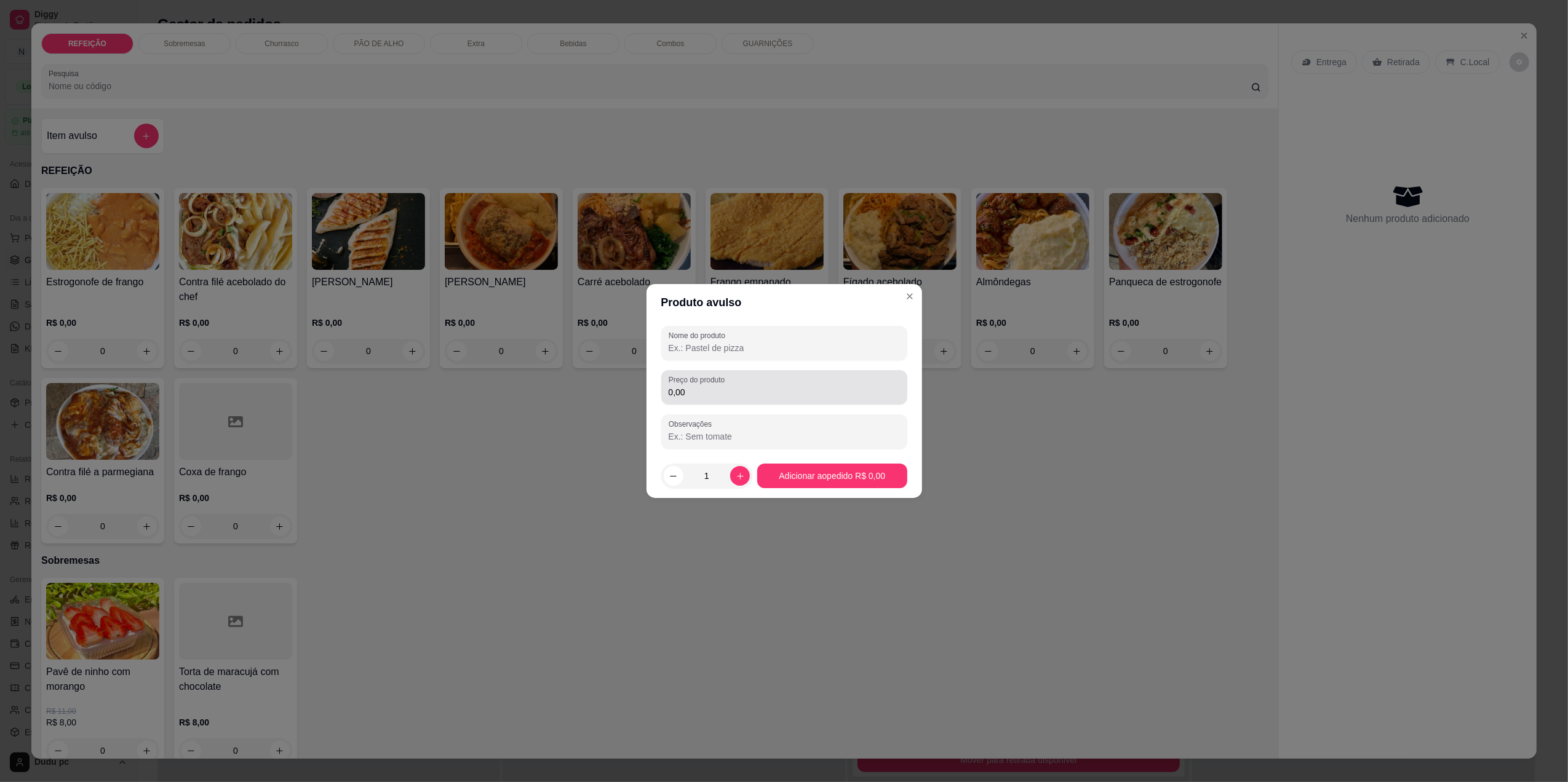
click at [726, 398] on div "0,00" at bounding box center [784, 386] width 231 height 24
type input "7,00"
click at [763, 347] on input "Nome do produto" at bounding box center [784, 348] width 231 height 13
type input "ks"
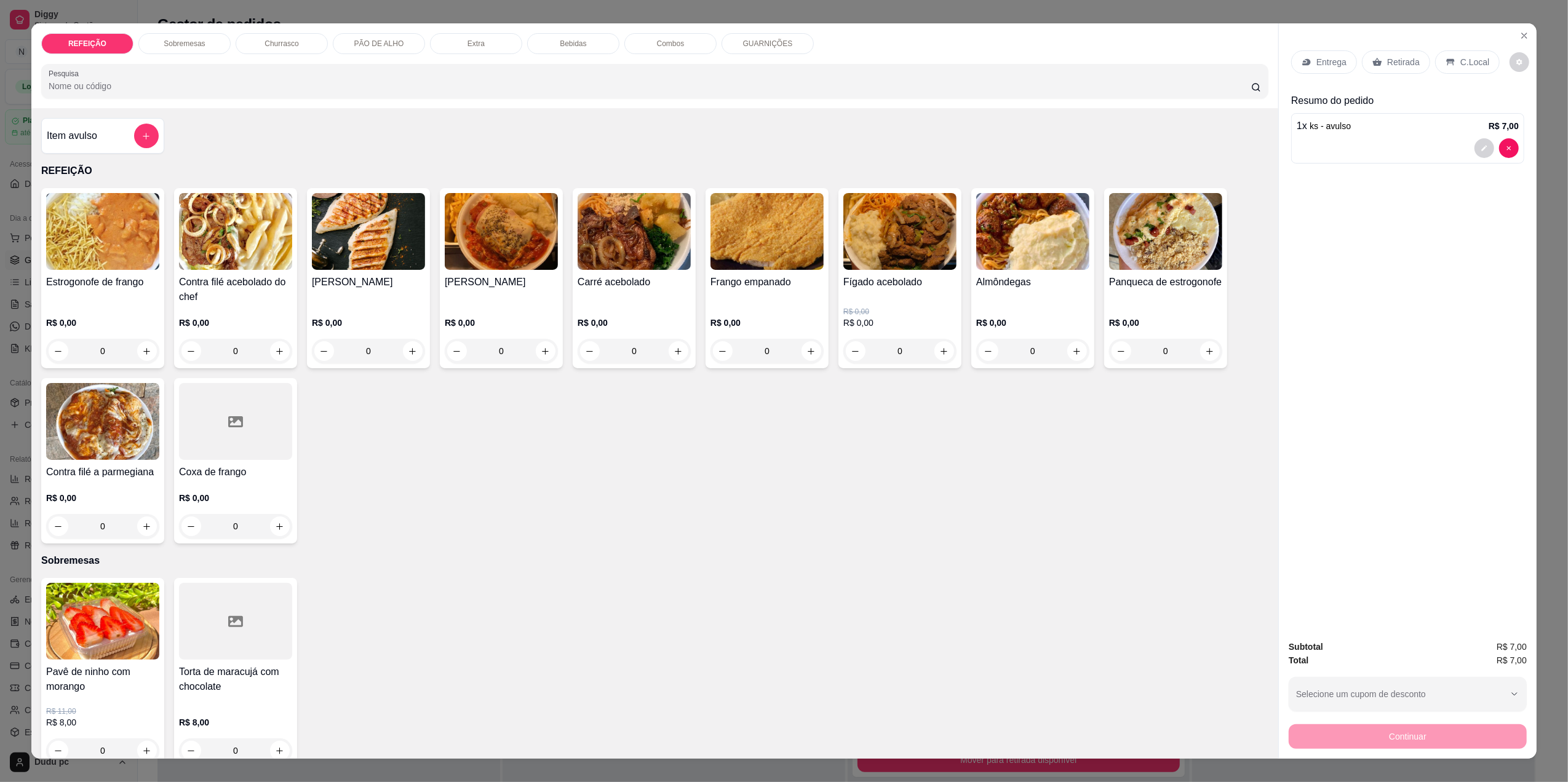
click at [667, 342] on div "0" at bounding box center [633, 350] width 113 height 24
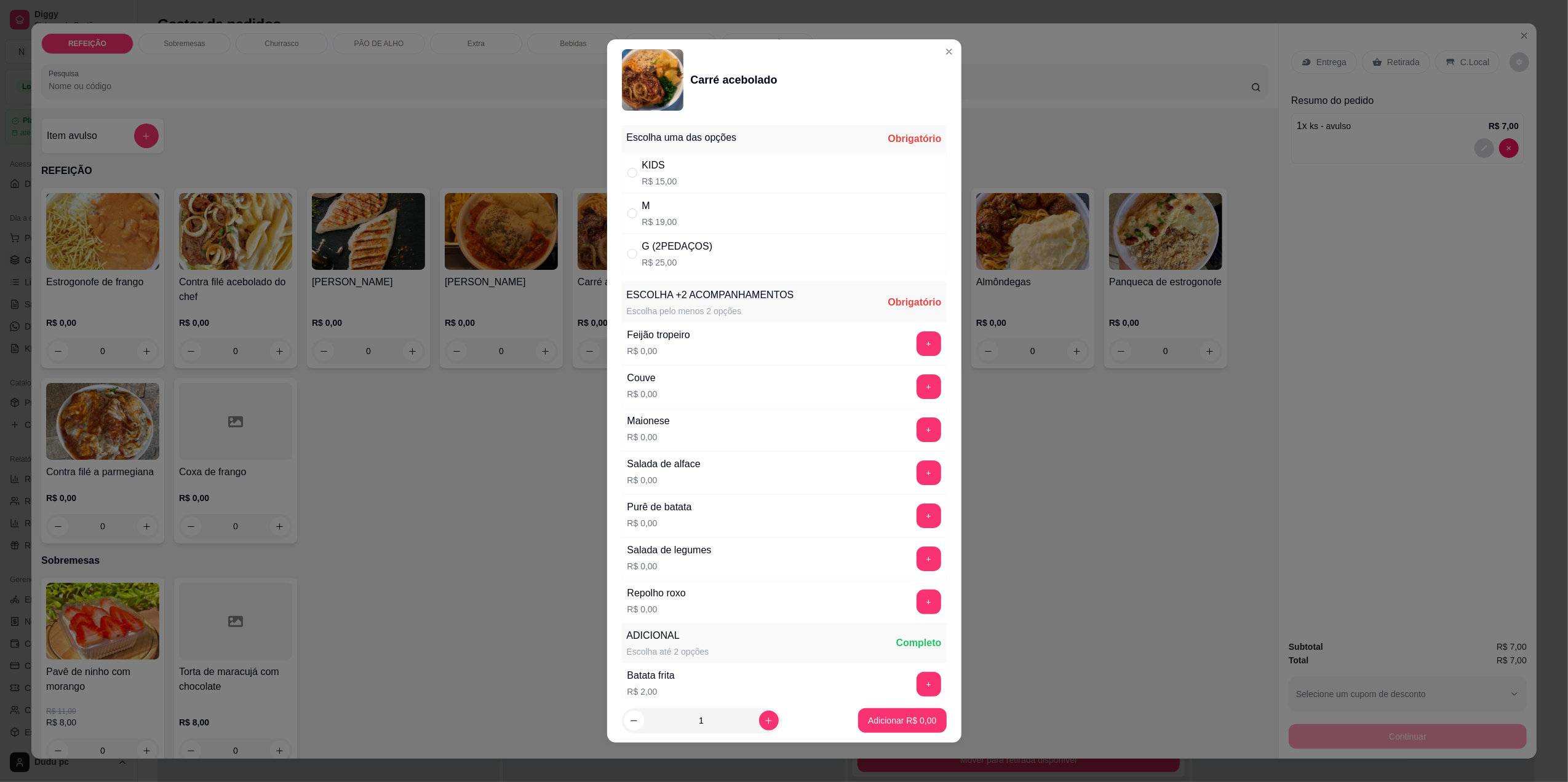
click at [720, 252] on div "G (2PEDAÇOS) R$ 25,00" at bounding box center [784, 253] width 325 height 41
radio input "true"
click at [916, 345] on button "+" at bounding box center [928, 343] width 24 height 24
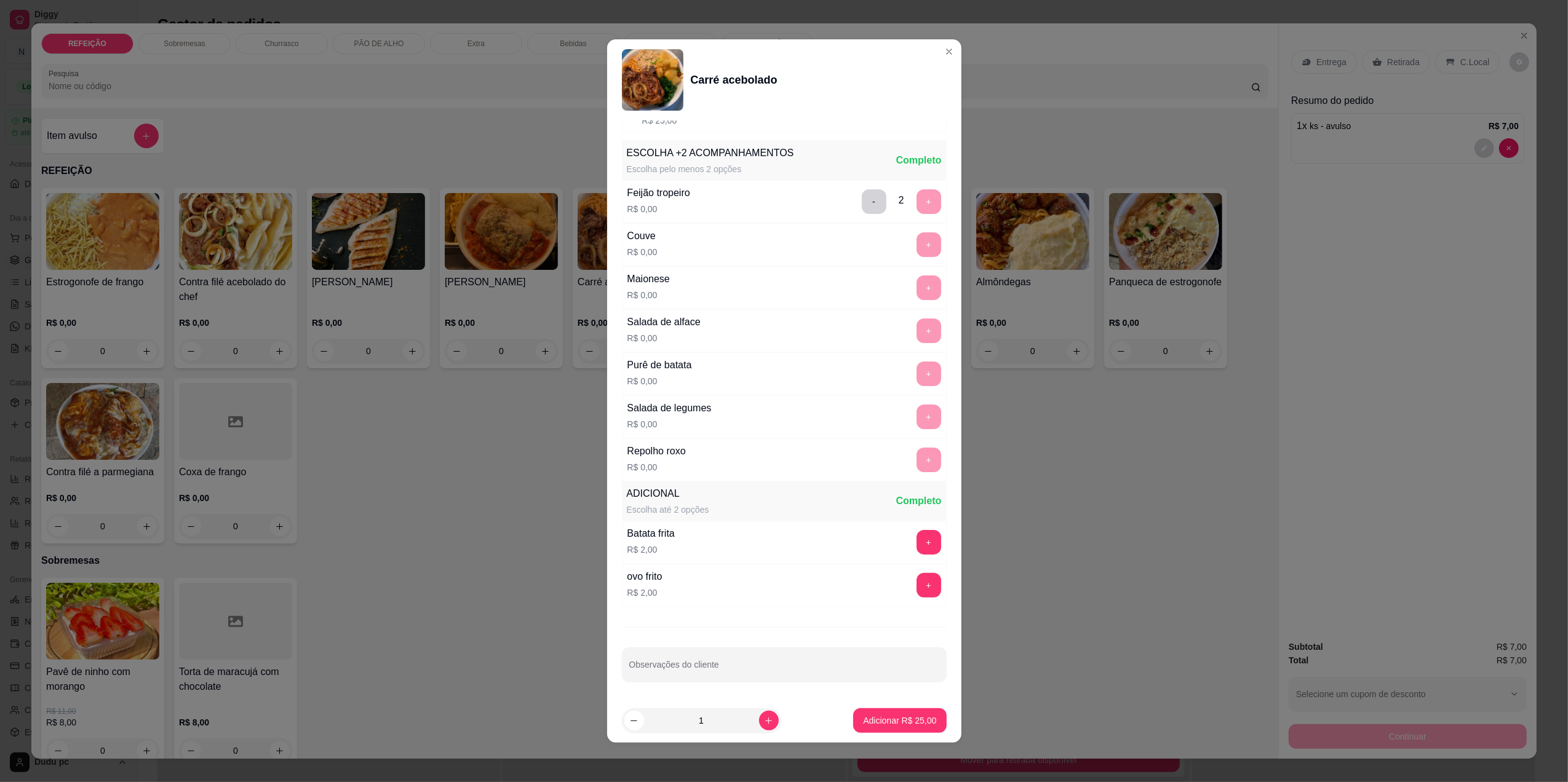
scroll to position [147, 0]
click at [879, 711] on button "Adicionar R$ 25,00" at bounding box center [900, 721] width 90 height 24
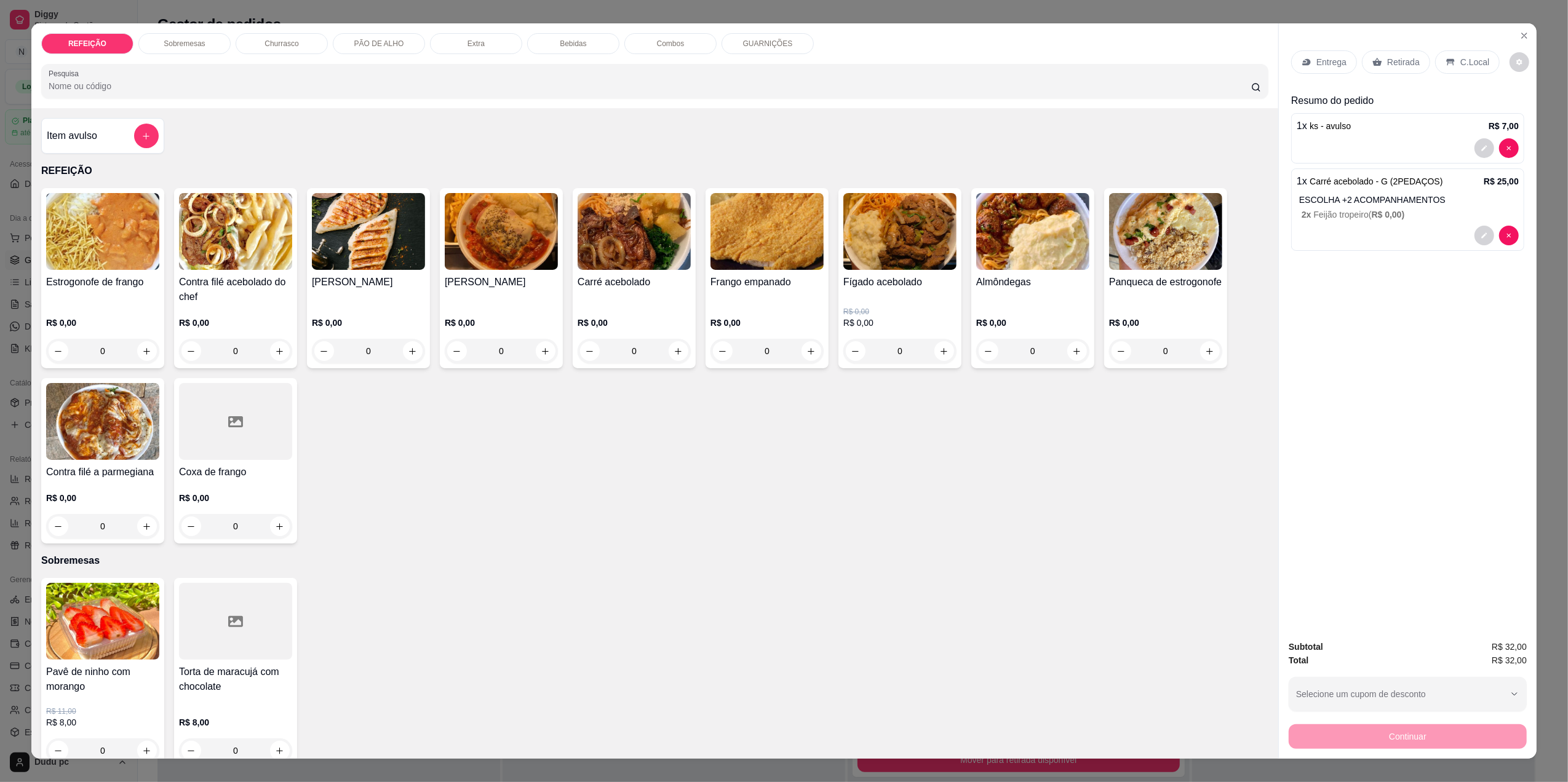
click at [1460, 64] on p "C.Local" at bounding box center [1474, 62] width 29 height 13
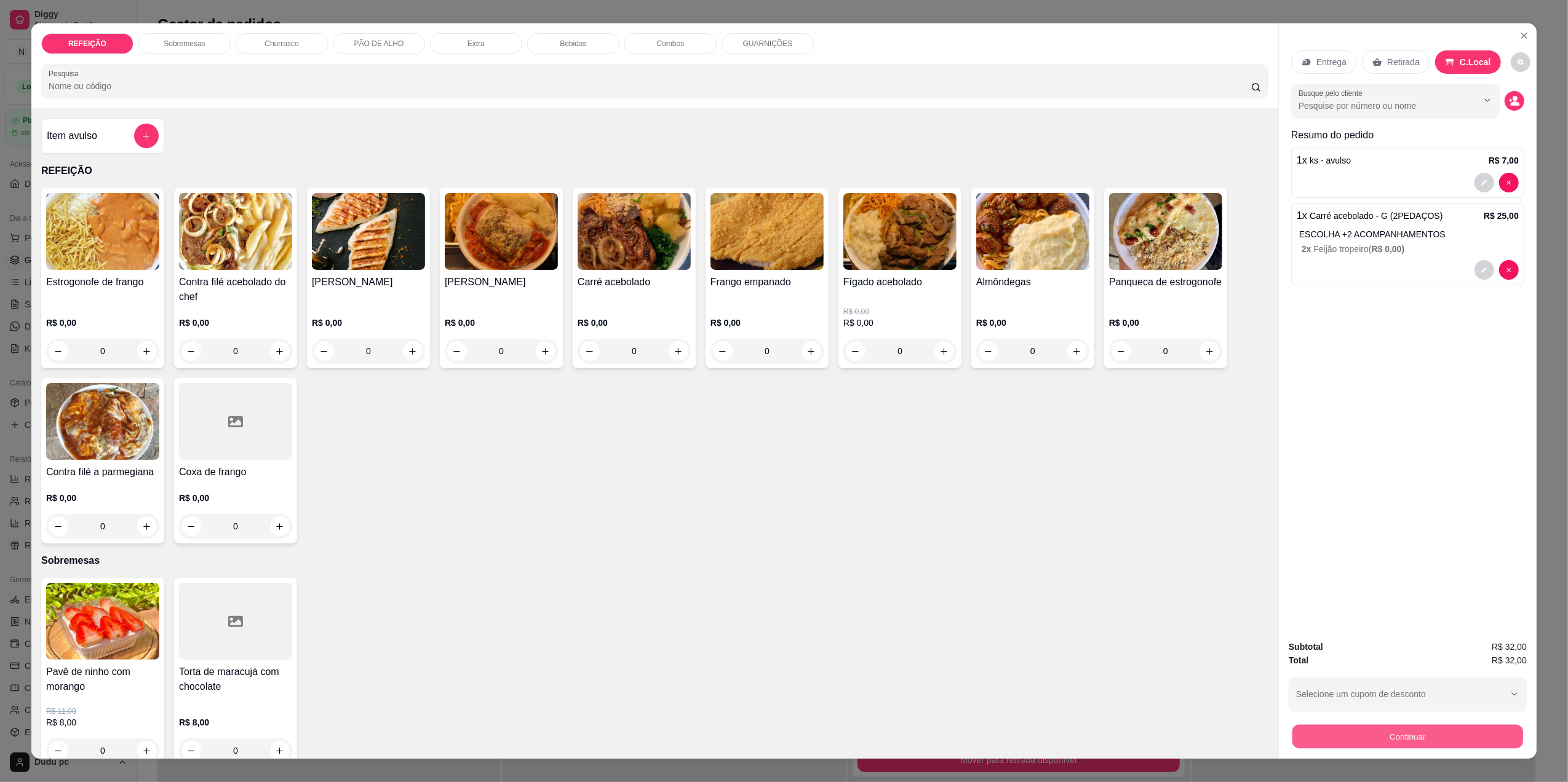
click at [1400, 739] on button "Continuar" at bounding box center [1407, 736] width 231 height 24
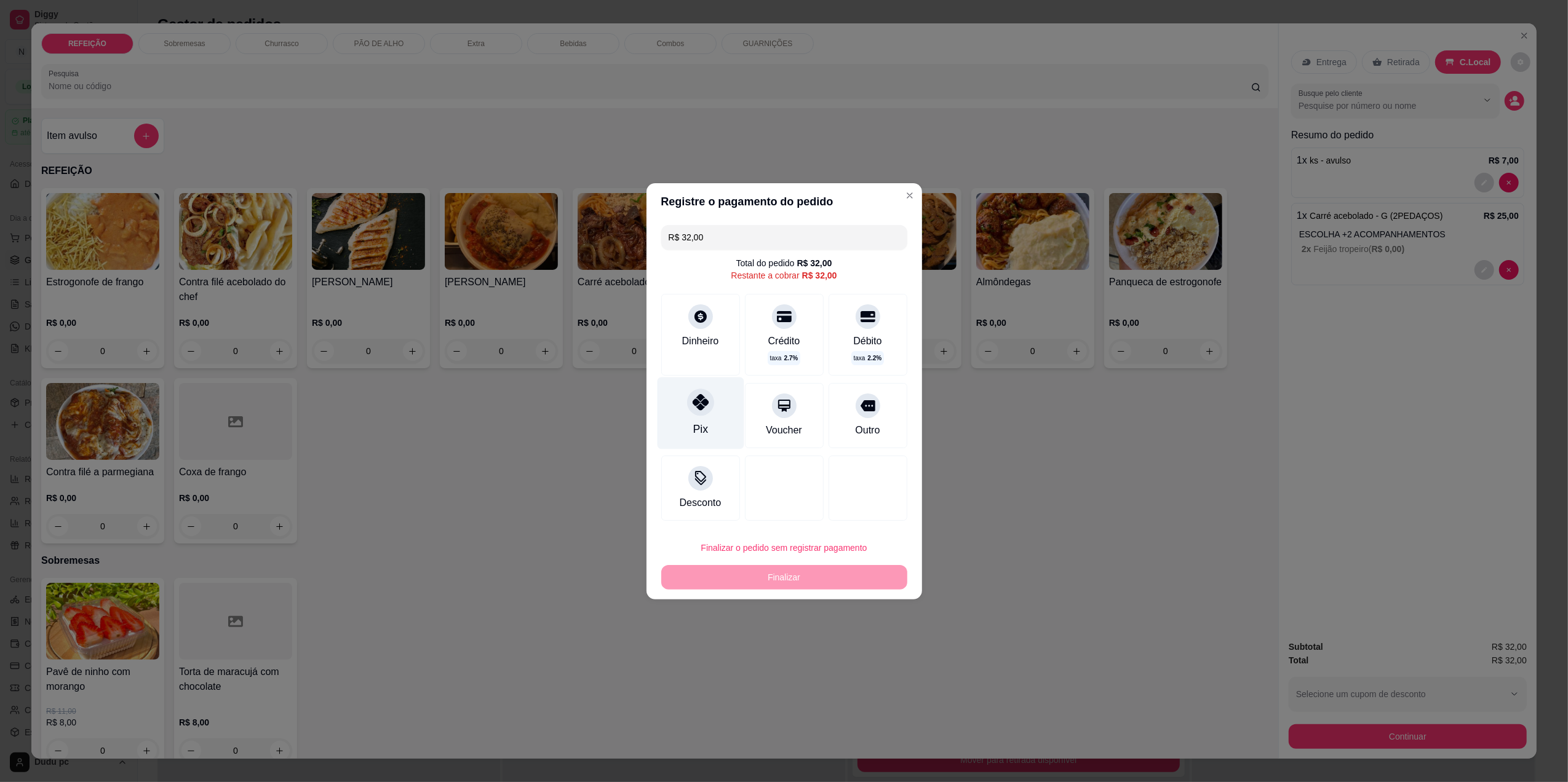
click at [704, 422] on div "Pix" at bounding box center [700, 429] width 15 height 16
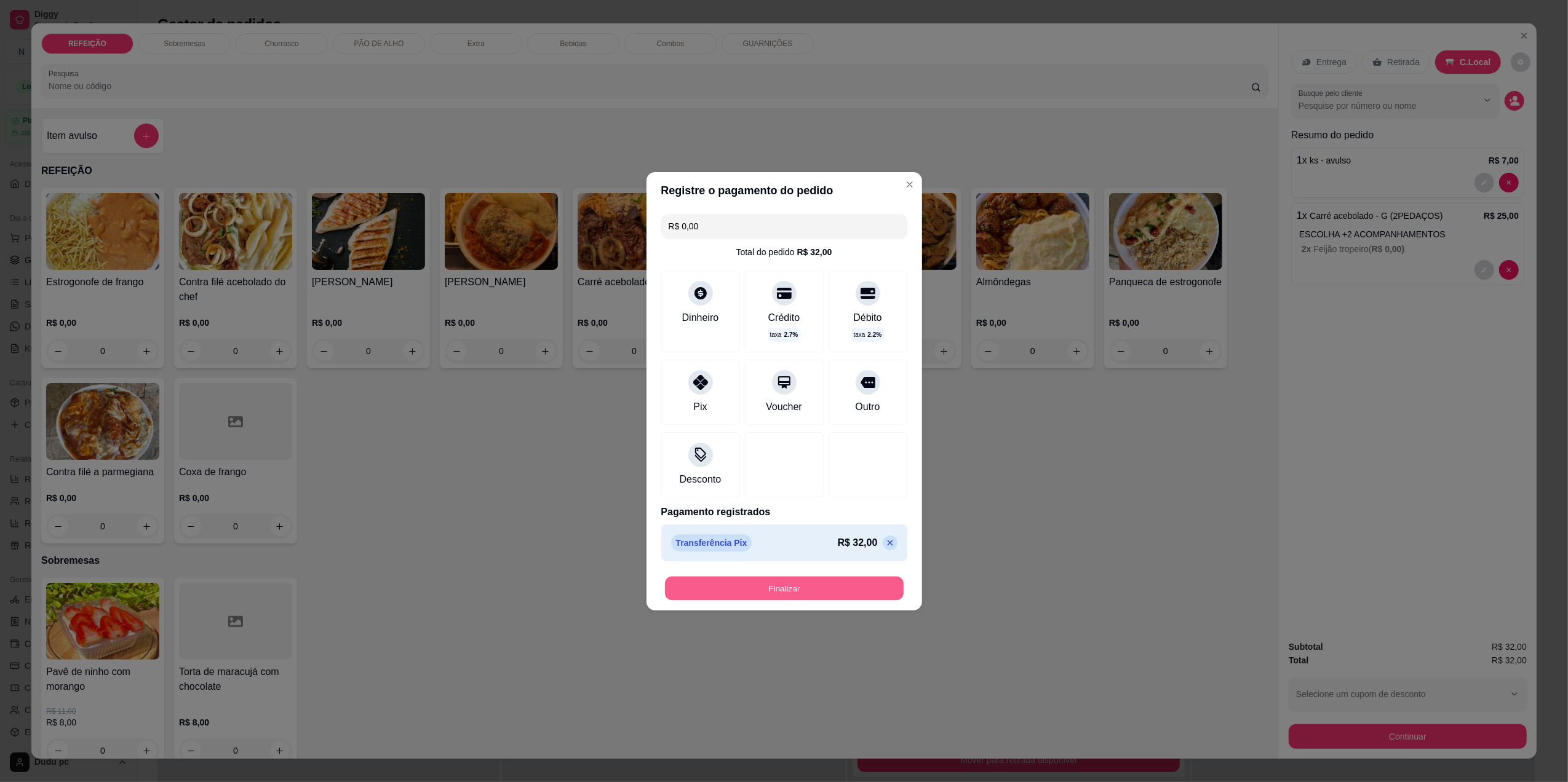
click at [742, 590] on button "Finalizar" at bounding box center [784, 588] width 238 height 24
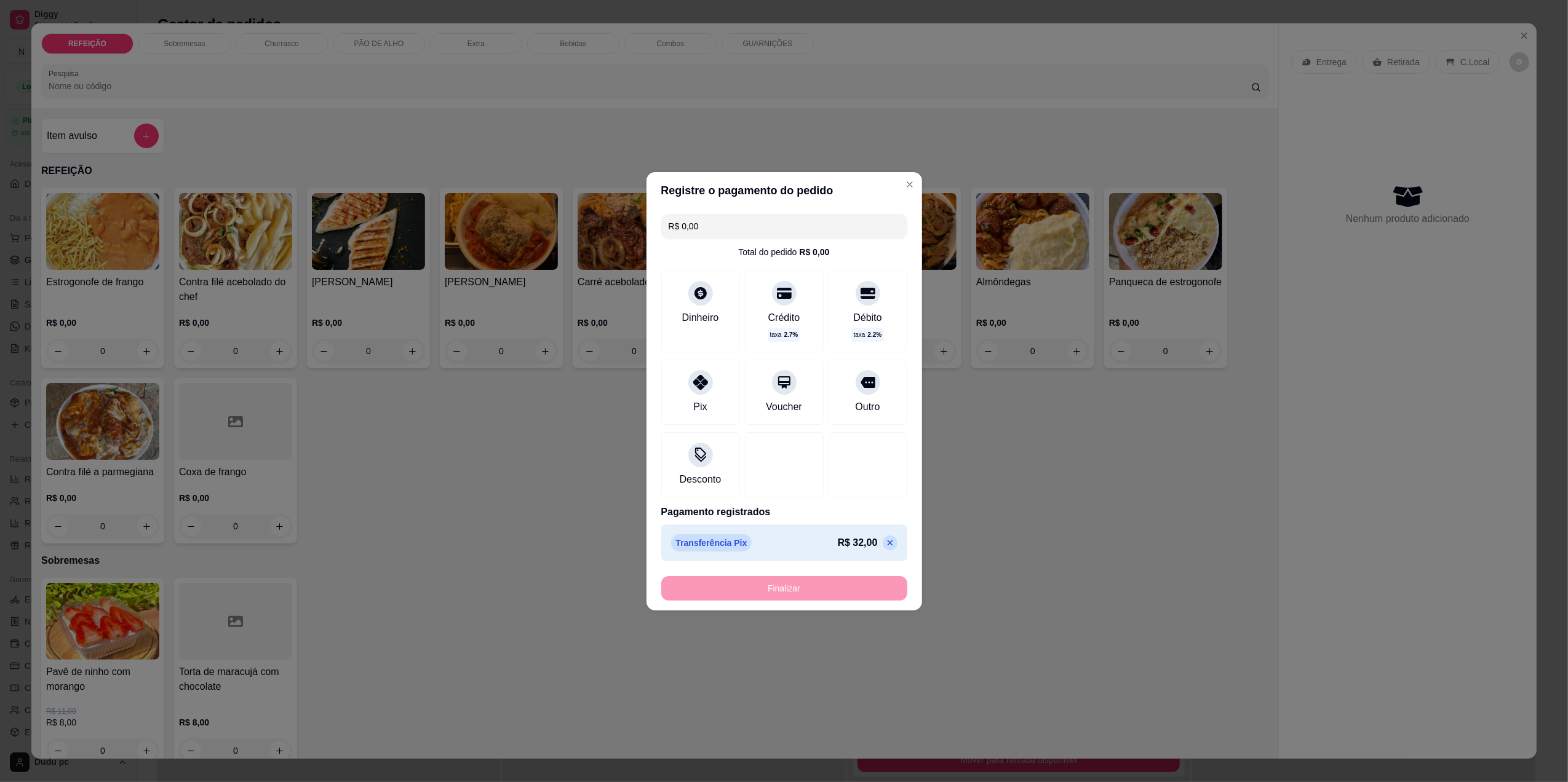
type input "-R$ 32,00"
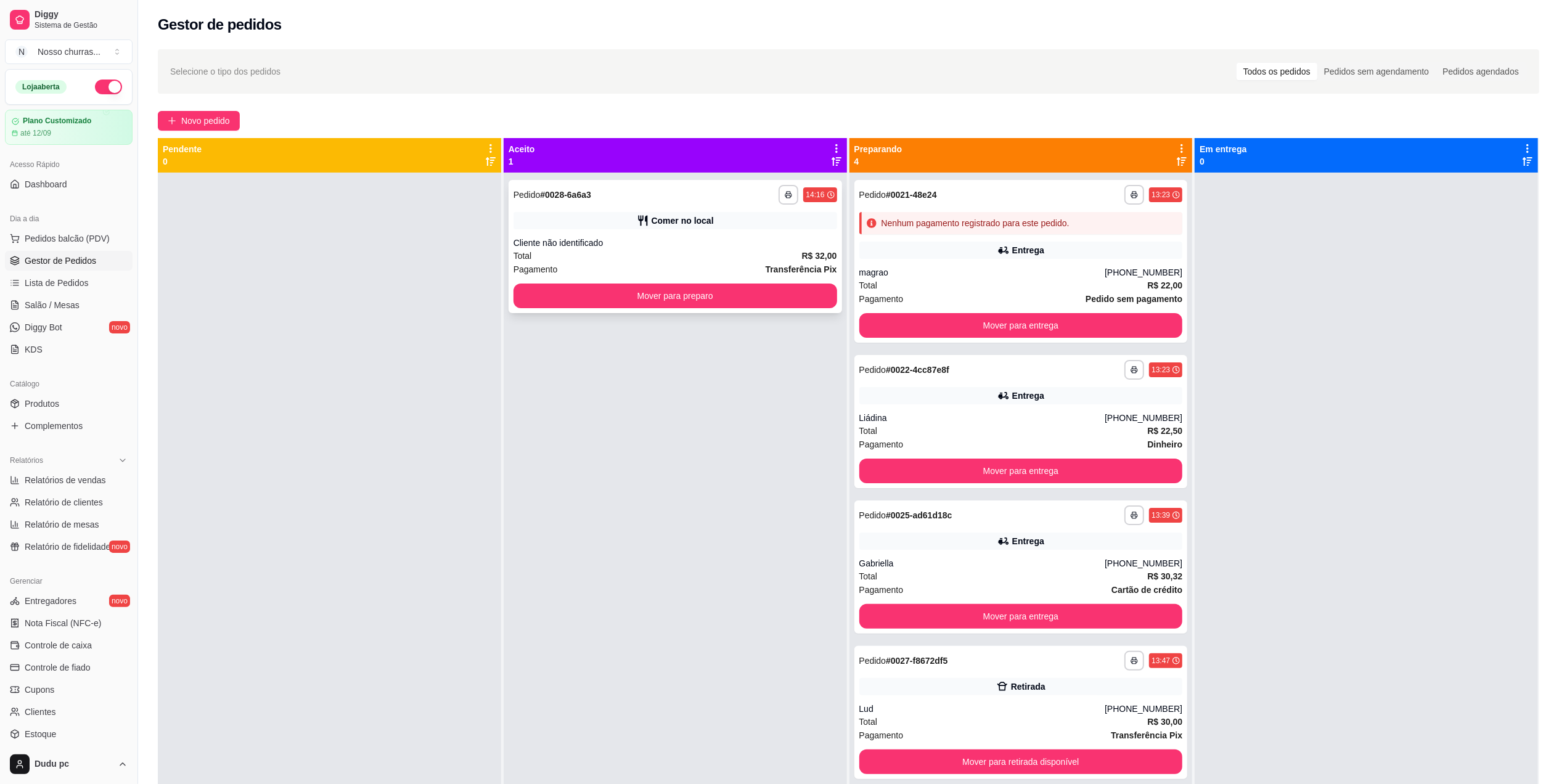
click at [776, 260] on div "Total R$ 32,00" at bounding box center [675, 256] width 324 height 13
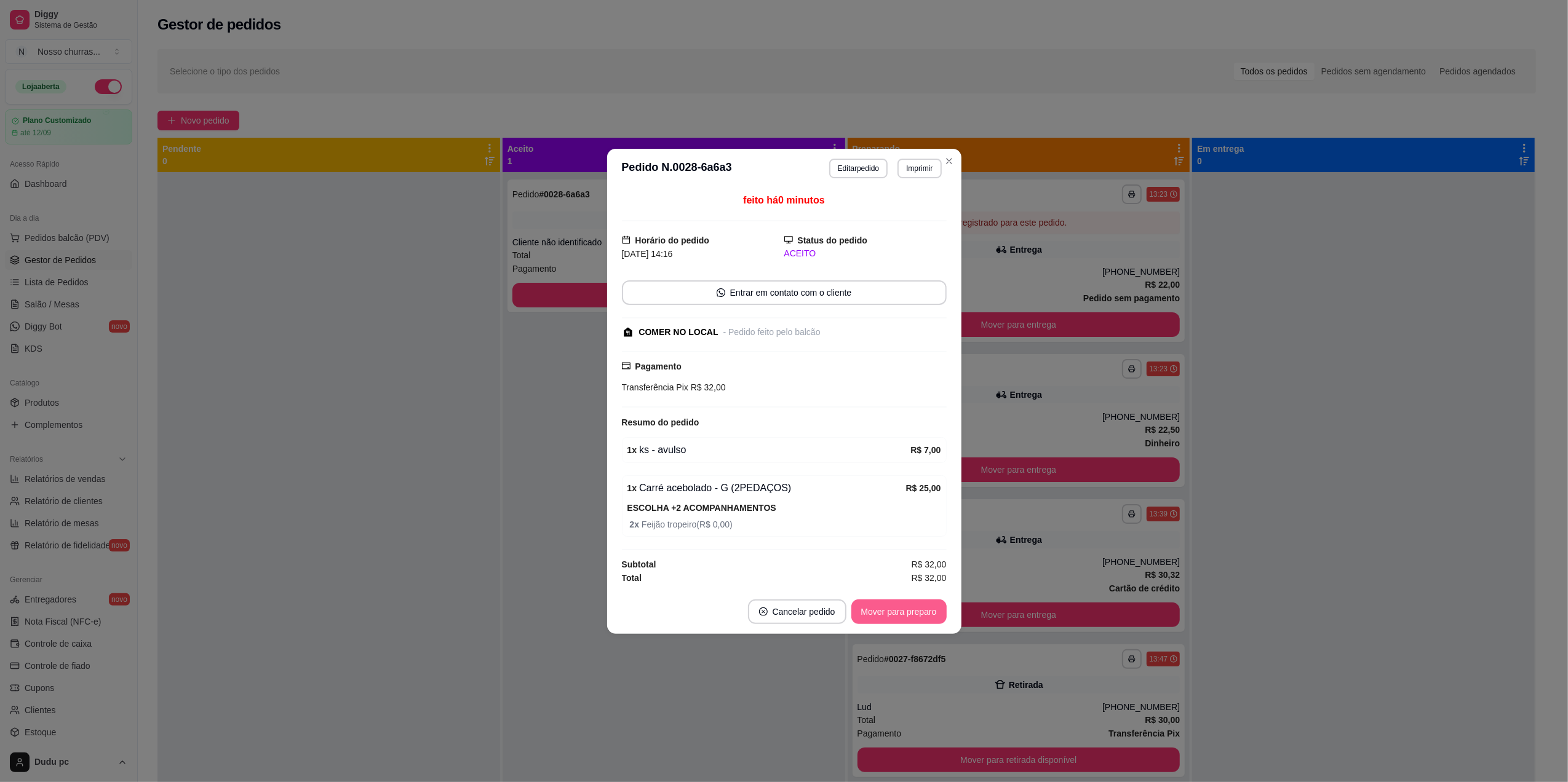
click at [879, 620] on button "Mover para preparo" at bounding box center [899, 611] width 95 height 24
click at [879, 620] on button "Mover para retirada disponível" at bounding box center [878, 611] width 131 height 24
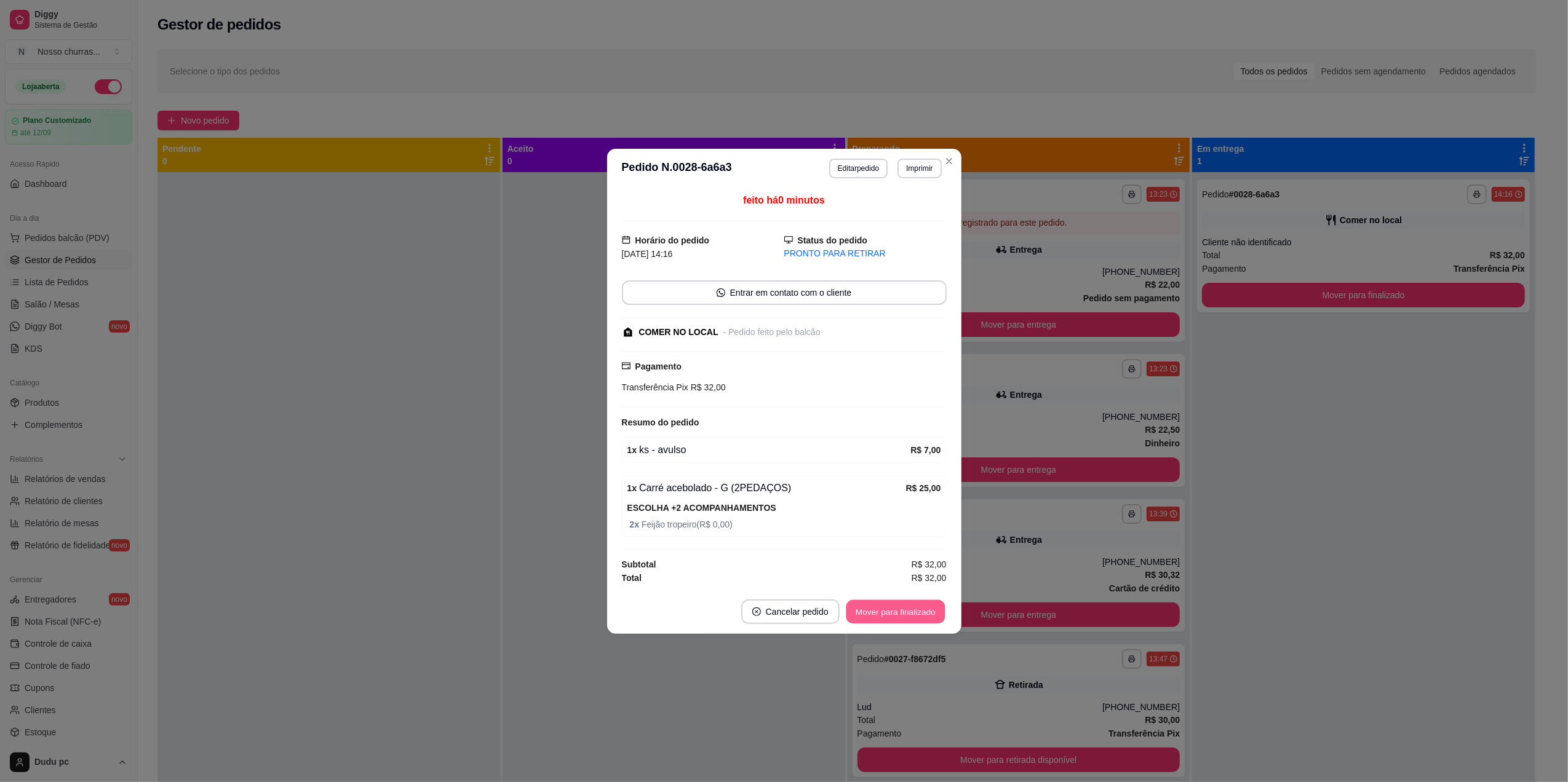
click at [879, 620] on button "Mover para finalizado" at bounding box center [895, 611] width 99 height 24
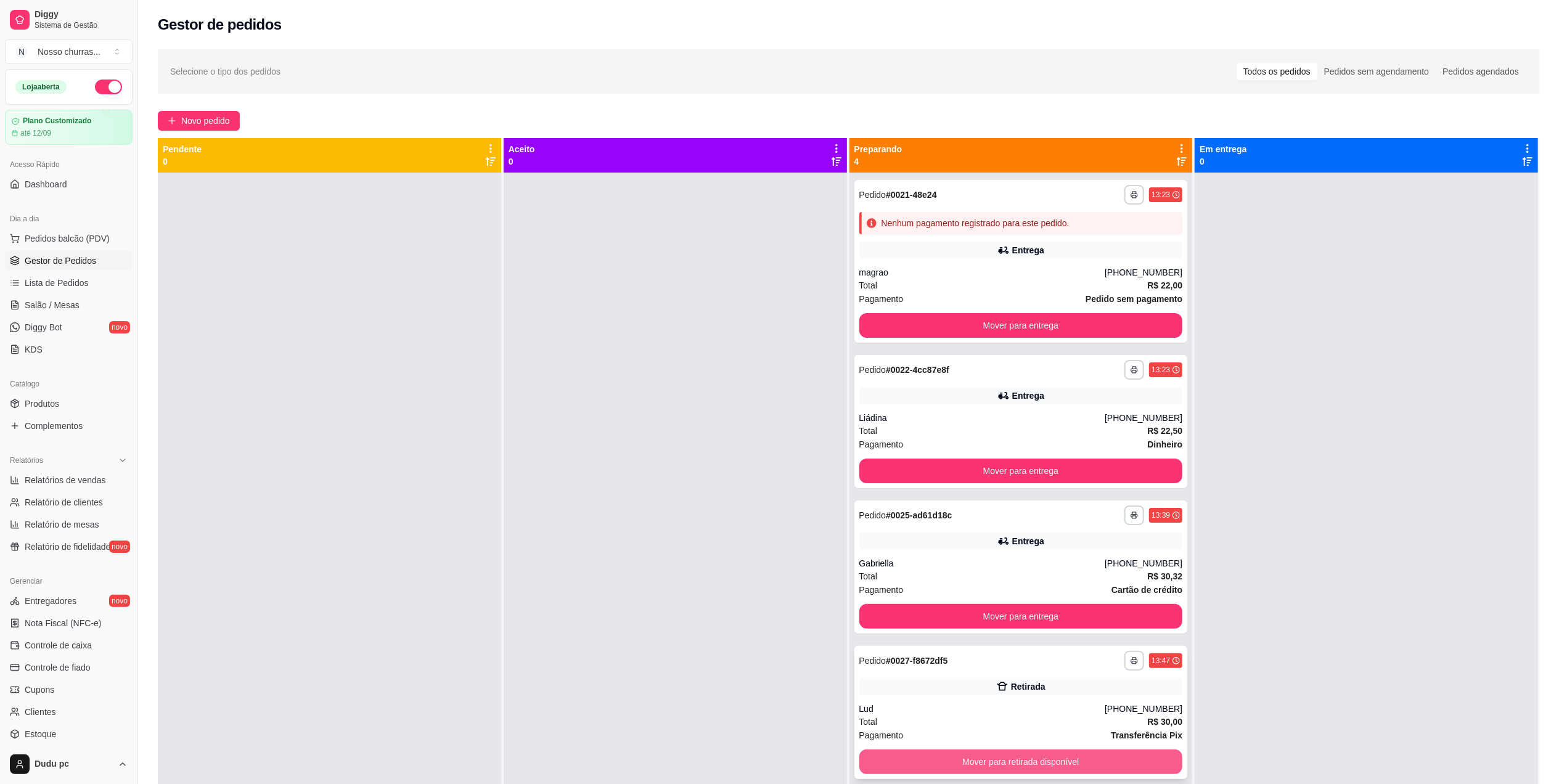
click at [922, 763] on button "Mover para retirada disponível" at bounding box center [1021, 761] width 324 height 24
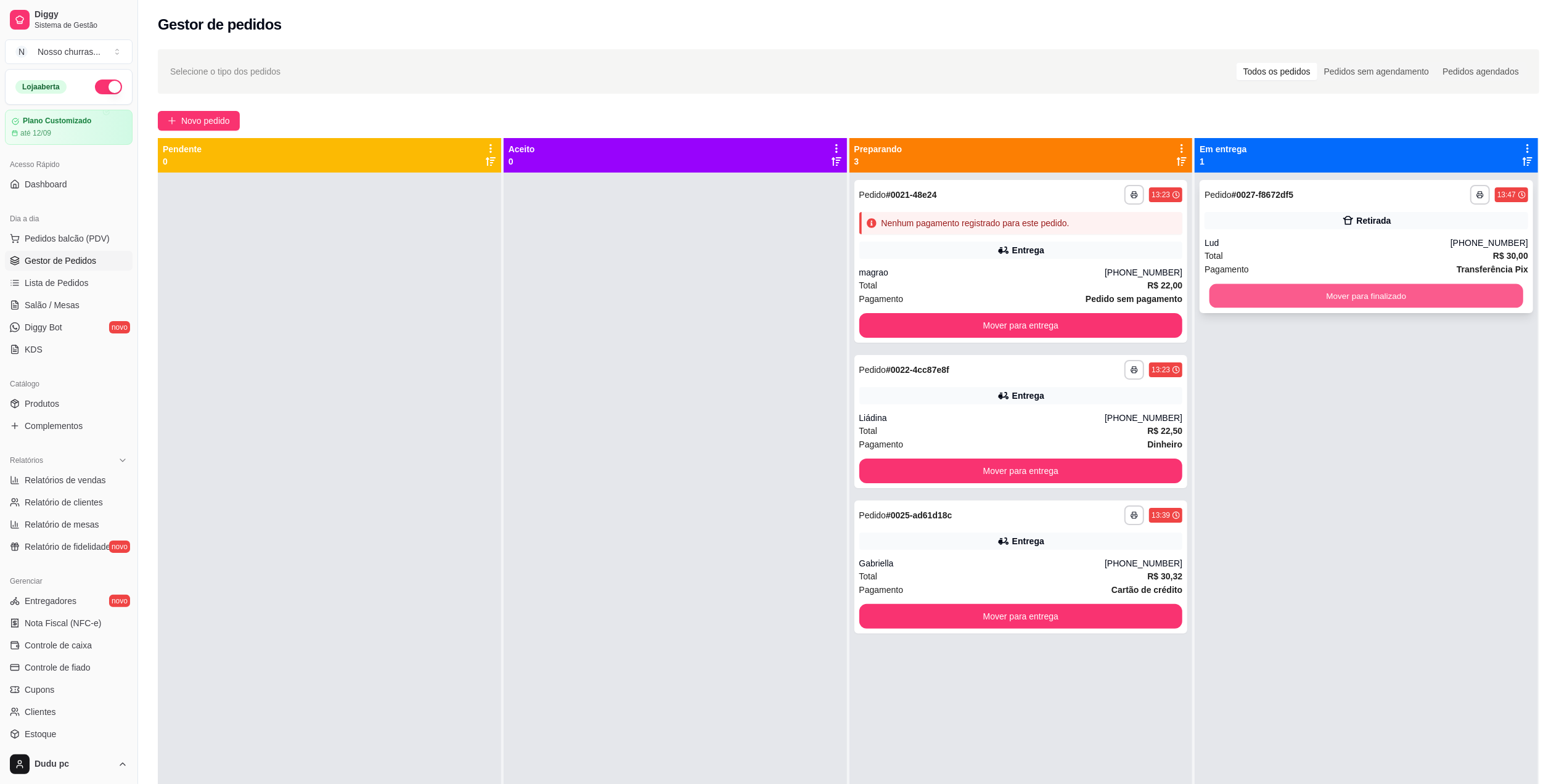
click at [1382, 290] on button "Mover para finalizado" at bounding box center [1366, 296] width 314 height 24
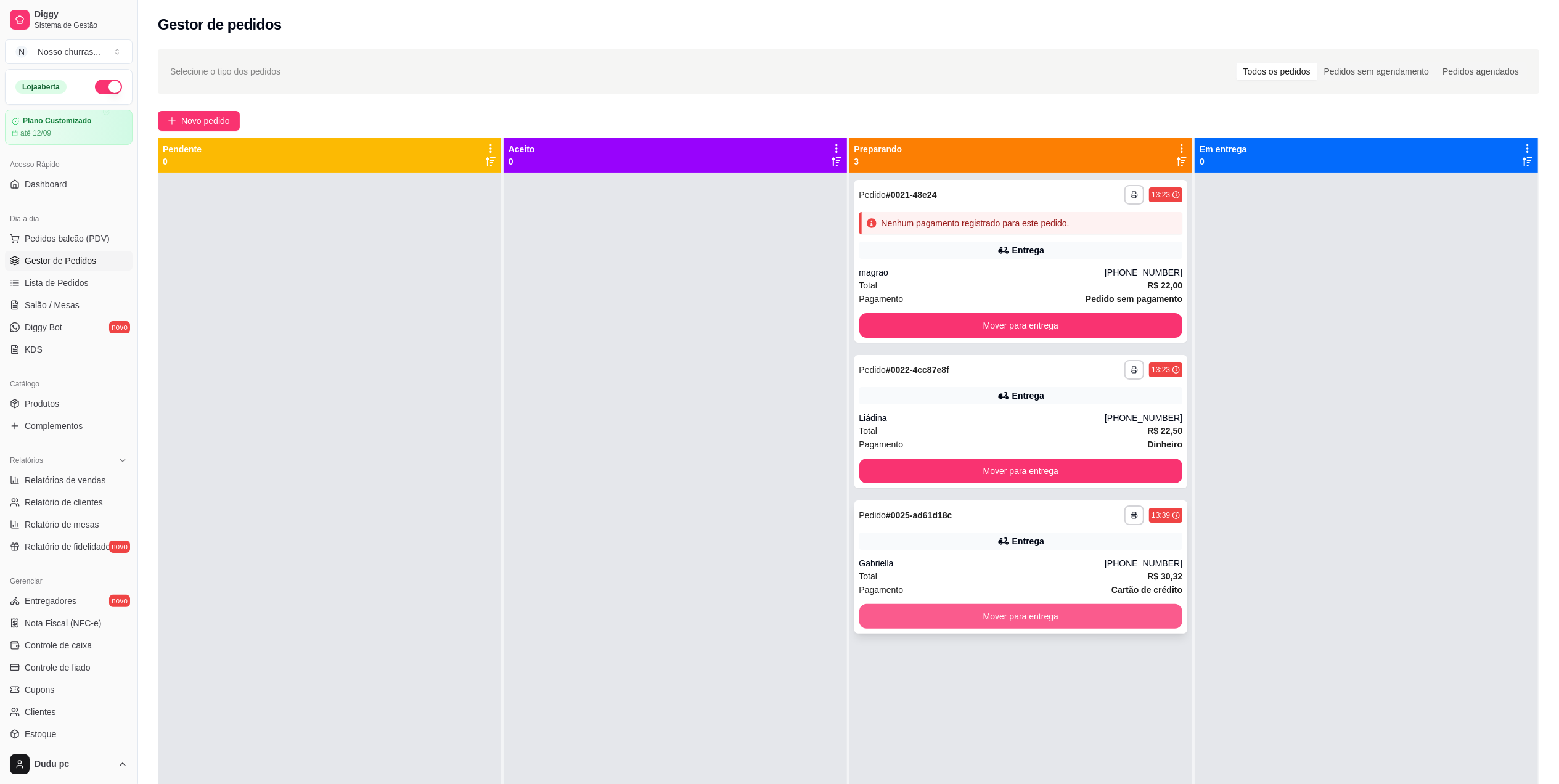
click at [1030, 618] on button "Mover para entrega" at bounding box center [1021, 615] width 324 height 24
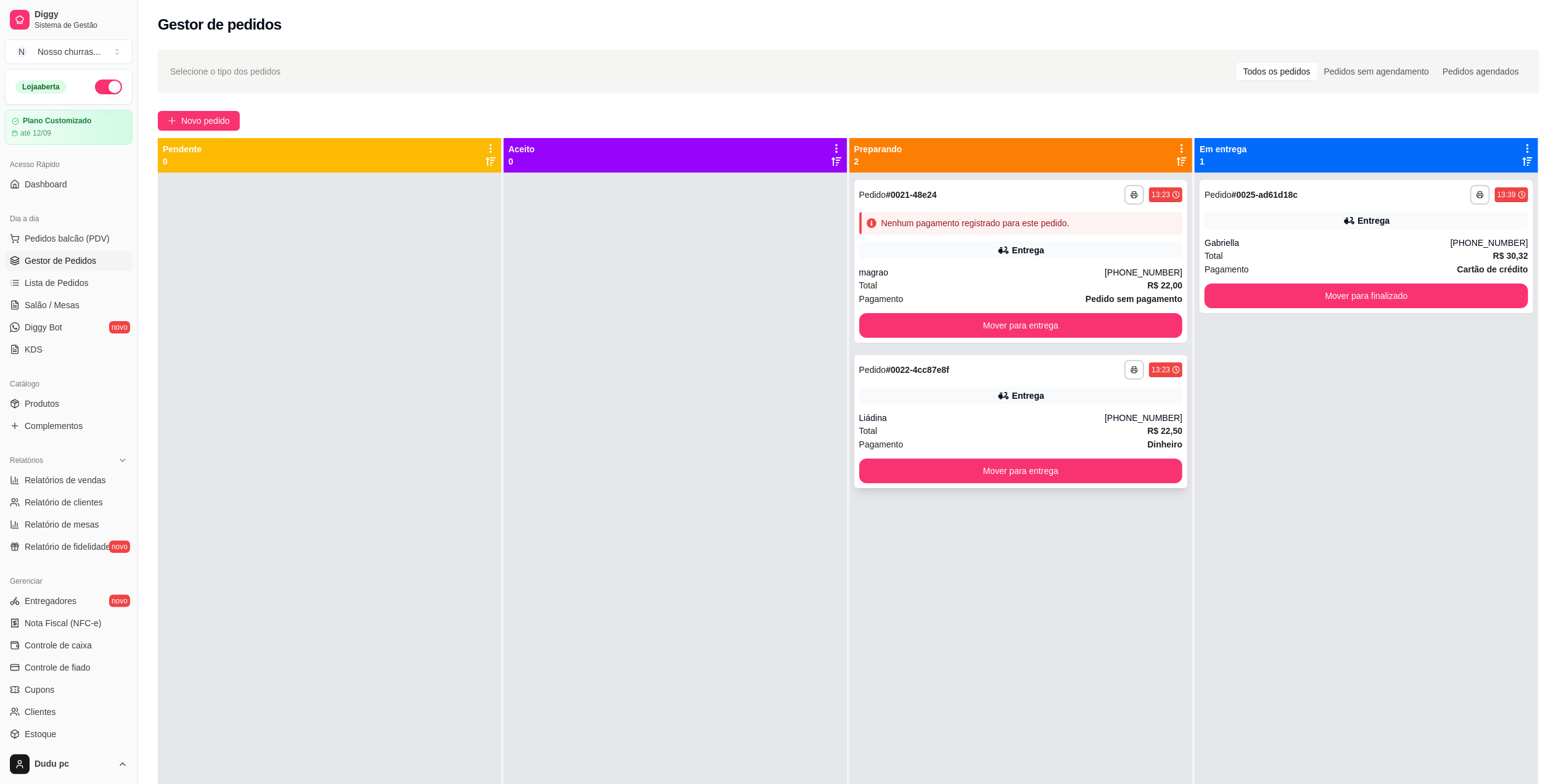
click at [1057, 476] on button "Mover para entrega" at bounding box center [1021, 470] width 324 height 24
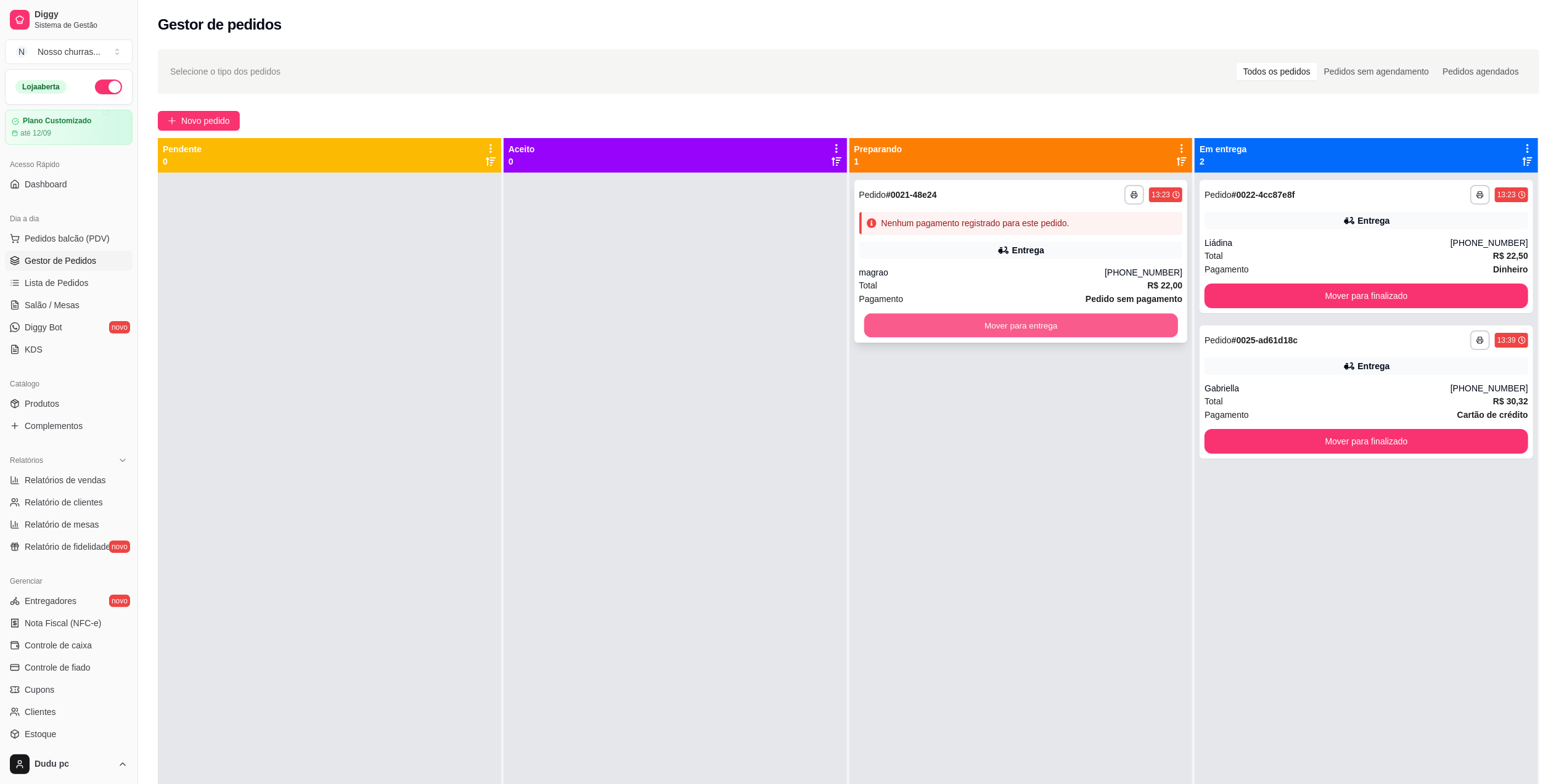
click at [1071, 327] on button "Mover para entrega" at bounding box center [1021, 325] width 314 height 24
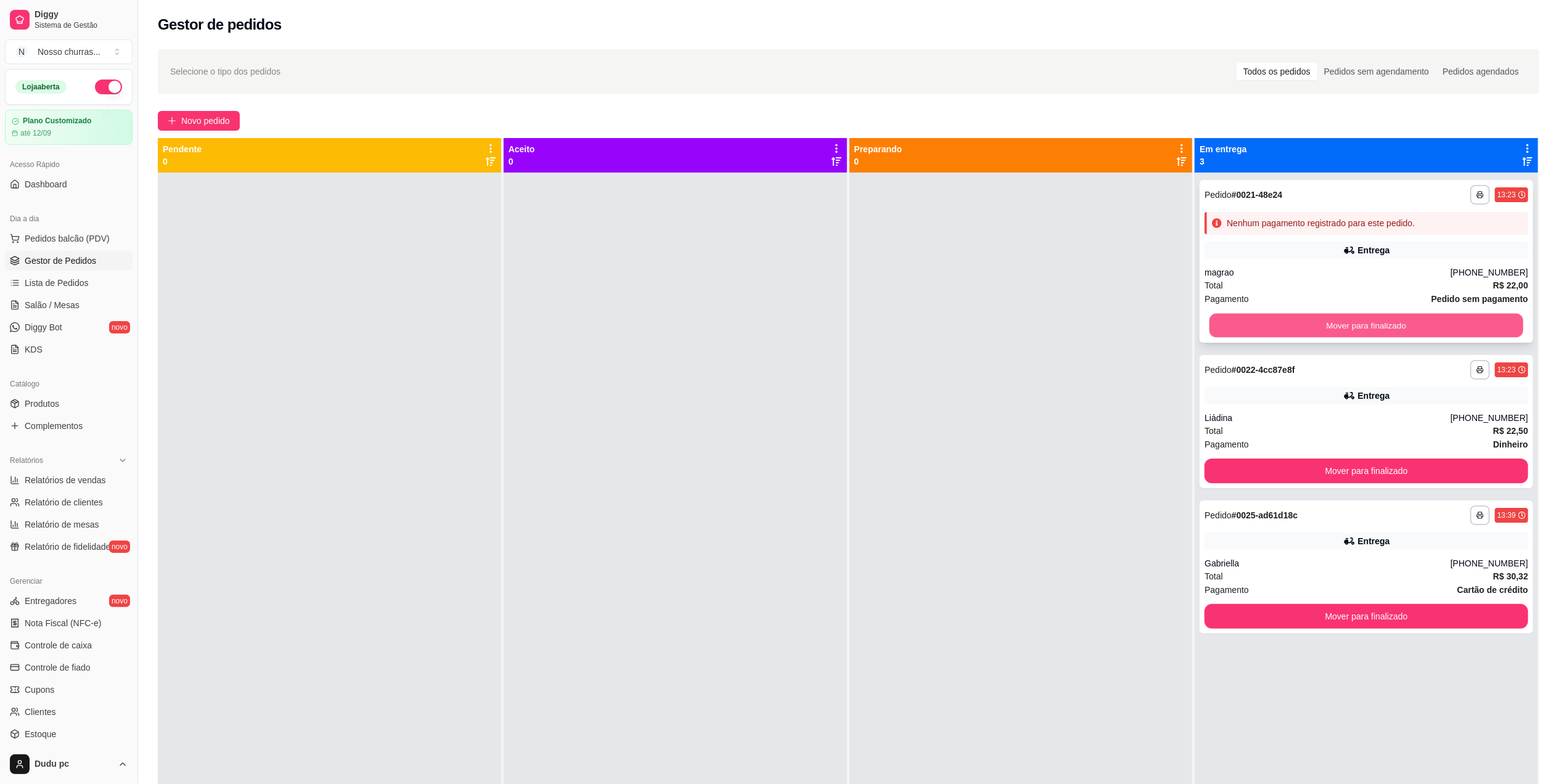
click at [1395, 325] on button "Mover para finalizado" at bounding box center [1366, 325] width 314 height 24
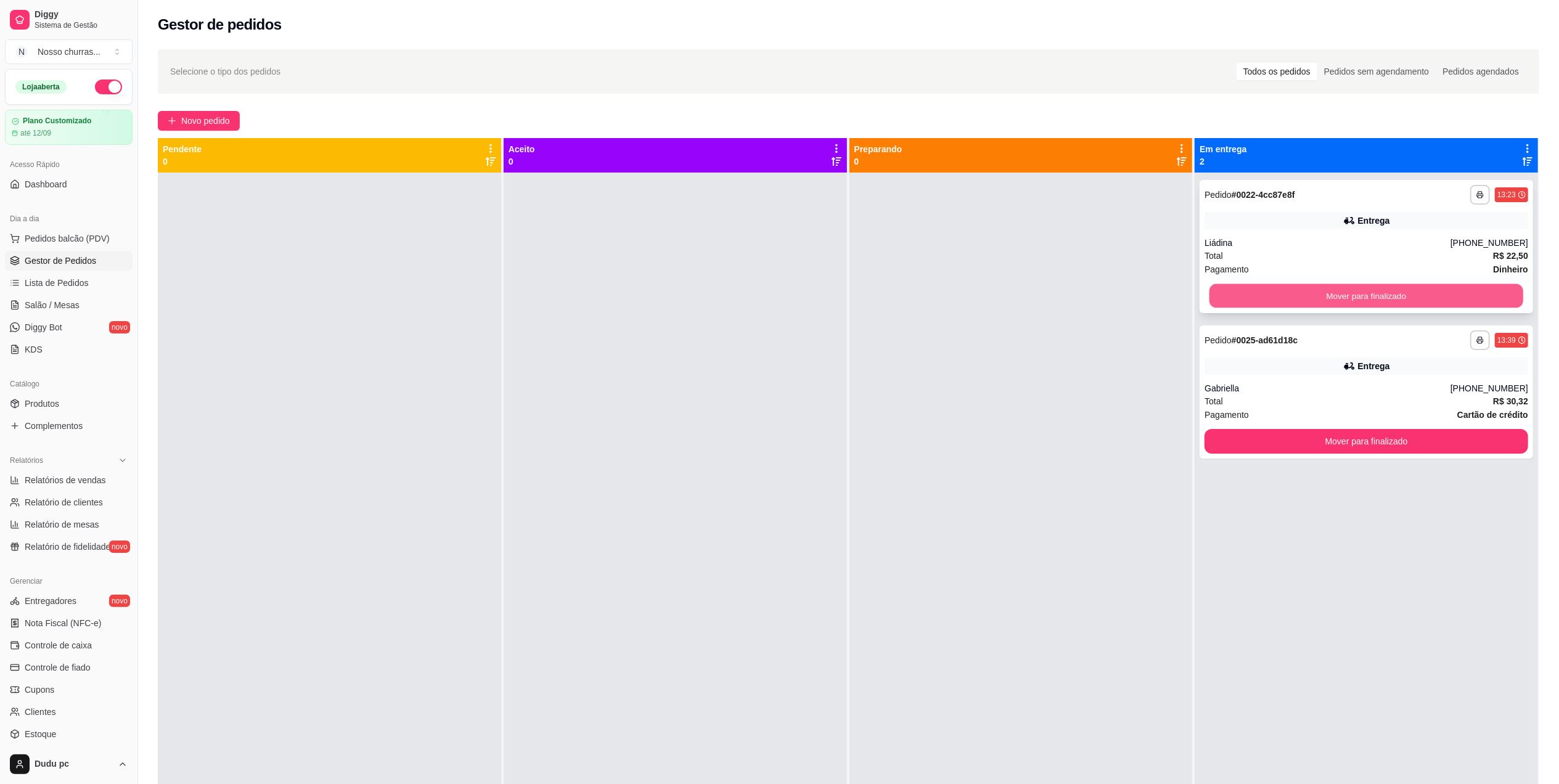
click at [1381, 299] on button "Mover para finalizado" at bounding box center [1366, 296] width 314 height 24
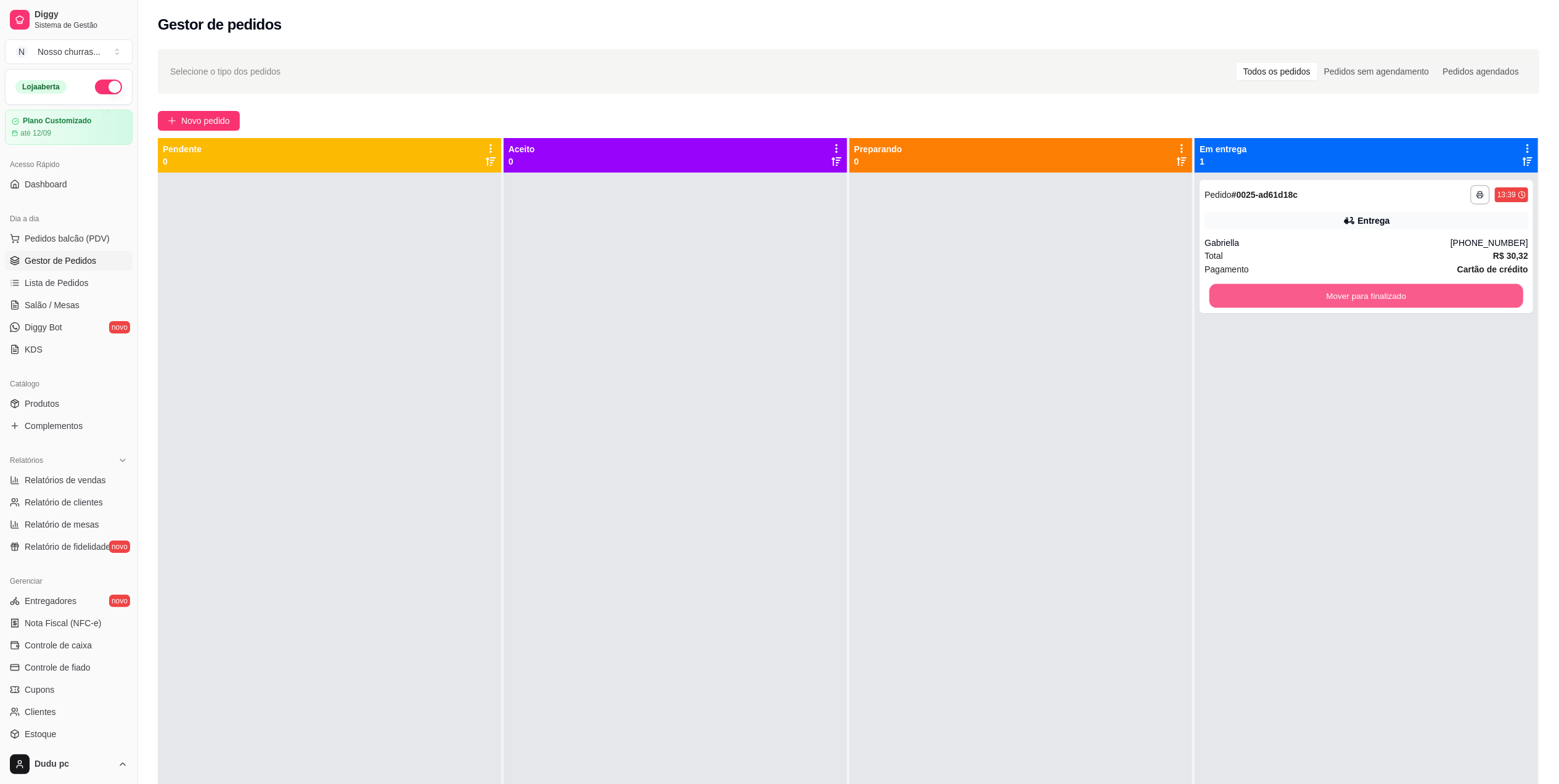
click at [1381, 299] on button "Mover para finalizado" at bounding box center [1366, 296] width 314 height 24
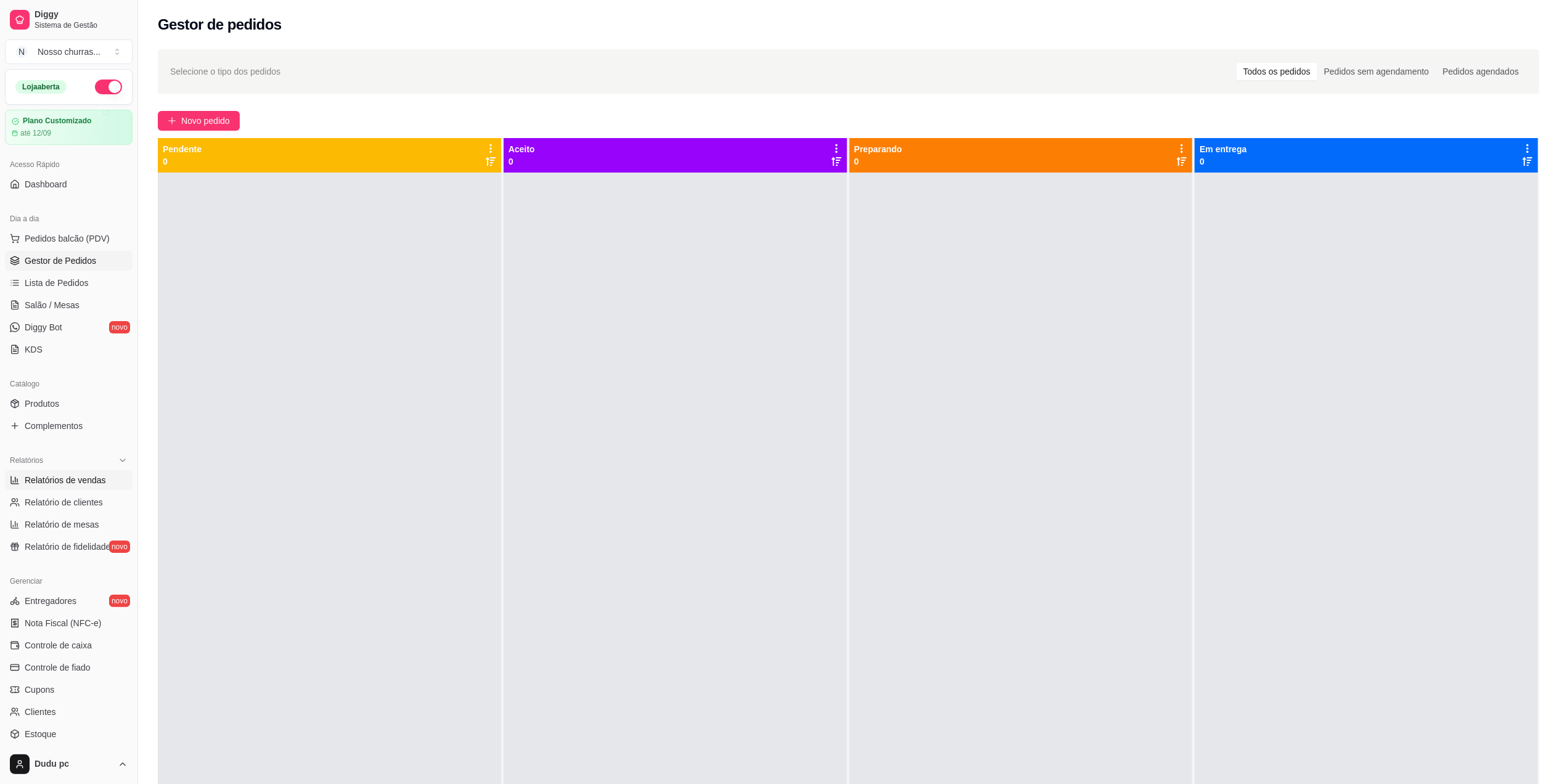
click at [36, 485] on span "Relatórios de vendas" at bounding box center [65, 480] width 81 height 13
select select "ALL"
select select "0"
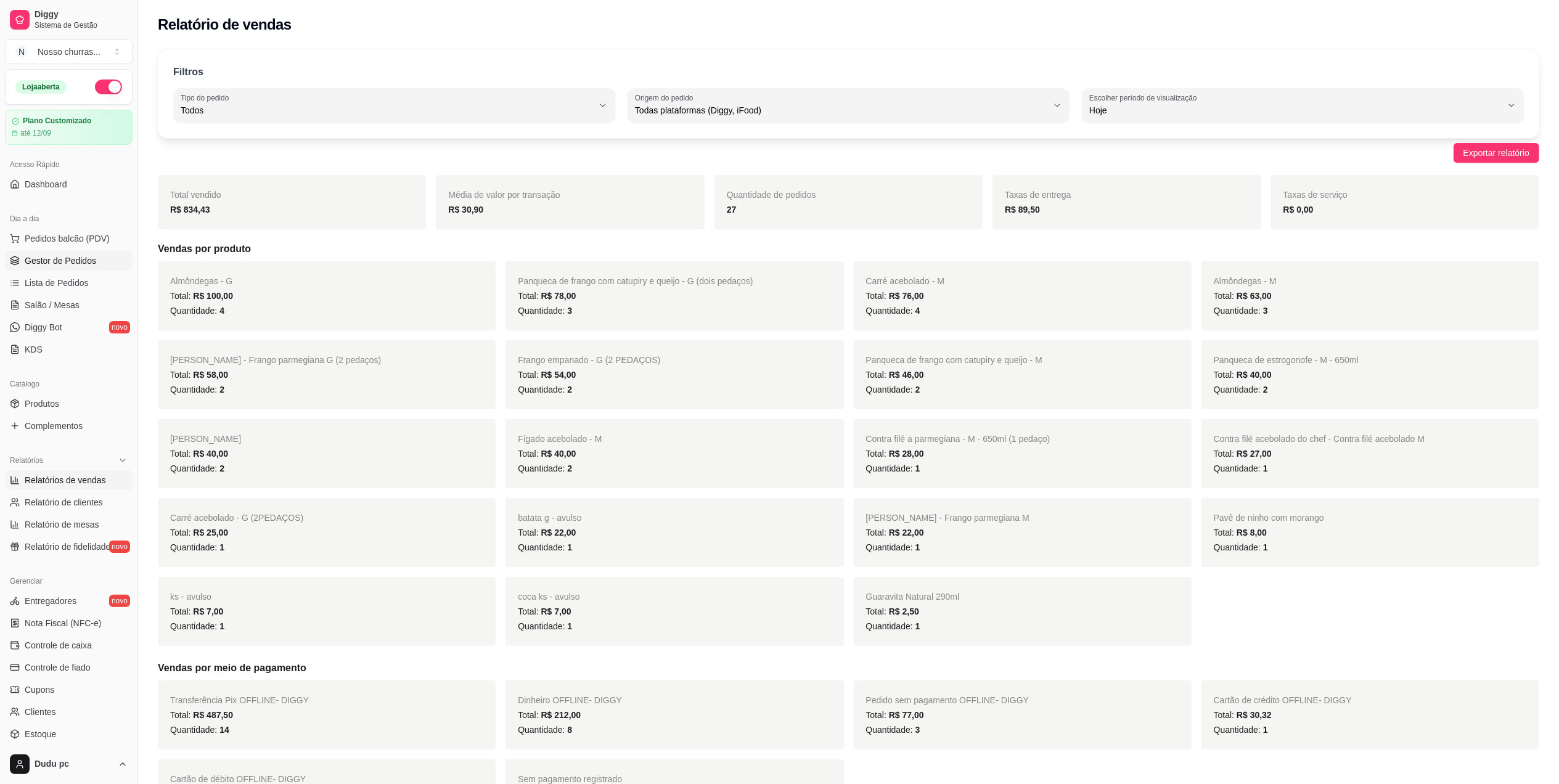
click at [65, 271] on link "Gestor de Pedidos" at bounding box center [69, 261] width 127 height 20
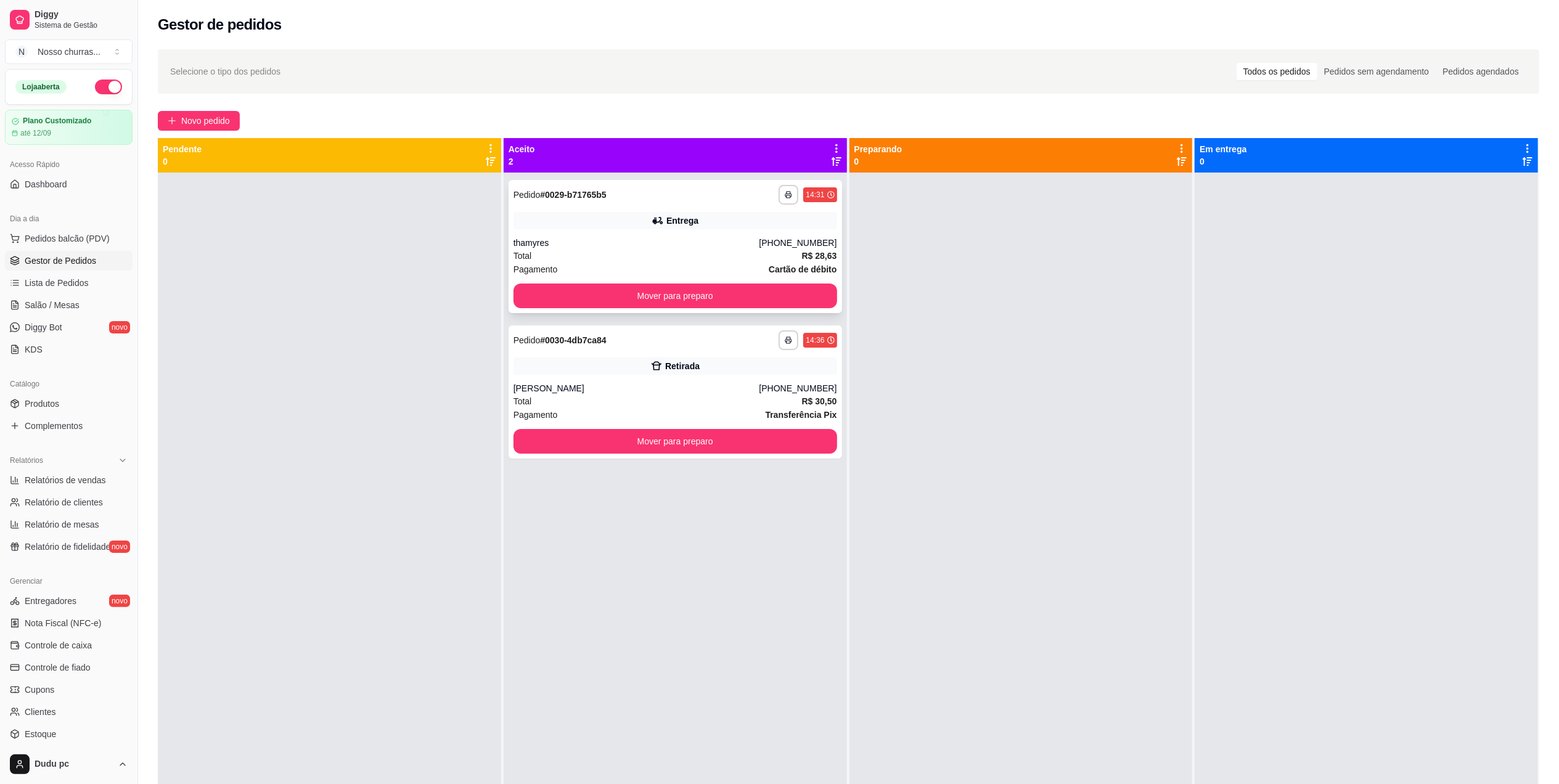
click at [603, 242] on div "thamyres" at bounding box center [636, 242] width 246 height 13
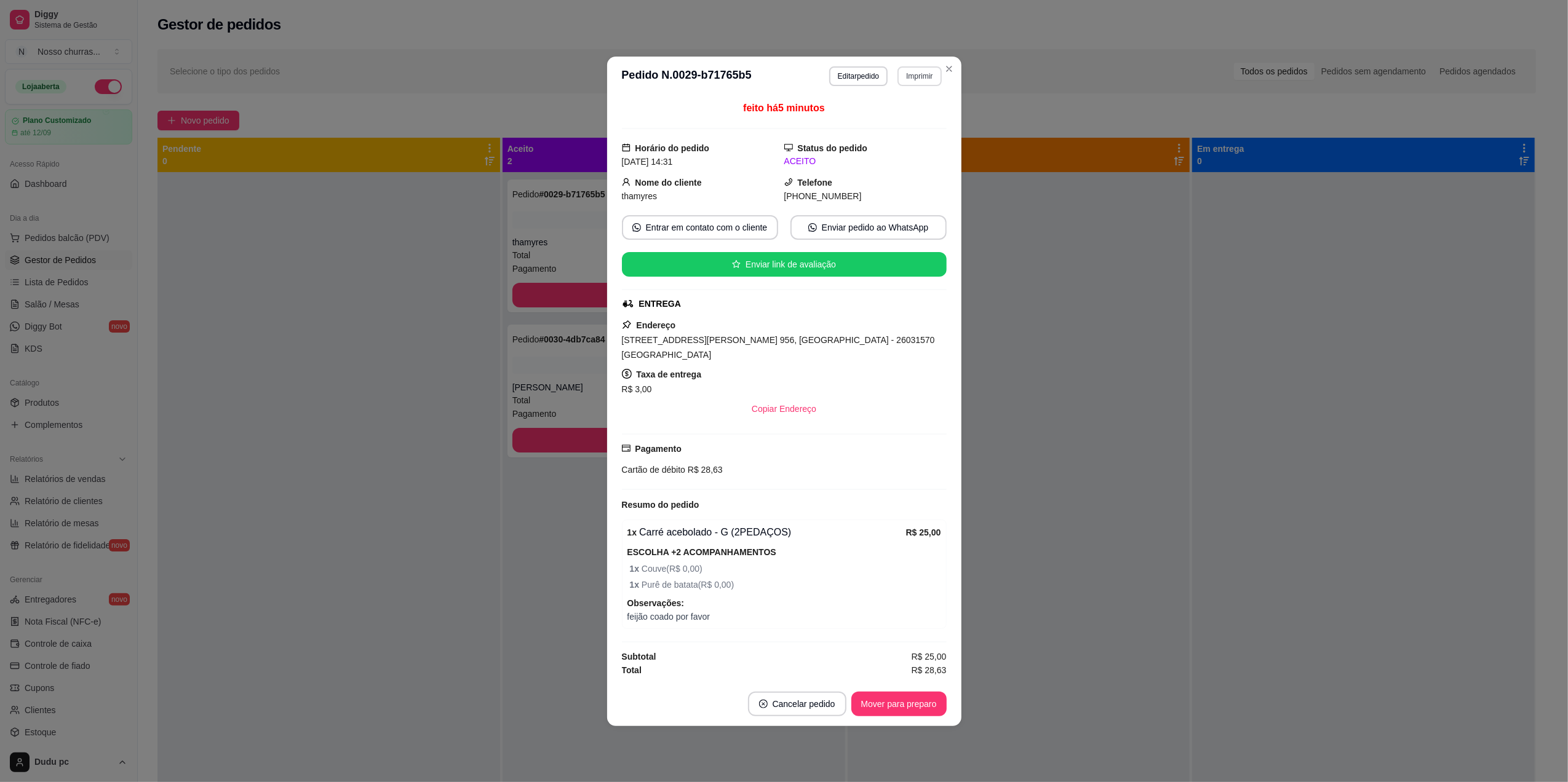
click at [920, 75] on header "**********" at bounding box center [784, 76] width 354 height 39
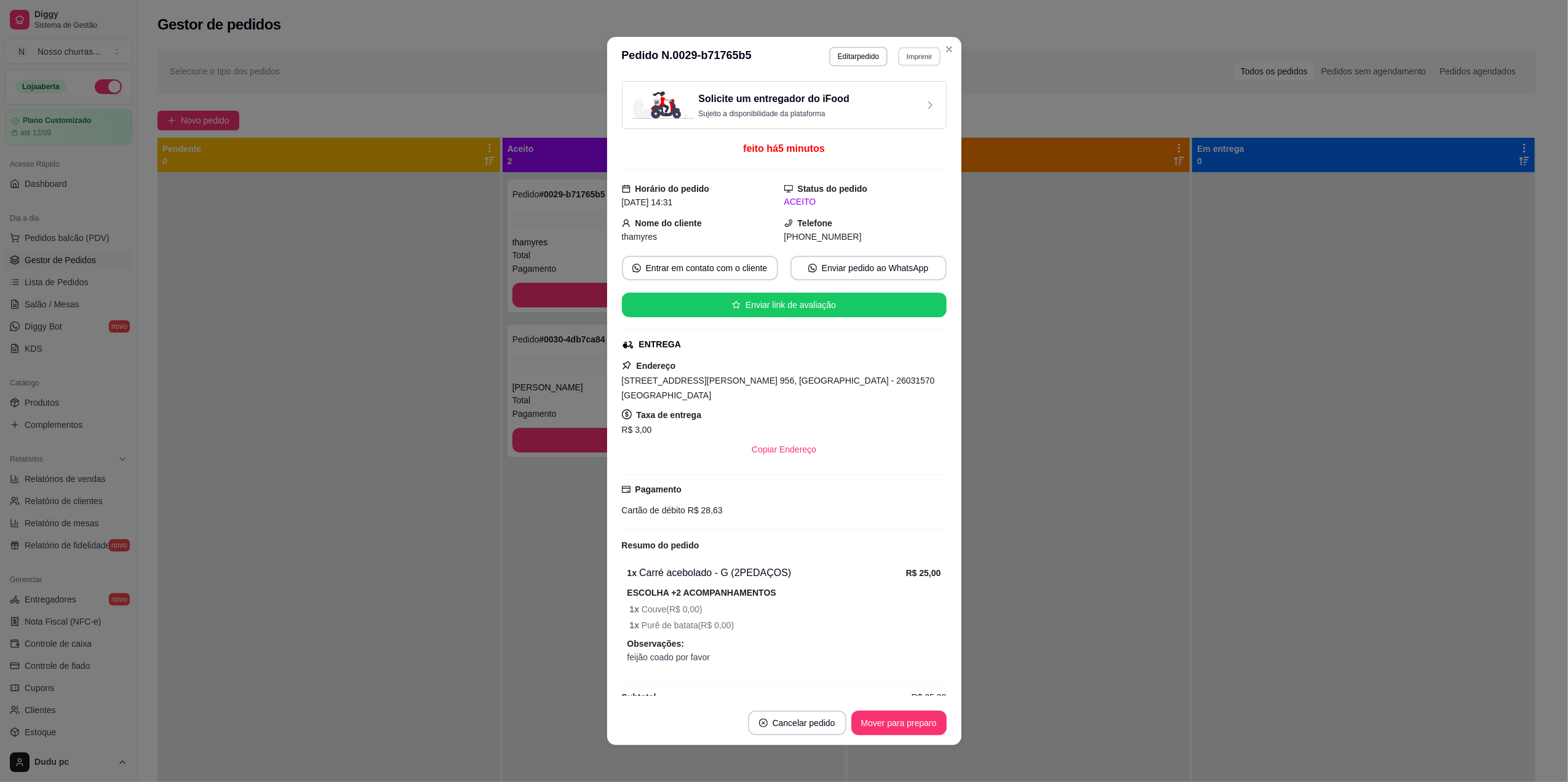
click at [914, 57] on button "Imprimir" at bounding box center [919, 56] width 43 height 19
click at [897, 102] on button "IMPRESSORA" at bounding box center [891, 99] width 86 height 19
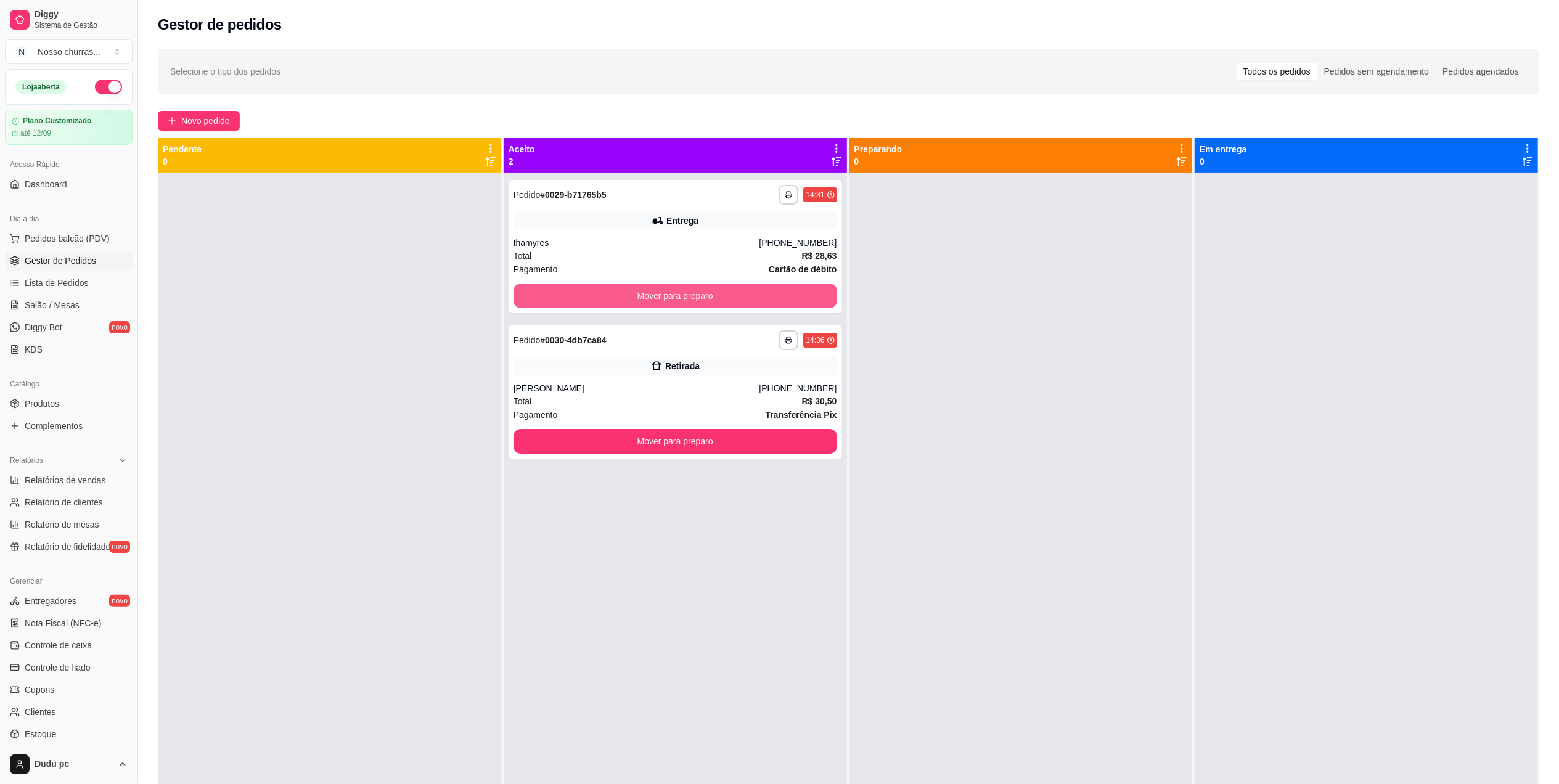
click at [553, 286] on button "Mover para preparo" at bounding box center [675, 295] width 324 height 24
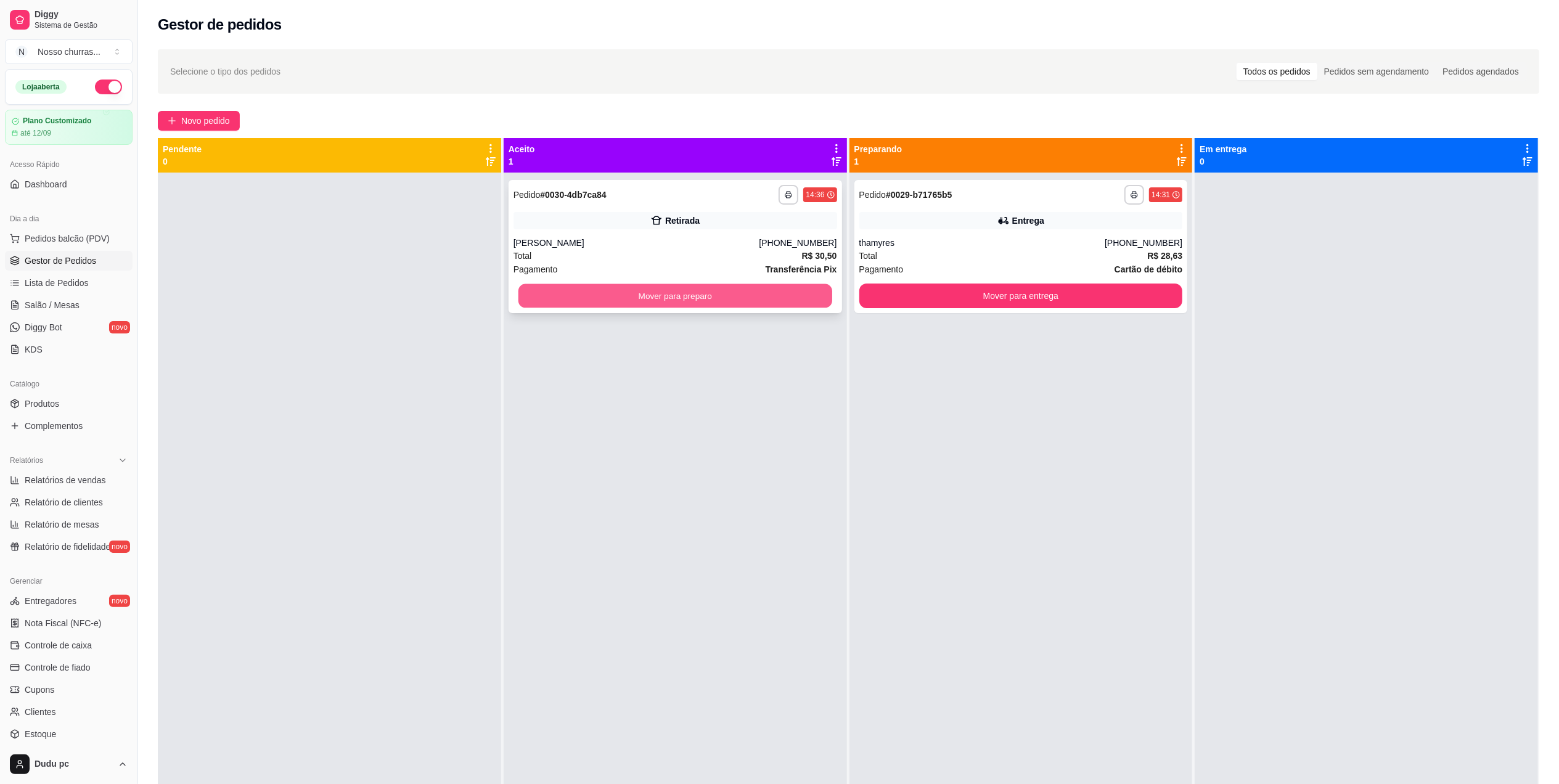
click at [799, 296] on button "Mover para preparo" at bounding box center [675, 296] width 314 height 24
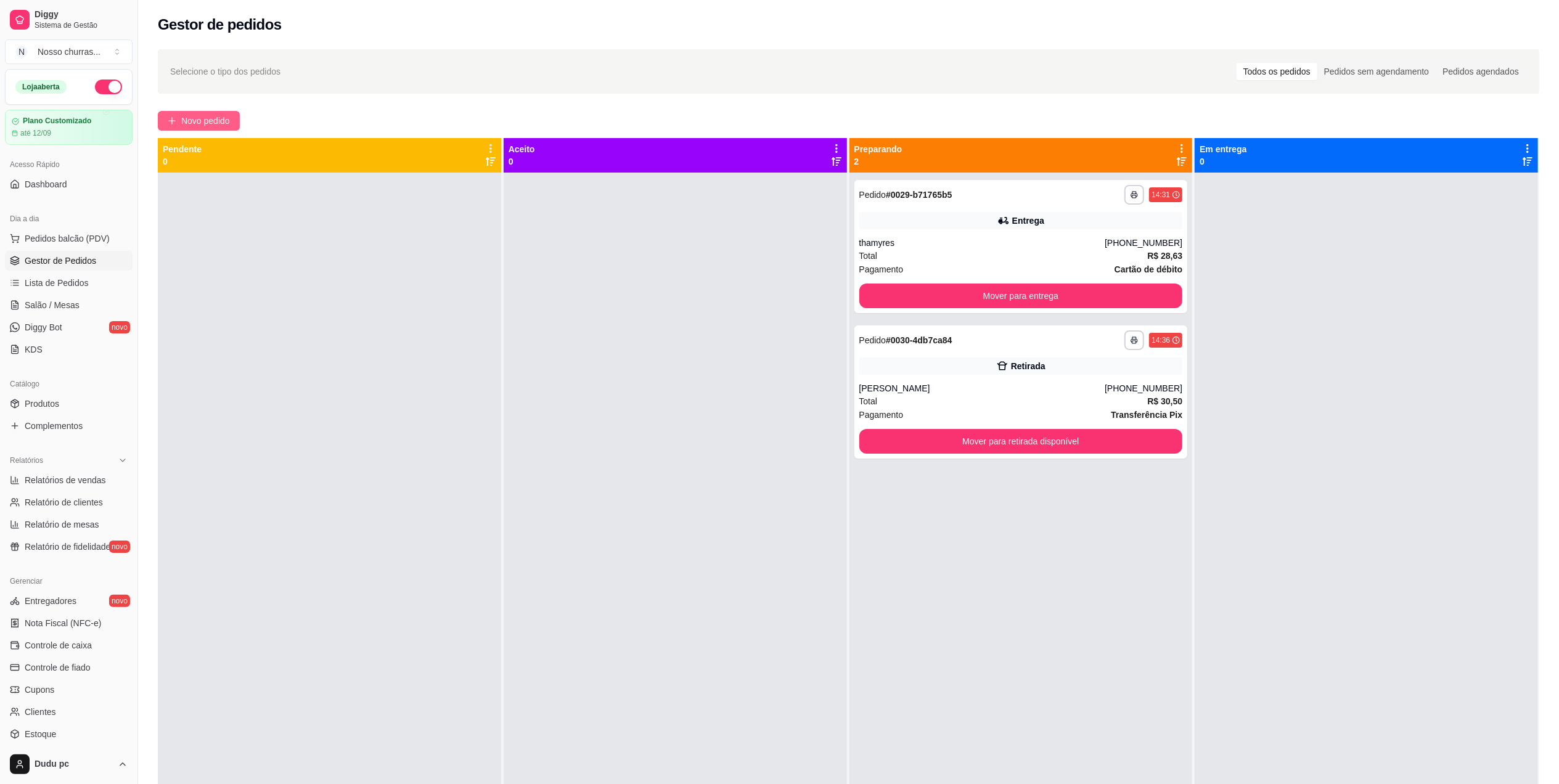
click at [207, 116] on span "Novo pedido" at bounding box center [205, 121] width 49 height 13
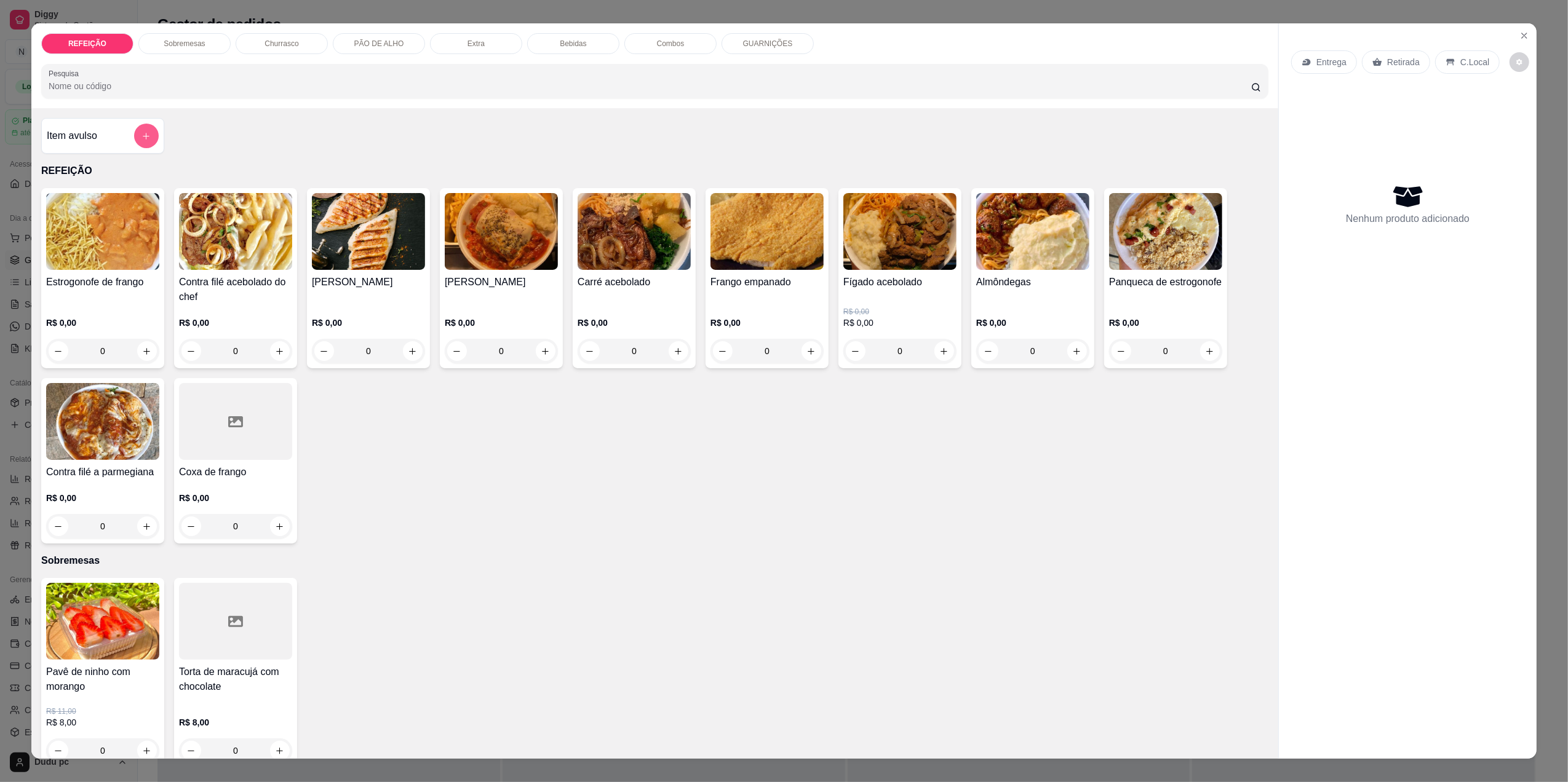
click at [147, 133] on button "add-separate-item" at bounding box center [146, 135] width 24 height 24
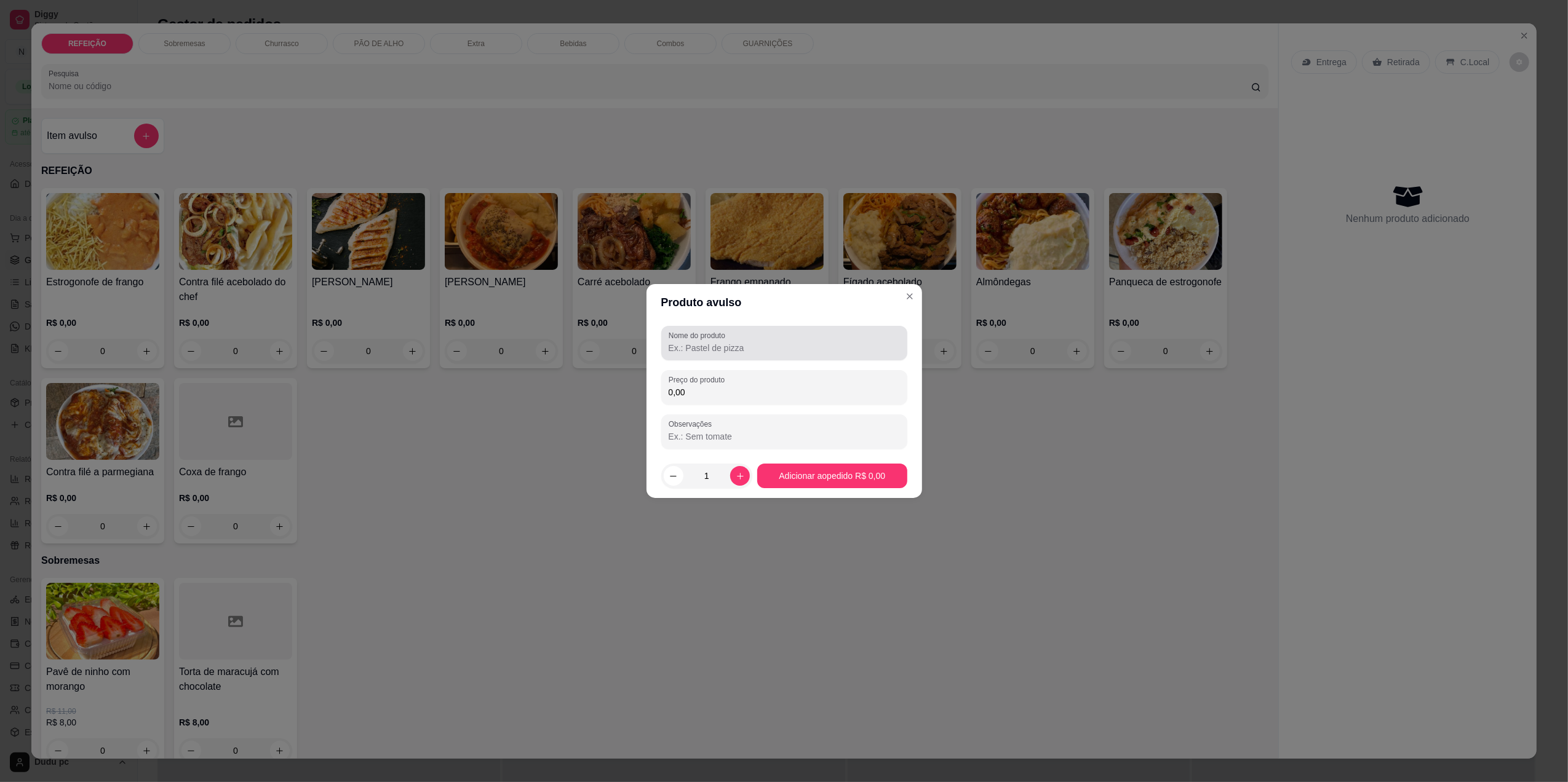
click at [702, 343] on input "Nome do produto" at bounding box center [784, 348] width 231 height 13
type input "1"
type input "2 refeições"
click at [704, 390] on input "0,00" at bounding box center [784, 392] width 231 height 13
type input "20,00"
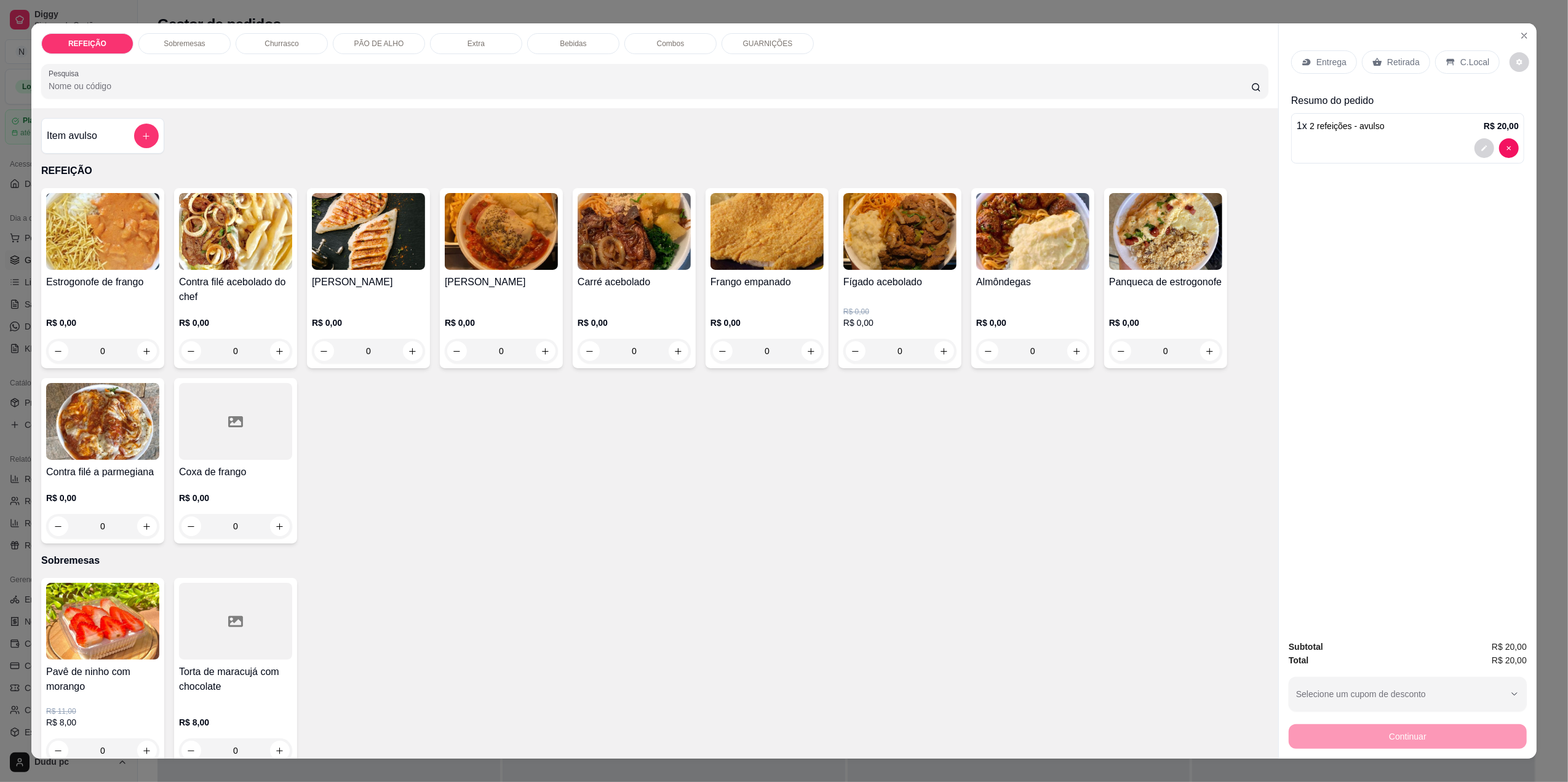
click at [567, 40] on p "Bebidas" at bounding box center [573, 43] width 27 height 10
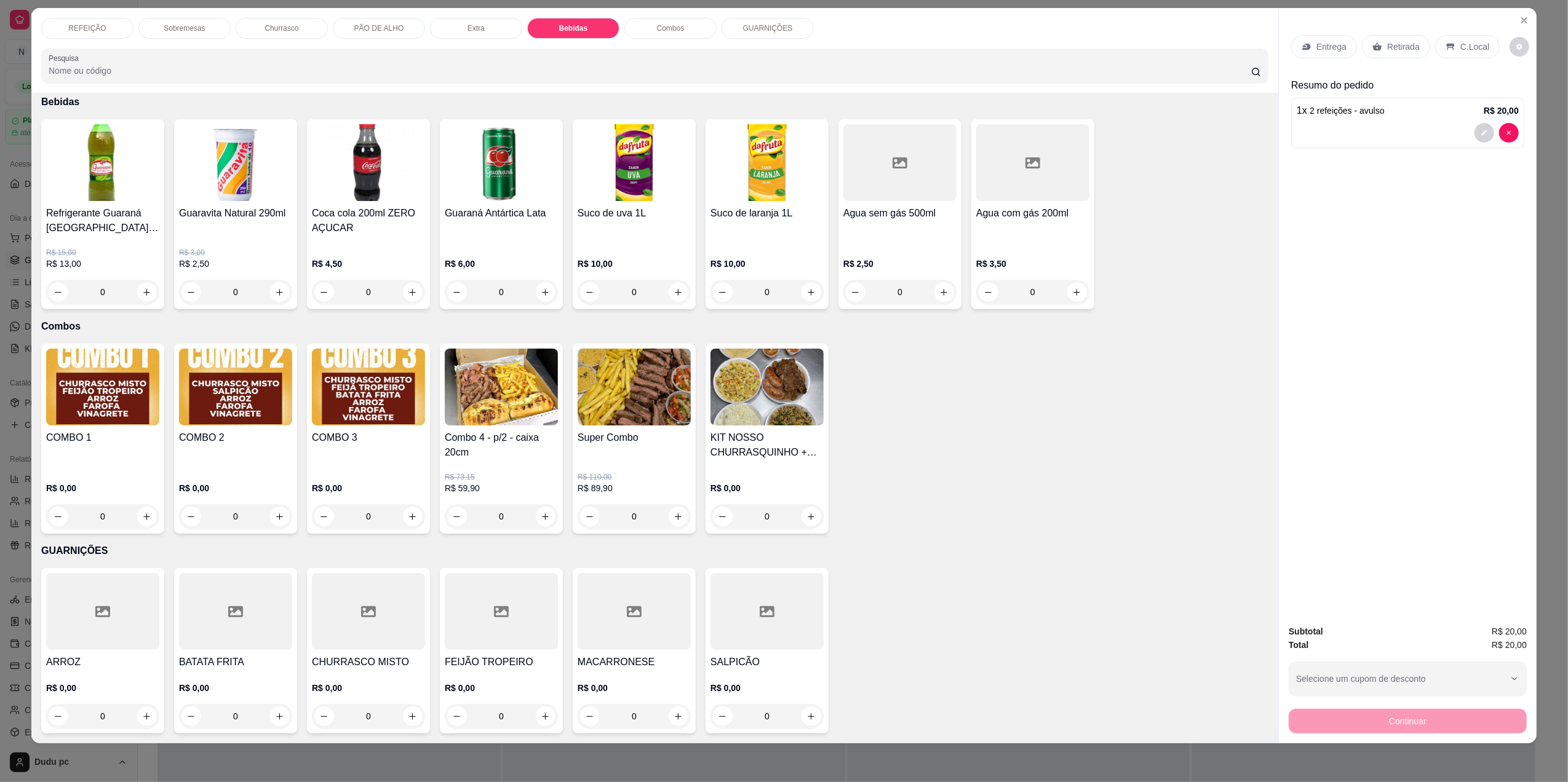
click at [567, 40] on div "REFEIÇÃO Sobremesas Churrasco PÃO DE ALHO Extra Bebidas Combos GUARNIÇÕES Pesqu…" at bounding box center [654, 50] width 1247 height 84
click at [648, 284] on input "0" at bounding box center [634, 291] width 69 height 24
click at [669, 289] on button "increase-product-quantity" at bounding box center [678, 292] width 19 height 19
type input "1"
click at [408, 293] on icon "increase-product-quantity" at bounding box center [412, 292] width 9 height 9
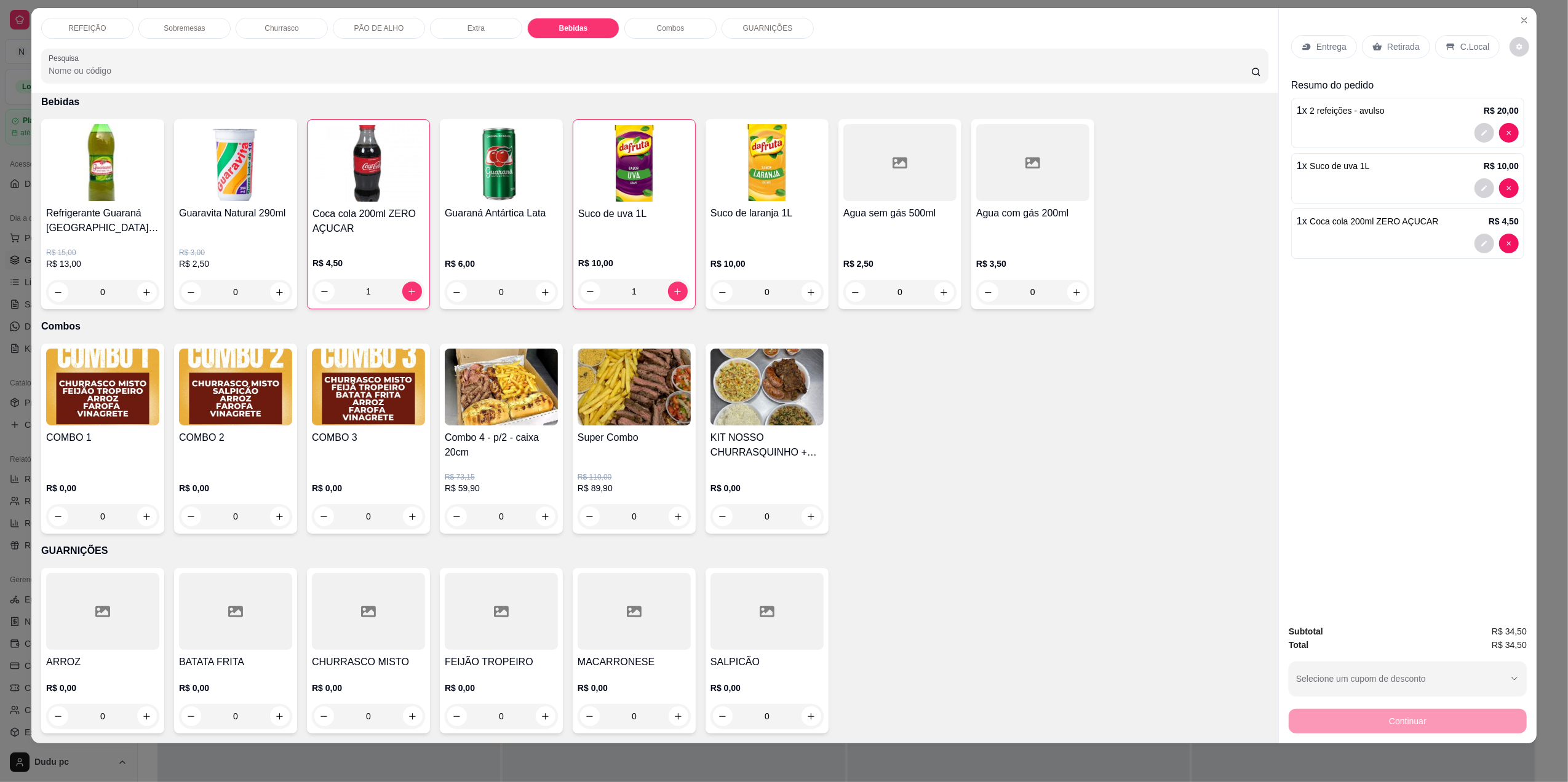
click at [1448, 45] on icon at bounding box center [1451, 47] width 10 height 10
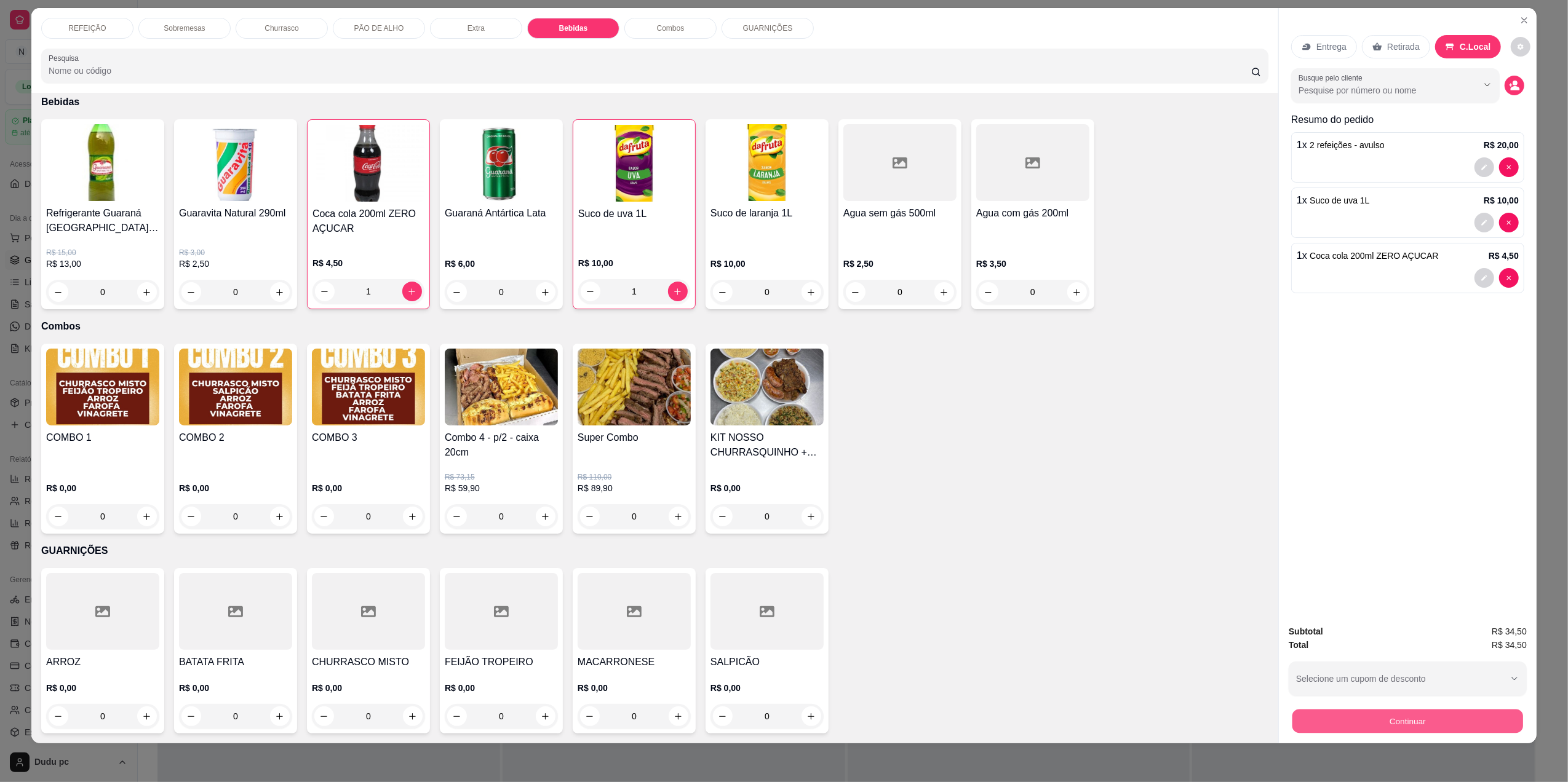
click at [1319, 722] on button "Continuar" at bounding box center [1407, 721] width 231 height 24
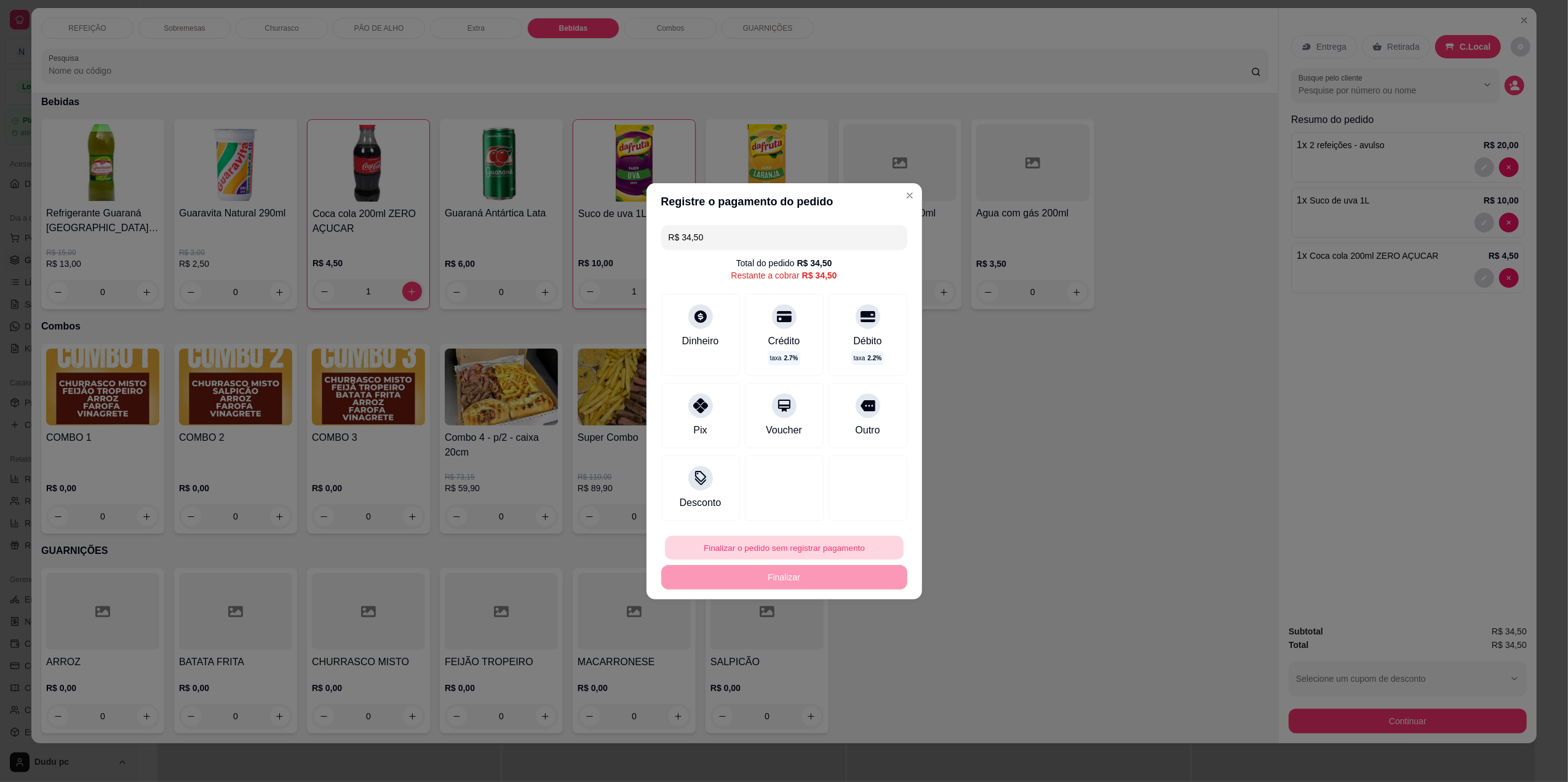
click at [796, 542] on button "Finalizar o pedido sem registrar pagamento" at bounding box center [784, 547] width 238 height 24
click at [868, 655] on button "Confirmar" at bounding box center [859, 649] width 44 height 18
type input "0"
type input "R$ 0,00"
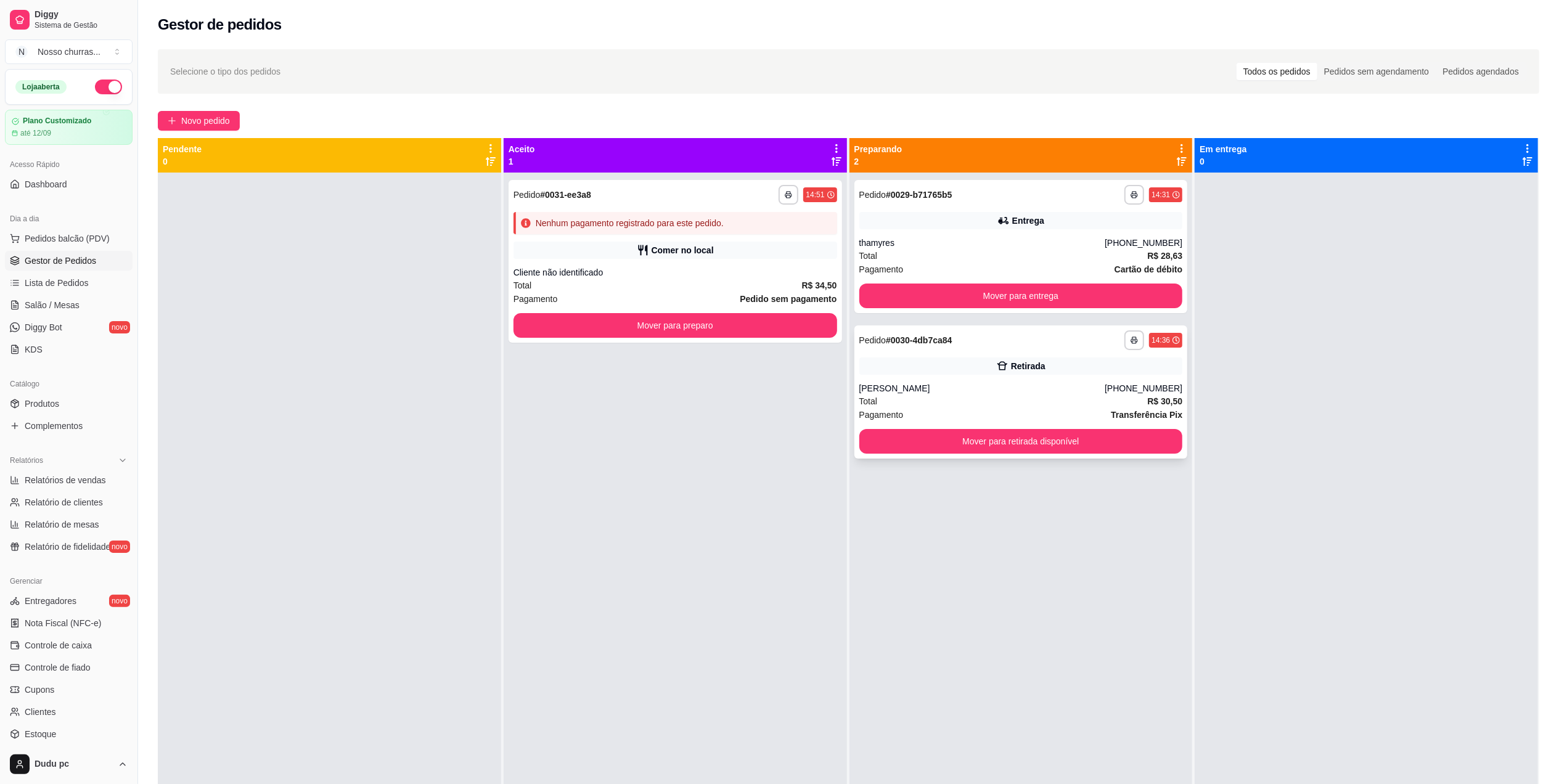
click at [1058, 369] on div "Retirada" at bounding box center [1021, 366] width 324 height 18
click at [815, 319] on button "Mover para preparo" at bounding box center [675, 325] width 314 height 24
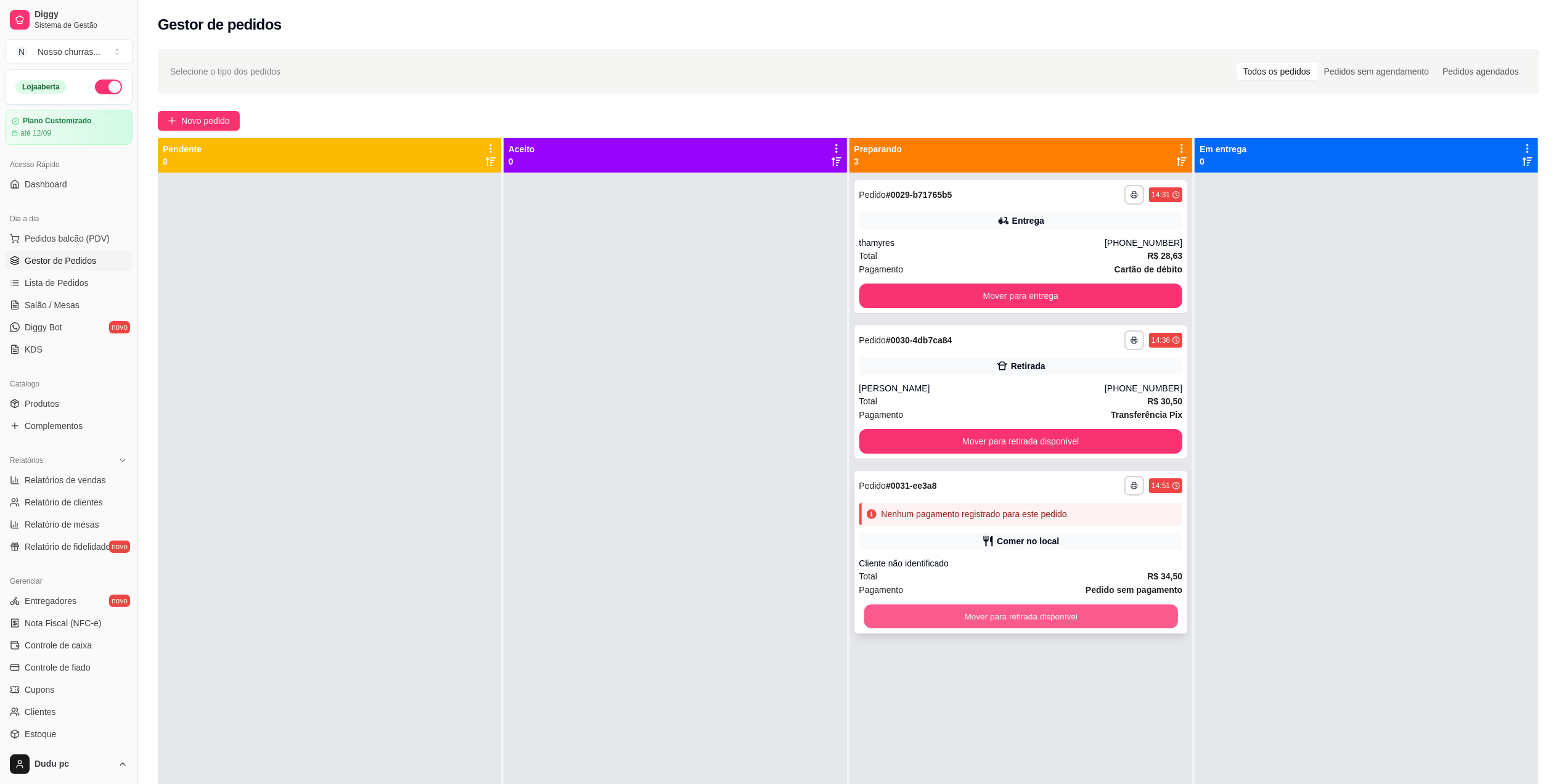
click at [1060, 610] on button "Mover para retirada disponível" at bounding box center [1021, 616] width 314 height 24
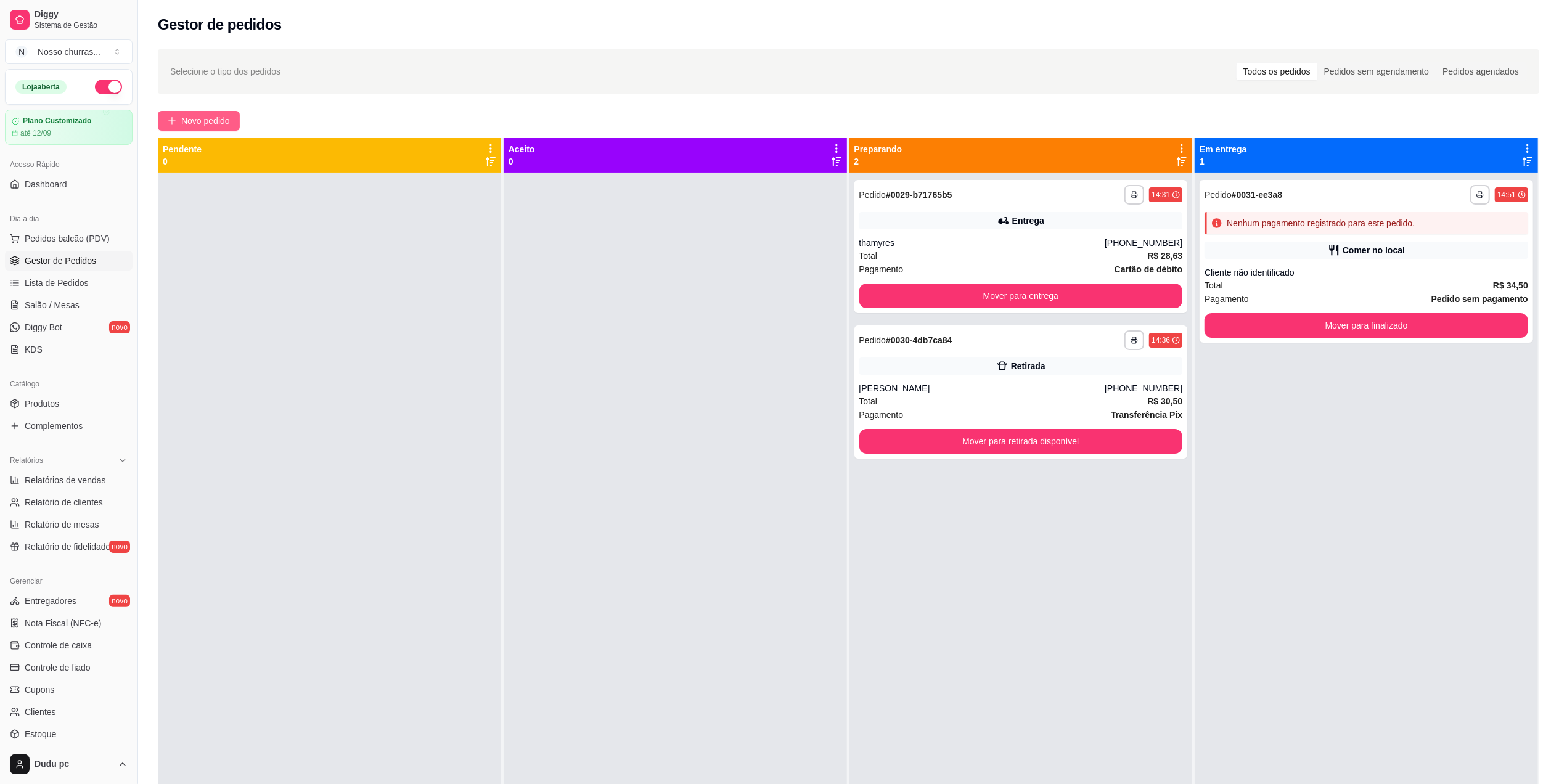
click at [216, 115] on span "Novo pedido" at bounding box center [205, 121] width 49 height 13
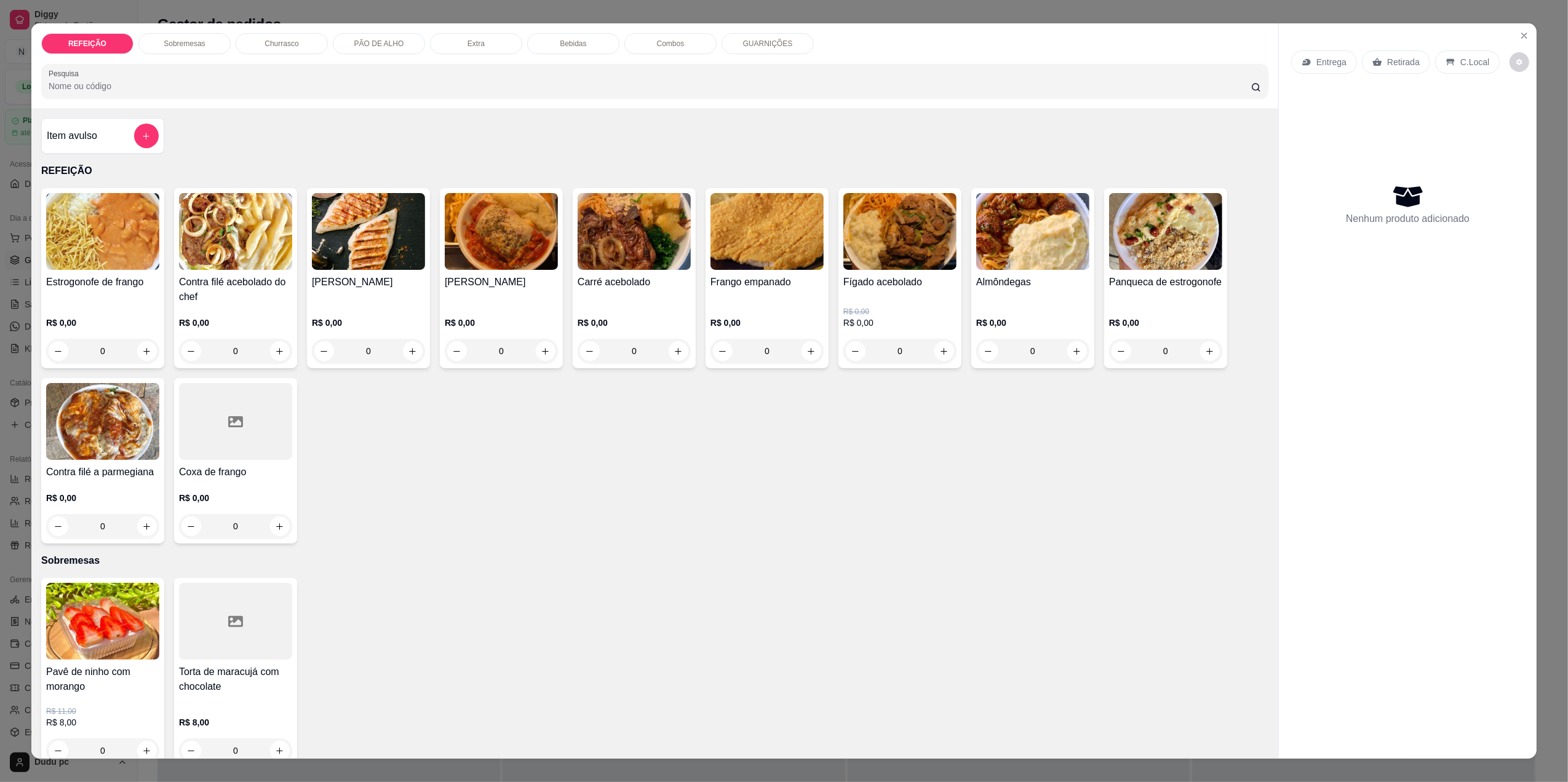
click at [545, 347] on div "0" at bounding box center [500, 350] width 113 height 24
click at [141, 519] on div "0" at bounding box center [102, 526] width 113 height 24
click at [532, 343] on div "0" at bounding box center [500, 350] width 113 height 24
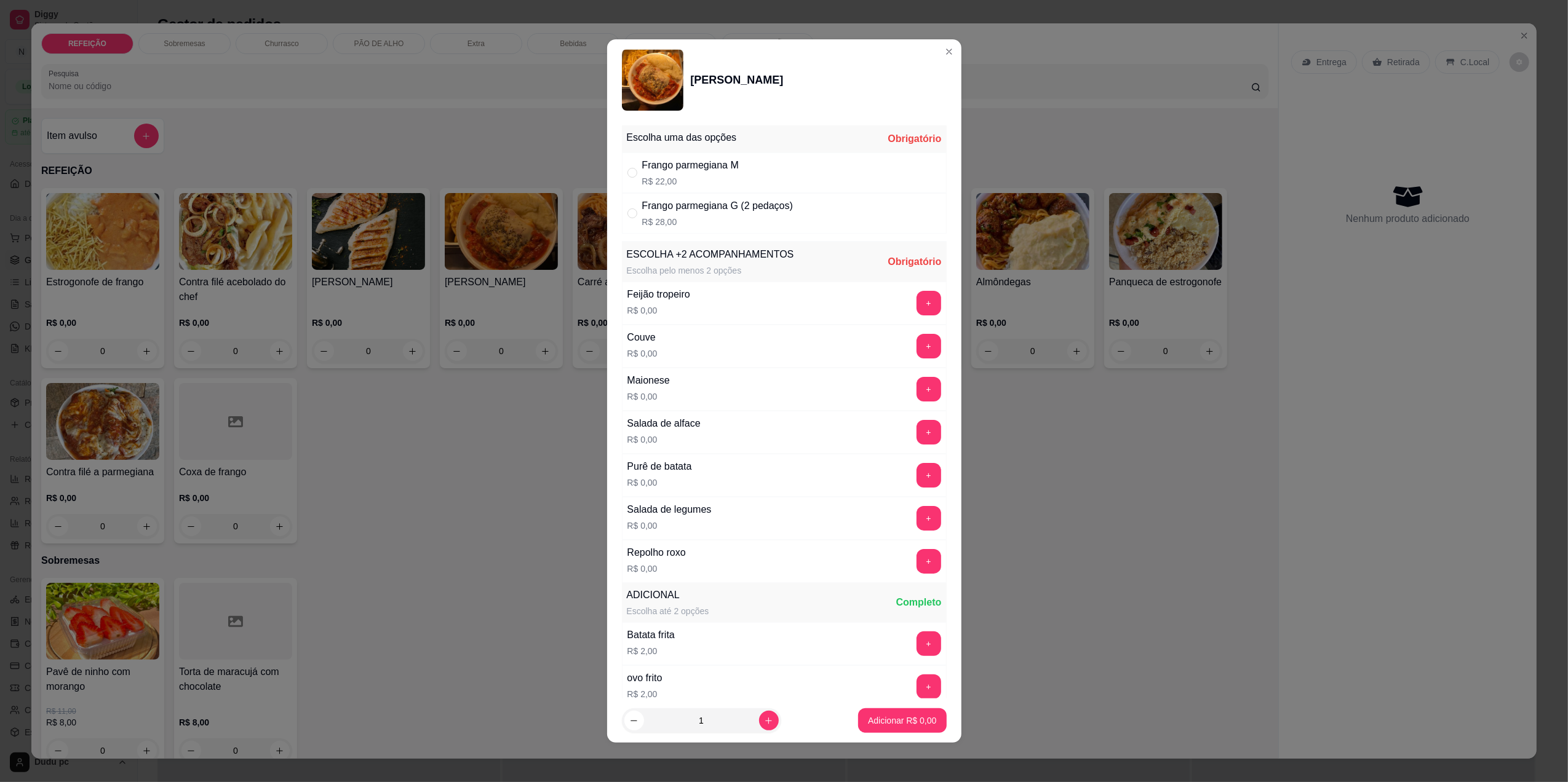
click at [635, 180] on div "Frango parmegiana M R$ 22,00" at bounding box center [784, 172] width 325 height 41
radio input "true"
click at [916, 384] on button "+" at bounding box center [928, 389] width 24 height 24
click at [916, 468] on button "+" at bounding box center [928, 475] width 24 height 24
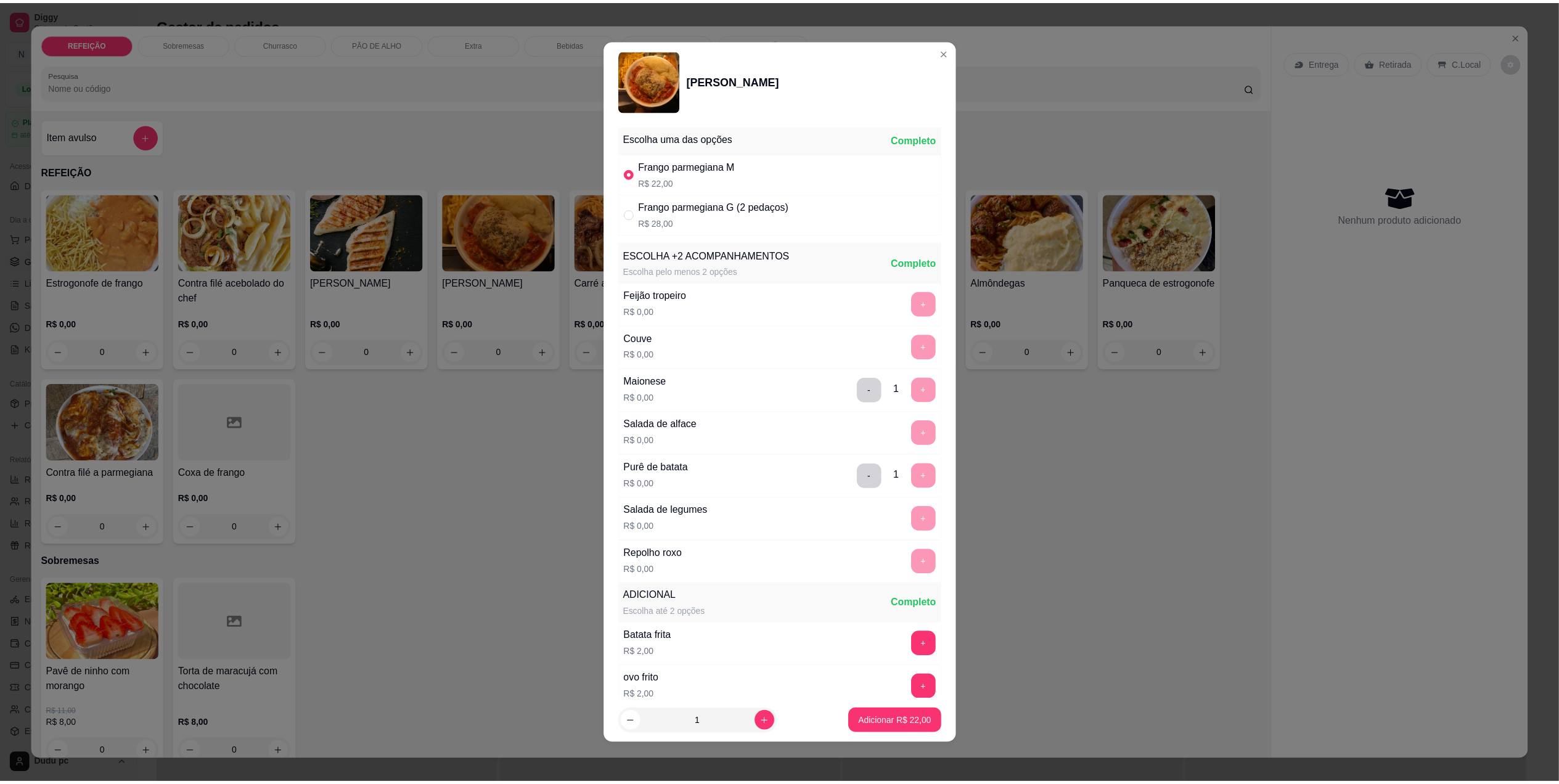
scroll to position [106, 0]
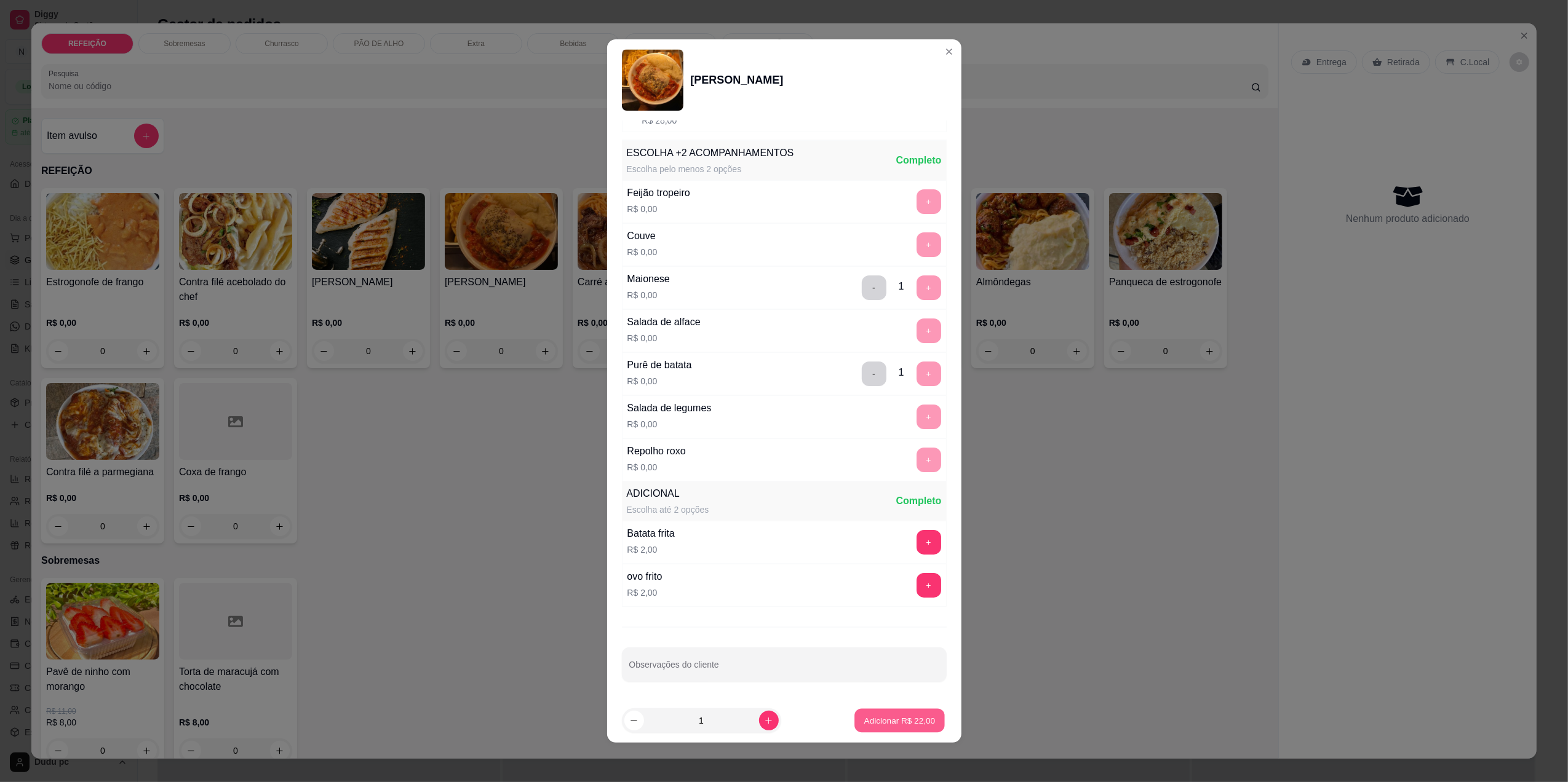
click at [884, 721] on p "Adicionar R$ 22,00" at bounding box center [899, 721] width 71 height 12
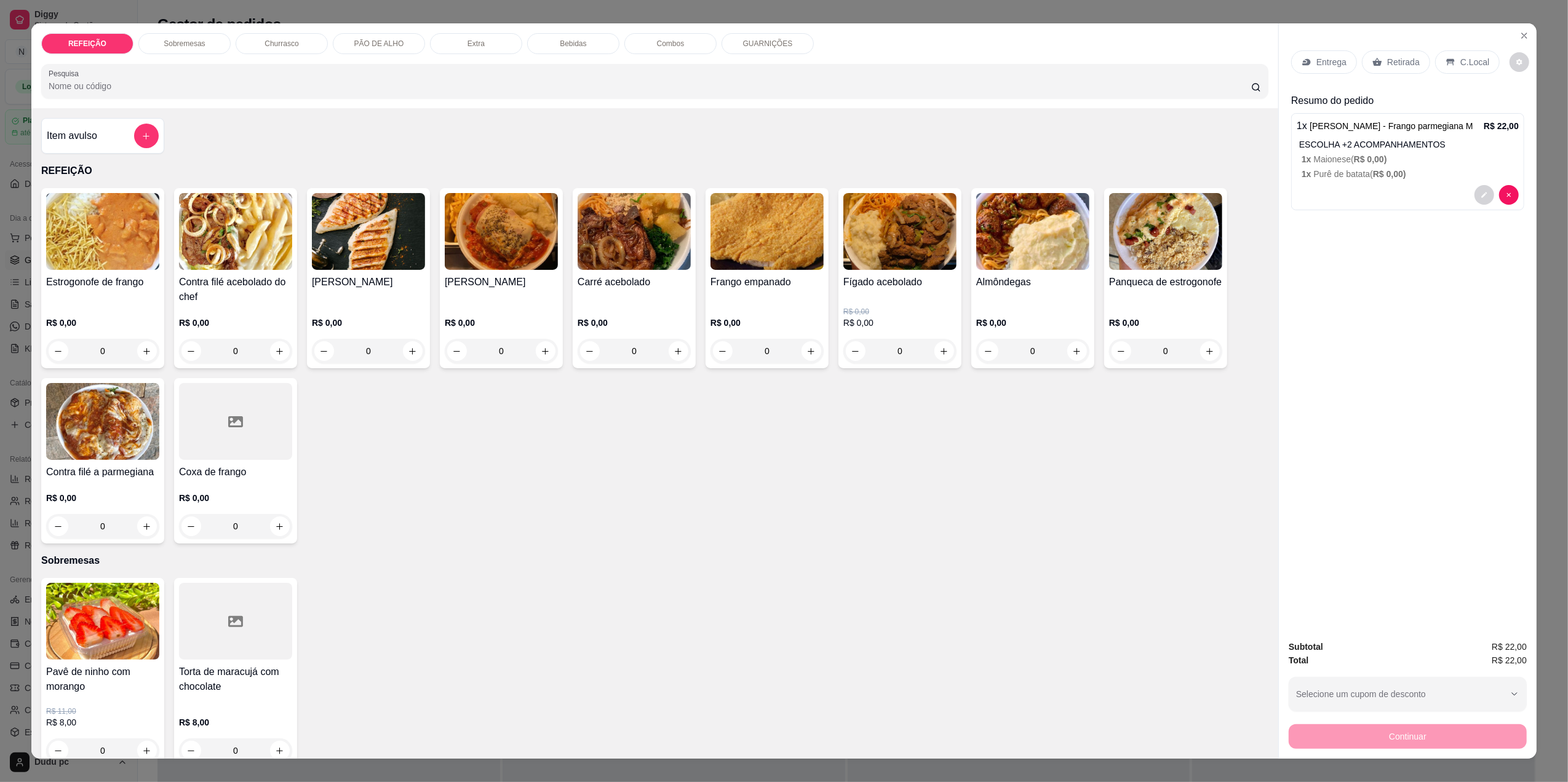
click at [1318, 69] on div "Entrega" at bounding box center [1324, 62] width 66 height 23
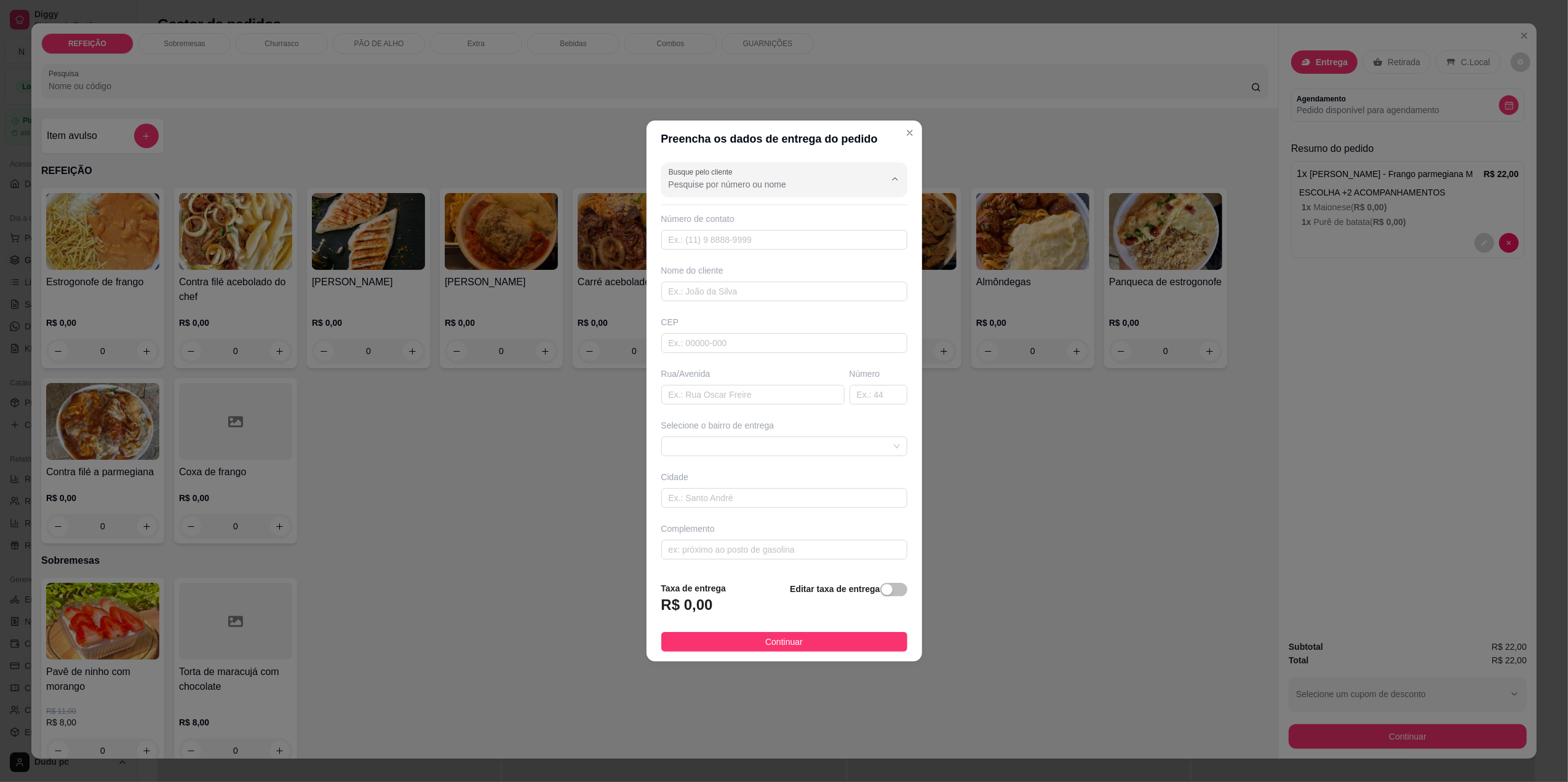
click at [844, 187] on input "Busque pelo cliente" at bounding box center [766, 184] width 197 height 13
click at [805, 342] on input "text" at bounding box center [784, 343] width 246 height 20
click at [795, 243] on input "text" at bounding box center [784, 240] width 246 height 20
type input "(21) 98115-4744"
click at [805, 284] on input "text" at bounding box center [784, 292] width 246 height 20
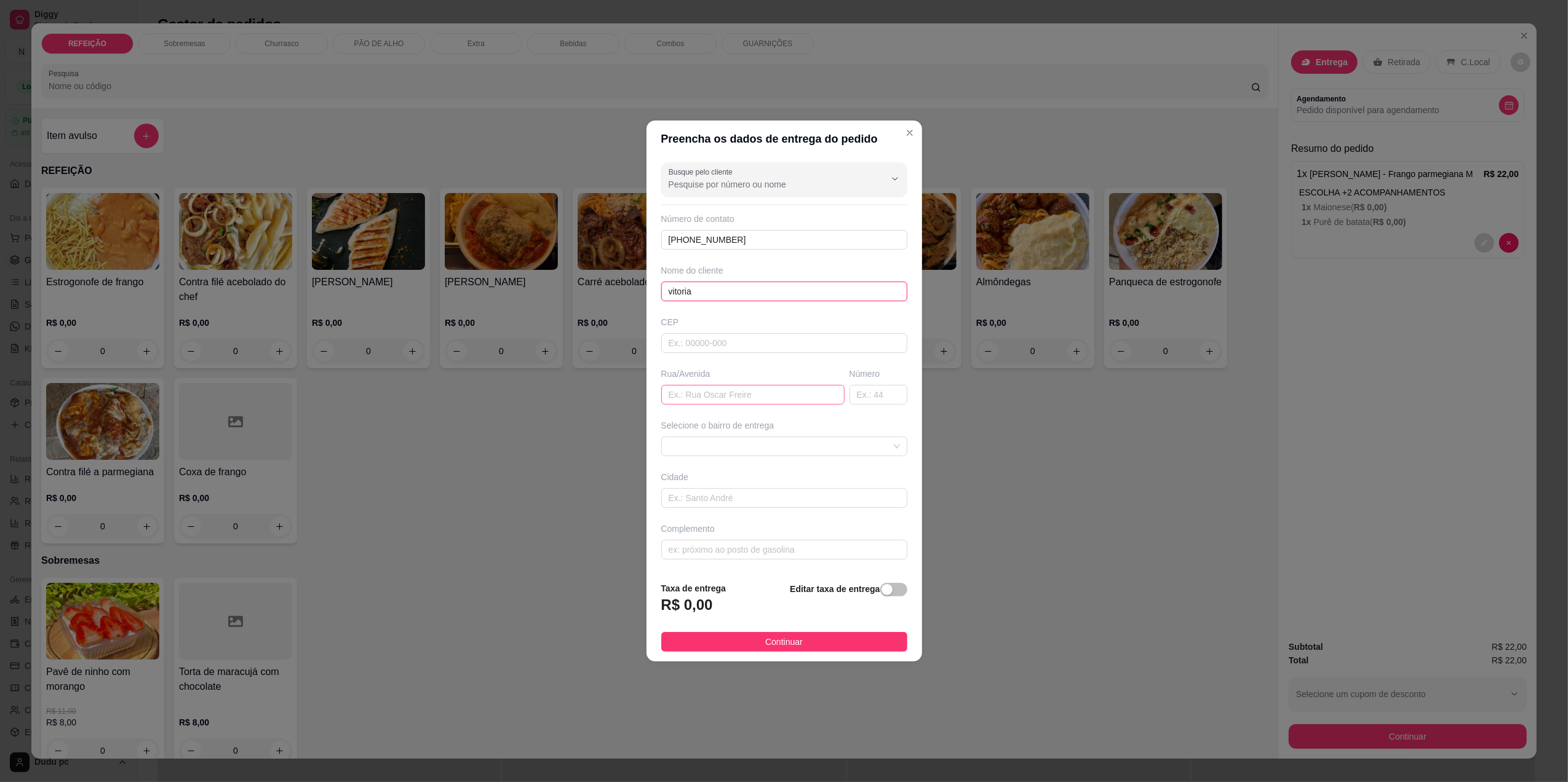
type input "vitoria"
click at [781, 393] on input "text" at bounding box center [752, 395] width 183 height 20
type input "SANTA PERCILIANA"
click at [866, 399] on input "text" at bounding box center [878, 395] width 58 height 20
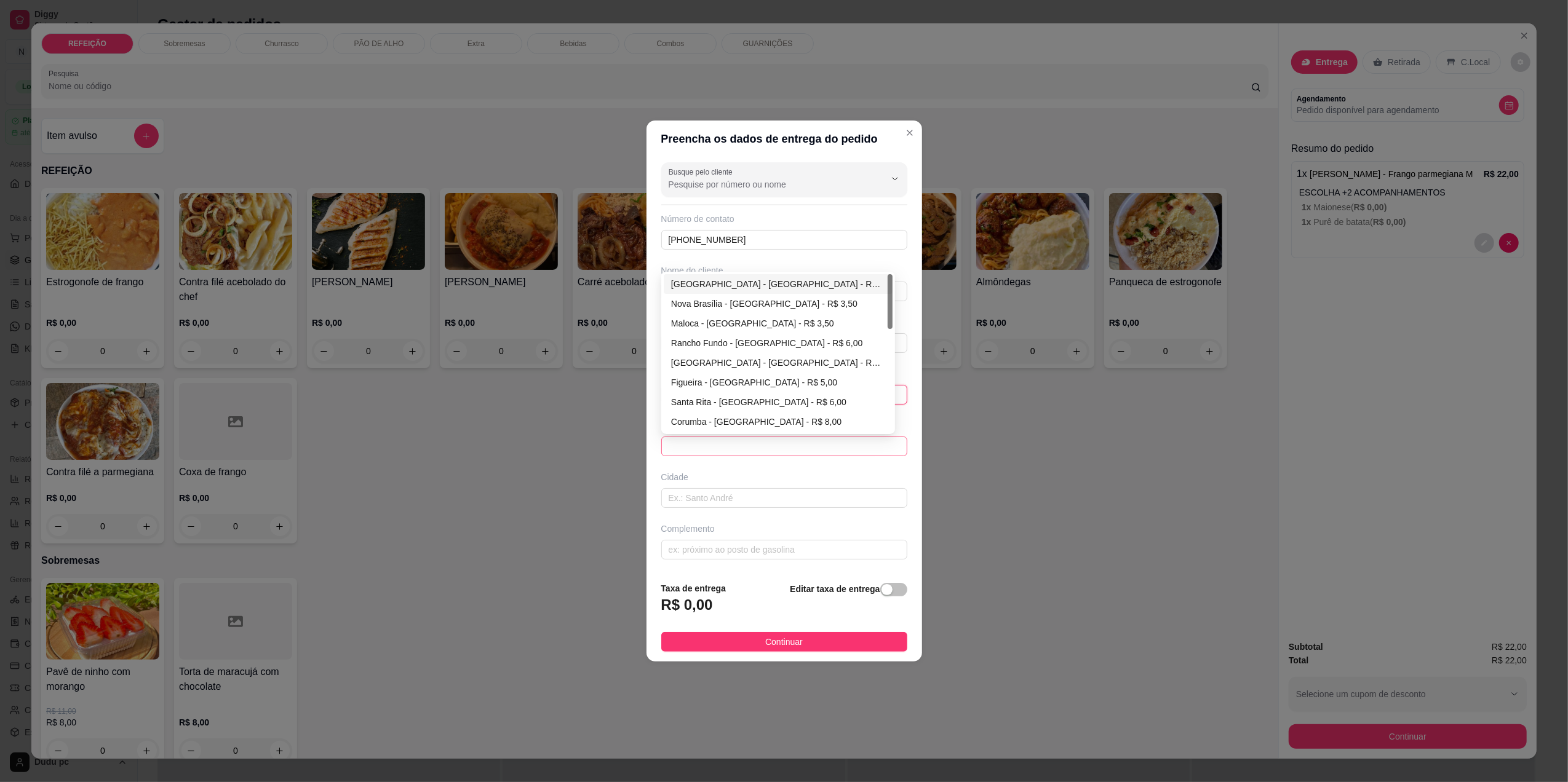
click at [871, 448] on span at bounding box center [784, 447] width 231 height 18
type input "2305"
click at [798, 306] on div "Nova Brasília - Nova Iguaçu - R$ 3,50" at bounding box center [778, 304] width 214 height 13
type input "Nova Iguaçu"
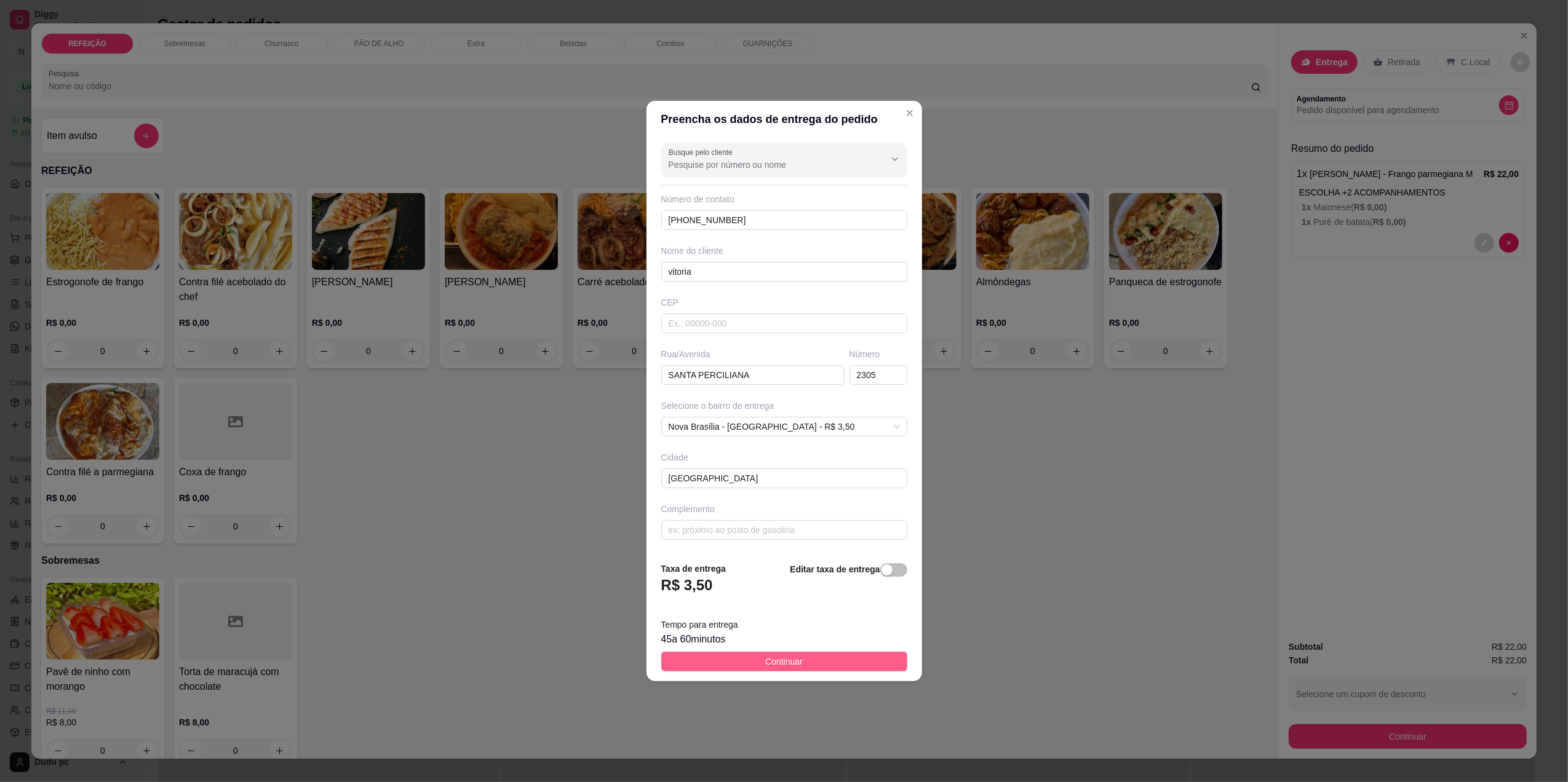
click at [801, 672] on button "Continuar" at bounding box center [784, 662] width 246 height 20
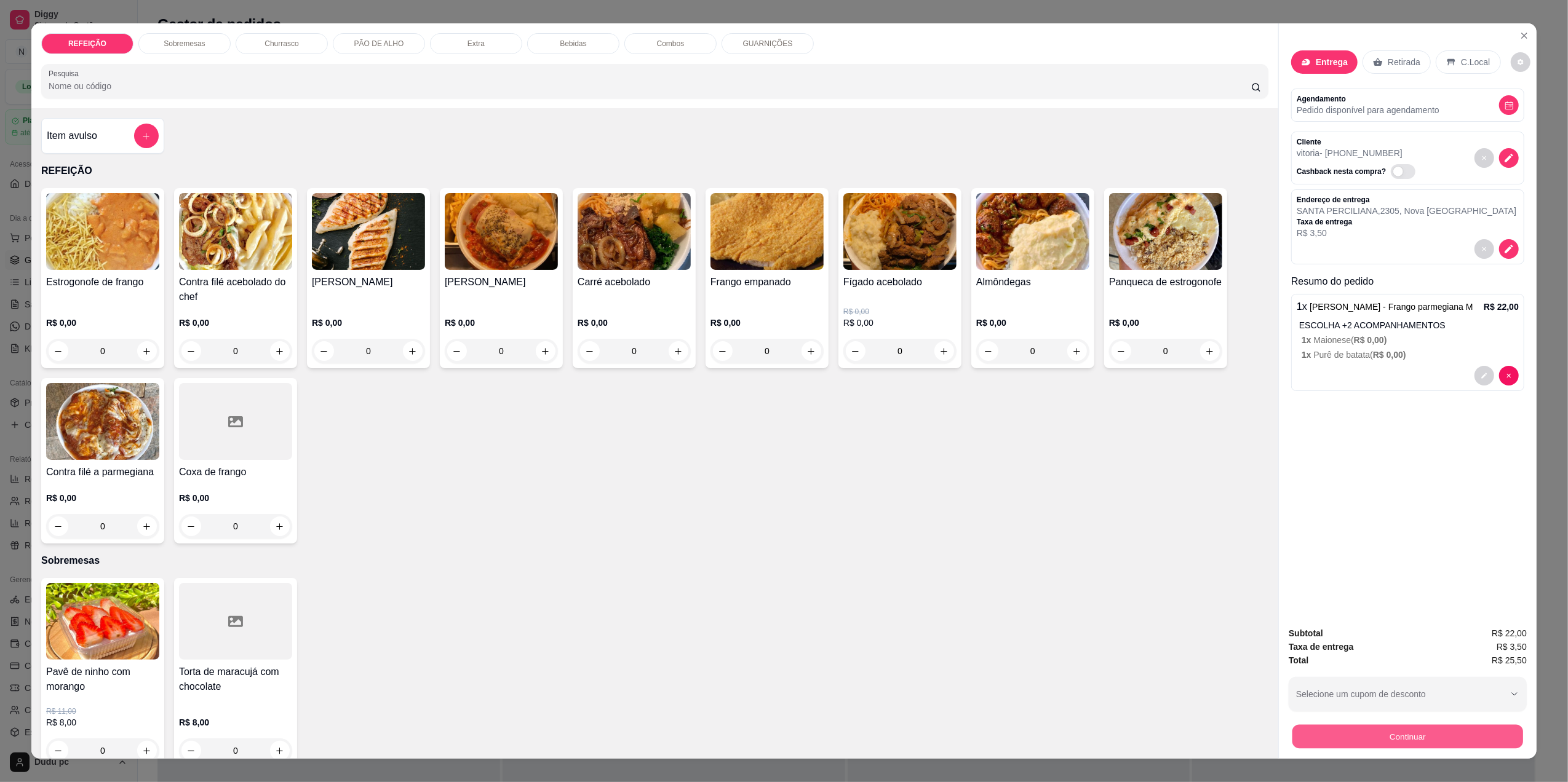
click at [1303, 733] on button "Continuar" at bounding box center [1407, 736] width 231 height 24
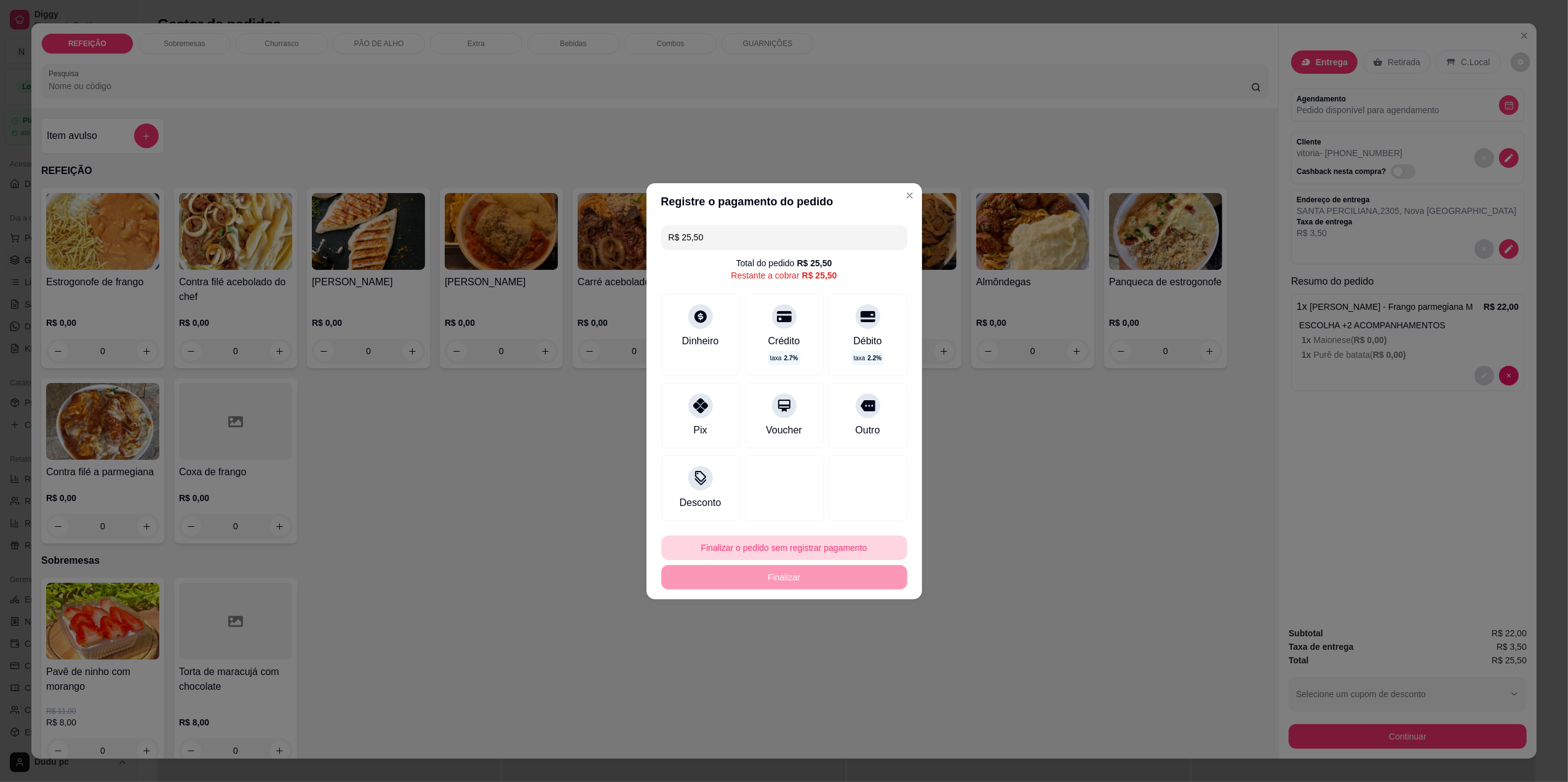
click at [749, 551] on button "Finalizar o pedido sem registrar pagamento" at bounding box center [784, 547] width 246 height 24
click at [858, 652] on button "Confirmar" at bounding box center [858, 649] width 44 height 18
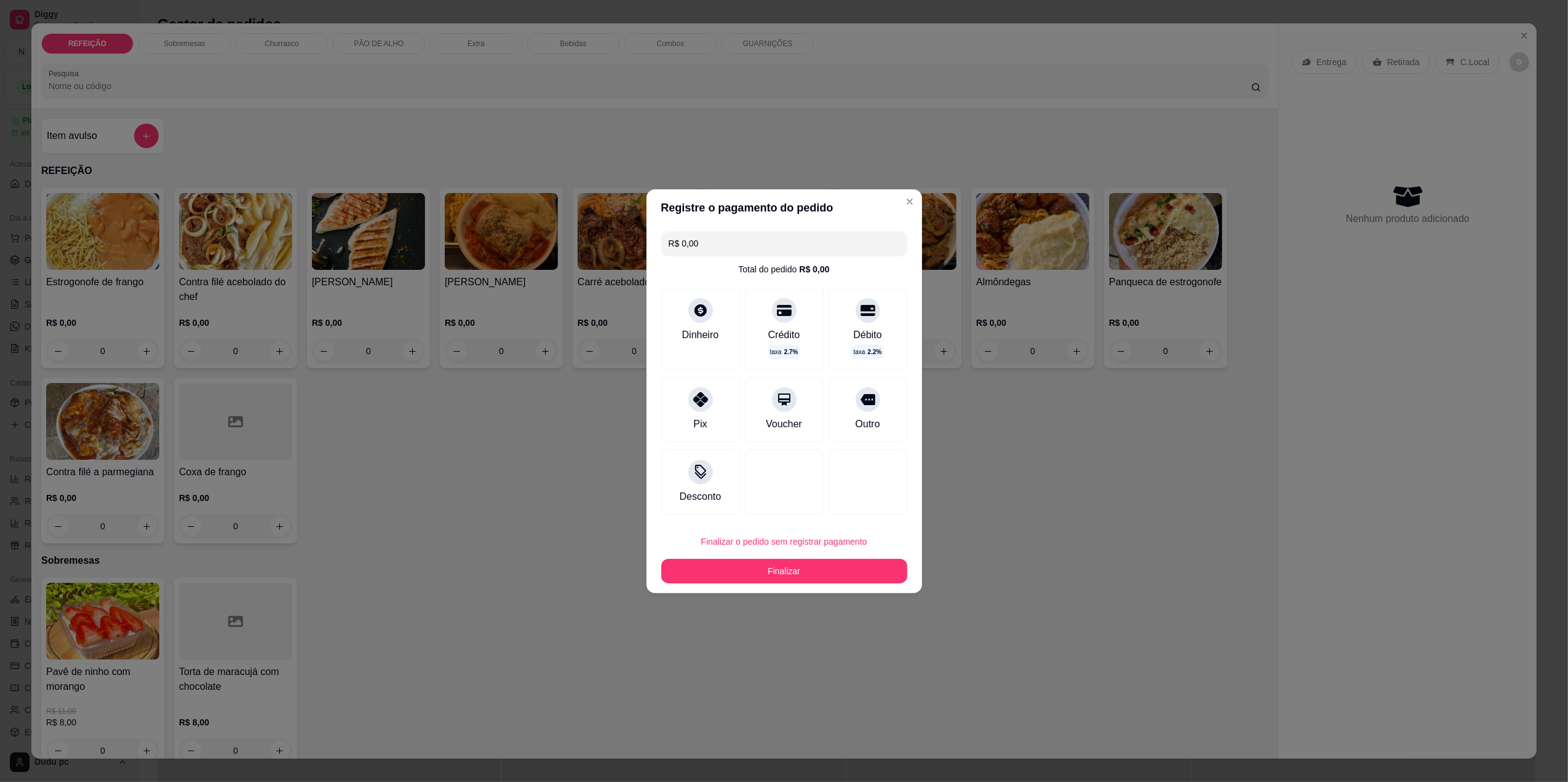
type input "R$ 0,00"
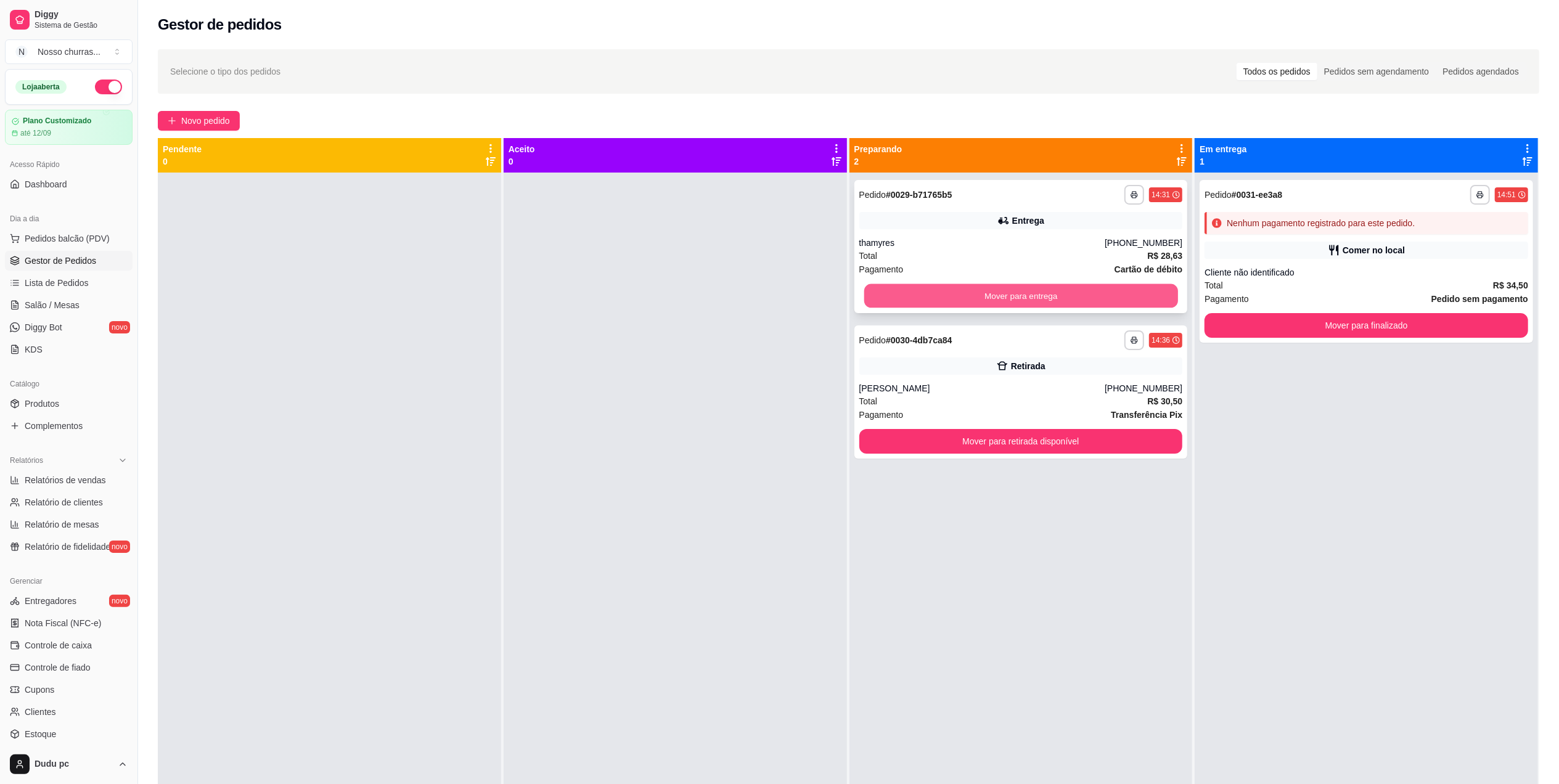
click at [1125, 297] on button "Mover para entrega" at bounding box center [1021, 296] width 314 height 24
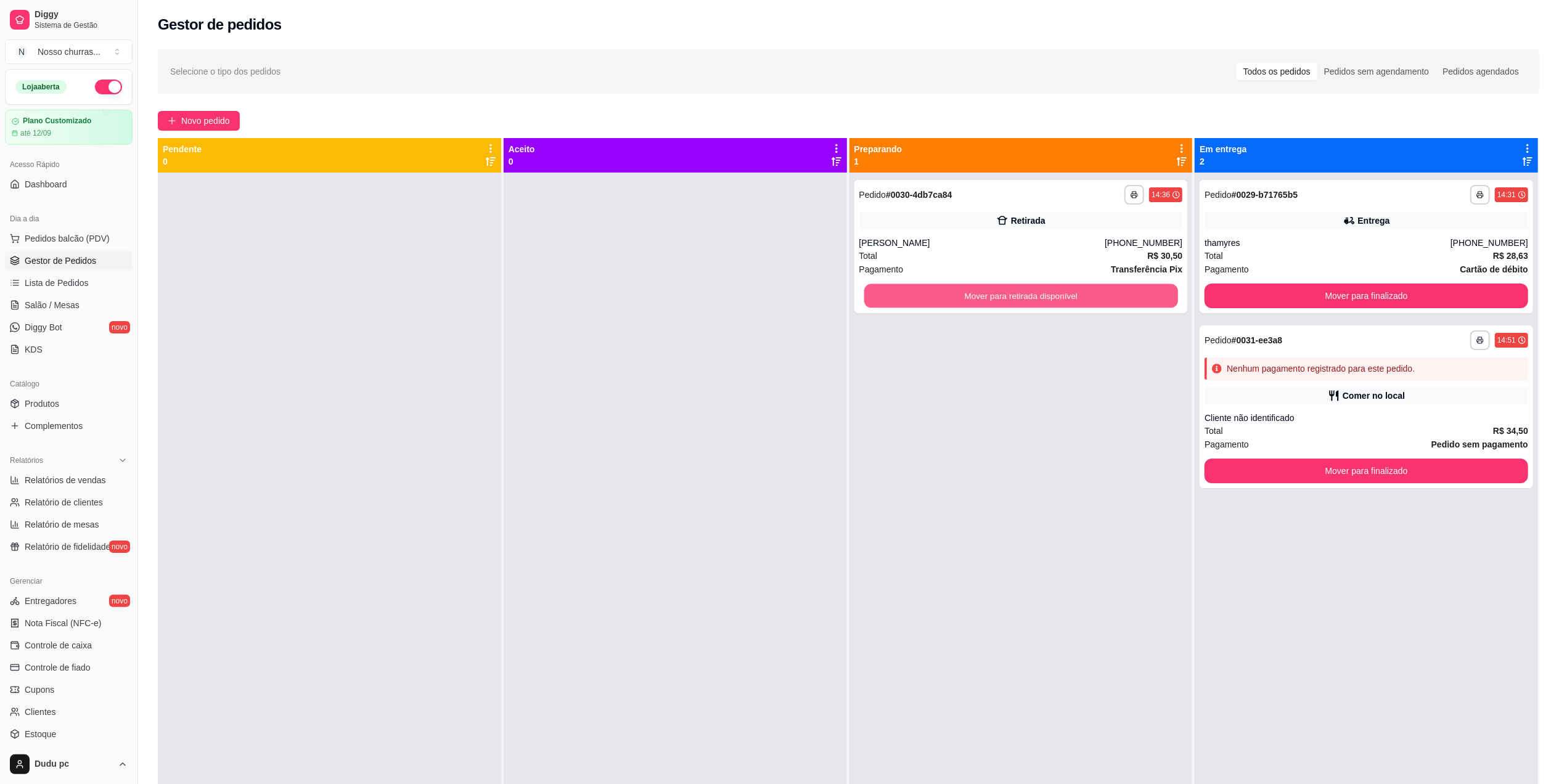
click at [1125, 297] on button "Mover para retirada disponível" at bounding box center [1021, 296] width 314 height 24
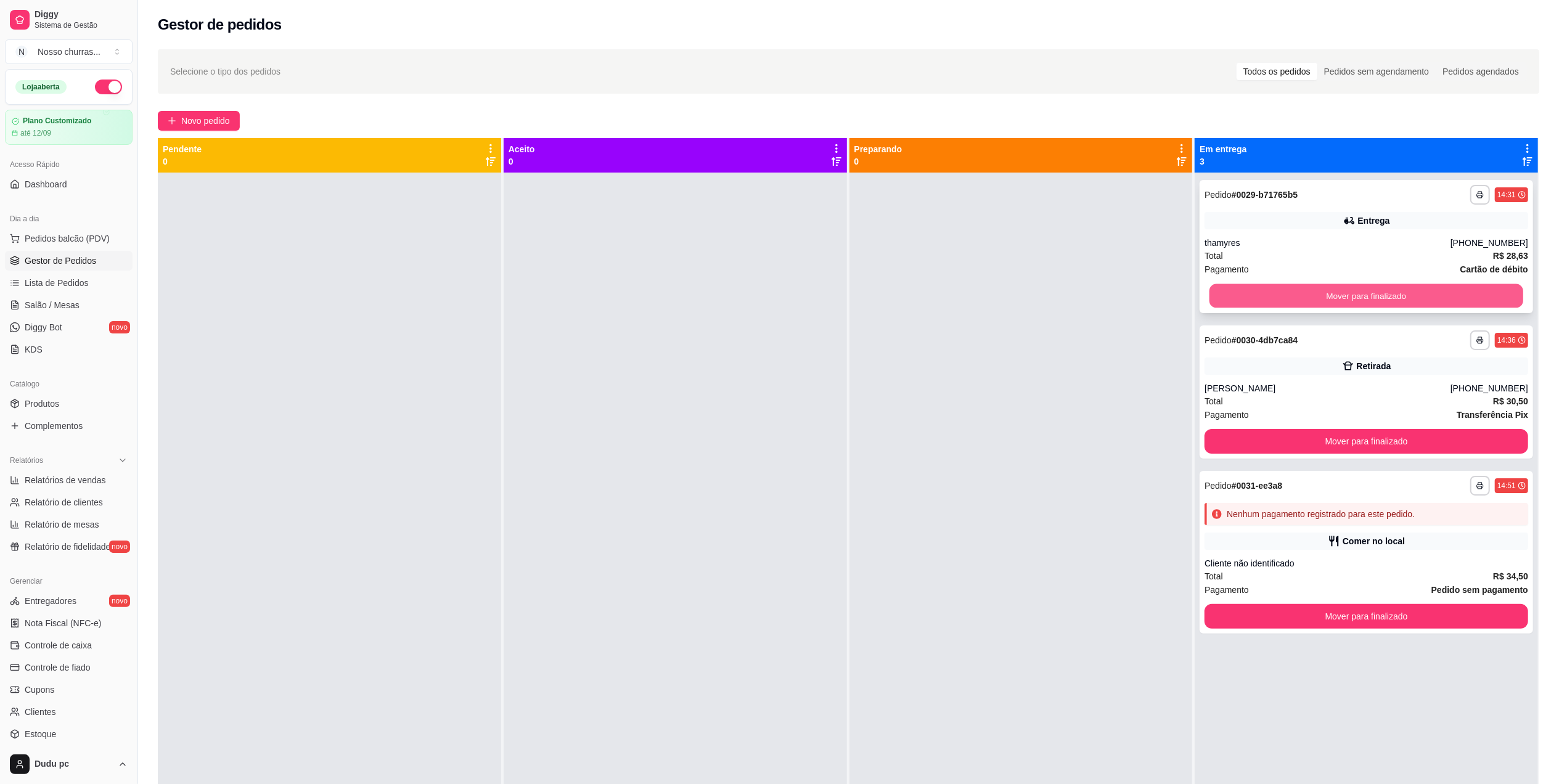
click at [1234, 289] on button "Mover para finalizado" at bounding box center [1366, 296] width 314 height 24
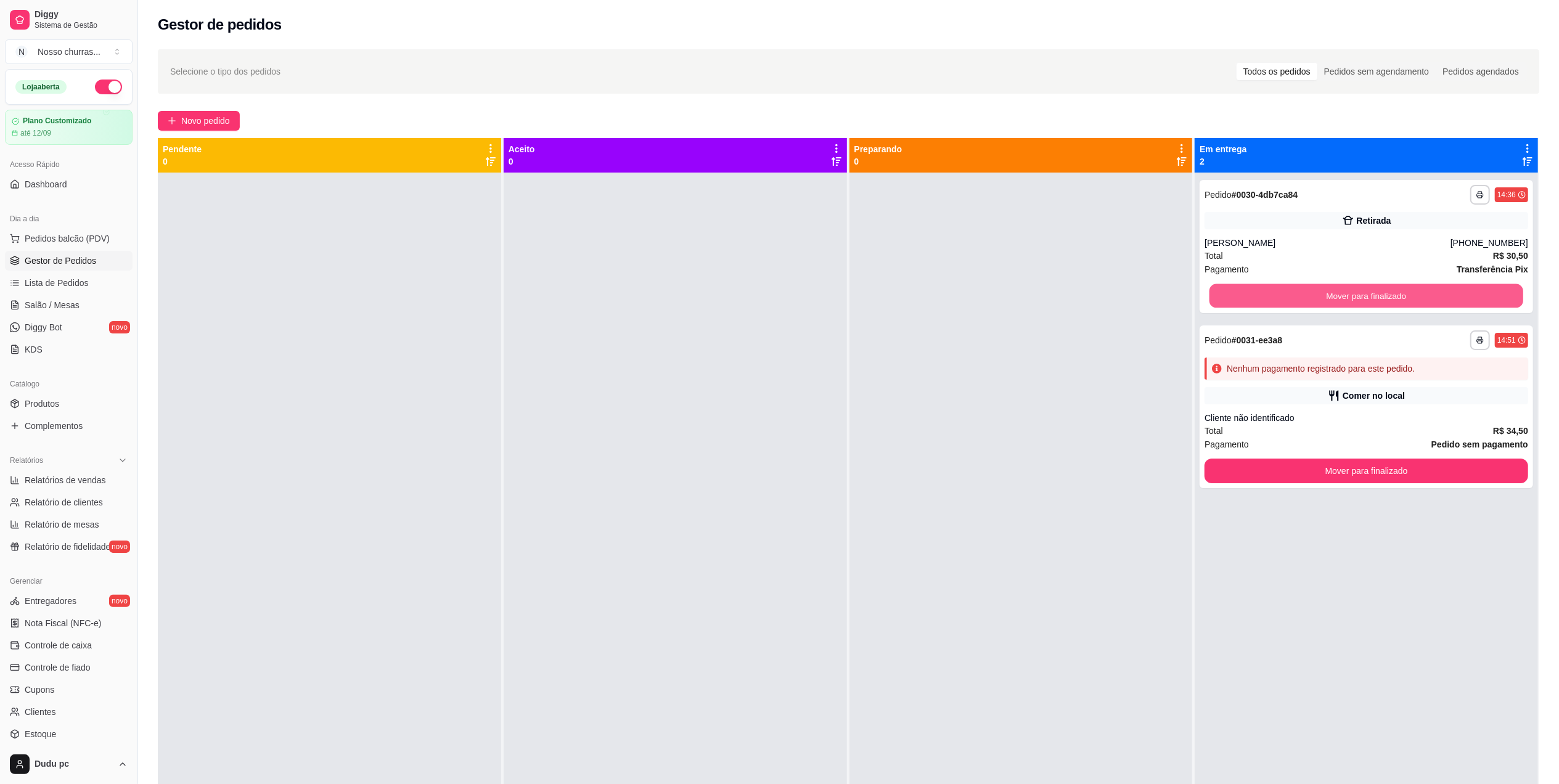
click at [1234, 289] on button "Mover para finalizado" at bounding box center [1366, 296] width 314 height 24
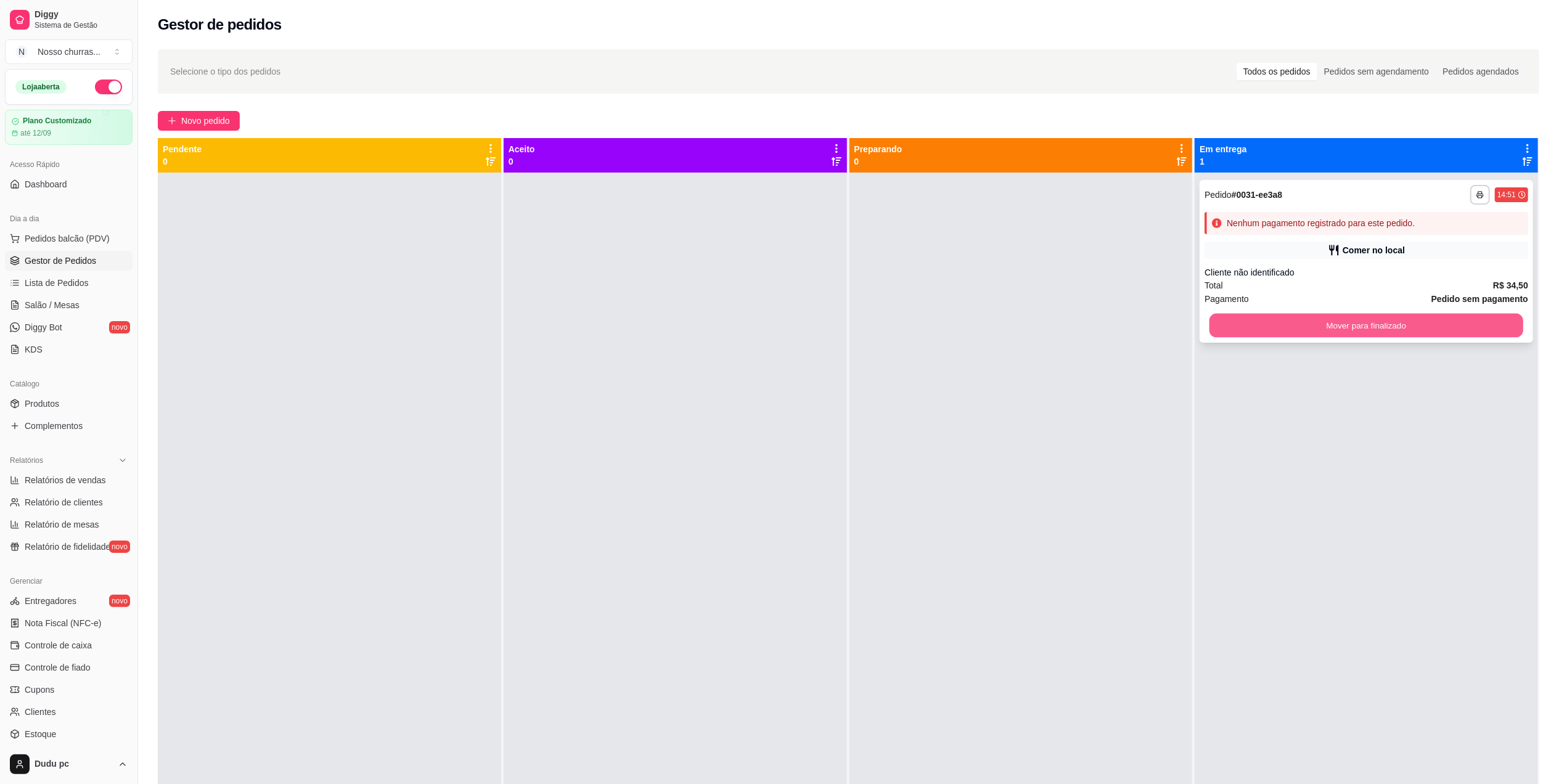
click at [1246, 323] on button "Mover para finalizado" at bounding box center [1366, 325] width 314 height 24
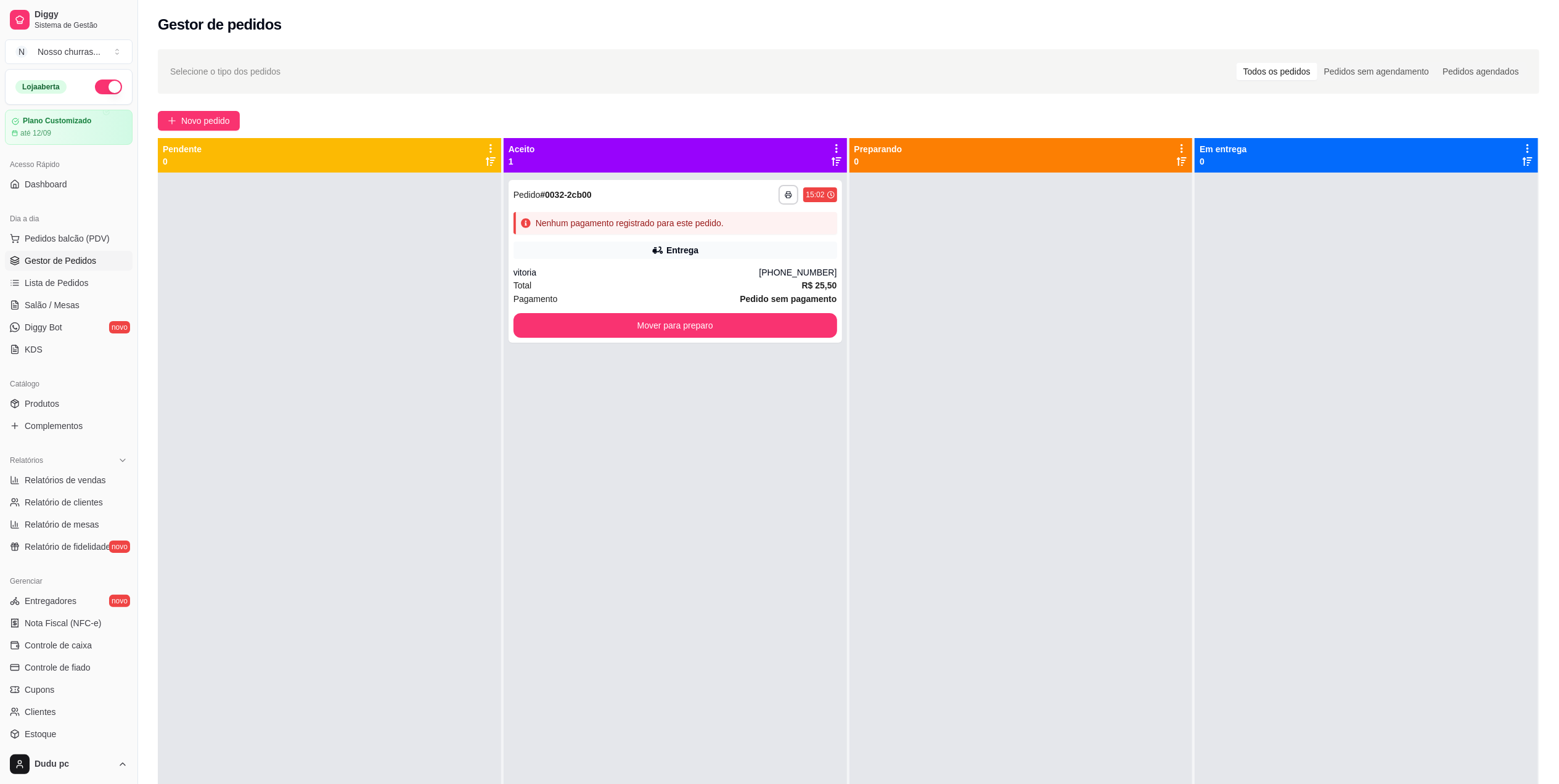
click at [582, 585] on div "**********" at bounding box center [675, 564] width 343 height 784
click at [227, 124] on span "Novo pedido" at bounding box center [205, 121] width 49 height 13
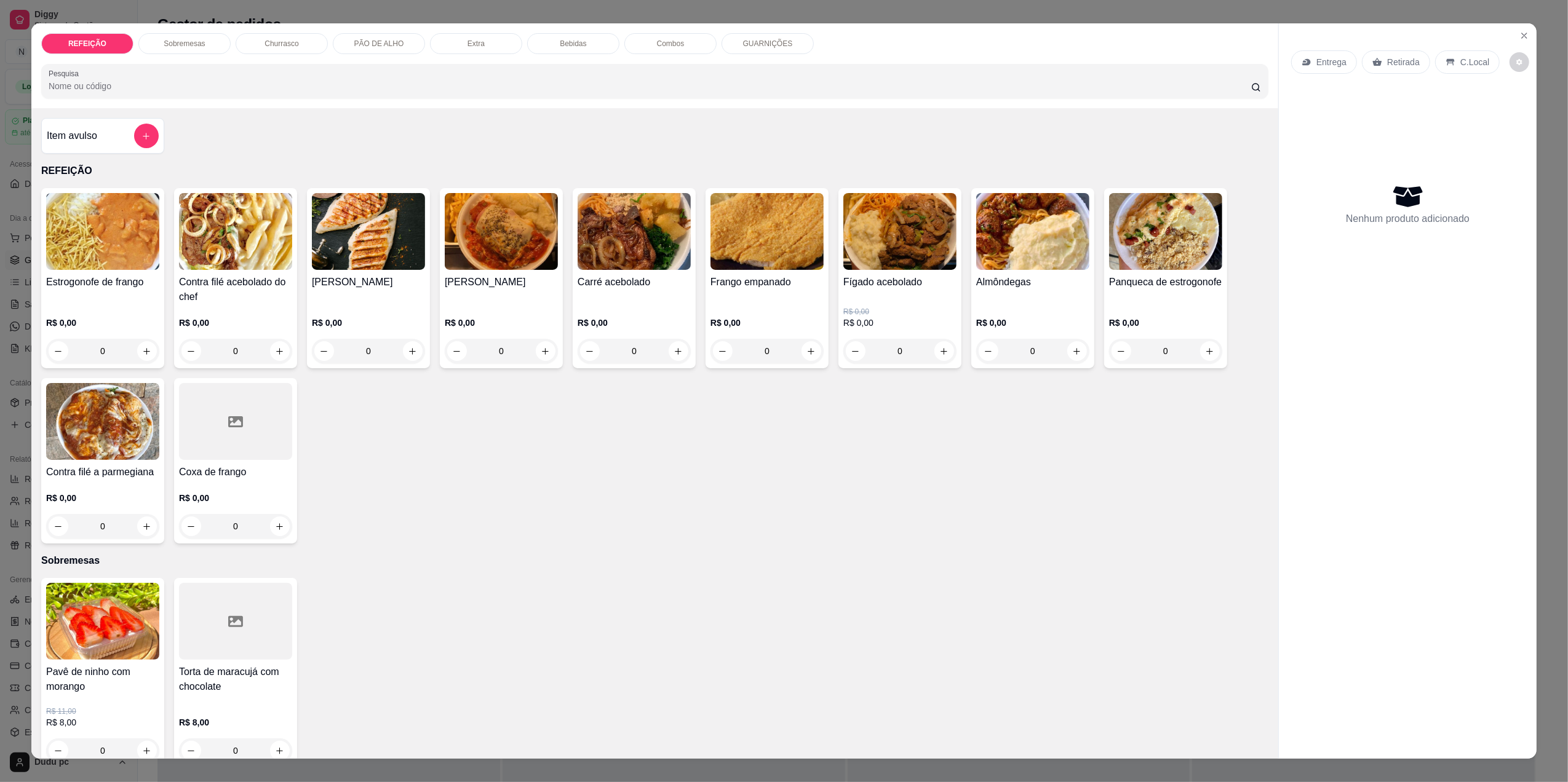
click at [807, 356] on div "0" at bounding box center [766, 350] width 113 height 24
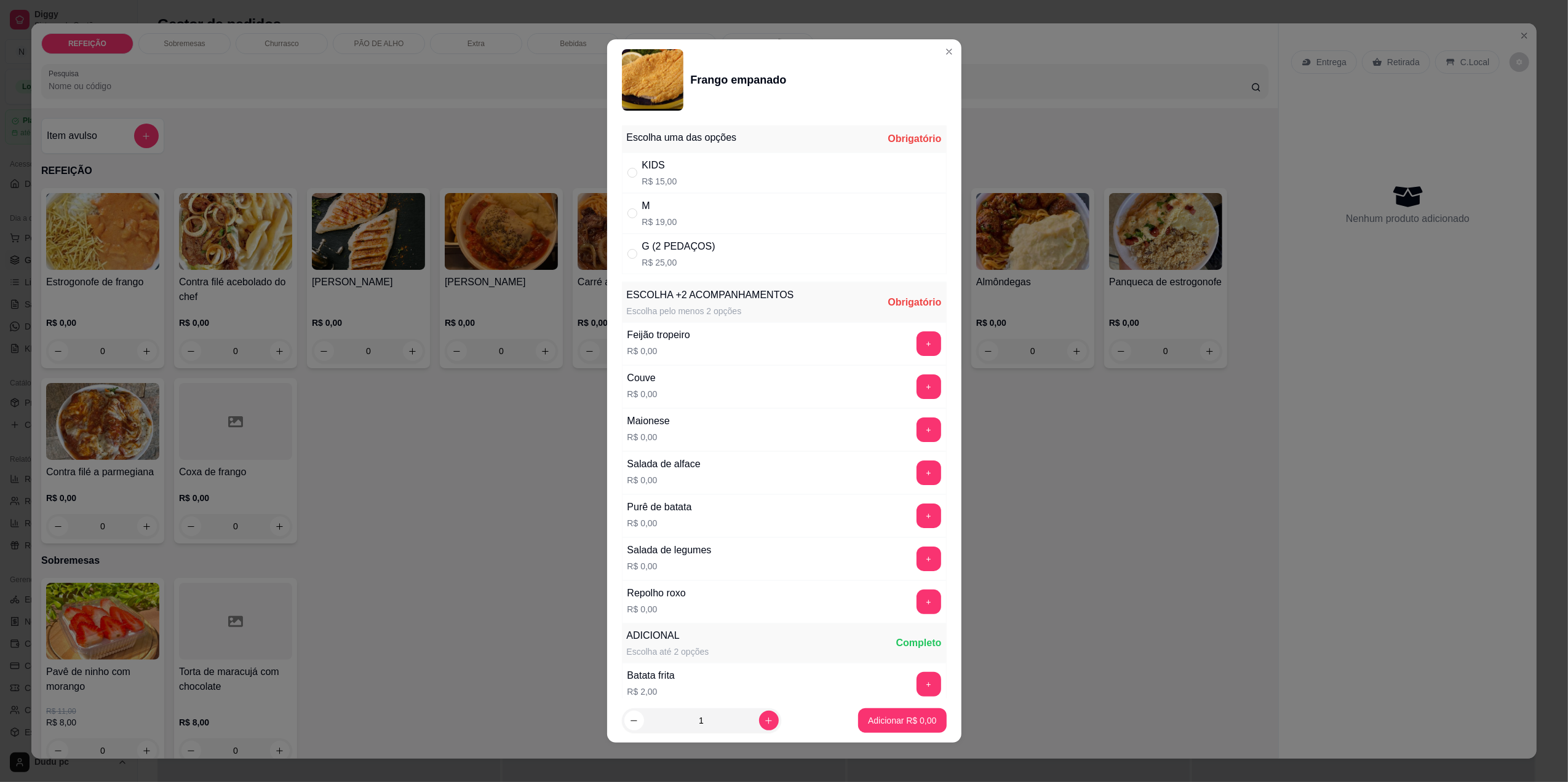
click at [697, 233] on div "M R$ 19,00" at bounding box center [784, 213] width 325 height 41
radio input "true"
click at [916, 471] on button "+" at bounding box center [928, 473] width 24 height 24
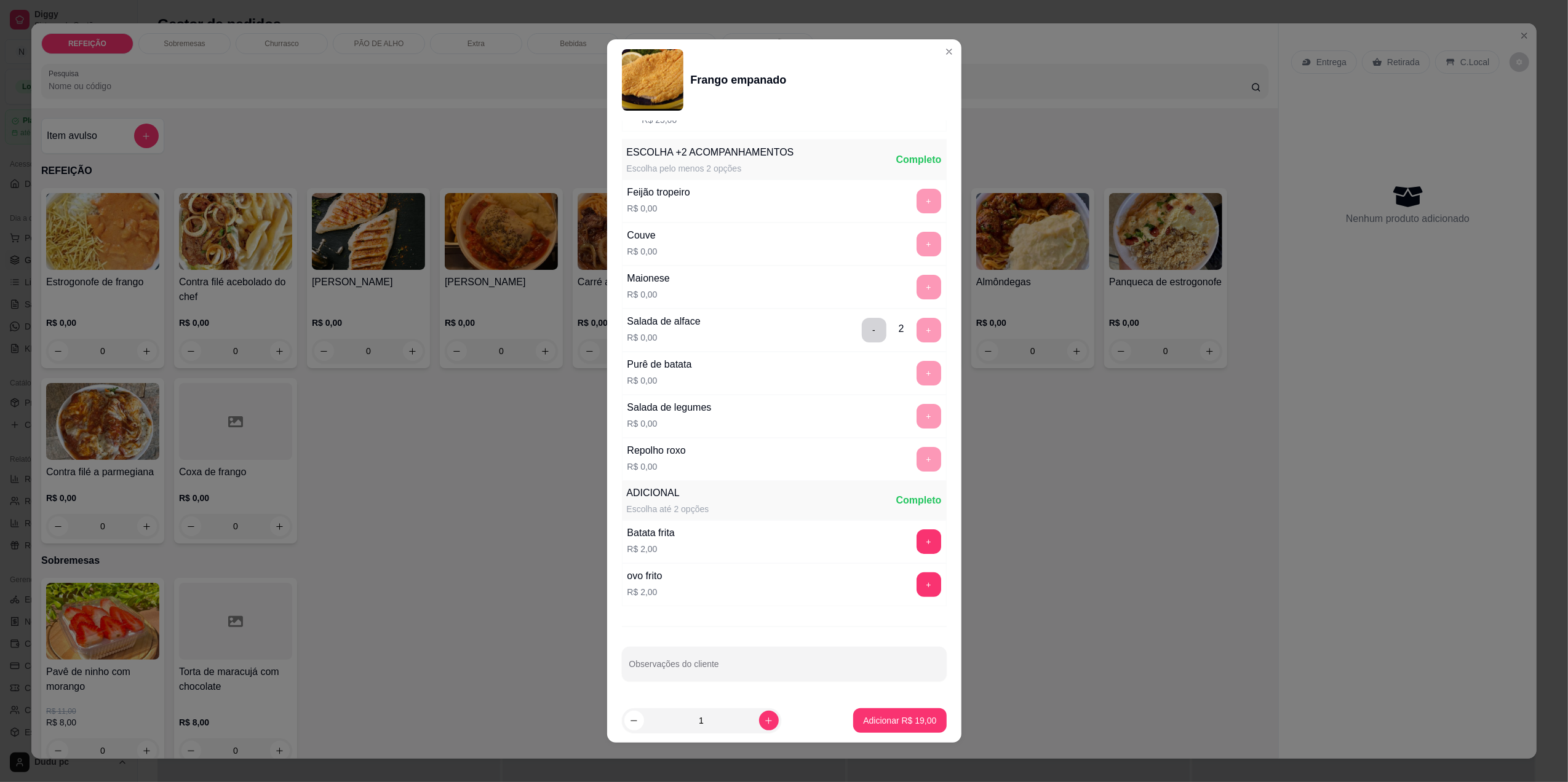
scroll to position [148, 0]
click at [864, 721] on p "Adicionar R$ 19,00" at bounding box center [899, 721] width 71 height 12
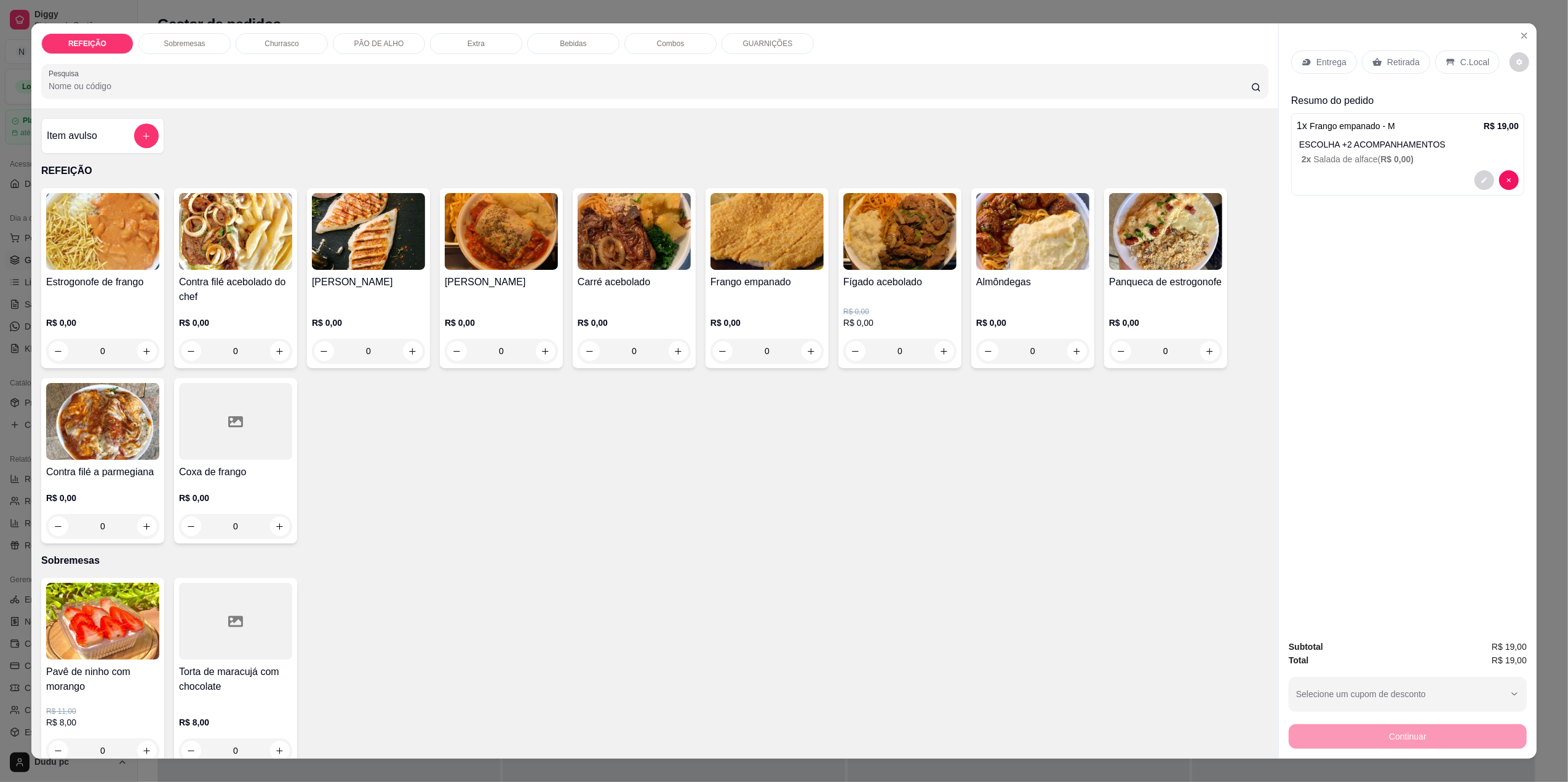
click at [1448, 164] on p "2 x Salada de alface ( R$ 0,00 )" at bounding box center [1409, 159] width 217 height 13
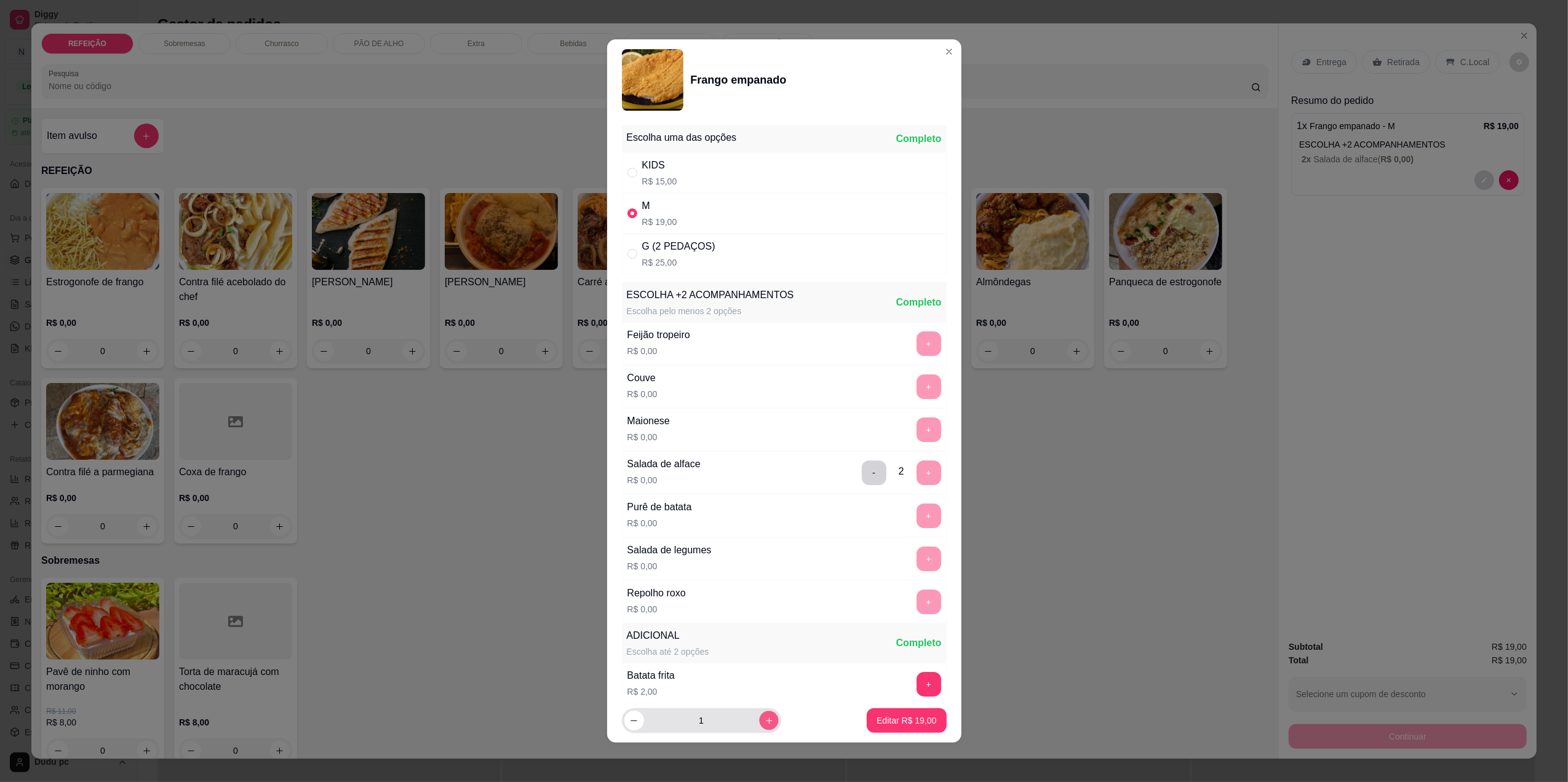
click at [765, 718] on icon "increase-product-quantity" at bounding box center [767, 720] width 6 height 6
type input "2"
click at [916, 725] on p "Editar R$ 38,00" at bounding box center [906, 721] width 58 height 12
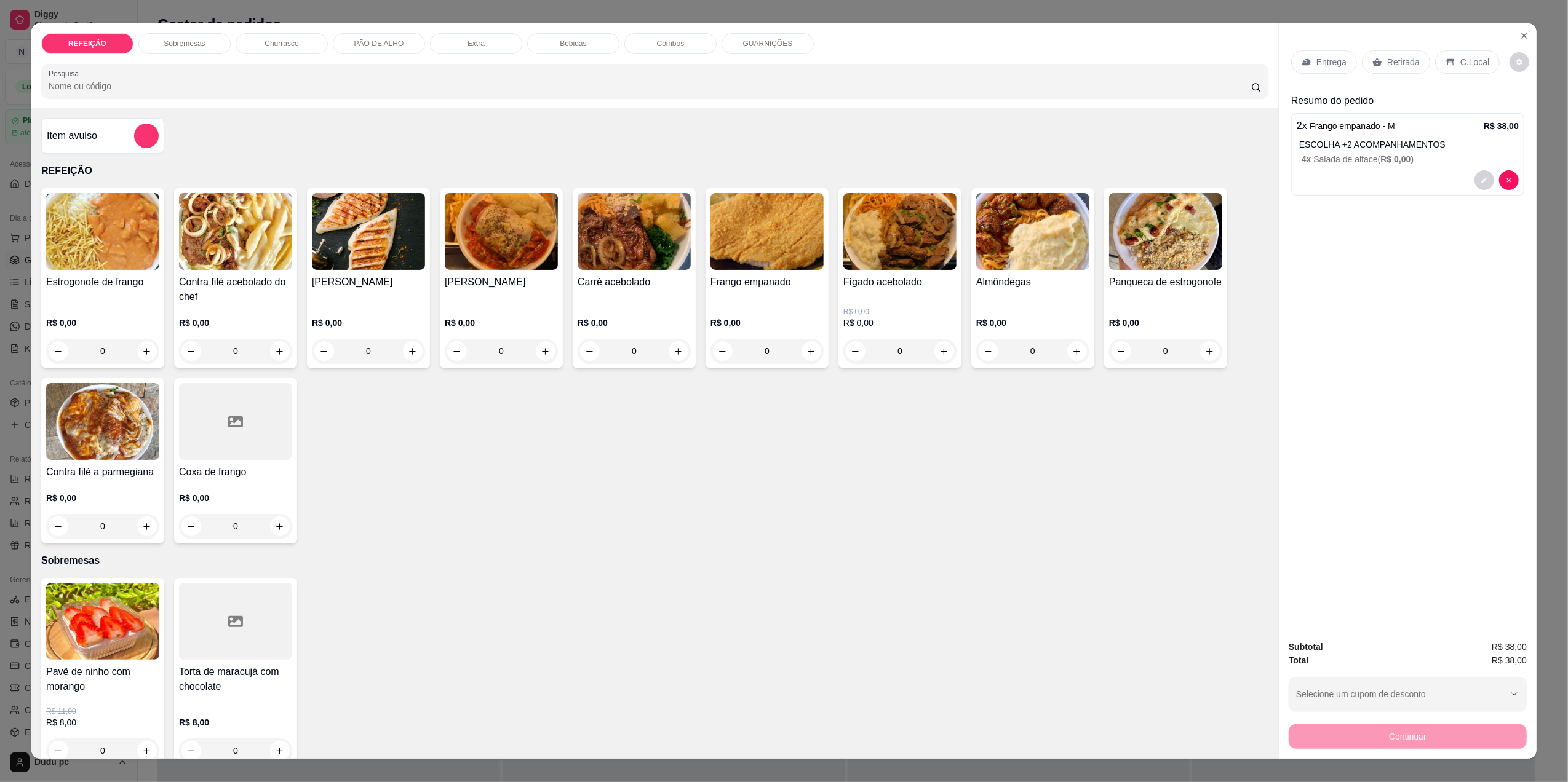
click at [582, 41] on div "Bebidas" at bounding box center [573, 43] width 92 height 21
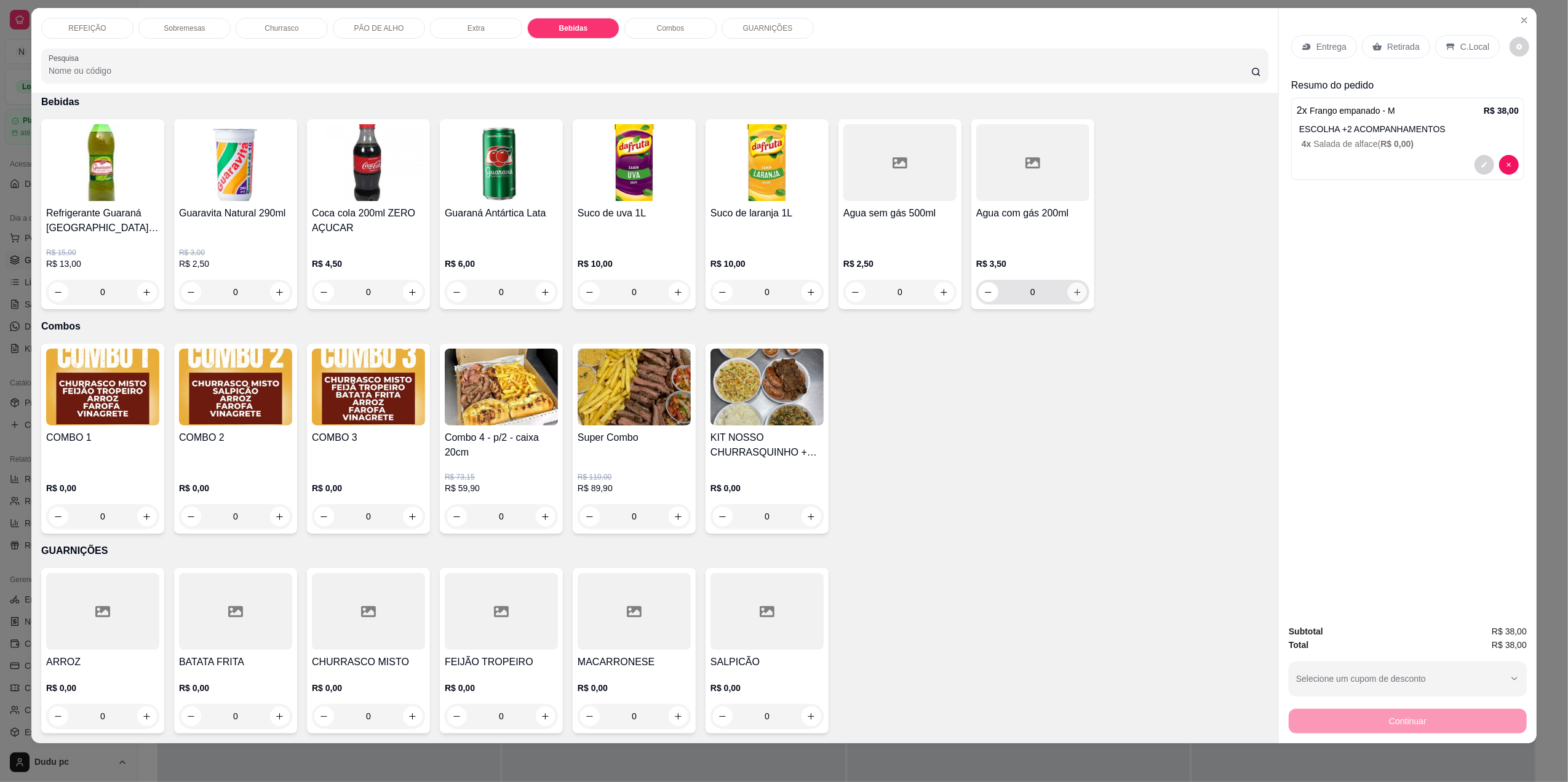
click at [1074, 291] on icon "increase-product-quantity" at bounding box center [1076, 292] width 6 height 6
type input "1"
click at [145, 289] on icon "increase-product-quantity" at bounding box center [147, 292] width 9 height 9
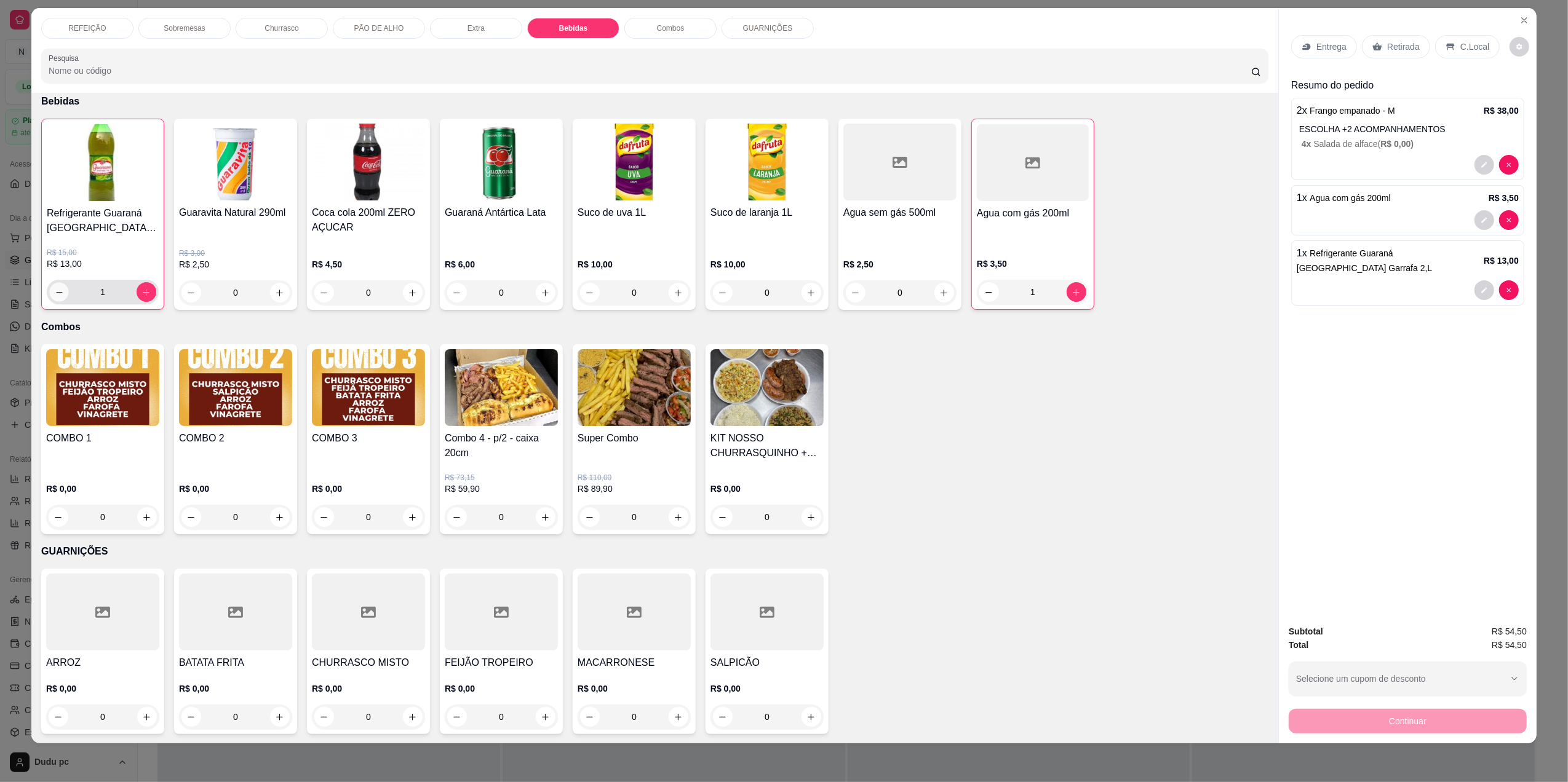
click at [54, 290] on icon "decrease-product-quantity" at bounding box center [59, 292] width 9 height 9
type input "0"
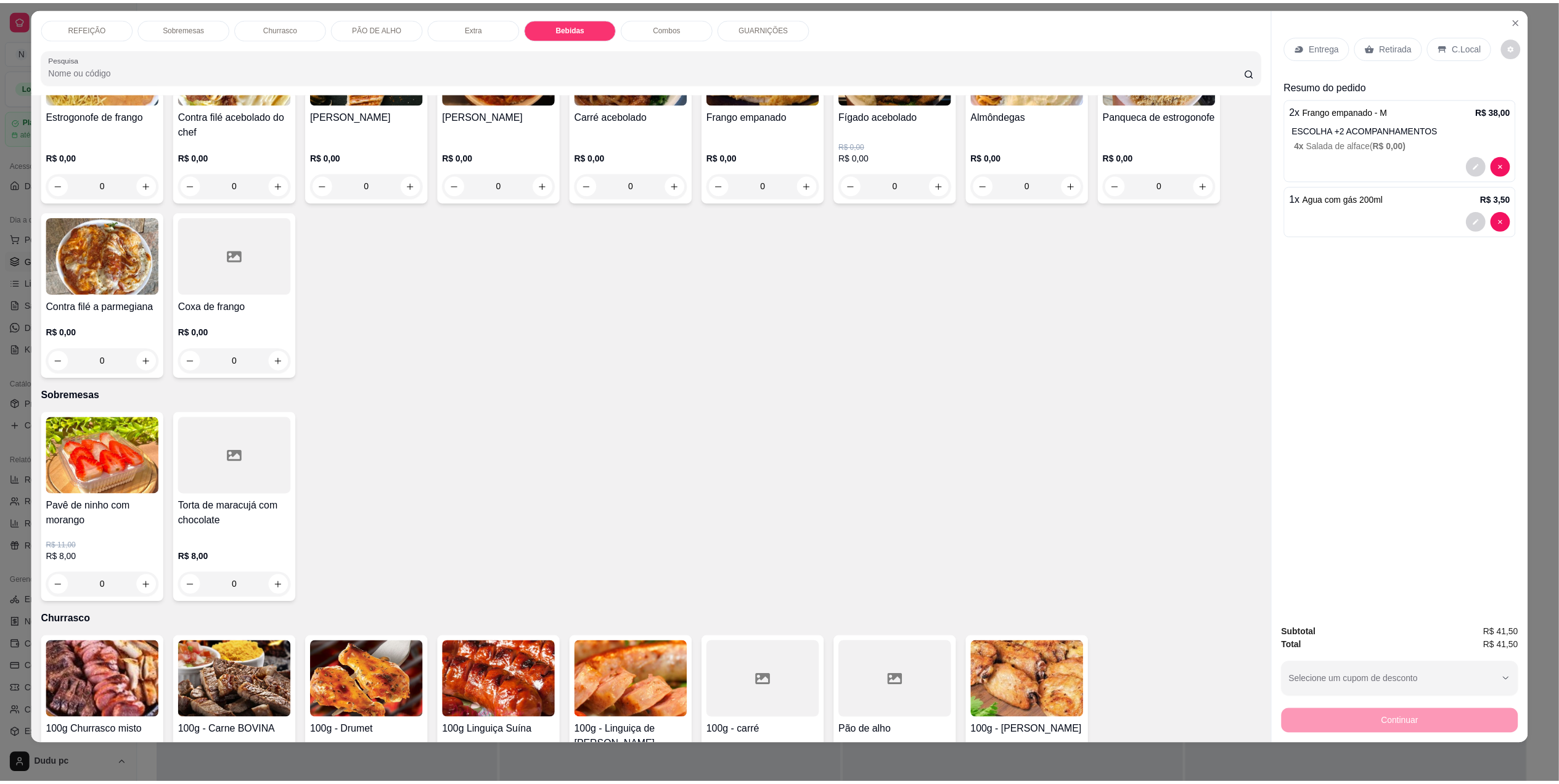
scroll to position [18, 0]
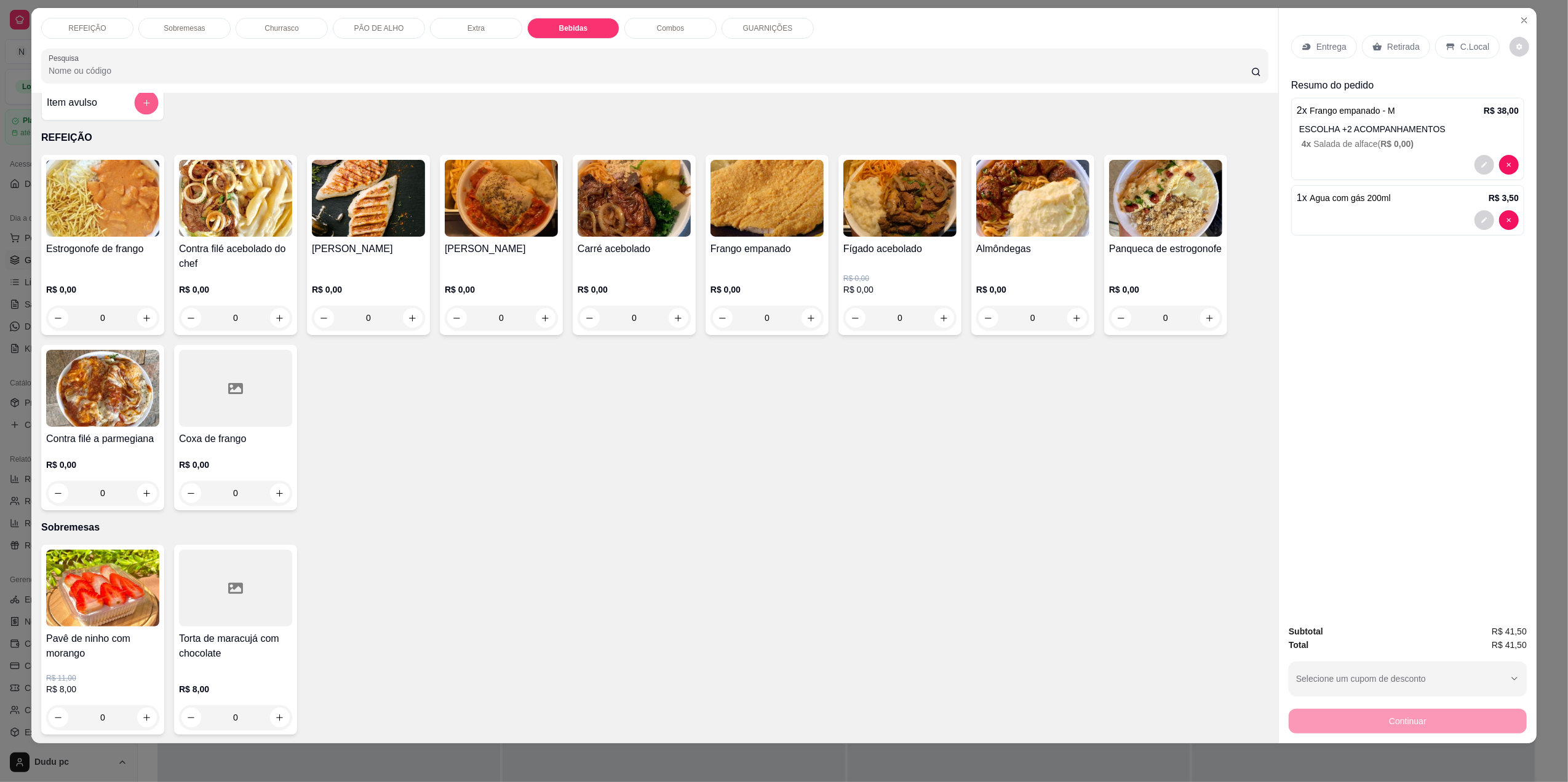
click at [142, 100] on icon "add-separate-item" at bounding box center [146, 103] width 9 height 9
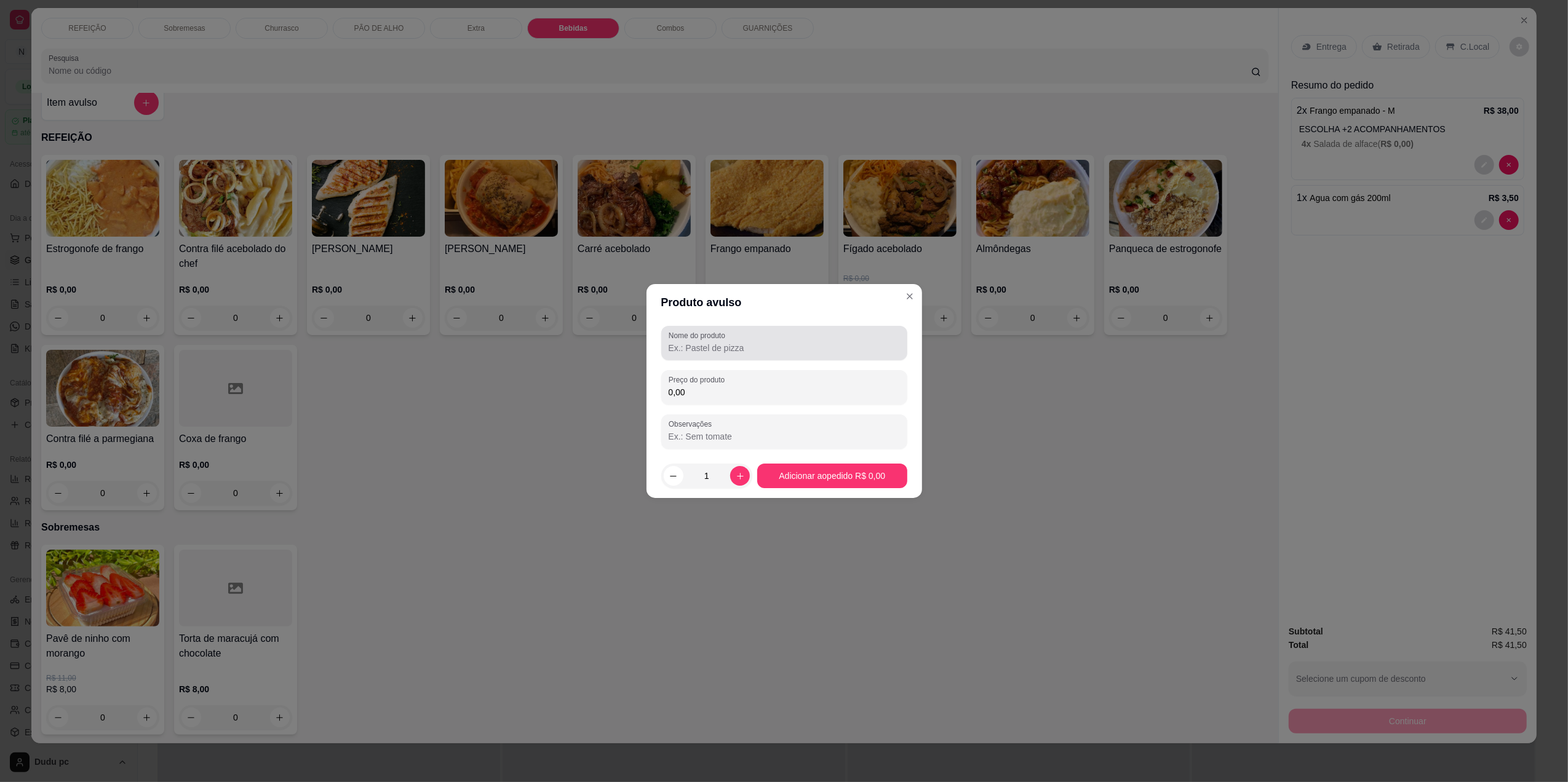
click at [702, 351] on input "Nome do produto" at bounding box center [784, 348] width 231 height 13
type input "g"
type input "Guarana 1l"
click at [720, 382] on label "Preço do produto" at bounding box center [699, 380] width 60 height 10
click at [720, 386] on input "0,00" at bounding box center [784, 392] width 231 height 13
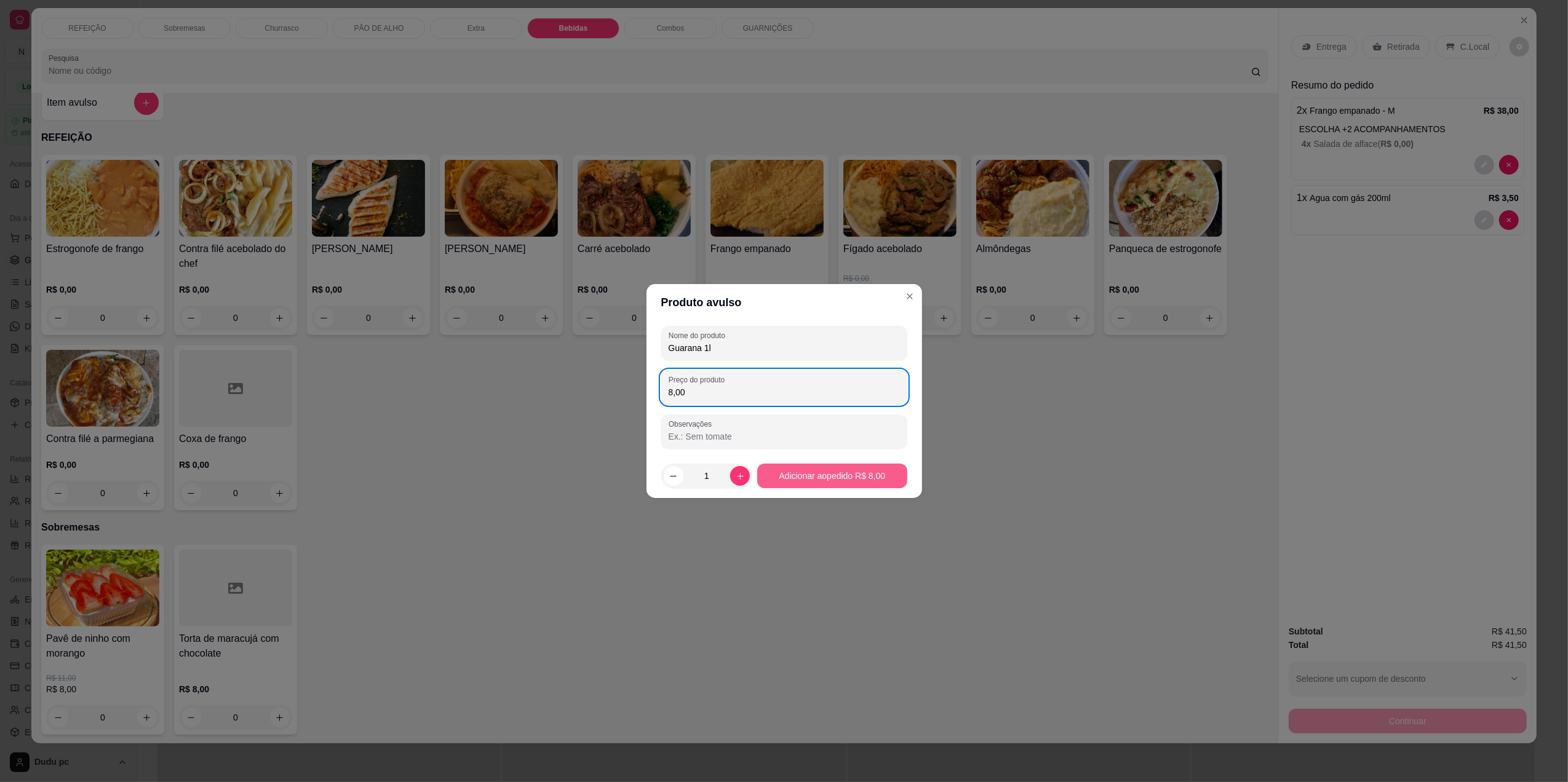
type input "8,00"
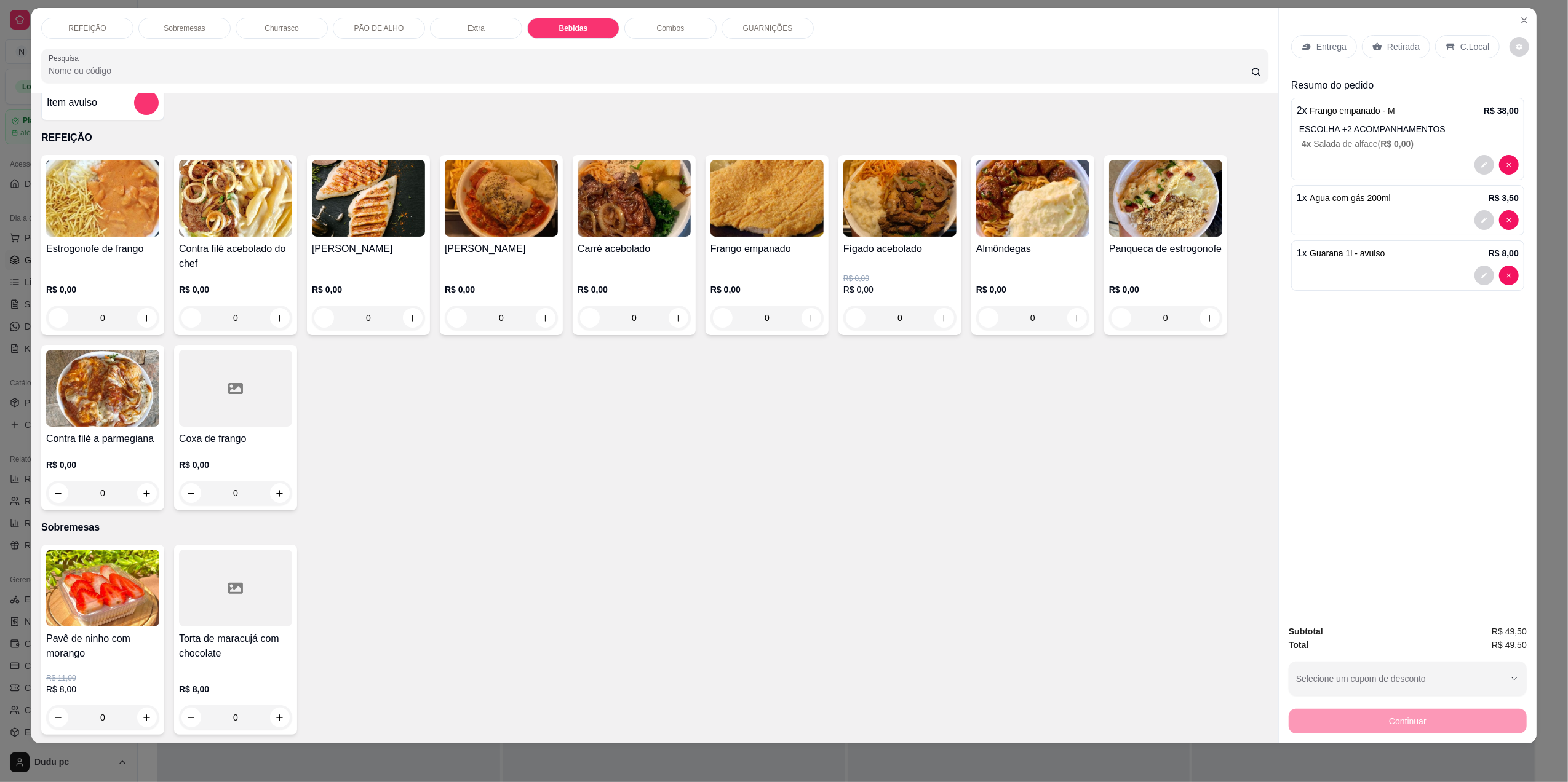
click at [1383, 722] on div "Continuar" at bounding box center [1407, 719] width 238 height 28
click at [1460, 44] on p "C.Local" at bounding box center [1474, 47] width 29 height 13
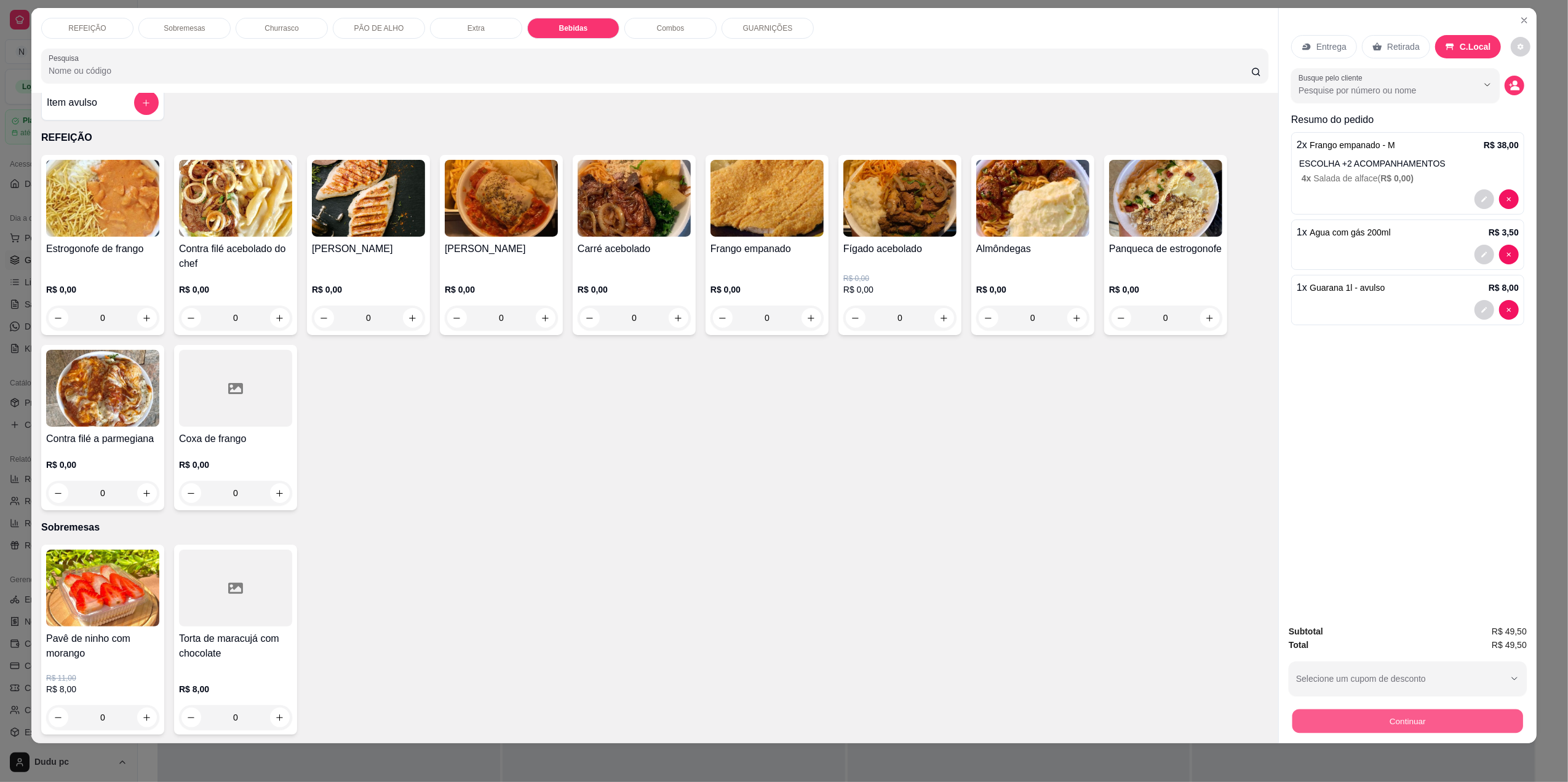
click at [1415, 717] on button "Continuar" at bounding box center [1407, 721] width 231 height 24
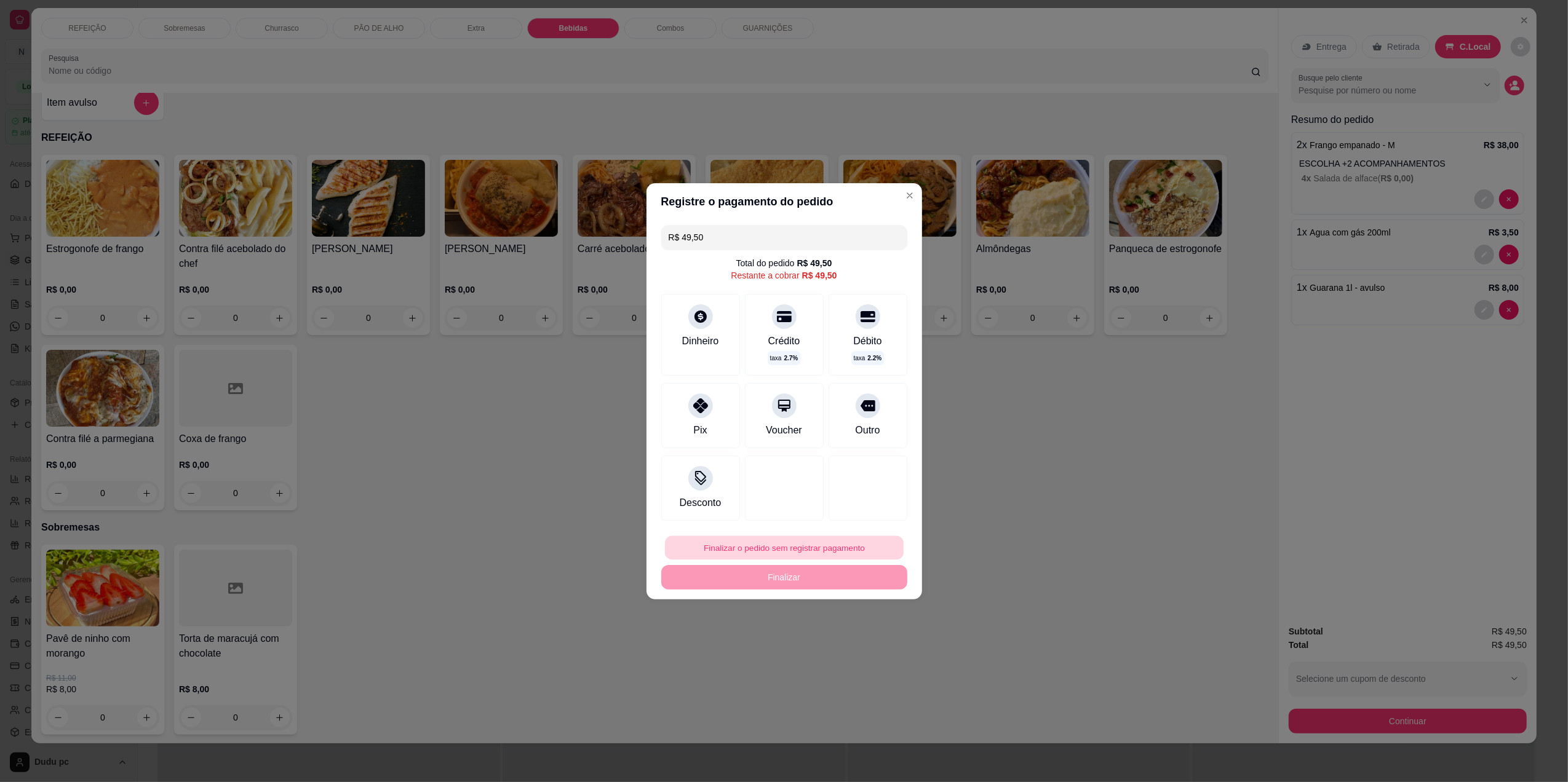
click at [730, 542] on button "Finalizar o pedido sem registrar pagamento" at bounding box center [784, 547] width 238 height 24
click at [859, 656] on button "Confirmar" at bounding box center [858, 649] width 44 height 18
type input "0"
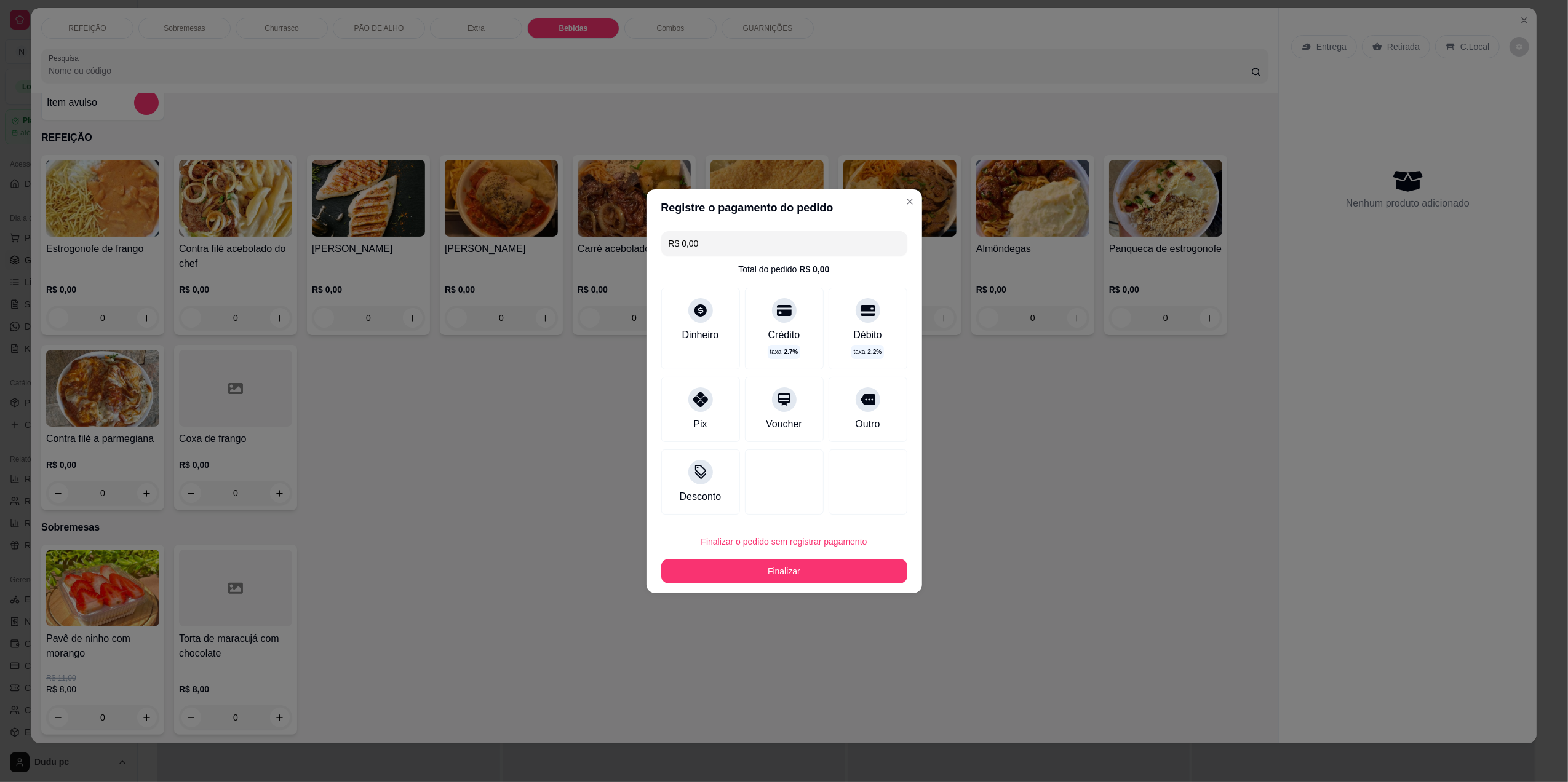
type input "R$ 0,00"
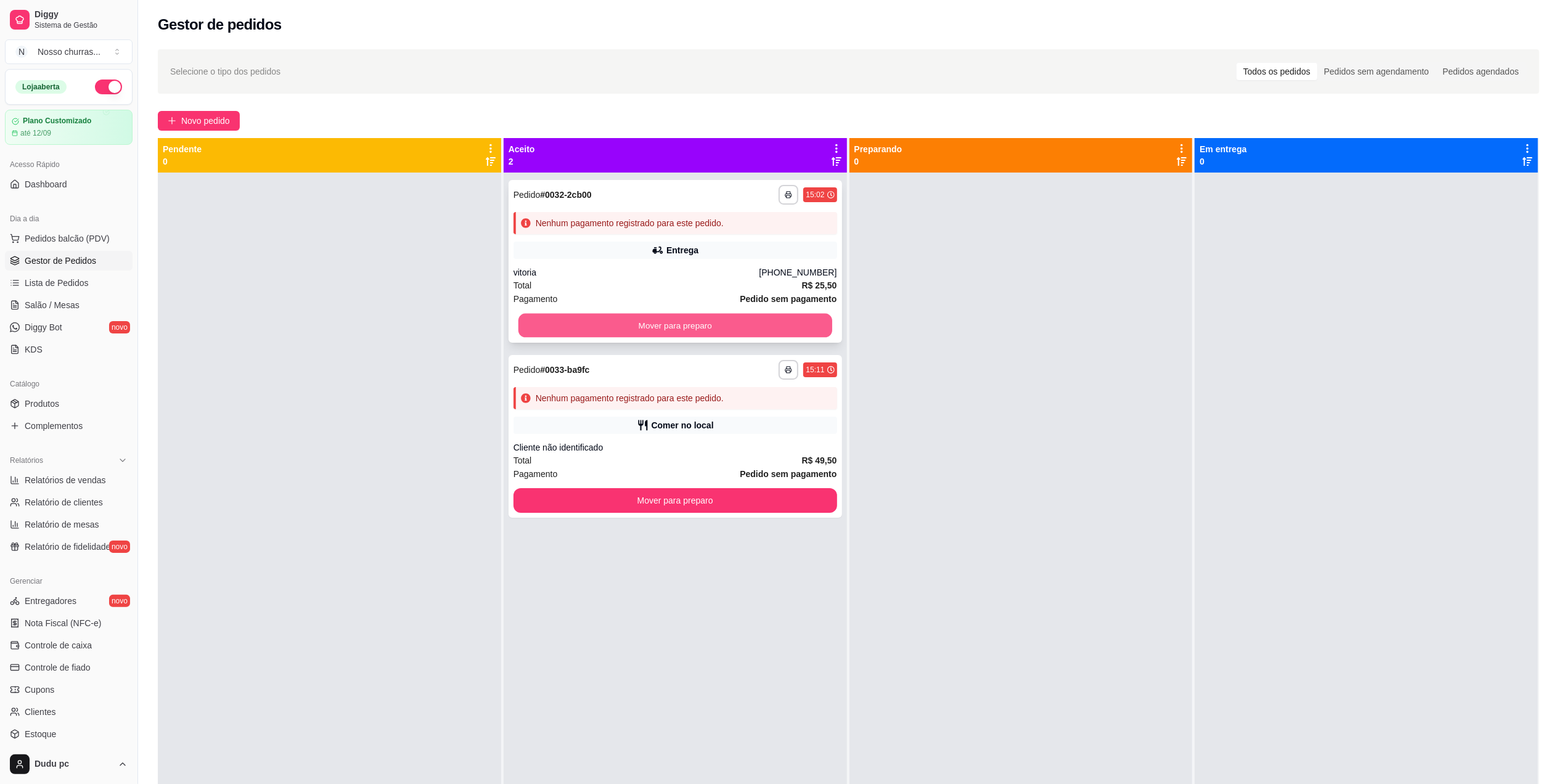
click at [756, 330] on button "Mover para preparo" at bounding box center [675, 325] width 314 height 24
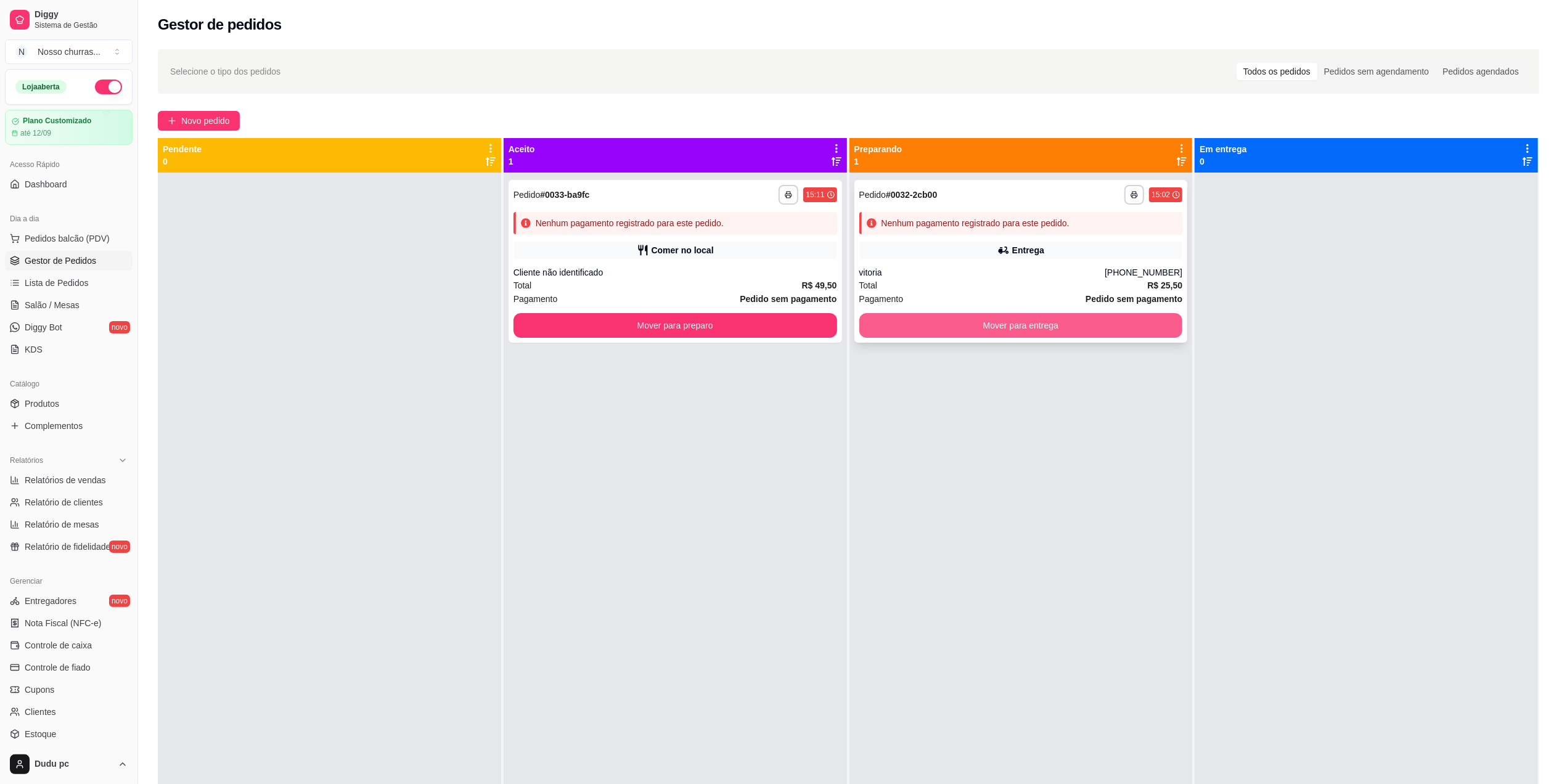
click at [1080, 330] on button "Mover para entrega" at bounding box center [1021, 325] width 324 height 24
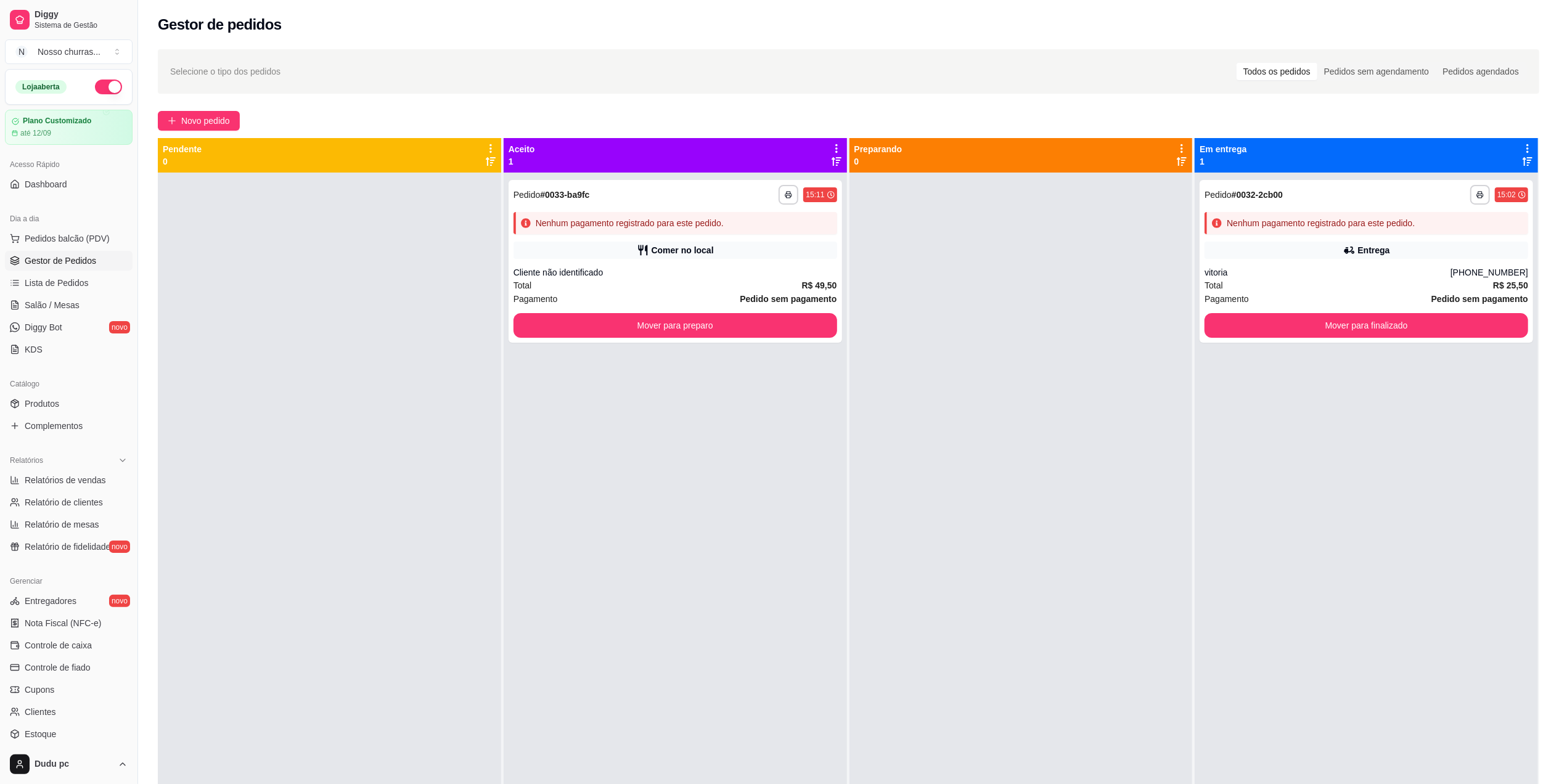
click at [1080, 330] on div at bounding box center [1021, 564] width 343 height 784
click at [1245, 309] on div "**********" at bounding box center [1367, 262] width 334 height 163
click at [1246, 319] on button "Mover para finalizado" at bounding box center [1366, 325] width 314 height 24
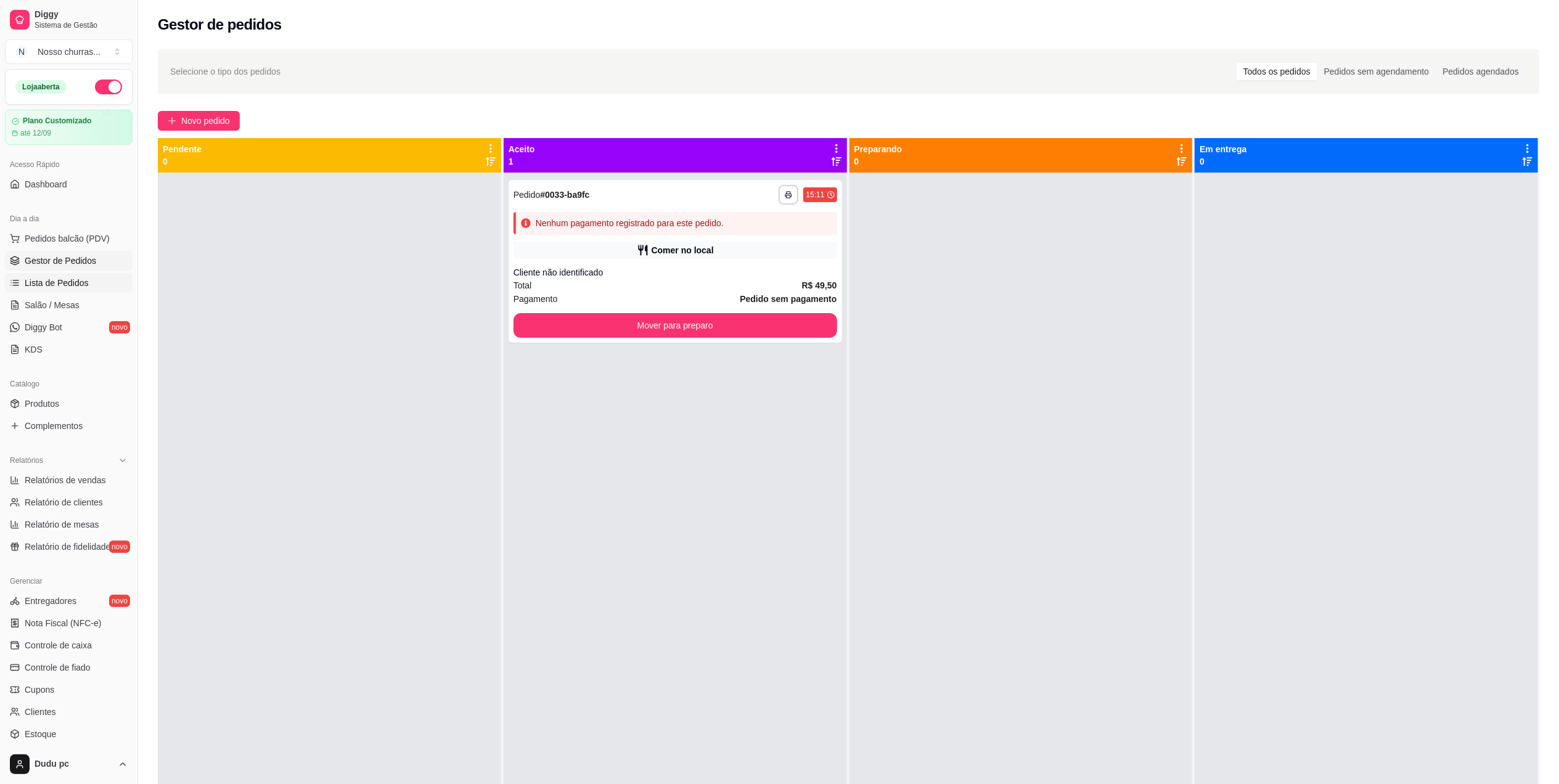
click at [65, 283] on span "Lista de Pedidos" at bounding box center [56, 283] width 64 height 13
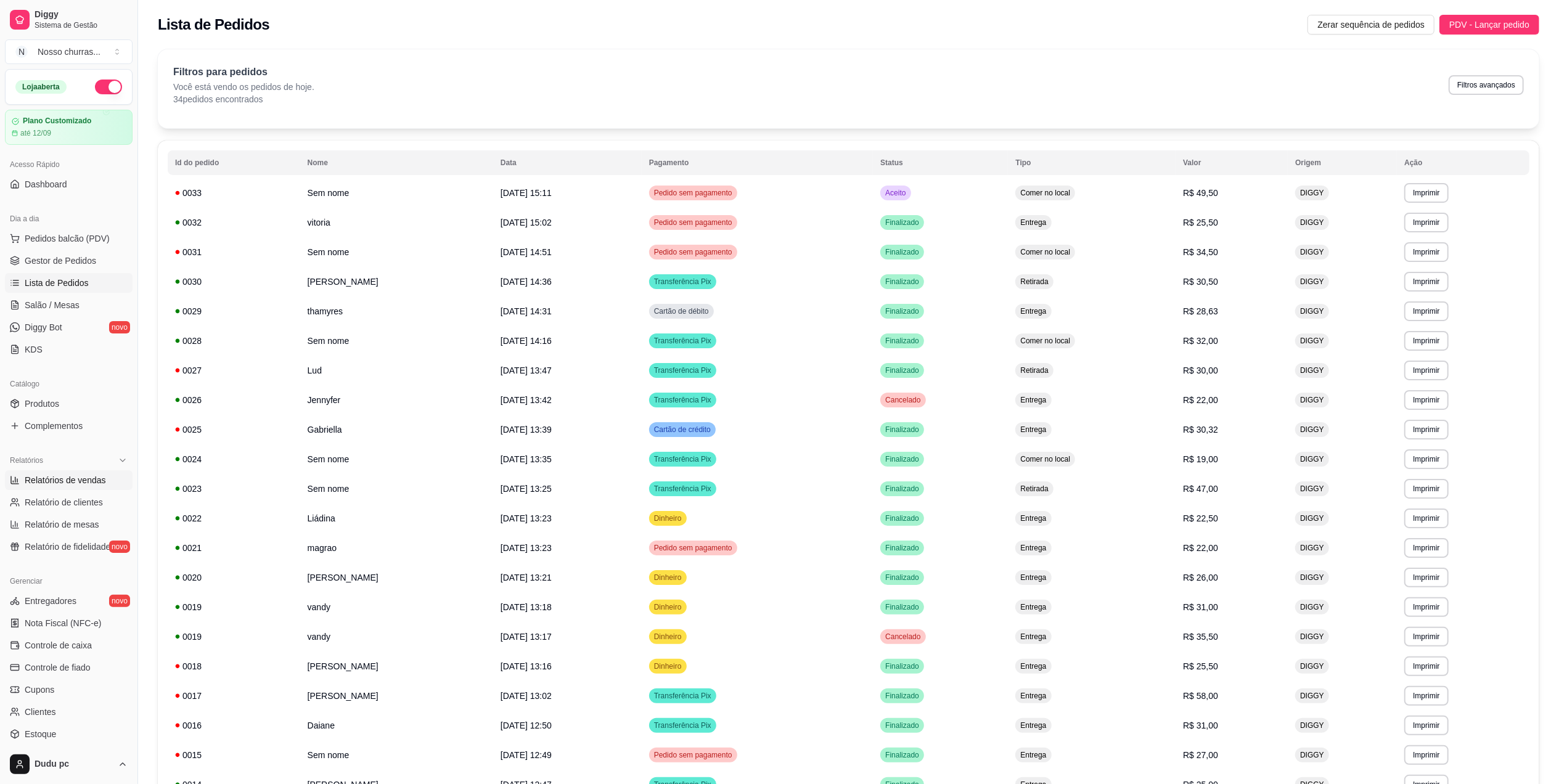
click at [63, 481] on span "Relatórios de vendas" at bounding box center [65, 480] width 81 height 13
select select "ALL"
select select "0"
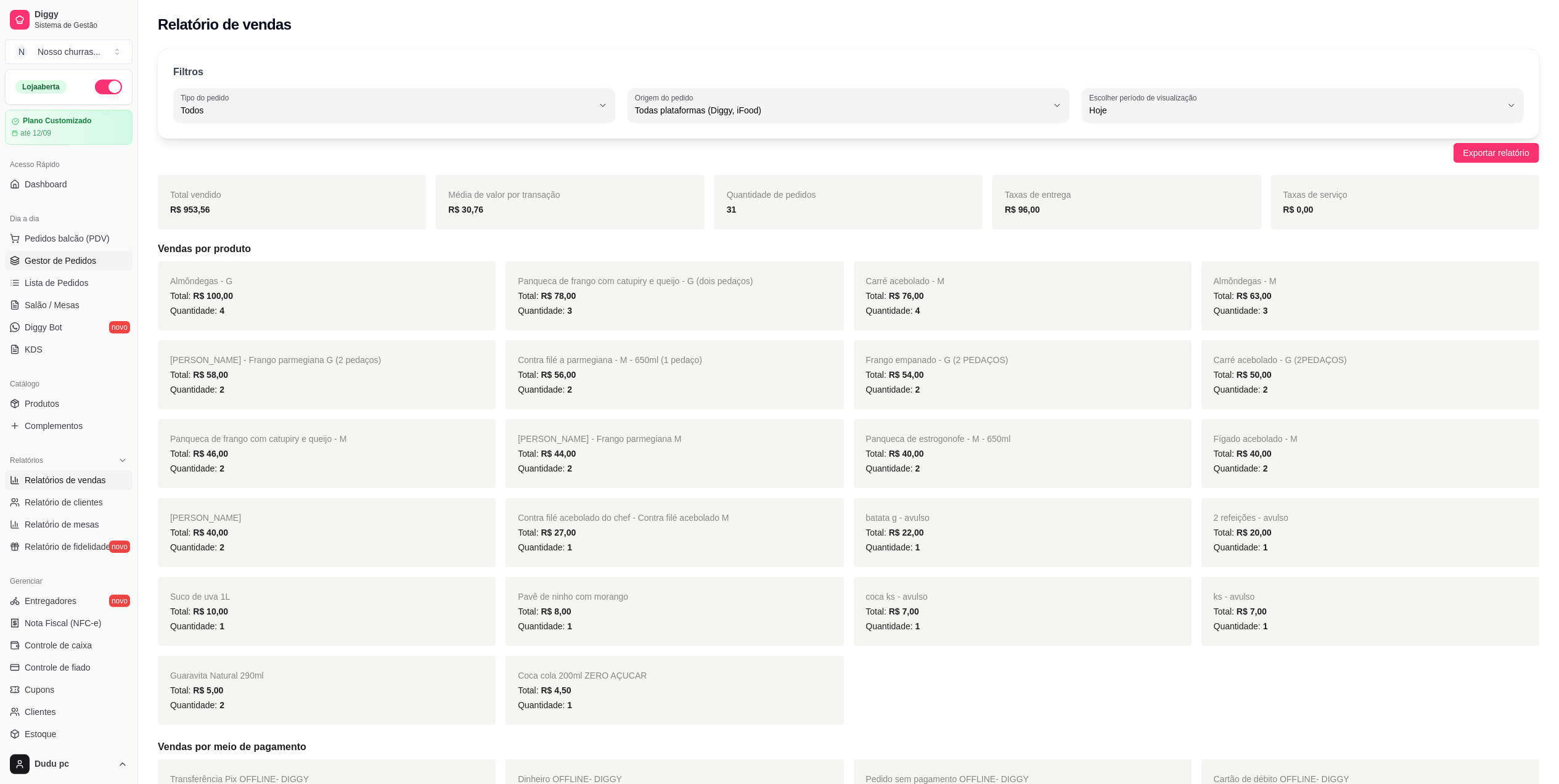
click at [64, 267] on span "Gestor de Pedidos" at bounding box center [60, 261] width 71 height 13
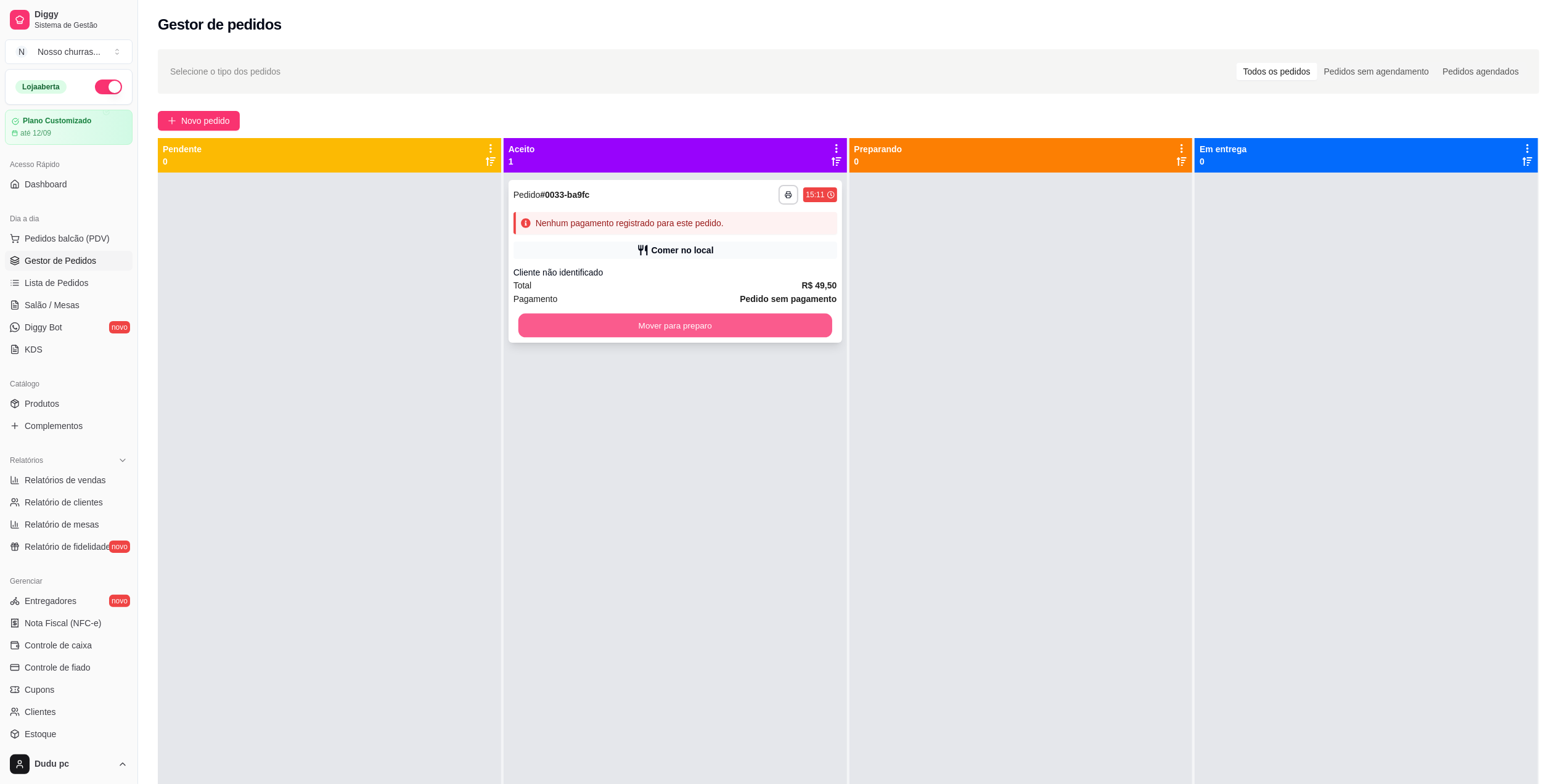
click at [787, 334] on button "Mover para preparo" at bounding box center [675, 325] width 314 height 24
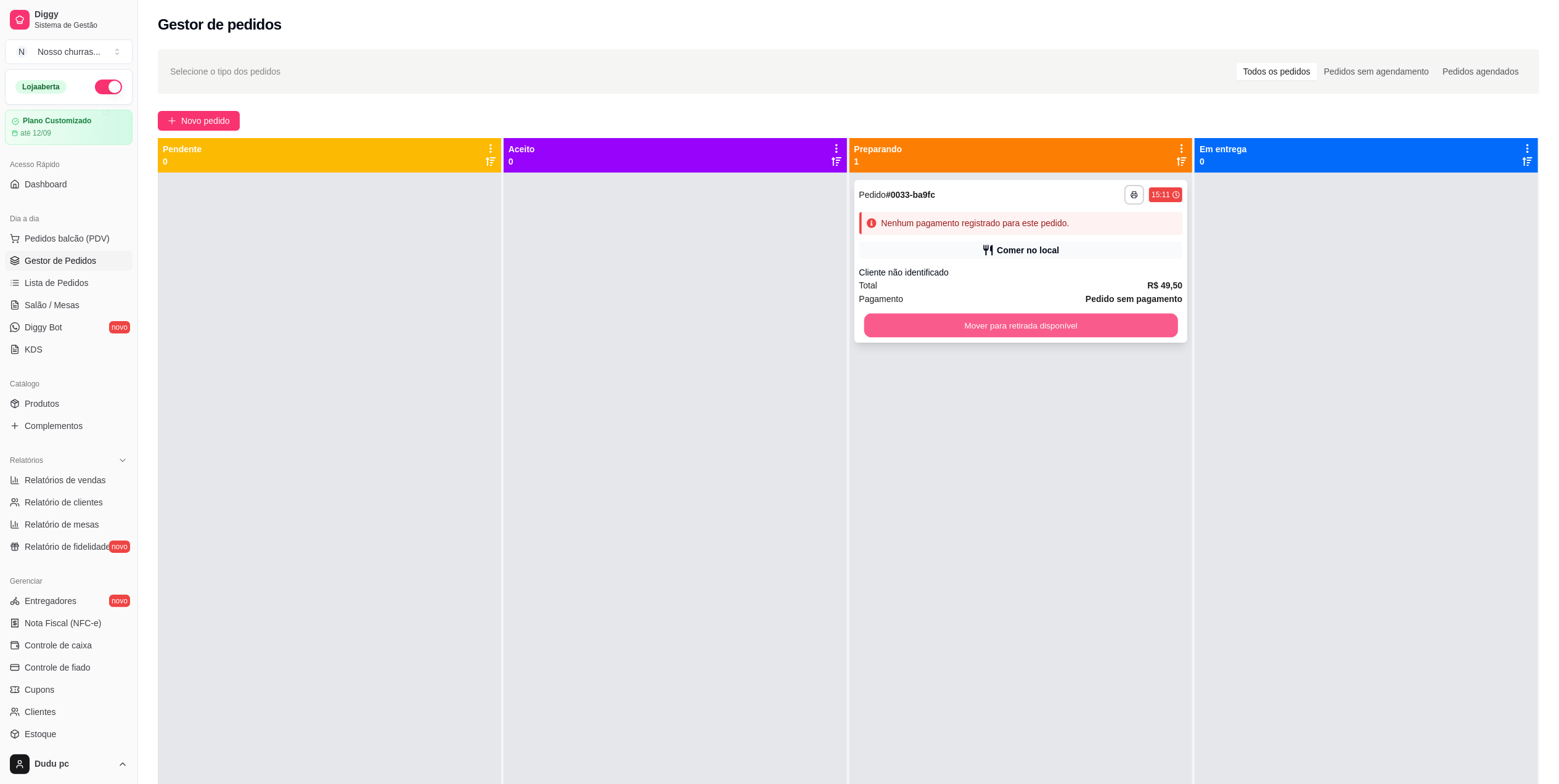
click at [1068, 328] on button "Mover para retirada disponível" at bounding box center [1021, 325] width 314 height 24
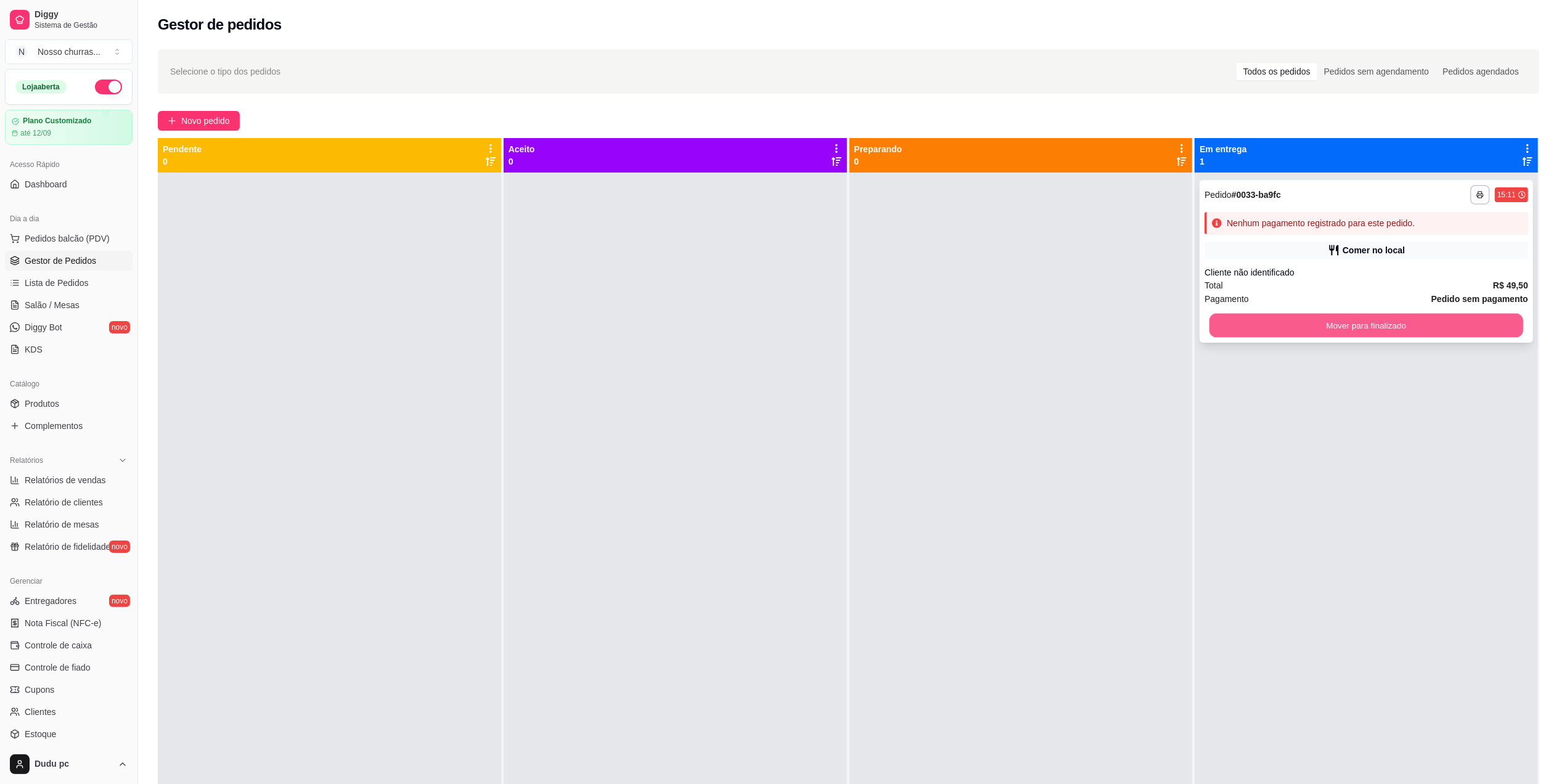
click at [1223, 321] on button "Mover para finalizado" at bounding box center [1366, 325] width 314 height 24
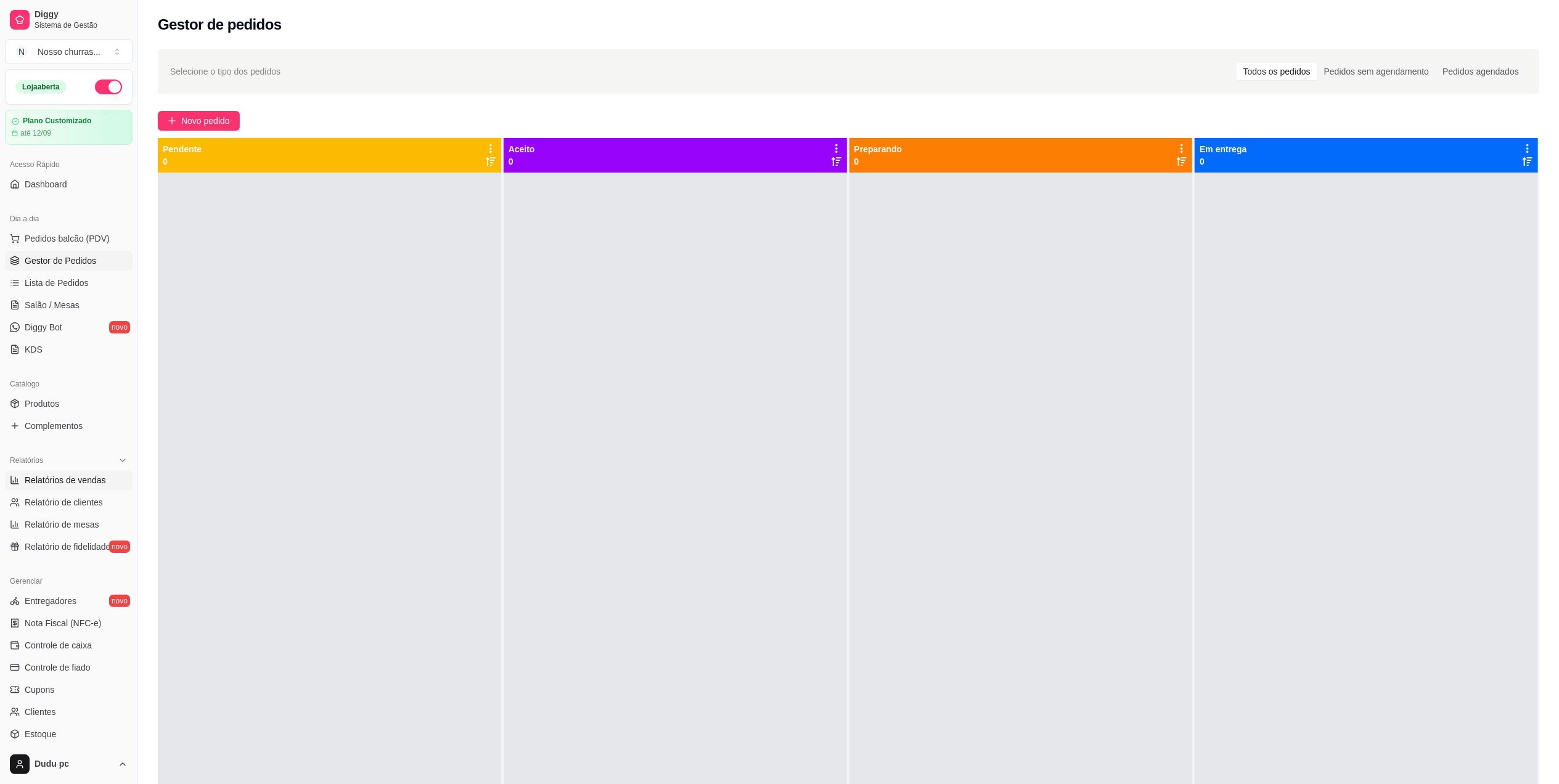
click at [84, 483] on span "Relatórios de vendas" at bounding box center [65, 480] width 81 height 13
select select "ALL"
select select "0"
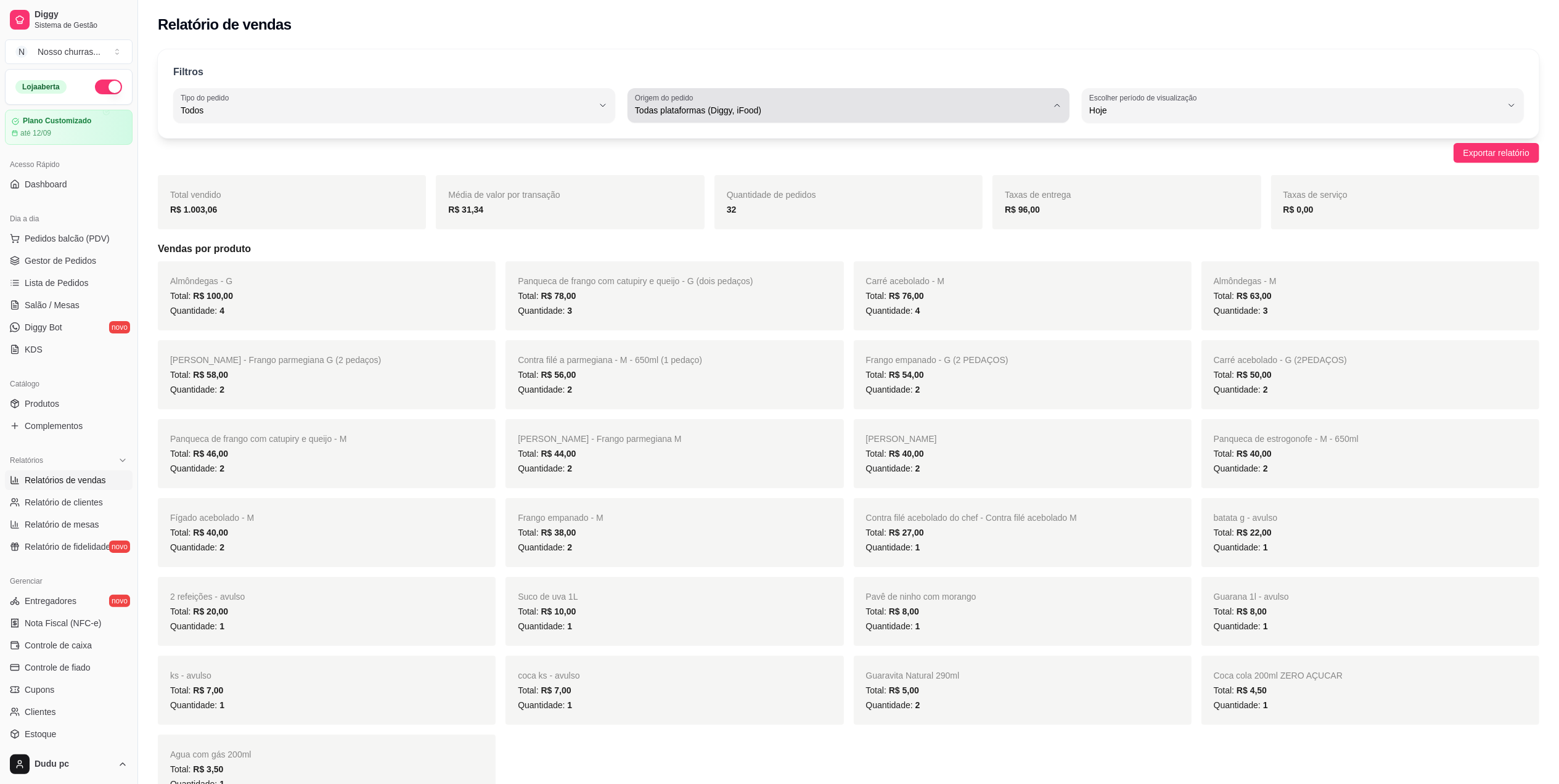
click at [844, 95] on div "Todas plataformas (Diggy, iFood)" at bounding box center [841, 105] width 413 height 24
click at [790, 181] on span "iFood" at bounding box center [842, 180] width 393 height 12
type input "IFOOD"
select select "IFOOD"
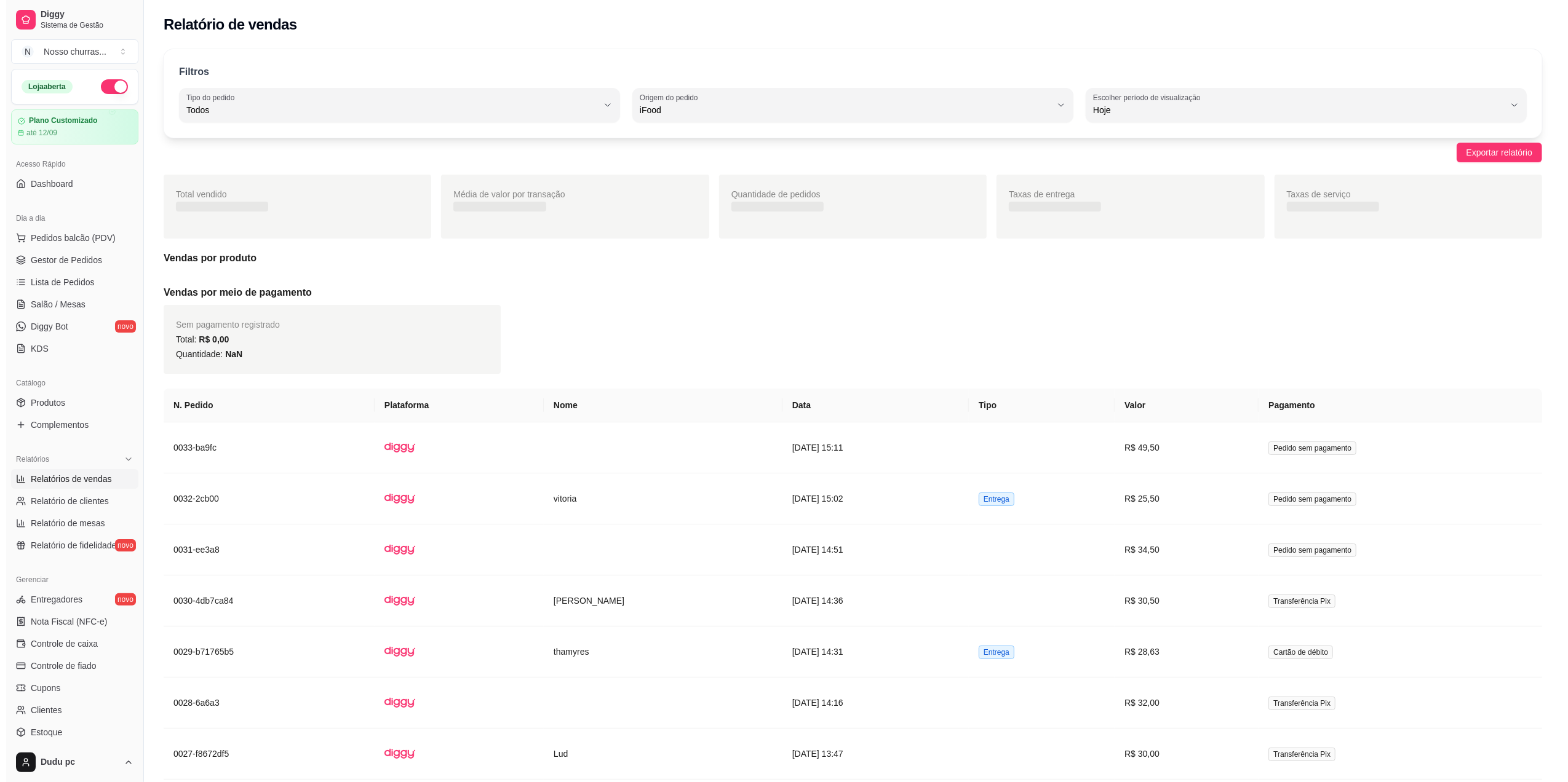
scroll to position [11, 0]
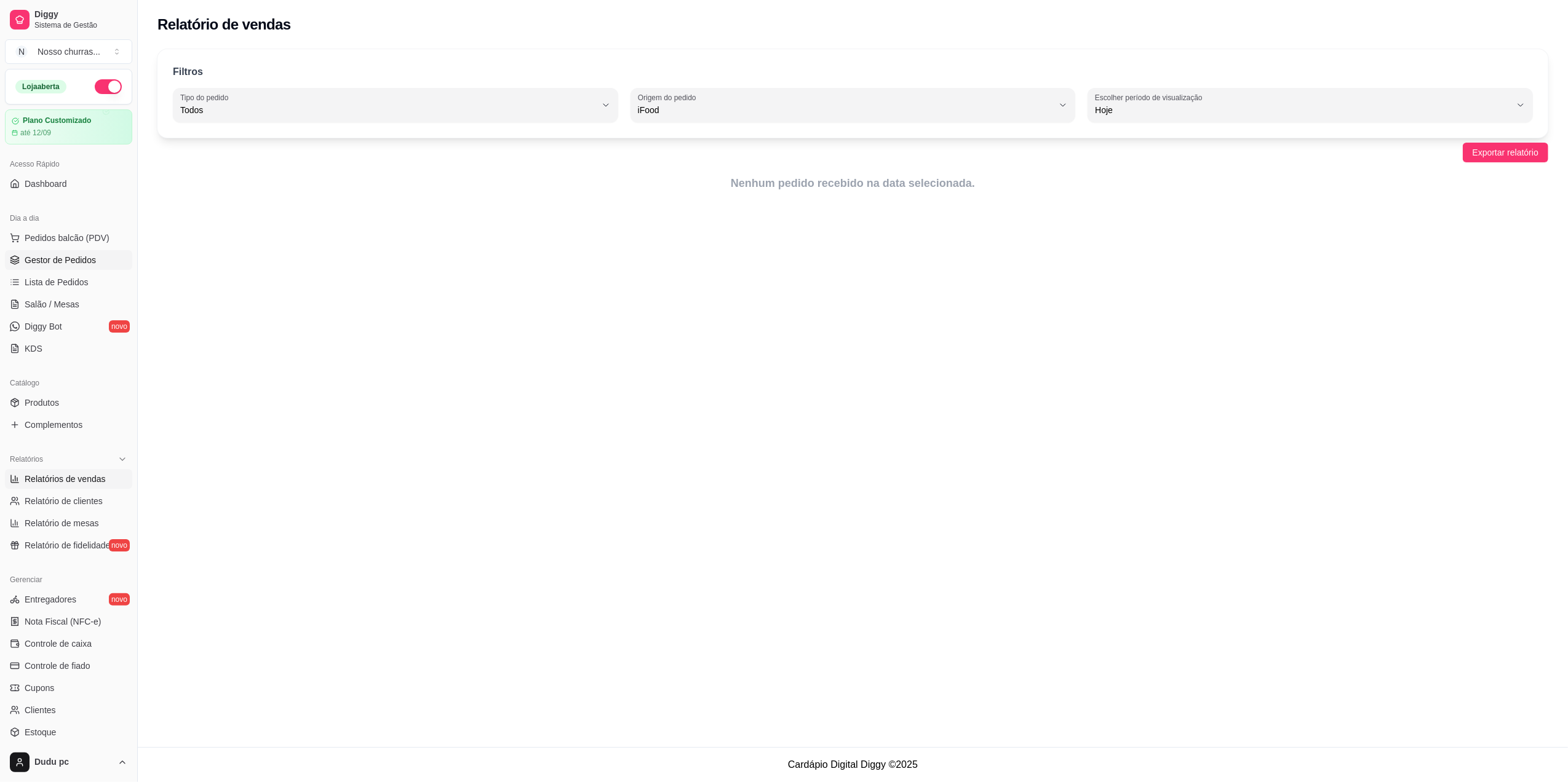
click at [84, 256] on span "Gestor de Pedidos" at bounding box center [59, 260] width 71 height 13
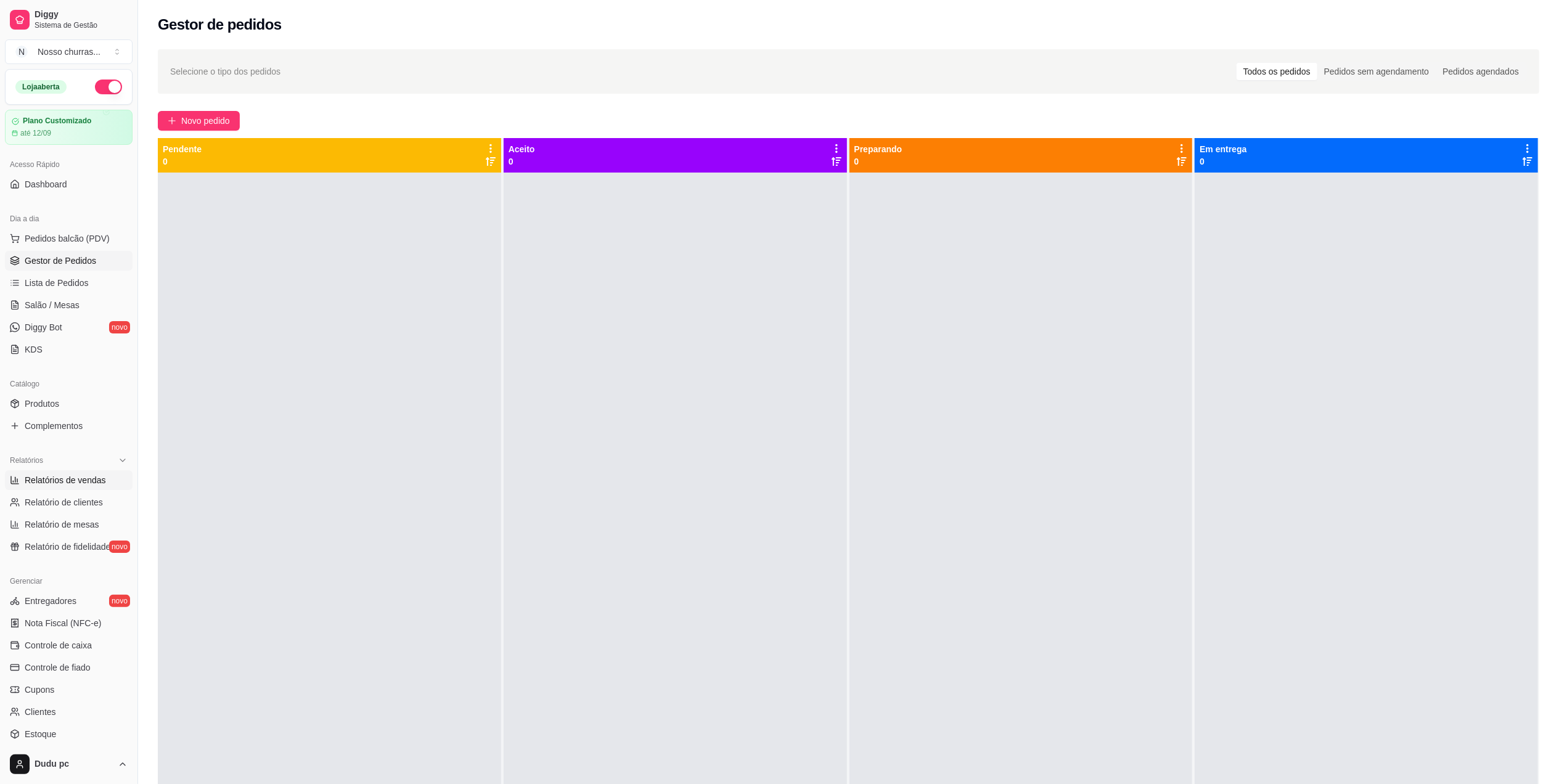
click at [87, 476] on span "Relatórios de vendas" at bounding box center [65, 480] width 81 height 13
select select "ALL"
select select "0"
